Goal: Task Accomplishment & Management: Use online tool/utility

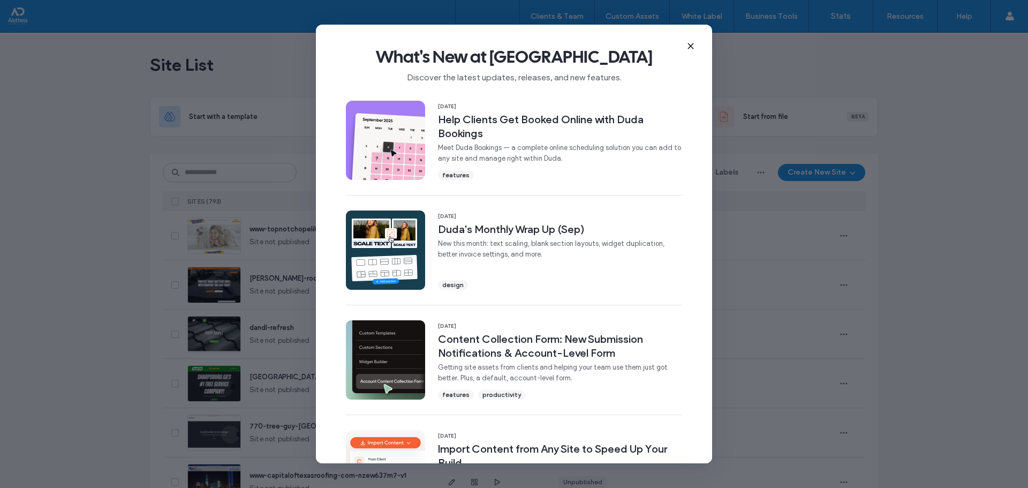
click at [689, 46] on icon at bounding box center [690, 46] width 9 height 9
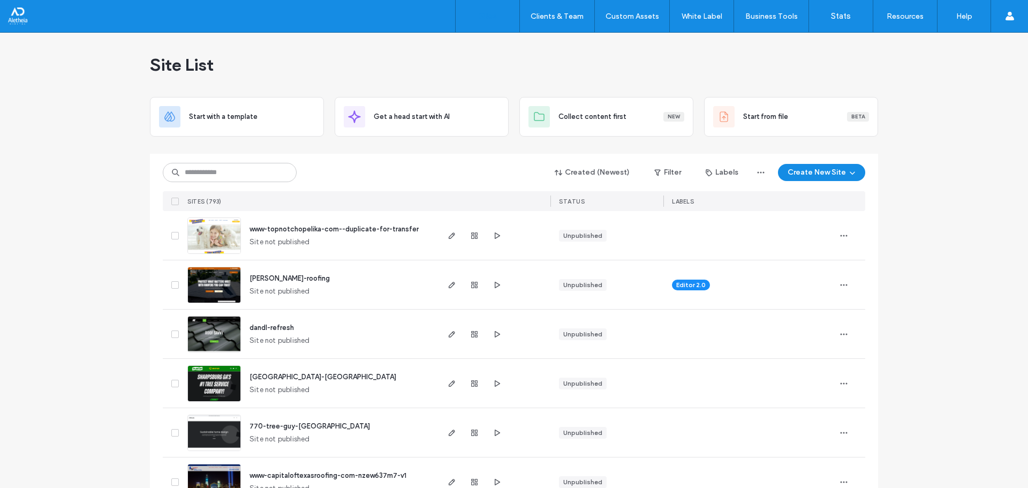
click at [198, 166] on input at bounding box center [230, 172] width 134 height 19
click at [259, 171] on input at bounding box center [230, 172] width 134 height 19
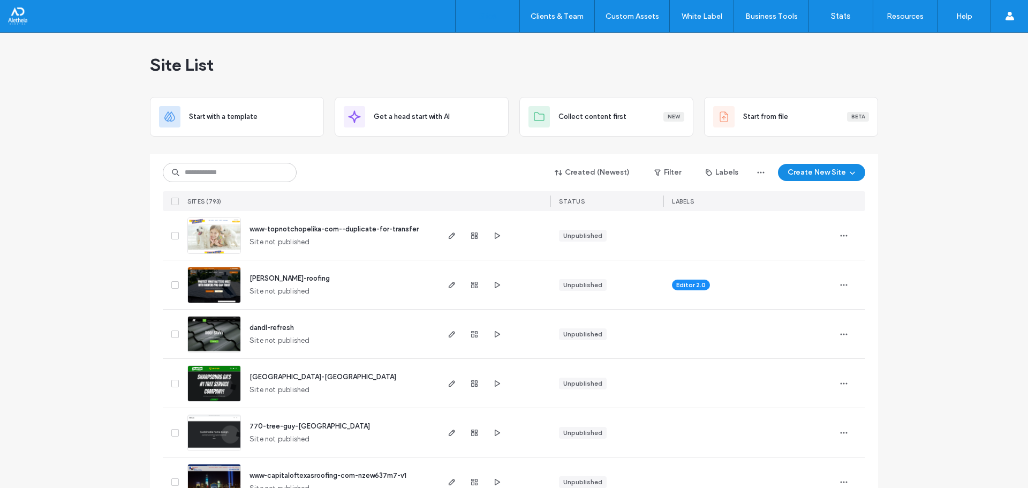
click at [322, 135] on div "Start with a template Get a head start with AI Collect content first New Start …" at bounding box center [514, 117] width 728 height 40
click at [841, 174] on button "Create New Site" at bounding box center [821, 172] width 87 height 17
click at [871, 203] on div "Start with a template" at bounding box center [862, 209] width 171 height 39
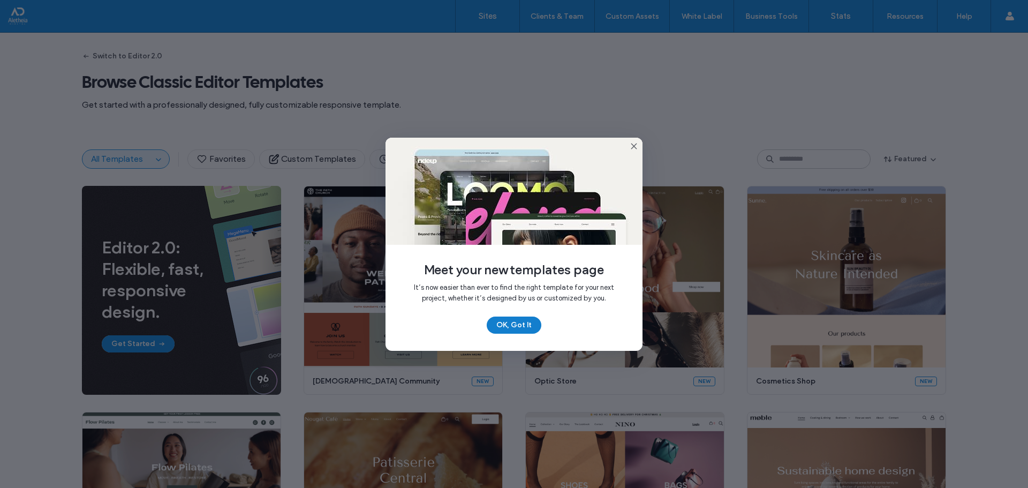
click at [515, 327] on button "OK, Got It" at bounding box center [514, 324] width 55 height 17
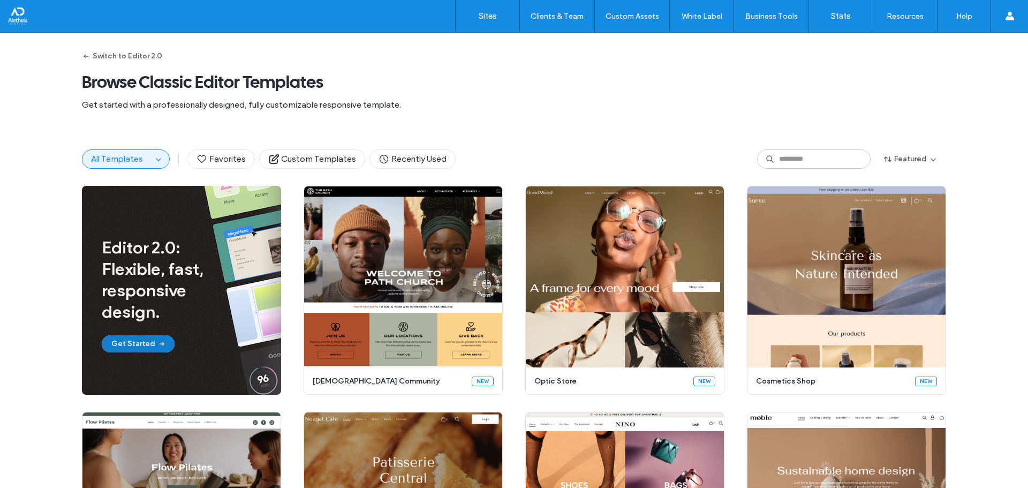
click at [144, 340] on button "Get Started" at bounding box center [138, 343] width 73 height 17
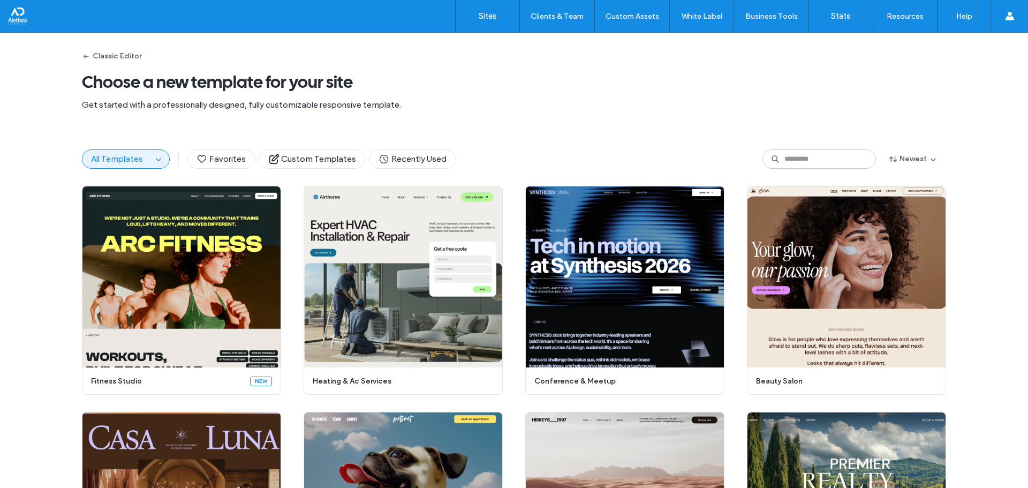
click at [504, 144] on div "All Templates Favorites Custom Templates Recently Used Newest" at bounding box center [514, 159] width 864 height 54
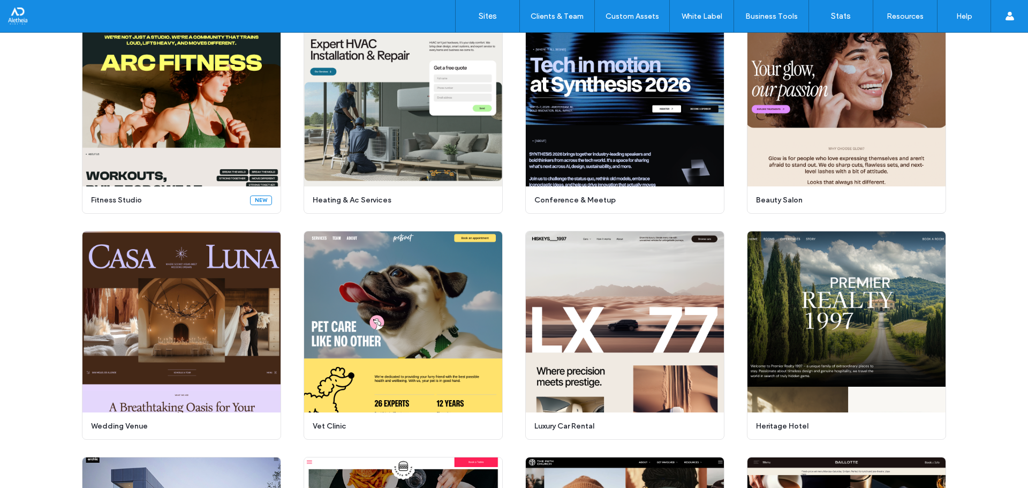
scroll to position [214, 0]
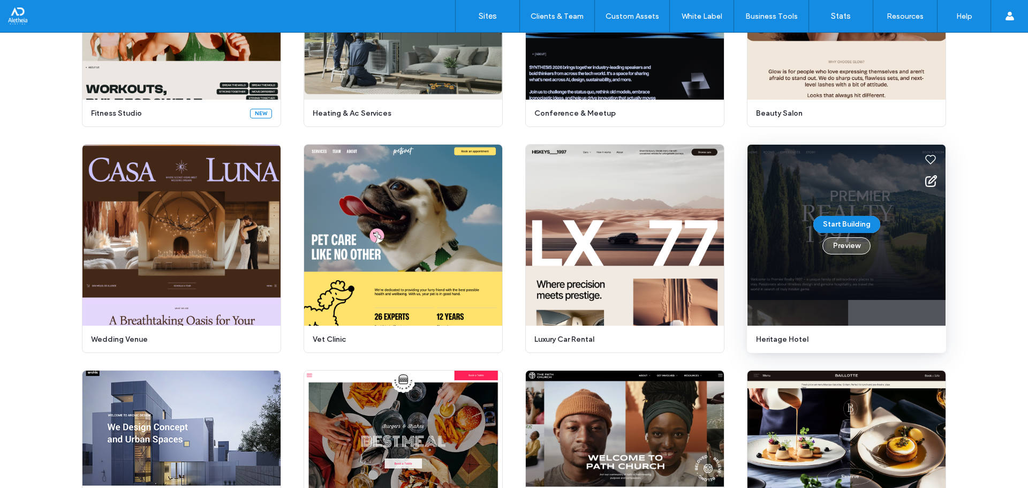
click at [850, 248] on button "Preview" at bounding box center [846, 245] width 48 height 17
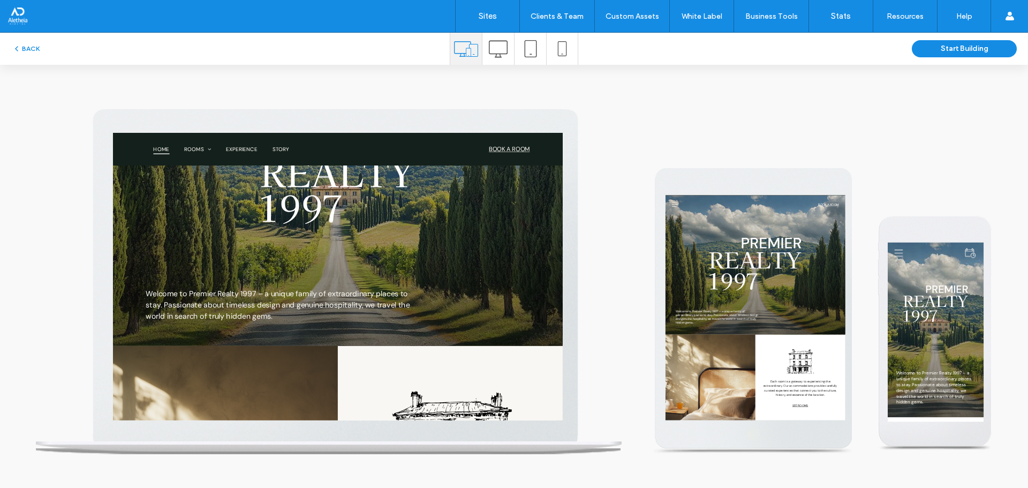
scroll to position [0, 0]
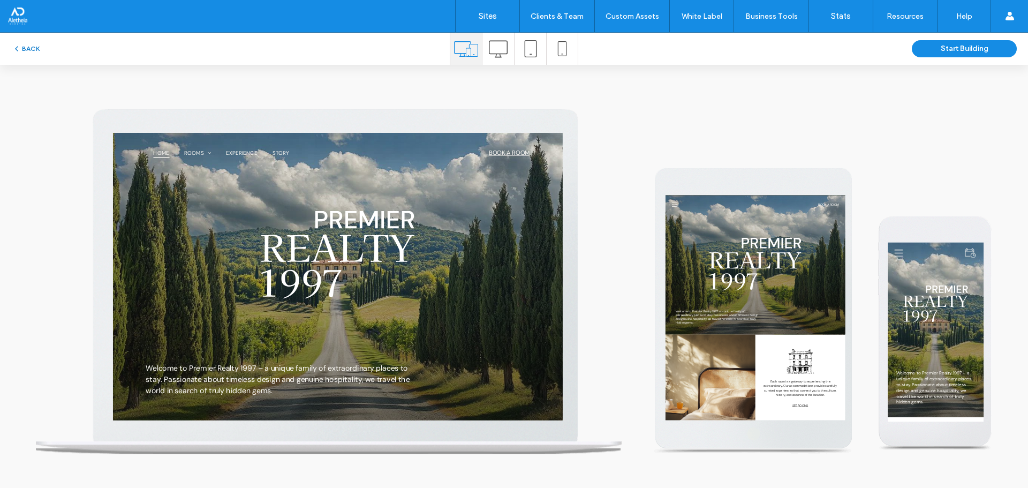
click at [29, 45] on button "BACK" at bounding box center [25, 48] width 27 height 13
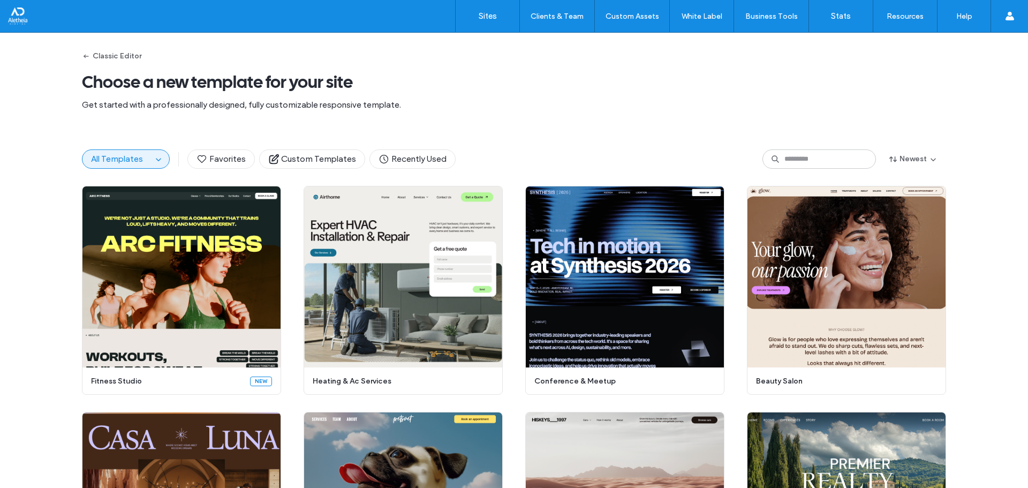
click at [121, 153] on button "All Templates" at bounding box center [117, 159] width 70 height 18
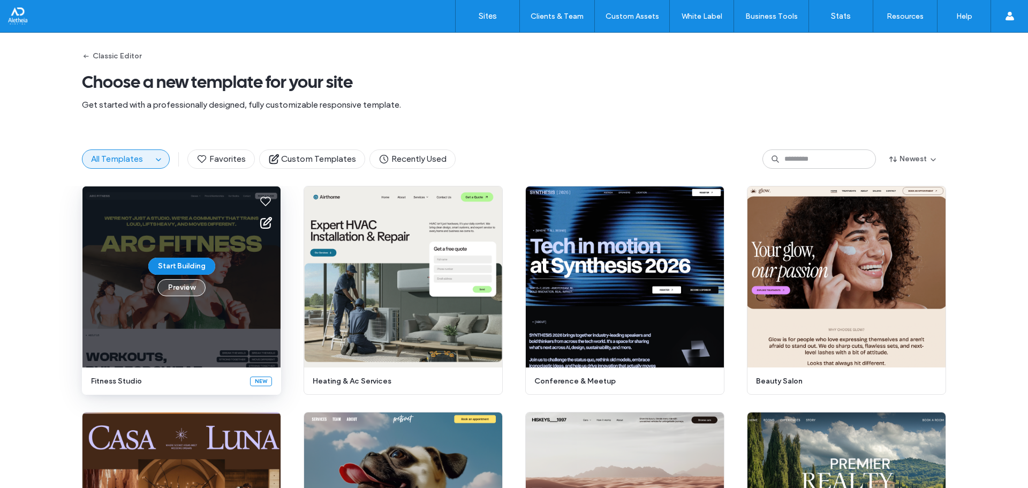
click at [181, 287] on button "Preview" at bounding box center [181, 287] width 48 height 17
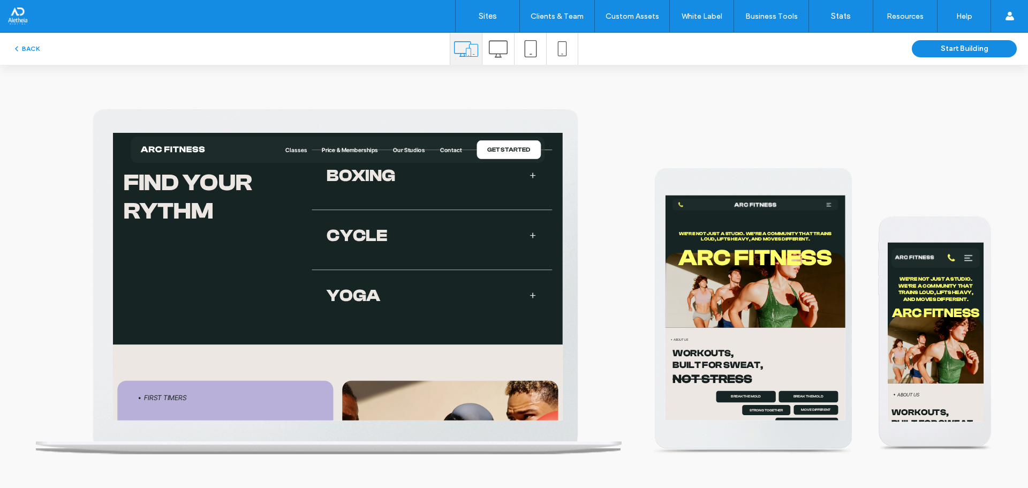
scroll to position [1873, 0]
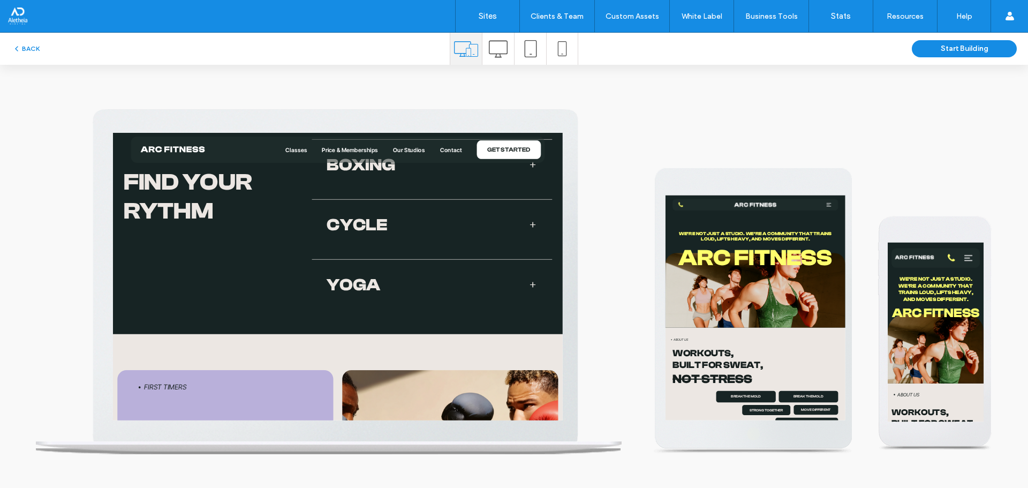
click at [707, 264] on span at bounding box center [712, 263] width 11 height 11
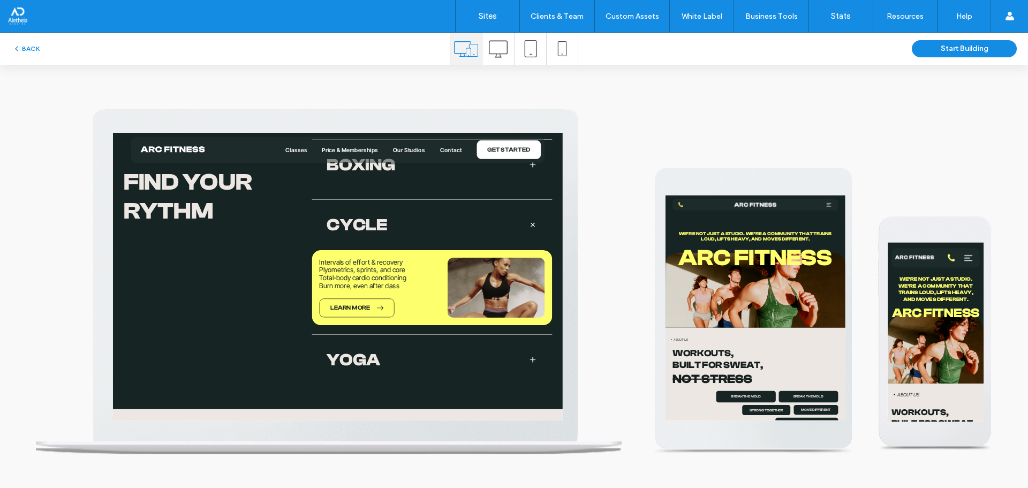
click at [704, 264] on span at bounding box center [711, 263] width 15 height 15
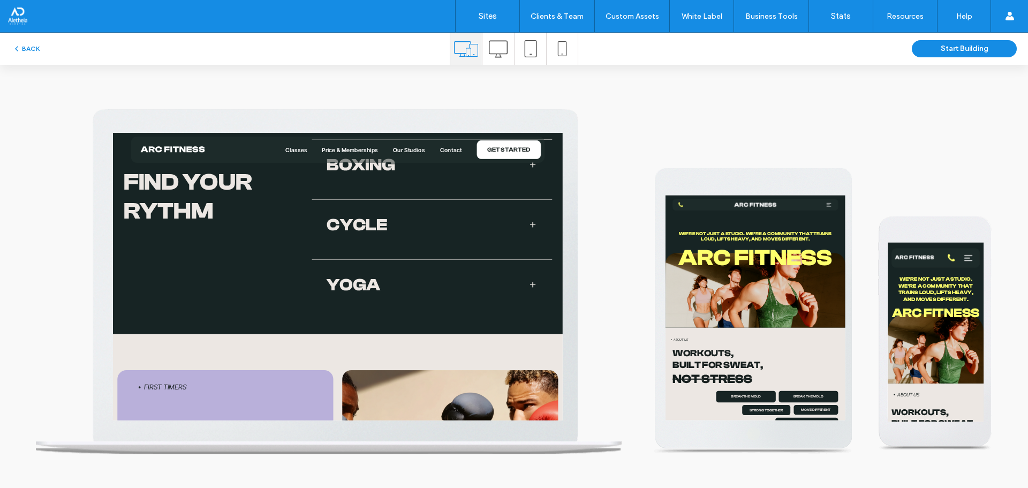
click at [706, 348] on span at bounding box center [712, 349] width 13 height 13
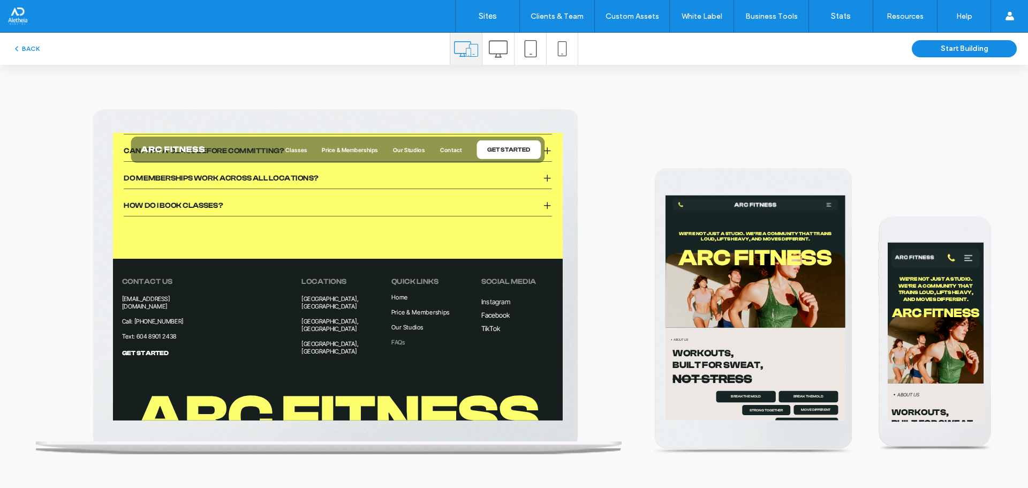
scroll to position [3689, 0]
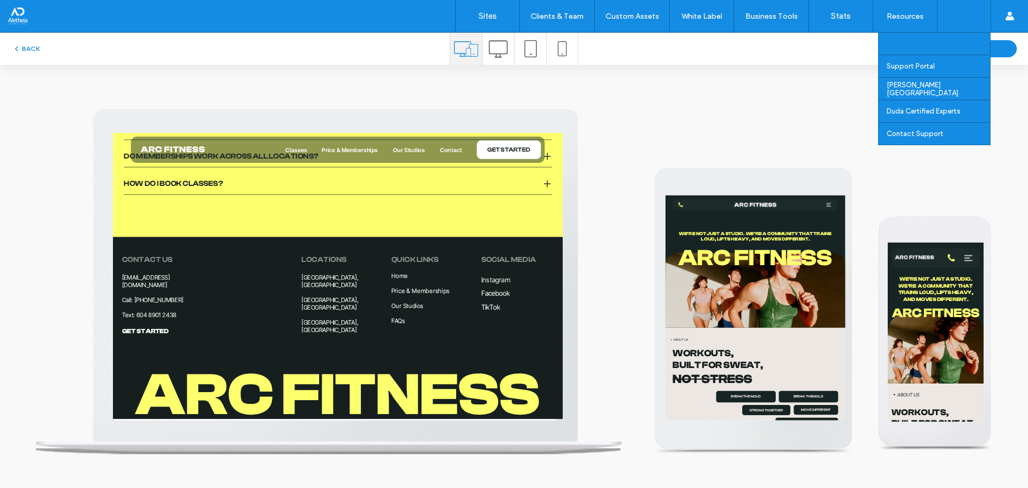
click at [965, 51] on div "Community" at bounding box center [937, 44] width 103 height 22
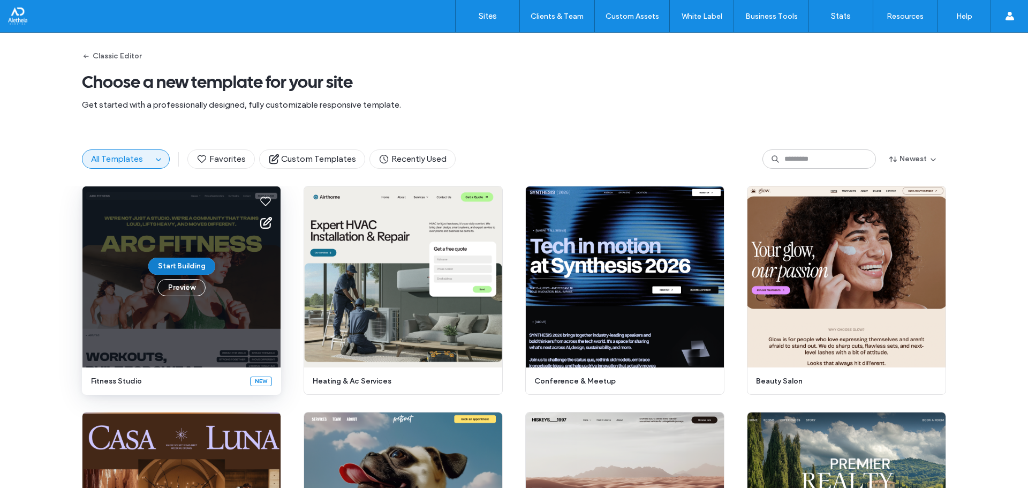
click at [192, 263] on button "Start Building" at bounding box center [181, 265] width 67 height 17
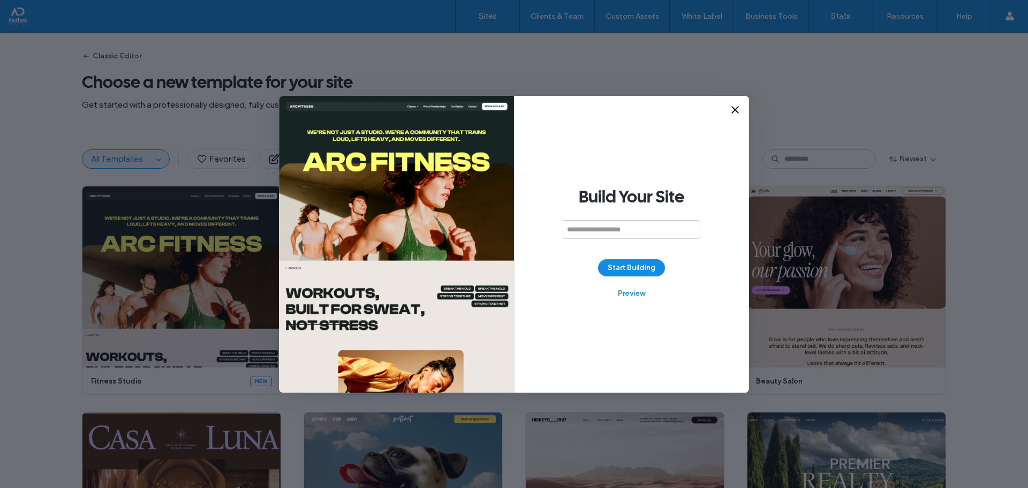
click at [569, 234] on input at bounding box center [632, 229] width 138 height 19
type input "********"
click at [627, 273] on button "Start Building" at bounding box center [631, 267] width 67 height 17
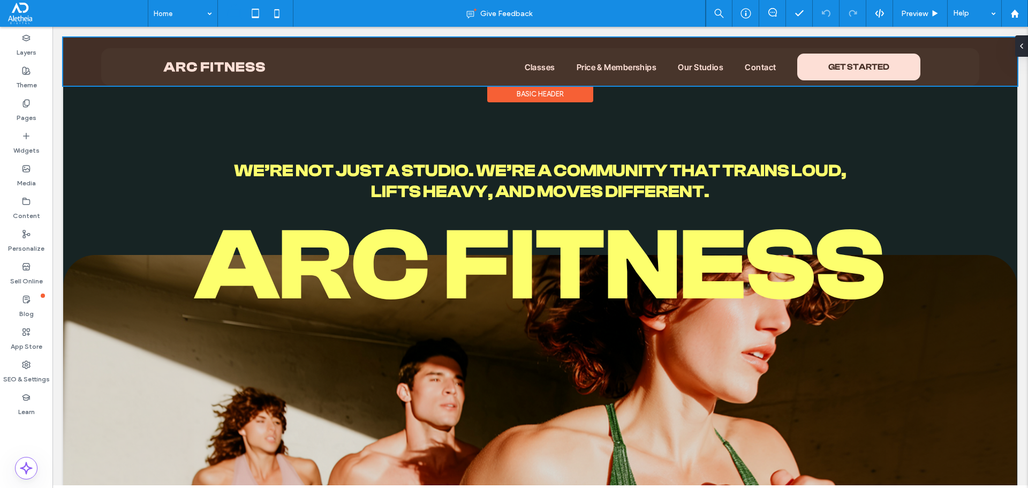
click at [950, 68] on div at bounding box center [540, 61] width 954 height 48
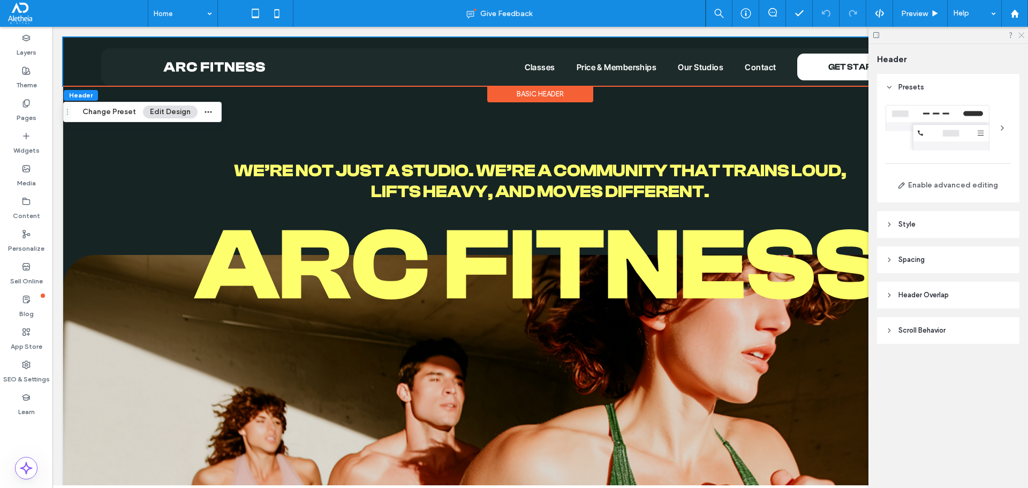
click at [1023, 36] on icon at bounding box center [1020, 34] width 7 height 7
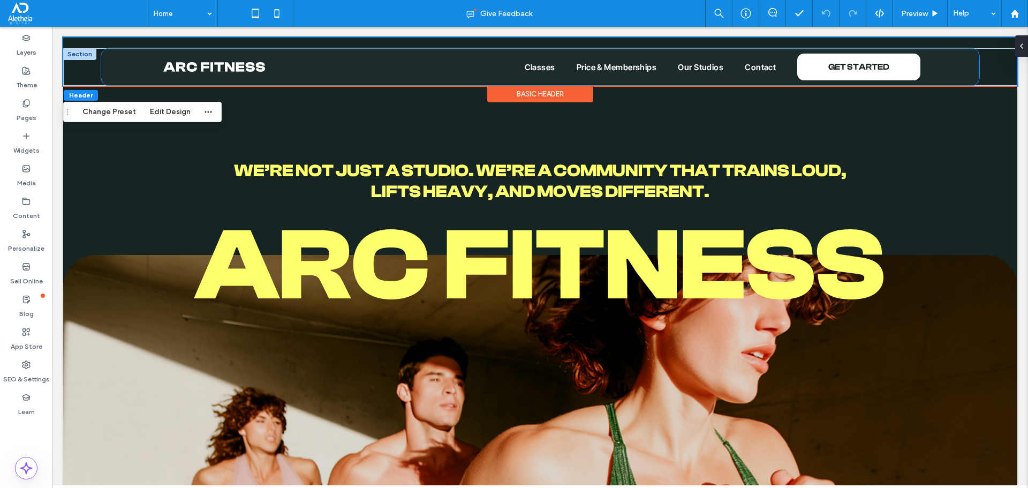
click at [118, 60] on div "Classes Price & Memberships Our Studios Contact GET STARTED" at bounding box center [539, 66] width 877 height 37
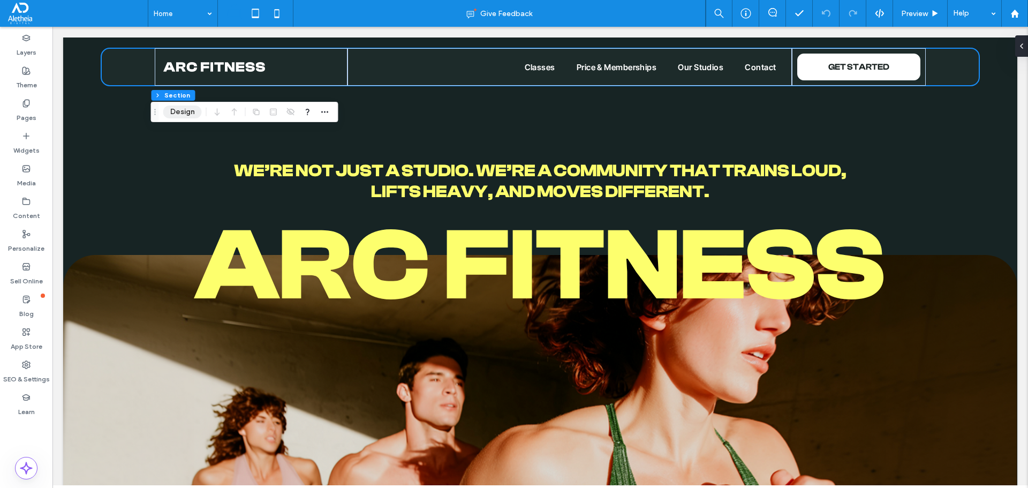
click at [175, 107] on button "Design" at bounding box center [182, 111] width 39 height 13
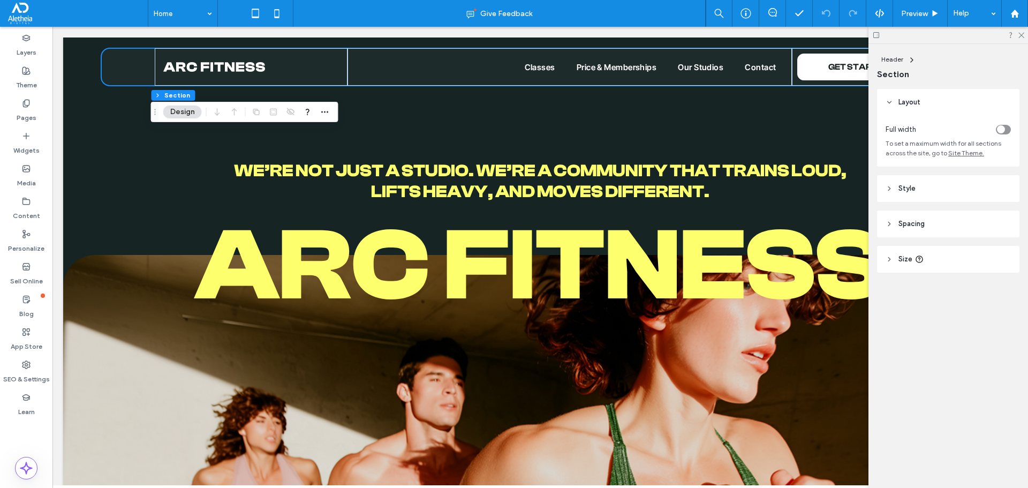
click at [952, 189] on header "Style" at bounding box center [948, 188] width 142 height 27
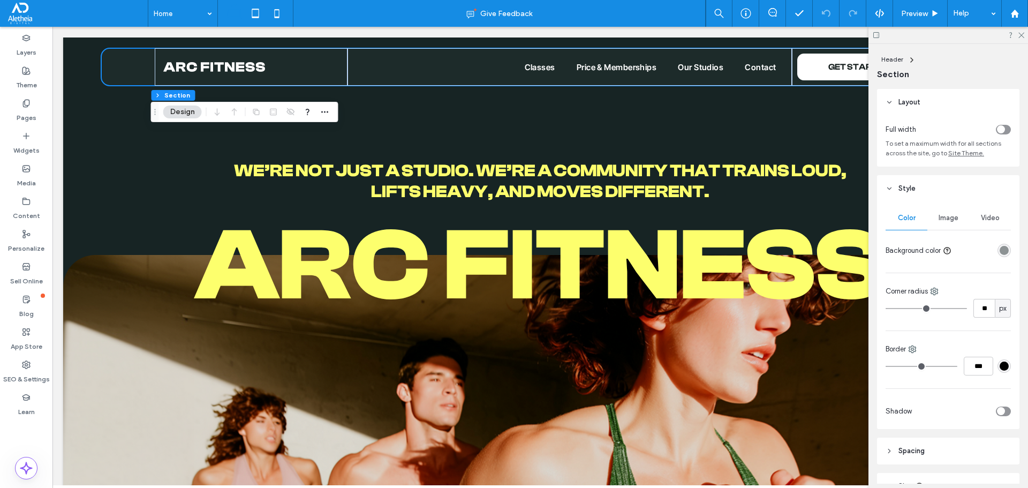
click at [1000, 250] on div "rgba(37, 50, 49, 0.5)" at bounding box center [1003, 250] width 9 height 9
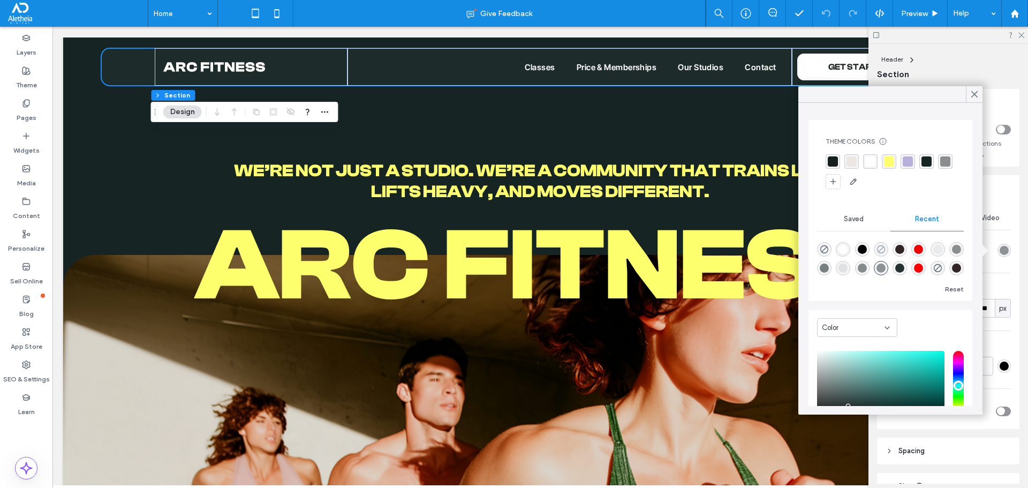
click at [882, 247] on icon "rgba(51, 64, 61, 0)" at bounding box center [880, 249] width 9 height 9
type input "*******"
type input "*"
type input "**"
click at [972, 95] on icon at bounding box center [974, 94] width 10 height 10
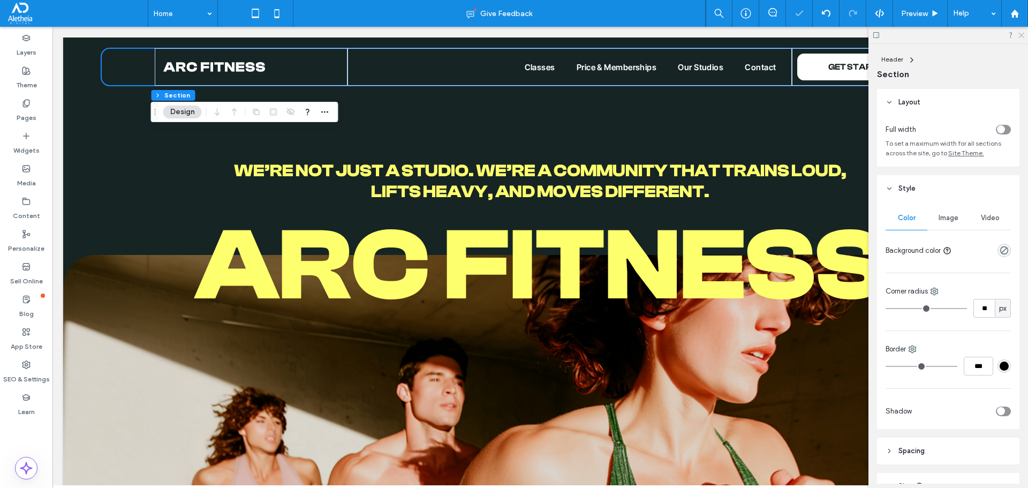
click at [1023, 36] on icon at bounding box center [1020, 34] width 7 height 7
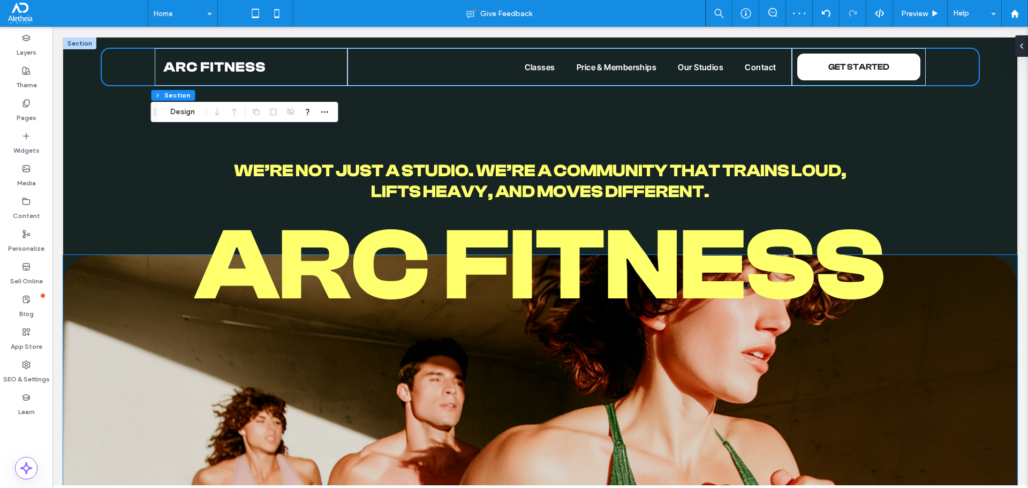
click at [148, 379] on img at bounding box center [540, 466] width 954 height 423
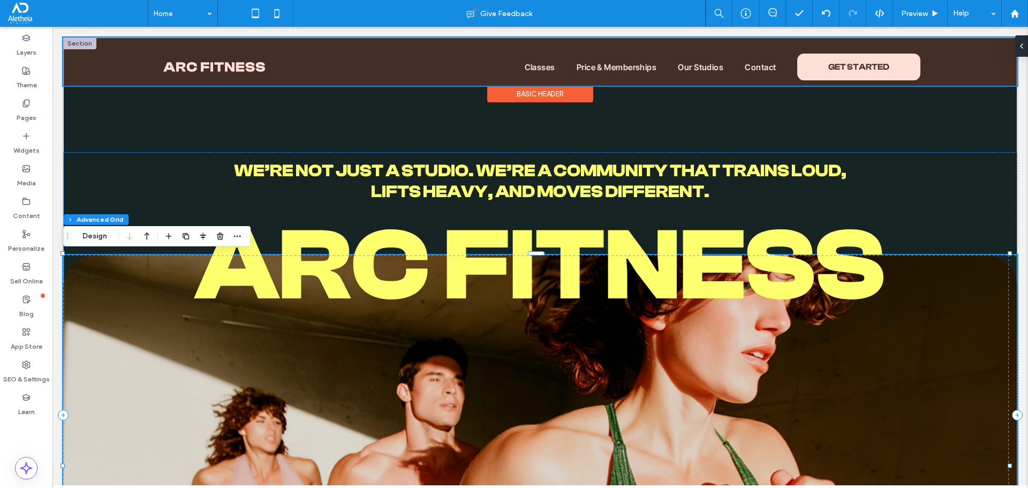
click at [521, 94] on div "Basic Header" at bounding box center [540, 94] width 106 height 17
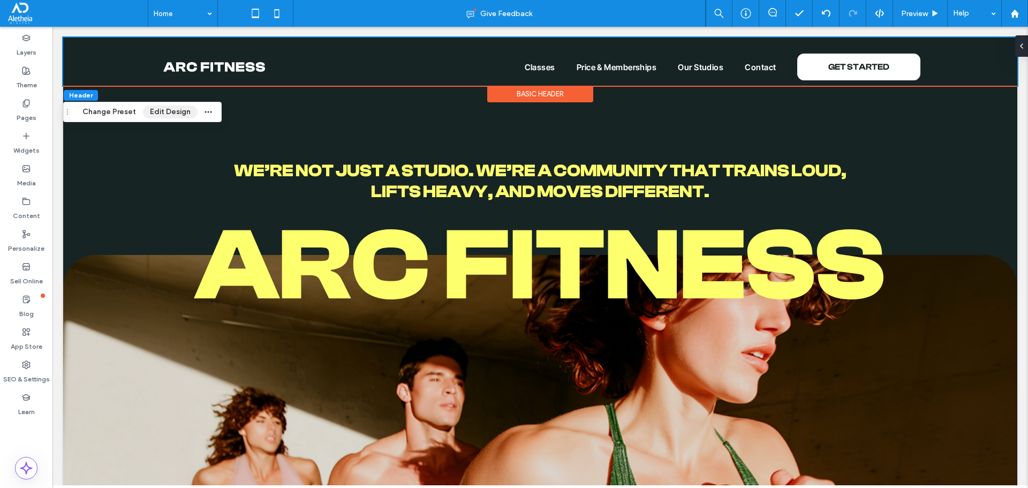
click at [160, 115] on button "Edit Design" at bounding box center [170, 111] width 55 height 13
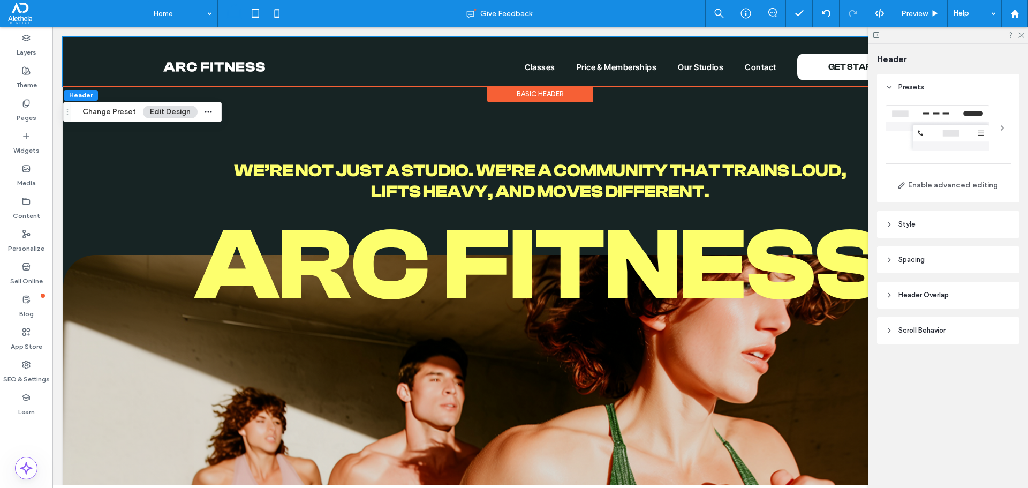
click at [934, 330] on span "Scroll Behavior" at bounding box center [921, 330] width 47 height 11
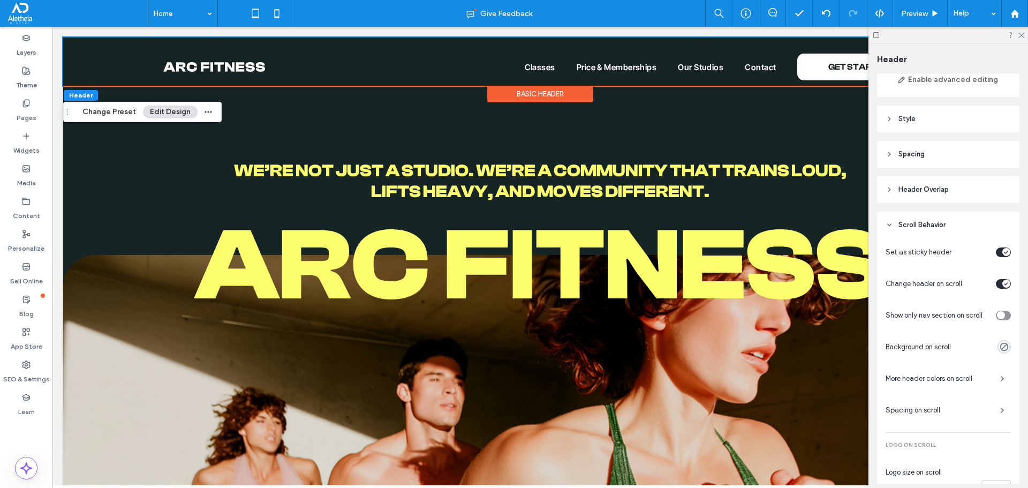
scroll to position [107, 0]
click at [1002, 343] on use "rgba(0, 0, 0, 0)" at bounding box center [1004, 345] width 8 height 8
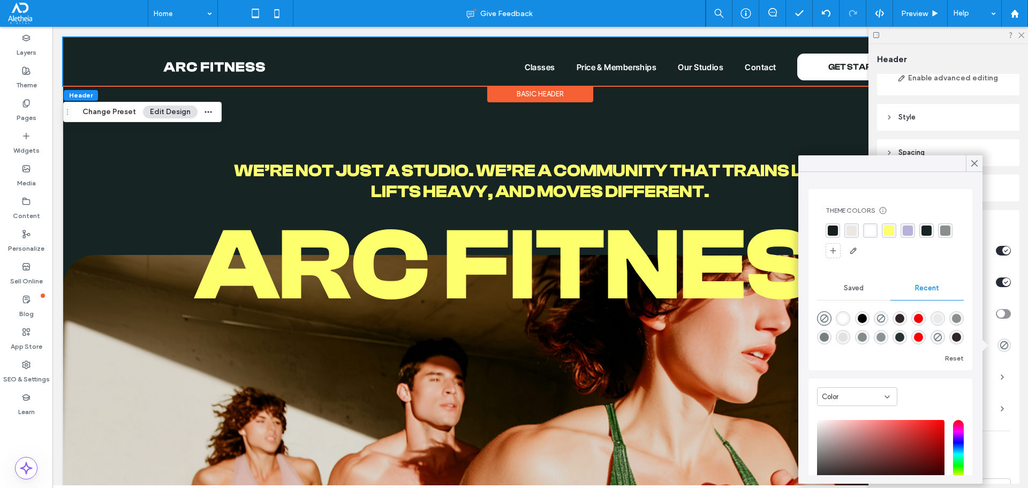
click at [831, 233] on div "rgba(22, 31, 30, 1)" at bounding box center [833, 230] width 10 height 10
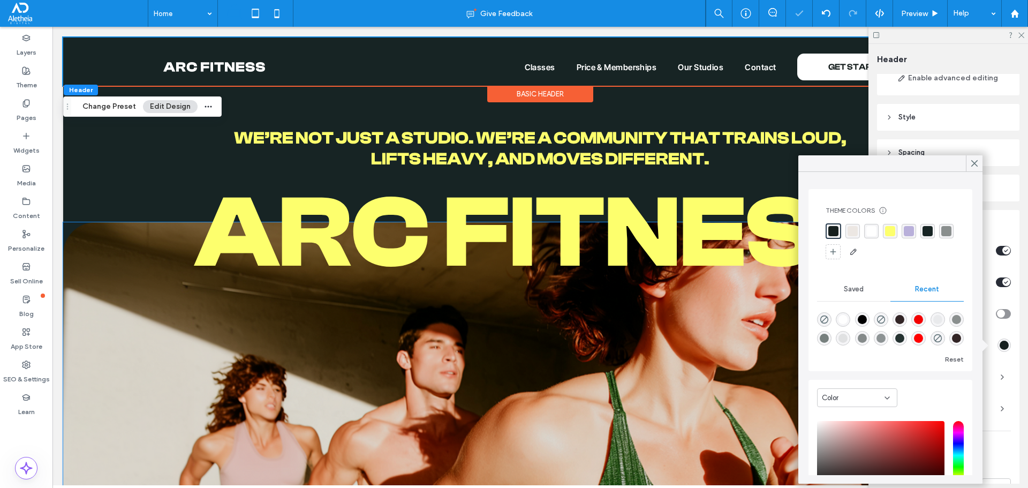
scroll to position [0, 0]
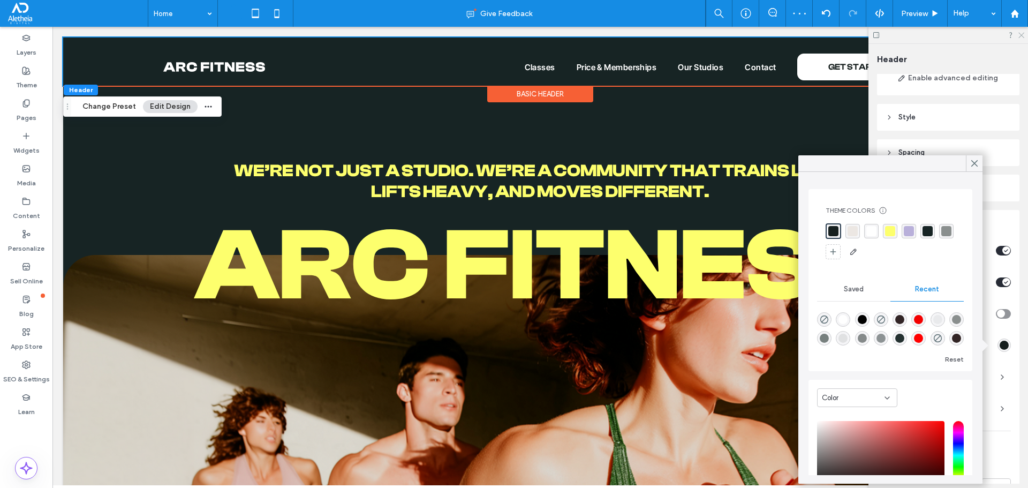
click at [1022, 33] on icon at bounding box center [1020, 34] width 7 height 7
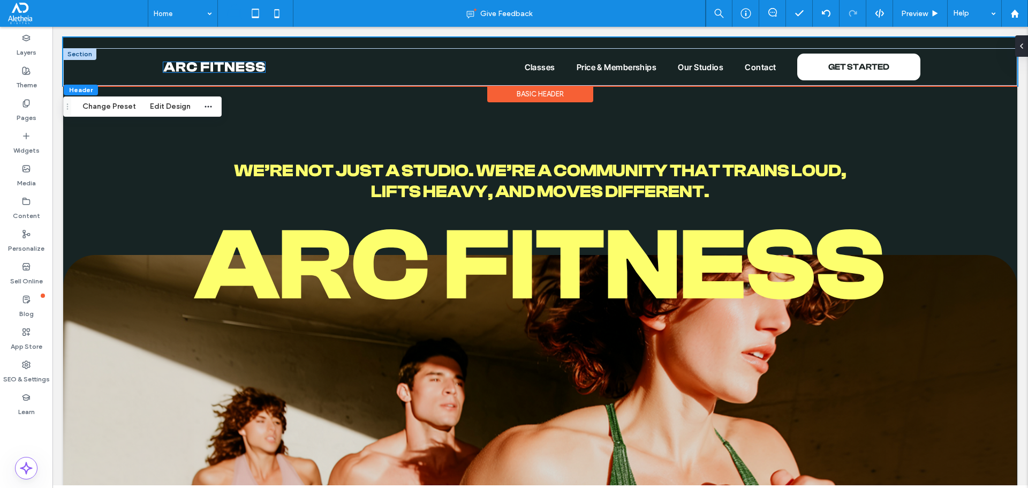
click at [230, 71] on img at bounding box center [214, 67] width 102 height 10
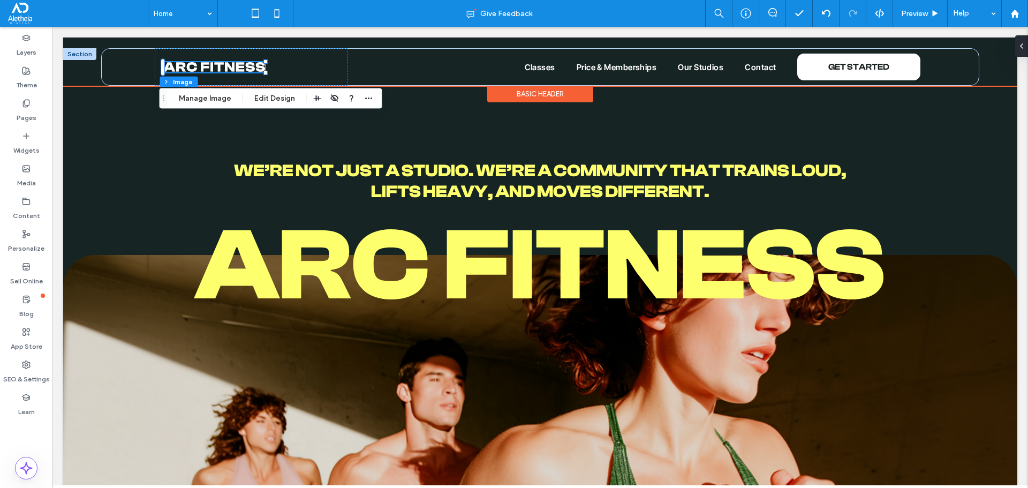
click at [230, 67] on img at bounding box center [214, 67] width 102 height 10
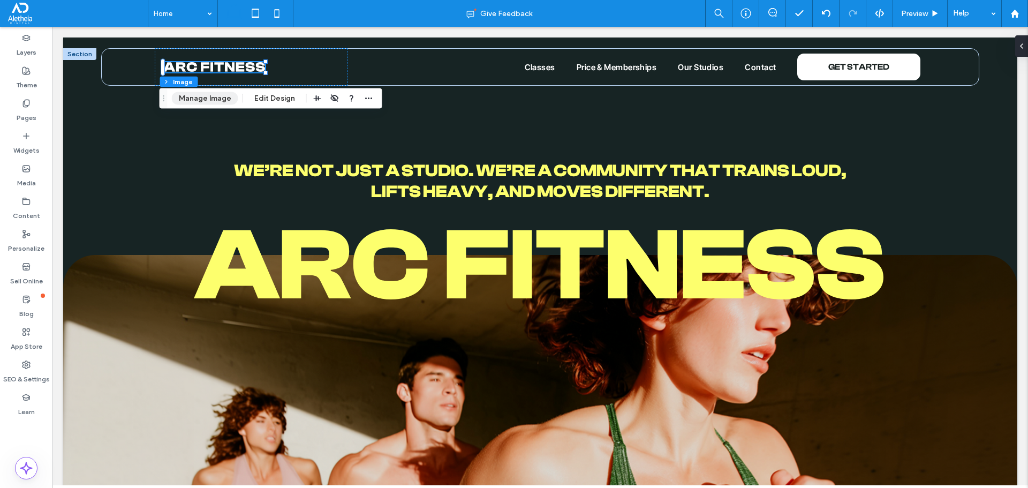
click at [210, 101] on button "Manage Image" at bounding box center [205, 98] width 66 height 13
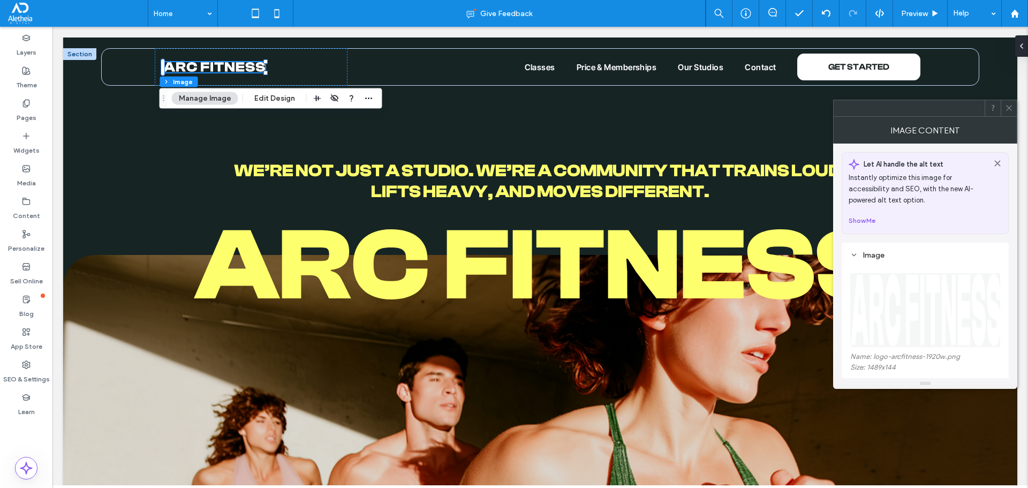
click at [1005, 108] on icon at bounding box center [1009, 108] width 8 height 8
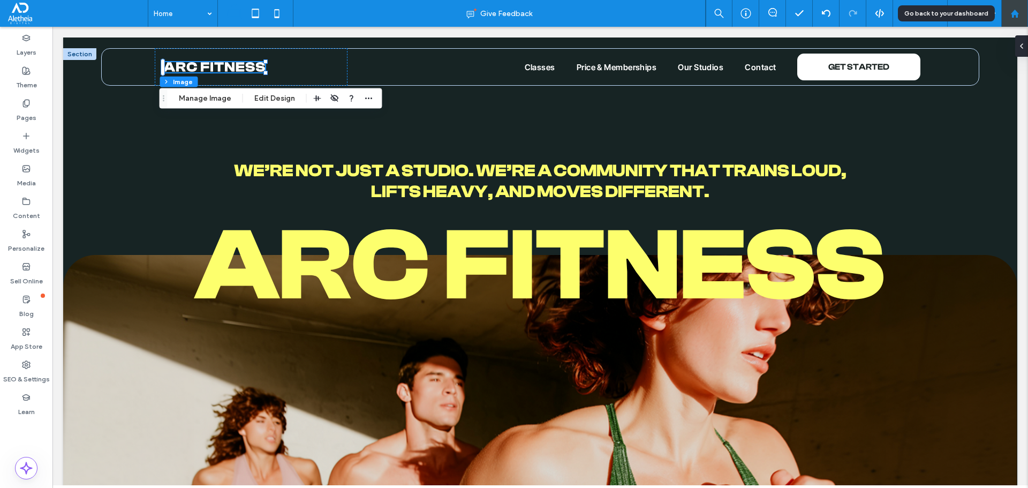
drag, startPoint x: 1018, startPoint y: 12, endPoint x: 1011, endPoint y: 19, distance: 9.5
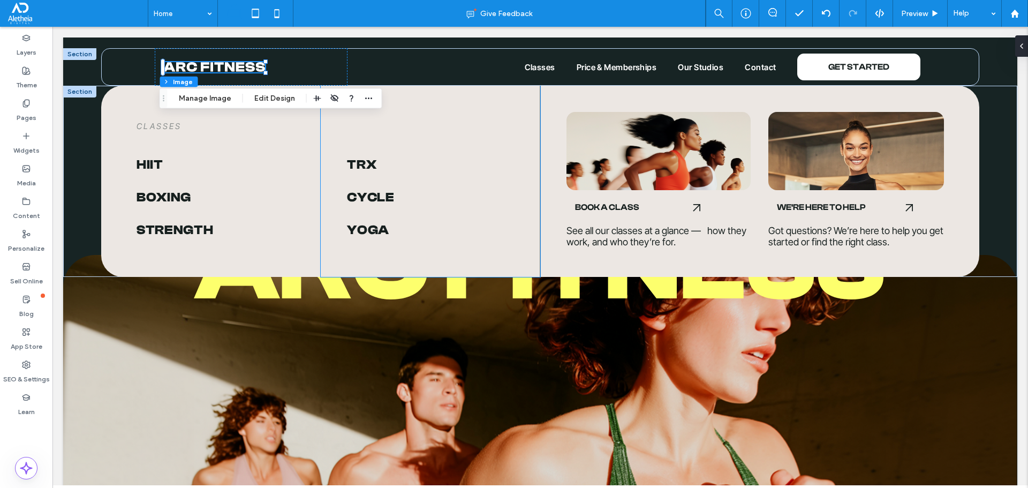
click at [505, 261] on div "TRX Cycle Yoga" at bounding box center [430, 181] width 219 height 191
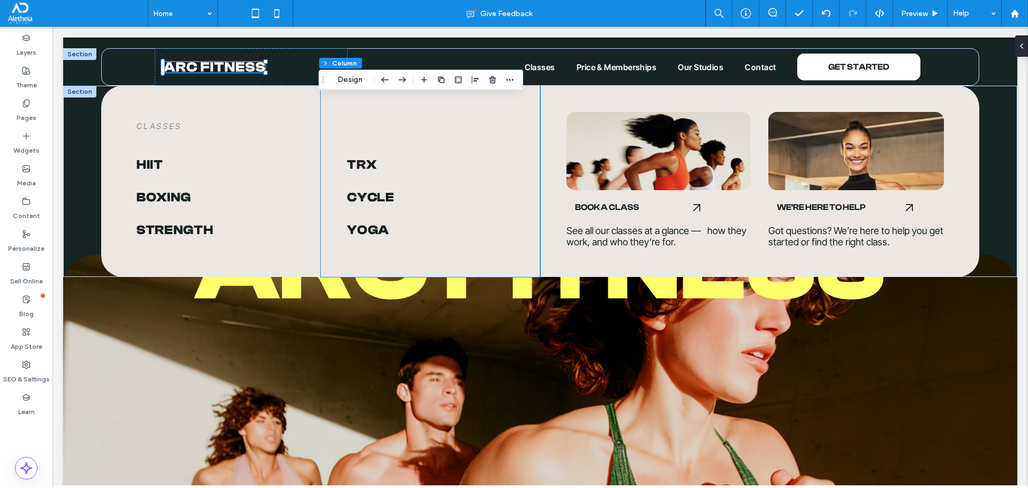
click at [505, 261] on div "TRX Cycle Yoga" at bounding box center [430, 181] width 219 height 191
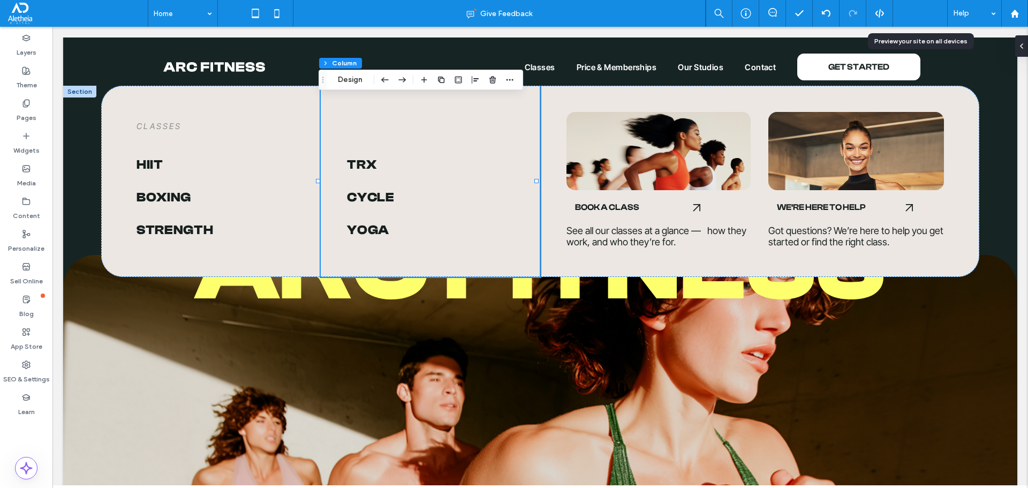
click at [913, 10] on span "Preview" at bounding box center [914, 13] width 27 height 9
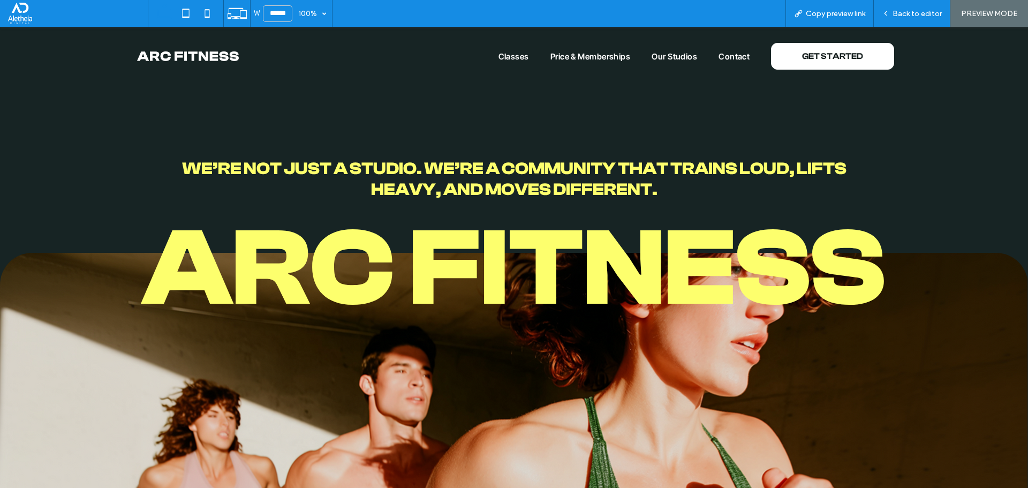
click at [605, 55] on span "Price & Memberships" at bounding box center [590, 56] width 80 height 10
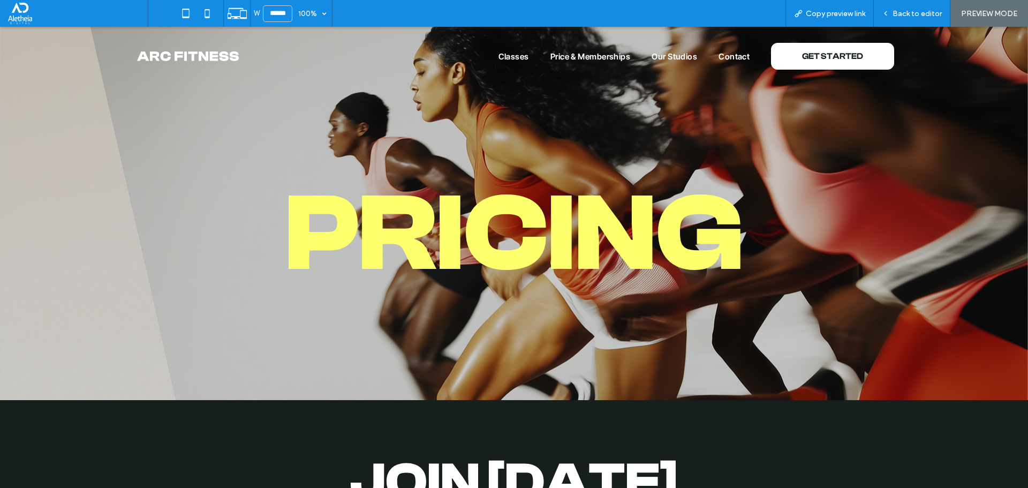
drag, startPoint x: 332, startPoint y: 308, endPoint x: 337, endPoint y: 145, distance: 163.3
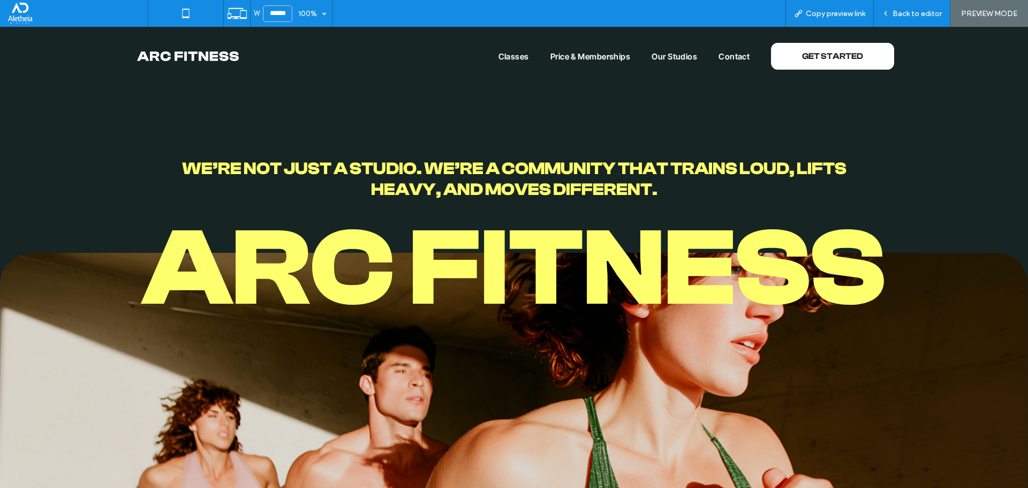
click at [207, 18] on icon at bounding box center [206, 13] width 21 height 21
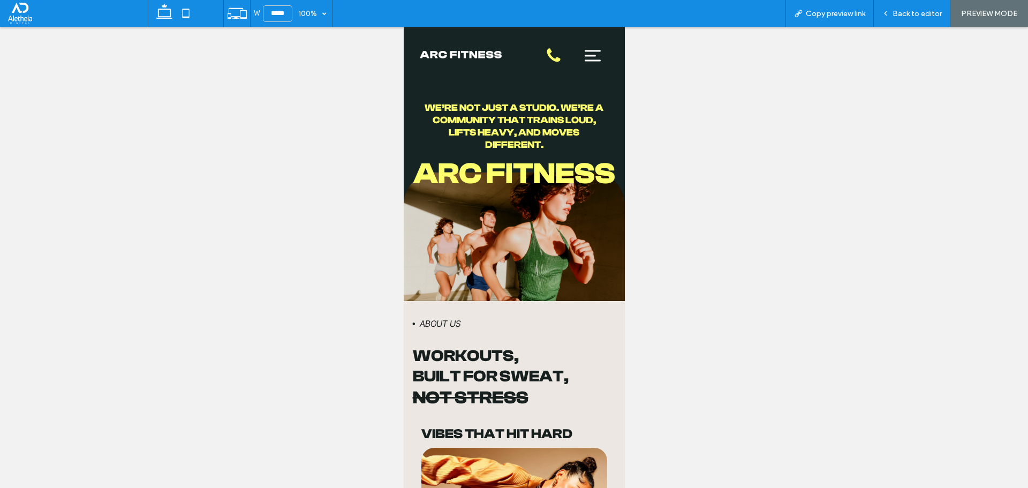
click at [582, 59] on icon at bounding box center [592, 55] width 20 height 19
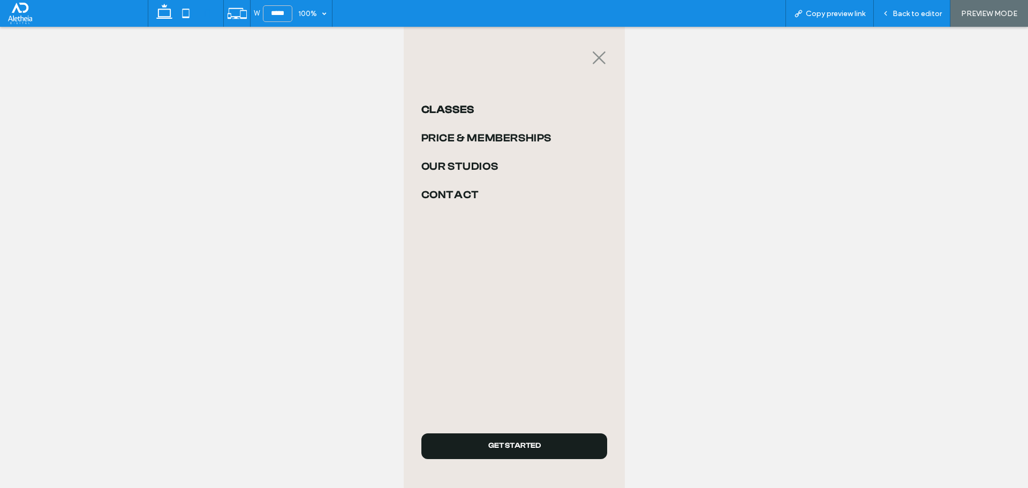
click at [465, 110] on span "Classes" at bounding box center [447, 109] width 53 height 13
click at [508, 108] on link "Classes" at bounding box center [514, 109] width 186 height 28
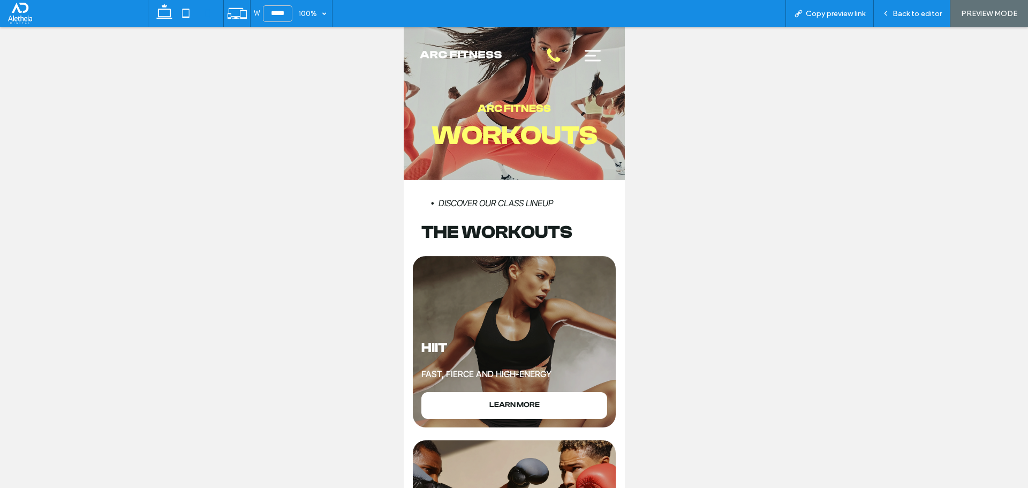
click at [584, 61] on icon at bounding box center [592, 55] width 16 height 11
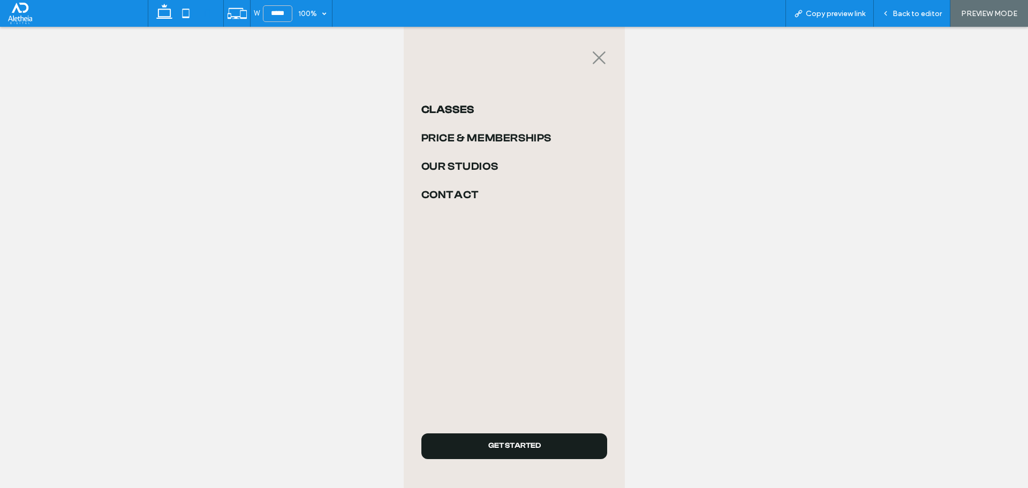
click at [590, 62] on icon at bounding box center [598, 58] width 16 height 16
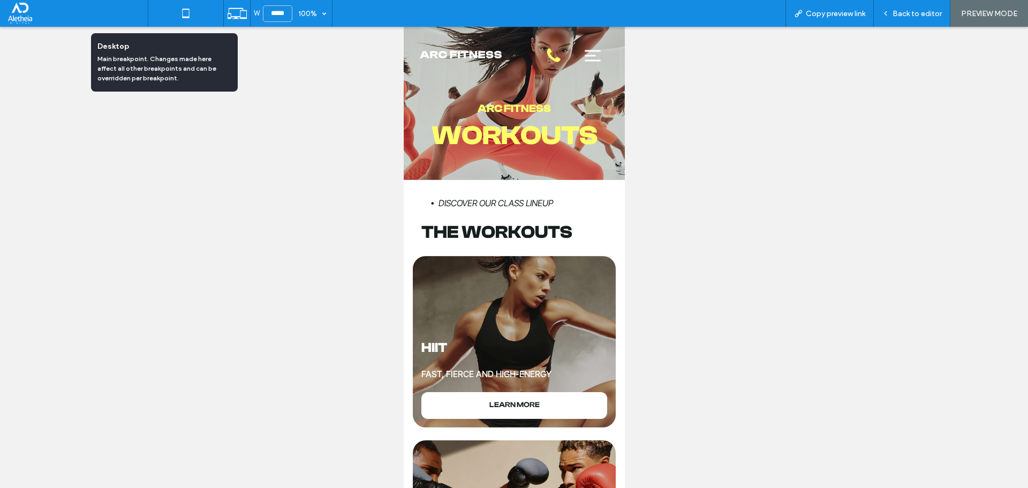
click at [163, 9] on use at bounding box center [164, 11] width 16 height 15
type input "******"
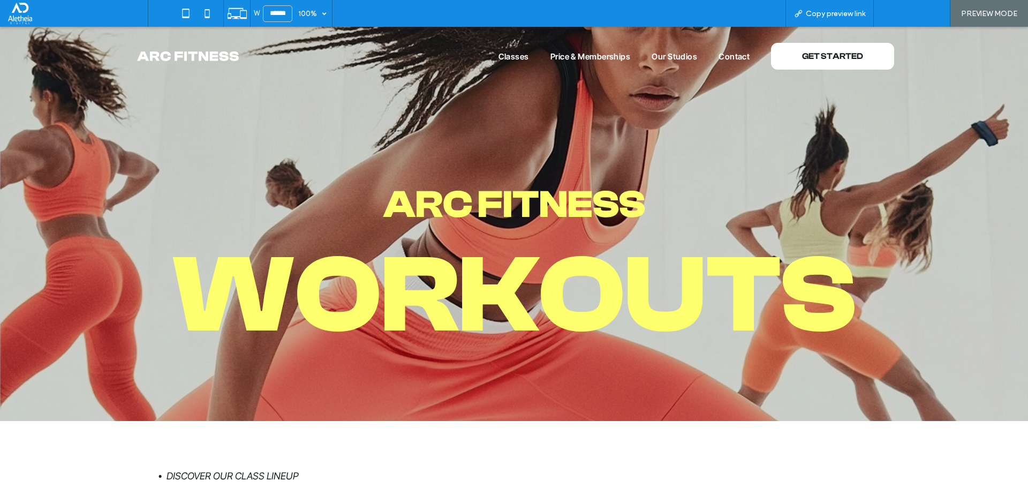
click at [898, 13] on span "Back to editor" at bounding box center [916, 13] width 49 height 9
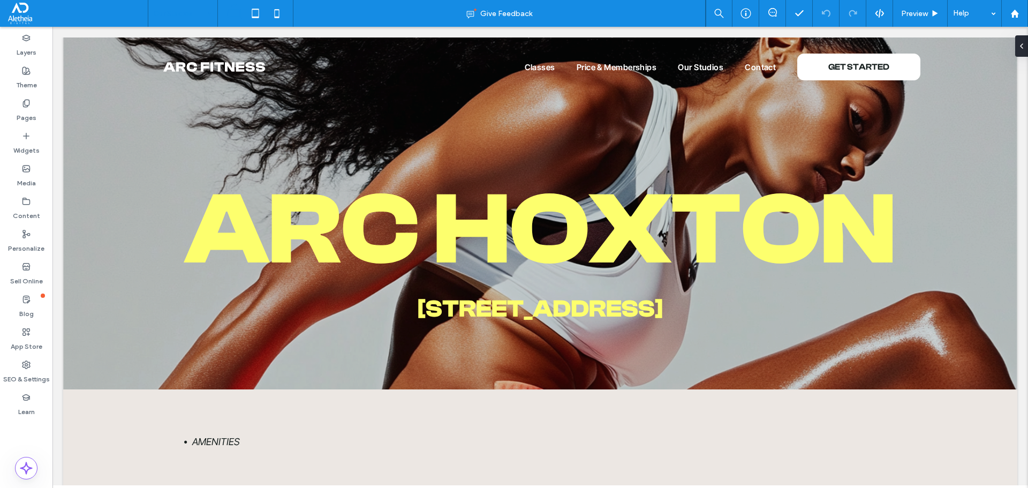
click at [168, 14] on input at bounding box center [180, 13] width 53 height 27
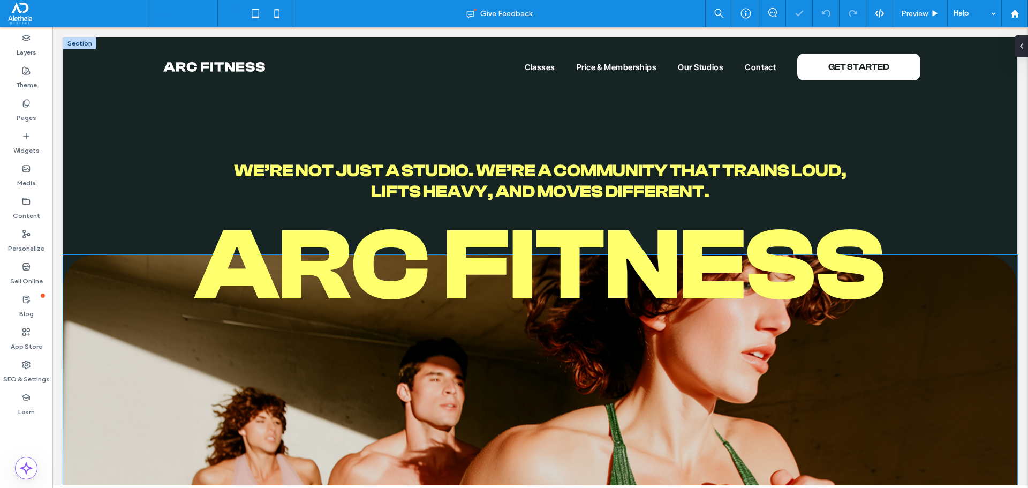
click at [106, 226] on h1 "arC FITNESS" at bounding box center [540, 265] width 954 height 125
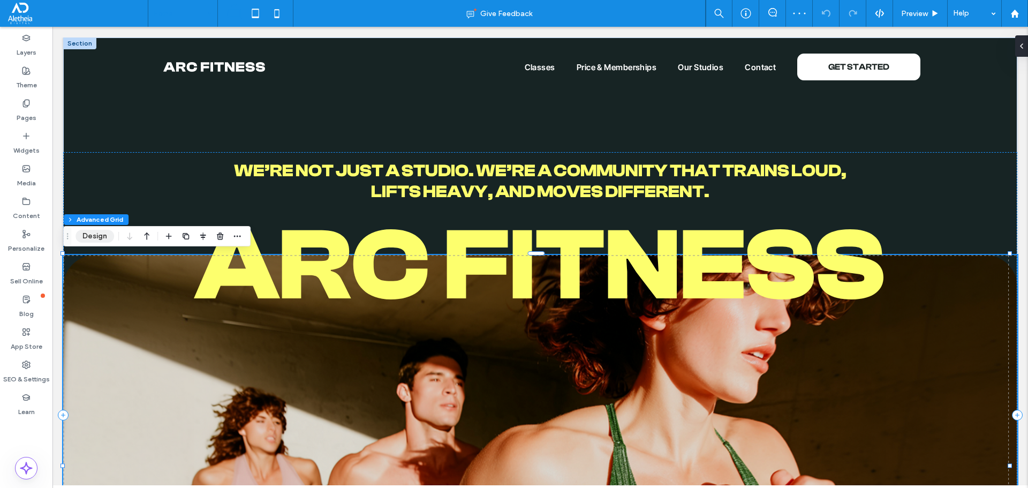
click at [104, 234] on button "Design" at bounding box center [94, 236] width 39 height 13
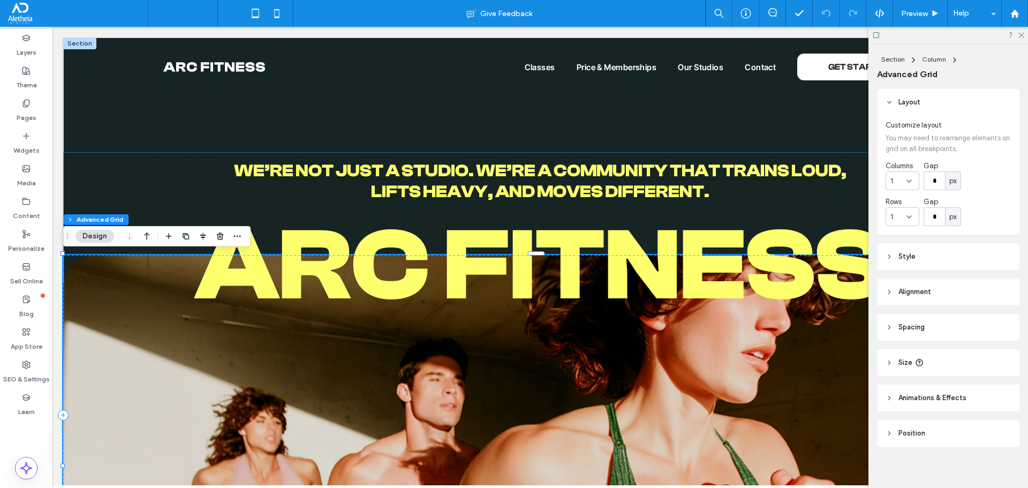
click at [939, 435] on header "Position" at bounding box center [948, 433] width 142 height 27
click at [943, 249] on header "Style" at bounding box center [948, 256] width 142 height 27
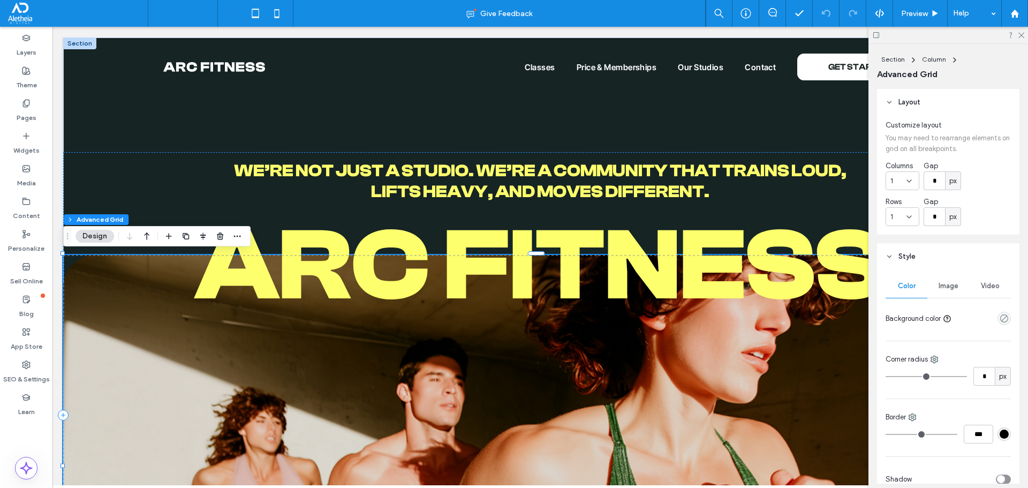
click at [943, 279] on div "Image" at bounding box center [948, 286] width 42 height 24
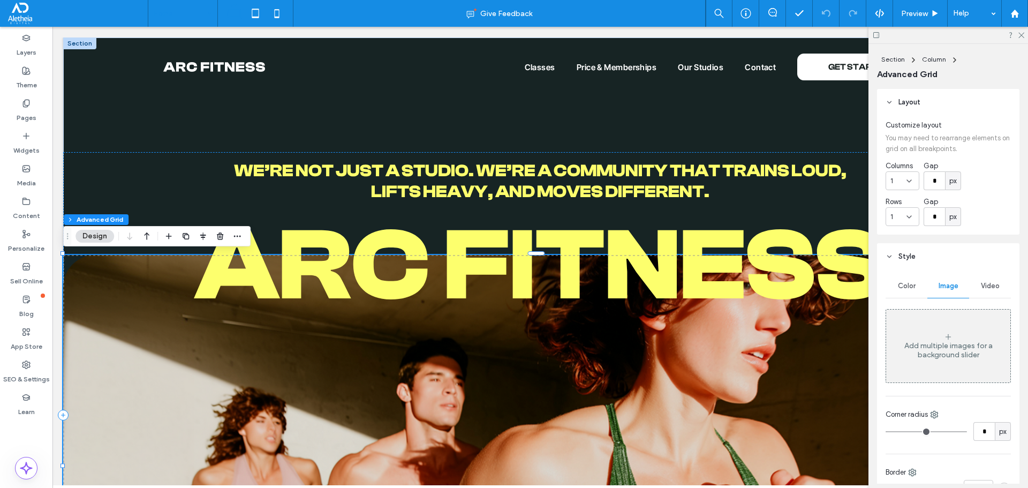
click at [1017, 30] on div at bounding box center [948, 35] width 160 height 17
click at [1021, 34] on icon at bounding box center [1020, 34] width 7 height 7
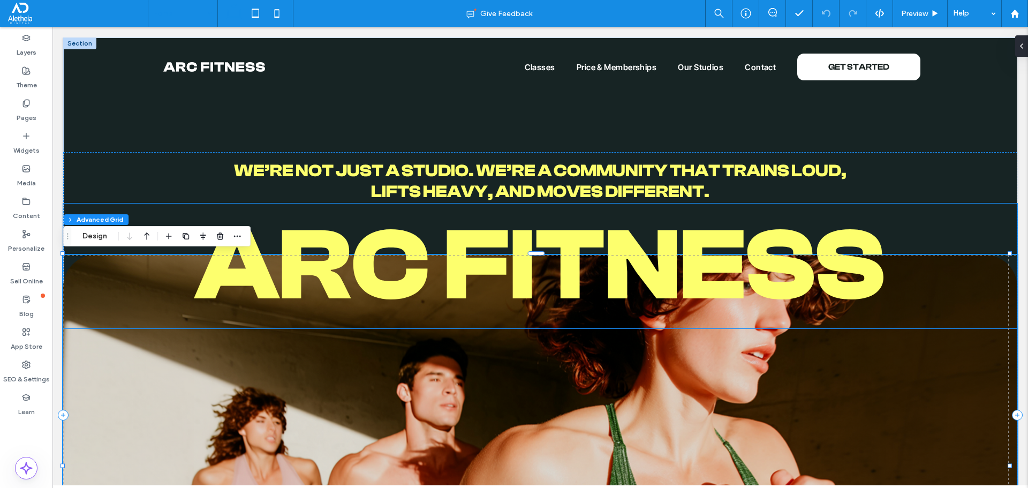
click at [82, 277] on h1 "arC FITNESS" at bounding box center [540, 265] width 954 height 125
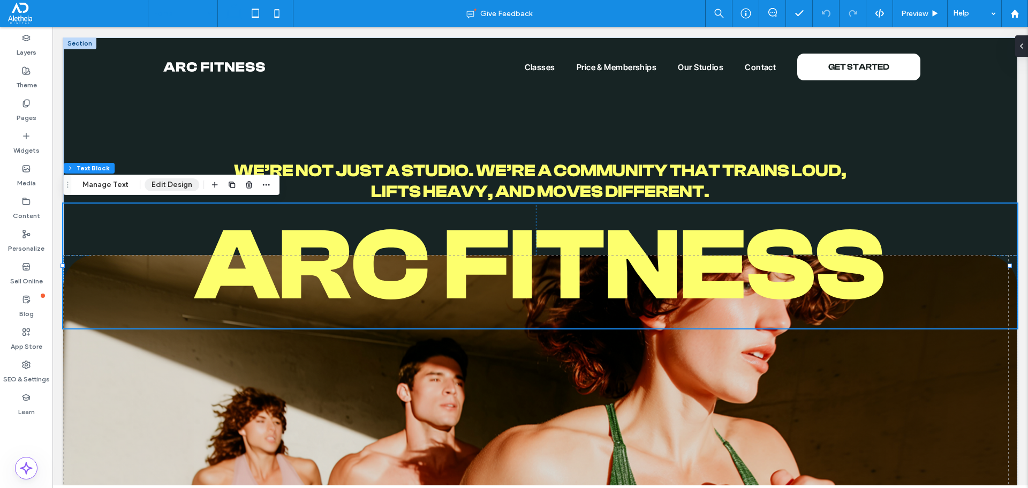
click at [162, 185] on button "Edit Design" at bounding box center [172, 184] width 55 height 13
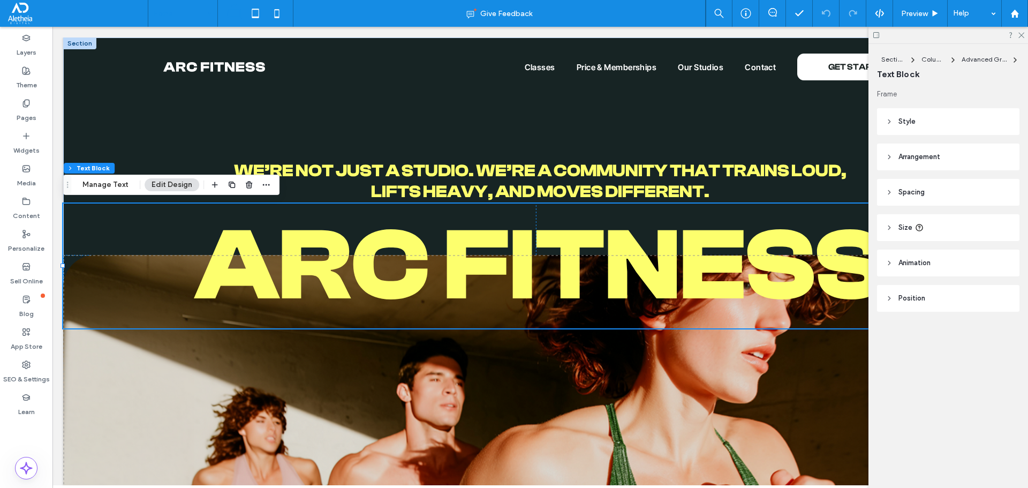
click at [953, 158] on header "Arrangement" at bounding box center [948, 156] width 142 height 27
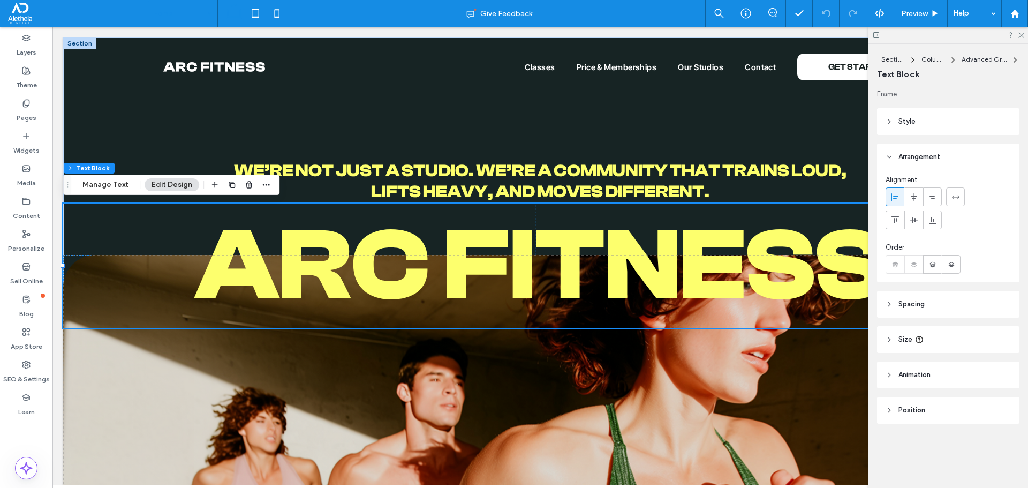
click at [942, 113] on header "Style" at bounding box center [948, 121] width 142 height 27
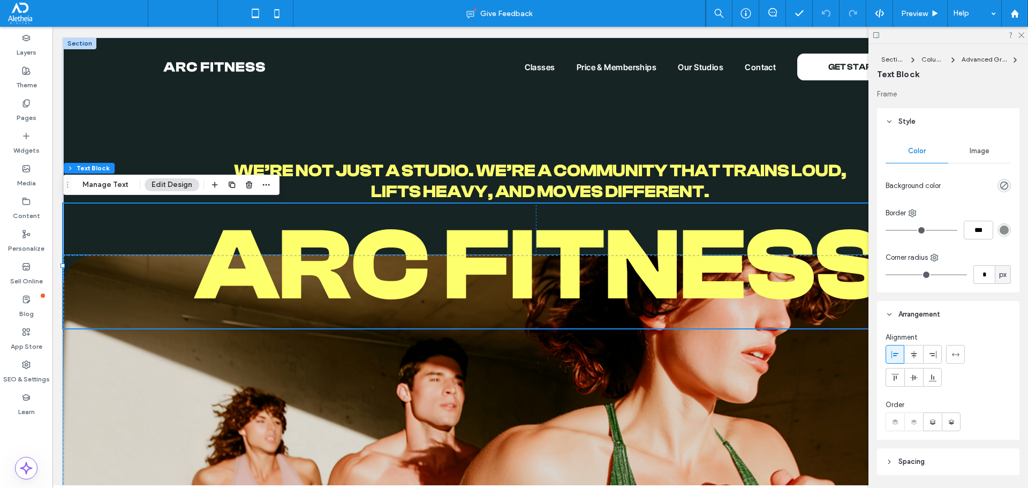
click at [136, 357] on img at bounding box center [540, 466] width 954 height 423
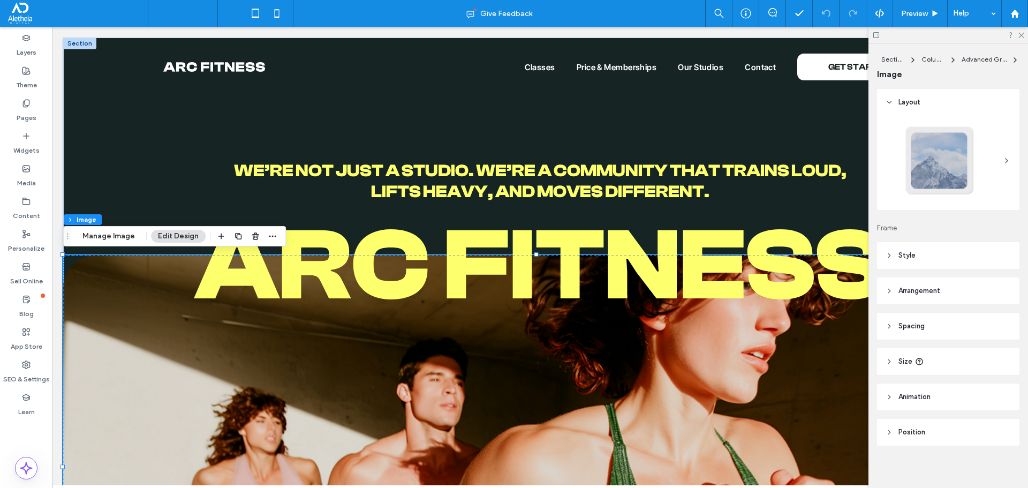
click at [928, 434] on header "Position" at bounding box center [948, 432] width 142 height 27
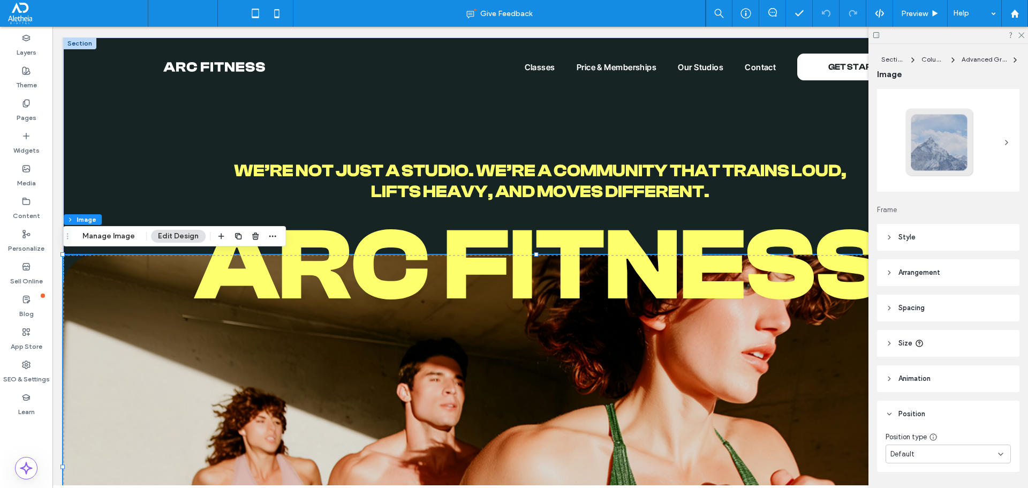
scroll to position [49, 0]
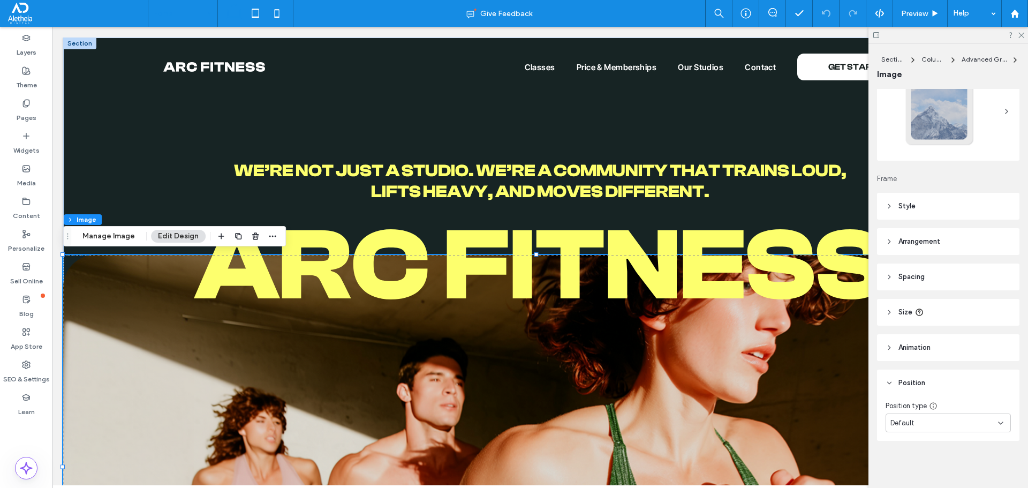
click at [965, 310] on header "Size" at bounding box center [948, 312] width 142 height 27
click at [1023, 36] on icon at bounding box center [1020, 34] width 7 height 7
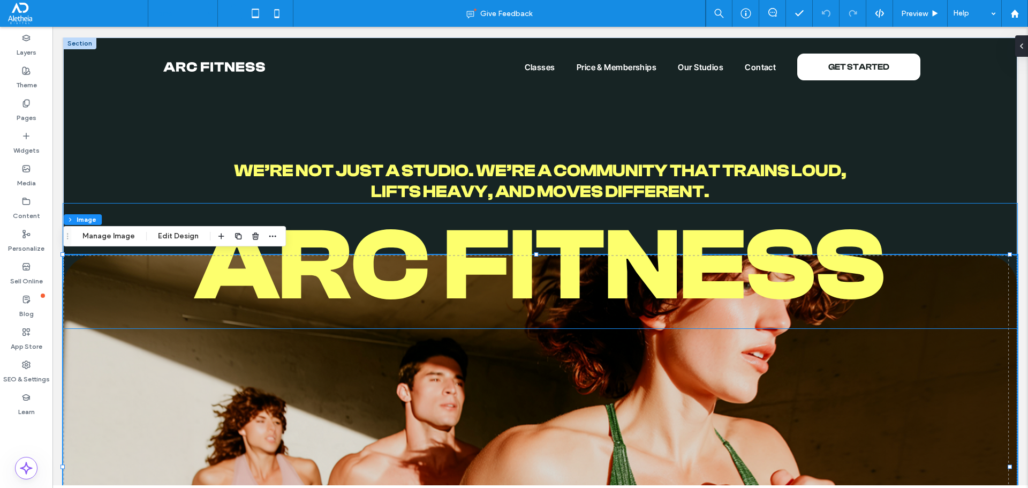
click at [940, 226] on h1 "arC FITNESS" at bounding box center [540, 265] width 954 height 125
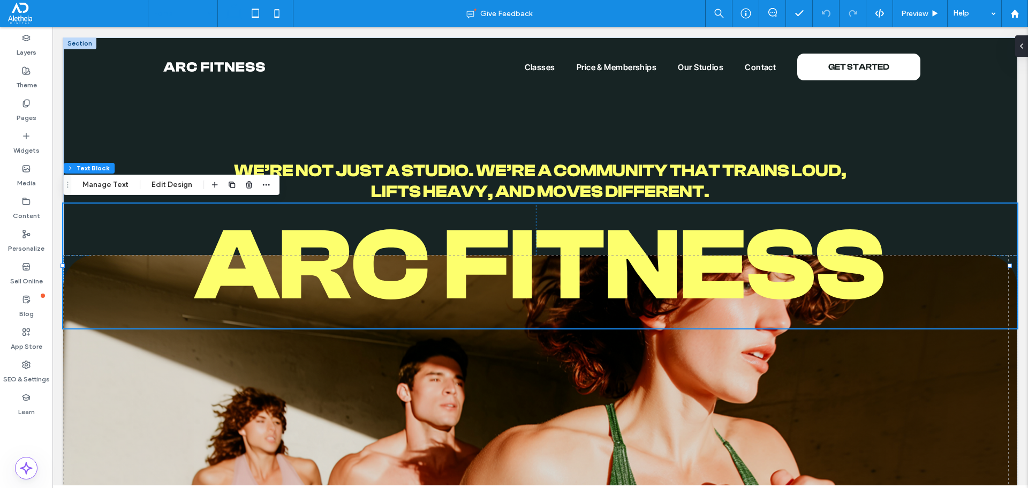
click at [940, 226] on h1 "arC FITNESS" at bounding box center [540, 265] width 954 height 125
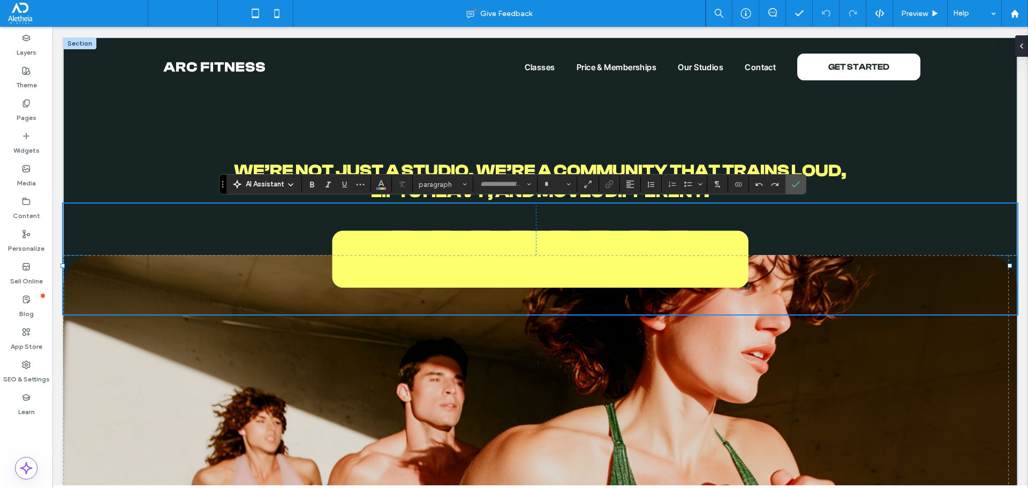
type input "**********"
type input "***"
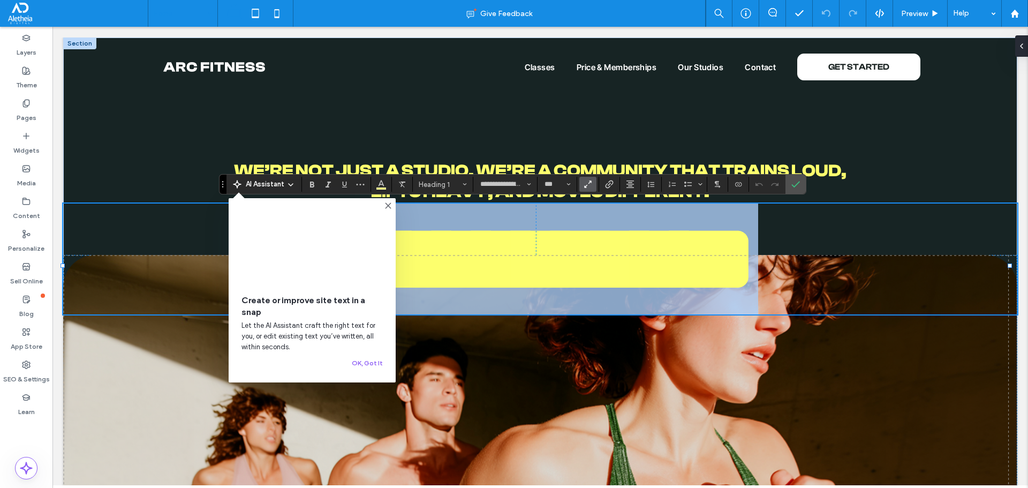
click at [940, 226] on h1 "**********" at bounding box center [540, 258] width 954 height 111
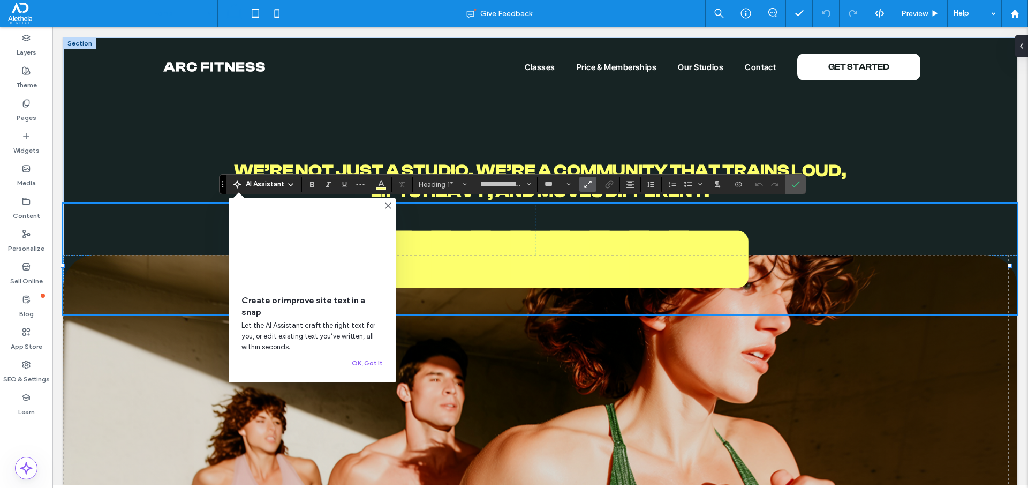
click at [940, 226] on h1 "**********" at bounding box center [540, 258] width 954 height 111
click at [803, 189] on label "Confirm" at bounding box center [795, 184] width 16 height 19
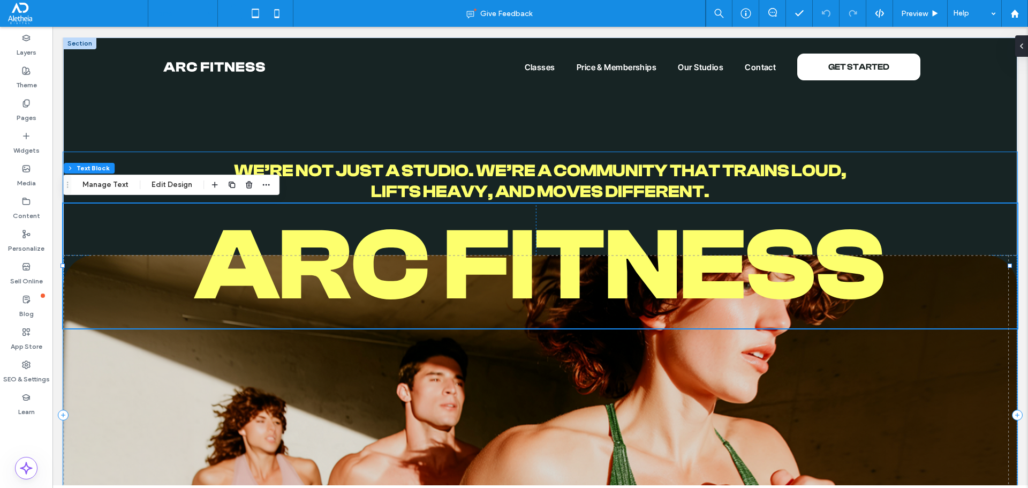
click at [933, 178] on div "We’re not just a studio. We’re a community that trains loud, lifts heavy, and m…" at bounding box center [540, 415] width 954 height 526
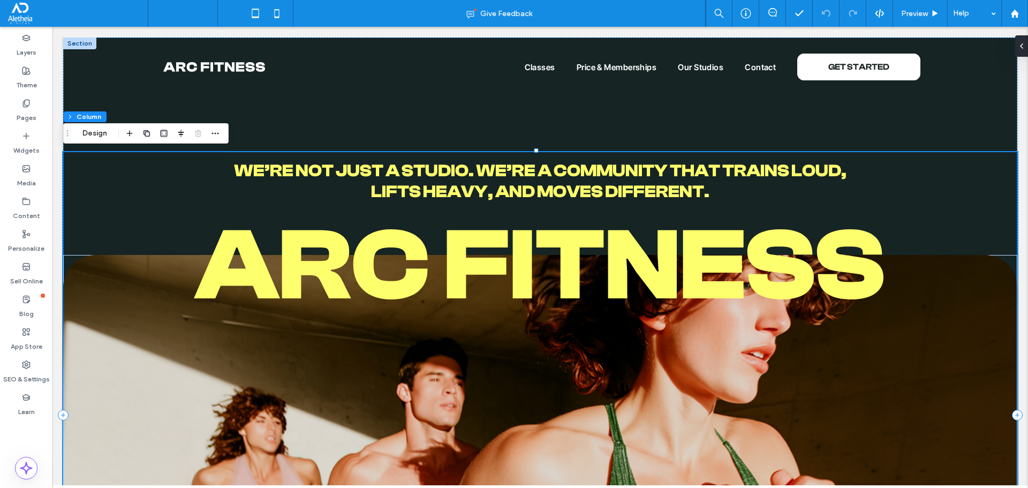
click at [146, 197] on div "We’re not just a studio. We’re a community that trains loud, lifts heavy, and m…" at bounding box center [540, 415] width 954 height 526
click at [111, 223] on h1 "arC FITNESS" at bounding box center [540, 265] width 954 height 125
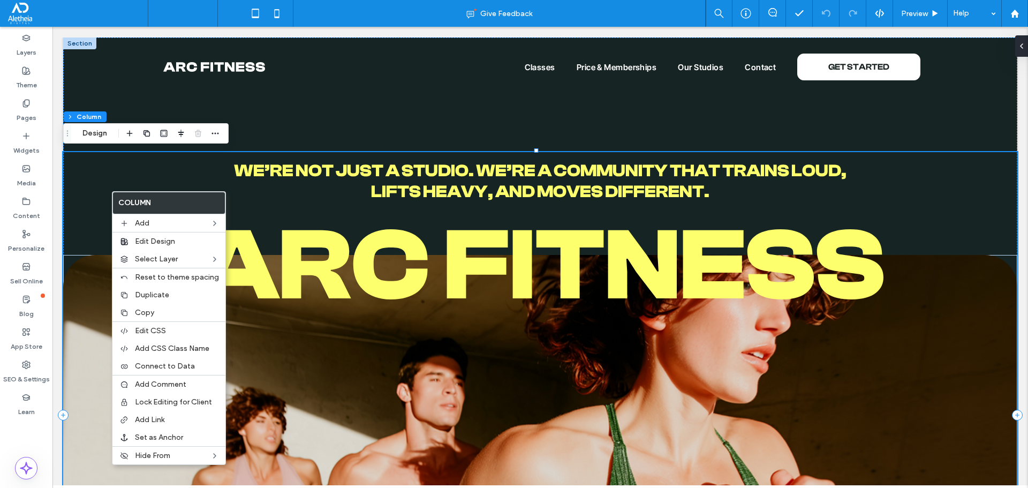
click at [81, 191] on div "We’re not just a studio. We’re a community that trains loud, lifts heavy, and m…" at bounding box center [540, 415] width 954 height 526
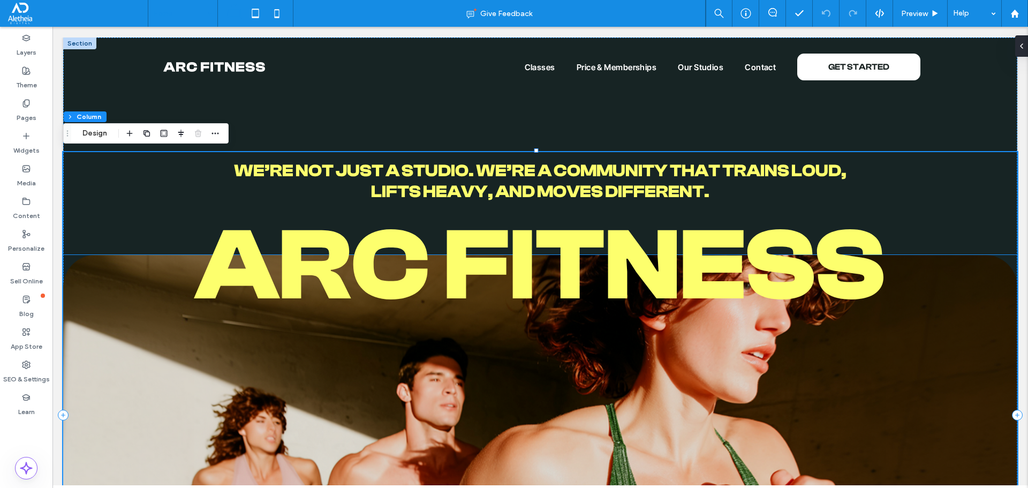
click at [88, 217] on h1 "arC FITNESS" at bounding box center [540, 265] width 954 height 125
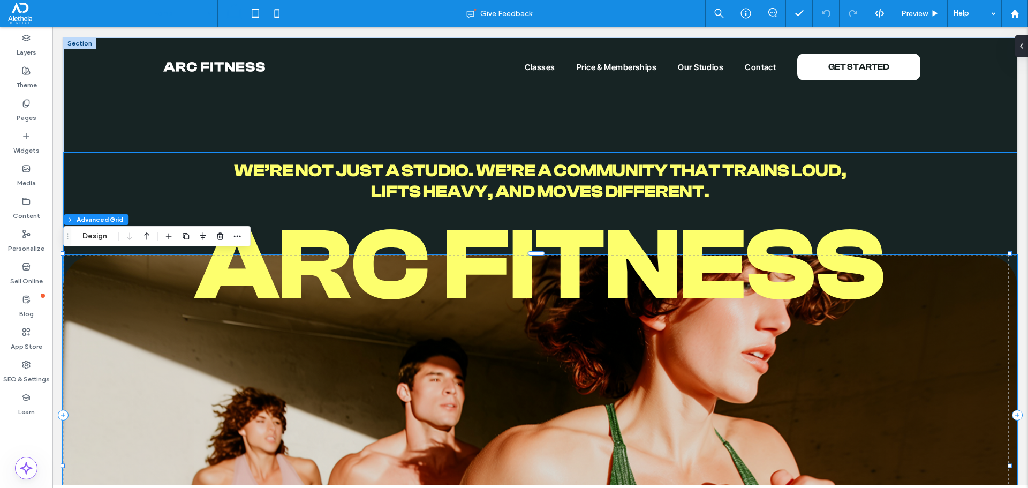
click at [92, 191] on div "We’re not just a studio. We’re a community that trains loud, lifts heavy, and m…" at bounding box center [540, 415] width 954 height 526
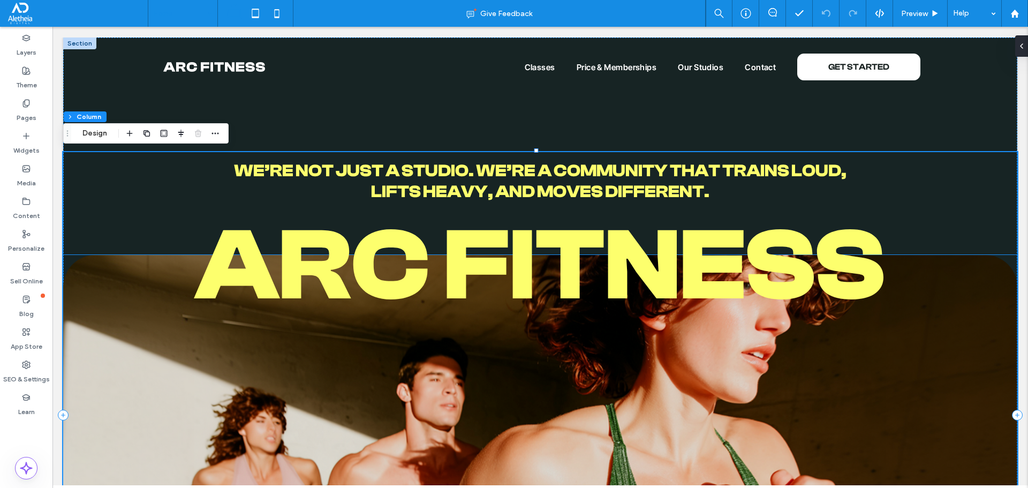
click at [86, 210] on h1 "arC FITNESS" at bounding box center [540, 265] width 954 height 125
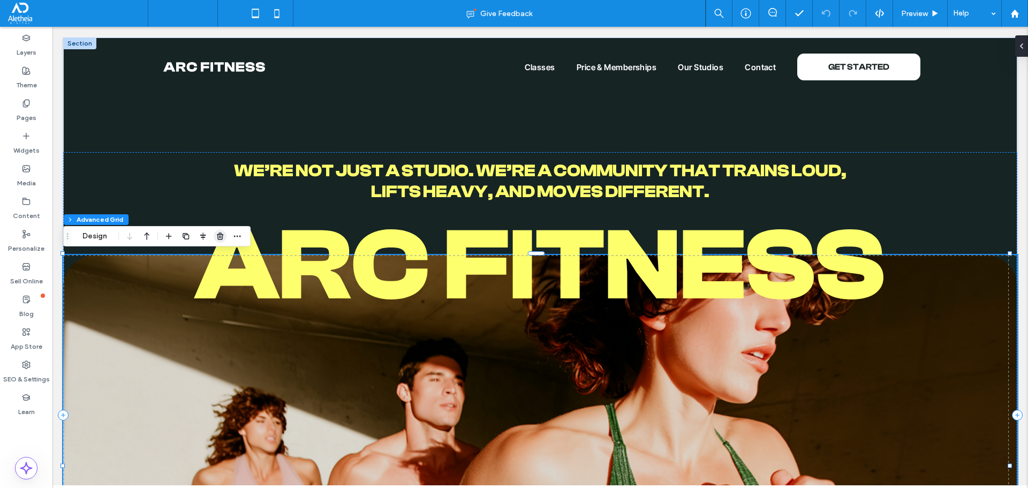
click at [221, 236] on use "button" at bounding box center [220, 235] width 6 height 7
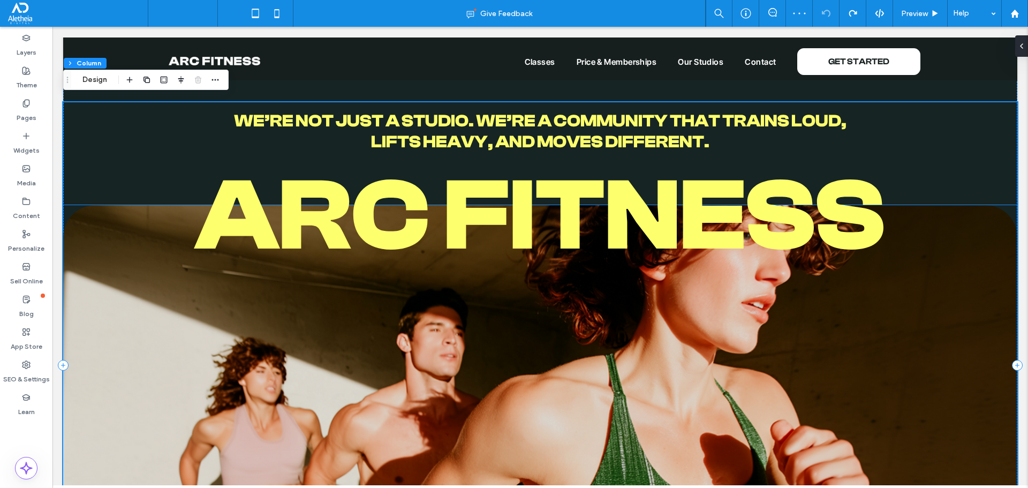
scroll to position [0, 0]
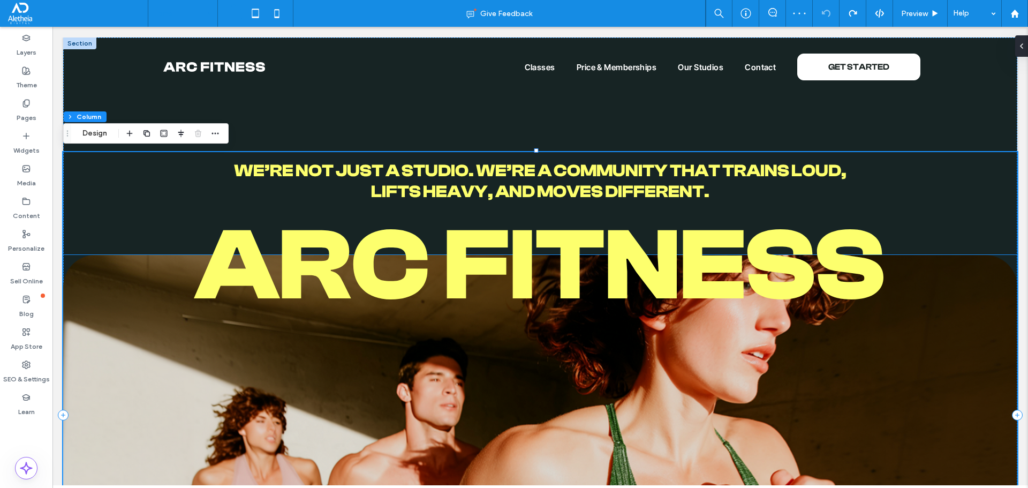
click at [616, 264] on span "arC FITNESS" at bounding box center [540, 266] width 690 height 116
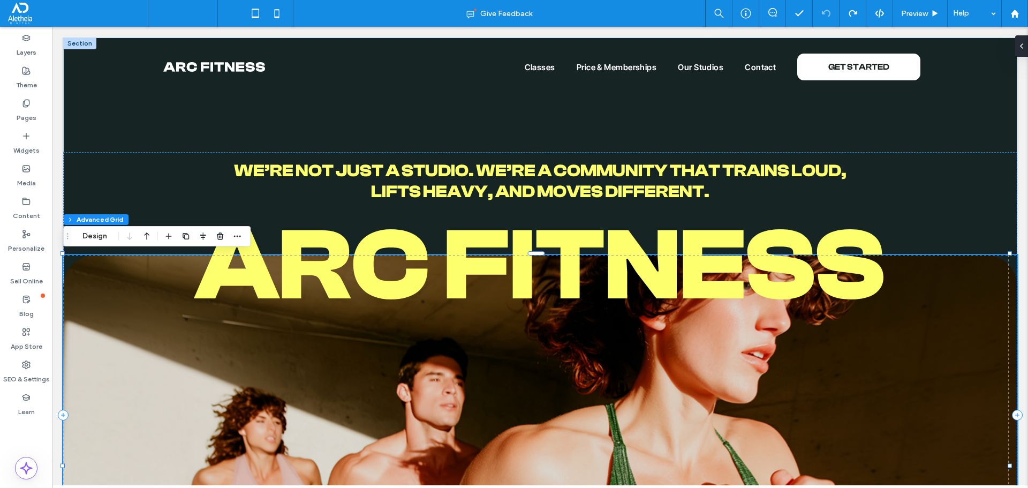
click at [470, 282] on span "arC FITNESS" at bounding box center [540, 266] width 690 height 116
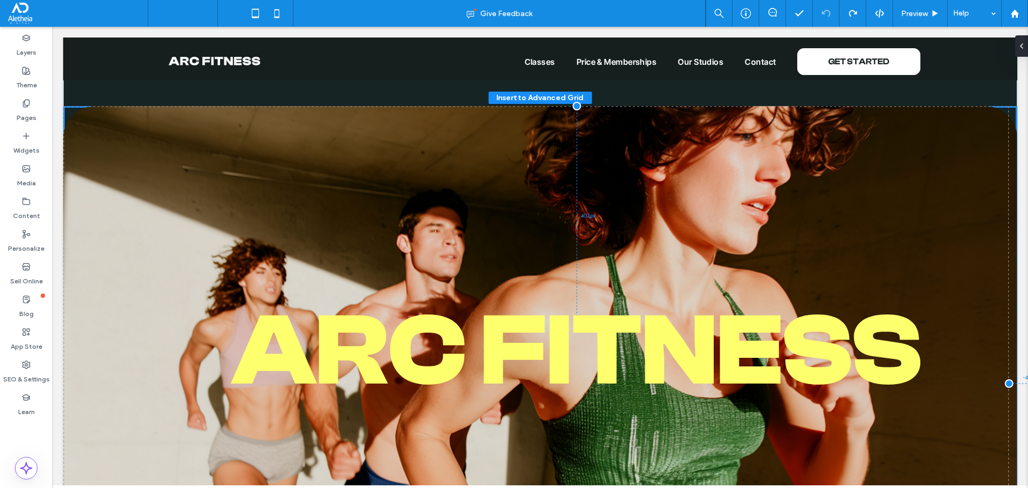
scroll to position [286, 0]
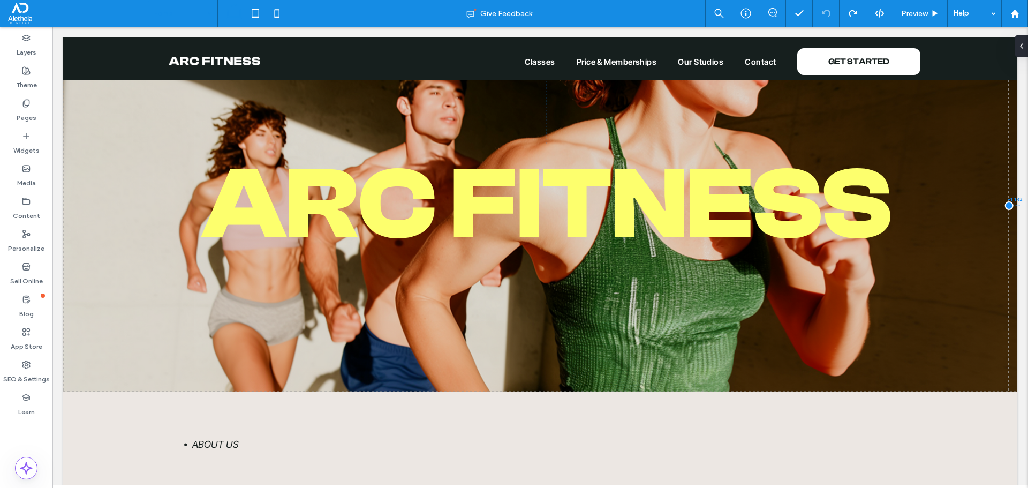
drag, startPoint x: 390, startPoint y: 236, endPoint x: 400, endPoint y: 172, distance: 64.0
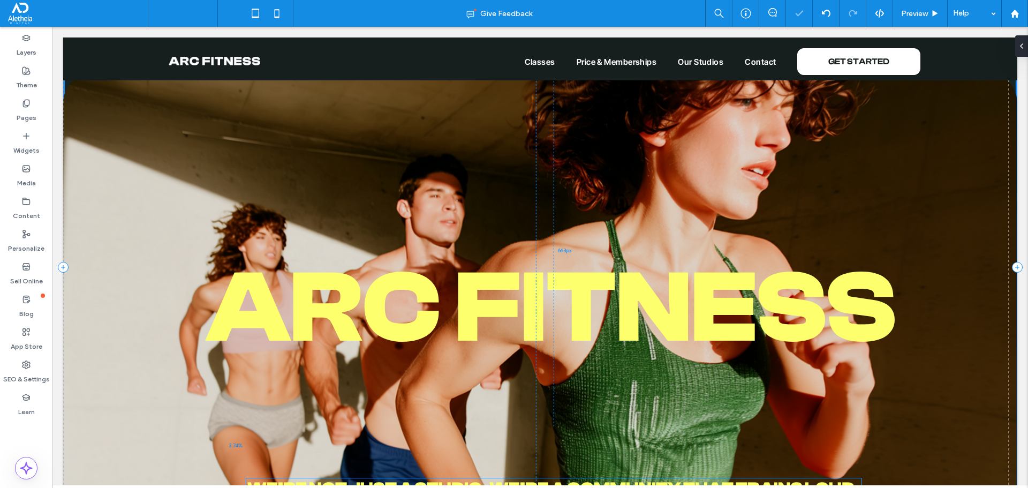
scroll to position [28, 0]
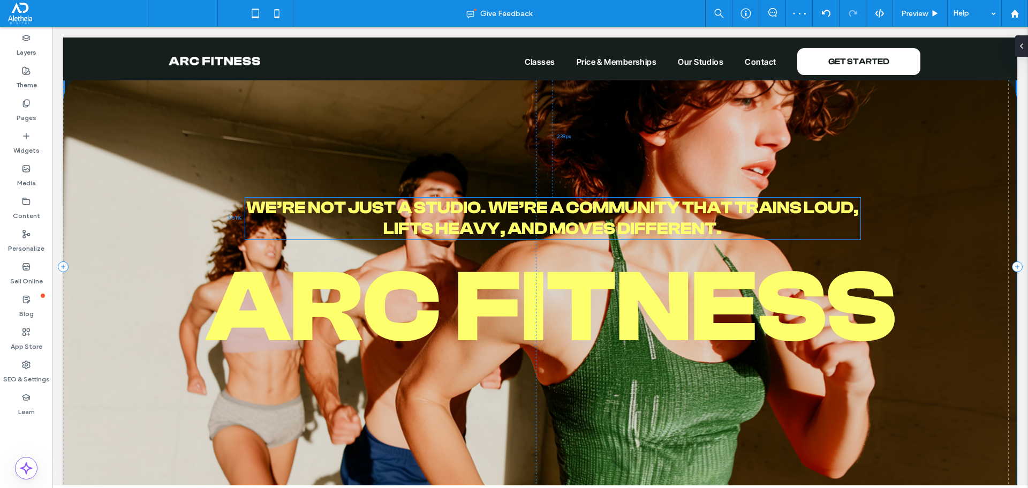
drag, startPoint x: 494, startPoint y: 173, endPoint x: 510, endPoint y: 211, distance: 41.5
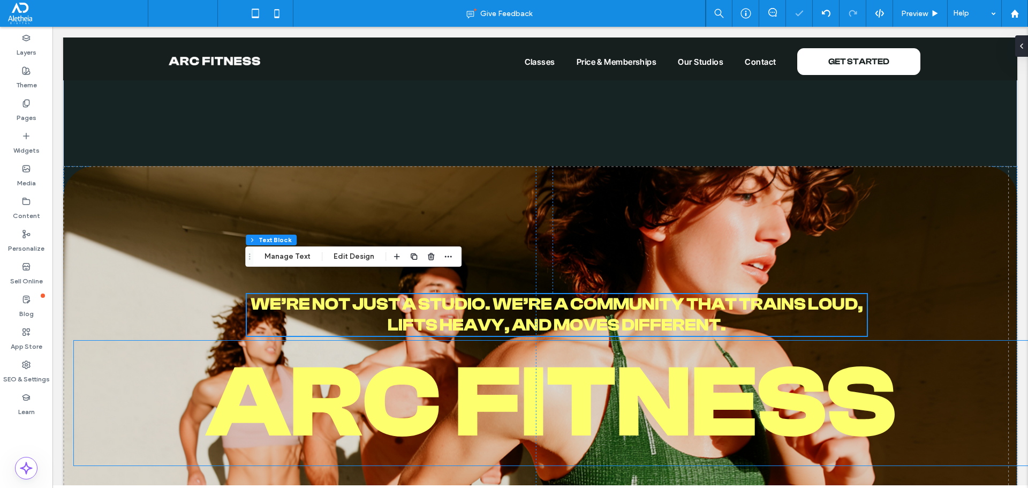
scroll to position [0, 0]
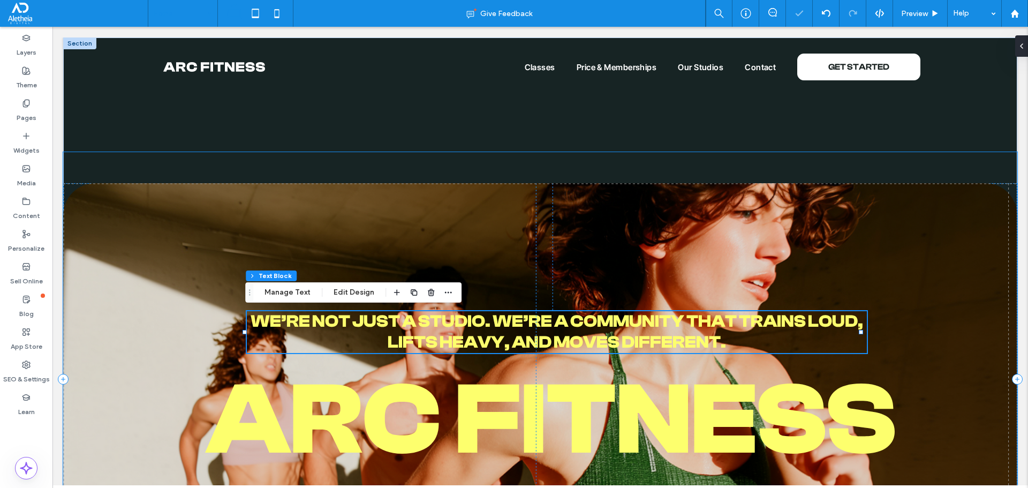
click at [113, 175] on div "arC FITNESS We’re not just a studio. We’re a community that trains loud, lifts …" at bounding box center [540, 379] width 954 height 454
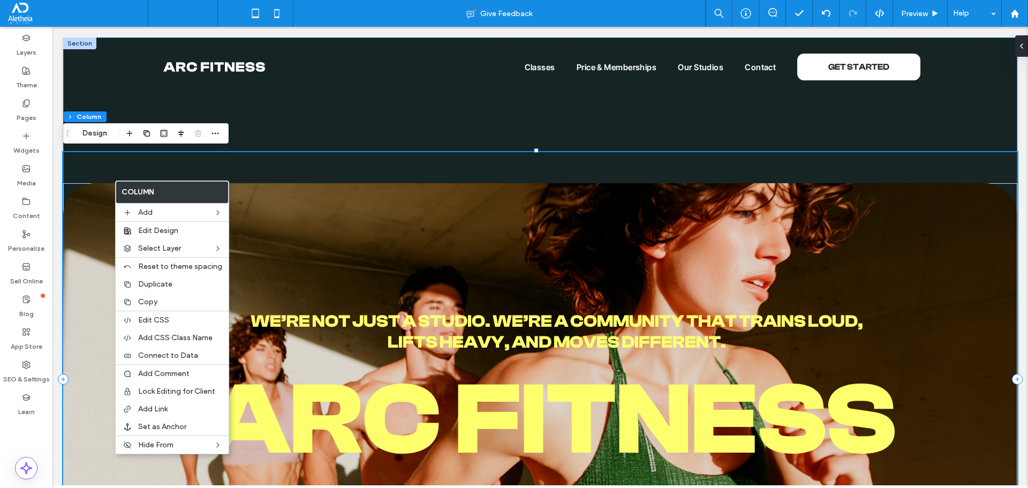
click at [90, 159] on div "arC FITNESS We’re not just a studio. We’re a community that trains loud, lifts …" at bounding box center [540, 379] width 954 height 454
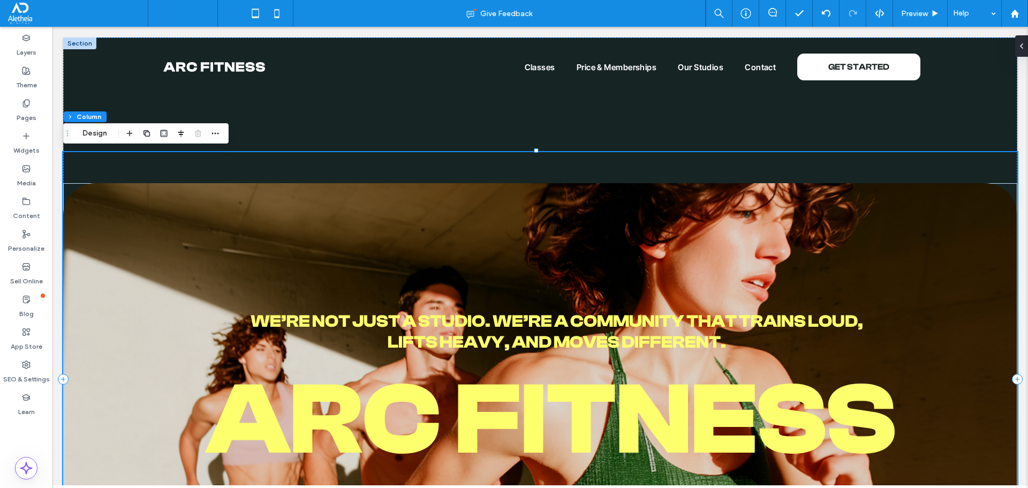
click at [86, 168] on div "arC FITNESS We’re not just a studio. We’re a community that trains loud, lifts …" at bounding box center [540, 379] width 954 height 454
click at [933, 164] on div "arC FITNESS We’re not just a studio. We’re a community that trains loud, lifts …" at bounding box center [540, 379] width 954 height 454
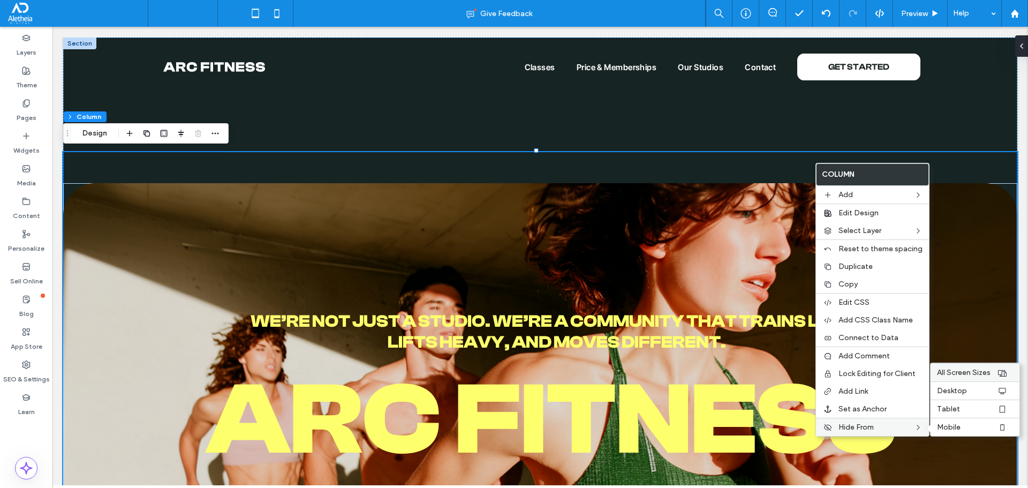
click at [966, 369] on span "All Screen Sizes" at bounding box center [964, 372] width 54 height 9
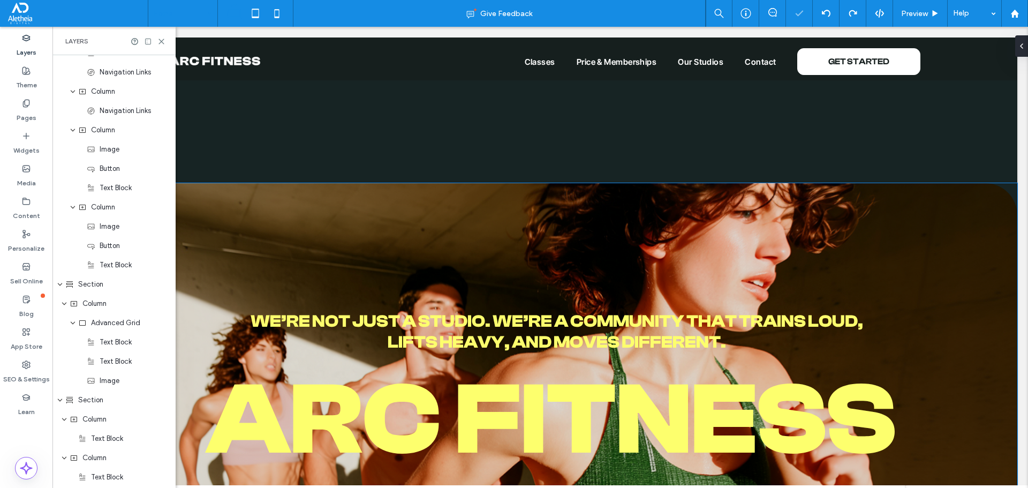
scroll to position [618, 0]
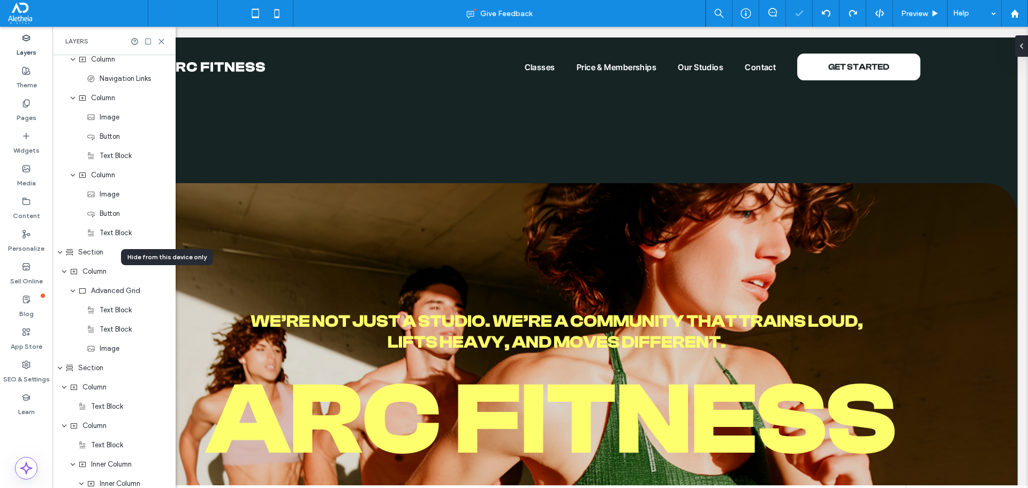
click at [204, 131] on div "arC FITNESS We’re not just a studio. We’re a community that trains loud, lifts …" at bounding box center [540, 321] width 954 height 569
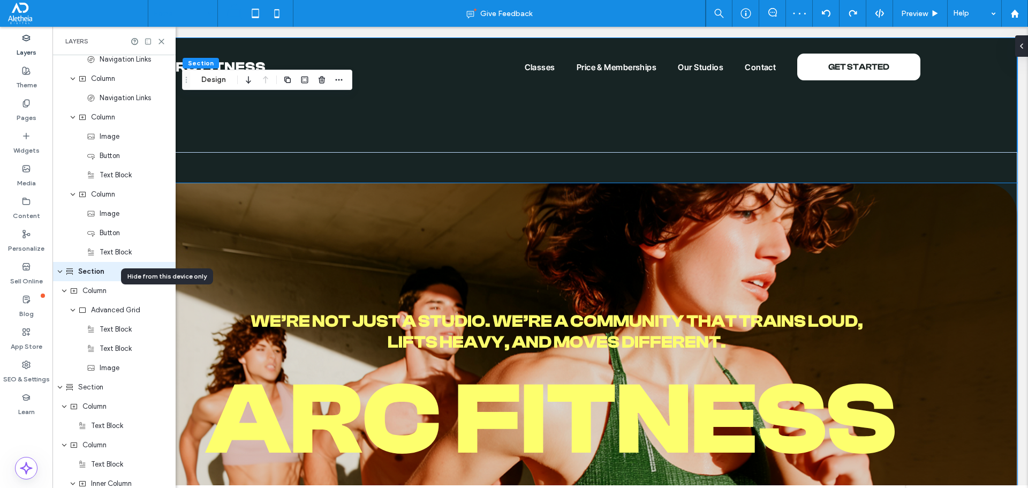
click at [189, 215] on img at bounding box center [540, 394] width 954 height 423
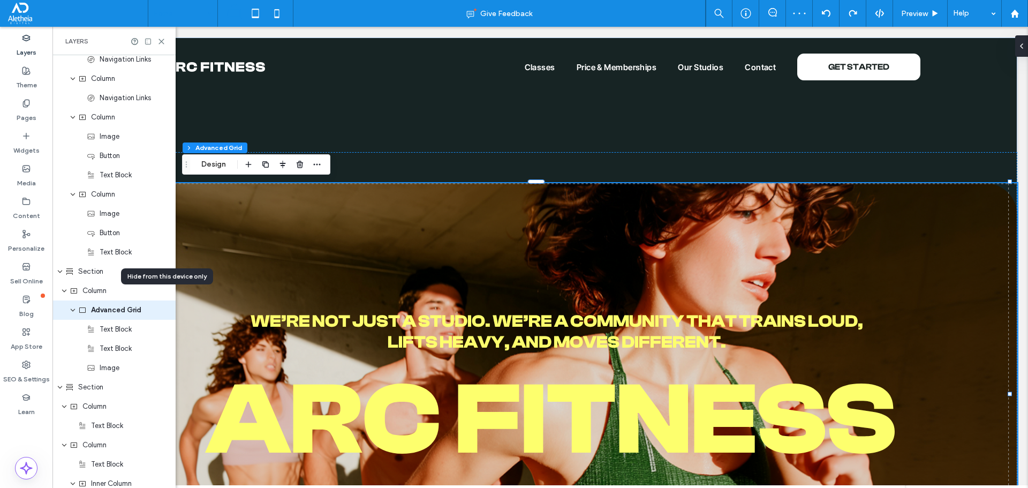
scroll to position [641, 0]
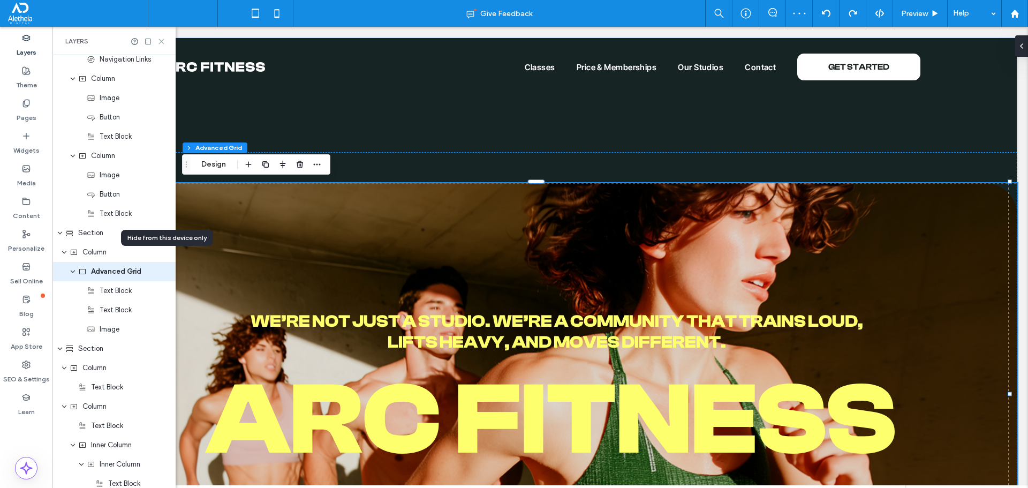
click at [161, 40] on use at bounding box center [161, 41] width 5 height 5
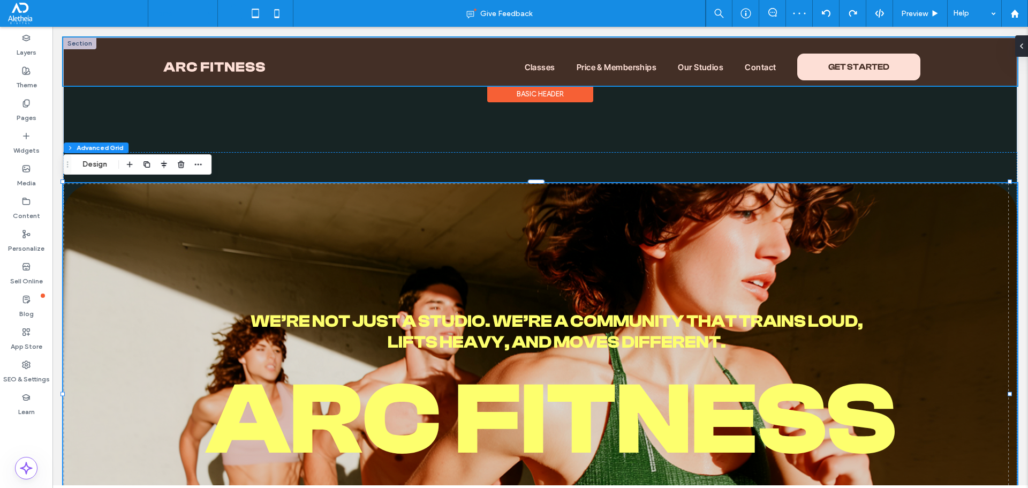
scroll to position [0, 0]
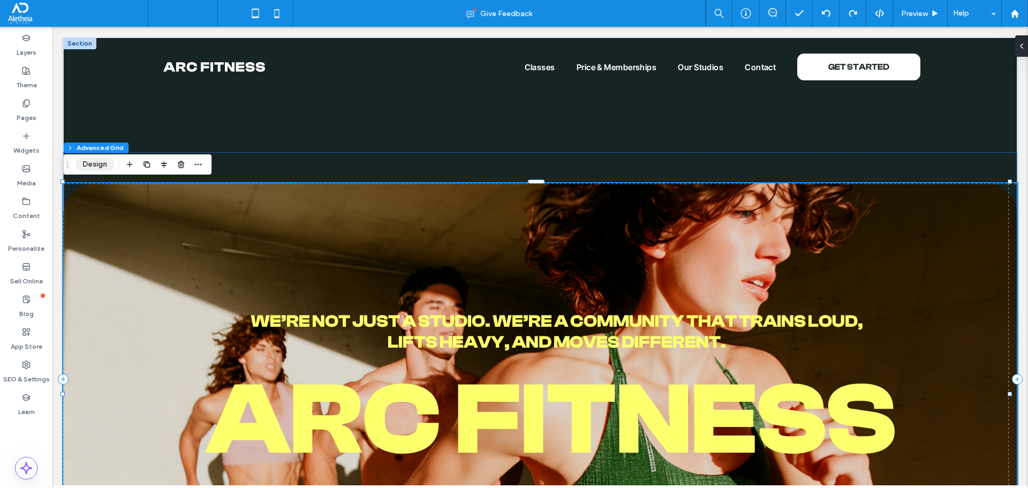
click at [89, 163] on button "Design" at bounding box center [94, 164] width 39 height 13
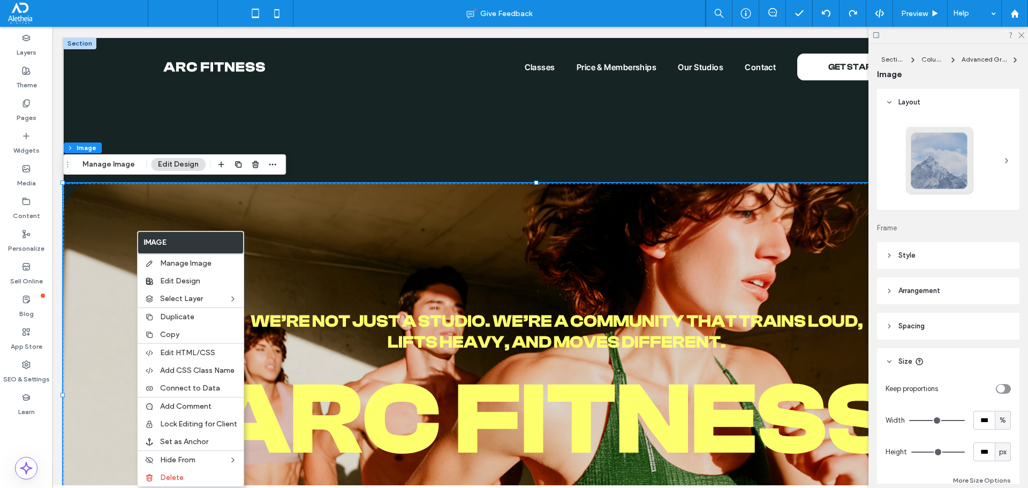
type input "**"
click at [130, 131] on div "arC FITNESS We’re not just a studio. We’re a community that trains loud, lifts …" at bounding box center [540, 321] width 954 height 569
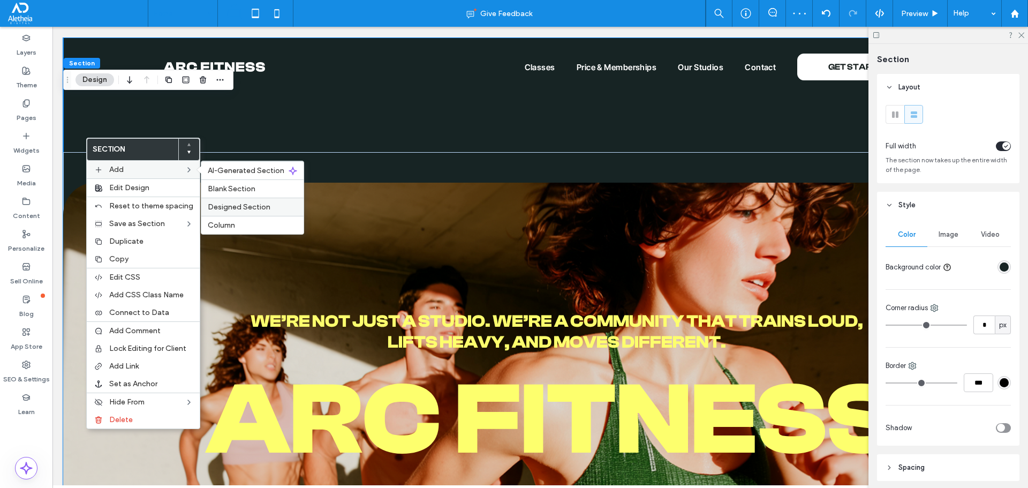
click at [241, 206] on span "Designed Section" at bounding box center [239, 206] width 63 height 9
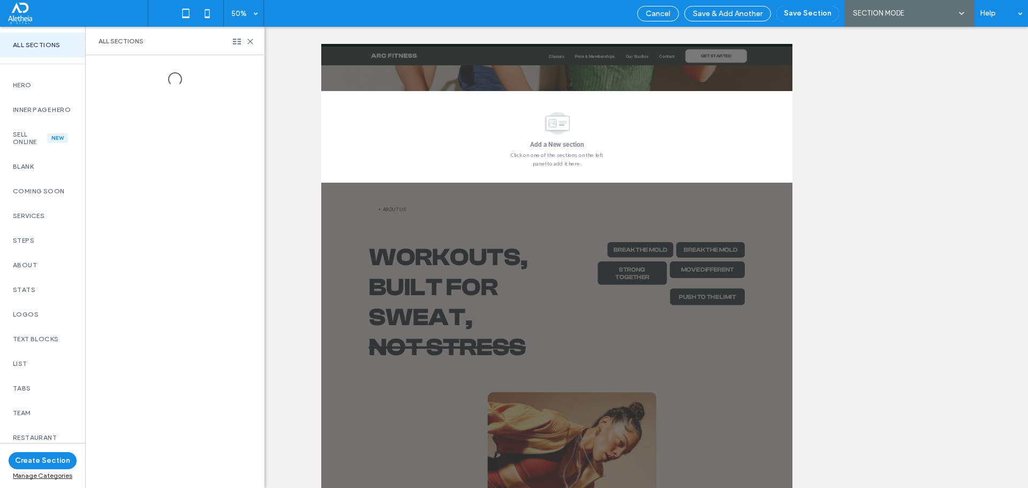
scroll to position [480, 0]
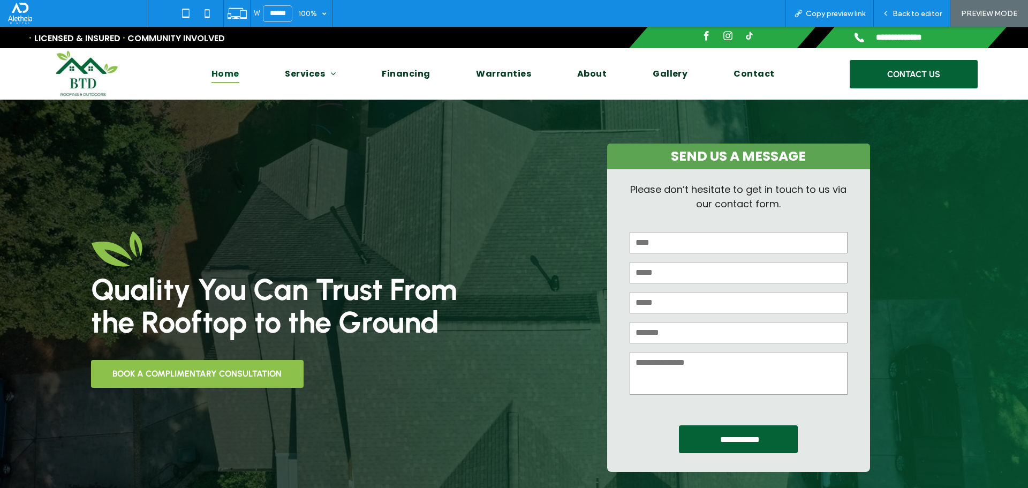
drag, startPoint x: 308, startPoint y: 473, endPoint x: 239, endPoint y: 173, distance: 307.6
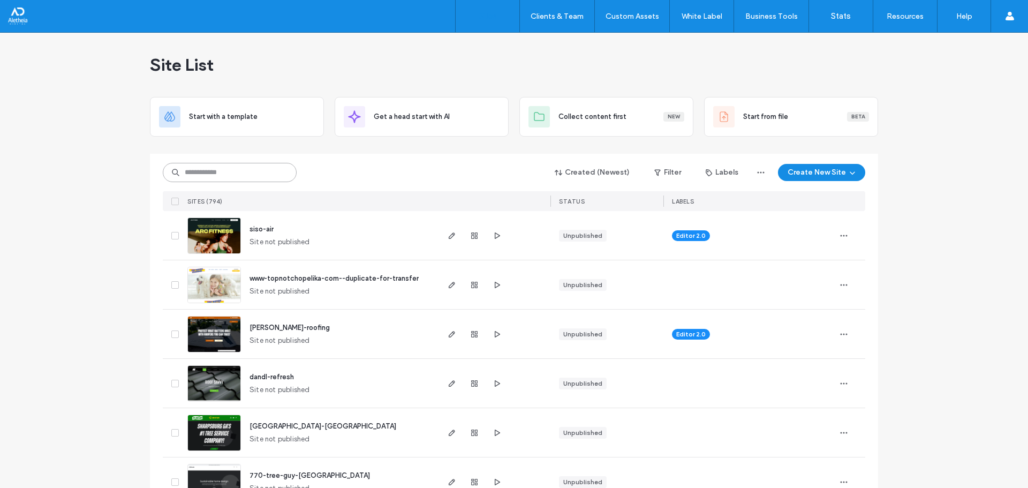
click at [283, 169] on input at bounding box center [230, 172] width 134 height 19
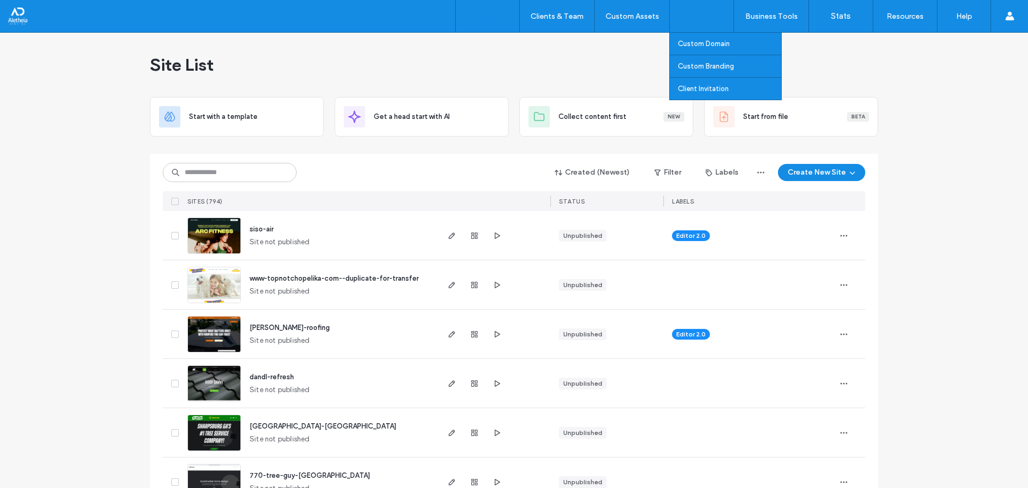
click at [676, 63] on div "Custom Branding" at bounding box center [725, 66] width 111 height 22
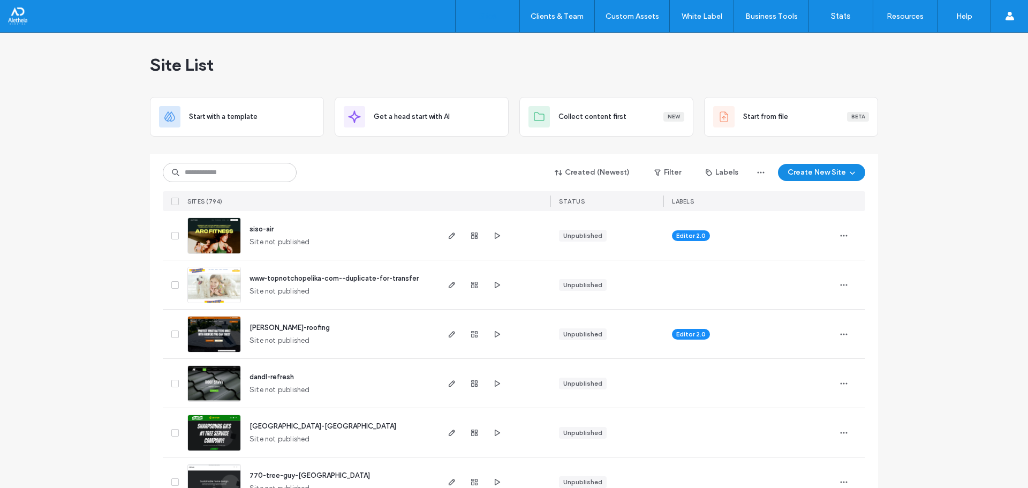
click at [601, 58] on div "Site List" at bounding box center [514, 65] width 728 height 64
click at [272, 168] on input at bounding box center [230, 172] width 134 height 19
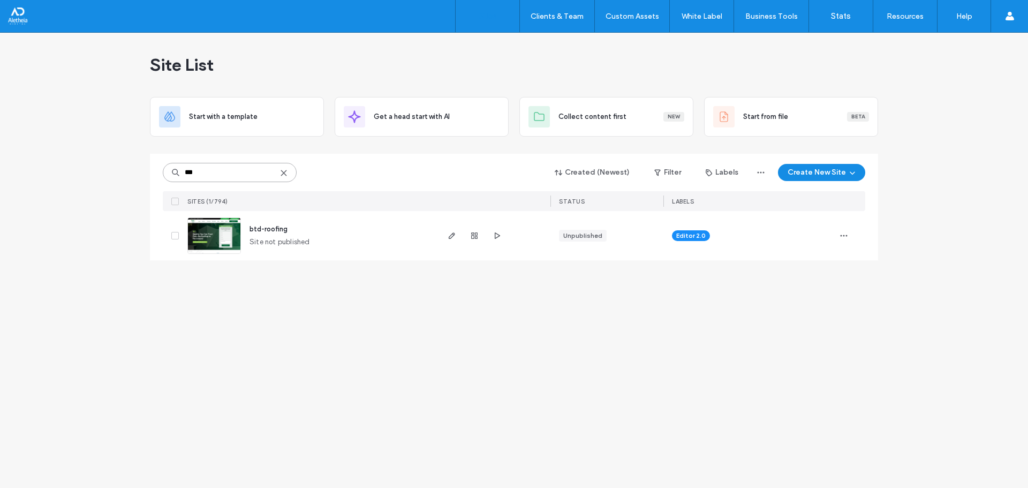
type input "***"
click at [274, 229] on span "btd-roofing" at bounding box center [268, 229] width 38 height 8
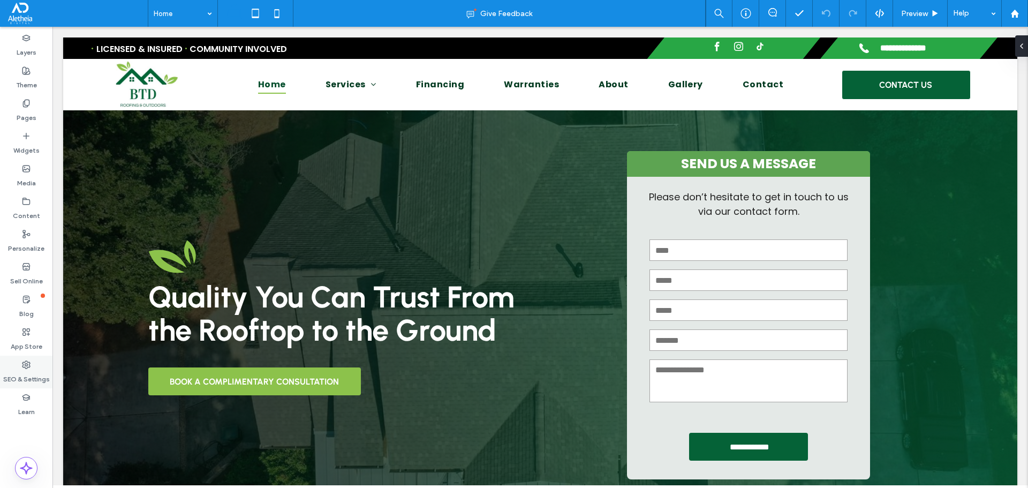
click at [21, 350] on label "App Store" at bounding box center [27, 343] width 32 height 15
click at [27, 366] on icon at bounding box center [26, 364] width 9 height 9
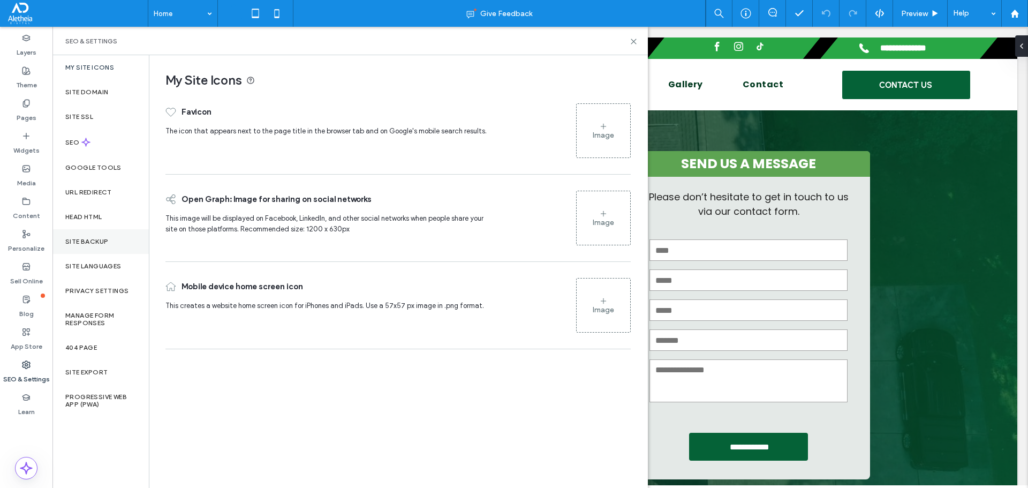
click at [90, 240] on label "Site Backup" at bounding box center [86, 241] width 43 height 7
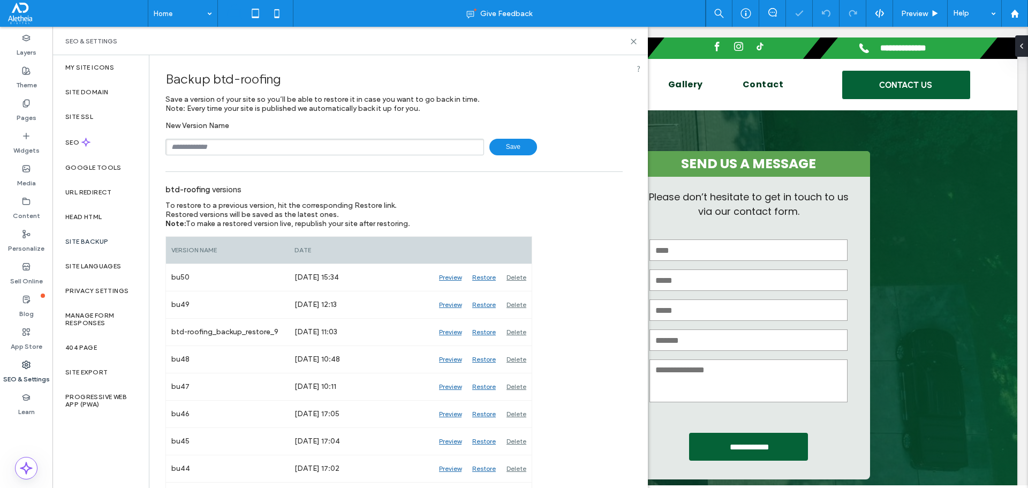
click at [217, 143] on input "text" at bounding box center [324, 147] width 318 height 17
type input "****"
click at [498, 149] on span "Save" at bounding box center [513, 147] width 48 height 17
click at [636, 44] on icon at bounding box center [633, 41] width 8 height 8
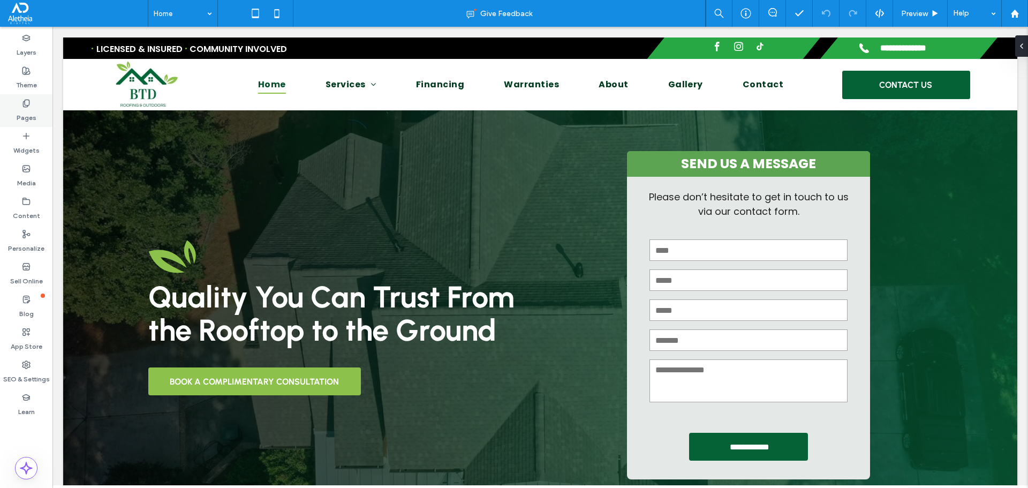
click at [25, 112] on label "Pages" at bounding box center [27, 115] width 20 height 15
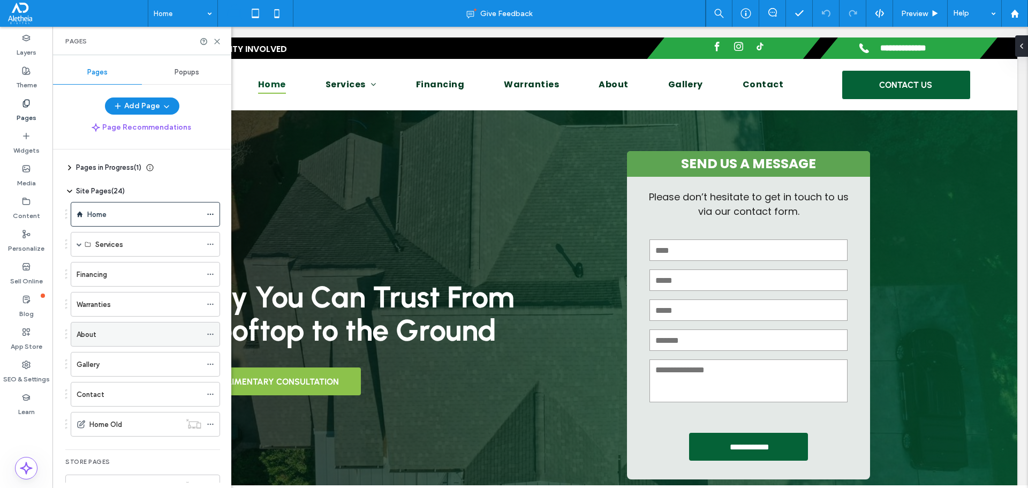
click at [112, 333] on div "About" at bounding box center [139, 334] width 125 height 11
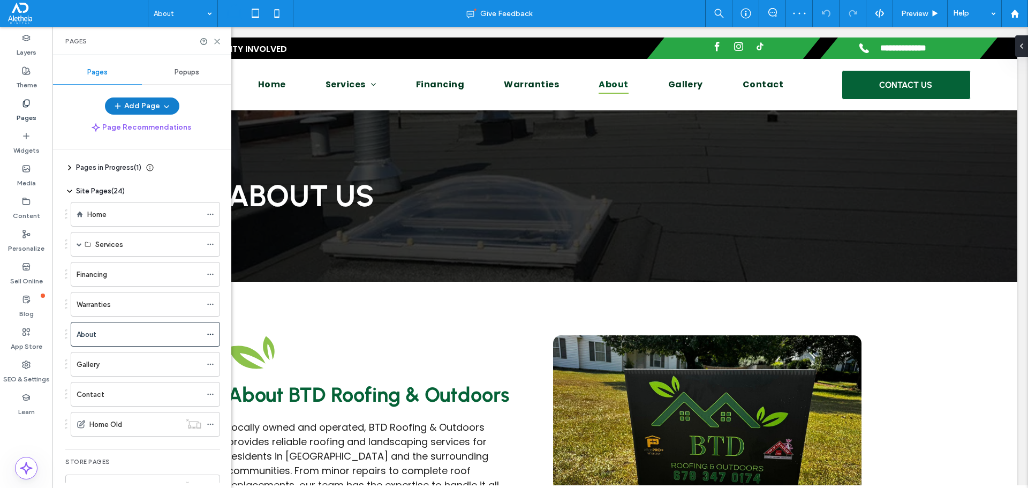
click at [160, 102] on span "button" at bounding box center [165, 106] width 11 height 16
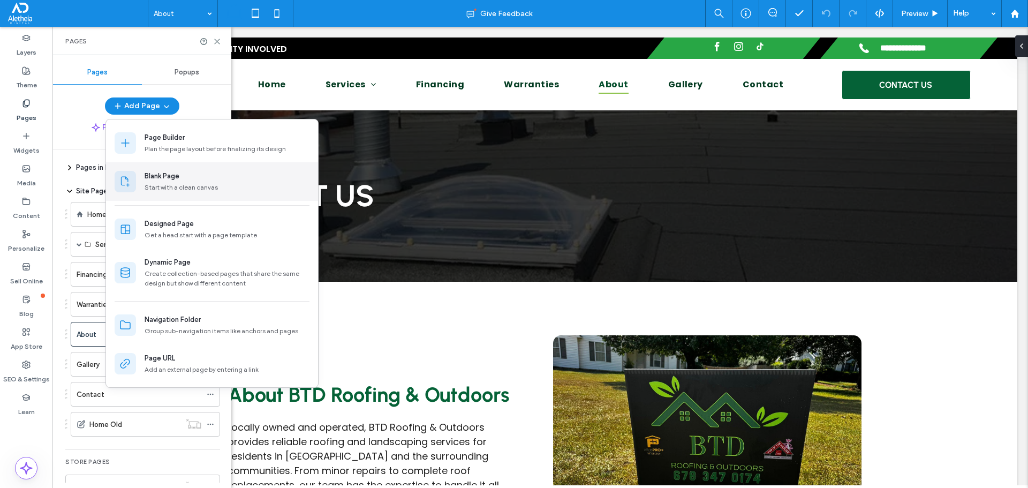
click at [169, 184] on div "Start with a clean canvas" at bounding box center [227, 188] width 165 height 10
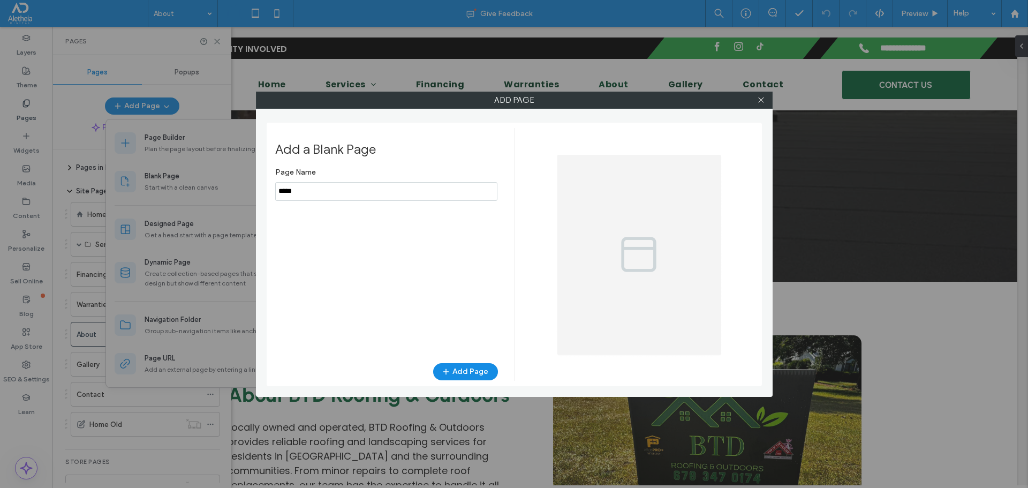
click at [329, 193] on input "notEmpty" at bounding box center [386, 191] width 222 height 19
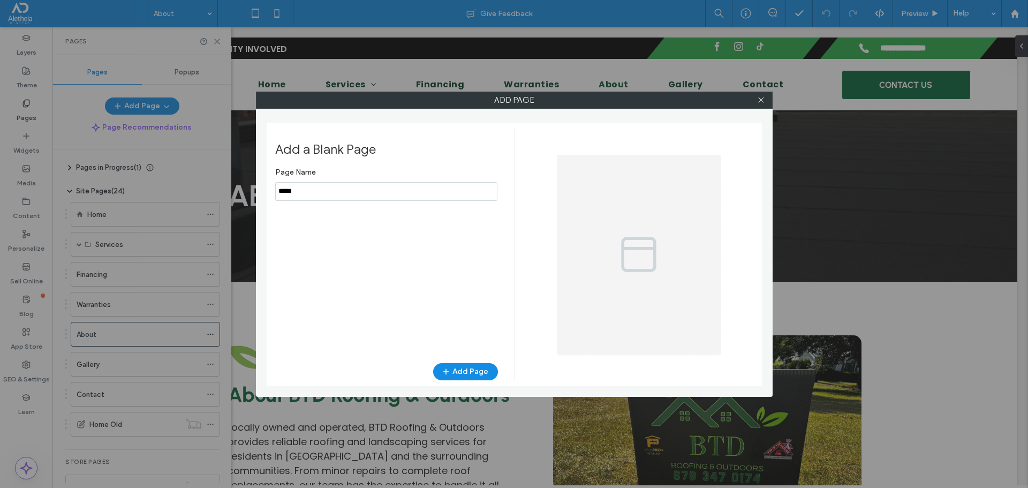
click at [329, 193] on input "notEmpty" at bounding box center [386, 191] width 222 height 19
type input "********"
click at [484, 374] on button "Add Page" at bounding box center [465, 371] width 65 height 17
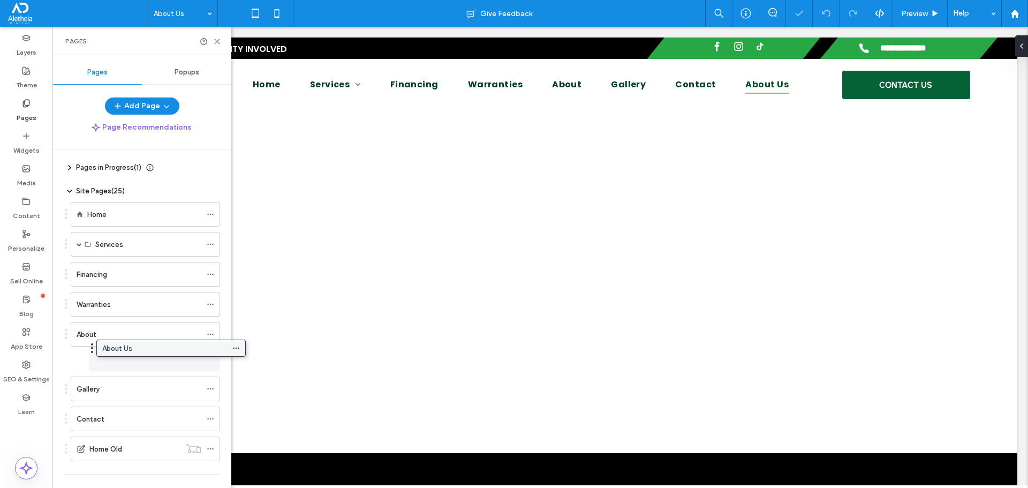
drag, startPoint x: 103, startPoint y: 454, endPoint x: 128, endPoint y: 352, distance: 105.4
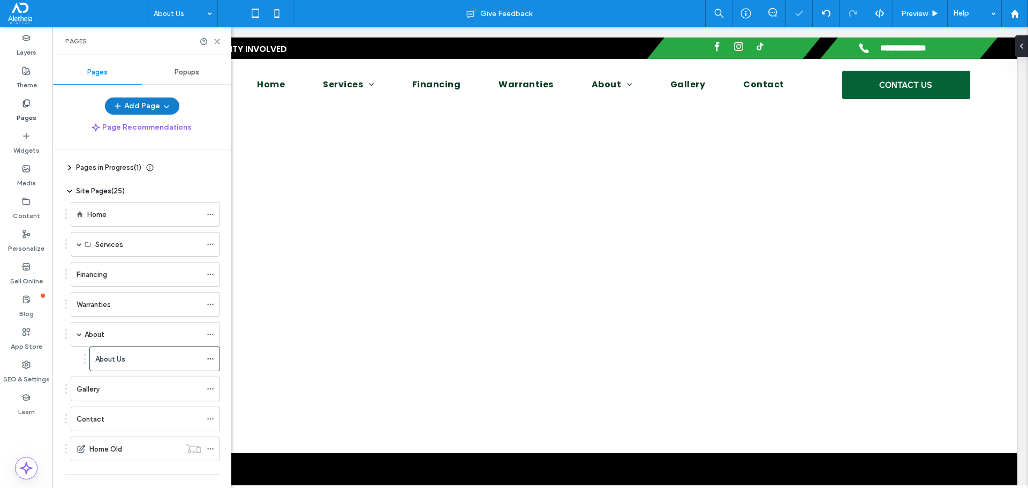
click at [153, 101] on button "Add Page" at bounding box center [142, 105] width 74 height 17
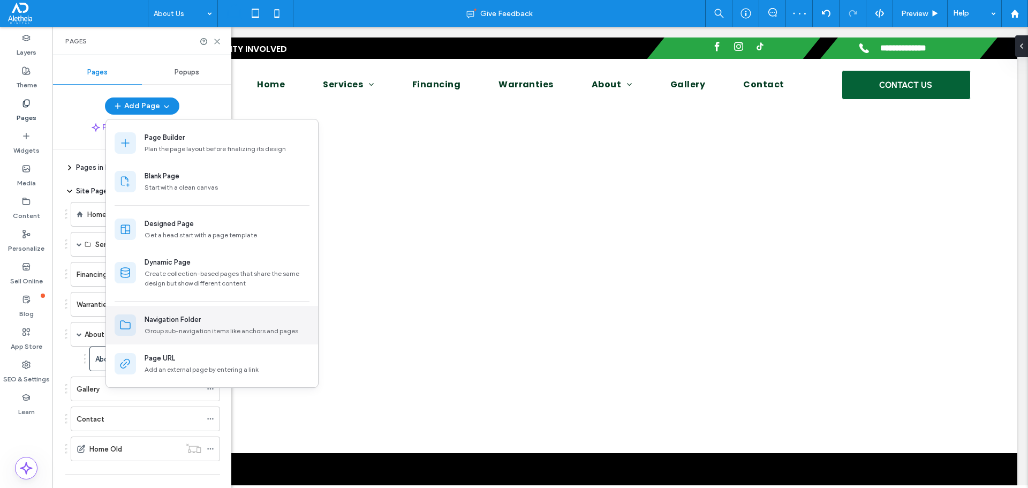
click at [189, 325] on div "Navigation Folder Group sub-navigation items like anchors and pages" at bounding box center [227, 324] width 165 height 21
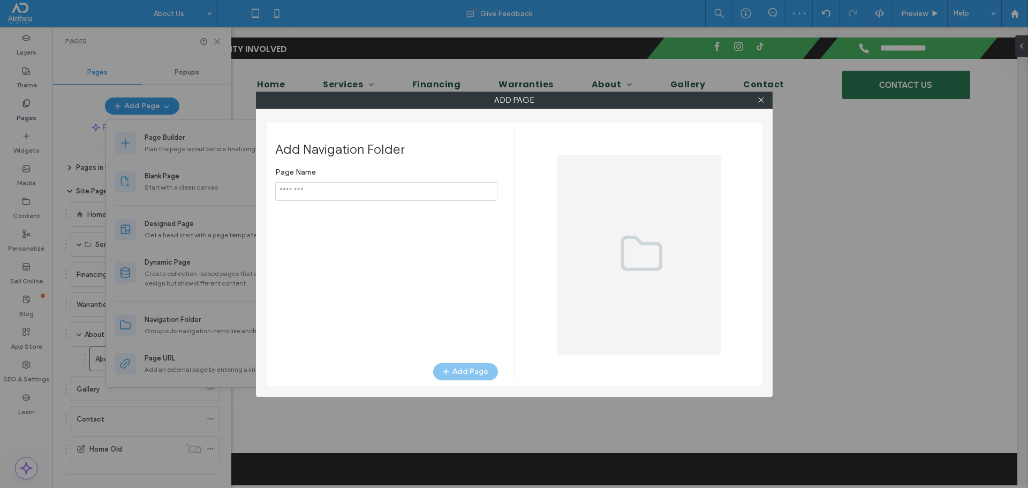
click at [370, 191] on input "notEmpty" at bounding box center [386, 191] width 222 height 19
click at [369, 191] on input "notEmpty" at bounding box center [386, 191] width 222 height 19
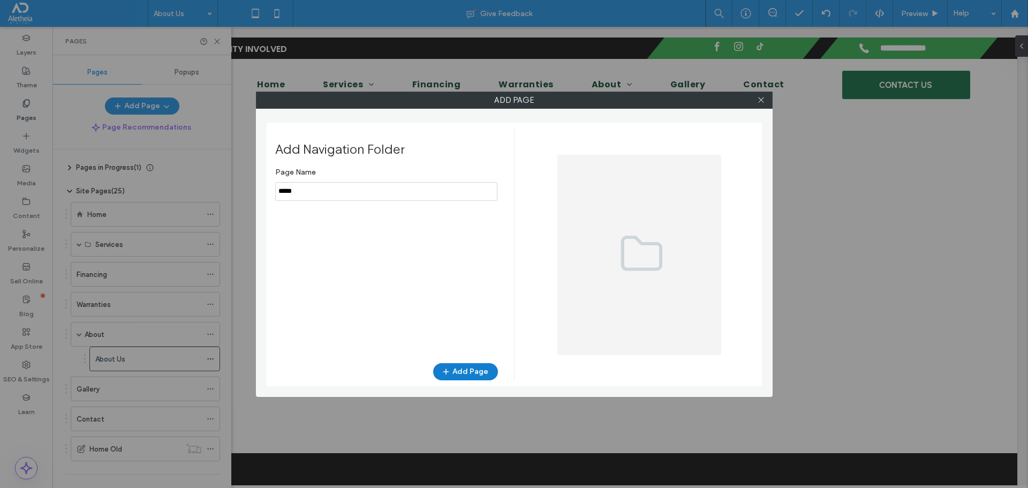
type input "*****"
click at [472, 368] on button "Add Page" at bounding box center [465, 371] width 65 height 17
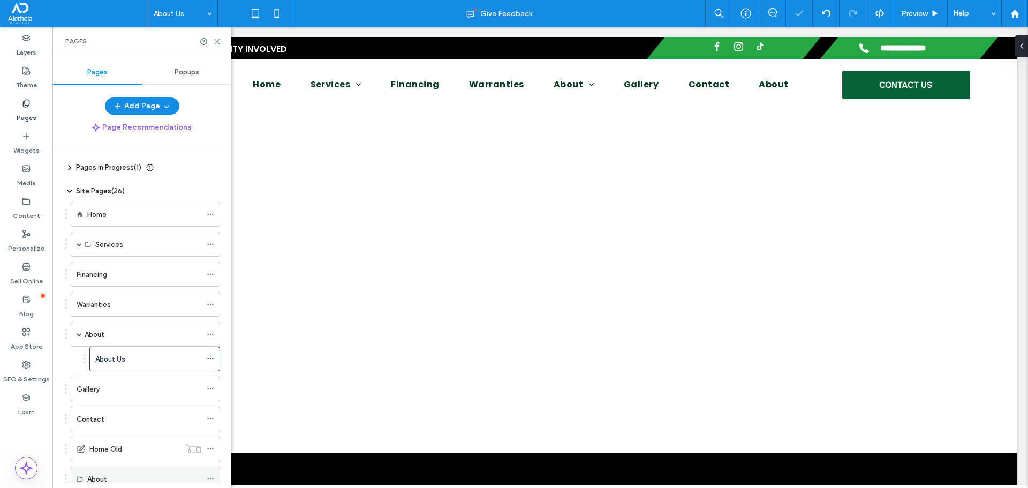
scroll to position [21, 0]
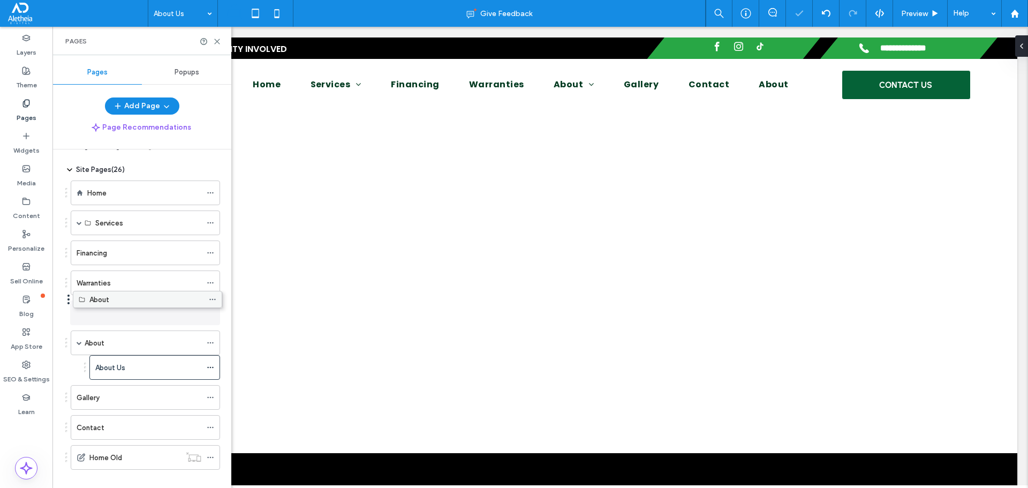
drag, startPoint x: 132, startPoint y: 479, endPoint x: 134, endPoint y: 303, distance: 175.6
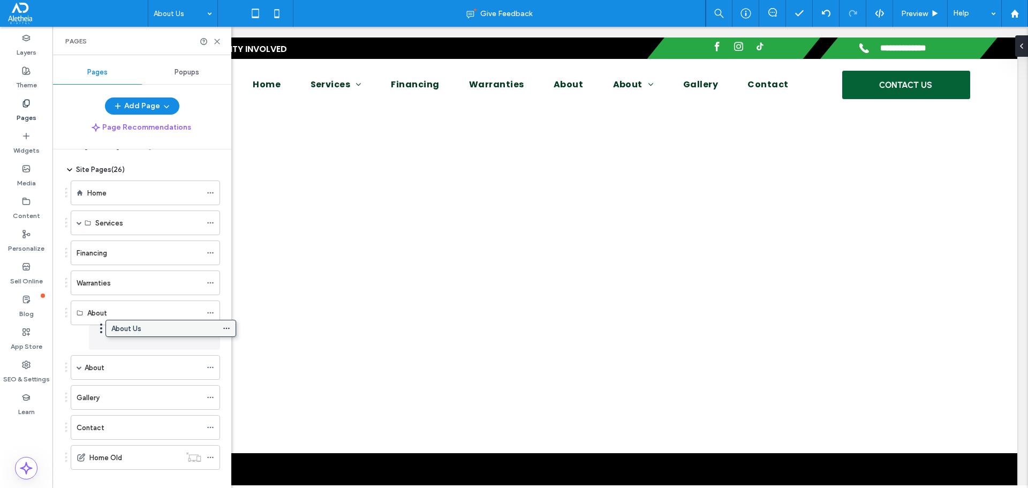
drag, startPoint x: 124, startPoint y: 369, endPoint x: 140, endPoint y: 328, distance: 43.7
click at [127, 363] on div "About" at bounding box center [139, 367] width 125 height 11
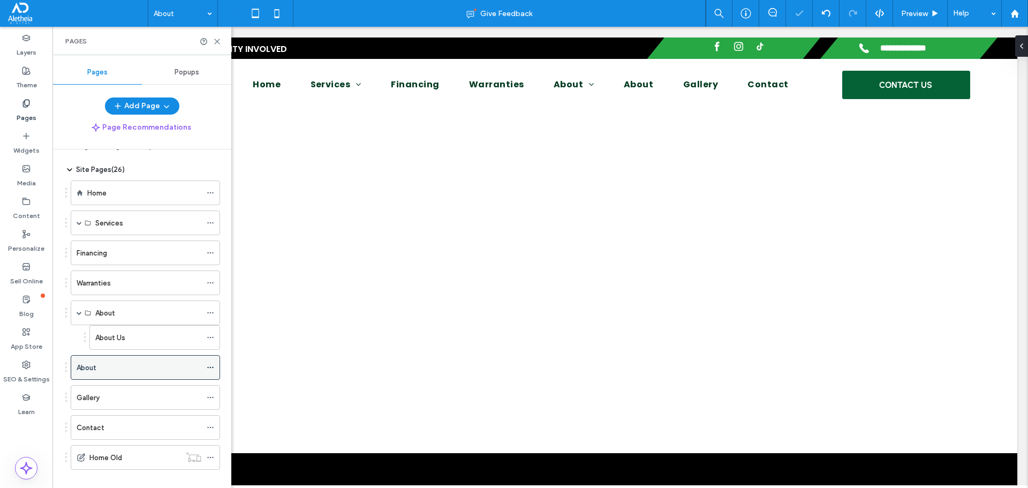
click at [213, 369] on icon at bounding box center [210, 366] width 7 height 7
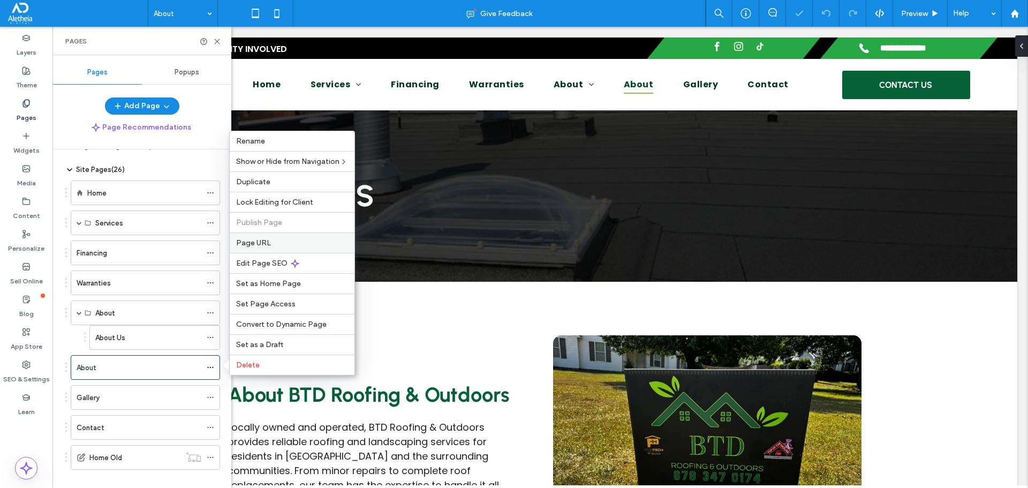
click at [252, 249] on div "Page URL" at bounding box center [292, 242] width 125 height 20
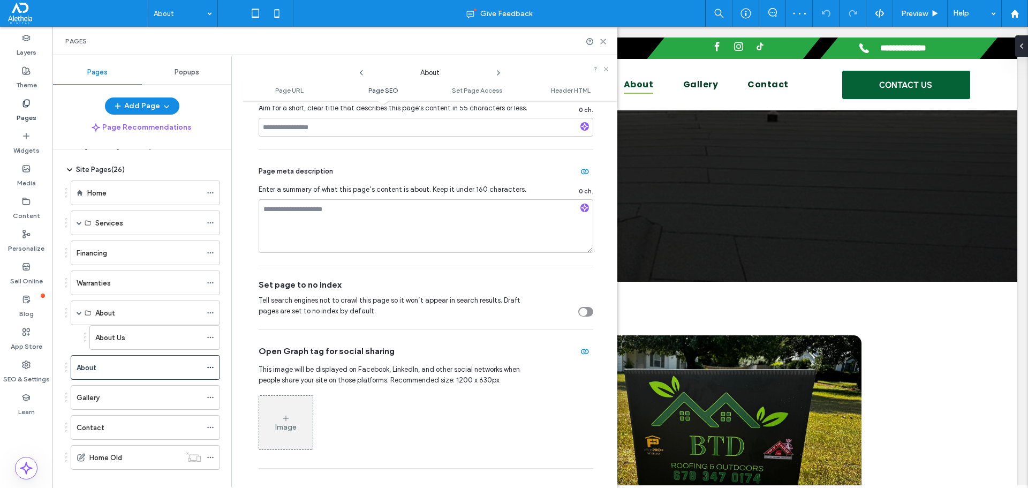
scroll to position [428, 0]
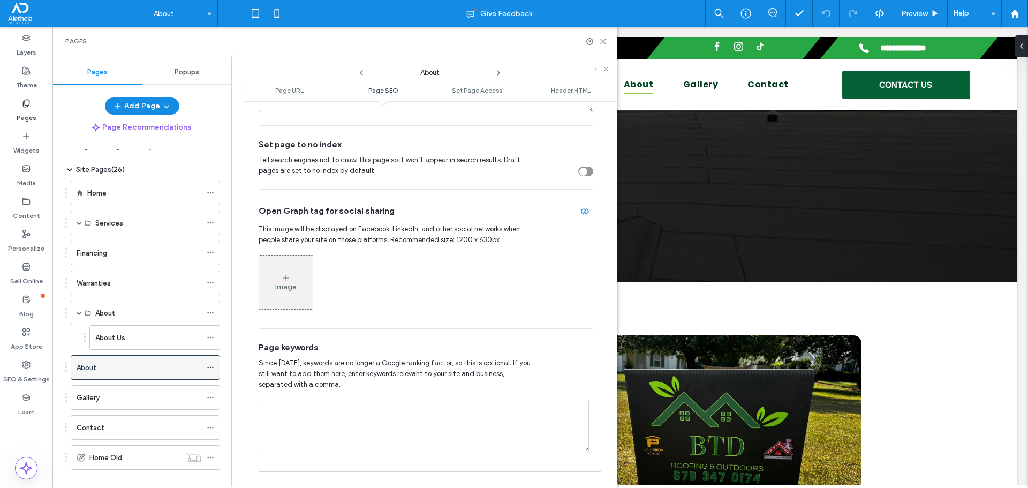
click at [209, 366] on icon at bounding box center [210, 366] width 7 height 7
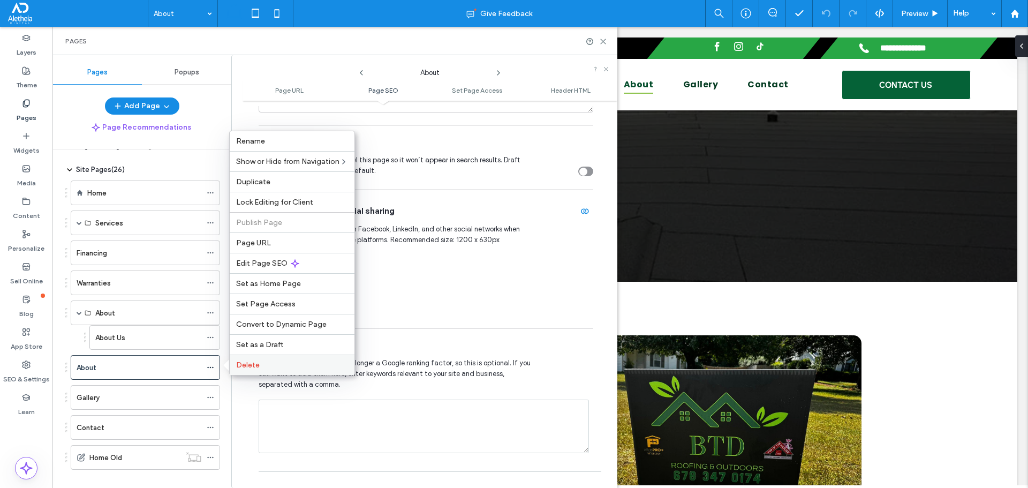
click at [246, 359] on div "Delete" at bounding box center [292, 364] width 125 height 20
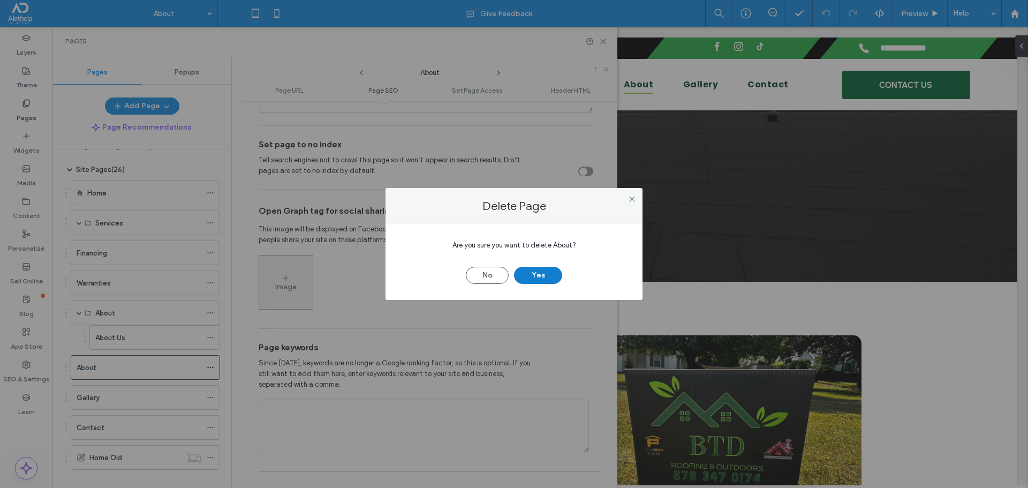
click at [534, 277] on button "Yes" at bounding box center [538, 275] width 48 height 17
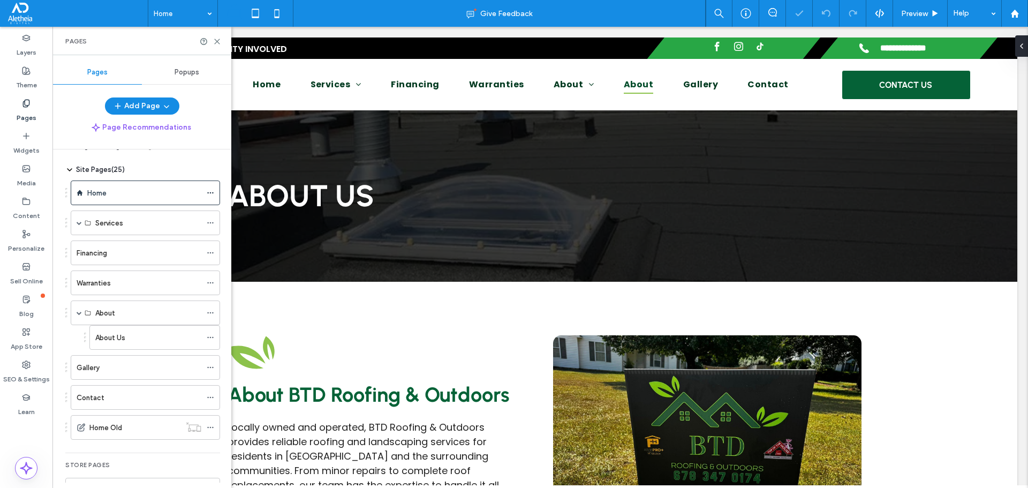
click at [177, 340] on div "About Us" at bounding box center [148, 337] width 106 height 11
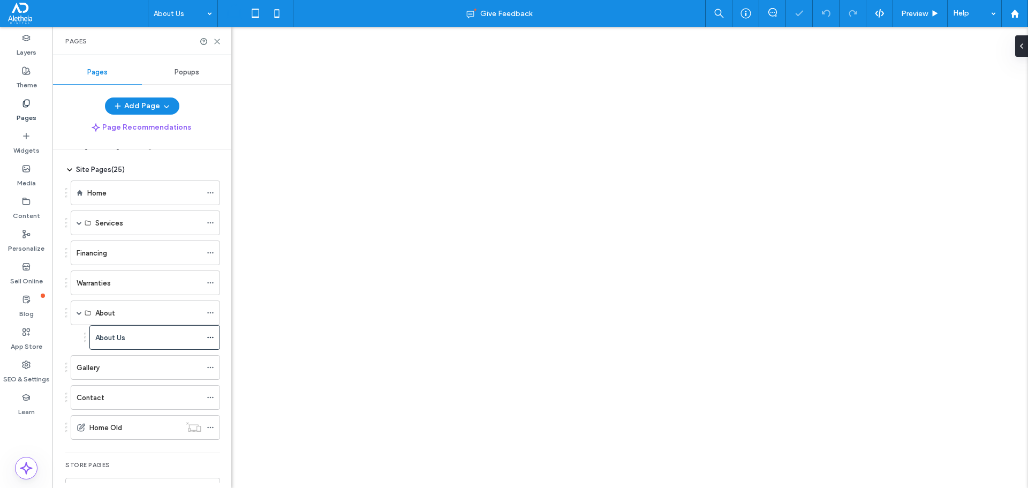
click at [209, 336] on div "About Us Give Feedback Preview Help Design Panel Site Comments Team & Clients A…" at bounding box center [514, 244] width 1028 height 488
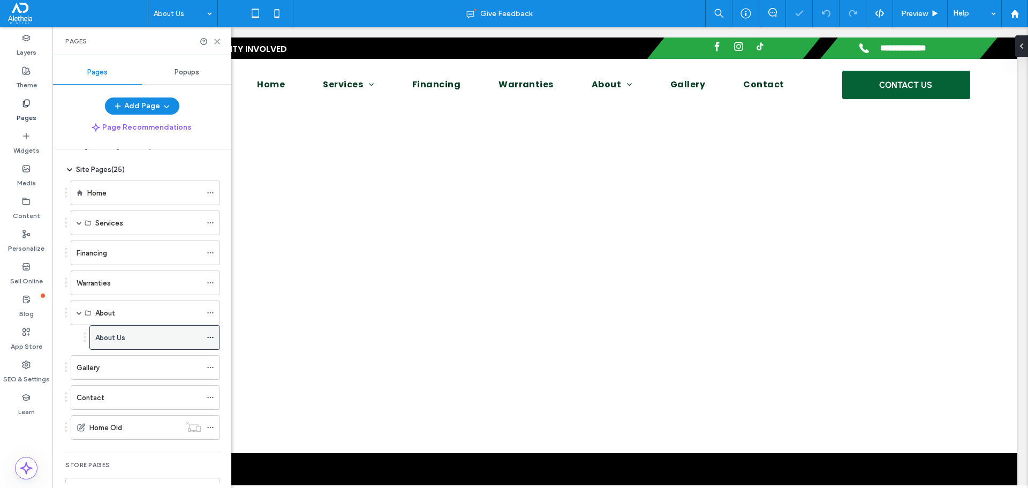
click at [209, 336] on icon at bounding box center [210, 336] width 7 height 7
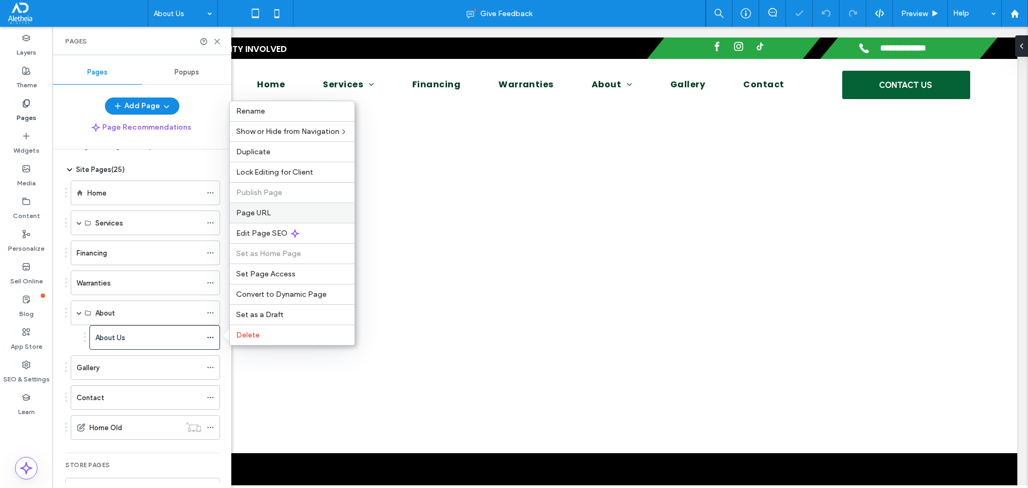
click at [279, 207] on div "Page URL" at bounding box center [292, 212] width 125 height 20
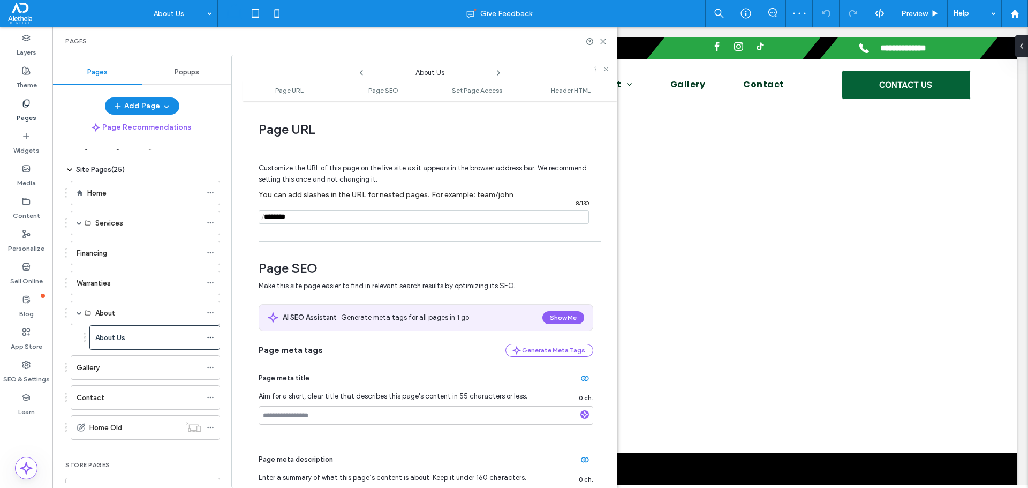
click at [309, 220] on input "notEmpty" at bounding box center [424, 217] width 330 height 14
type input "*****"
click at [358, 241] on hr at bounding box center [430, 241] width 343 height 1
click at [602, 40] on use at bounding box center [603, 41] width 5 height 5
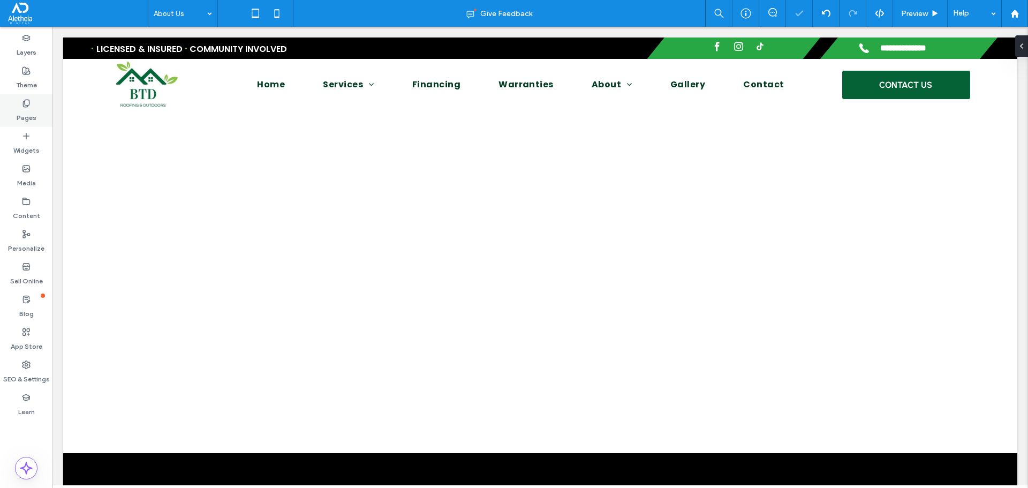
click at [26, 103] on icon at bounding box center [26, 103] width 9 height 9
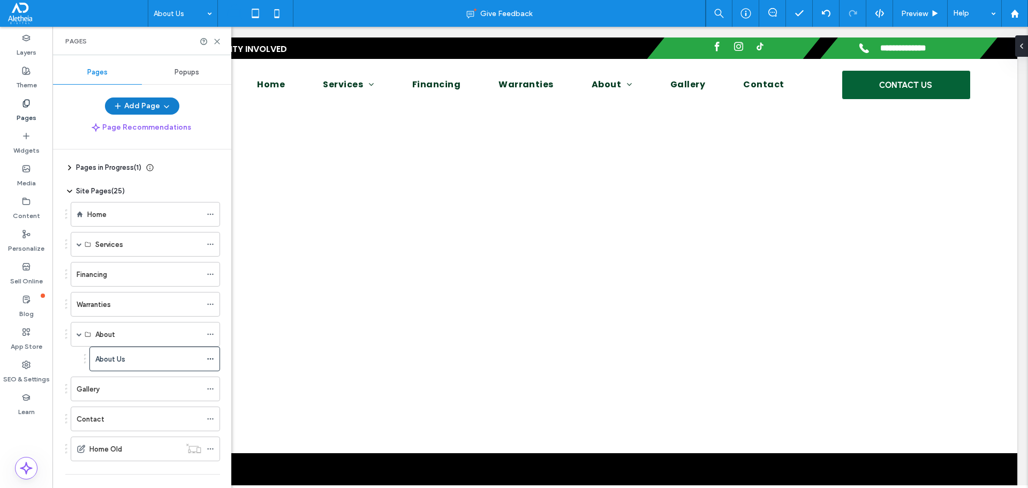
click at [162, 107] on icon "button" at bounding box center [166, 106] width 9 height 9
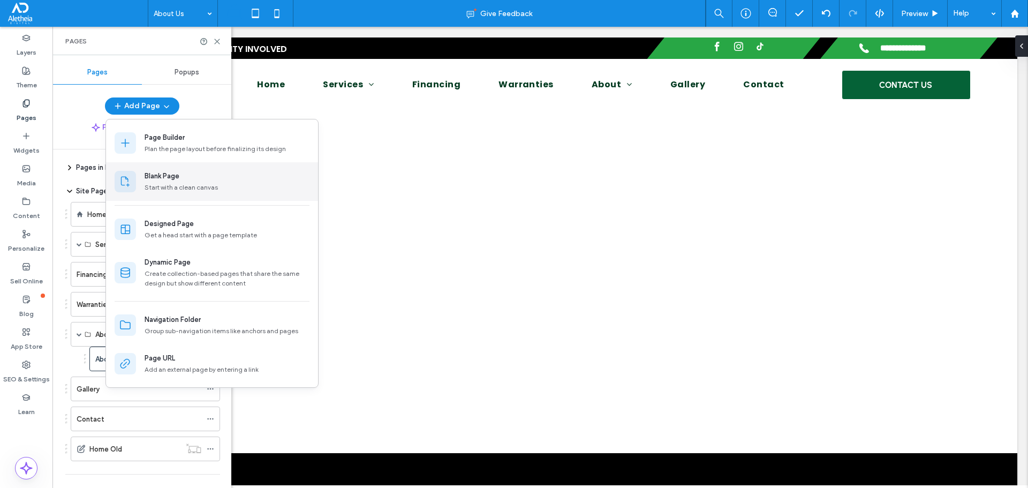
click at [207, 183] on div "Start with a clean canvas" at bounding box center [227, 188] width 165 height 10
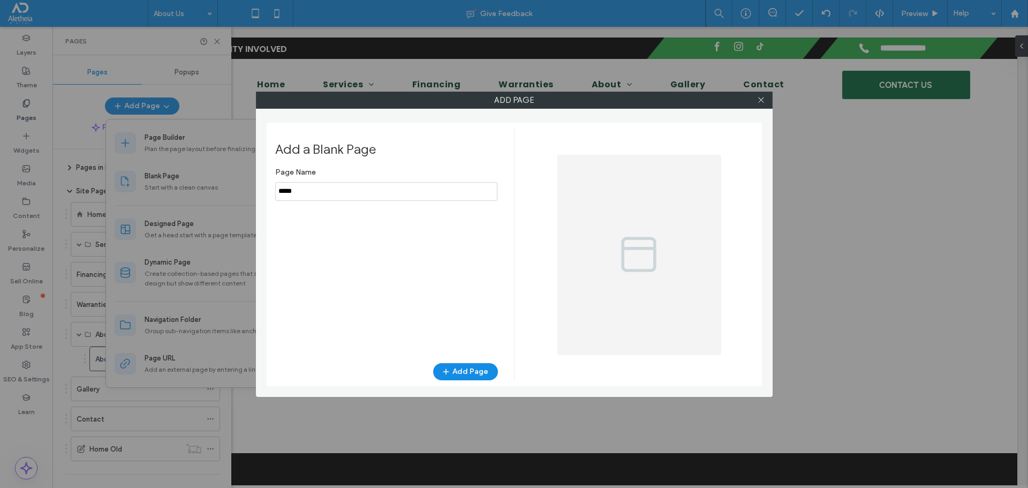
click at [343, 192] on input "notEmpty" at bounding box center [386, 191] width 222 height 19
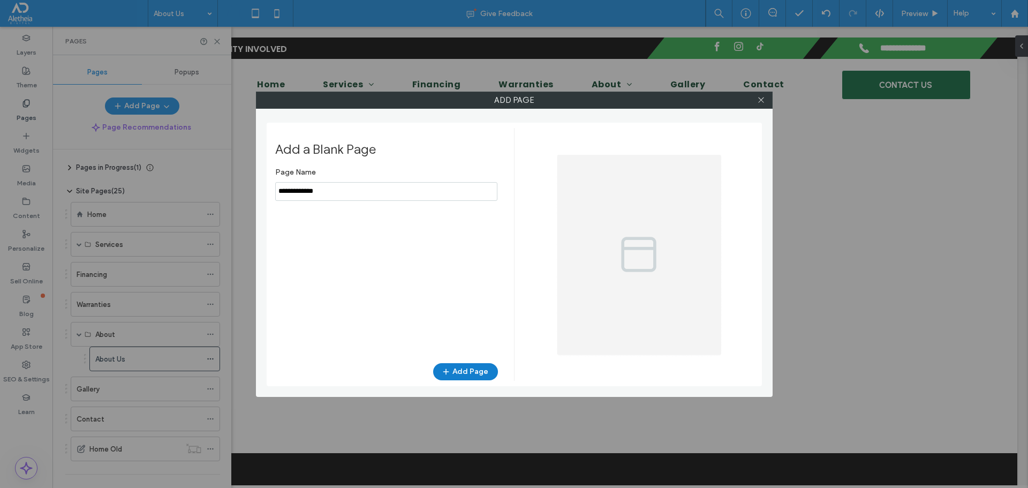
type input "**********"
click at [470, 373] on button "Add Page" at bounding box center [465, 371] width 65 height 17
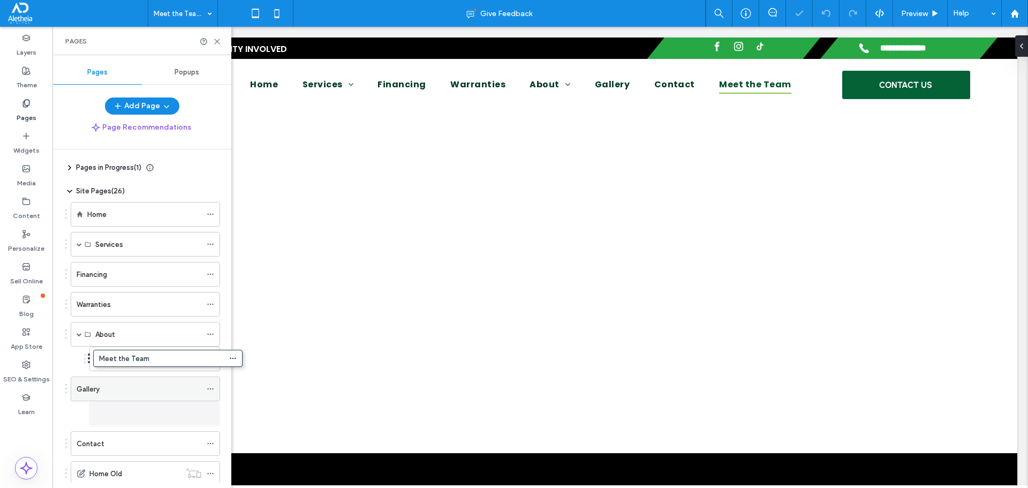
scroll to position [21, 0]
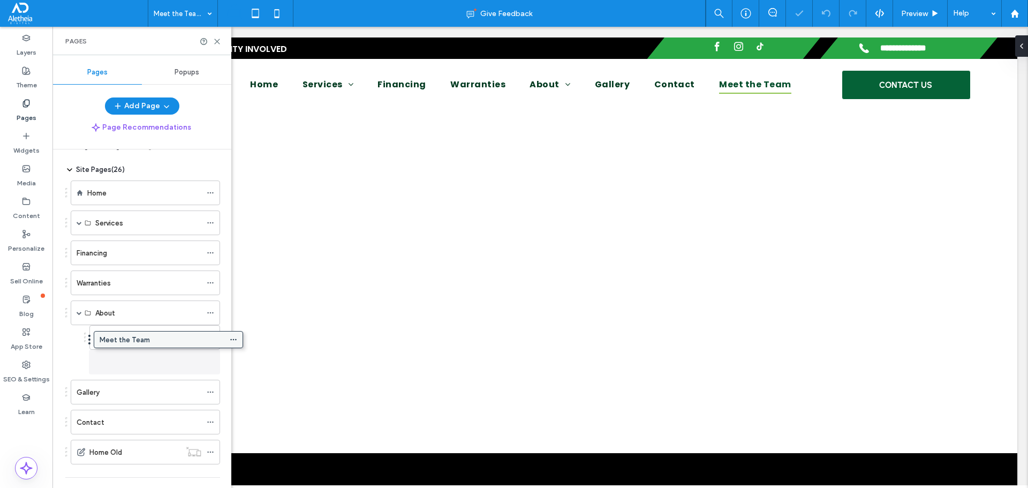
drag, startPoint x: 118, startPoint y: 477, endPoint x: 141, endPoint y: 342, distance: 137.4
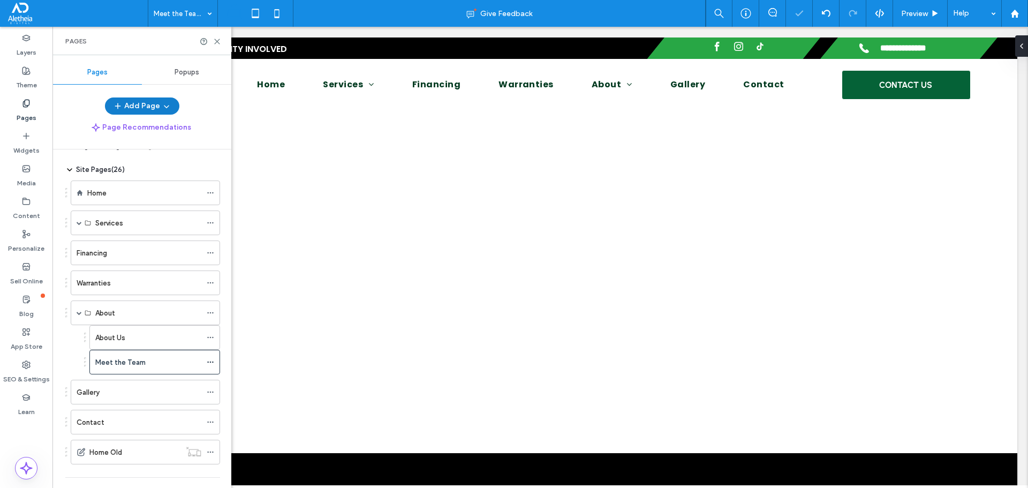
click at [144, 104] on button "Add Page" at bounding box center [142, 105] width 74 height 17
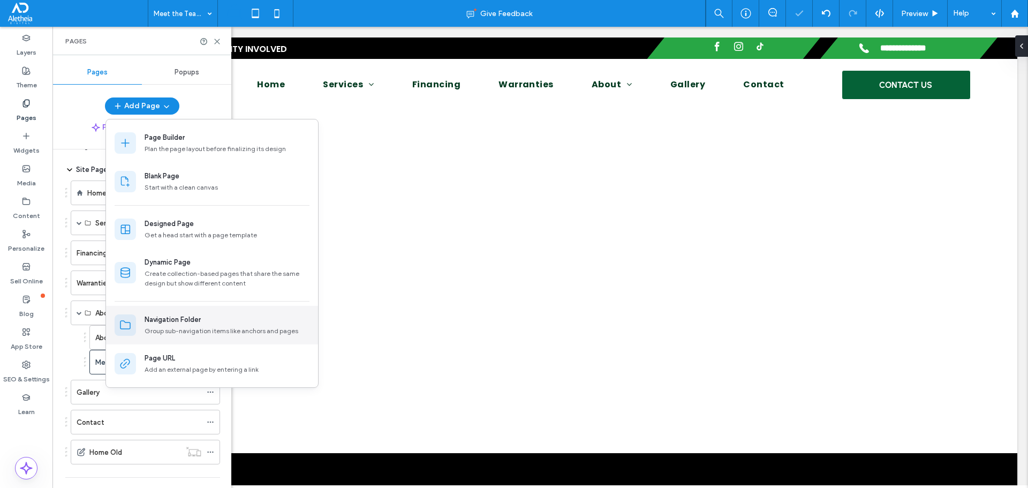
click at [199, 325] on div "Navigation Folder Group sub-navigation items like anchors and pages" at bounding box center [227, 324] width 165 height 21
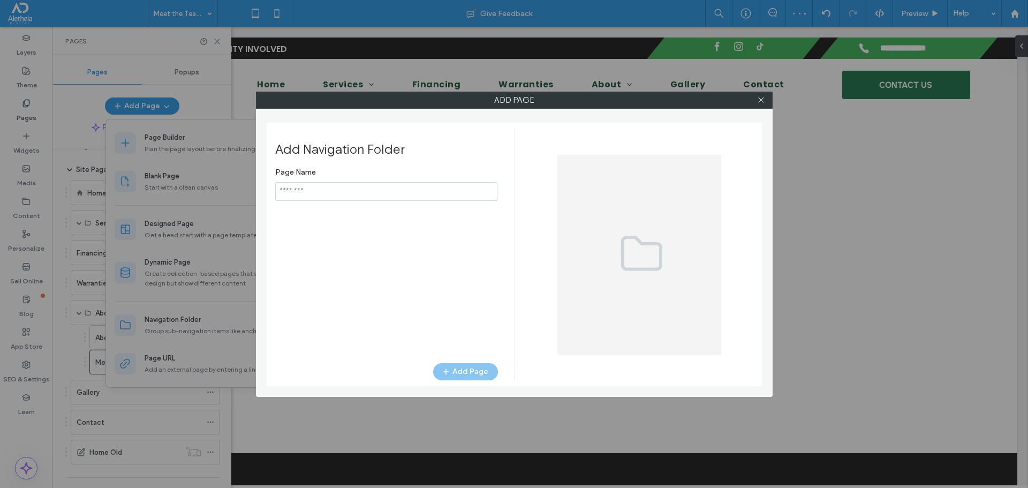
click at [340, 184] on input "notEmpty" at bounding box center [386, 191] width 222 height 19
click at [340, 190] on input "notEmpty" at bounding box center [386, 191] width 222 height 19
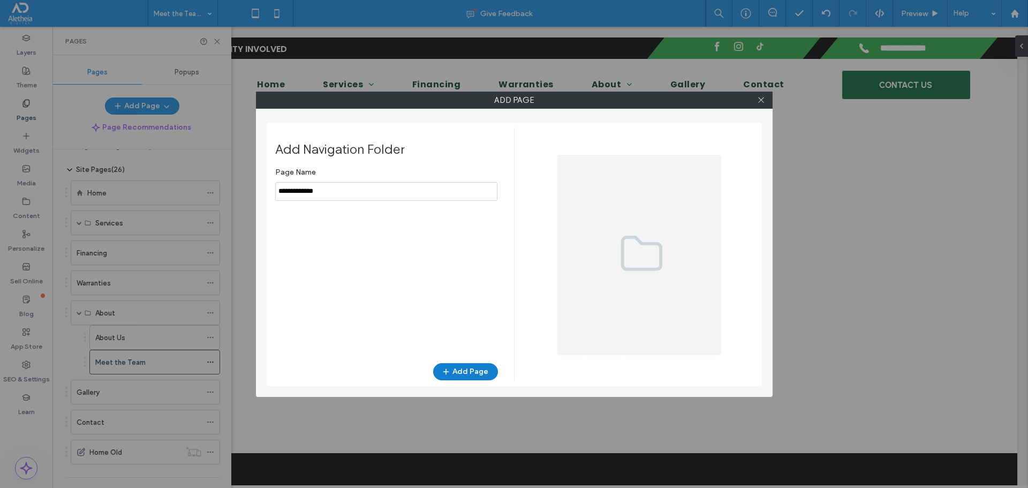
type input "**********"
click at [472, 369] on button "Add Page" at bounding box center [465, 371] width 65 height 17
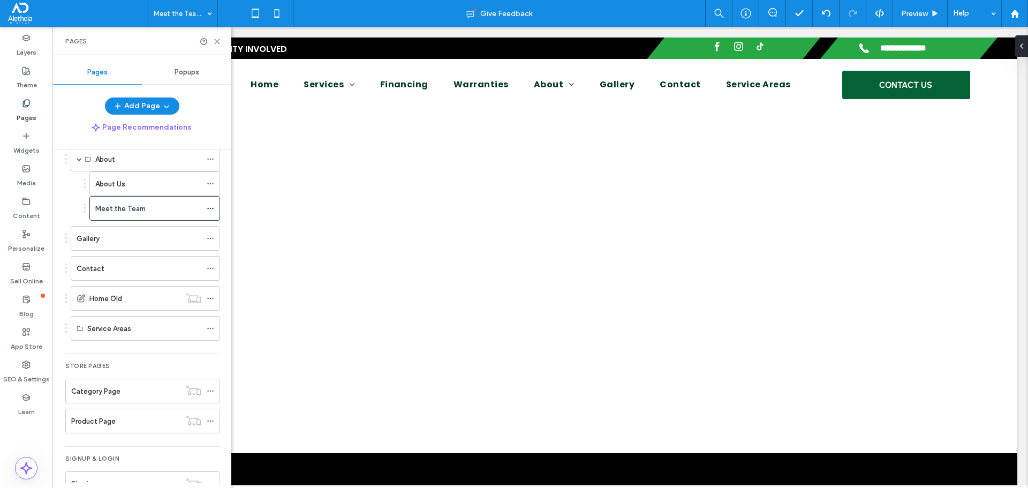
scroll to position [149, 0]
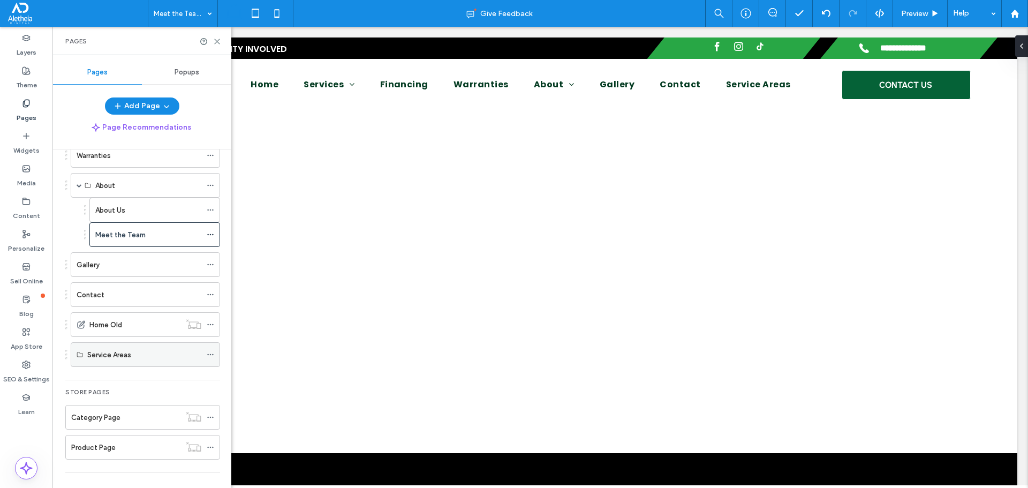
click at [210, 354] on use at bounding box center [210, 355] width 6 height 2
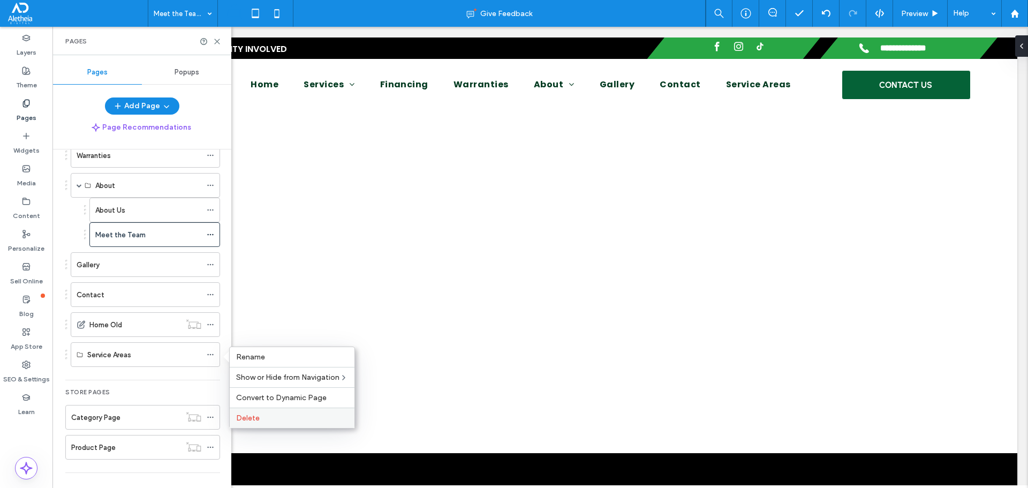
click at [259, 415] on label "Delete" at bounding box center [292, 417] width 112 height 9
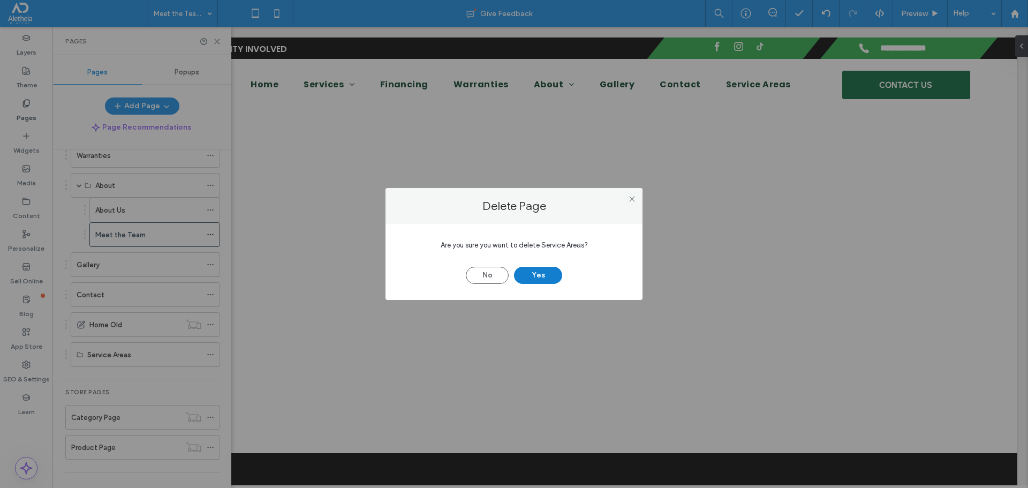
click at [541, 271] on button "Yes" at bounding box center [538, 275] width 48 height 17
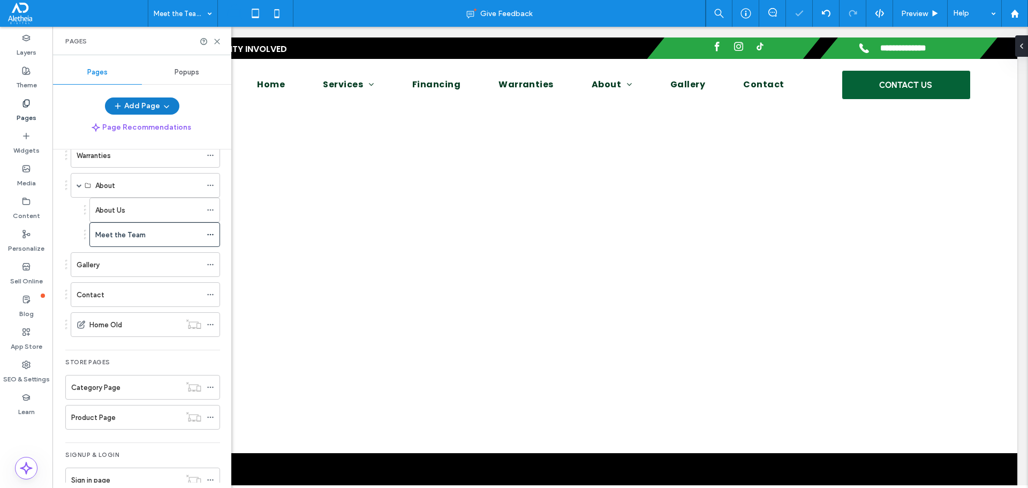
click at [160, 102] on span "button" at bounding box center [165, 106] width 11 height 16
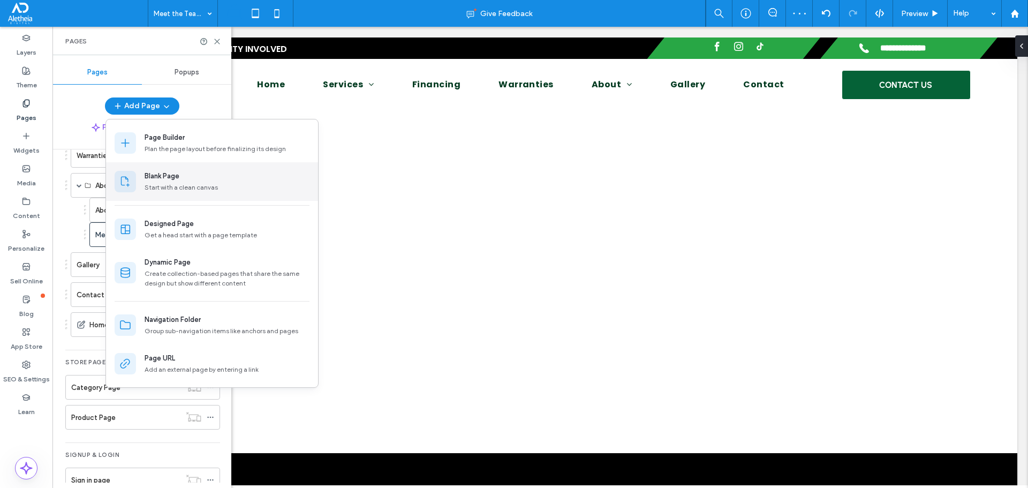
click at [195, 180] on div "Blank Page" at bounding box center [227, 176] width 165 height 11
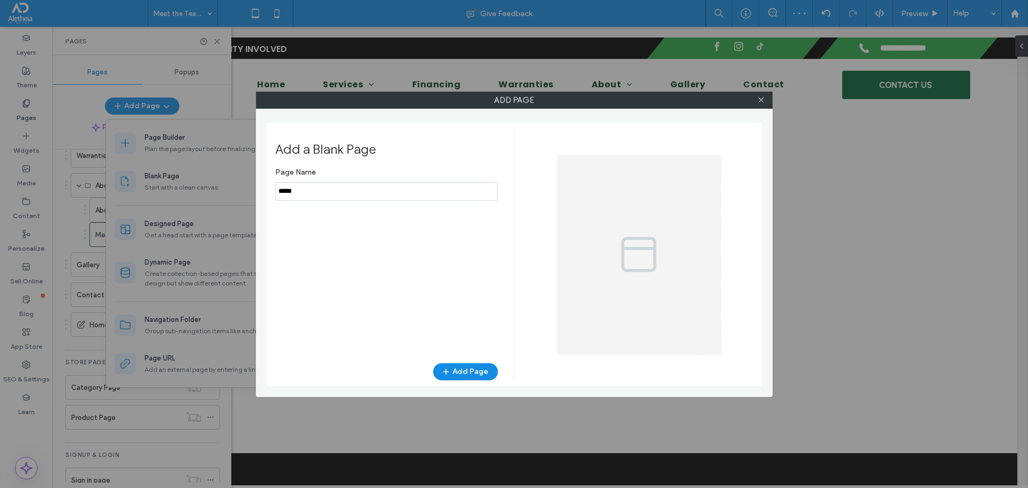
click at [317, 188] on input "notEmpty" at bounding box center [386, 191] width 222 height 19
click at [315, 189] on input "notEmpty" at bounding box center [386, 191] width 222 height 19
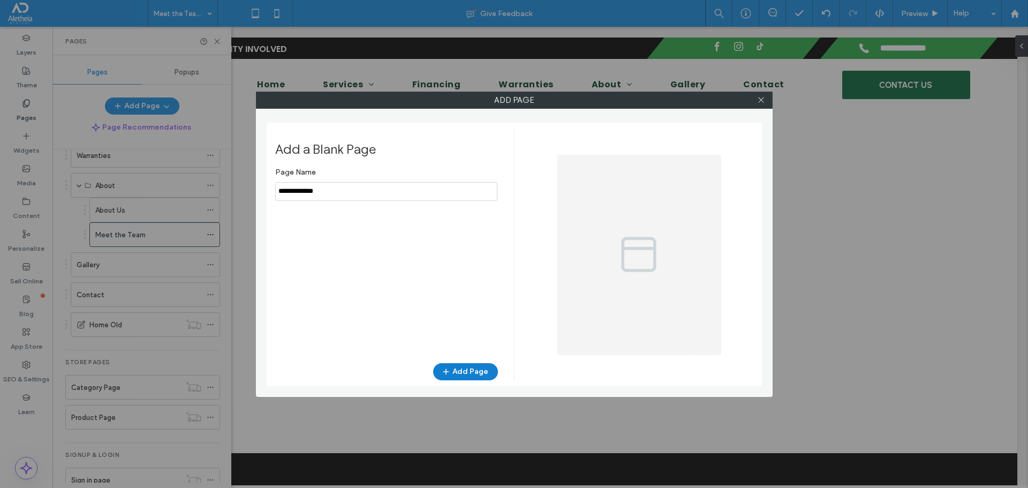
type input "**********"
click at [468, 370] on button "Add Page" at bounding box center [465, 371] width 65 height 17
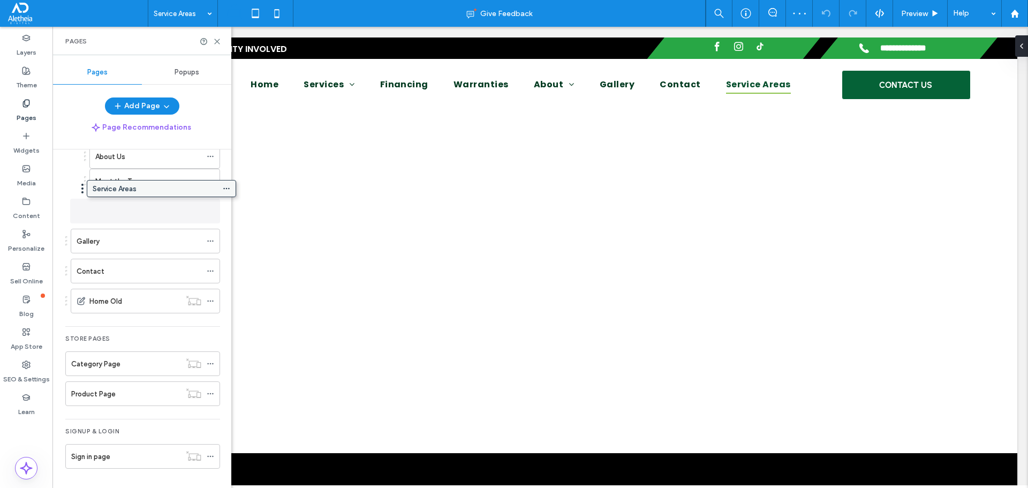
scroll to position [197, 0]
drag, startPoint x: 126, startPoint y: 302, endPoint x: 159, endPoint y: 189, distance: 117.1
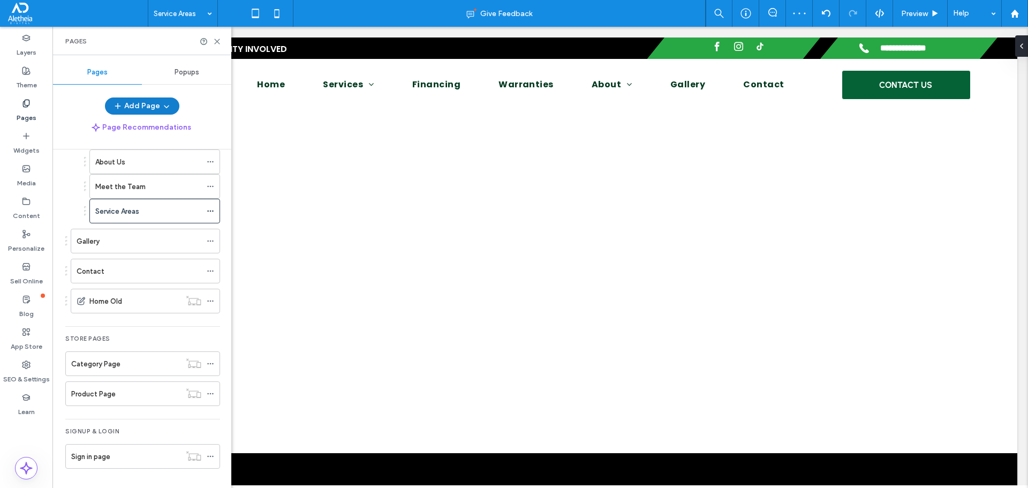
click at [162, 102] on icon "button" at bounding box center [166, 106] width 9 height 9
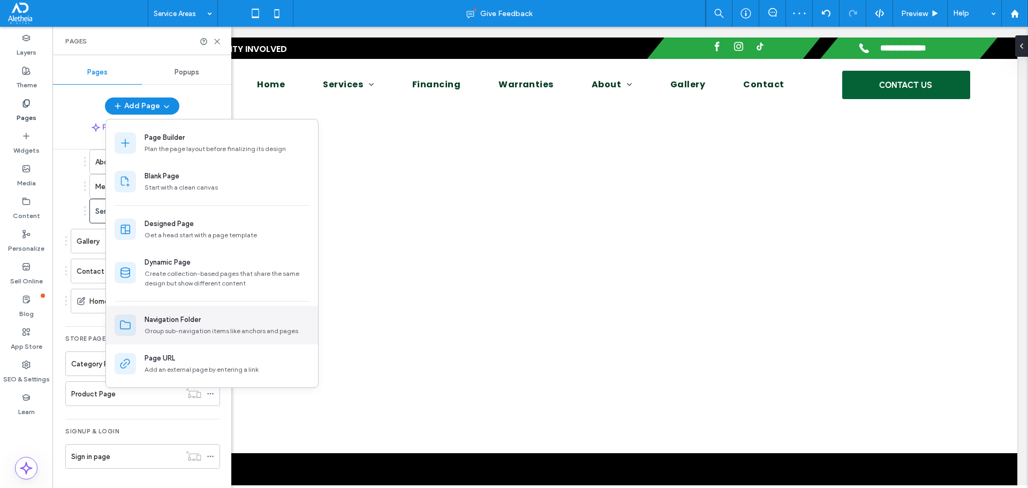
click at [197, 329] on div "Group sub-navigation items like anchors and pages" at bounding box center [227, 331] width 165 height 10
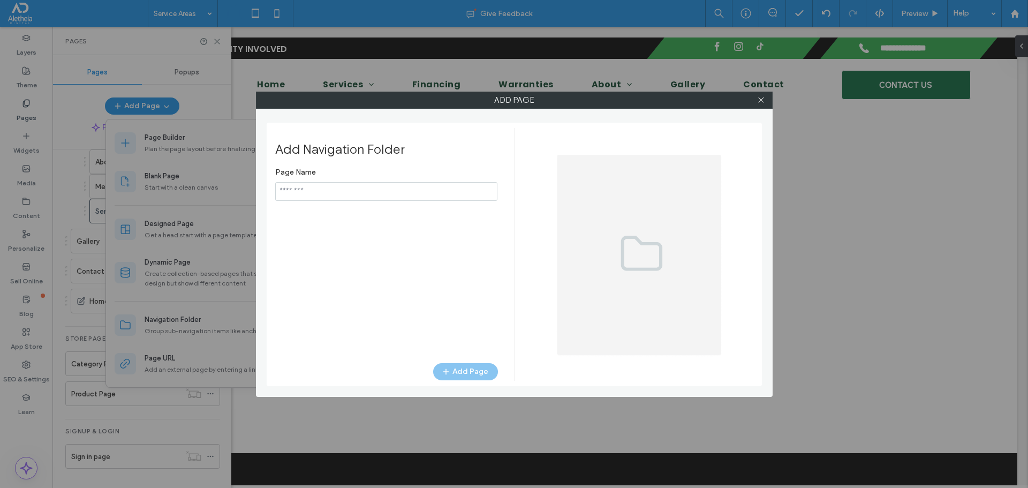
click at [396, 192] on input "notEmpty" at bounding box center [386, 191] width 222 height 19
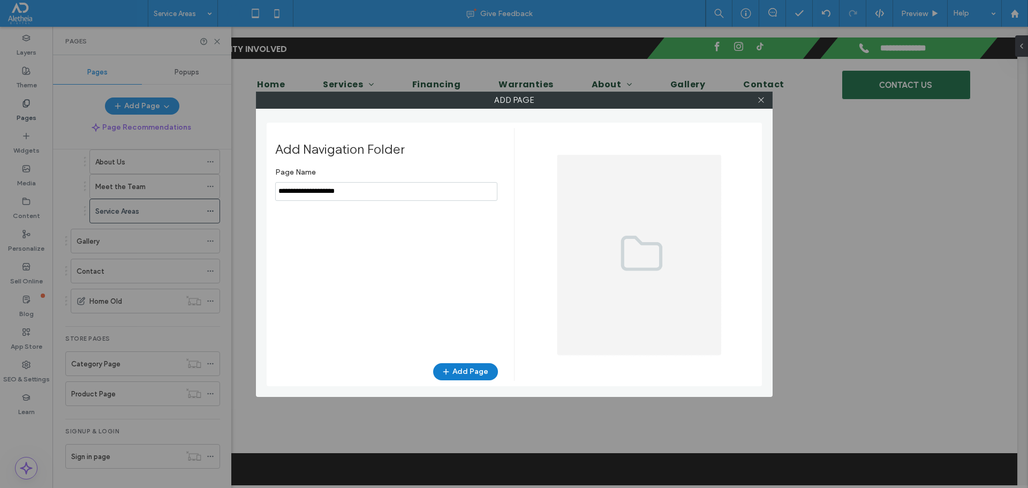
type input "**********"
click at [468, 367] on button "Add Page" at bounding box center [465, 371] width 65 height 17
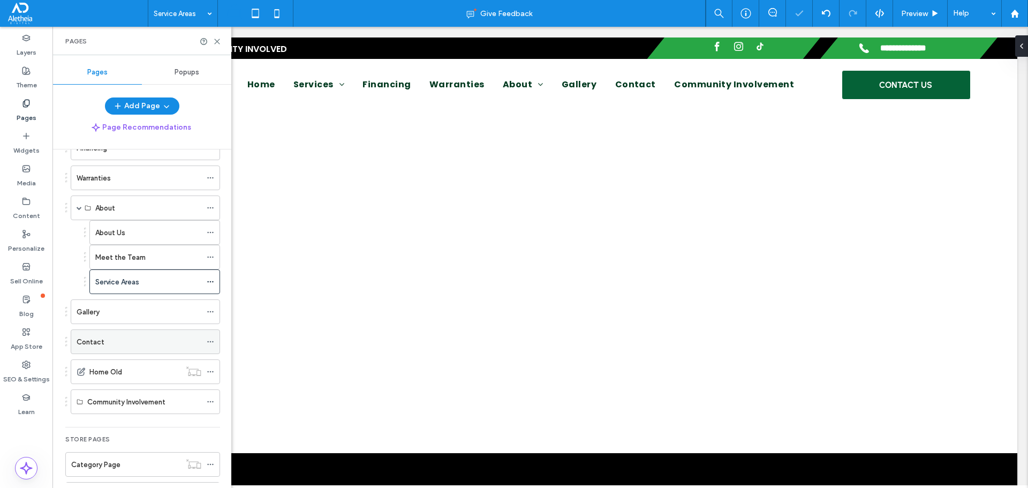
scroll to position [120, 0]
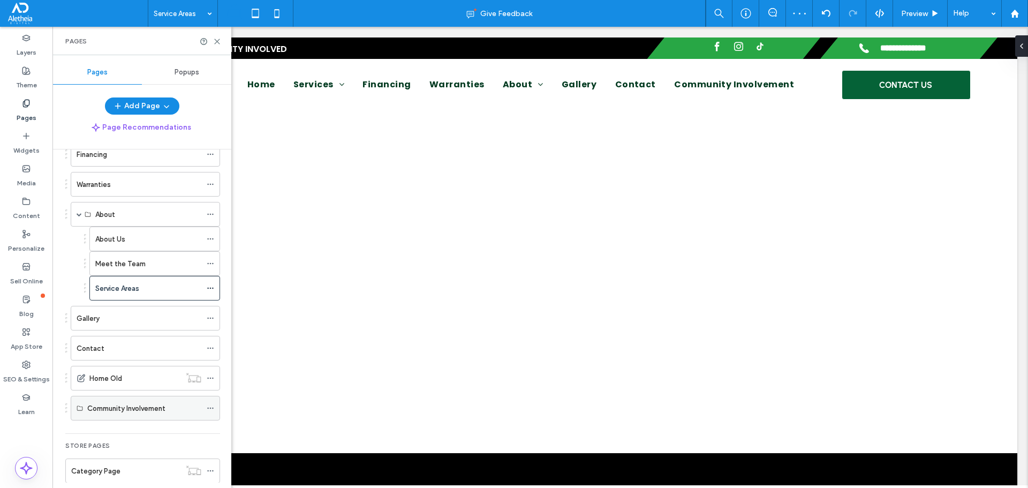
click at [211, 404] on icon at bounding box center [210, 407] width 7 height 7
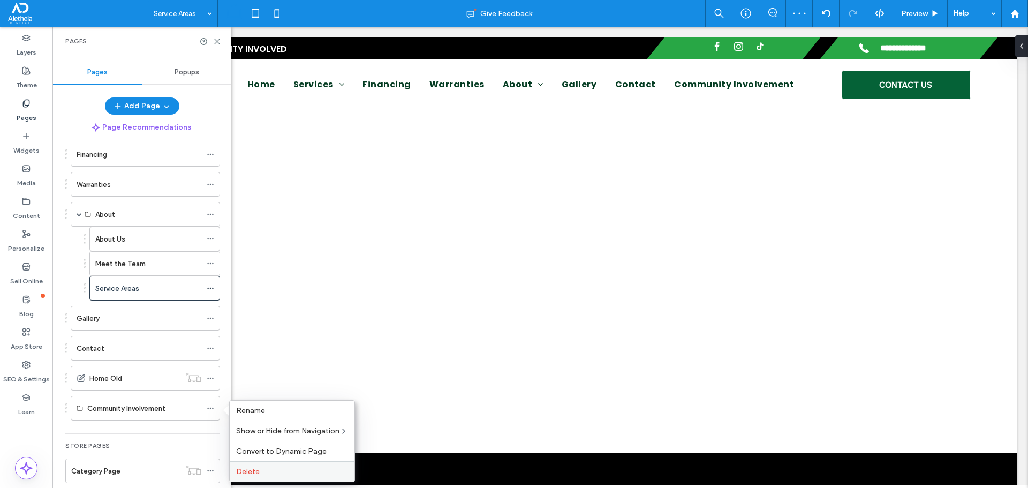
click at [247, 464] on div "Delete" at bounding box center [292, 471] width 125 height 20
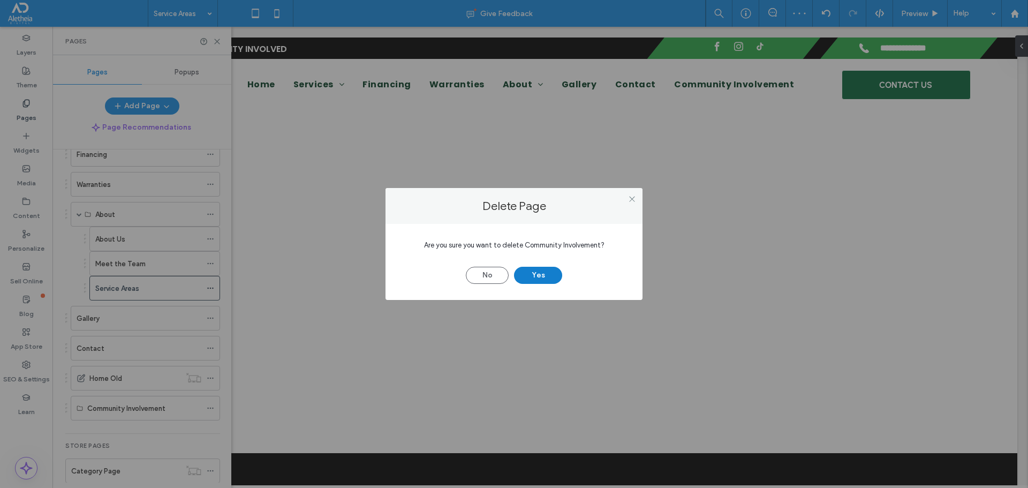
click at [530, 283] on button "Yes" at bounding box center [538, 275] width 48 height 17
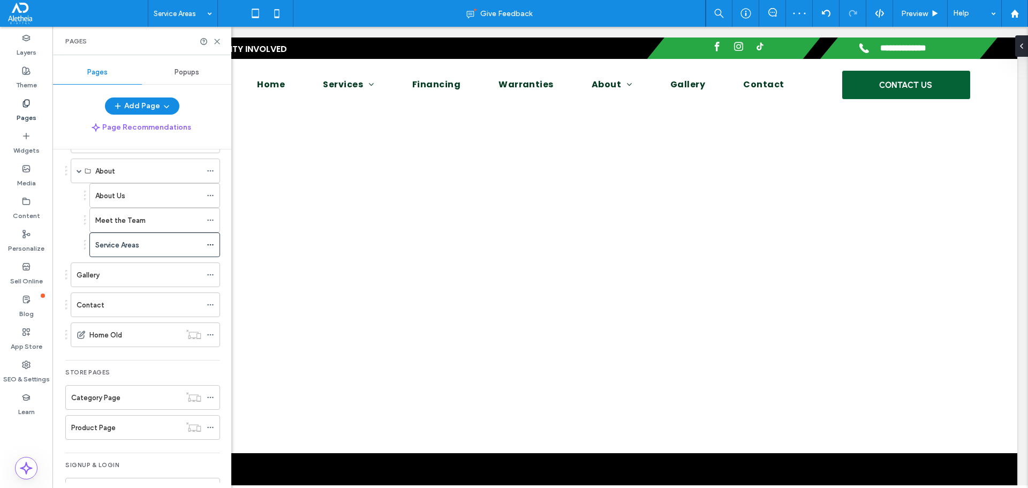
scroll to position [197, 0]
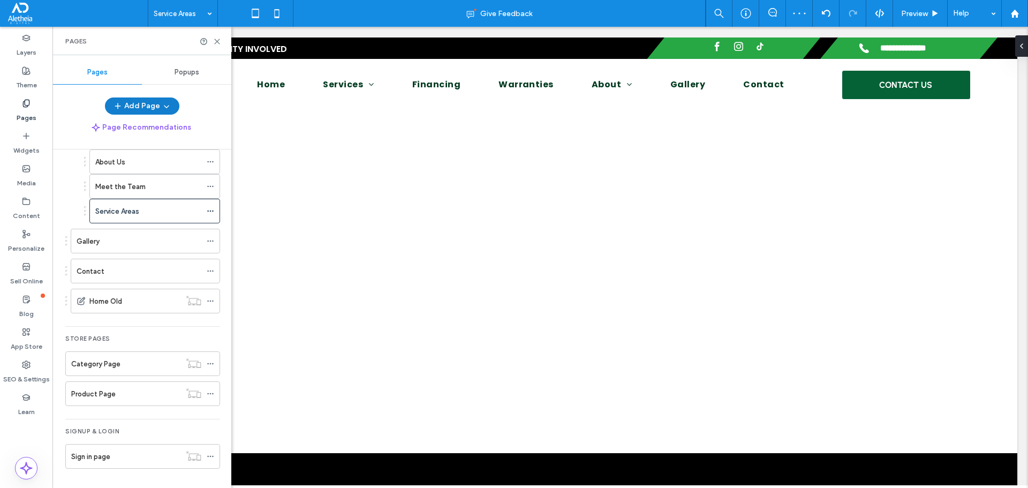
click at [150, 105] on button "Add Page" at bounding box center [142, 105] width 74 height 17
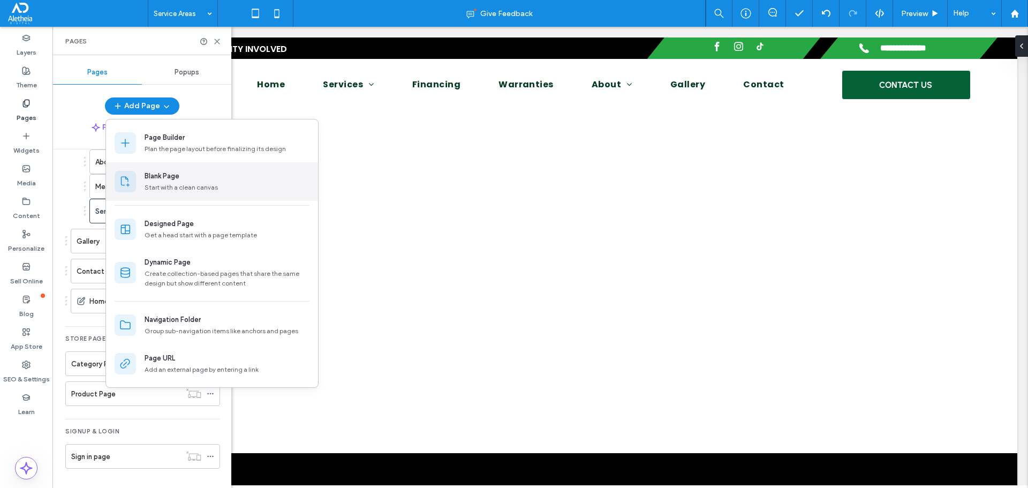
click at [180, 185] on div "Start with a clean canvas" at bounding box center [227, 188] width 165 height 10
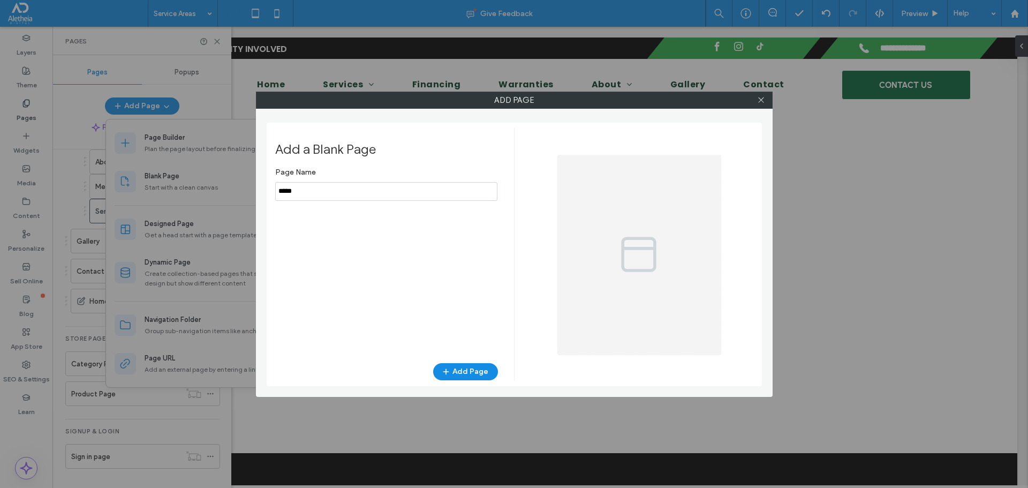
click at [362, 179] on label "Page Name" at bounding box center [386, 172] width 223 height 20
click at [358, 193] on input "notEmpty" at bounding box center [386, 191] width 222 height 19
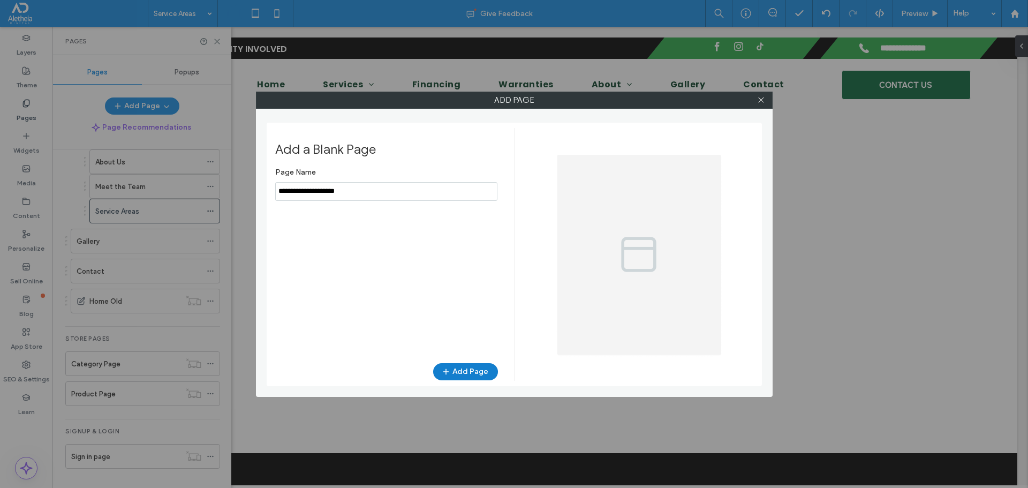
type input "**********"
click at [471, 365] on button "Add Page" at bounding box center [465, 371] width 65 height 17
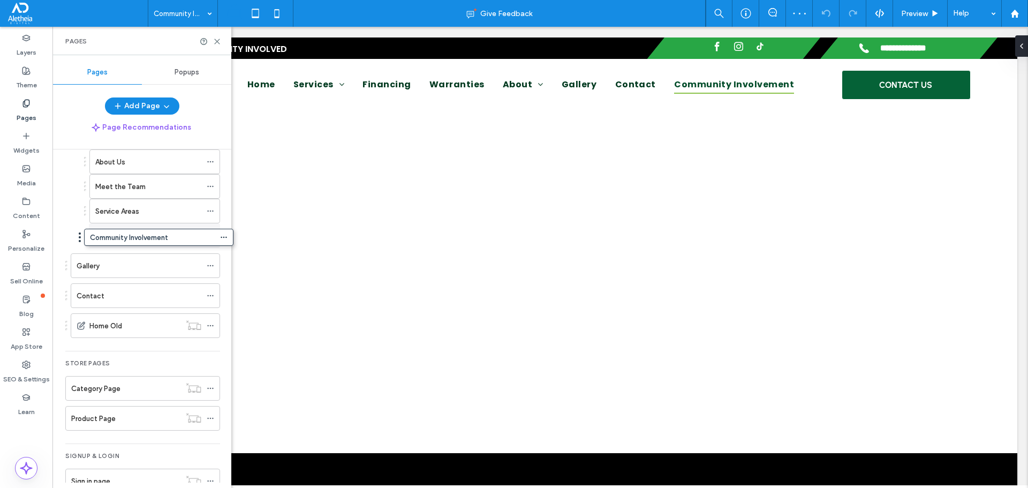
drag, startPoint x: 125, startPoint y: 335, endPoint x: 138, endPoint y: 245, distance: 90.9
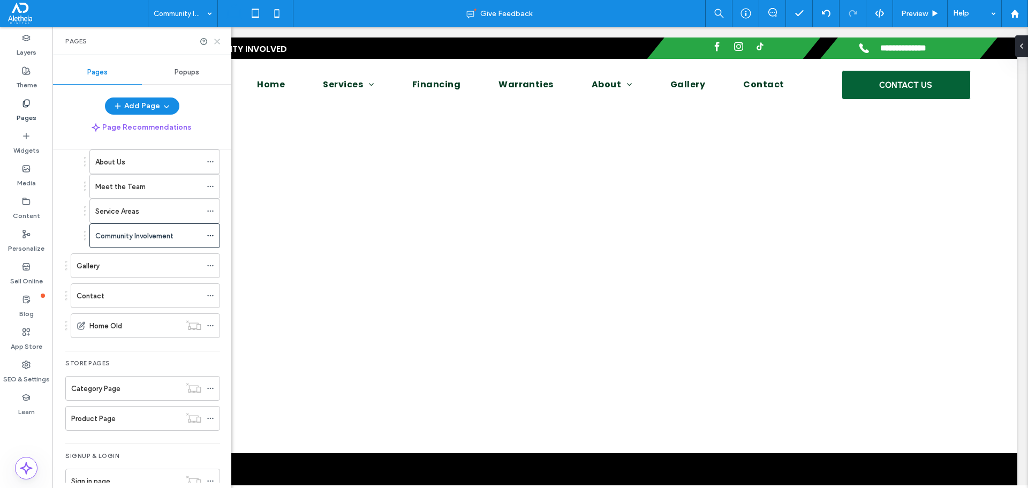
click at [218, 40] on use at bounding box center [217, 41] width 5 height 5
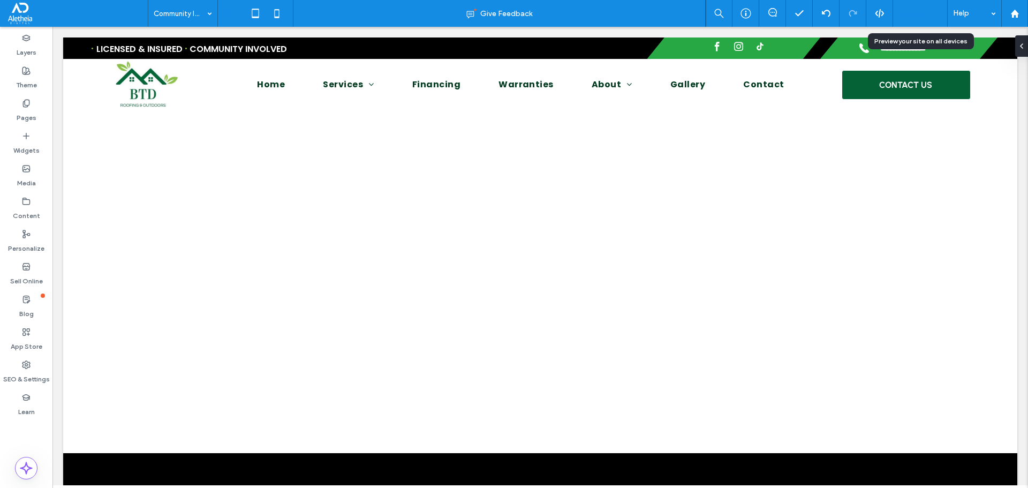
click at [915, 11] on span "Preview" at bounding box center [914, 13] width 27 height 9
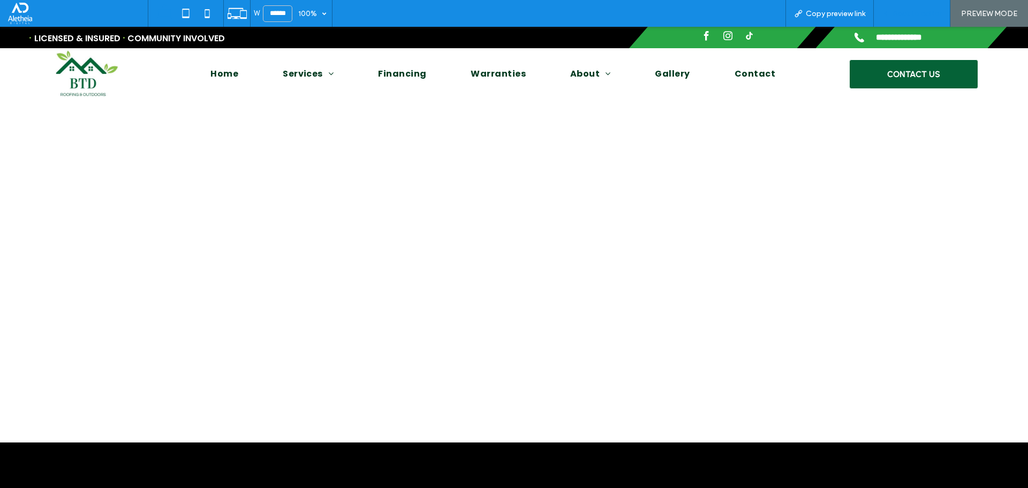
click at [917, 12] on span "Back to editor" at bounding box center [916, 13] width 49 height 9
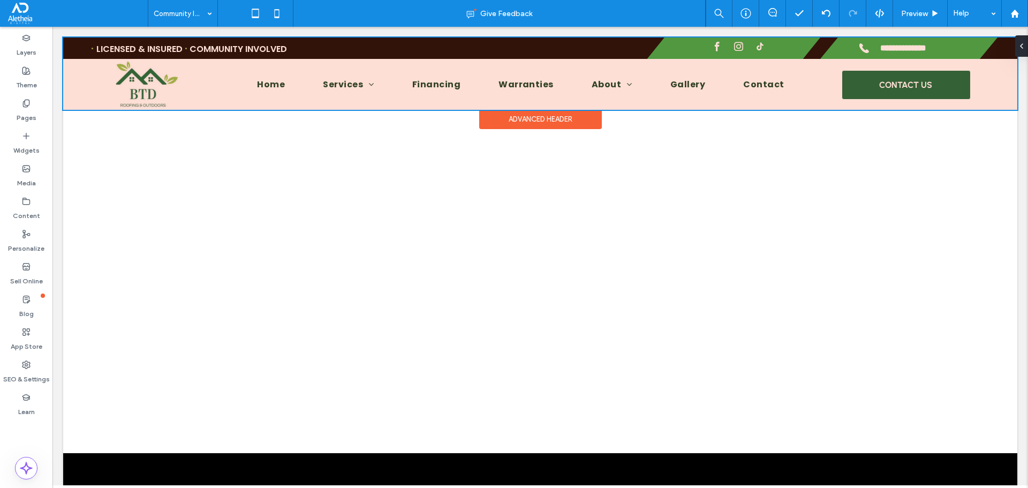
click at [612, 87] on div at bounding box center [540, 73] width 954 height 72
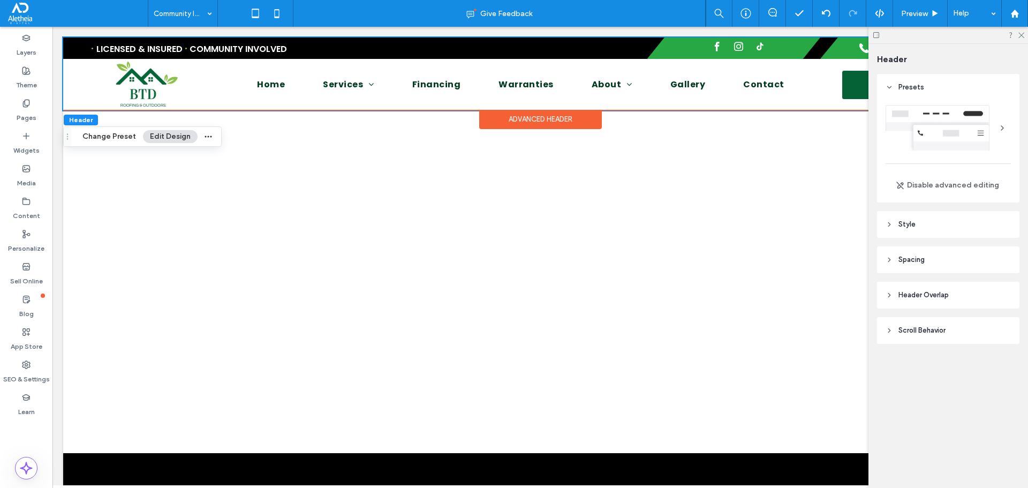
click at [940, 229] on header "Style" at bounding box center [948, 224] width 142 height 27
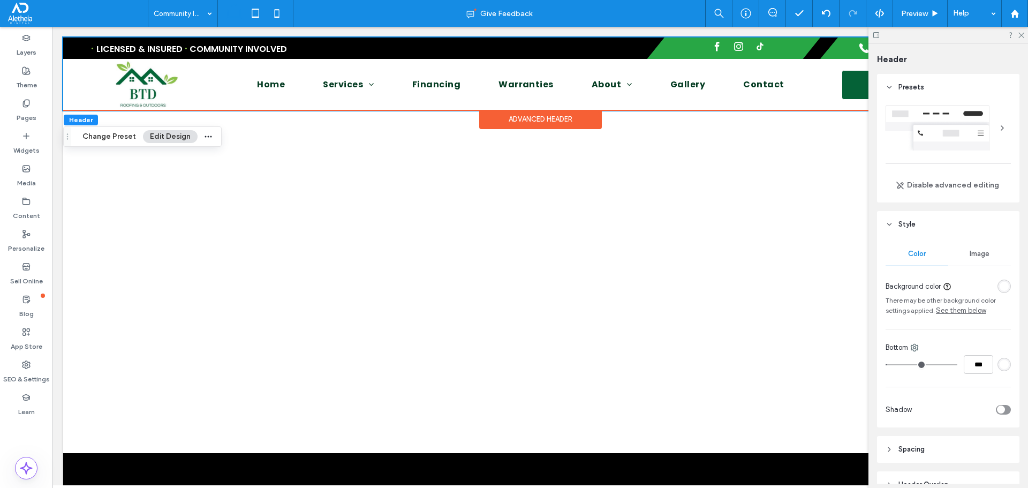
scroll to position [93, 0]
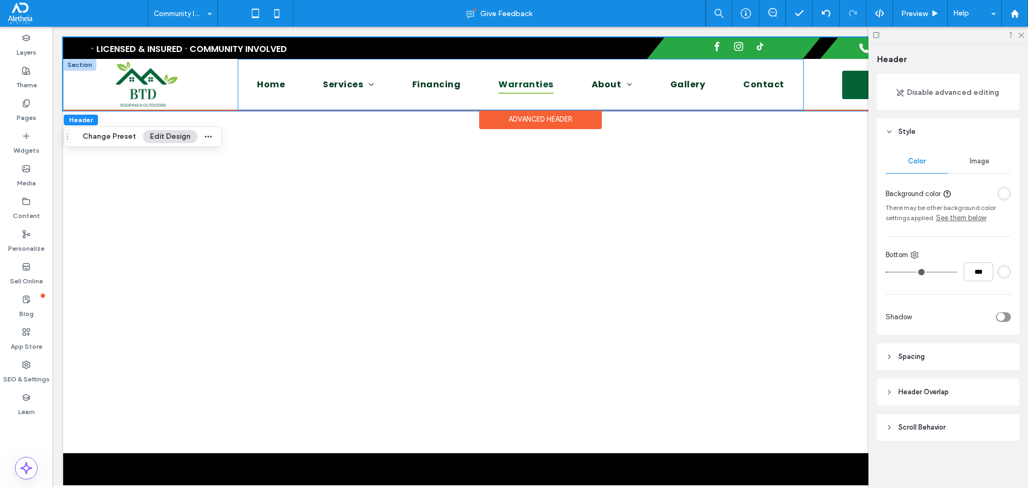
click at [538, 82] on span "Warranties" at bounding box center [525, 84] width 55 height 18
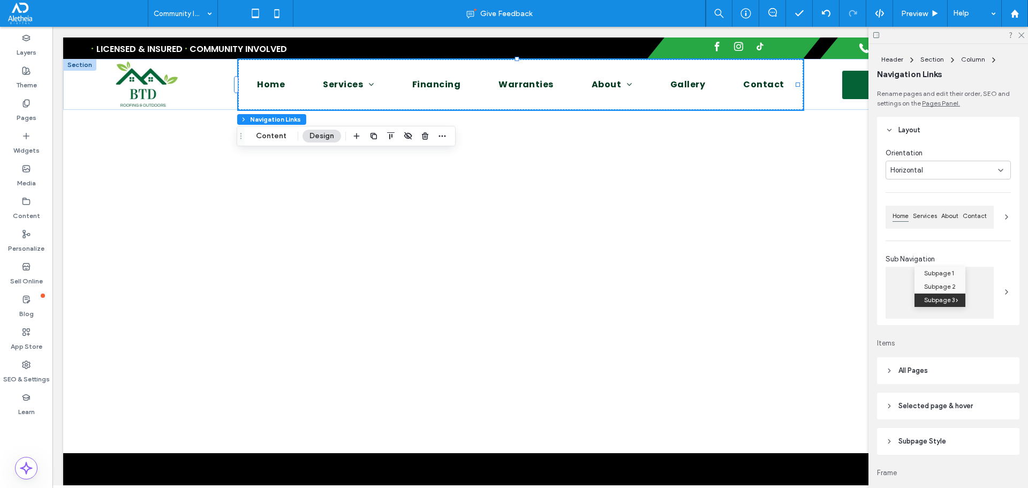
click at [958, 369] on header "All Pages" at bounding box center [948, 370] width 142 height 27
click at [967, 393] on div "Link Text" at bounding box center [979, 400] width 63 height 24
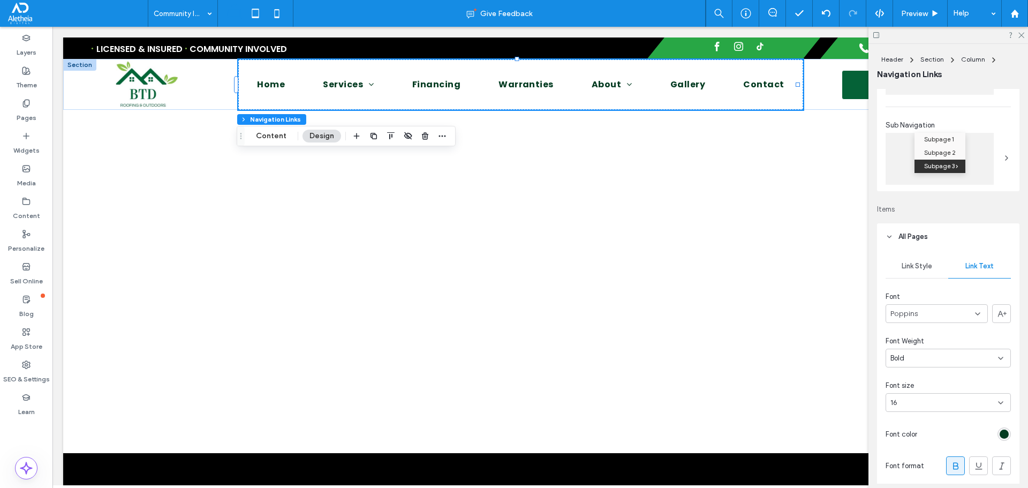
scroll to position [161, 0]
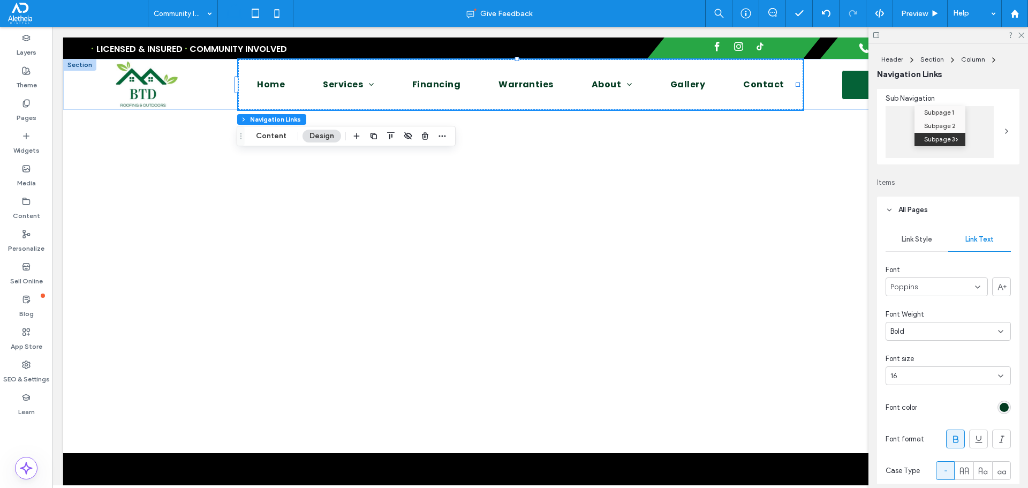
click at [955, 376] on div "16" at bounding box center [941, 375] width 103 height 11
click at [907, 374] on div "16" at bounding box center [941, 375] width 103 height 11
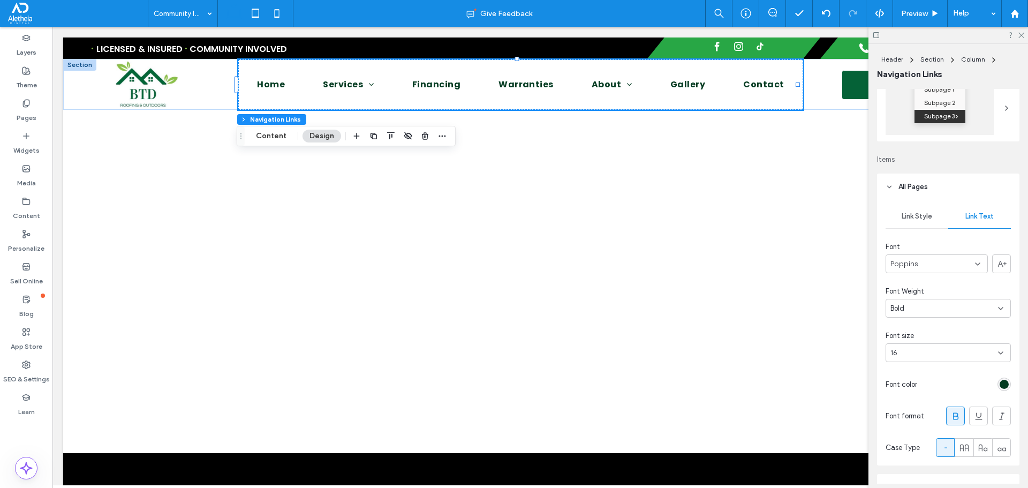
scroll to position [214, 0]
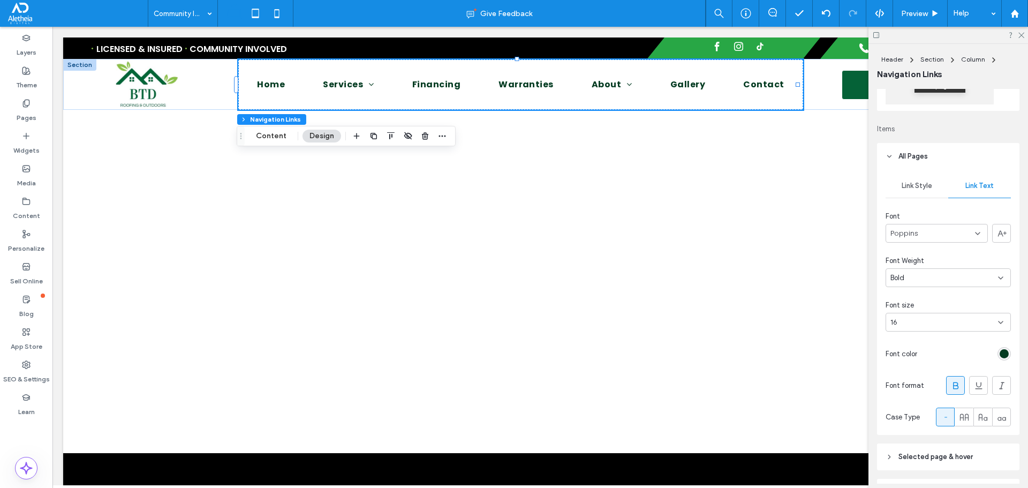
click at [934, 322] on div "16" at bounding box center [941, 322] width 103 height 11
click at [916, 399] on div "16" at bounding box center [945, 399] width 119 height 19
click at [955, 317] on div "16" at bounding box center [941, 322] width 103 height 11
click at [951, 324] on div "16" at bounding box center [941, 322] width 103 height 11
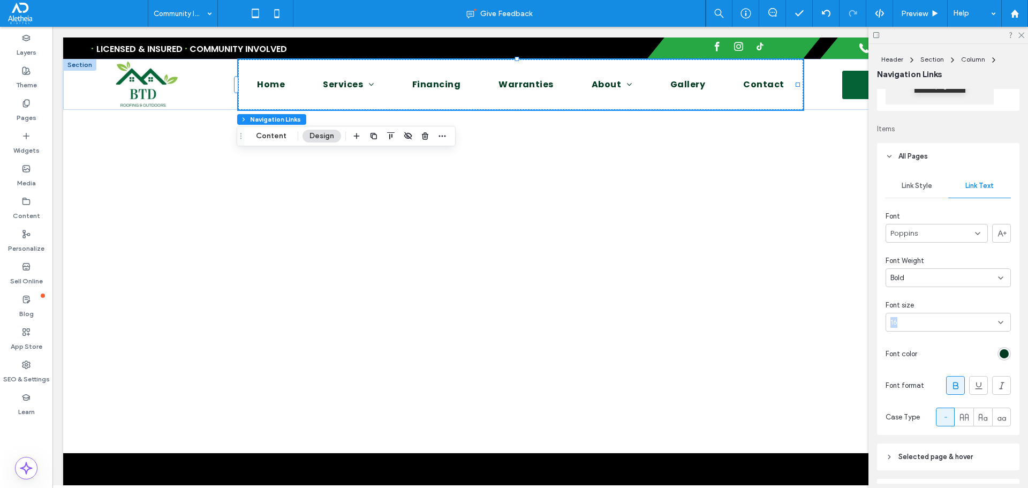
click at [937, 332] on div "Link Style Link Text Font Poppins Font Weight Bold Font size 16 Font color Font…" at bounding box center [948, 302] width 142 height 265
click at [921, 317] on div "16" at bounding box center [941, 322] width 103 height 11
type input "**"
click at [920, 327] on div "15" at bounding box center [941, 322] width 103 height 11
click at [912, 394] on div "16" at bounding box center [945, 399] width 119 height 19
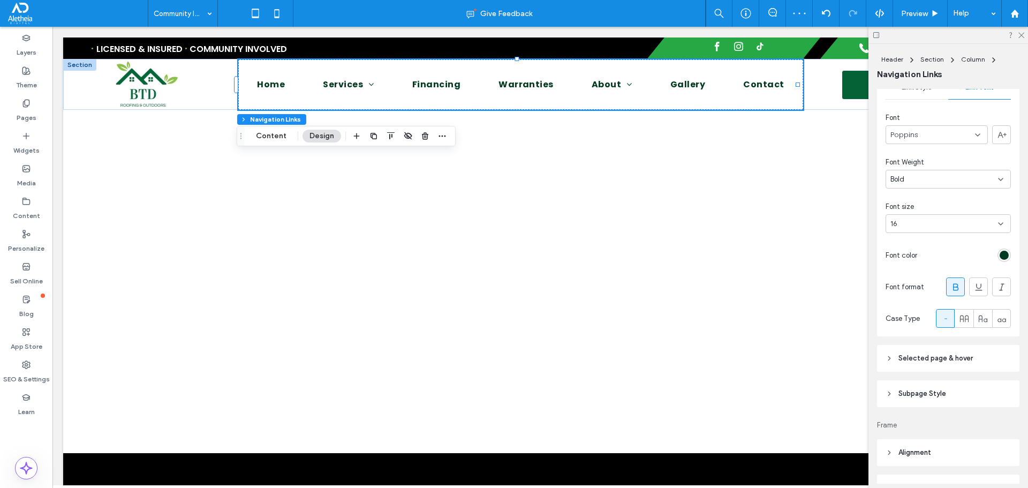
scroll to position [375, 0]
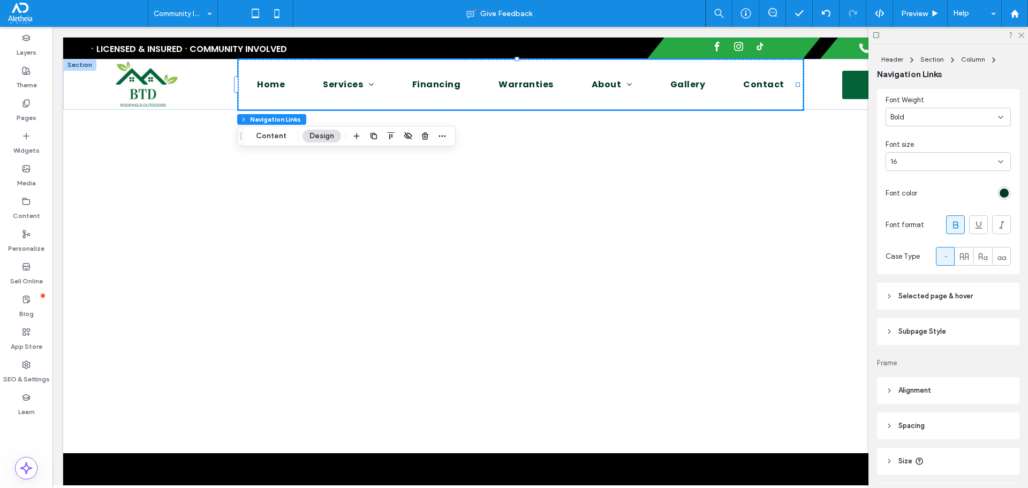
click at [946, 332] on header "Subpage Style" at bounding box center [948, 331] width 142 height 27
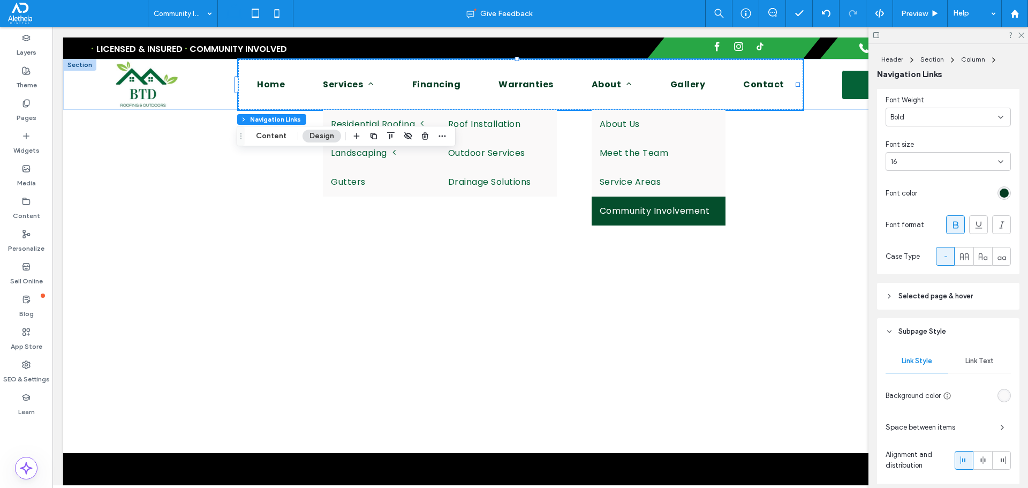
click at [978, 359] on span "Link Text" at bounding box center [979, 360] width 28 height 9
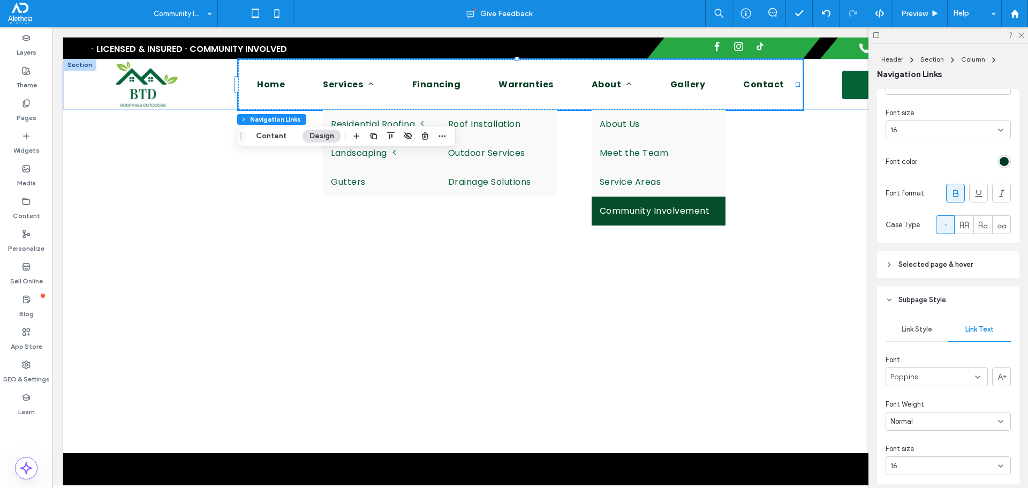
scroll to position [482, 0]
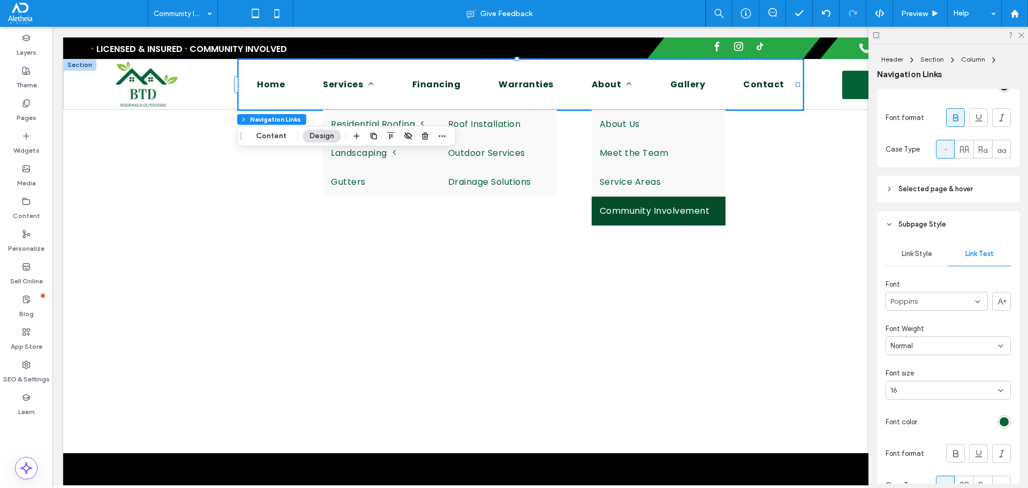
click at [964, 386] on div "16" at bounding box center [941, 390] width 103 height 11
click at [904, 337] on div "16" at bounding box center [945, 336] width 119 height 19
click at [1022, 33] on icon at bounding box center [1020, 34] width 7 height 7
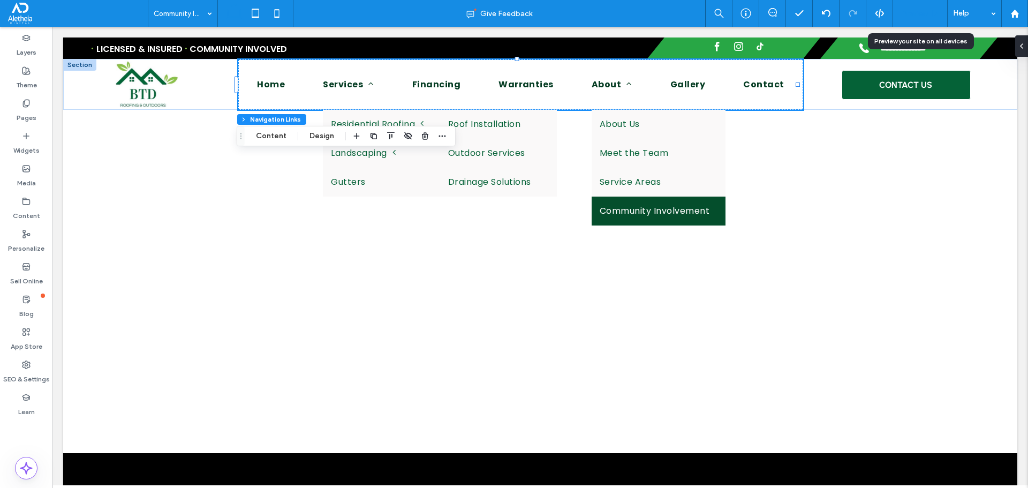
click at [911, 13] on span "Preview" at bounding box center [914, 13] width 27 height 9
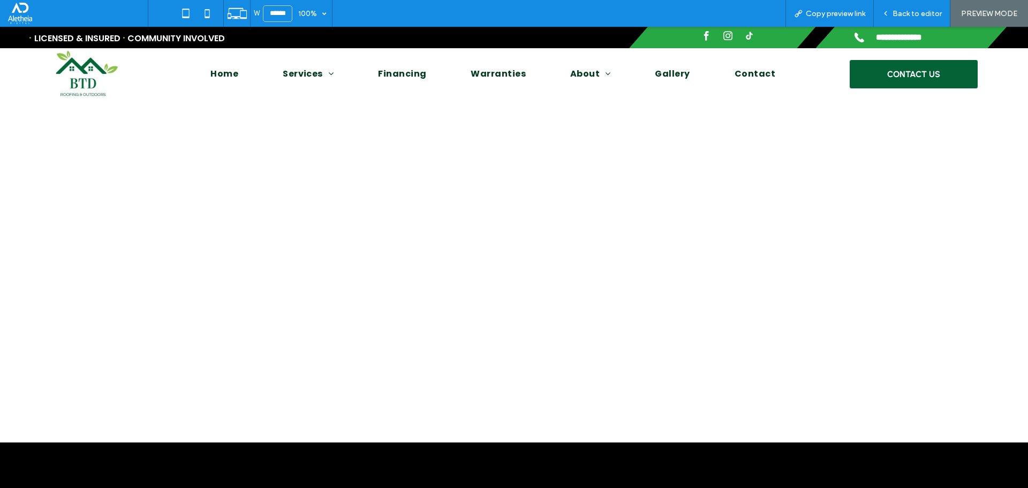
click at [826, 187] on div at bounding box center [514, 185] width 642 height 171
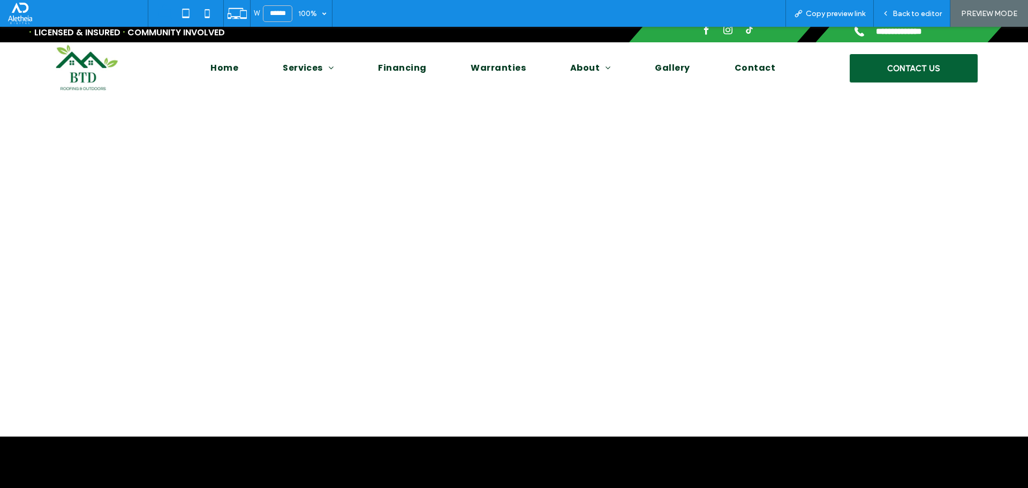
scroll to position [161, 0]
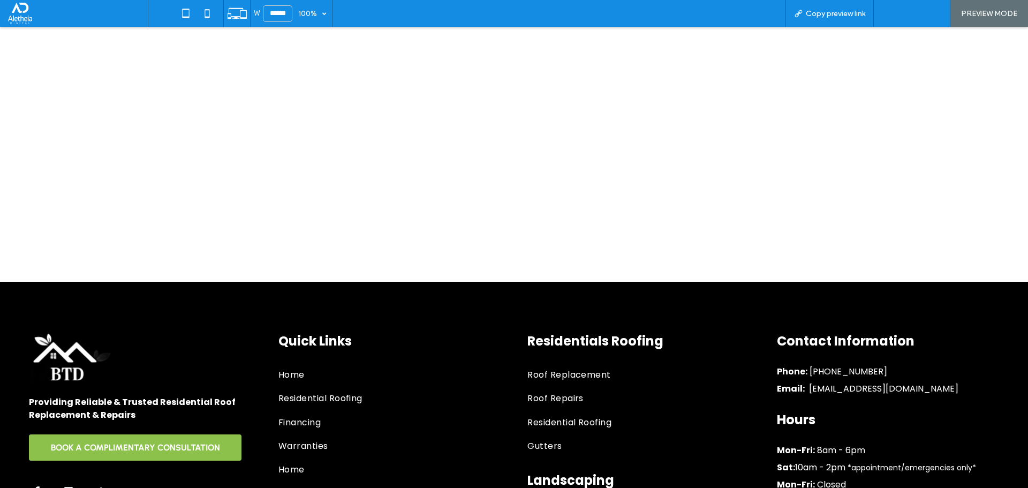
click at [902, 15] on span "Back to editor" at bounding box center [916, 13] width 49 height 9
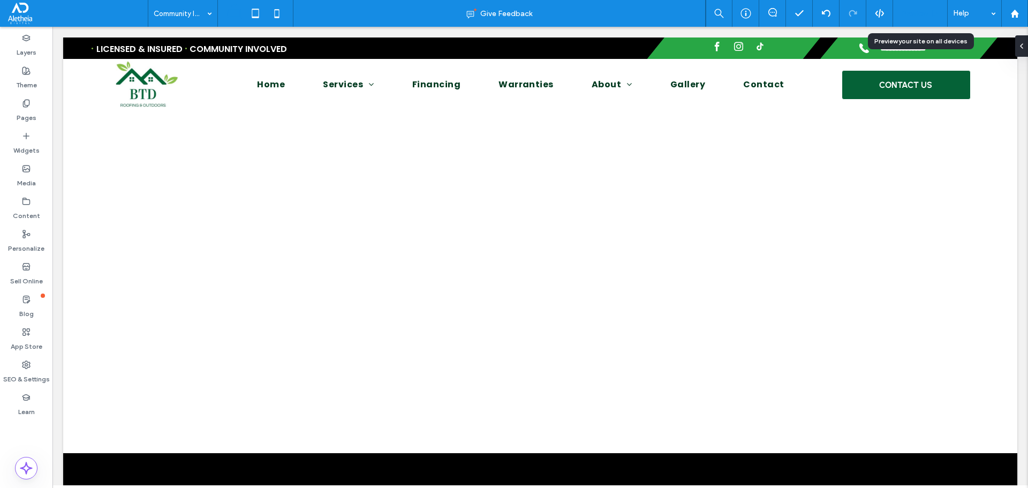
click at [914, 14] on span "Preview" at bounding box center [914, 13] width 27 height 9
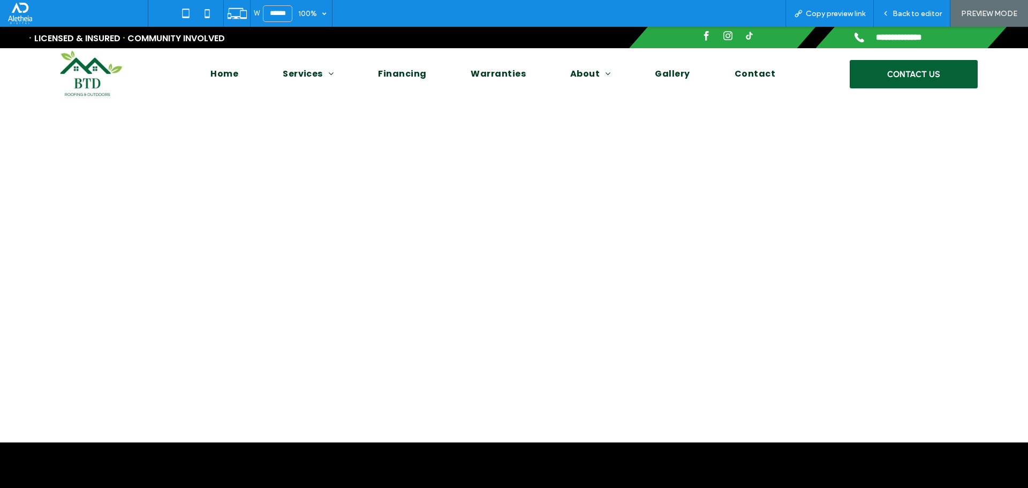
click at [81, 74] on img at bounding box center [90, 74] width 64 height 48
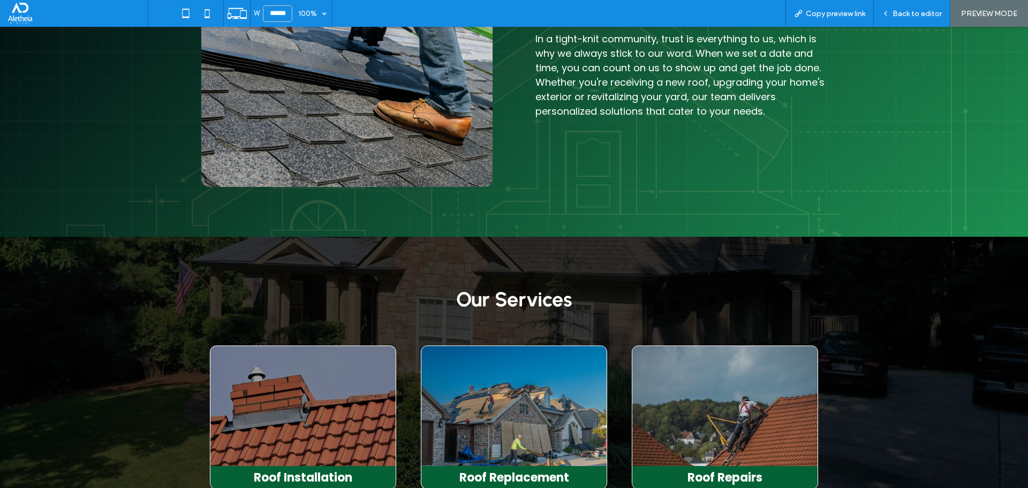
scroll to position [1231, 0]
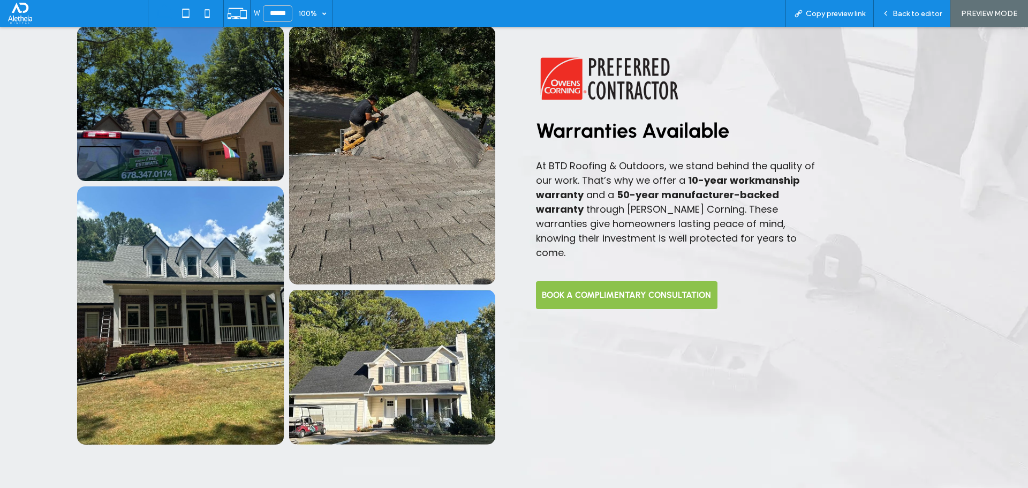
drag, startPoint x: 974, startPoint y: 305, endPoint x: 921, endPoint y: 404, distance: 112.8
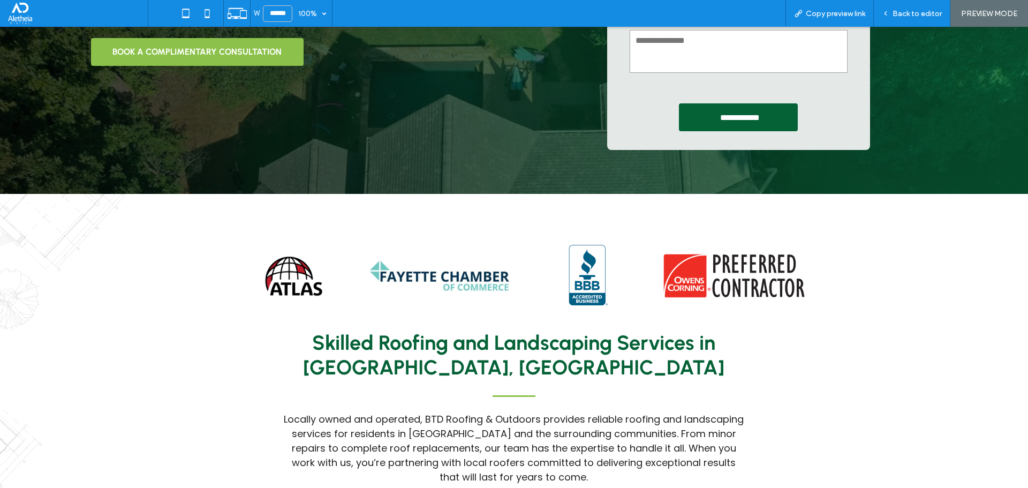
scroll to position [0, 0]
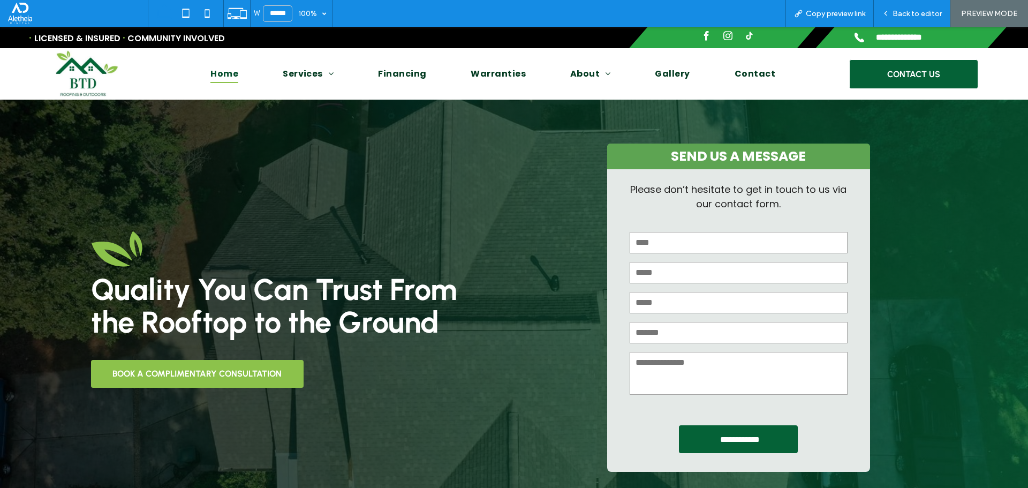
drag, startPoint x: 942, startPoint y: 324, endPoint x: 909, endPoint y: 178, distance: 149.7
click at [755, 242] on input "text" at bounding box center [738, 242] width 218 height 21
click at [788, 200] on p "Please don’t hesitate to get in touch to us via our contact form." at bounding box center [737, 196] width 219 height 29
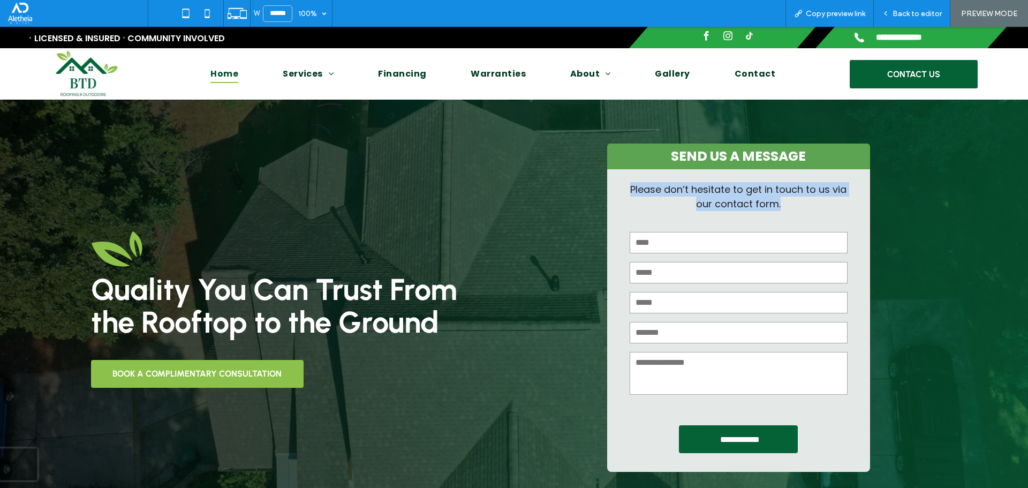
click at [788, 200] on p "Please don’t hesitate to get in touch to us via our contact form." at bounding box center [737, 196] width 219 height 29
click at [909, 10] on span "Back to editor" at bounding box center [916, 13] width 49 height 9
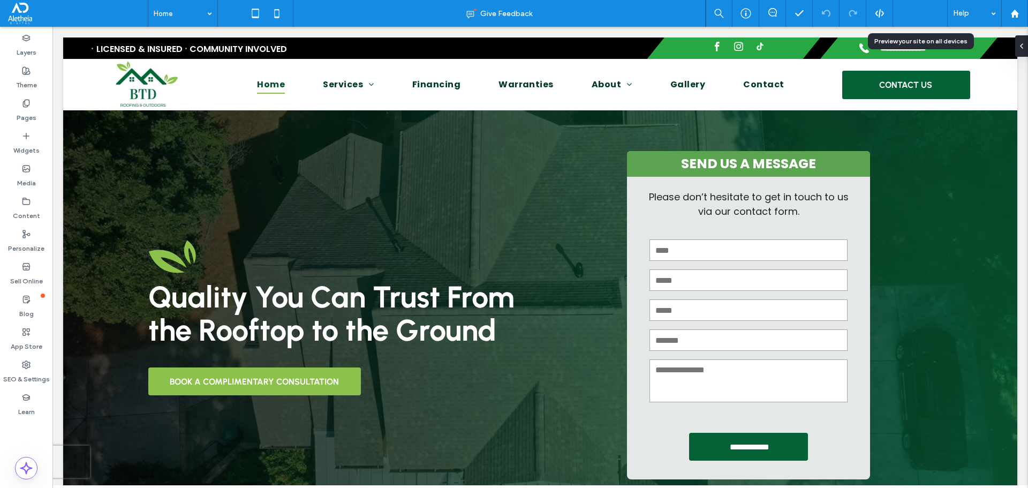
click at [909, 20] on div "Preview" at bounding box center [920, 13] width 55 height 27
click at [913, 16] on span "Preview" at bounding box center [914, 13] width 27 height 9
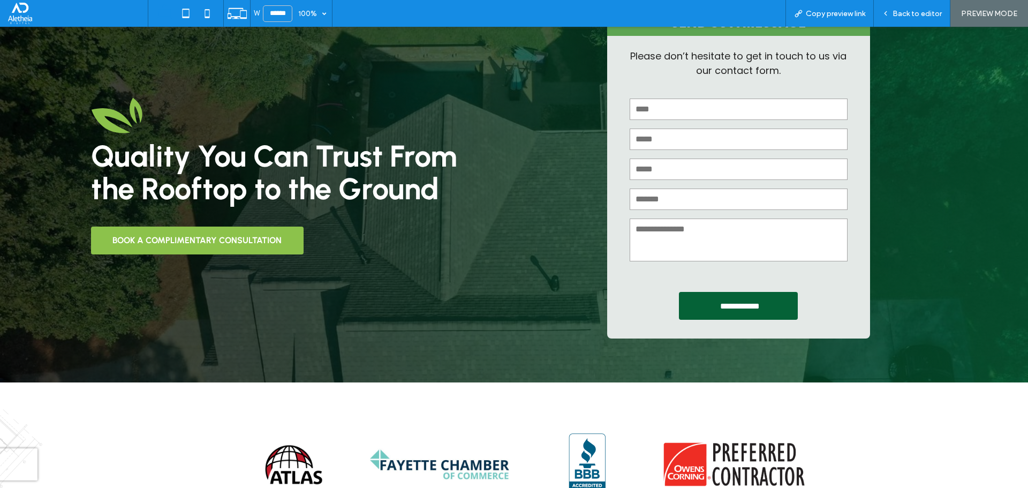
scroll to position [268, 0]
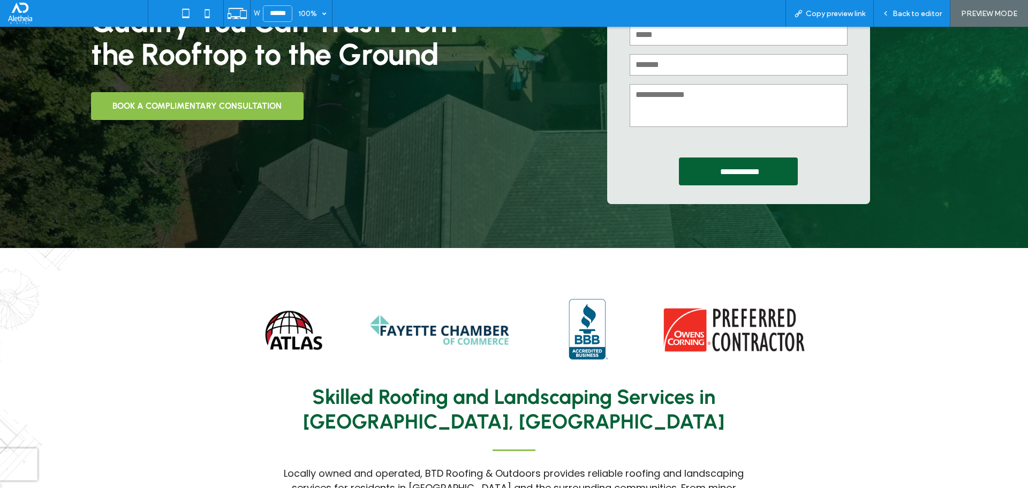
click at [597, 399] on strong "Skilled Roofing and Landscaping Services in Fayetteville, GA" at bounding box center [513, 408] width 421 height 49
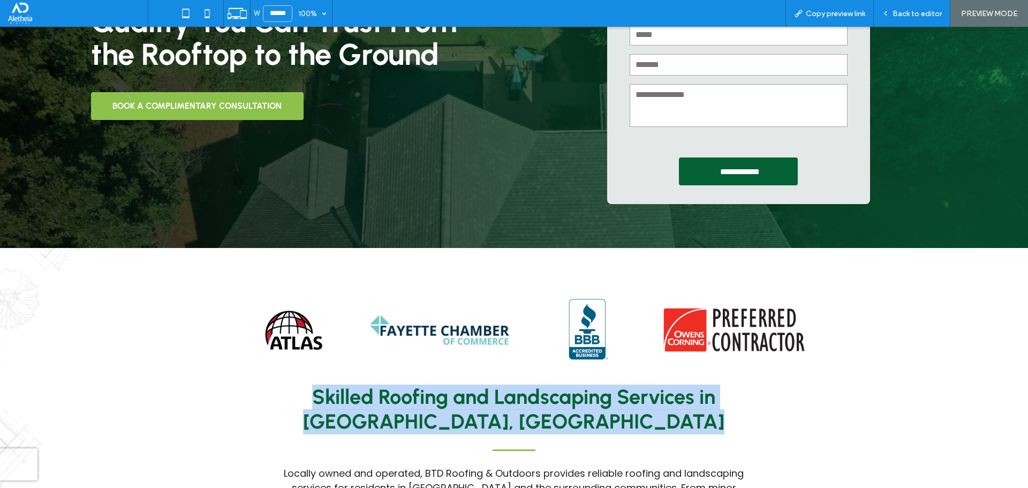
click at [597, 399] on strong "Skilled Roofing and Landscaping Services in Fayetteville, GA" at bounding box center [513, 408] width 421 height 49
click at [587, 407] on strong "Skilled Roofing and Landscaping Services in Fayetteville, GA" at bounding box center [513, 408] width 421 height 49
drag, startPoint x: 583, startPoint y: 422, endPoint x: 272, endPoint y: 402, distance: 311.7
click at [272, 402] on div "Skilled Roofing and Landscaping Services in Fayetteville, GA Locally owned and …" at bounding box center [514, 485] width 846 height 202
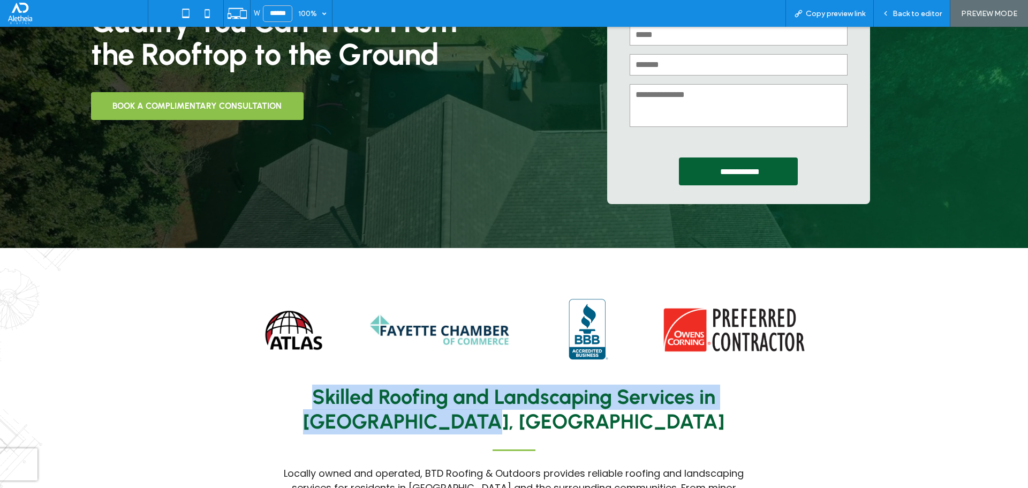
drag, startPoint x: 308, startPoint y: 397, endPoint x: 616, endPoint y: 427, distance: 309.3
click at [616, 427] on h2 "Skilled Roofing and Landscaping Services in Fayetteville, GA" at bounding box center [514, 409] width 466 height 49
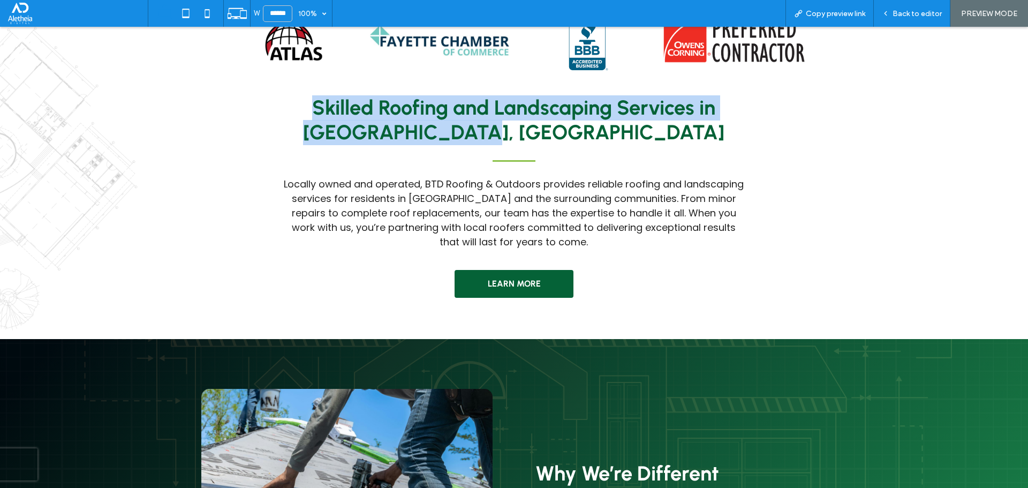
scroll to position [642, 0]
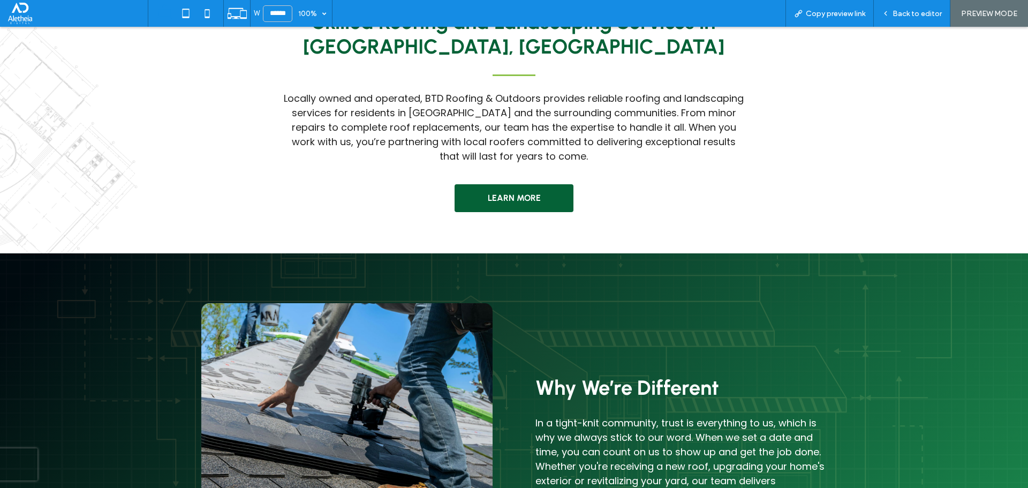
click at [770, 270] on div "Why We’re Different In a tight-knit community, trust is everything to us, which…" at bounding box center [514, 436] width 642 height 367
click at [605, 131] on span "Locally owned and operated, BTD Roofing & Outdoors provides reliable roofing an…" at bounding box center [514, 127] width 460 height 71
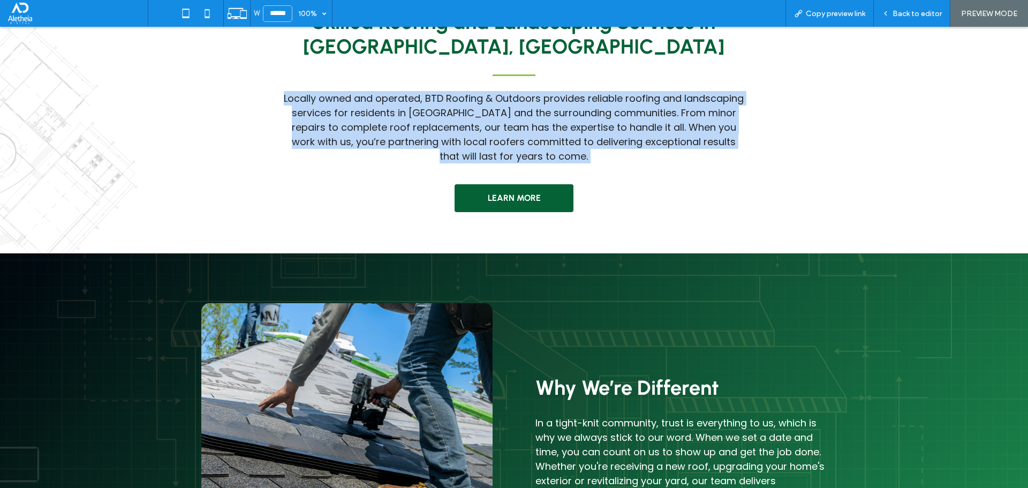
click at [605, 131] on span "Locally owned and operated, BTD Roofing & Outdoors provides reliable roofing an…" at bounding box center [514, 127] width 460 height 71
click at [729, 146] on span "Locally owned and operated, BTD Roofing & Outdoors provides reliable roofing an…" at bounding box center [514, 127] width 460 height 71
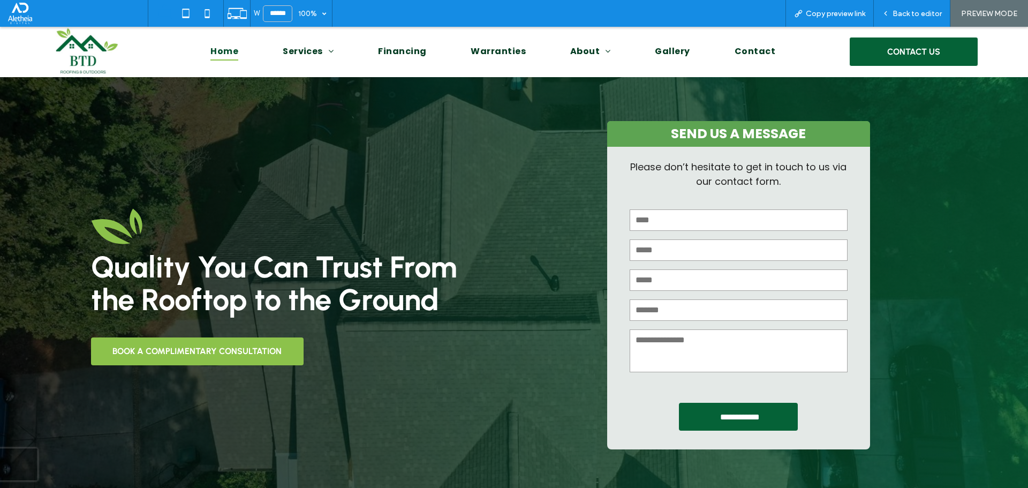
scroll to position [0, 0]
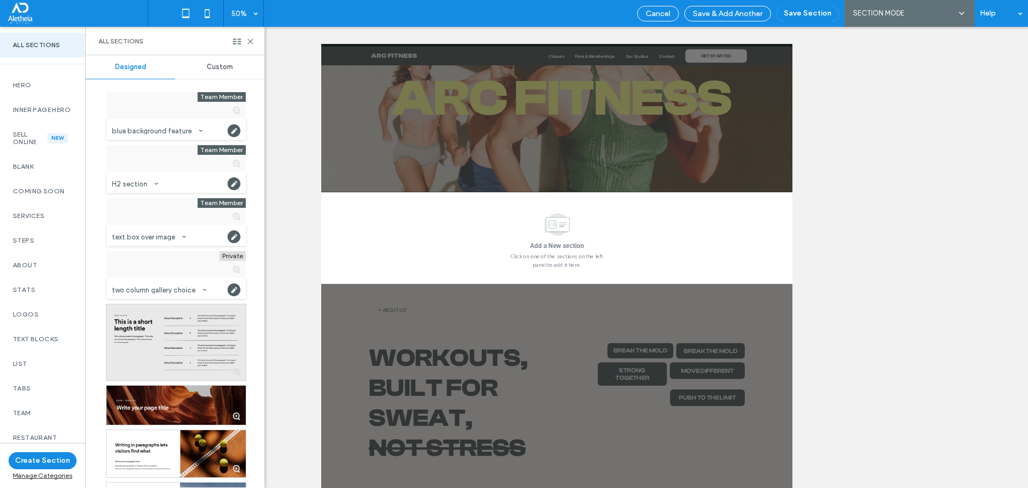
scroll to position [159, 0]
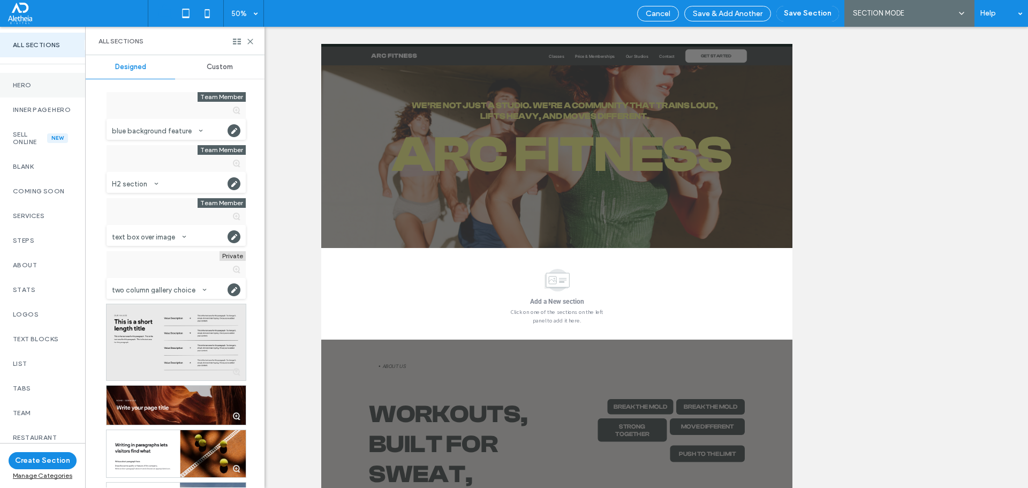
click at [40, 91] on div "Hero" at bounding box center [42, 85] width 85 height 25
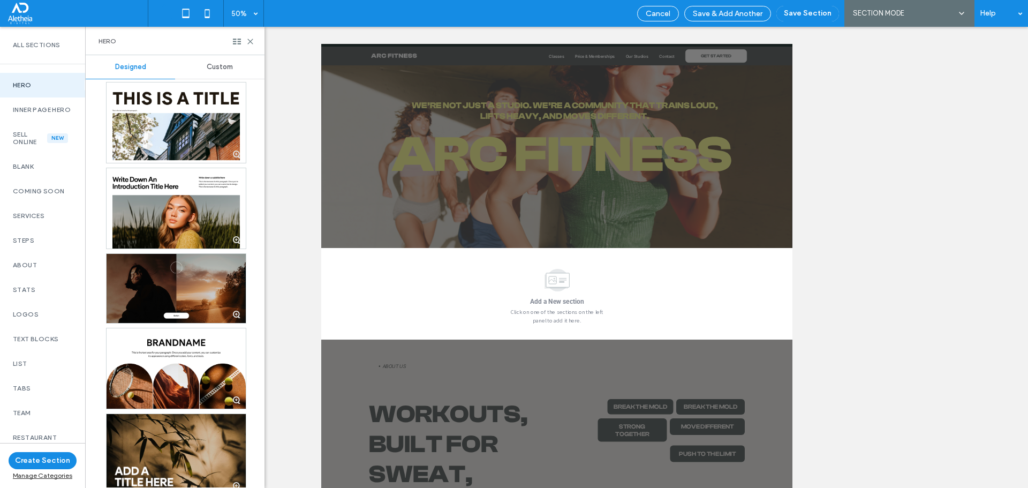
scroll to position [2302, 0]
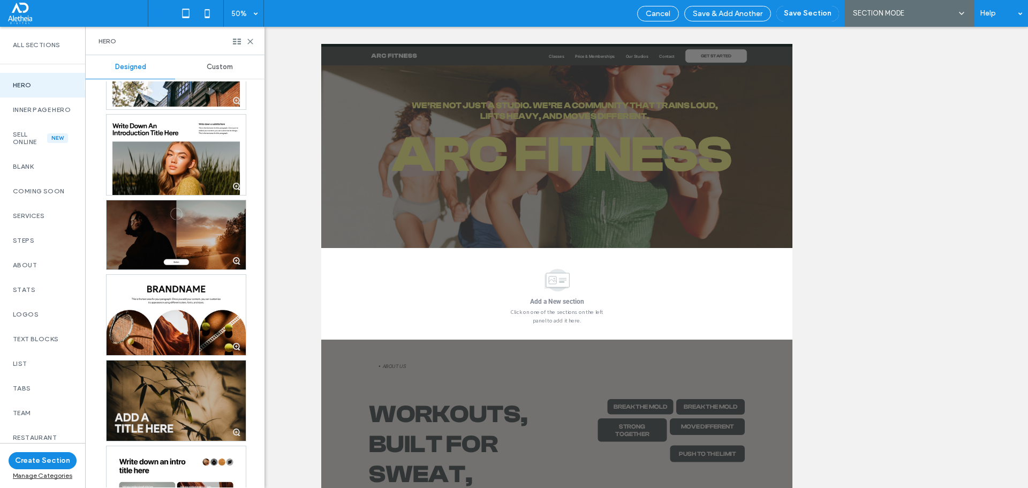
click at [197, 395] on div at bounding box center [176, 400] width 139 height 80
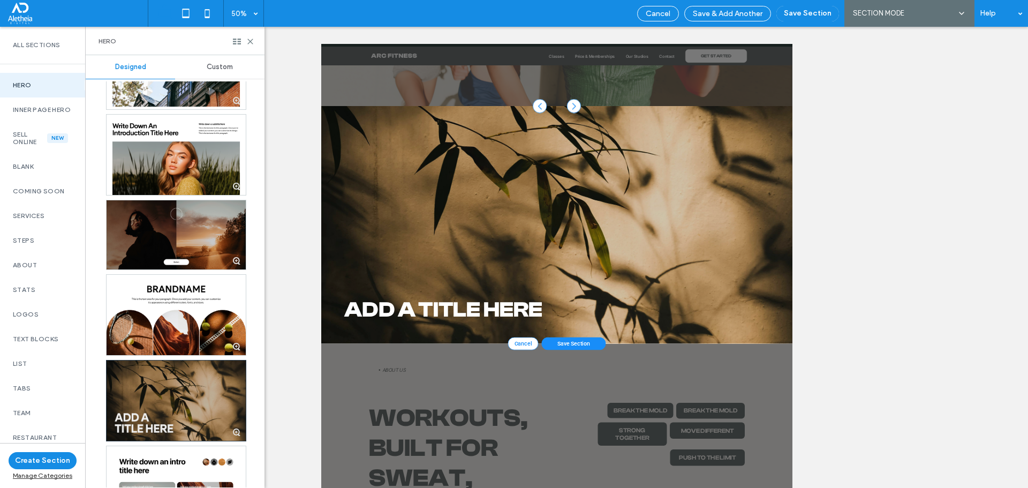
scroll to position [480, 0]
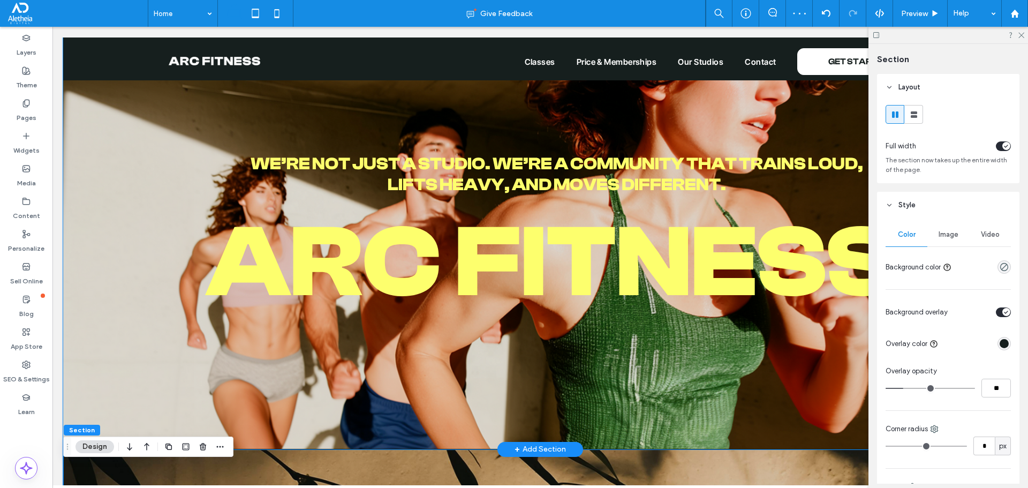
scroll to position [214, 0]
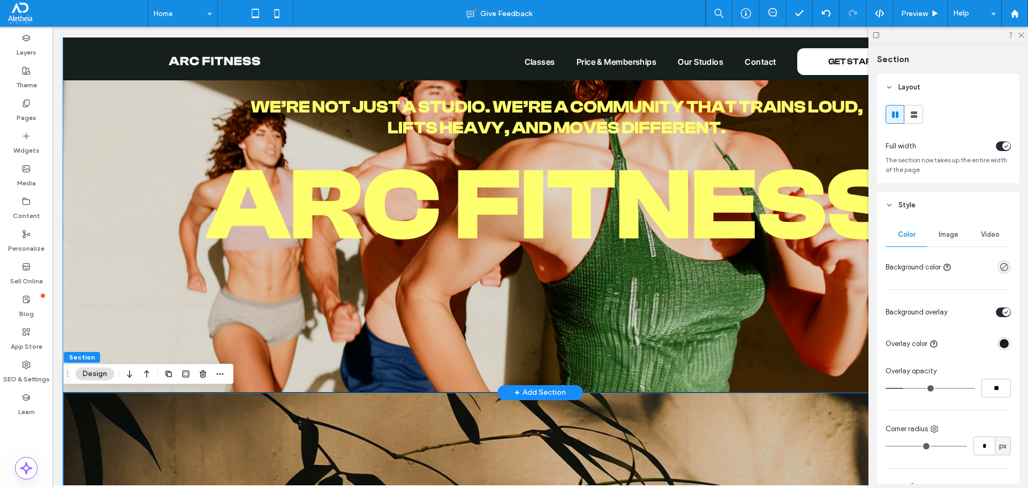
click at [732, 215] on span "arC FITNESS" at bounding box center [551, 206] width 690 height 116
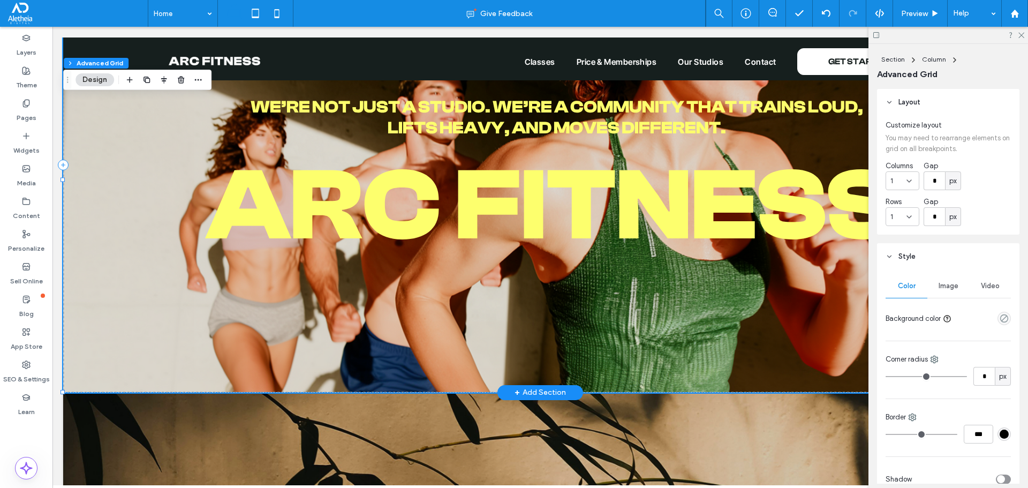
click at [655, 197] on span "arC FITNESS" at bounding box center [551, 206] width 690 height 116
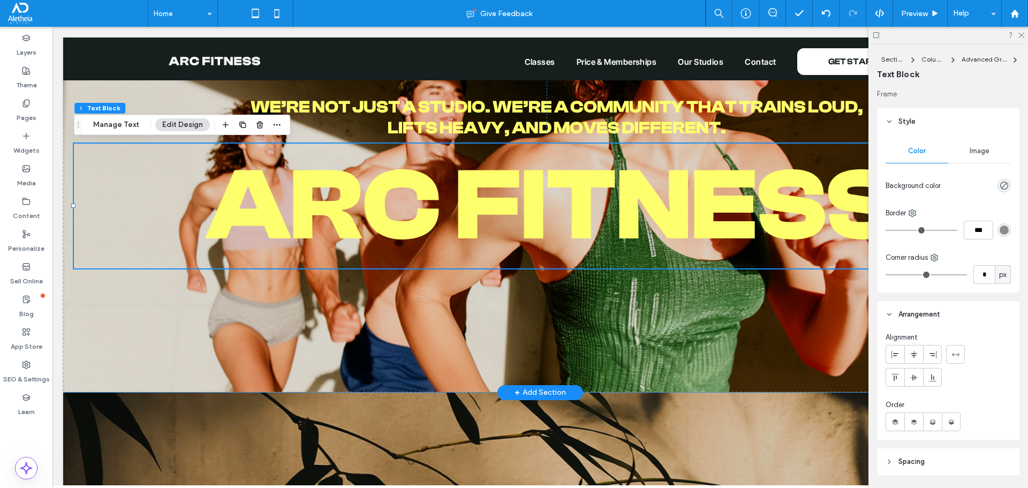
click at [655, 197] on span "arC FITNESS" at bounding box center [551, 206] width 690 height 116
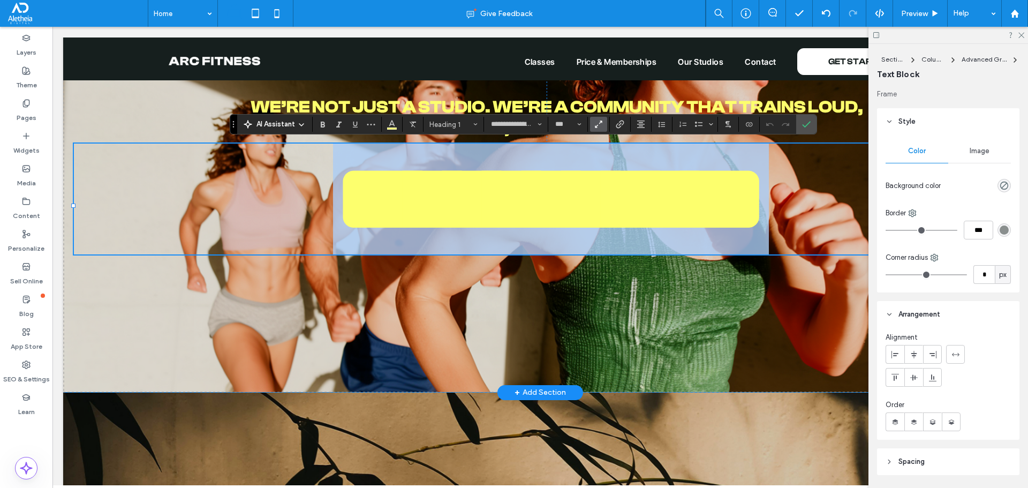
click at [655, 197] on span "**********" at bounding box center [551, 198] width 436 height 101
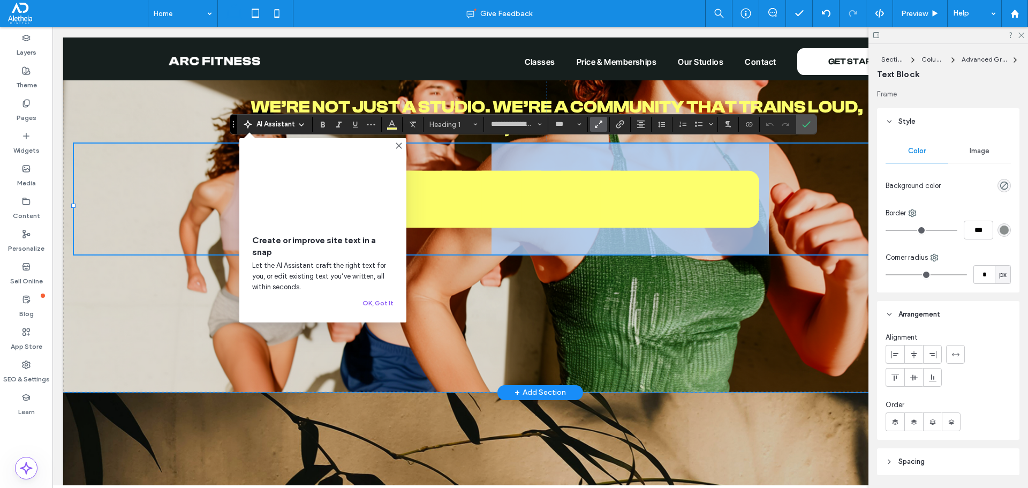
click at [655, 197] on span "**********" at bounding box center [551, 198] width 436 height 101
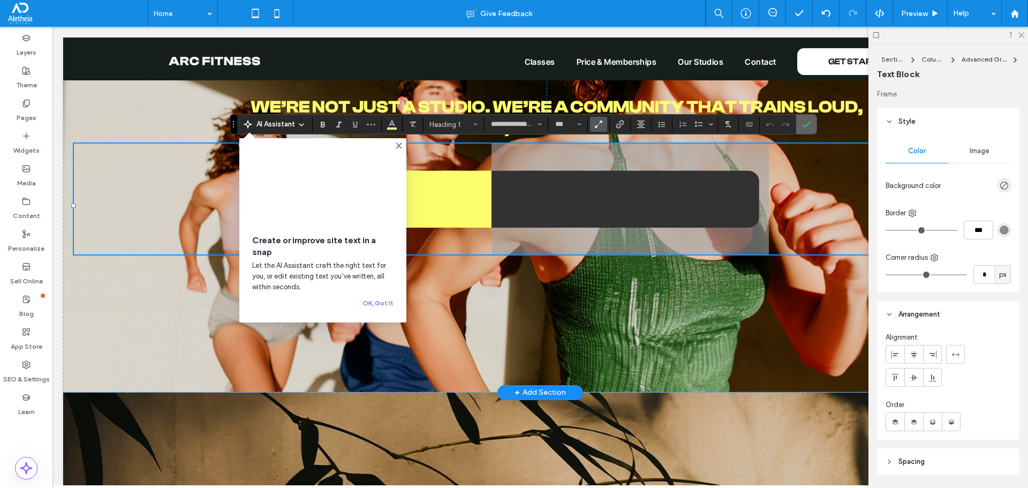
click at [809, 123] on icon "Confirm" at bounding box center [806, 124] width 9 height 9
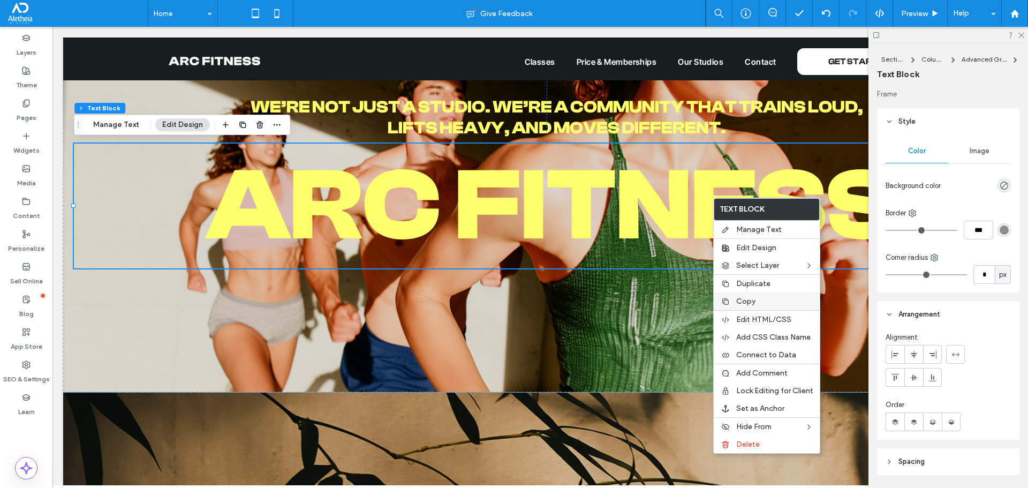
click at [754, 299] on span "Copy" at bounding box center [745, 301] width 19 height 9
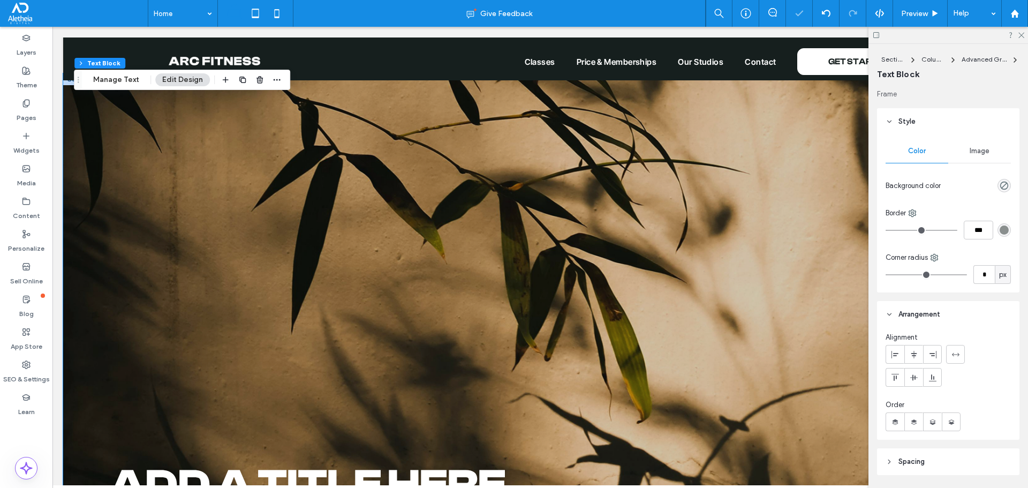
scroll to position [535, 0]
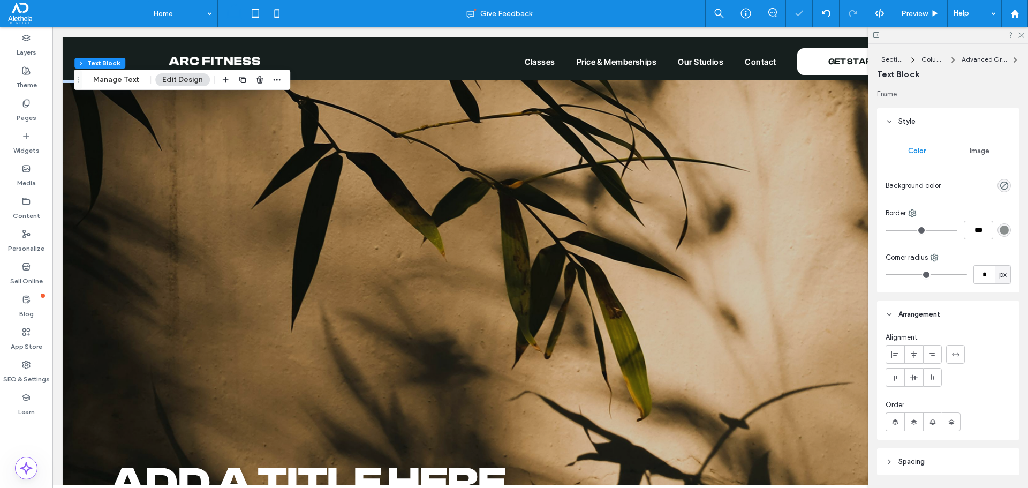
click at [487, 284] on div "Add a title here" at bounding box center [540, 311] width 954 height 480
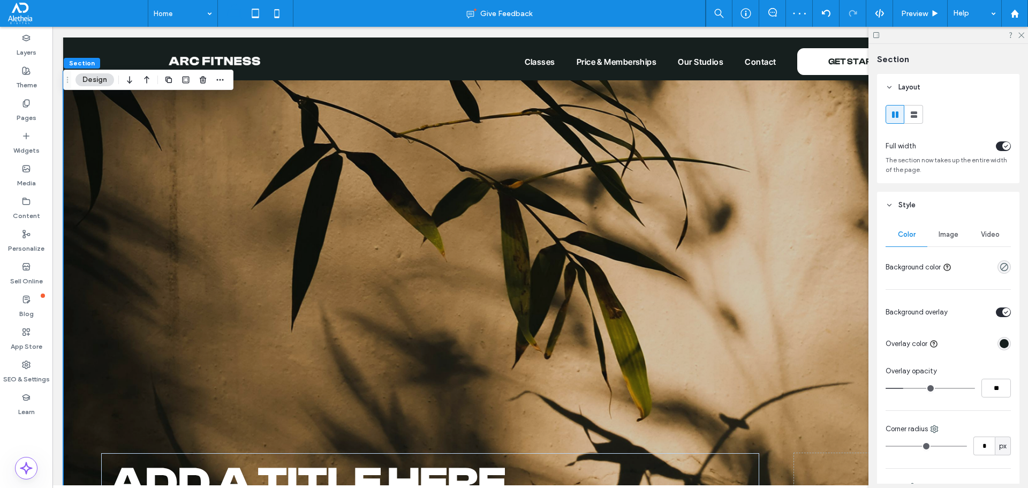
scroll to position [696, 0]
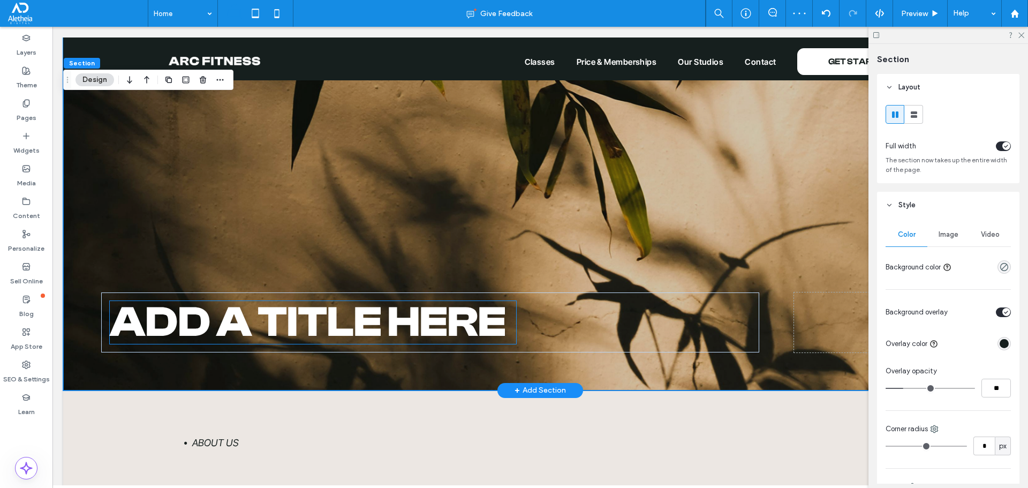
click at [442, 301] on span "Add a title here" at bounding box center [308, 322] width 396 height 49
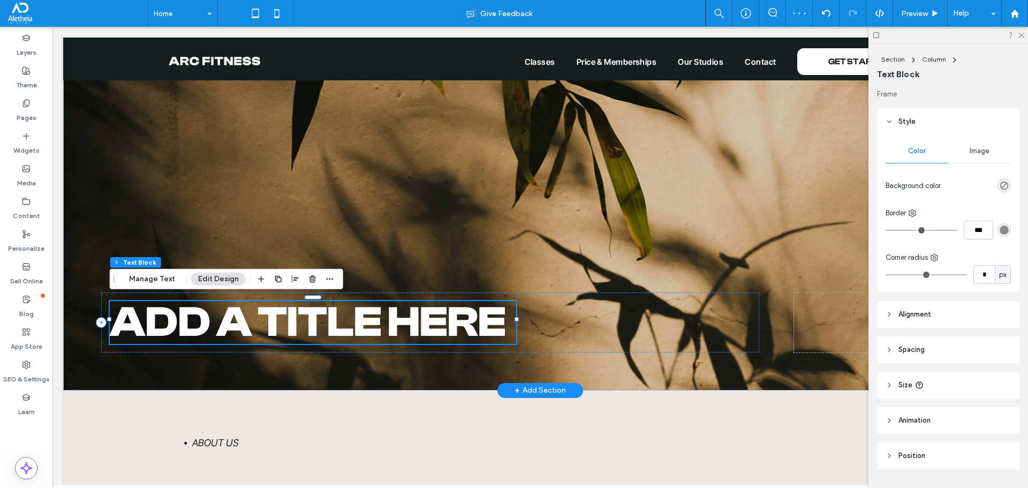
click at [588, 315] on div "Add a title here" at bounding box center [429, 322] width 657 height 60
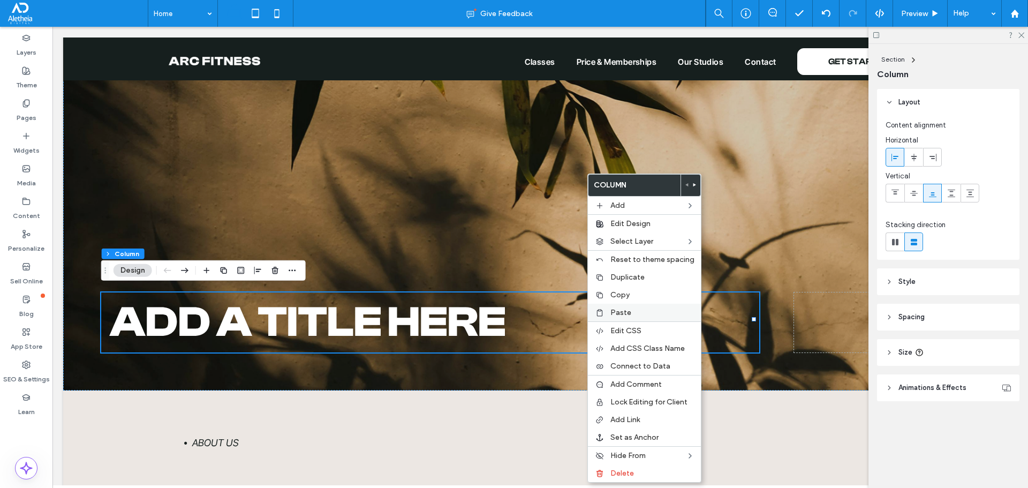
click at [639, 313] on label "Paste" at bounding box center [652, 312] width 84 height 9
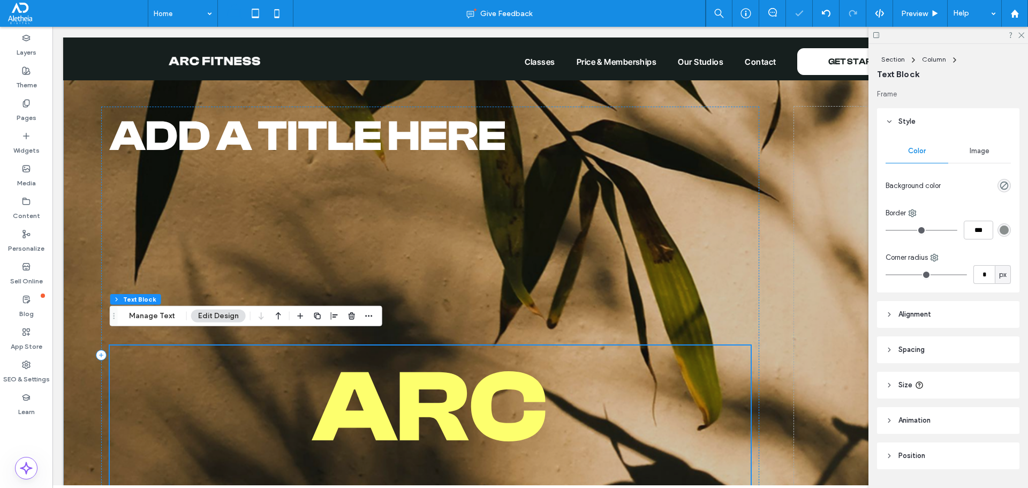
scroll to position [881, 0]
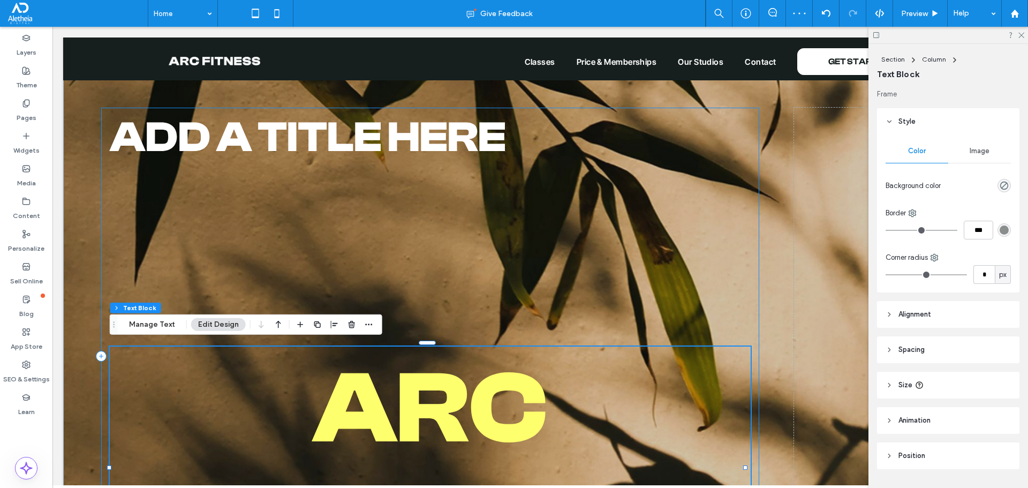
click at [459, 206] on div "Add a title here arC FITNESS" at bounding box center [429, 356] width 657 height 497
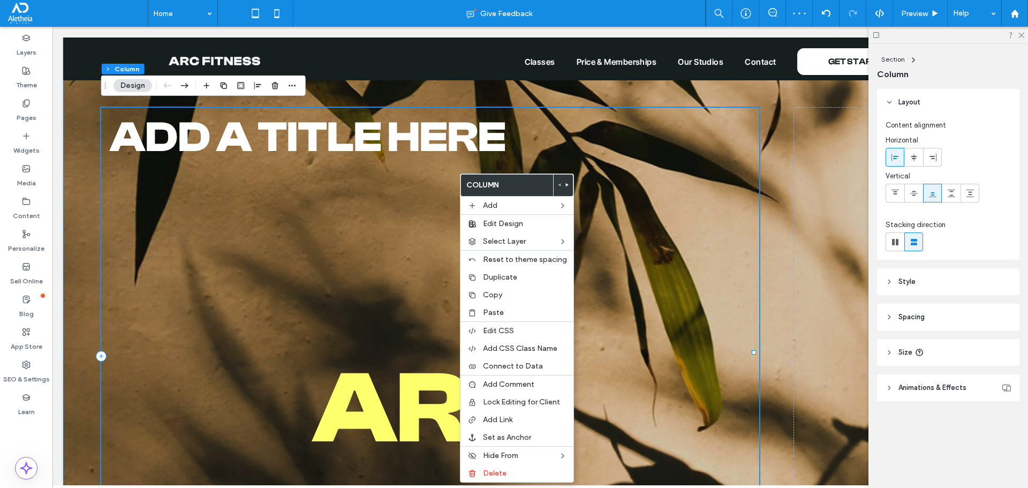
click at [363, 185] on div "Add a title here arC FITNESS" at bounding box center [429, 356] width 657 height 497
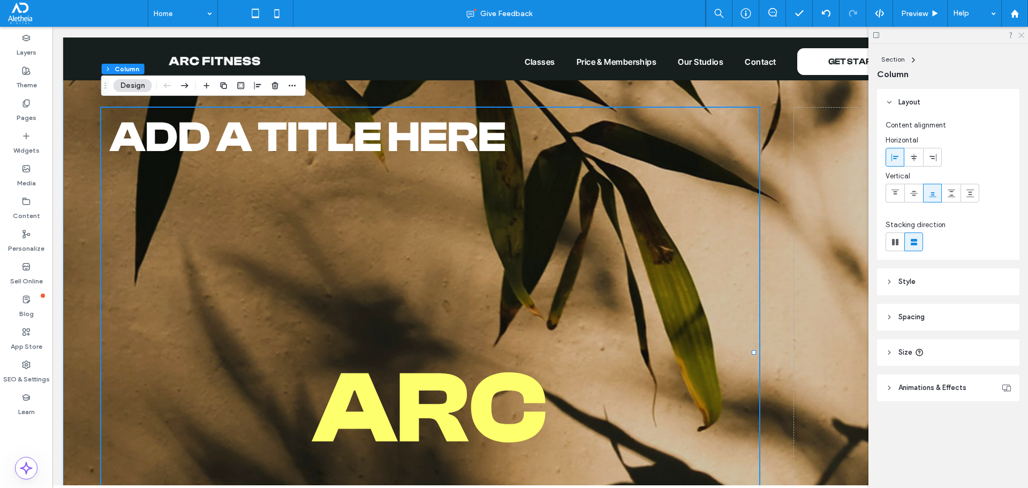
click at [1022, 37] on icon at bounding box center [1020, 34] width 7 height 7
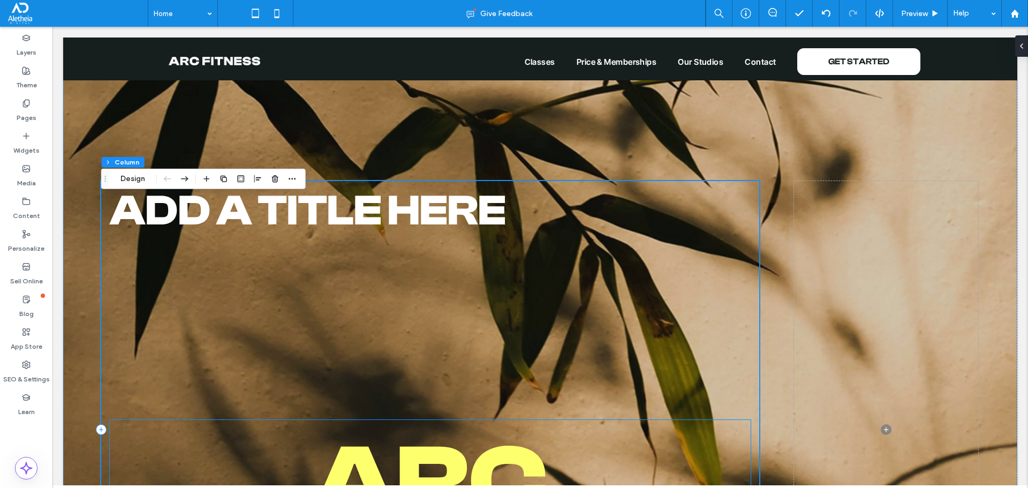
scroll to position [773, 0]
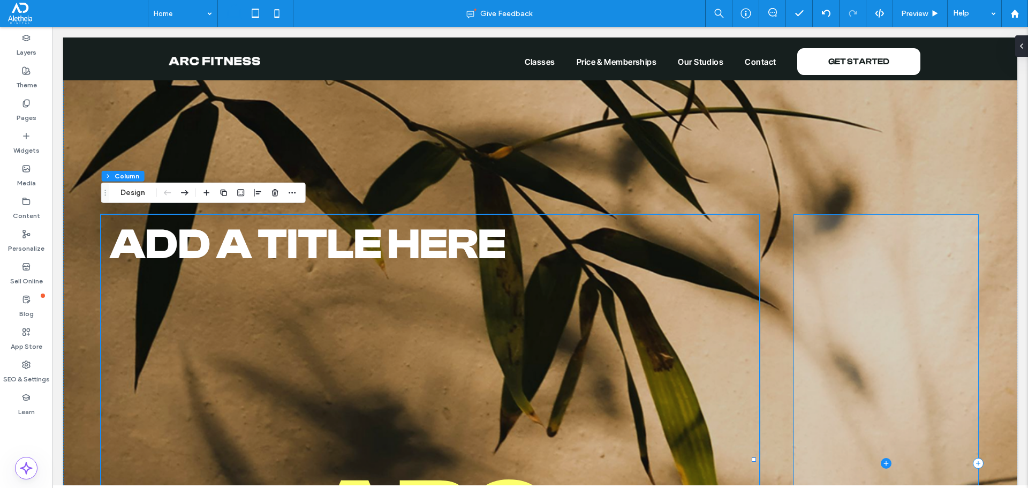
click at [919, 373] on span at bounding box center [886, 463] width 184 height 497
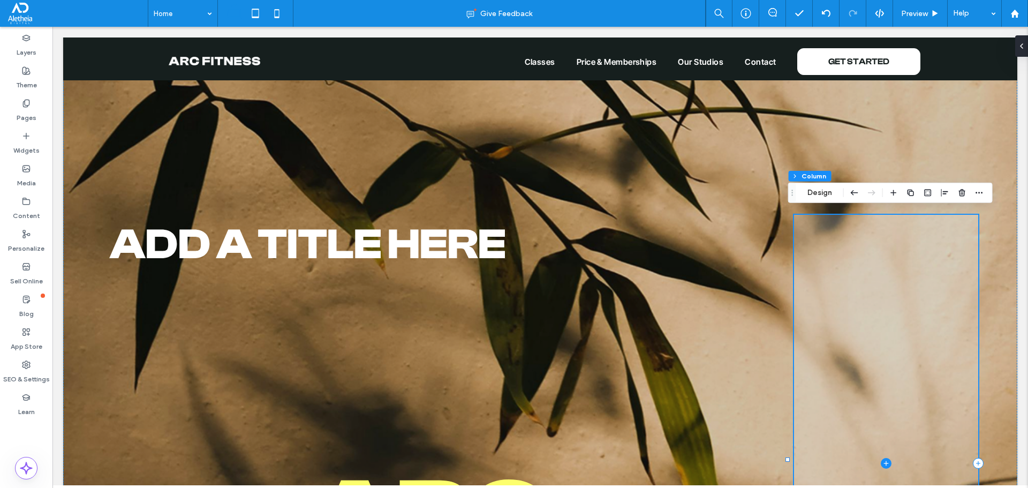
click at [815, 326] on span at bounding box center [886, 463] width 184 height 497
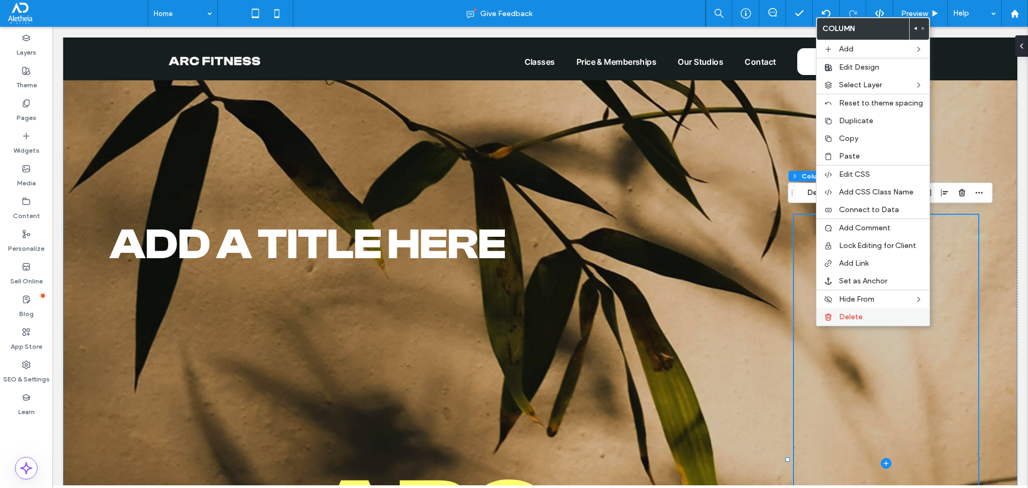
click at [843, 317] on span "Delete" at bounding box center [851, 316] width 24 height 9
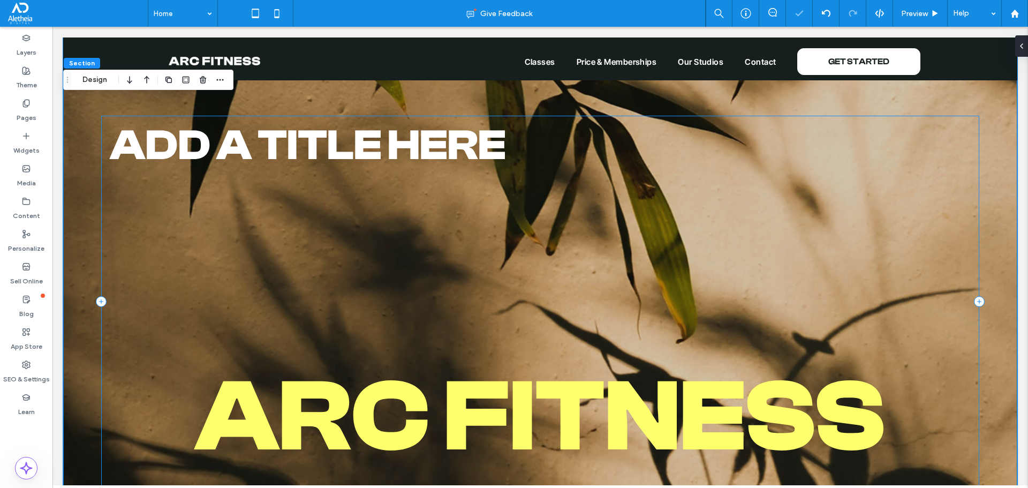
scroll to position [934, 0]
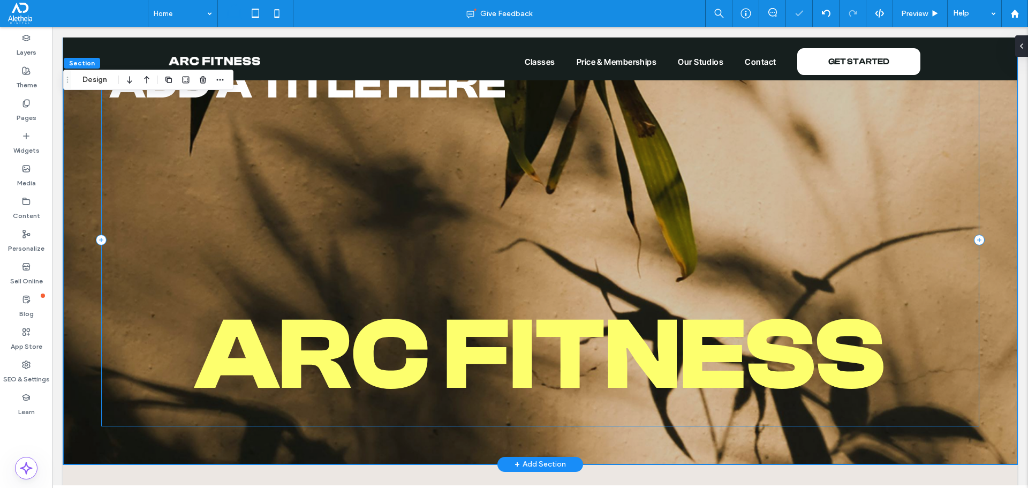
click at [398, 249] on div "Add a title here arC FITNESS" at bounding box center [539, 240] width 877 height 372
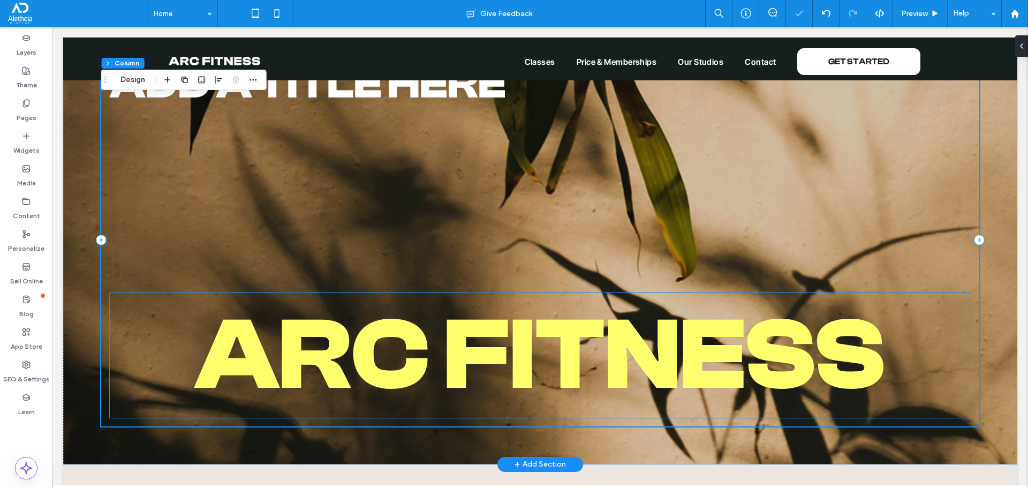
click at [370, 321] on span "arC FITNESS" at bounding box center [540, 355] width 690 height 116
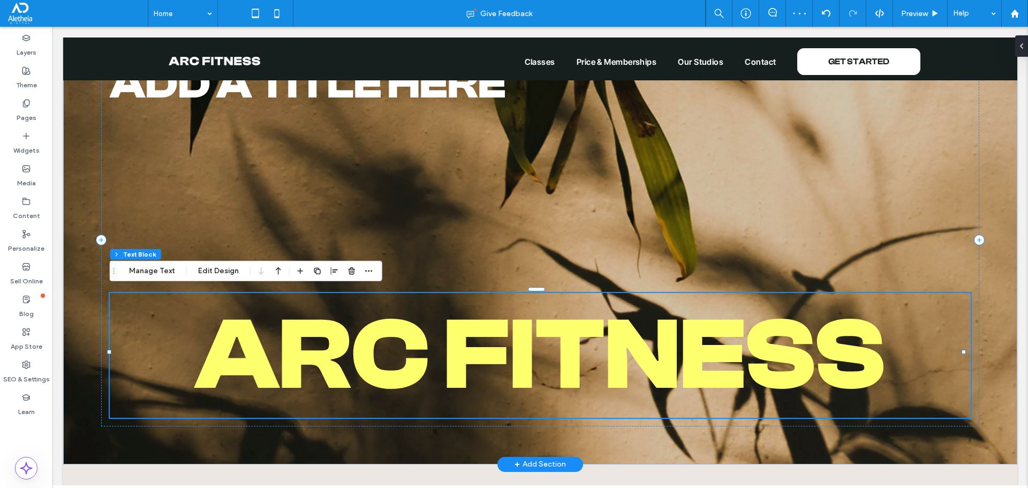
click at [538, 293] on h1 "arC FITNESS" at bounding box center [540, 355] width 860 height 125
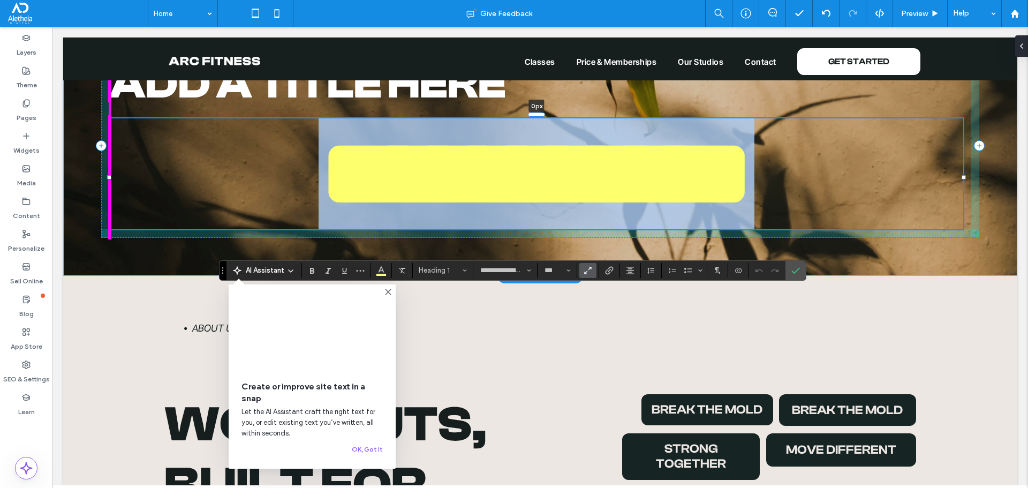
drag, startPoint x: 538, startPoint y: 288, endPoint x: 545, endPoint y: 113, distance: 174.6
click at [110, 115] on div at bounding box center [110, 115] width 1 height 1
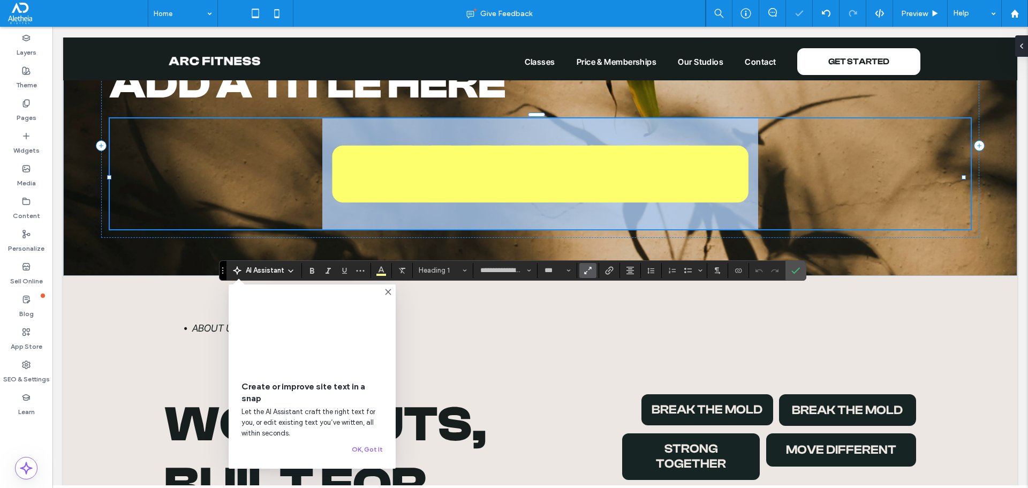
click at [906, 170] on h1 "**********" at bounding box center [540, 173] width 860 height 111
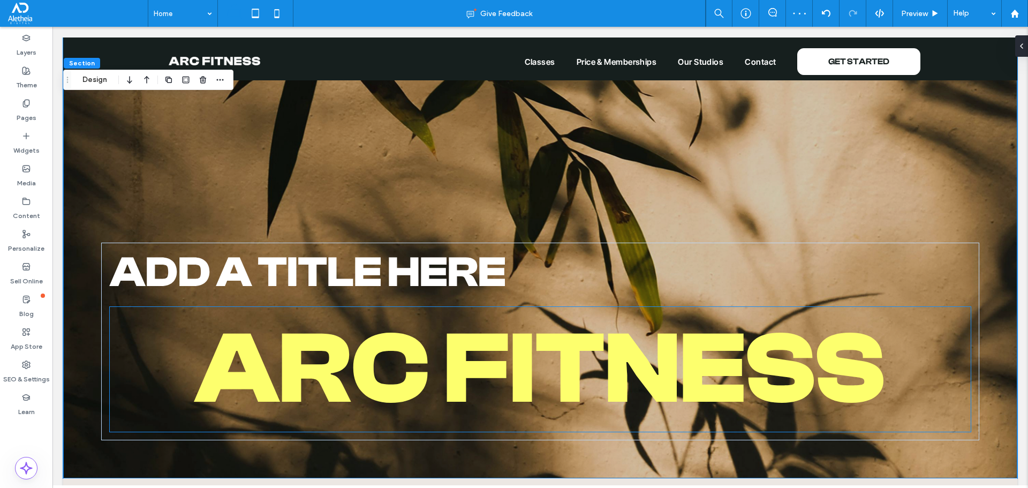
scroll to position [720, 0]
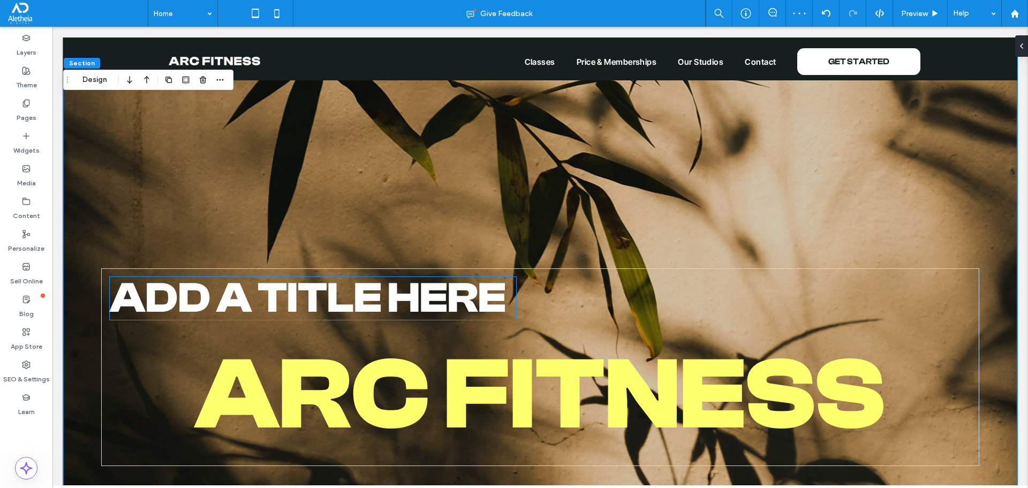
click at [453, 304] on span "Add a title here" at bounding box center [308, 298] width 396 height 49
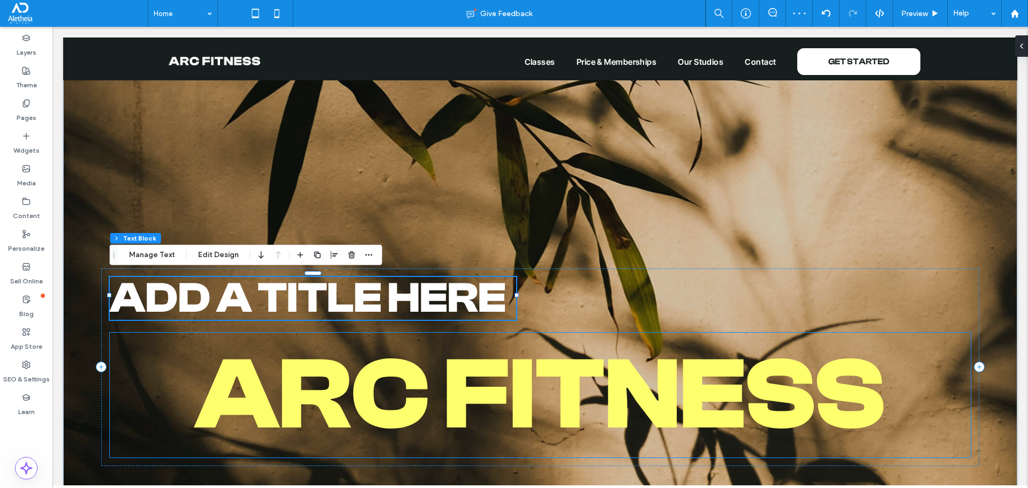
click at [476, 403] on span "arC FITNESS" at bounding box center [540, 395] width 690 height 116
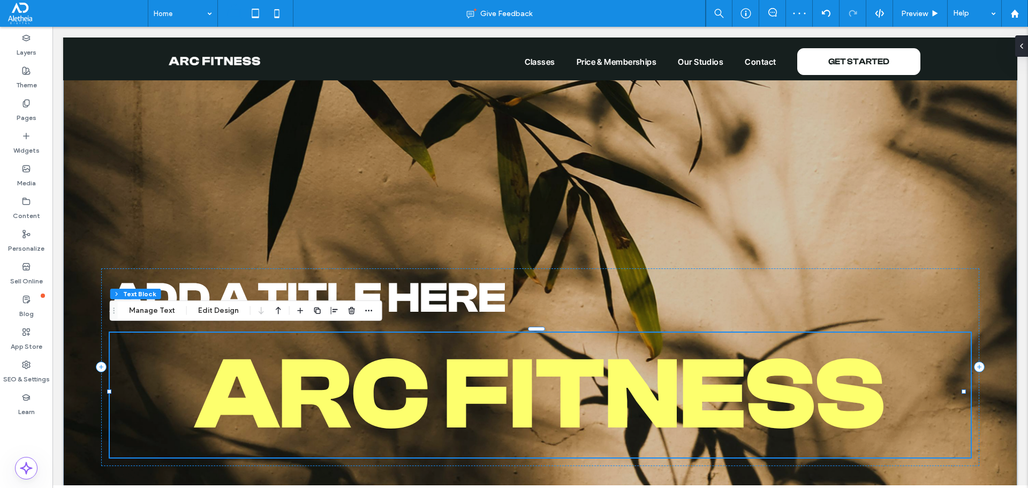
click at [476, 403] on span "arC FITNESS" at bounding box center [540, 395] width 690 height 116
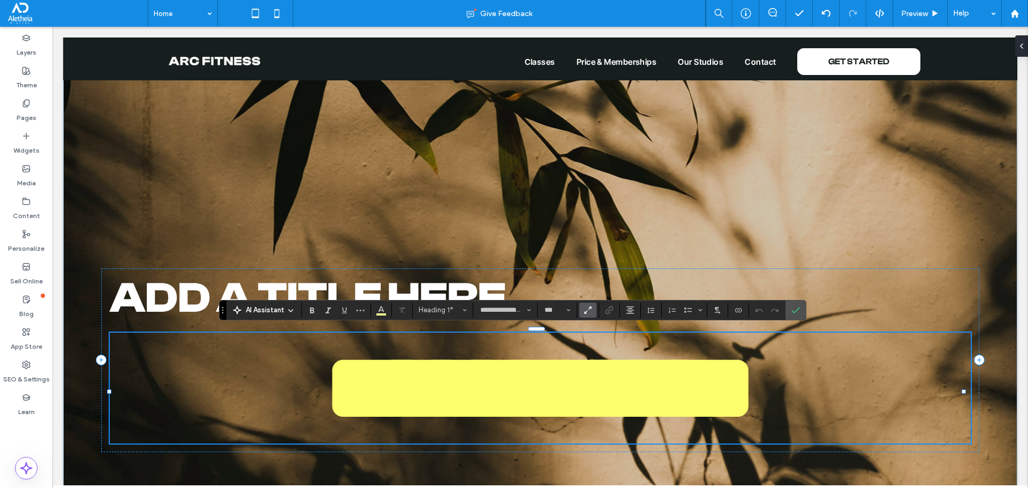
click at [476, 403] on span "**********" at bounding box center [540, 387] width 436 height 101
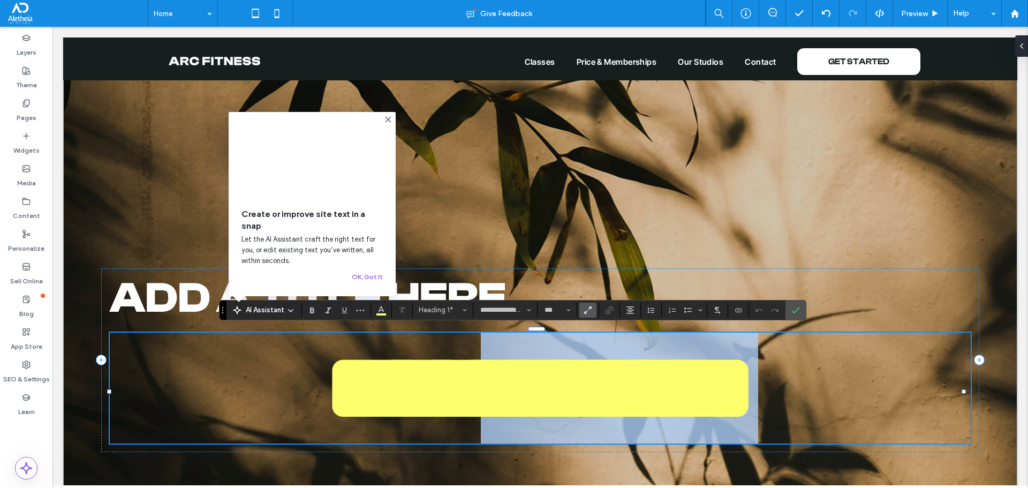
click at [476, 403] on span "**********" at bounding box center [540, 387] width 436 height 101
click at [492, 400] on span "**********" at bounding box center [540, 387] width 436 height 101
click at [495, 400] on span "**********" at bounding box center [540, 387] width 436 height 101
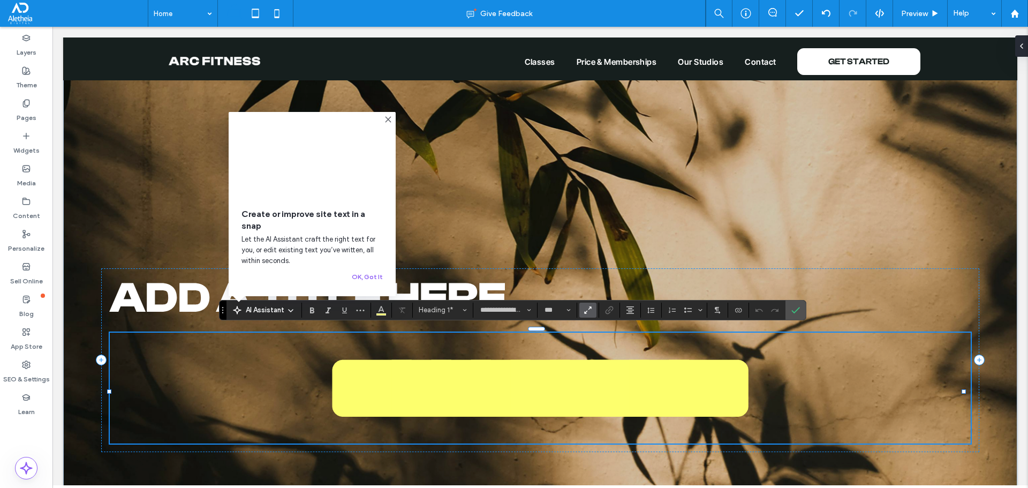
click at [612, 368] on span "**********" at bounding box center [540, 387] width 436 height 101
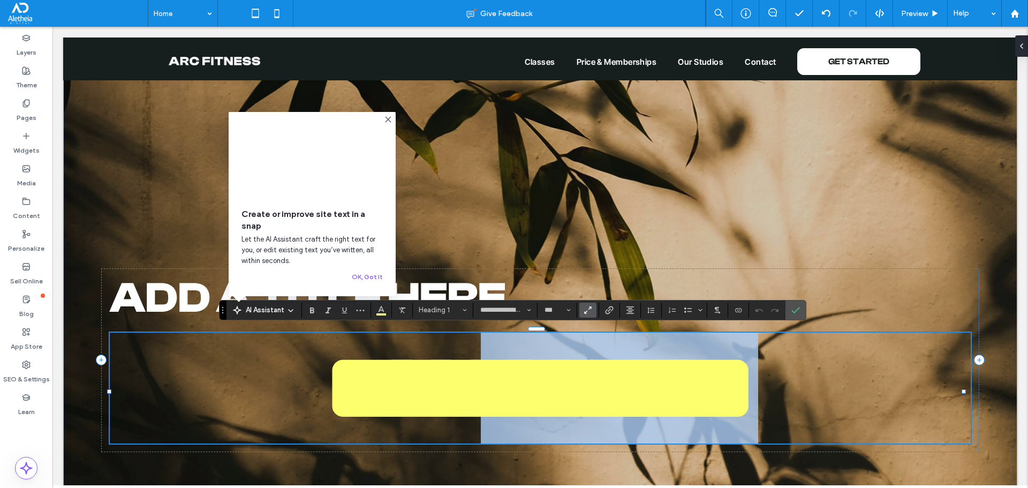
click at [612, 368] on span "**********" at bounding box center [540, 387] width 436 height 101
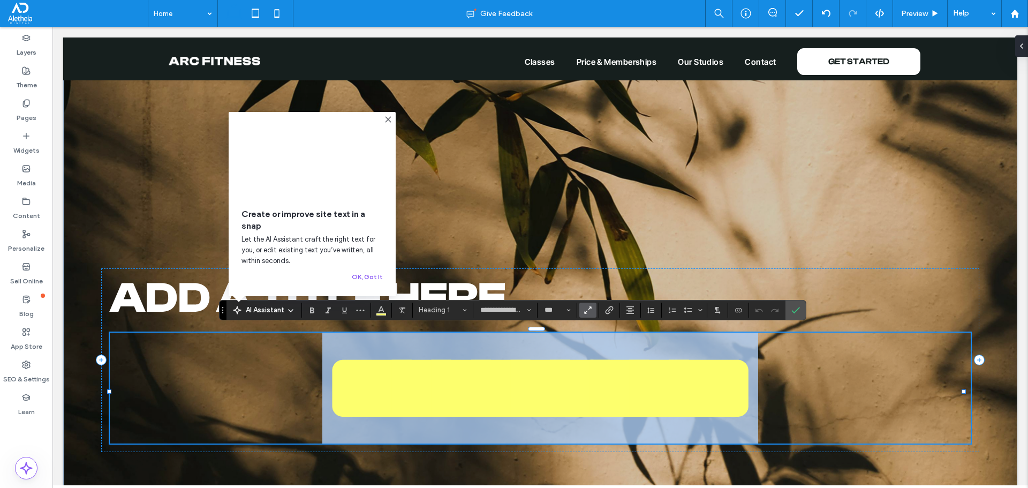
click at [612, 368] on span "**********" at bounding box center [540, 387] width 436 height 101
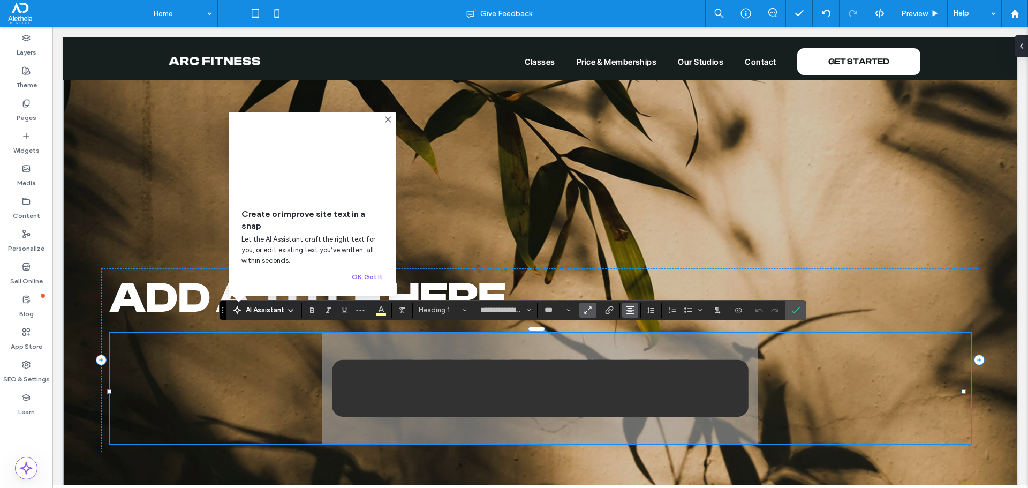
click at [629, 306] on icon "Alignment" at bounding box center [630, 310] width 9 height 9
click at [643, 238] on label "ui.textEditor.alignment.left" at bounding box center [640, 246] width 37 height 16
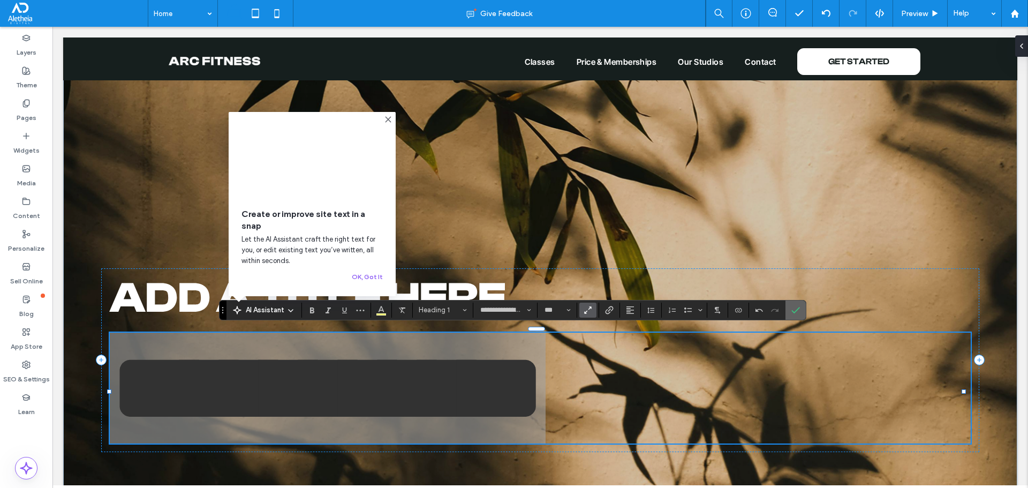
click at [799, 312] on icon "Confirm" at bounding box center [795, 310] width 9 height 9
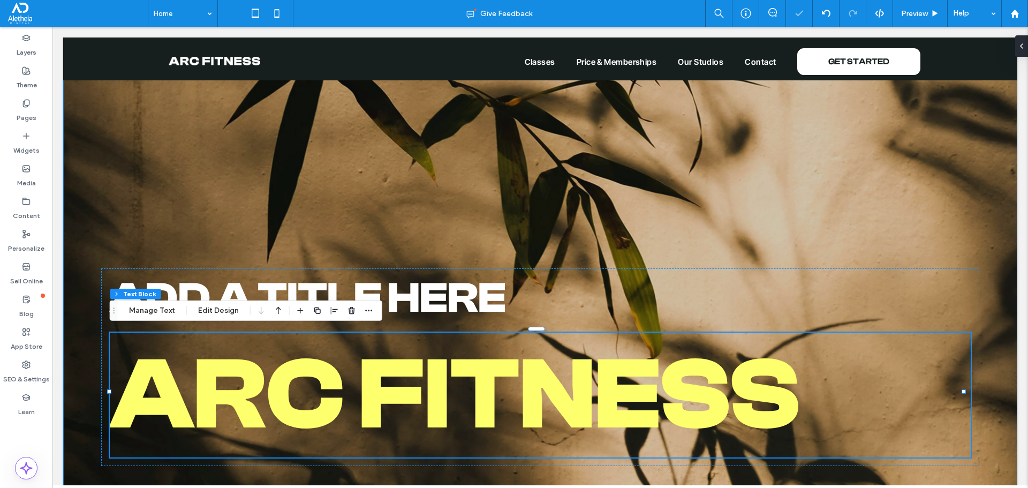
click at [688, 208] on div "Add a title here arC FITNESS" at bounding box center [540, 195] width 954 height 617
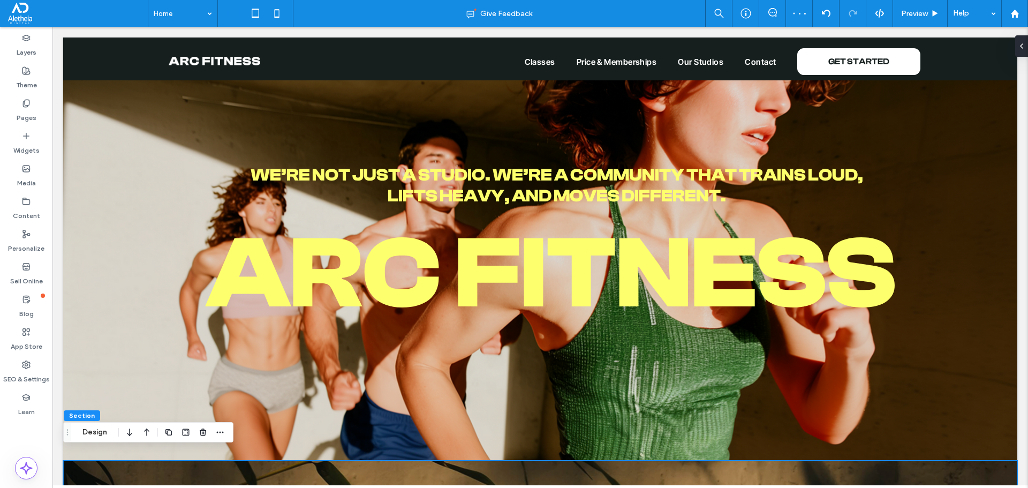
scroll to position [131, 0]
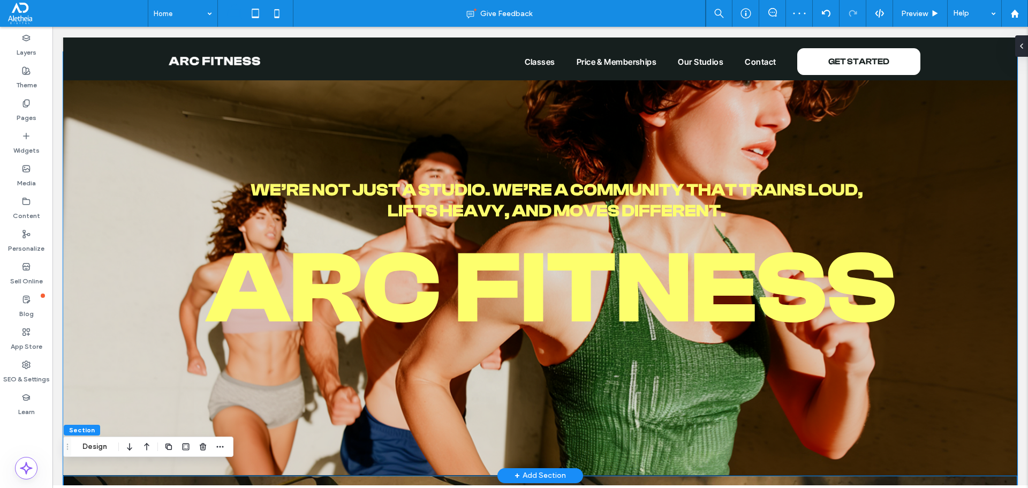
click at [625, 192] on span "We’re not just a studio. We’re a community that trains loud, lifts heavy, and m…" at bounding box center [557, 200] width 612 height 40
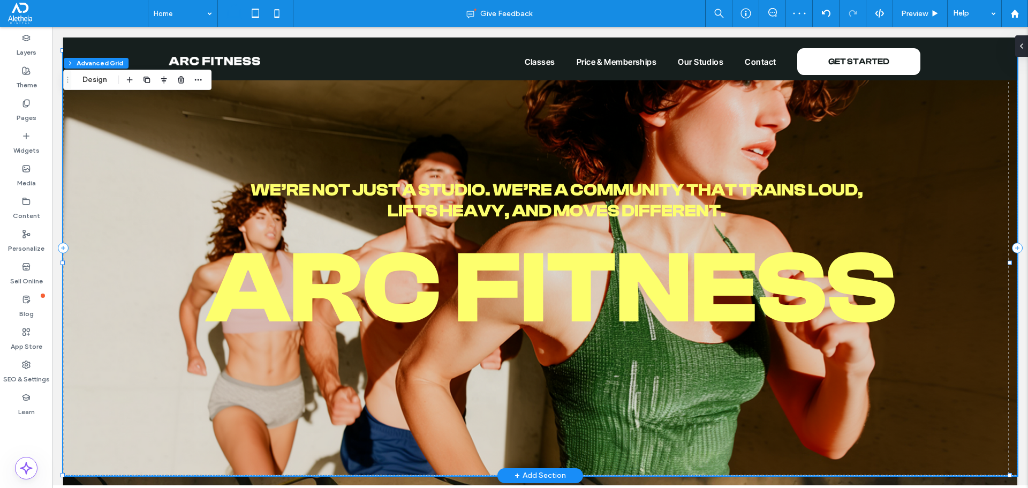
click at [625, 192] on span "We’re not just a studio. We’re a community that trains loud, lifts heavy, and m…" at bounding box center [557, 200] width 612 height 40
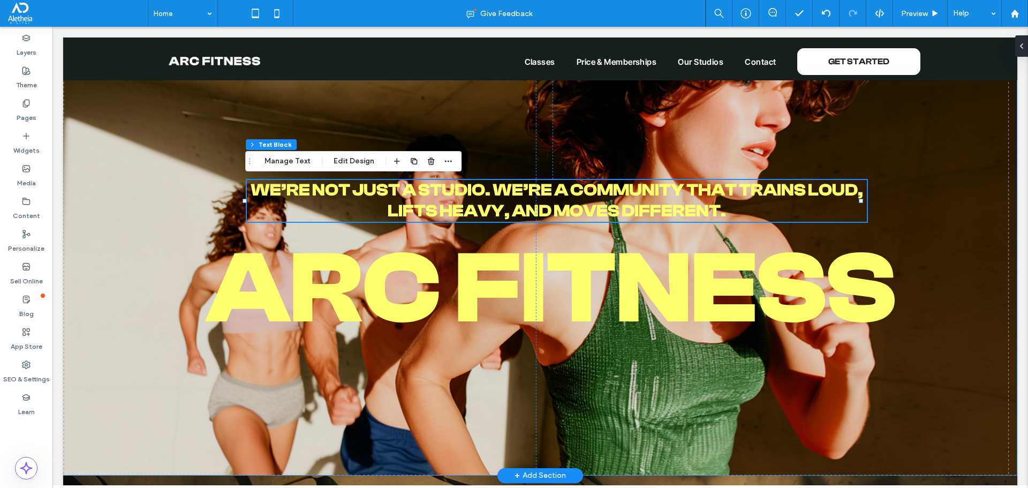
click at [606, 191] on span "We’re not just a studio. We’re a community that trains loud, lifts heavy, and m…" at bounding box center [557, 200] width 612 height 40
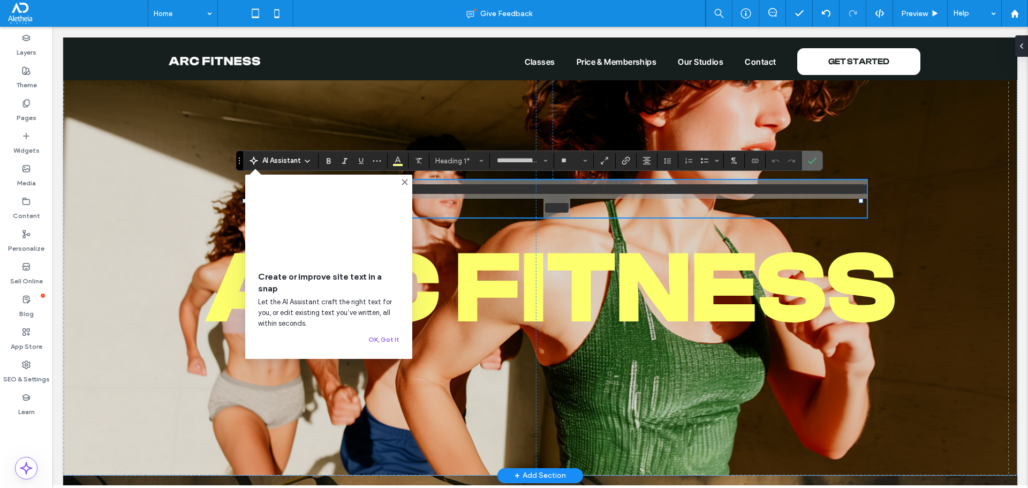
click at [811, 157] on icon "Confirm" at bounding box center [812, 160] width 9 height 9
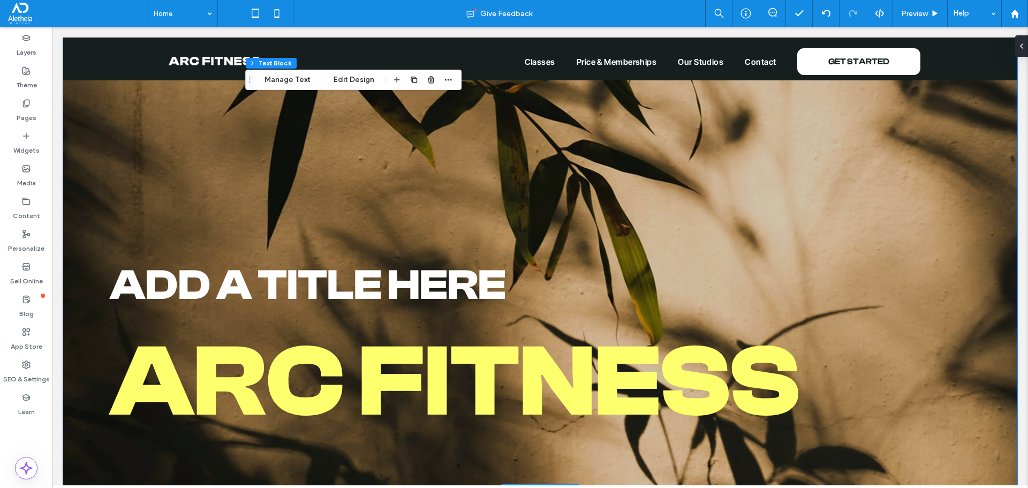
scroll to position [881, 0]
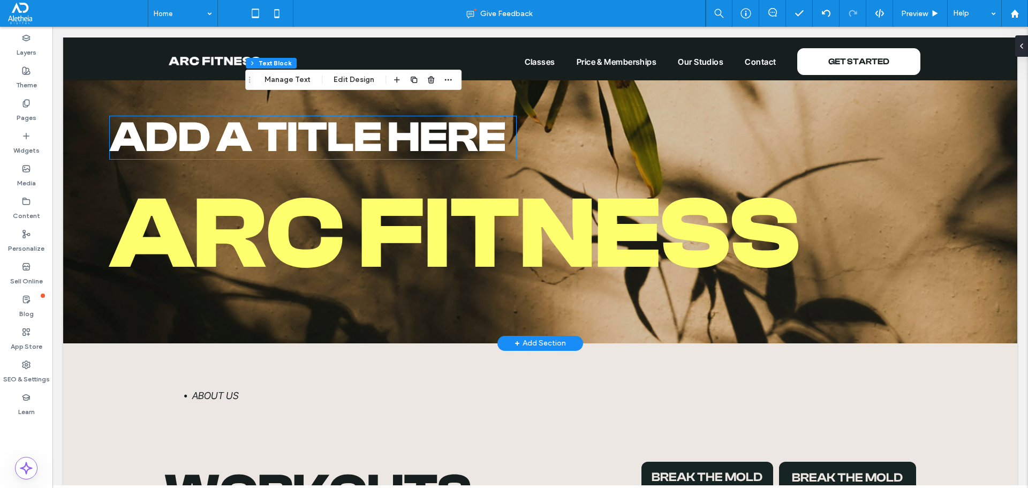
click at [378, 138] on span "Add a title here" at bounding box center [308, 137] width 396 height 49
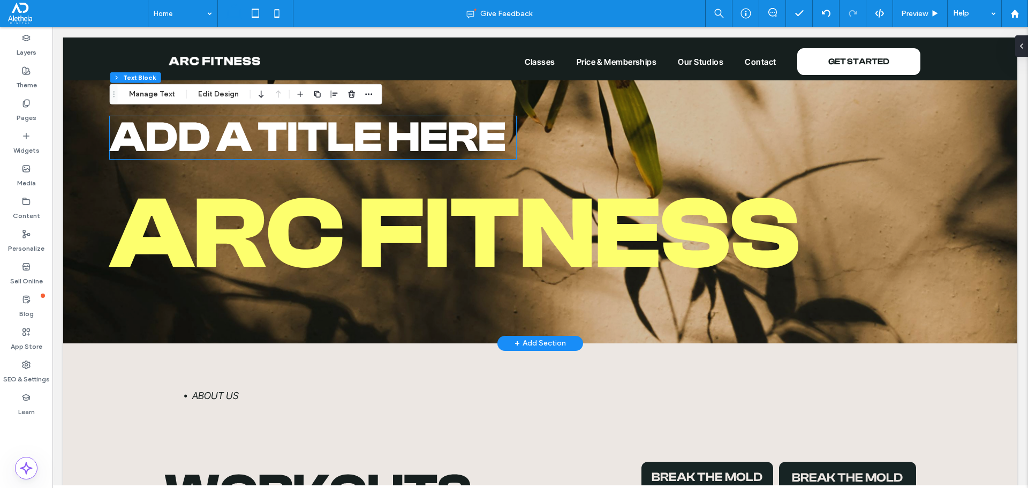
click at [378, 138] on div "Add a title here" at bounding box center [313, 137] width 406 height 43
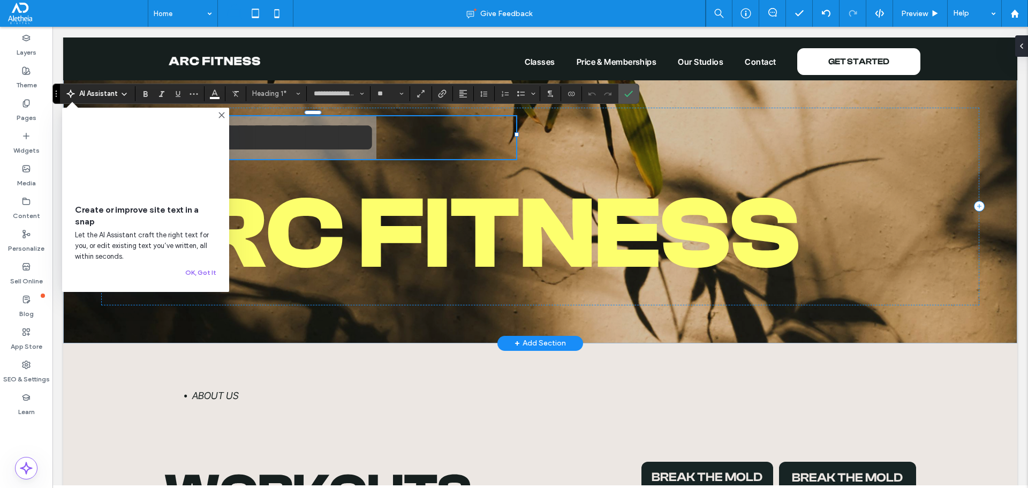
click at [221, 115] on use at bounding box center [221, 114] width 5 height 5
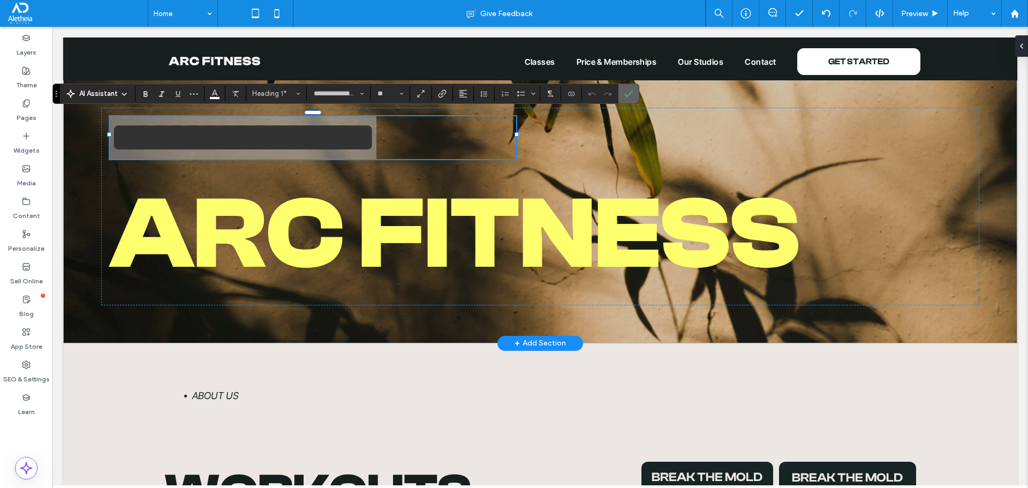
click at [626, 88] on span "Confirm" at bounding box center [626, 93] width 5 height 19
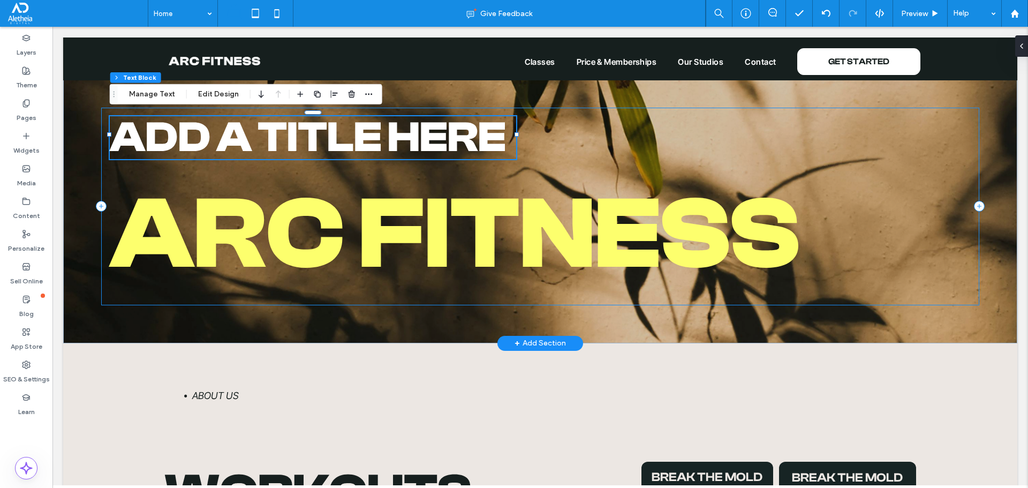
click at [549, 140] on div "Add a title here arC FITNESS" at bounding box center [539, 207] width 877 height 198
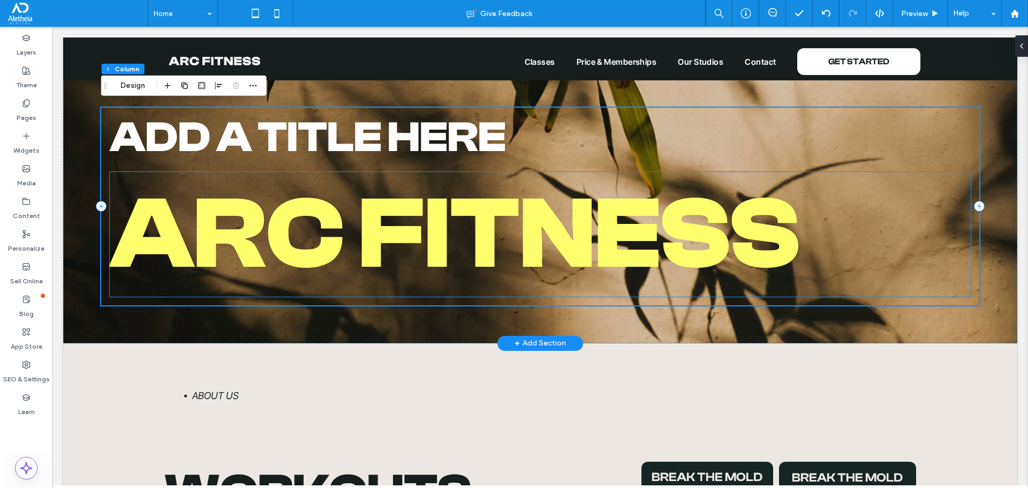
click at [302, 264] on span "arC FITNESS" at bounding box center [455, 234] width 690 height 116
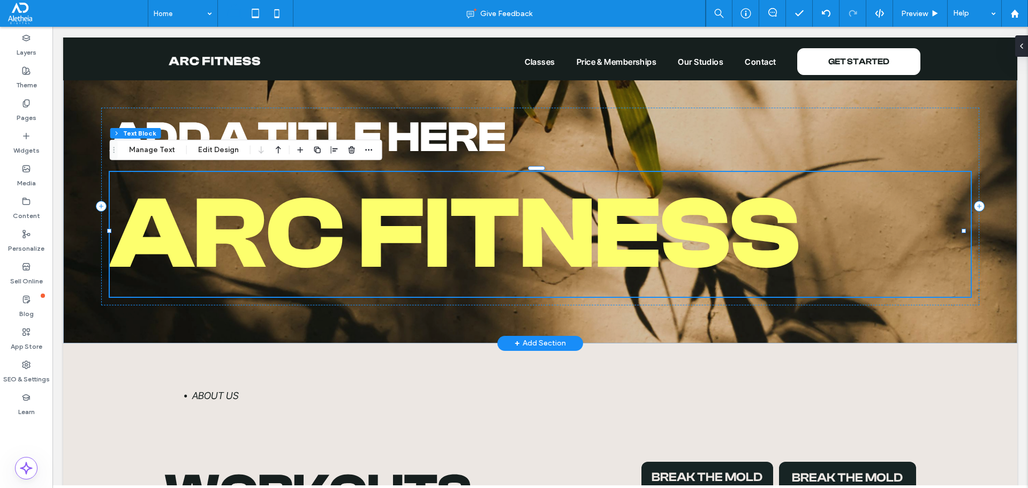
click at [302, 264] on span "arC FITNESS" at bounding box center [455, 234] width 690 height 116
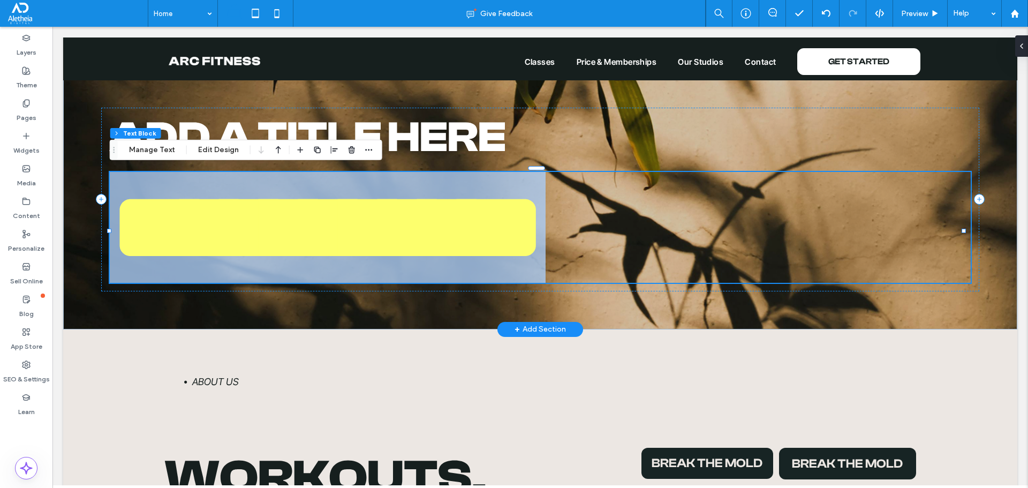
click at [302, 264] on span "**********" at bounding box center [328, 227] width 436 height 101
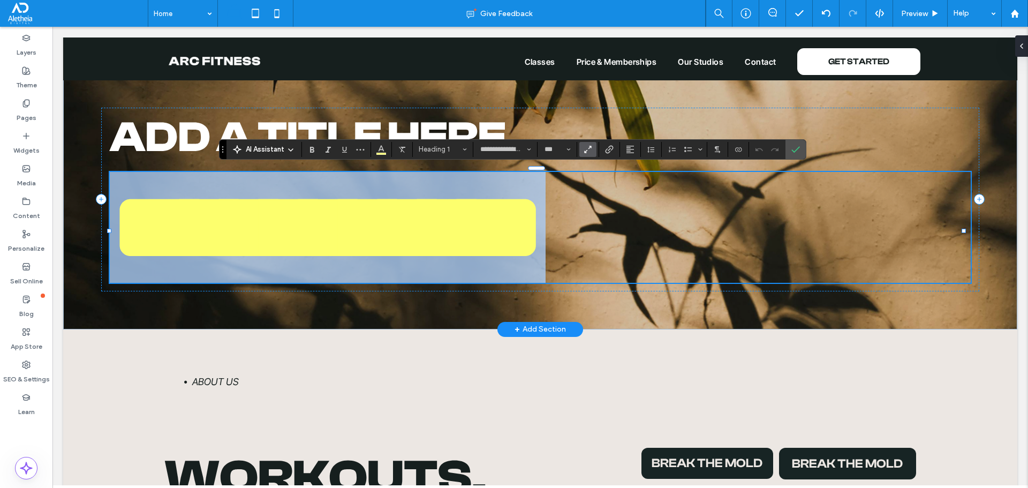
click at [339, 237] on span "**********" at bounding box center [328, 227] width 436 height 101
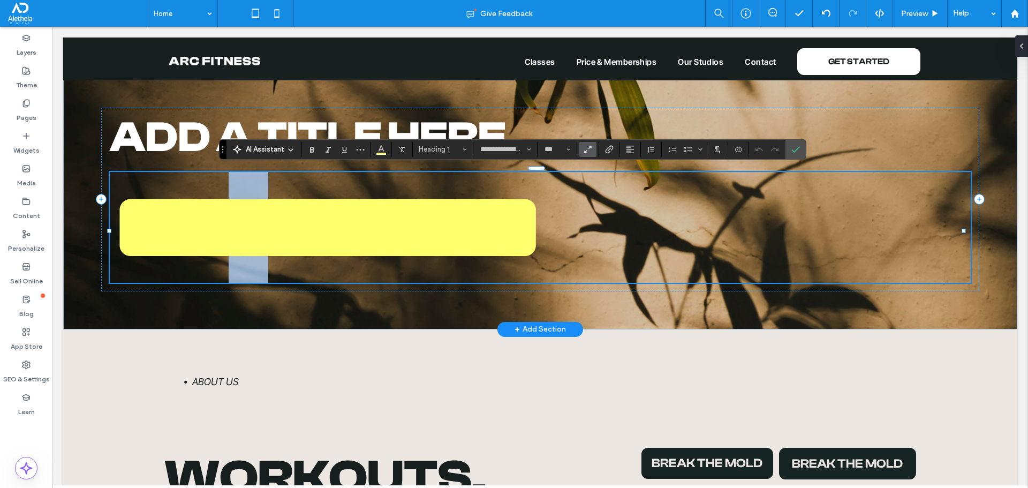
drag, startPoint x: 352, startPoint y: 222, endPoint x: 340, endPoint y: 221, distance: 11.8
click at [340, 221] on span "**********" at bounding box center [328, 227] width 436 height 101
click at [353, 220] on span "**********" at bounding box center [328, 227] width 436 height 101
drag, startPoint x: 355, startPoint y: 215, endPoint x: 339, endPoint y: 216, distance: 16.6
click at [339, 216] on span "**********" at bounding box center [328, 227] width 436 height 101
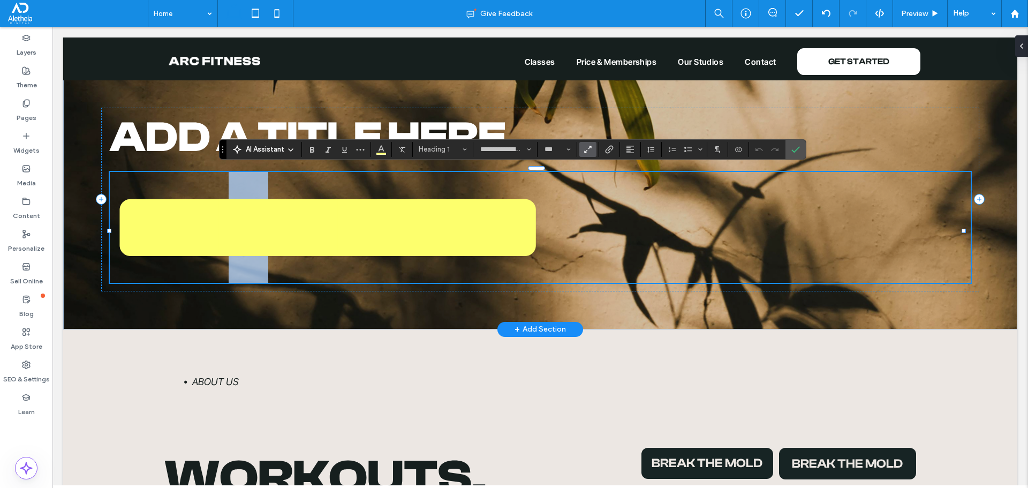
click at [344, 216] on span "**********" at bounding box center [328, 227] width 436 height 101
drag, startPoint x: 342, startPoint y: 218, endPoint x: 360, endPoint y: 215, distance: 18.0
click at [360, 215] on span "**********" at bounding box center [328, 227] width 436 height 101
drag, startPoint x: 406, startPoint y: 201, endPoint x: 353, endPoint y: 208, distance: 52.9
click at [353, 208] on span "**********" at bounding box center [328, 227] width 436 height 101
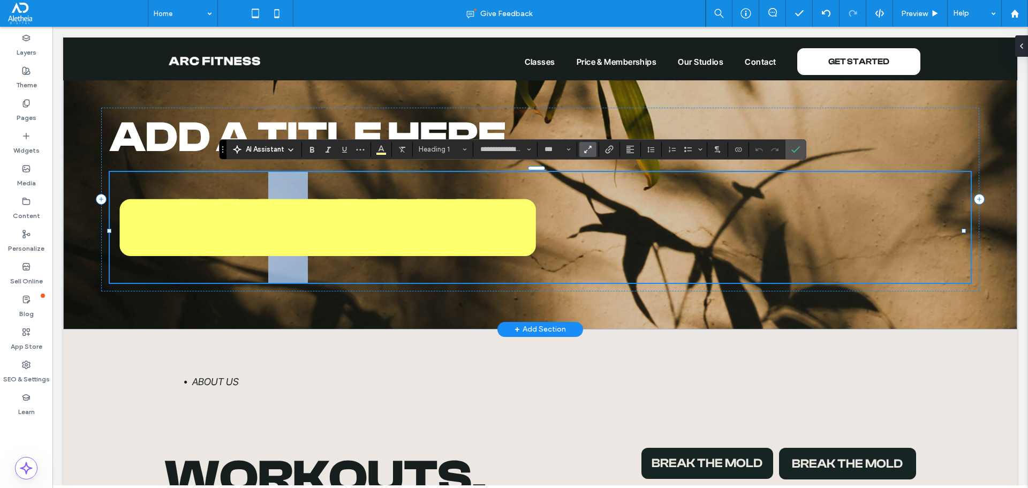
click at [358, 208] on span "**********" at bounding box center [328, 227] width 436 height 101
drag, startPoint x: 414, startPoint y: 208, endPoint x: 368, endPoint y: 211, distance: 46.1
click at [368, 211] on span "**********" at bounding box center [328, 227] width 436 height 101
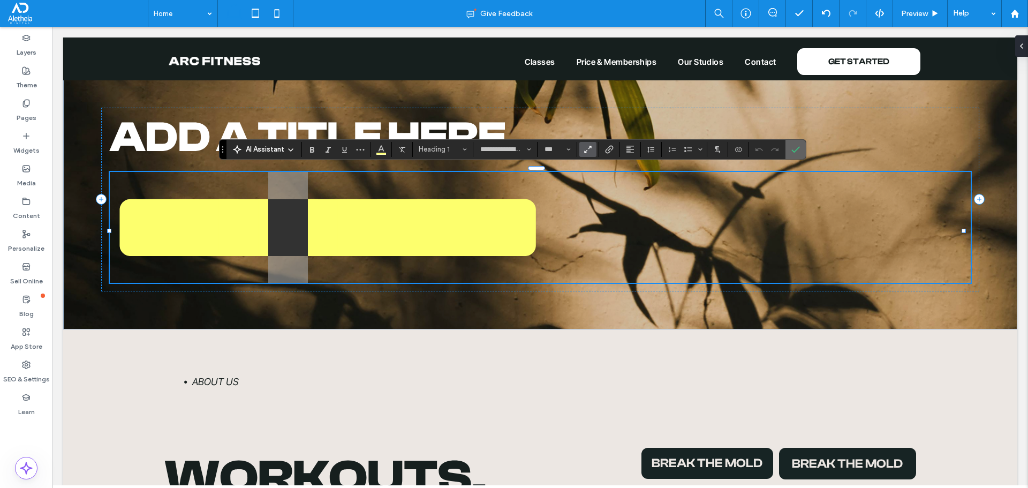
click at [792, 147] on icon "Confirm" at bounding box center [795, 149] width 9 height 9
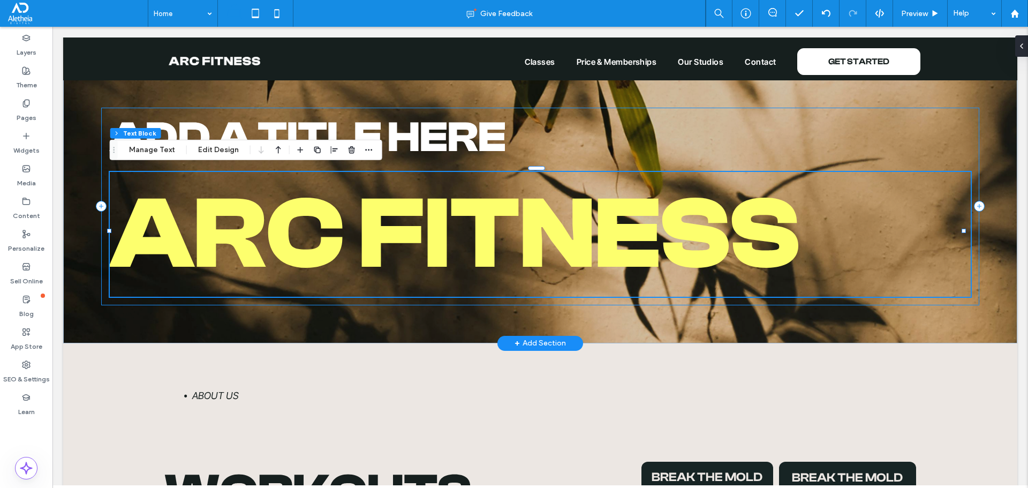
click at [780, 146] on div "Add a title here arC FITNESS" at bounding box center [539, 207] width 877 height 198
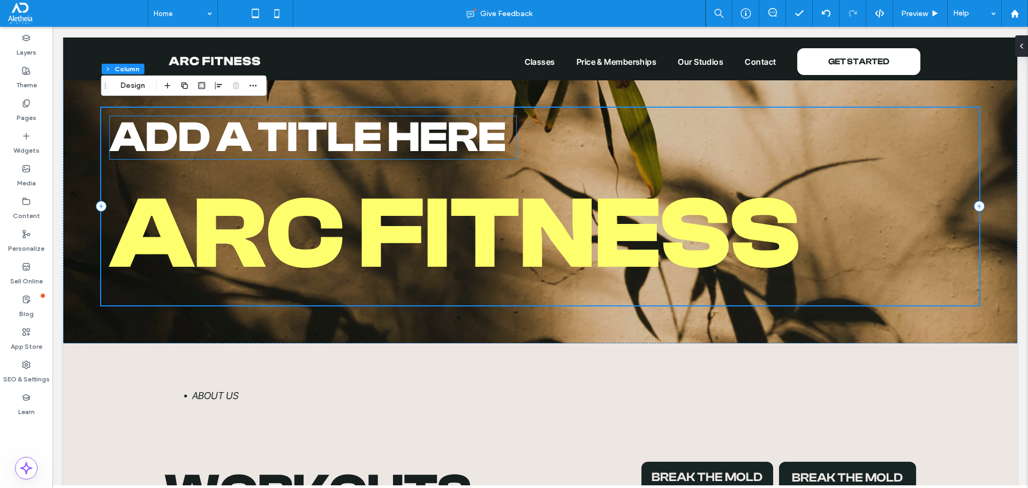
click at [408, 138] on span "Add a title here" at bounding box center [308, 137] width 396 height 49
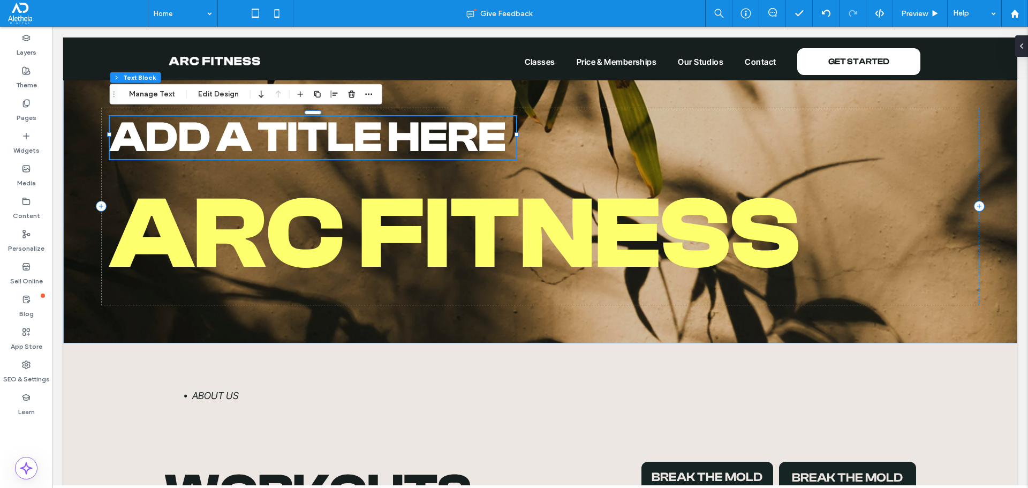
click at [408, 138] on span "Add a title here" at bounding box center [308, 137] width 396 height 49
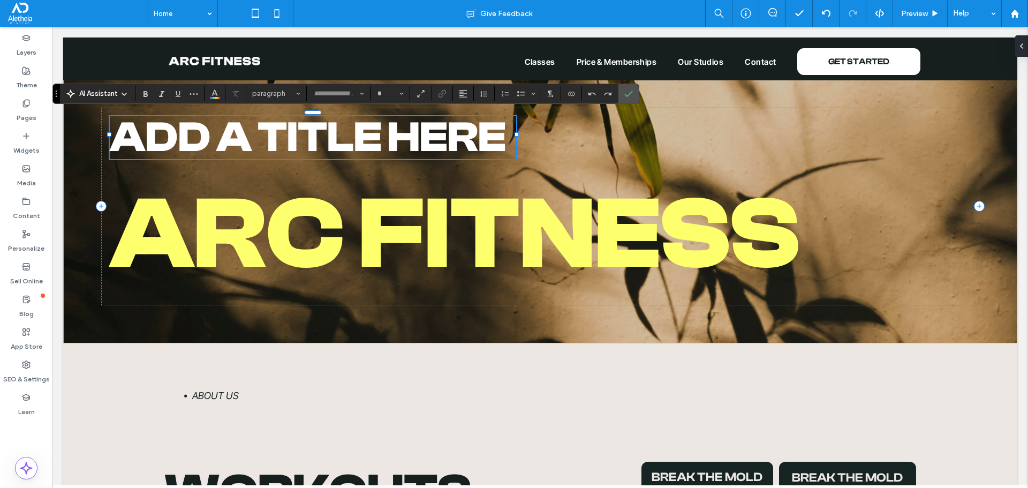
type input "**********"
type input "**"
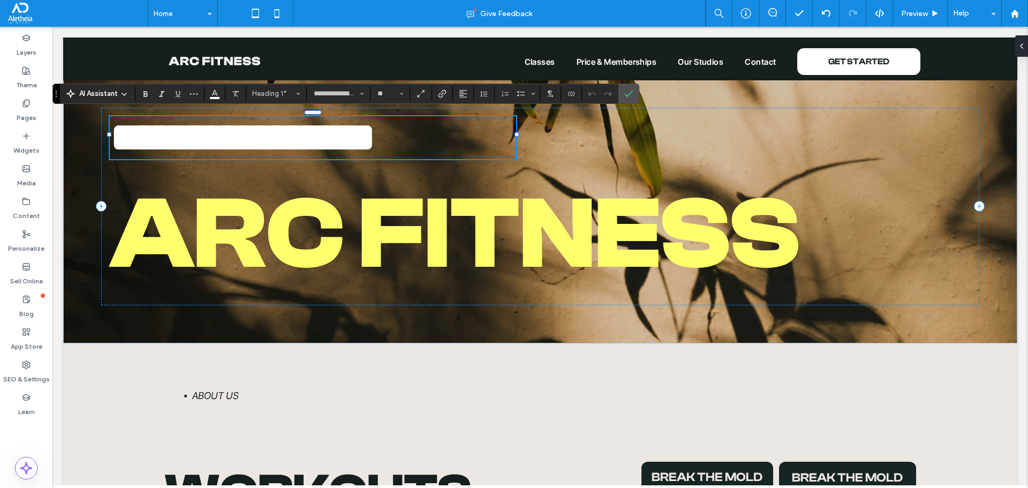
click at [376, 138] on span "**********" at bounding box center [243, 137] width 267 height 42
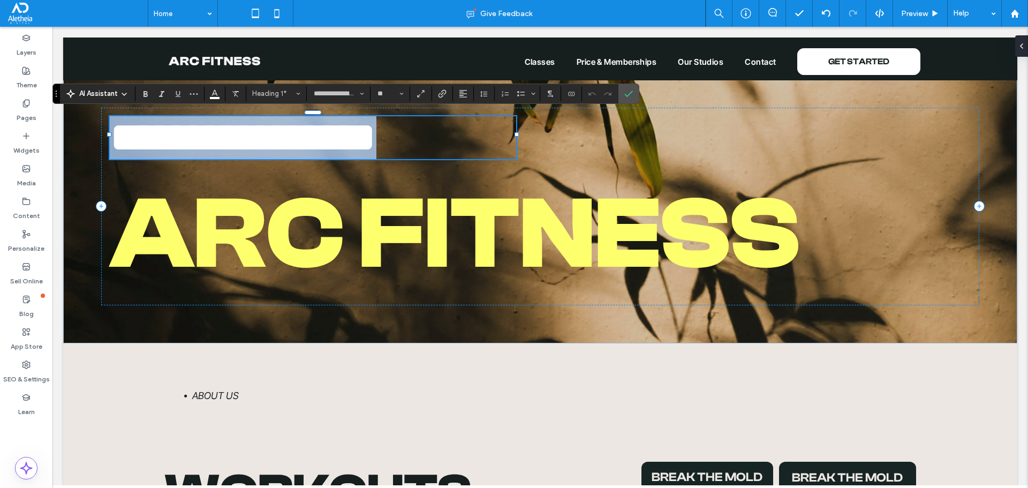
click at [376, 138] on span "**********" at bounding box center [243, 137] width 267 height 42
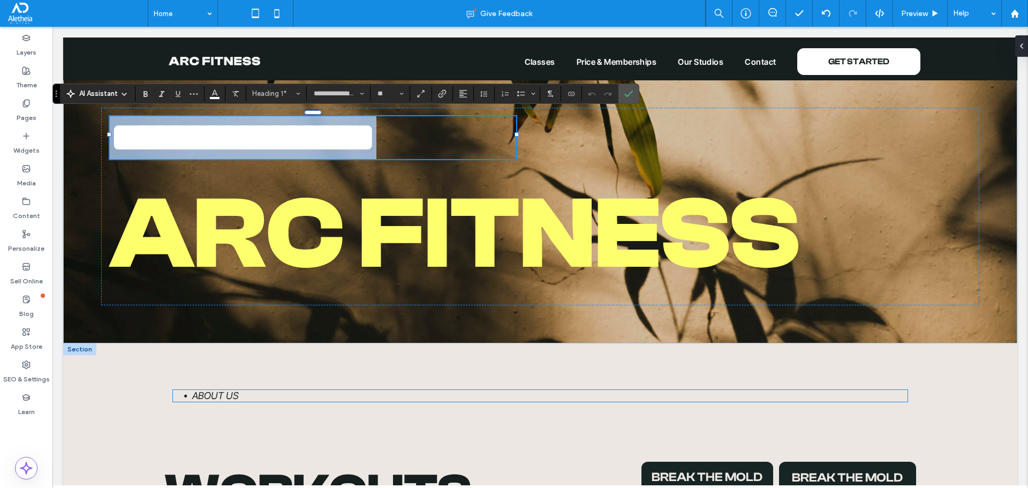
click at [216, 390] on span "About us" at bounding box center [215, 395] width 47 height 11
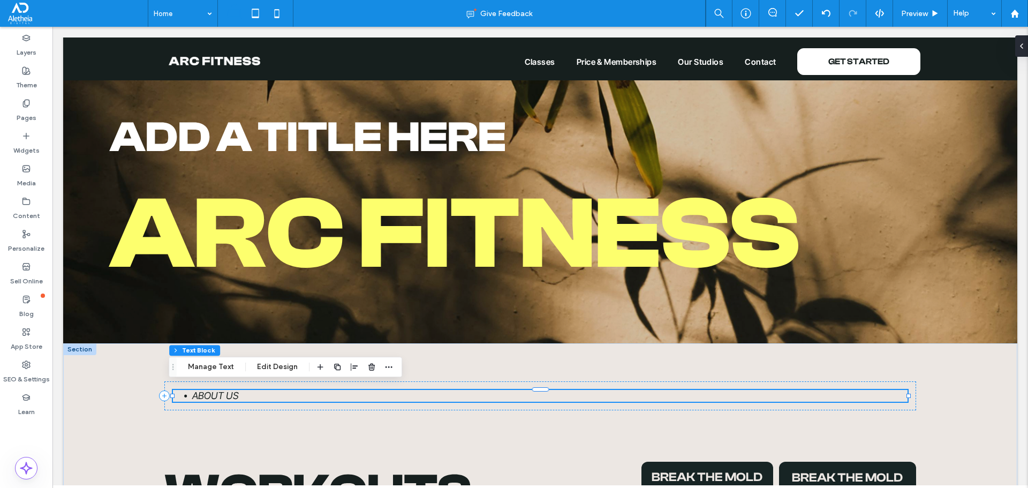
click at [216, 390] on span "About us" at bounding box center [215, 395] width 47 height 11
click at [216, 391] on span "********" at bounding box center [207, 396] width 30 height 10
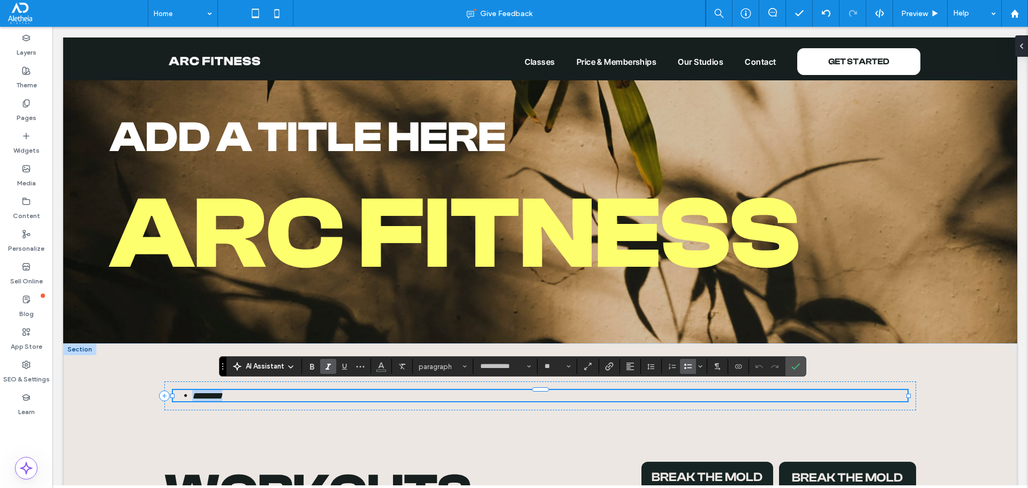
click at [216, 391] on span "********" at bounding box center [207, 396] width 30 height 10
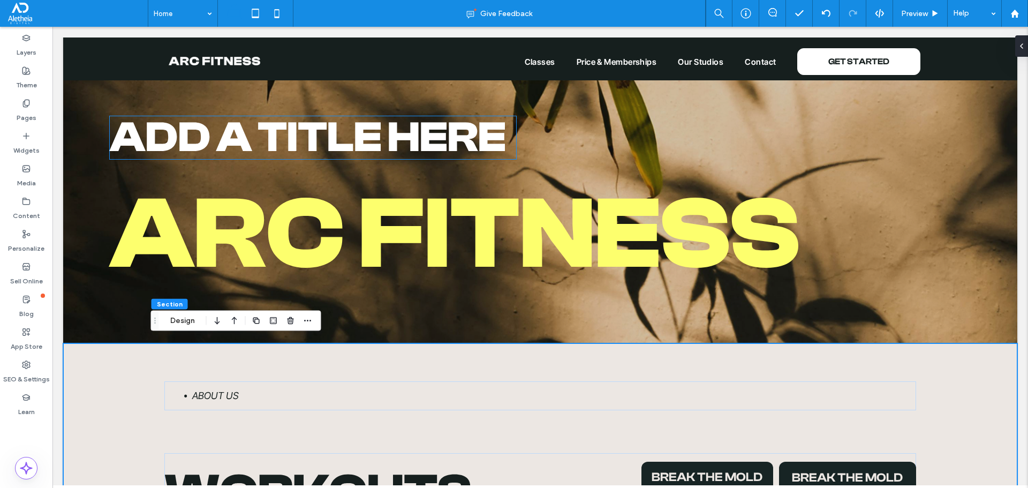
click at [229, 137] on span "Add a title here" at bounding box center [308, 137] width 396 height 49
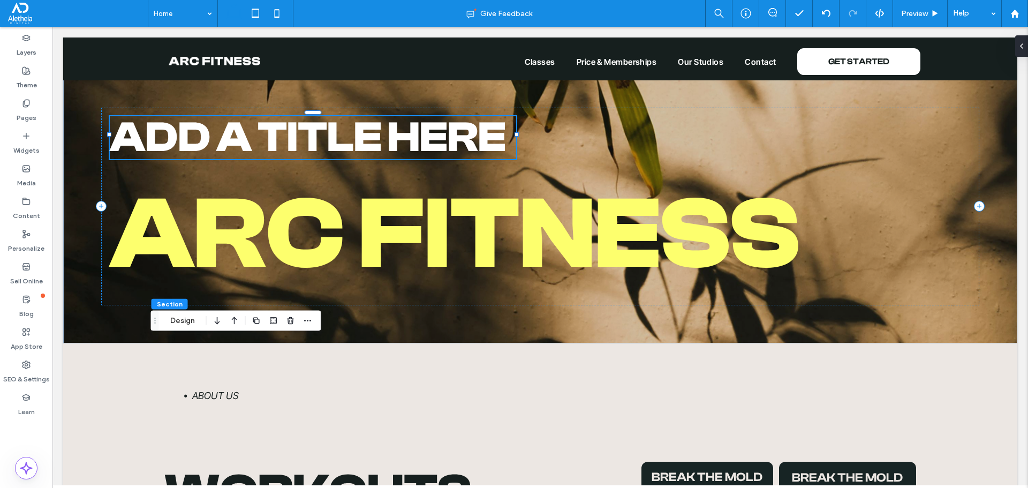
click at [229, 137] on span "Add a title here" at bounding box center [308, 137] width 396 height 49
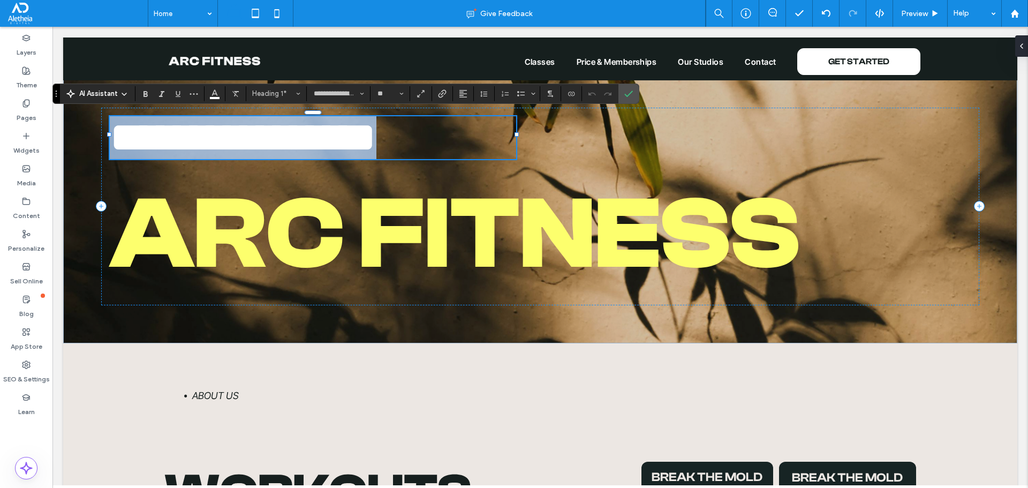
click at [229, 137] on span "**********" at bounding box center [243, 137] width 267 height 42
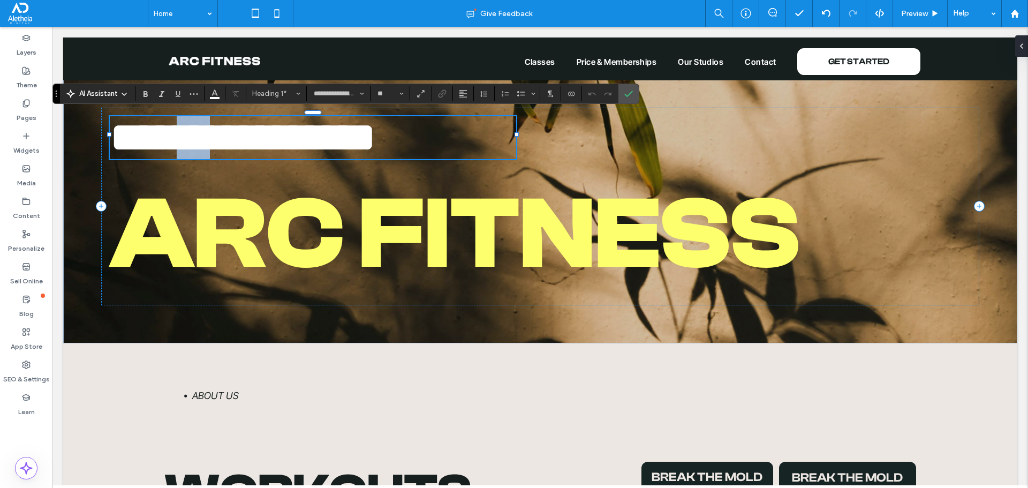
click at [229, 137] on span "**********" at bounding box center [243, 137] width 267 height 42
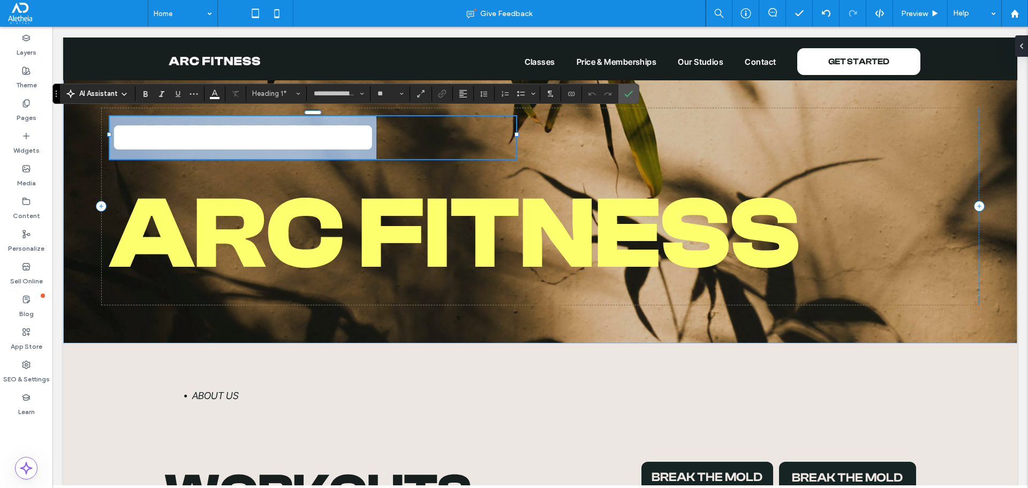
click at [229, 137] on span "**********" at bounding box center [243, 137] width 267 height 42
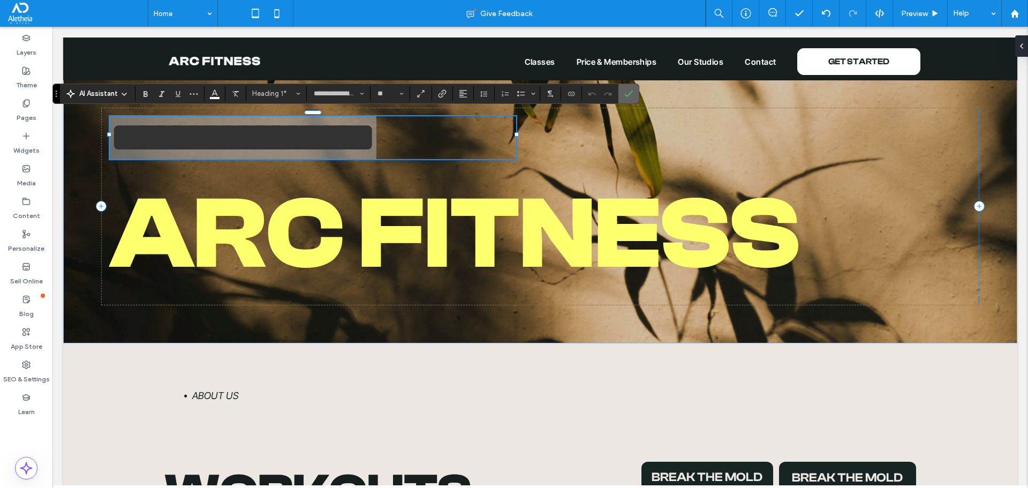
click at [632, 88] on span "Confirm" at bounding box center [628, 94] width 9 height 18
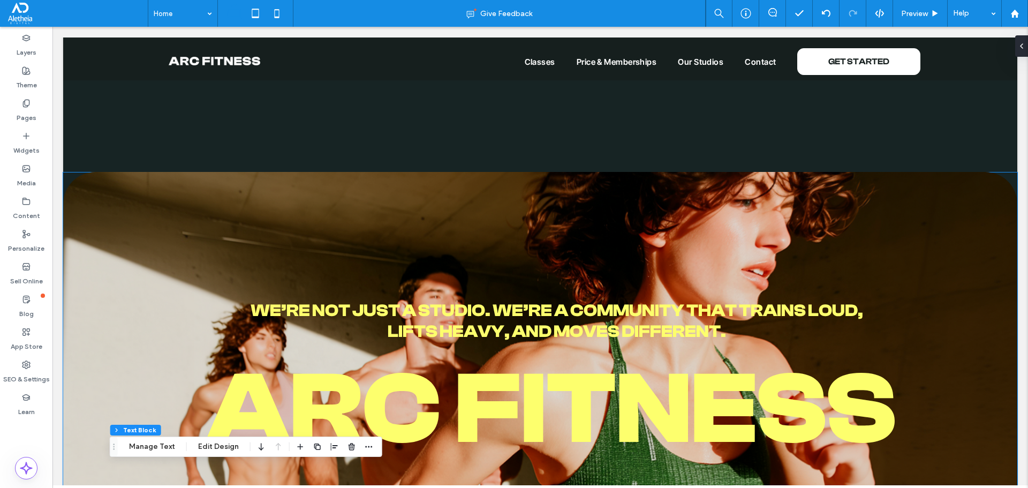
scroll to position [0, 0]
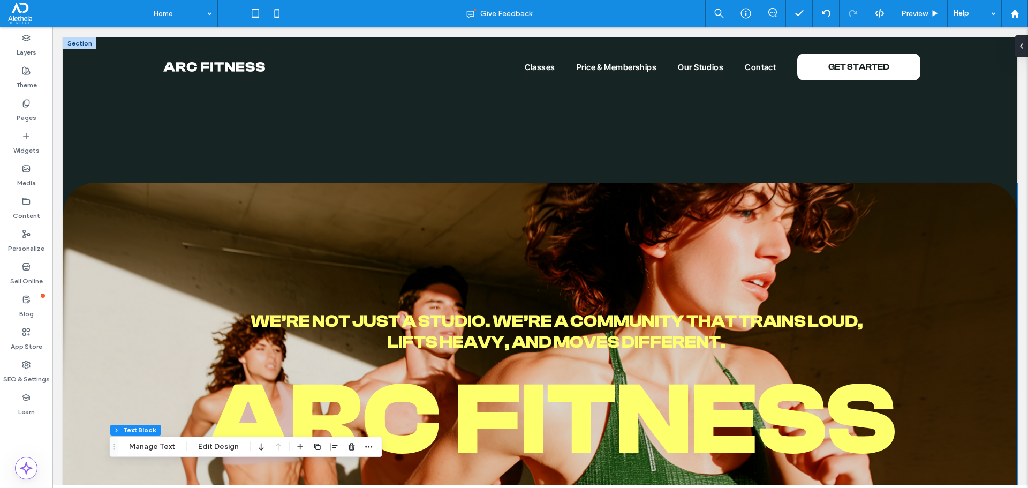
click at [508, 227] on img at bounding box center [540, 394] width 954 height 423
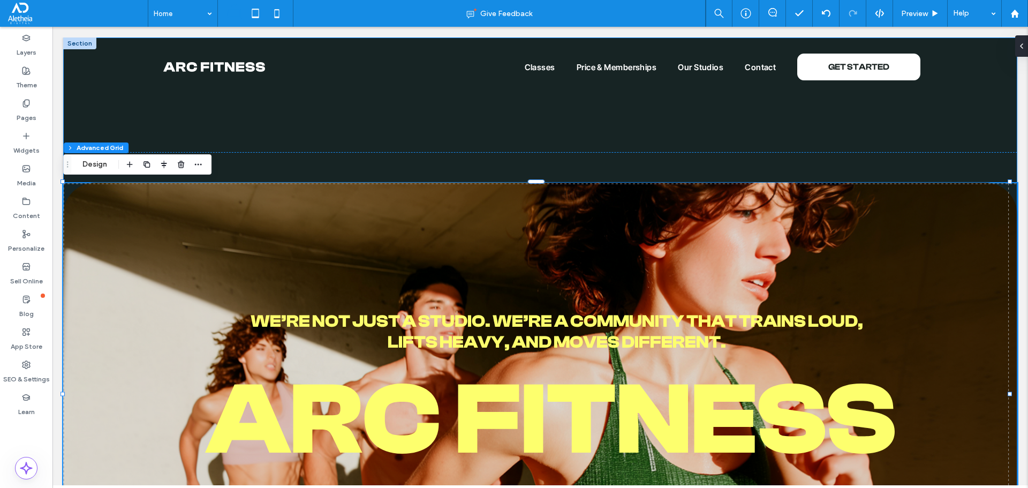
click at [427, 134] on div "arC FITNESS We’re not just a studio. We’re a community that trains loud, lifts …" at bounding box center [540, 321] width 954 height 569
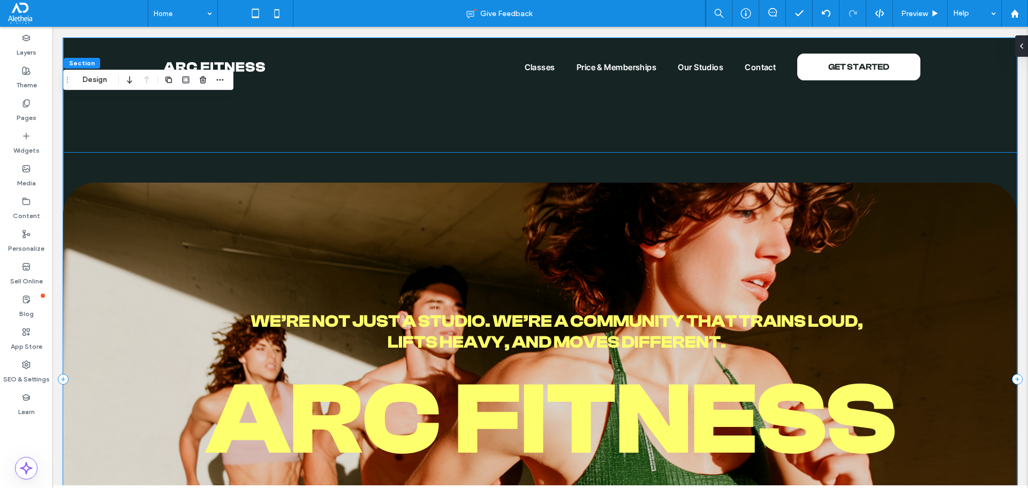
click at [431, 173] on div "arC FITNESS We’re not just a studio. We’re a community that trains loud, lifts …" at bounding box center [540, 379] width 954 height 454
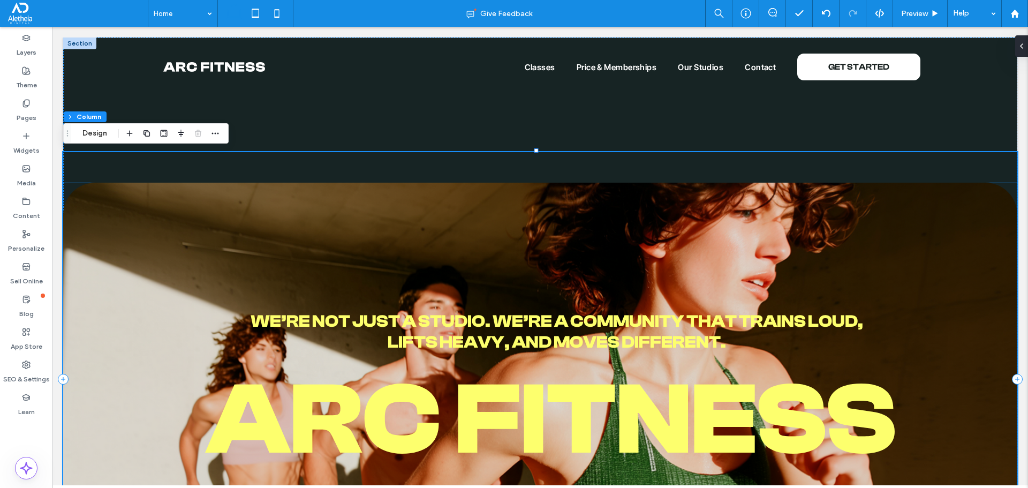
click at [438, 245] on img at bounding box center [540, 394] width 954 height 423
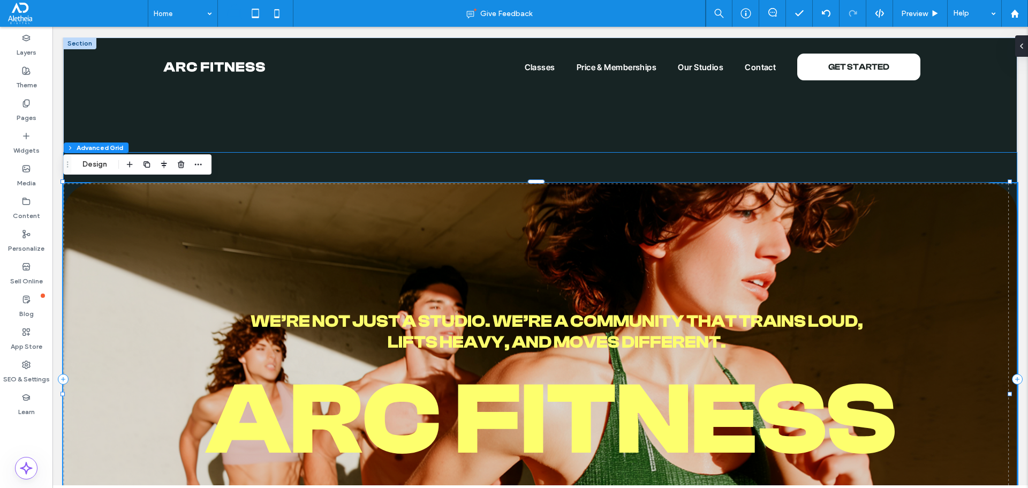
click at [473, 163] on div "arC FITNESS We’re not just a studio. We’re a community that trains loud, lifts …" at bounding box center [540, 379] width 954 height 454
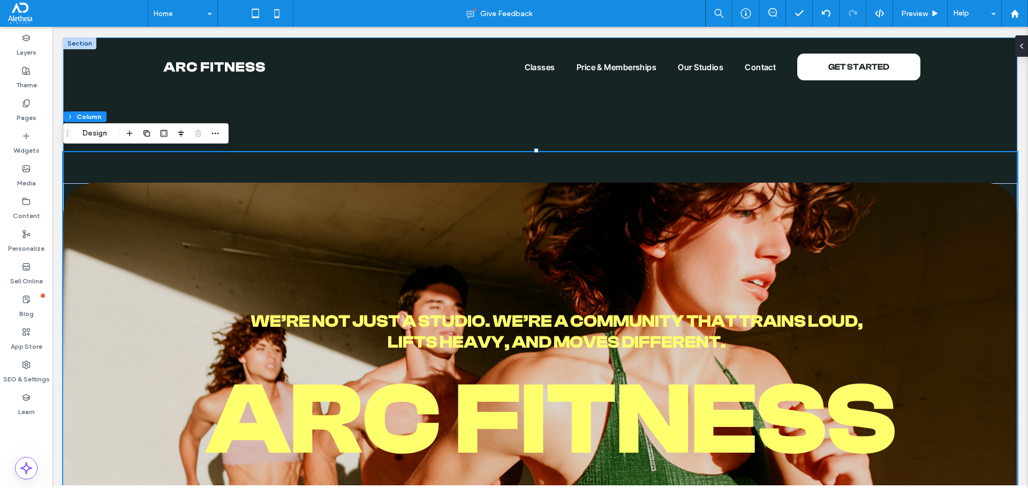
click at [471, 133] on div "arC FITNESS We’re not just a studio. We’re a community that trains loud, lifts …" at bounding box center [540, 321] width 954 height 569
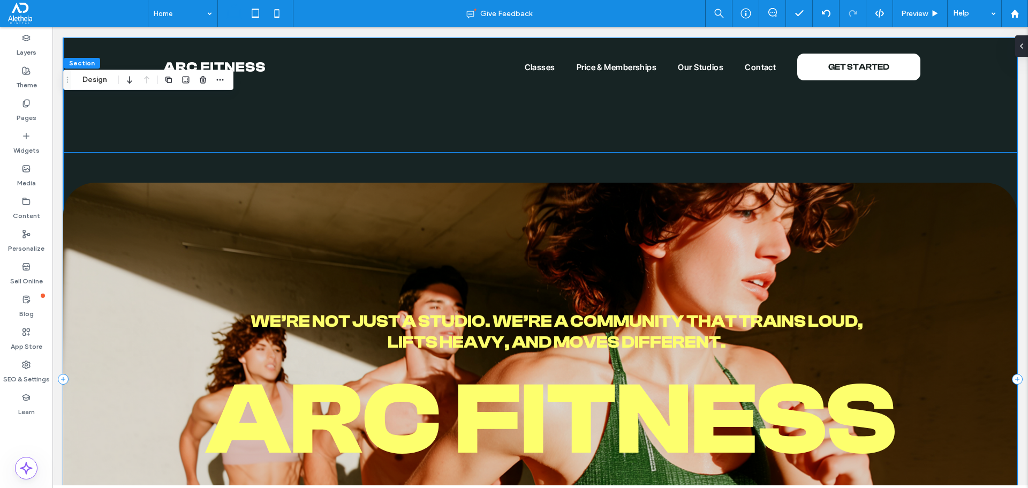
click at [454, 156] on div "arC FITNESS We’re not just a studio. We’re a community that trains loud, lifts …" at bounding box center [540, 379] width 954 height 454
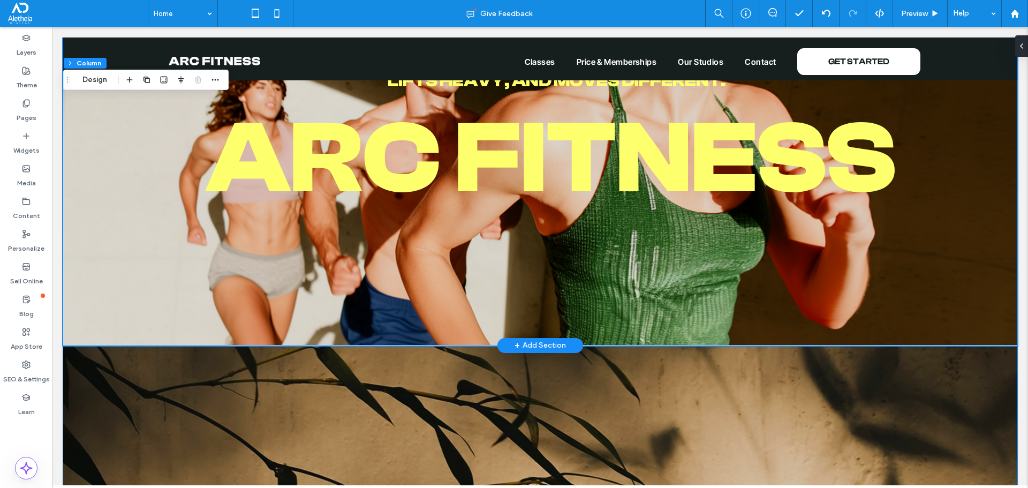
scroll to position [54, 0]
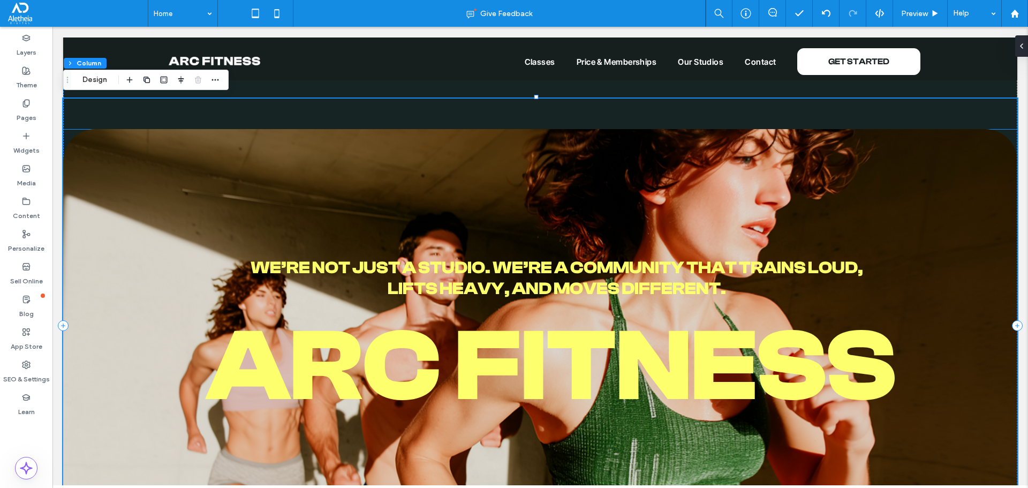
click at [437, 299] on img at bounding box center [540, 340] width 954 height 423
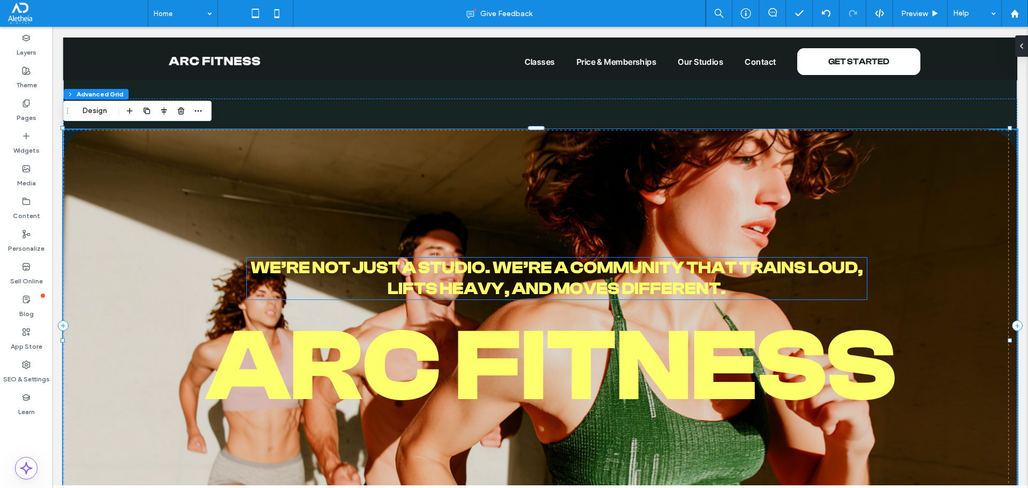
click at [434, 269] on span "We’re not just a studio. We’re a community that trains loud, lifts heavy, and m…" at bounding box center [557, 278] width 612 height 40
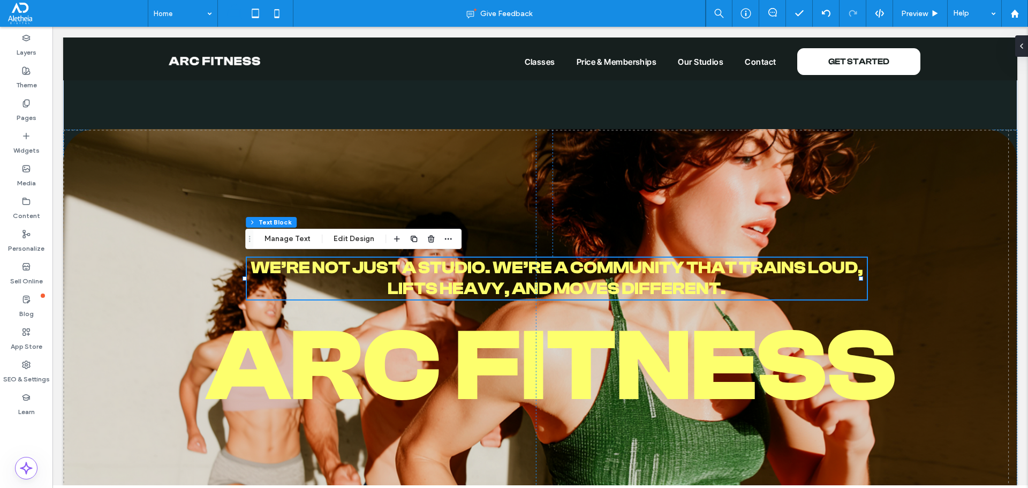
click at [434, 269] on div "We’re not just a studio. We’re a community that trains loud, lifts heavy, and m…" at bounding box center [557, 278] width 620 height 42
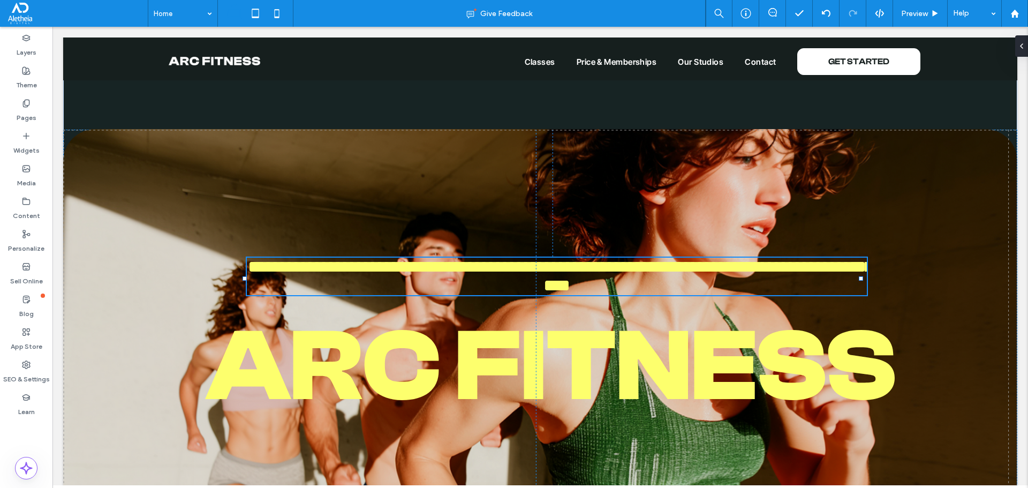
type input "**********"
type input "**"
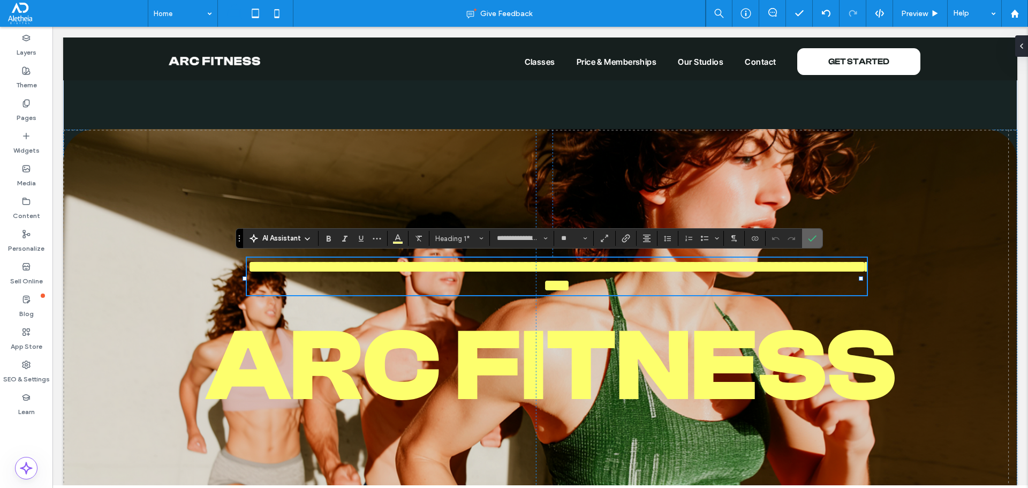
click at [814, 238] on icon "Confirm" at bounding box center [812, 238] width 9 height 9
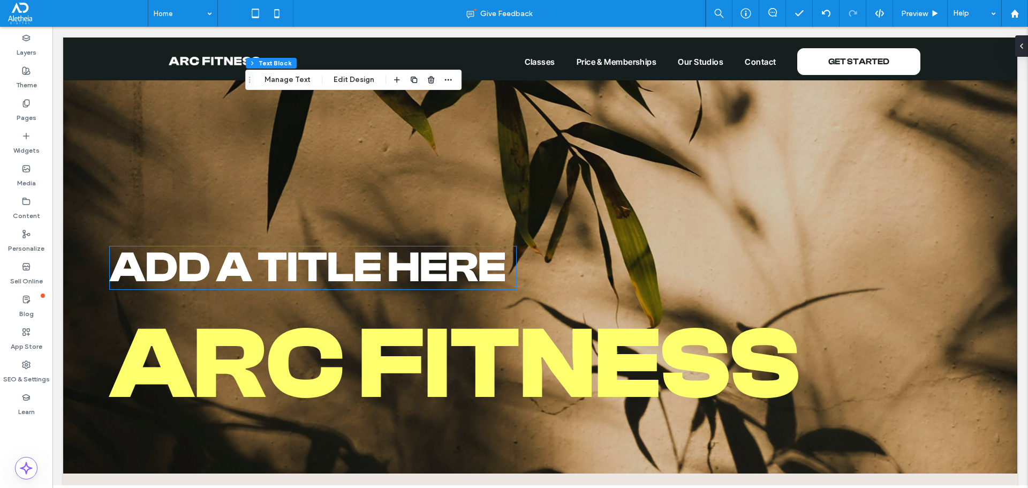
scroll to position [749, 0]
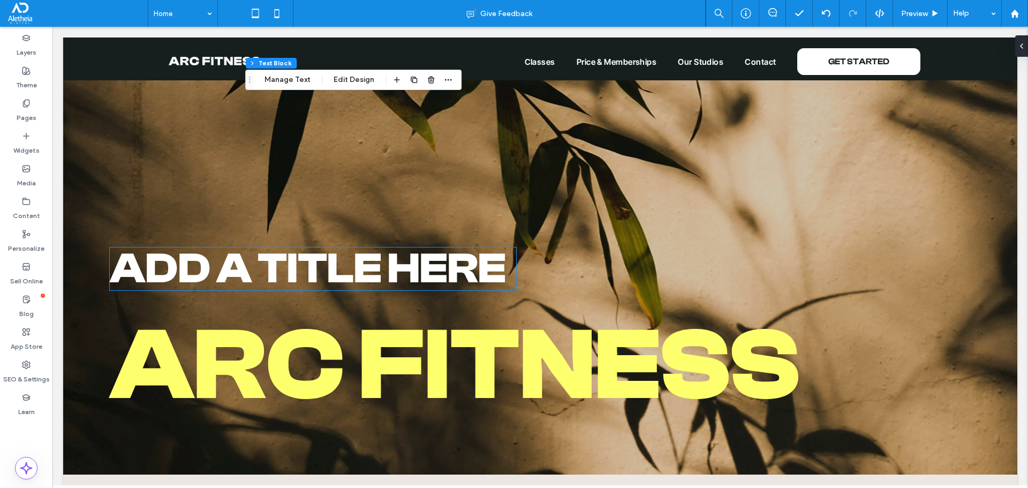
click at [374, 260] on span "Add a title here" at bounding box center [308, 268] width 396 height 49
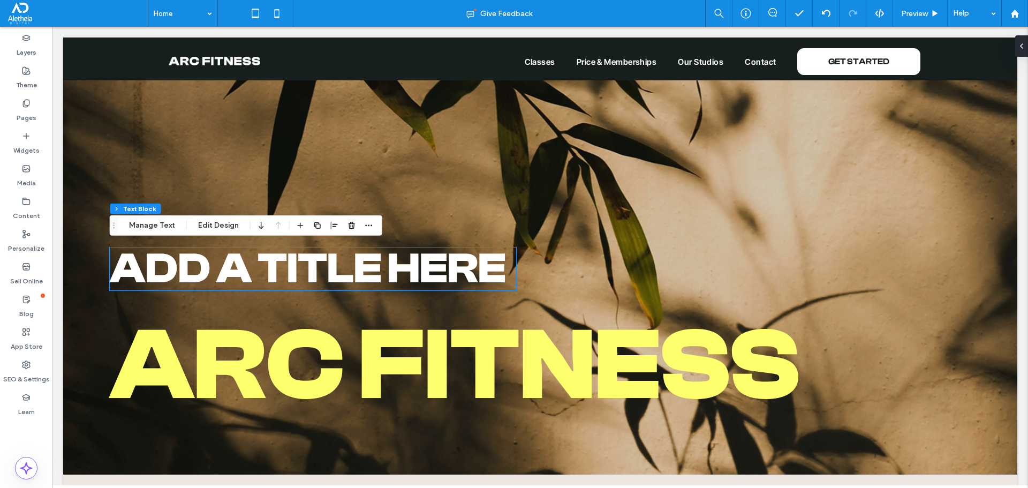
click at [375, 259] on div "Add a title here" at bounding box center [313, 268] width 406 height 43
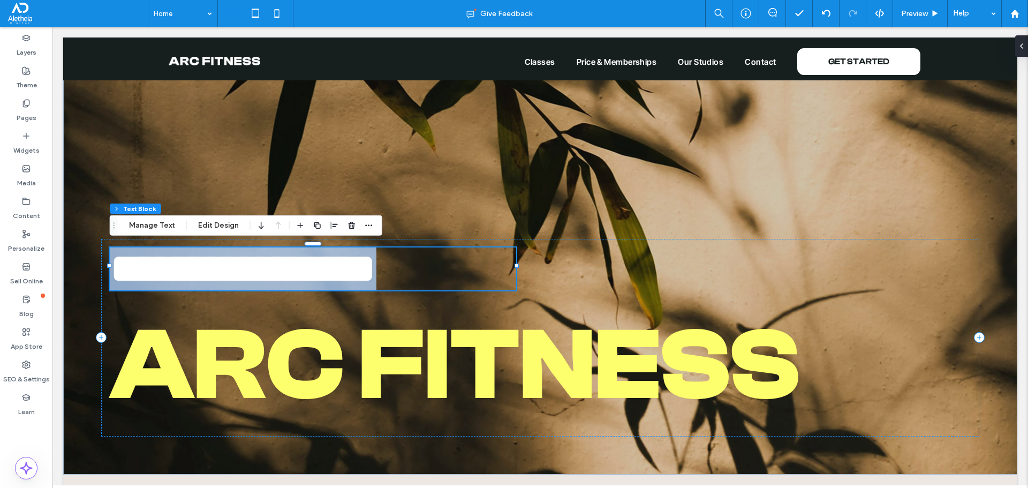
click at [375, 259] on span "**********" at bounding box center [243, 268] width 267 height 42
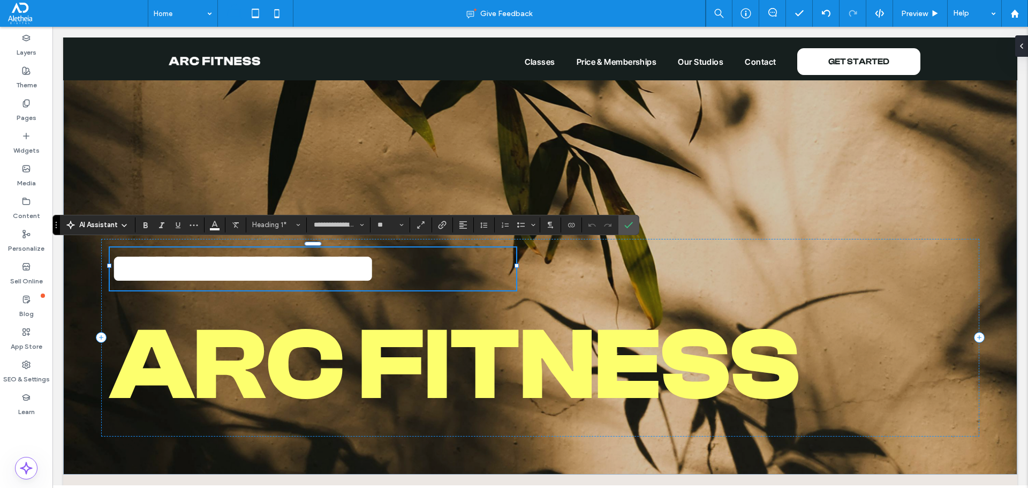
type input "**********"
type input "**"
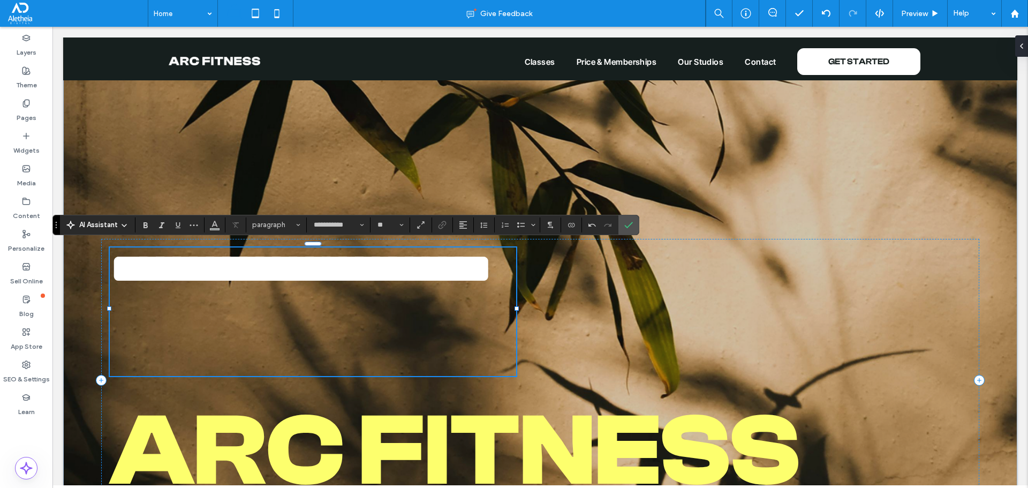
type input "**********"
type input "**"
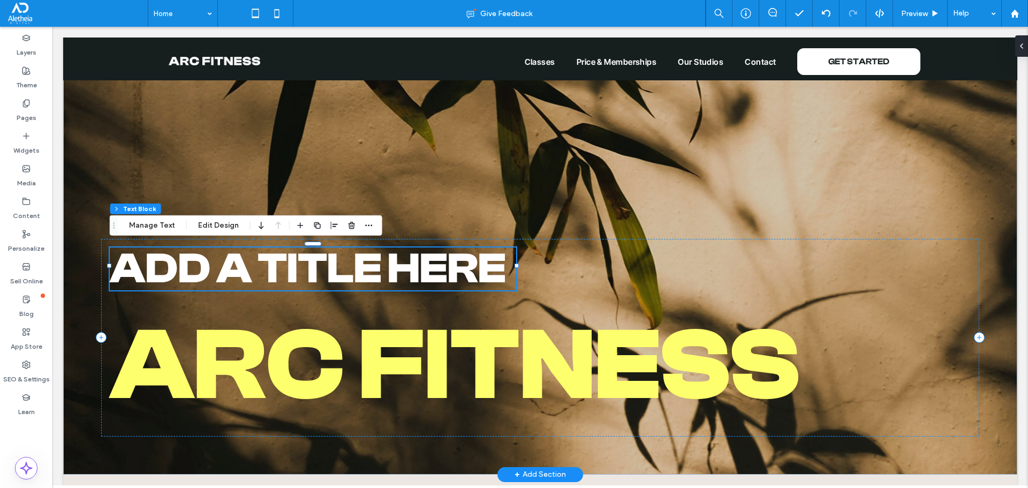
click at [424, 283] on span "Add a title here" at bounding box center [308, 268] width 396 height 49
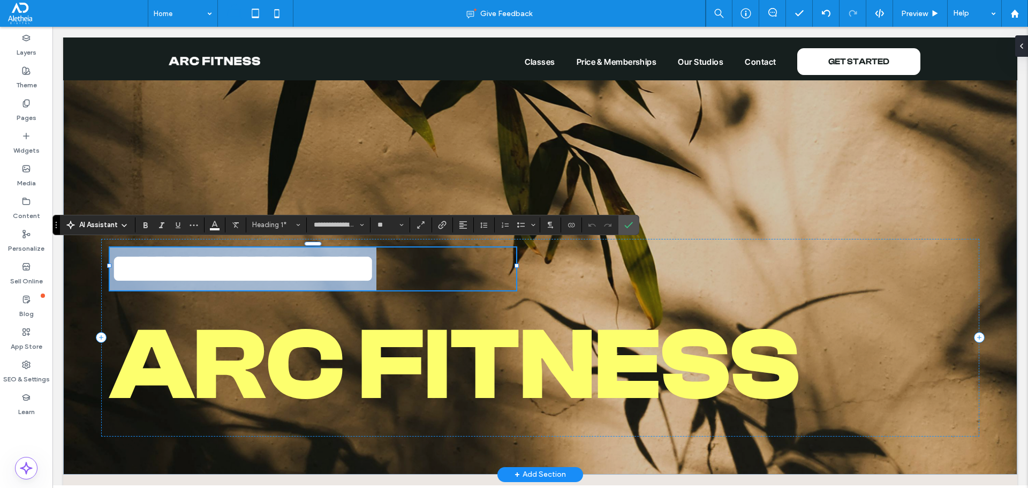
click at [376, 283] on span "**********" at bounding box center [243, 268] width 267 height 42
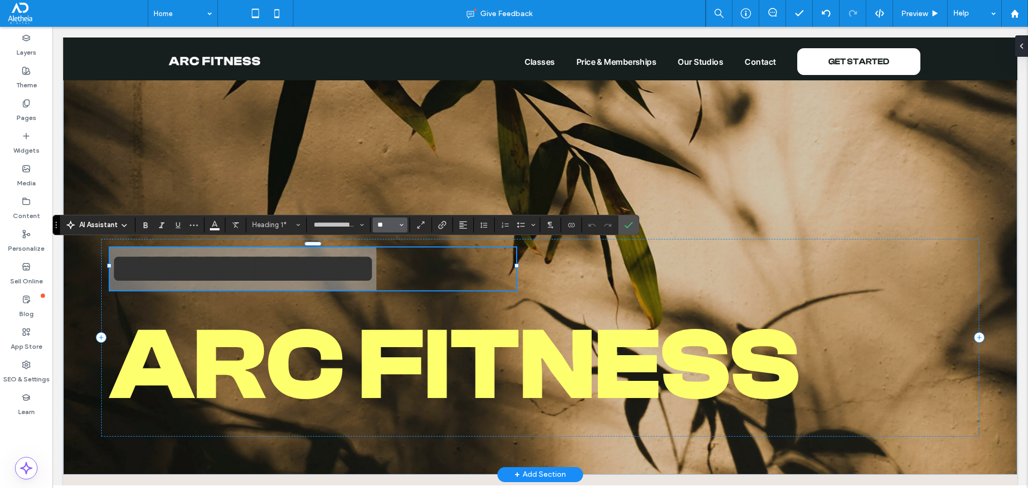
click at [383, 227] on input "**" at bounding box center [386, 225] width 21 height 9
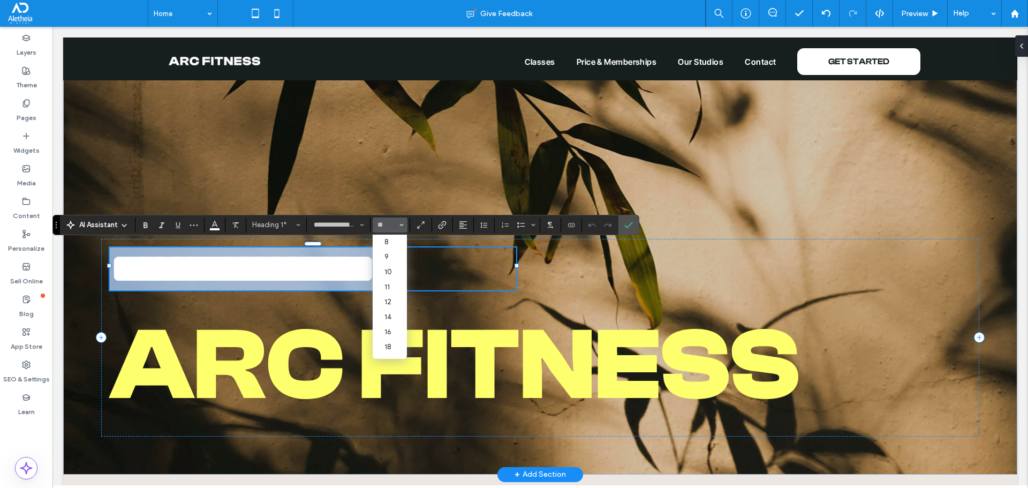
type input "**"
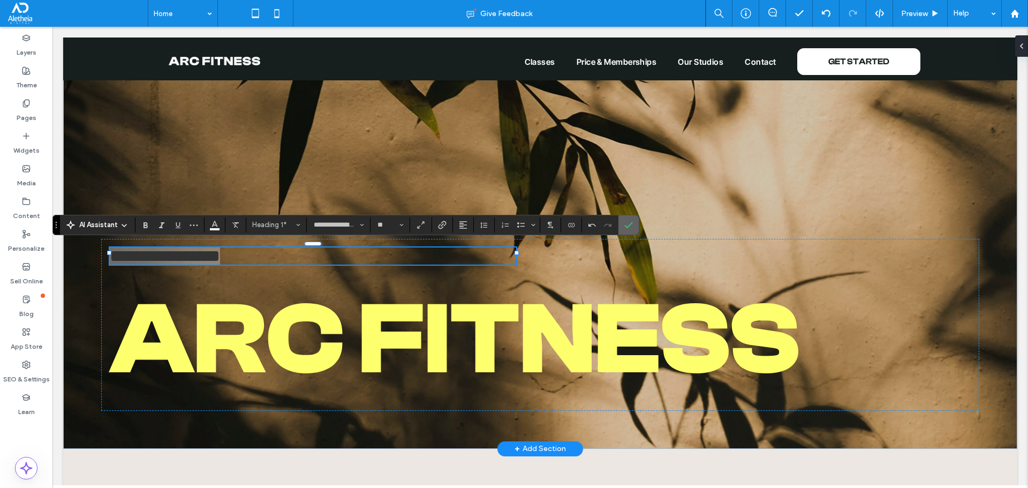
click at [635, 225] on label "Confirm" at bounding box center [628, 224] width 16 height 19
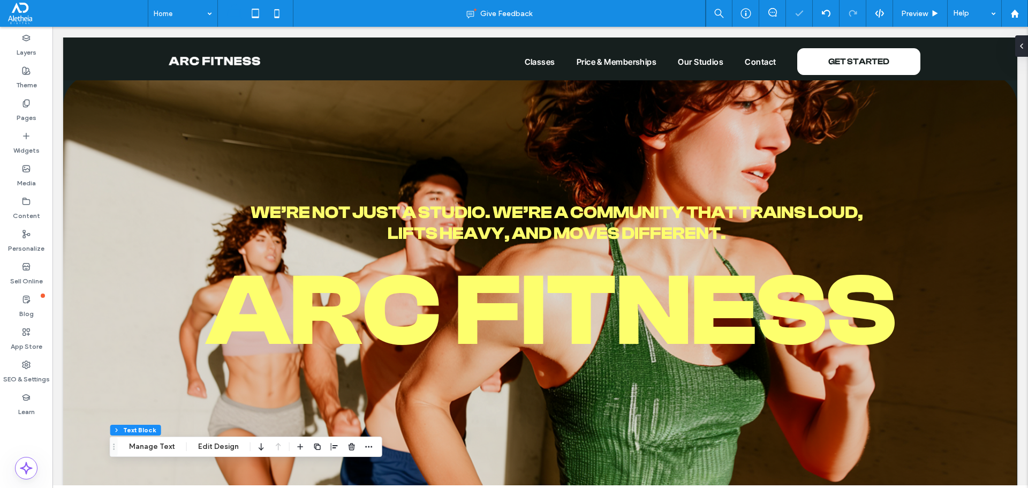
scroll to position [107, 0]
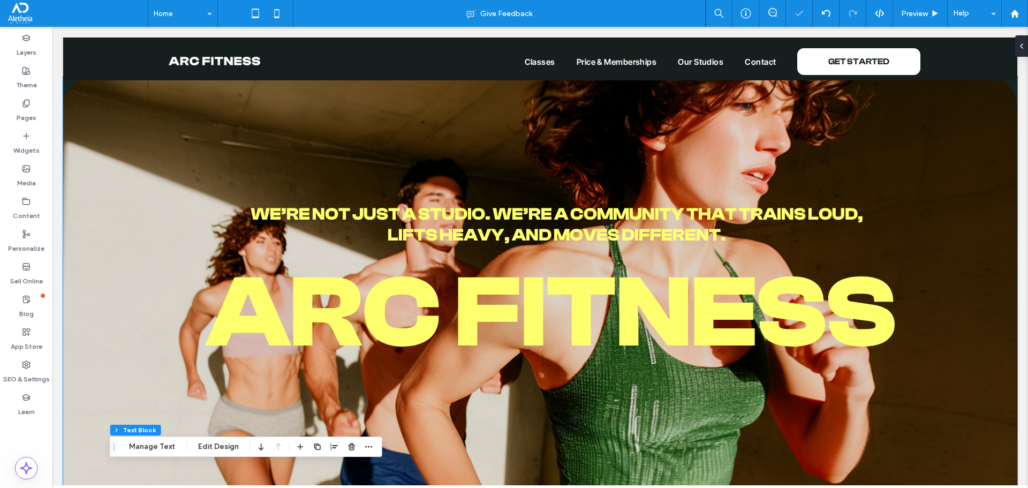
click at [565, 218] on span "We’re not just a studio. We’re a community that trains loud, lifts heavy, and m…" at bounding box center [557, 224] width 612 height 40
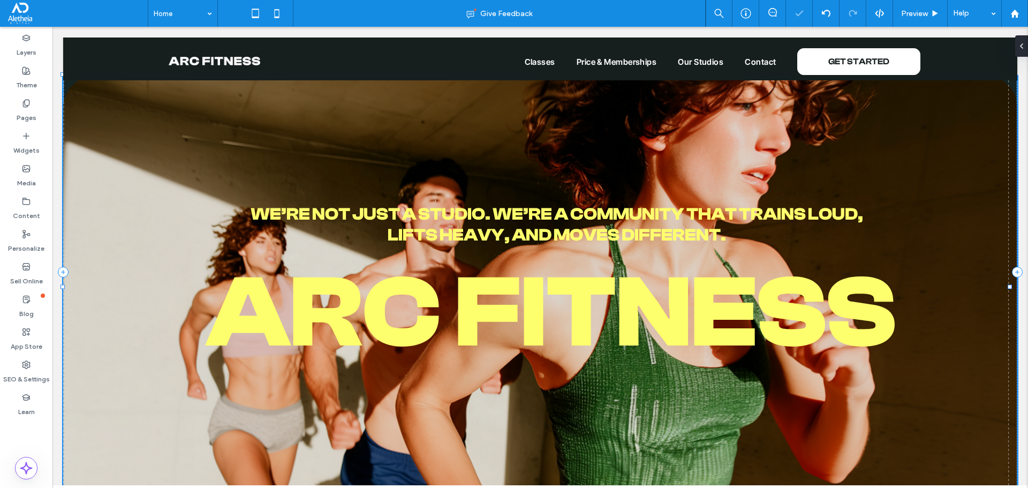
click at [565, 218] on span "We’re not just a studio. We’re a community that trains loud, lifts heavy, and m…" at bounding box center [557, 224] width 612 height 40
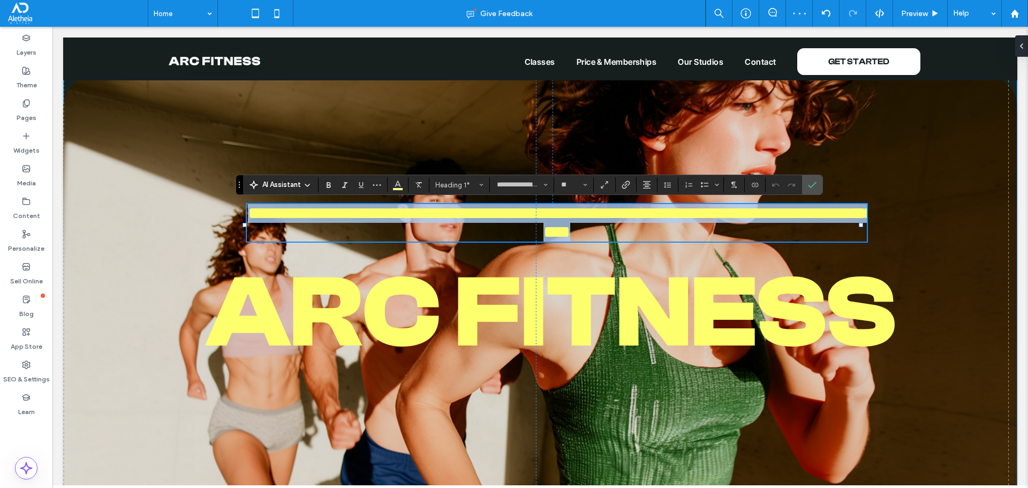
copy span "**********"
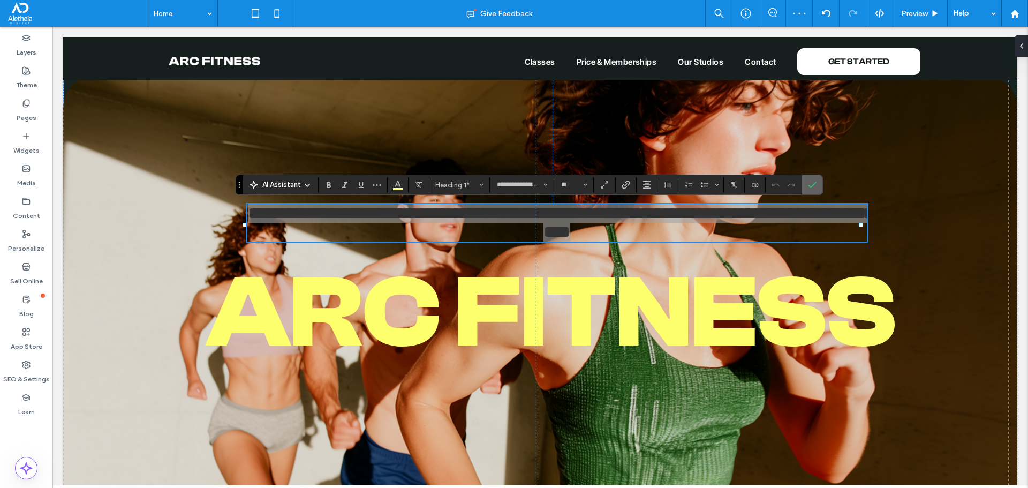
drag, startPoint x: 821, startPoint y: 182, endPoint x: 813, endPoint y: 181, distance: 8.1
click at [820, 182] on section at bounding box center [812, 184] width 20 height 19
click at [804, 183] on label "Confirm" at bounding box center [812, 184] width 16 height 19
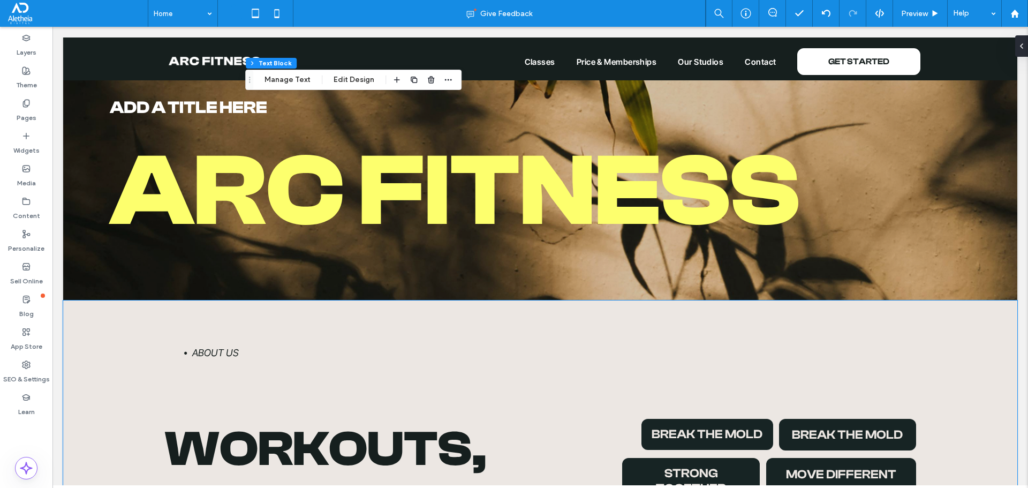
scroll to position [696, 0]
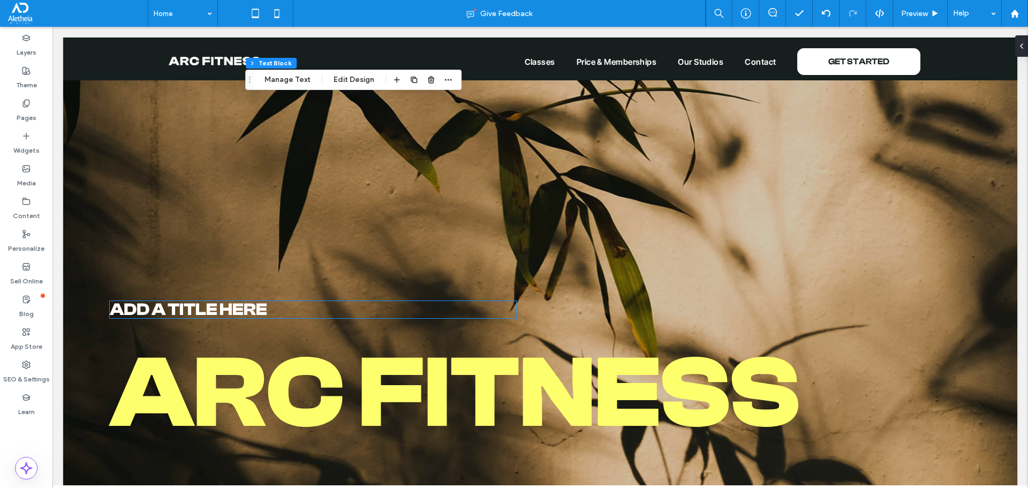
click at [243, 312] on span "Add a title here" at bounding box center [188, 309] width 157 height 19
click at [243, 312] on div "Add a title here" at bounding box center [313, 309] width 406 height 17
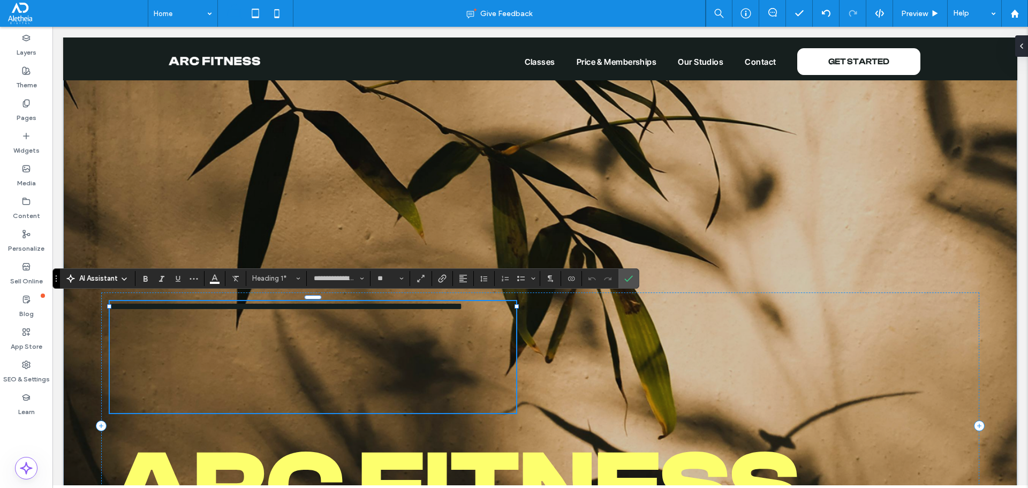
type input "**********"
type input "**"
type input "**********"
type input "**"
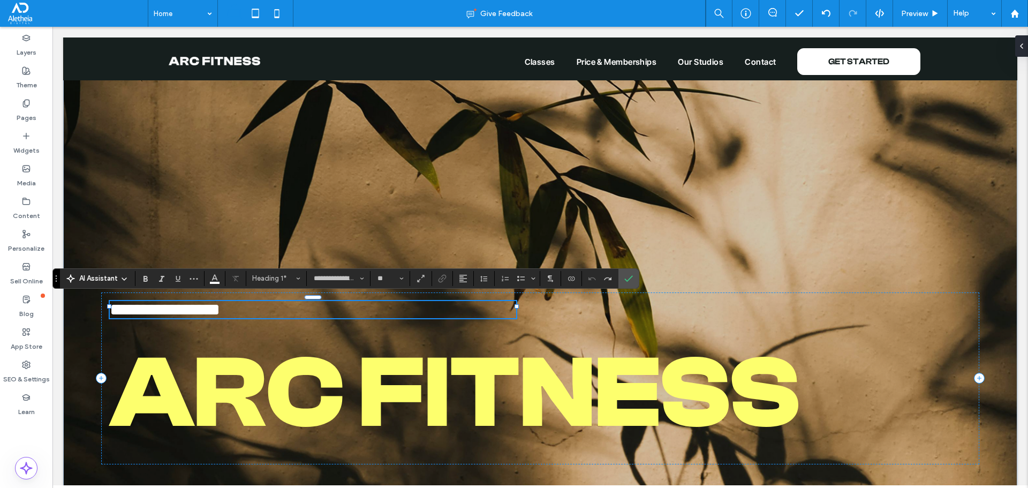
click at [393, 308] on h1 "**********" at bounding box center [313, 309] width 406 height 17
click at [393, 305] on h1 "**********" at bounding box center [313, 309] width 406 height 17
type input "**********"
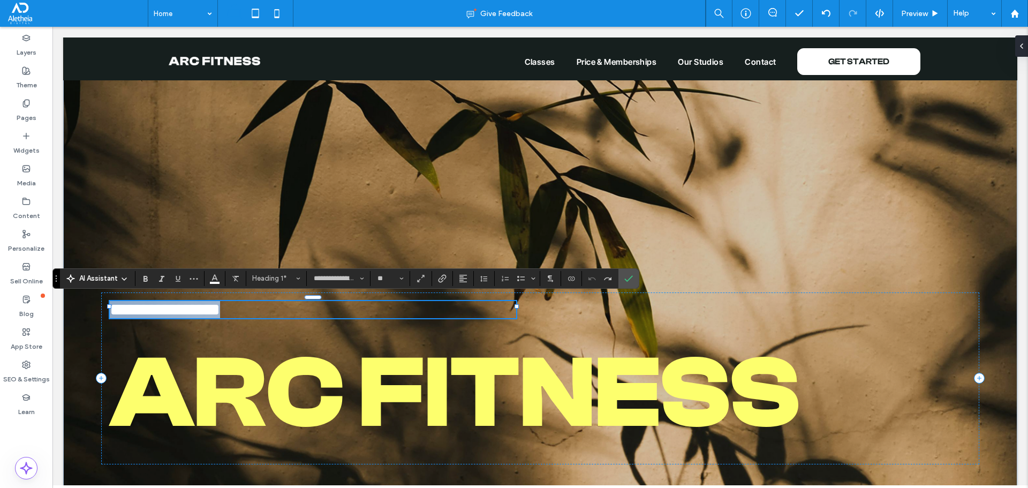
type input "**"
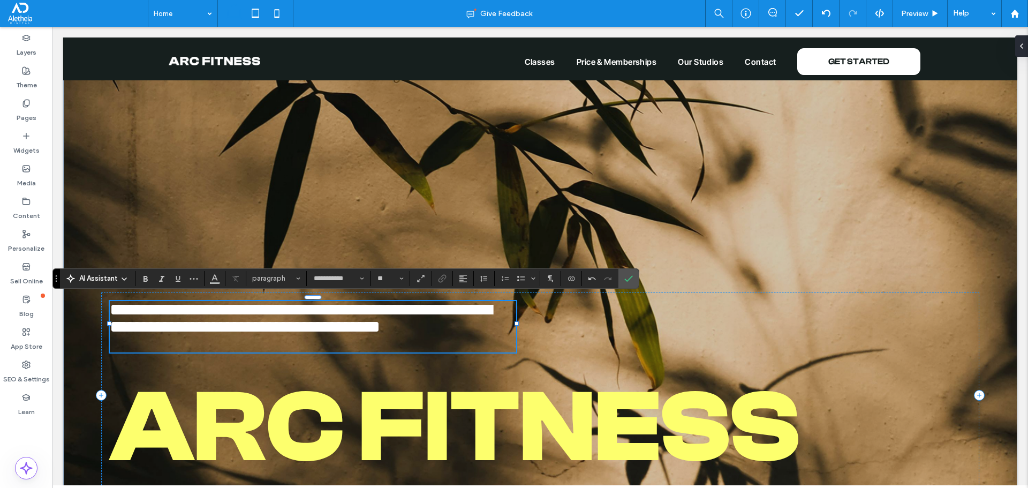
scroll to position [1, 0]
click at [622, 287] on label "Confirm" at bounding box center [628, 278] width 16 height 19
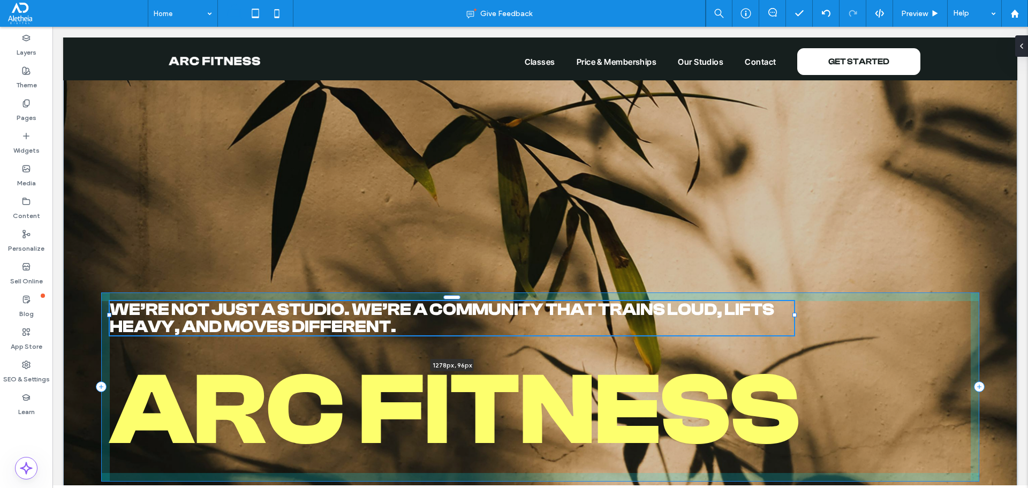
drag, startPoint x: 517, startPoint y: 321, endPoint x: 794, endPoint y: 302, distance: 278.4
click at [794, 302] on div "We’re not just a studio. We’re a community that trains loud, lifts heavy, and m…" at bounding box center [540, 215] width 954 height 609
type input "****"
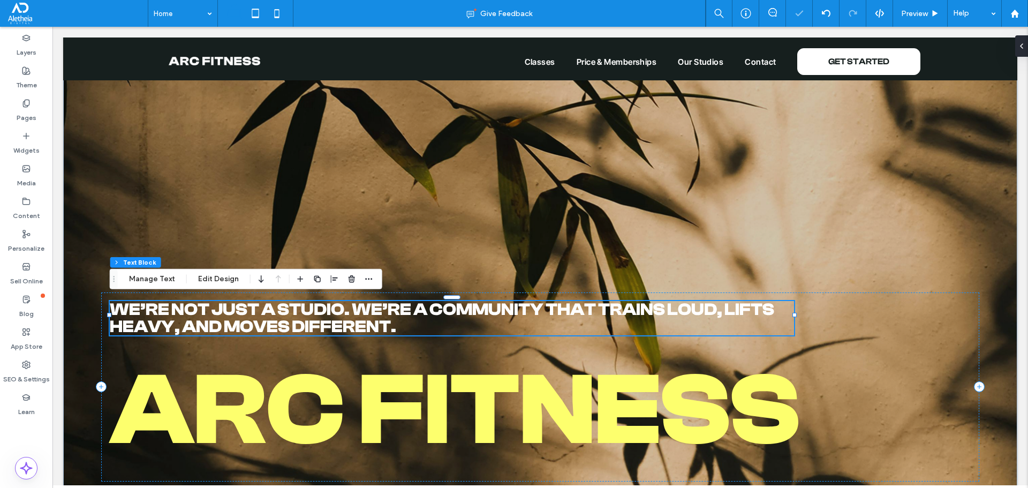
click at [603, 309] on span "We’re not just a studio. We’re a community that trains loud, lifts heavy, and m…" at bounding box center [442, 318] width 664 height 36
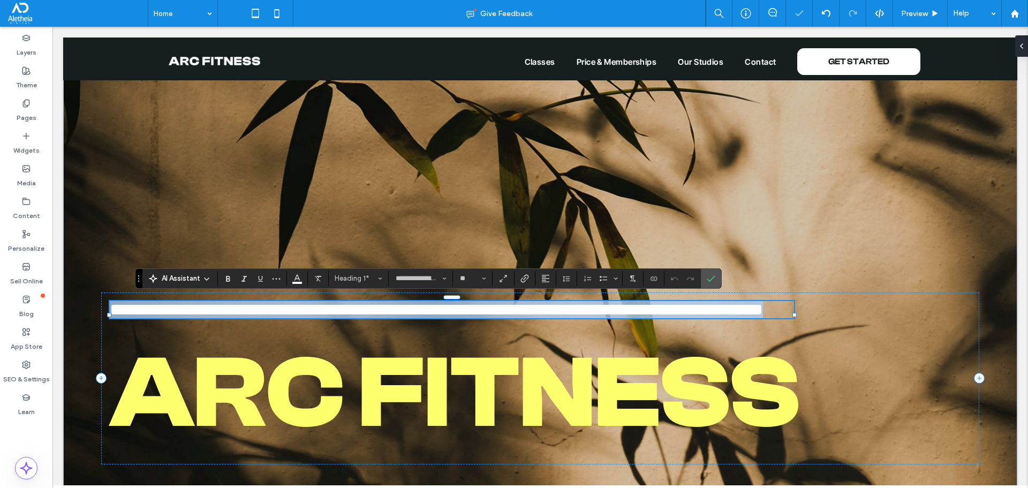
click at [604, 308] on span "**********" at bounding box center [436, 309] width 653 height 17
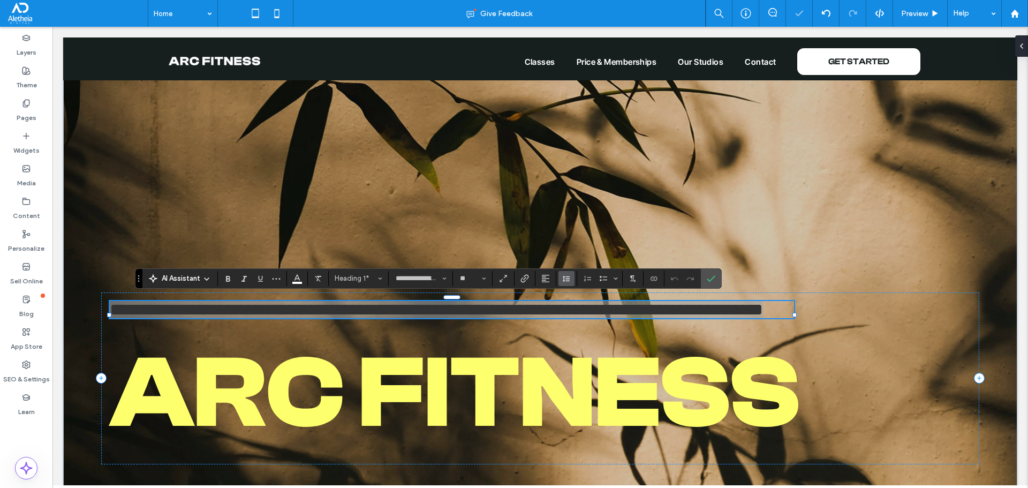
click at [571, 280] on button "Line Height" at bounding box center [566, 278] width 16 height 15
click at [595, 323] on div "1.5" at bounding box center [583, 325] width 26 height 8
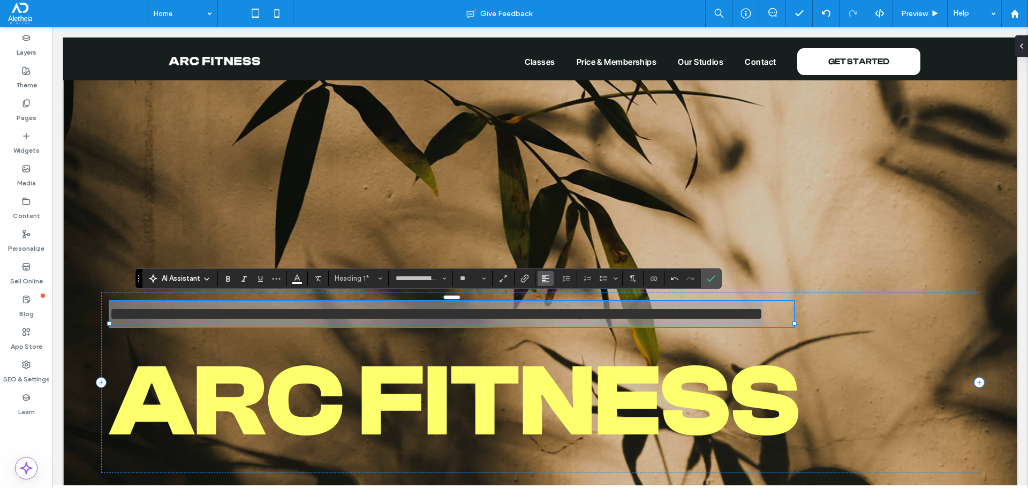
click at [550, 278] on button "Alignment" at bounding box center [545, 278] width 16 height 15
click at [565, 278] on use "Line Height" at bounding box center [566, 279] width 7 height 6
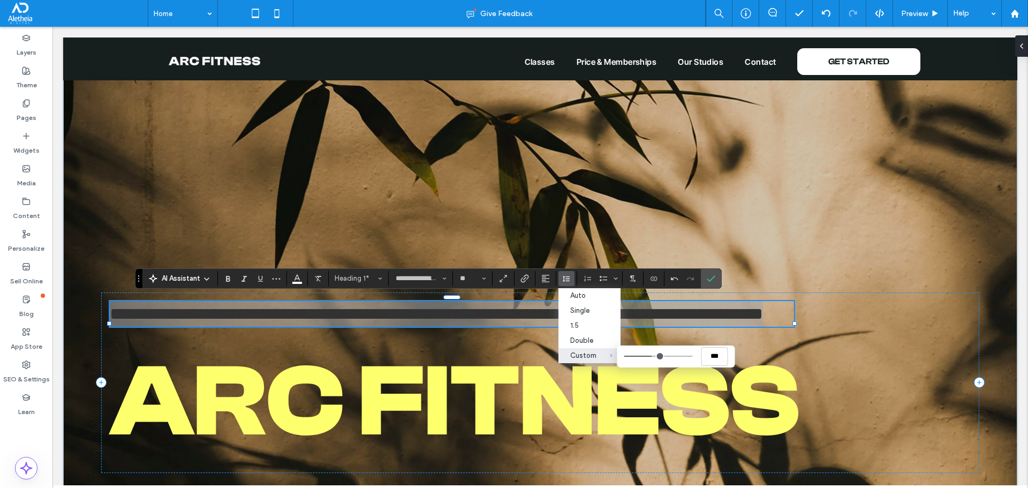
type input "***"
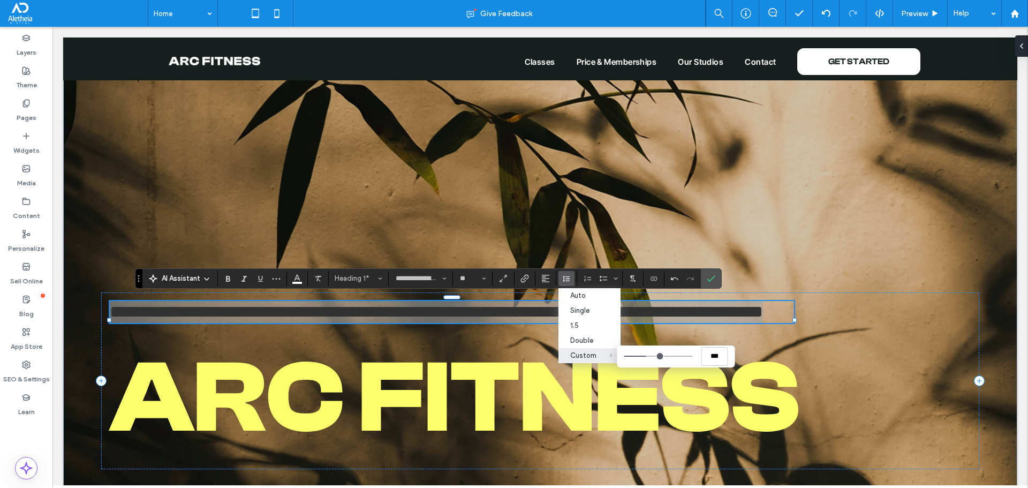
type input "***"
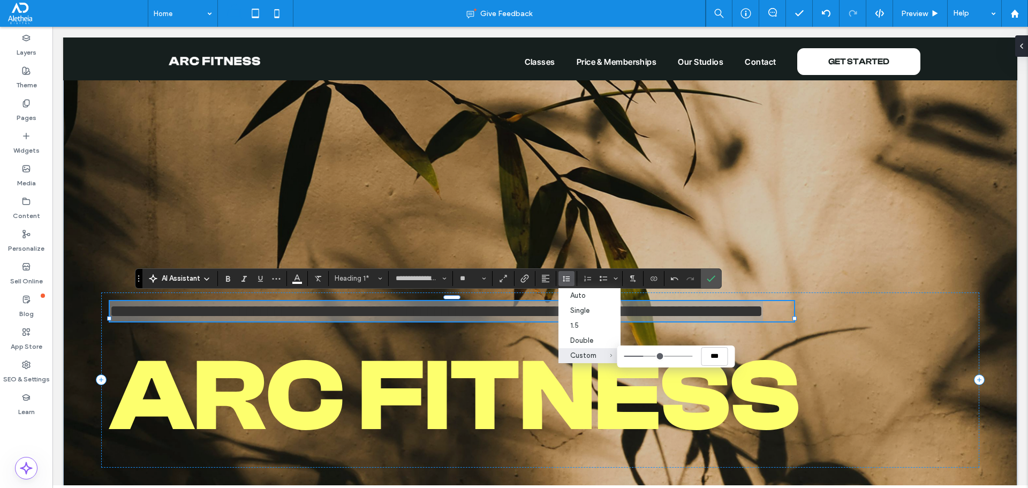
type input "***"
click at [645, 356] on input "Custom ***" at bounding box center [658, 355] width 69 height 1
click at [708, 281] on icon "Confirm" at bounding box center [711, 278] width 9 height 9
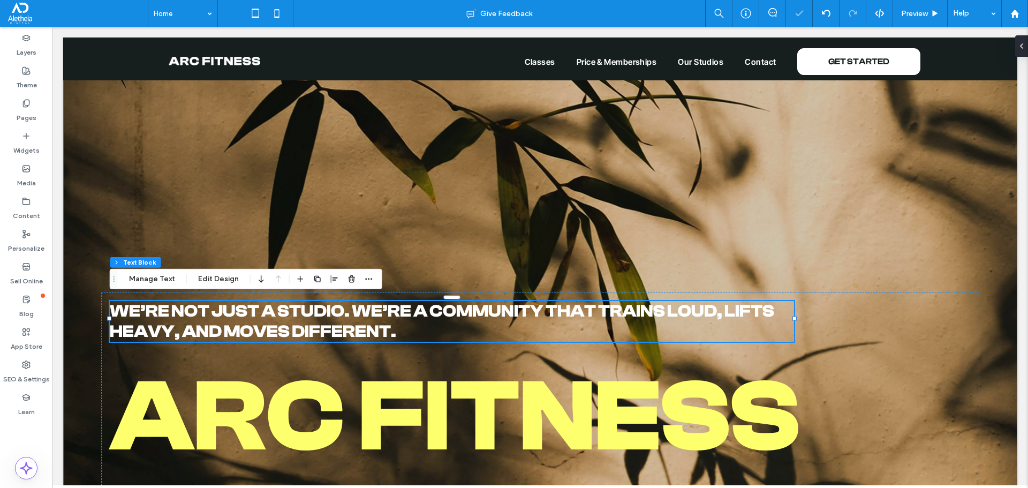
click at [636, 204] on div "We’re not just a studio. We’re a community that trains loud, lifts heavy, and m…" at bounding box center [540, 219] width 954 height 616
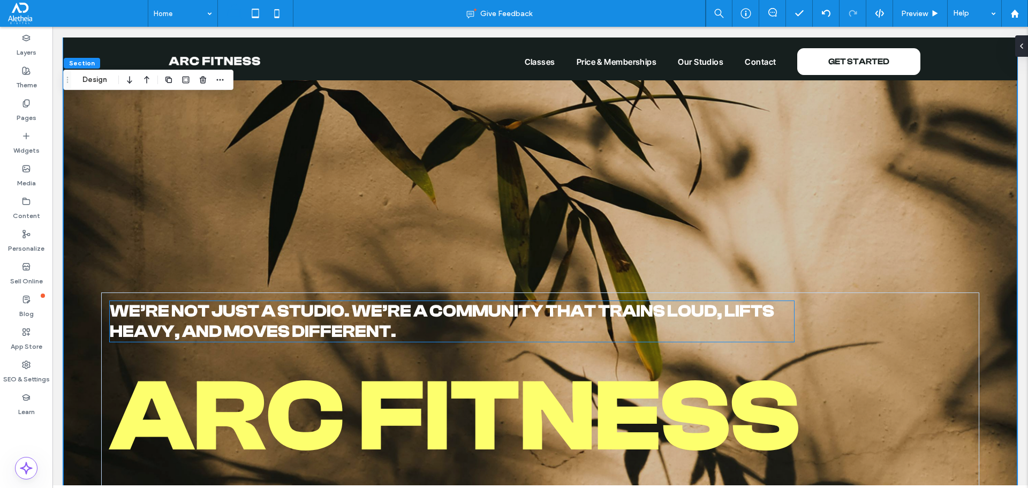
click at [202, 323] on span "We’re not just a studio. We’re a community that trains loud, lifts heavy, and m…" at bounding box center [442, 321] width 664 height 40
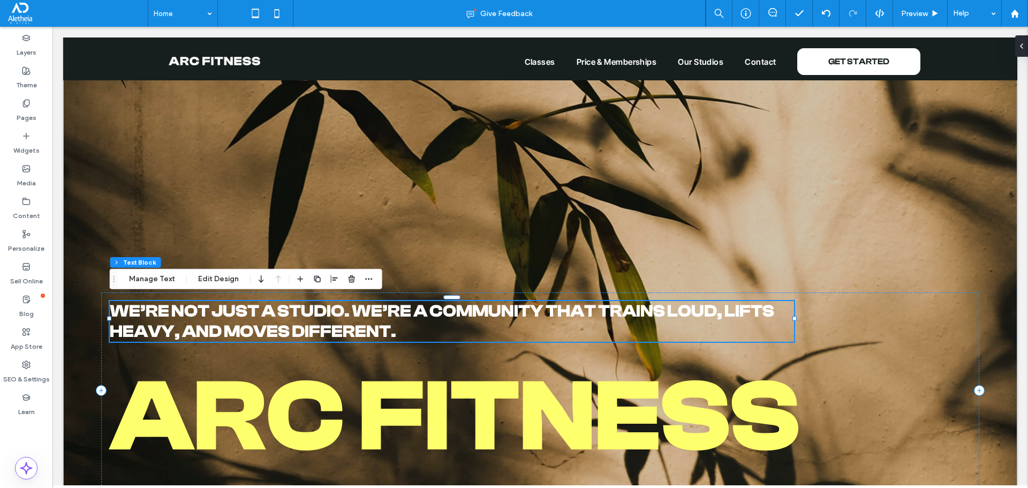
click at [202, 323] on span "We’re not just a studio. We’re a community that trains loud, lifts heavy, and m…" at bounding box center [442, 321] width 664 height 40
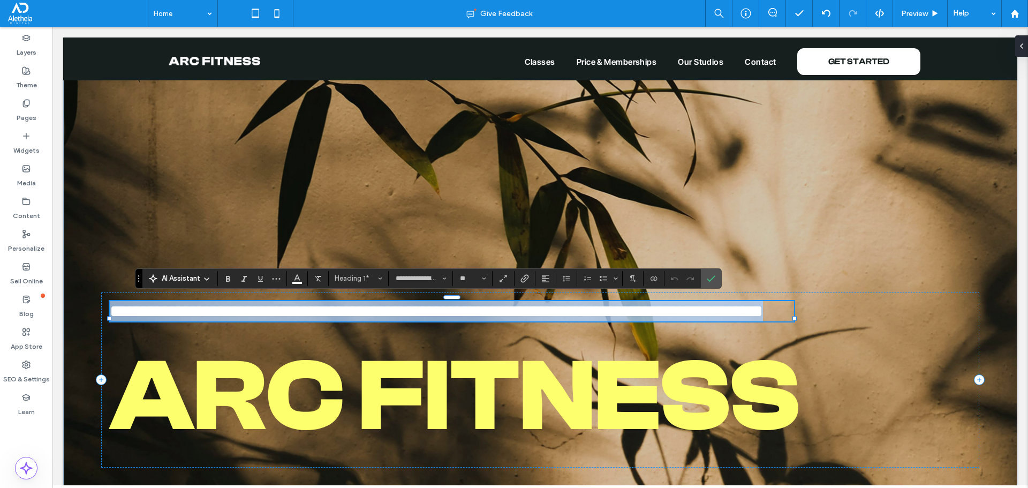
click at [179, 320] on span "**********" at bounding box center [436, 310] width 653 height 17
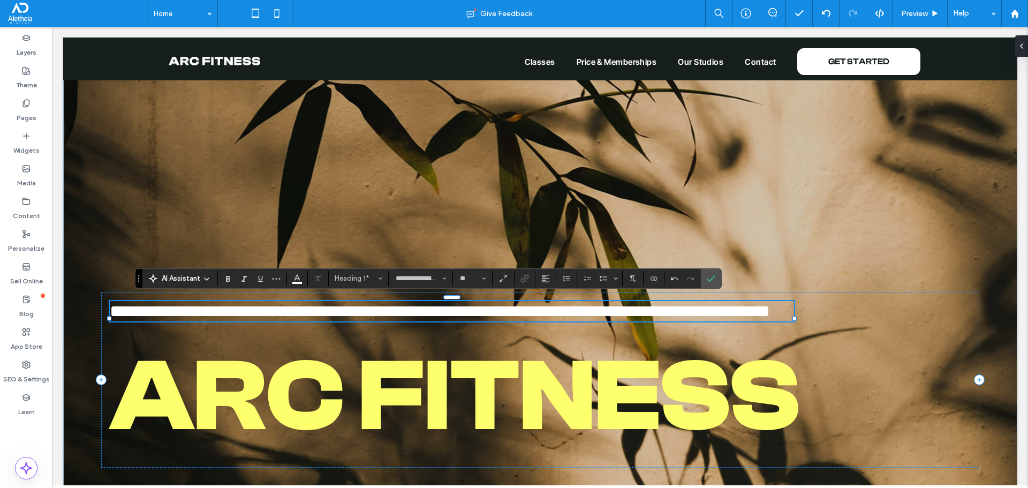
click at [726, 308] on span "**********" at bounding box center [440, 310] width 660 height 17
click at [708, 274] on icon "Confirm" at bounding box center [711, 278] width 9 height 9
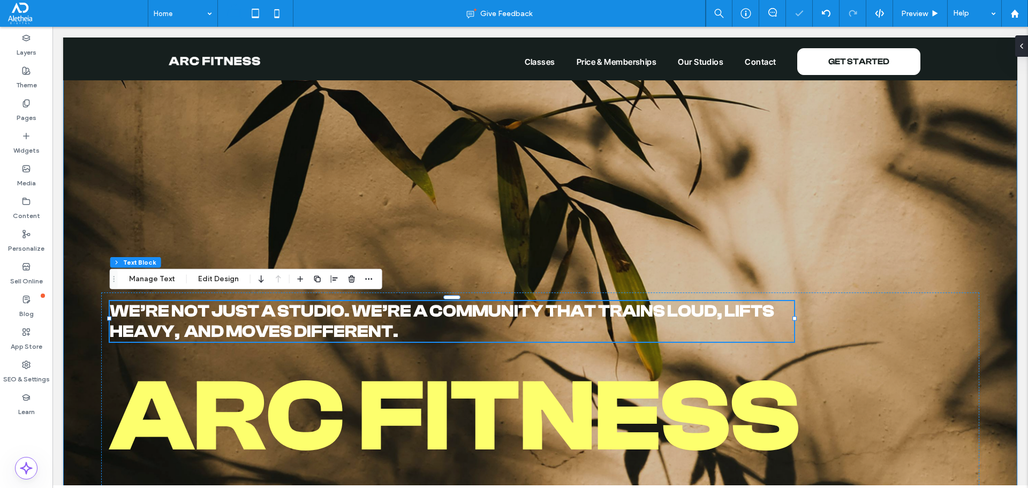
click at [677, 242] on div "We’re not just a studio. We’re a community that trains loud, lifts heavy, and m…" at bounding box center [540, 219] width 954 height 616
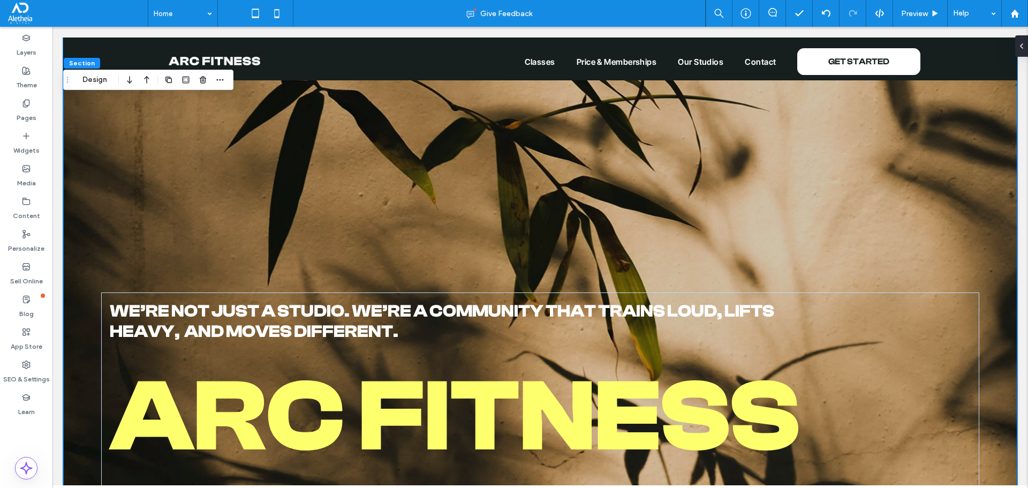
click at [262, 250] on div "We’re not just a studio. We’re a community that trains loud, lifts heavy, and m…" at bounding box center [540, 219] width 954 height 616
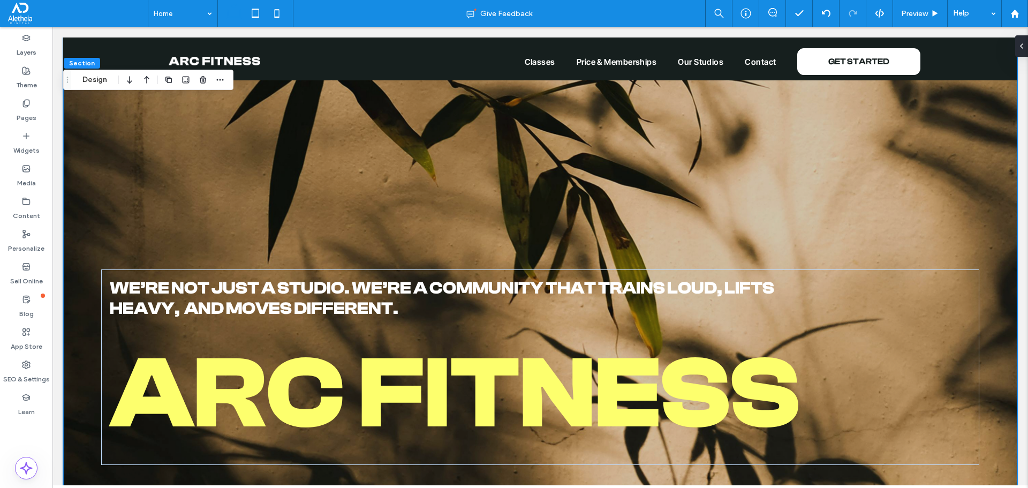
scroll to position [749, 0]
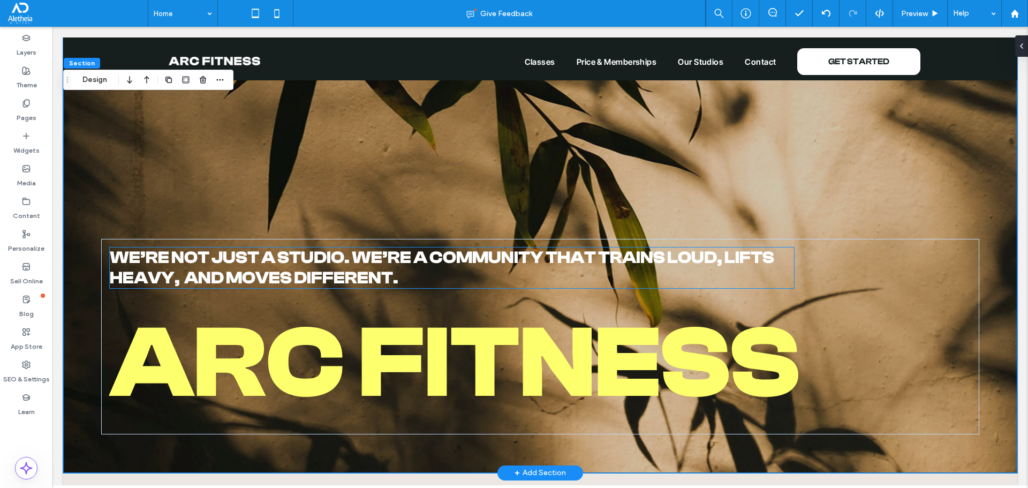
click at [236, 270] on span "We’re not just a studio. We’re a community that trains loud, lifts heavy, and m…" at bounding box center [442, 268] width 664 height 40
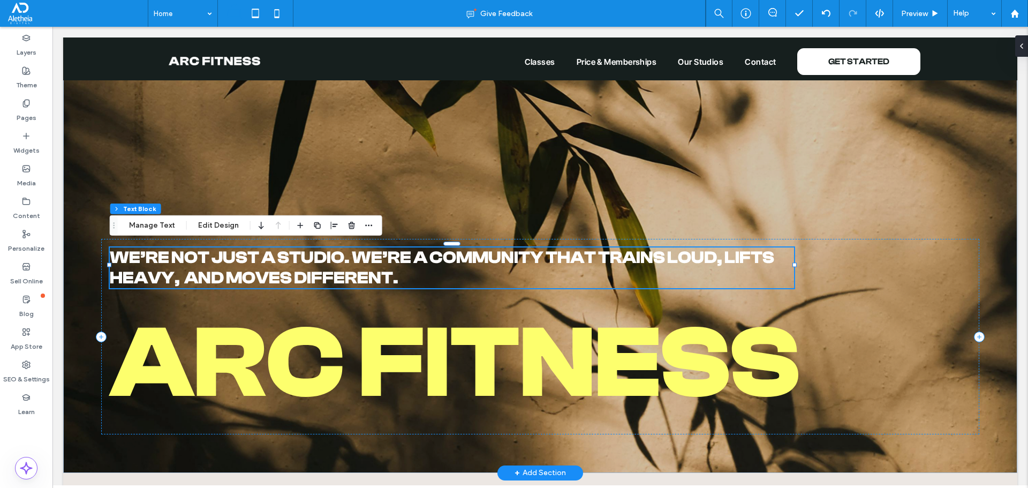
click at [236, 270] on span "We’re not just a studio. We’re a community that trains loud, lifts heavy, and m…" at bounding box center [442, 268] width 664 height 40
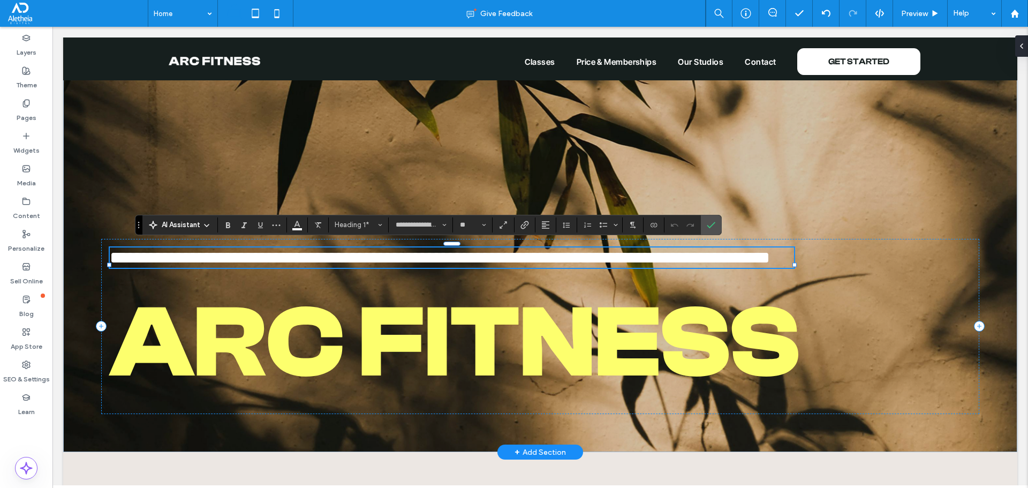
click at [236, 266] on span "**********" at bounding box center [440, 257] width 660 height 17
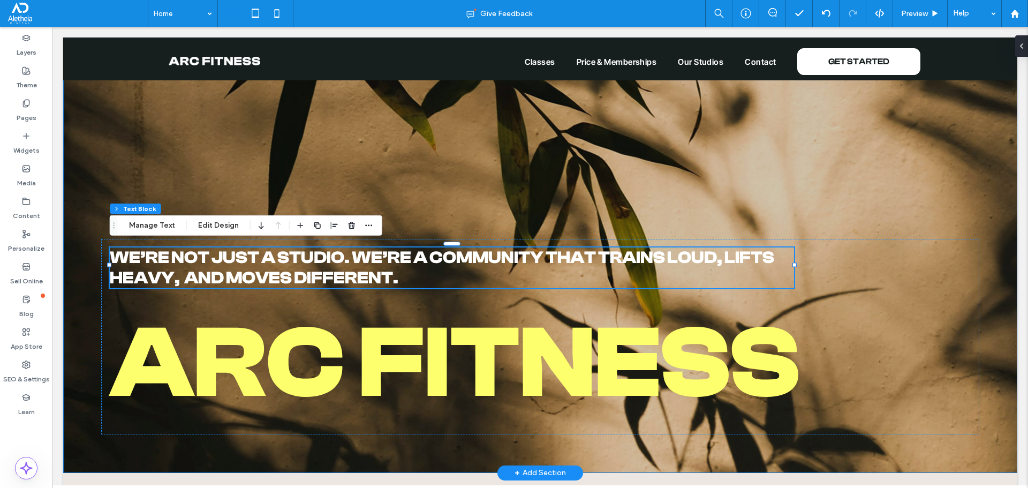
click at [649, 197] on div "We’re not just a studio. We’re a community that trains loud, lifts heavy, and m…" at bounding box center [540, 165] width 954 height 616
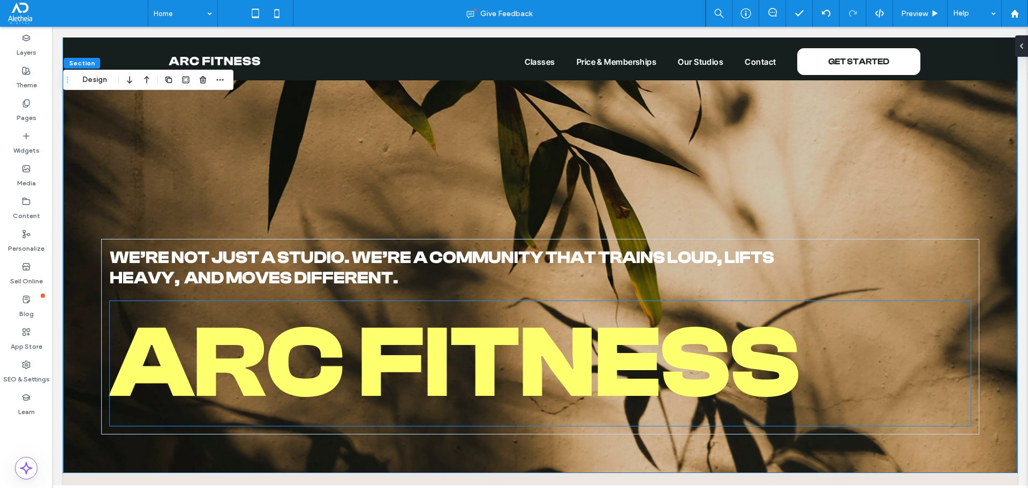
click at [449, 339] on span "arC FITNESS" at bounding box center [455, 363] width 690 height 116
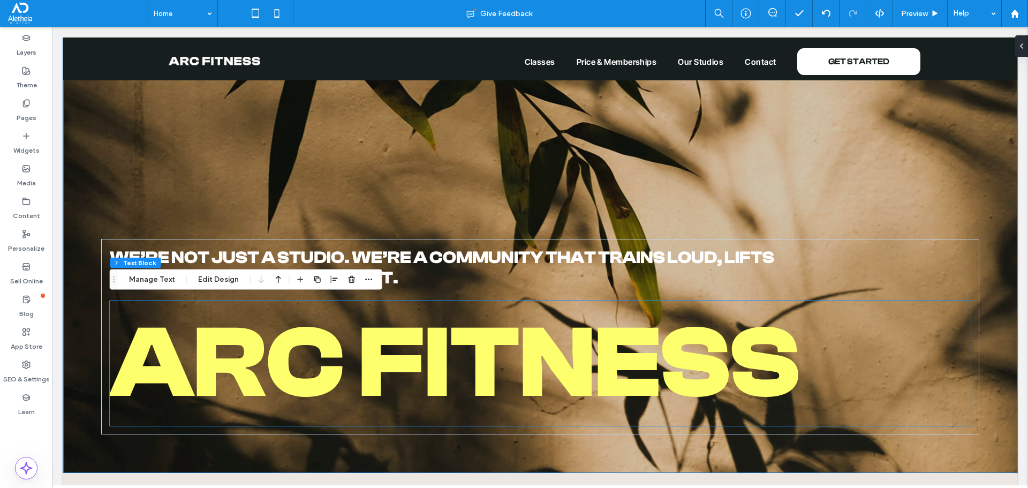
click at [449, 339] on div "arC FITNESS" at bounding box center [540, 363] width 860 height 125
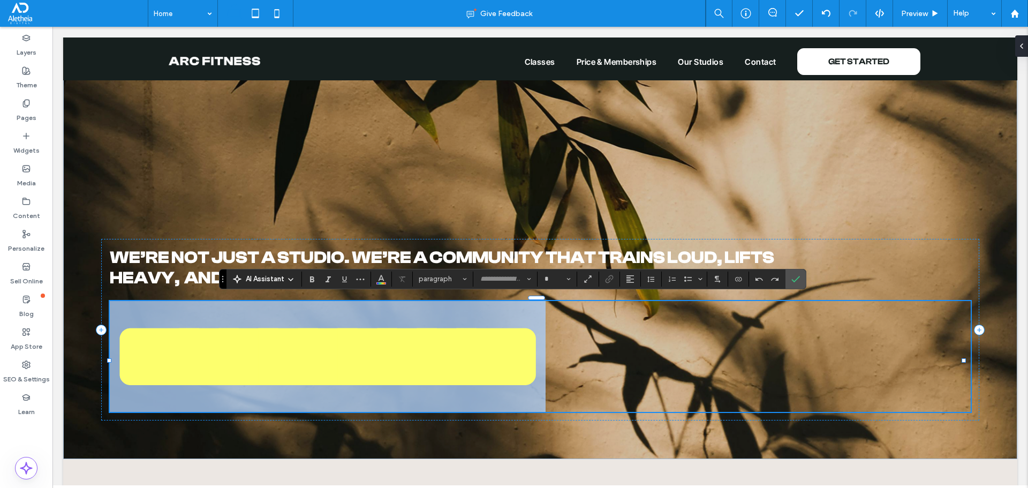
type input "**********"
type input "***"
click at [449, 339] on span "**********" at bounding box center [328, 356] width 436 height 101
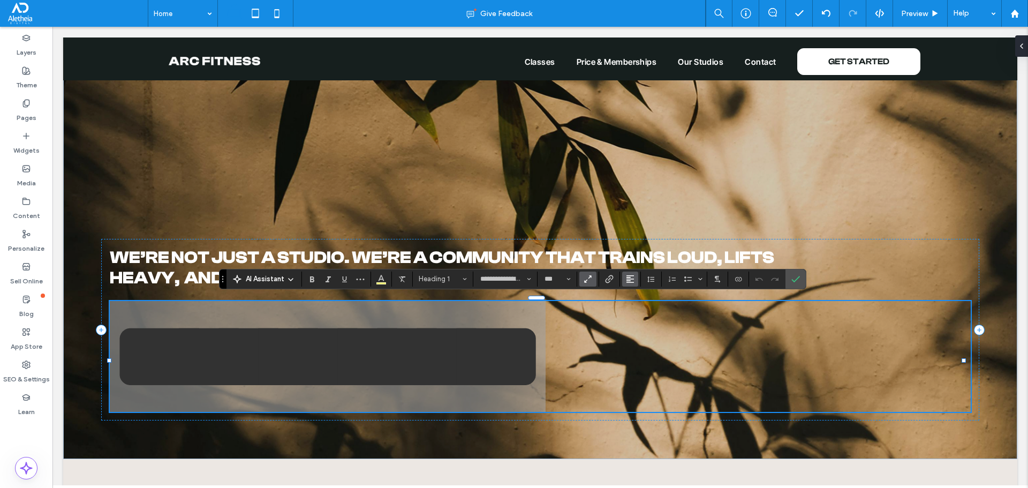
click at [633, 278] on icon "Alignment" at bounding box center [630, 279] width 9 height 9
click at [639, 309] on icon "ui.textEditor.alignment.center" at bounding box center [638, 311] width 9 height 9
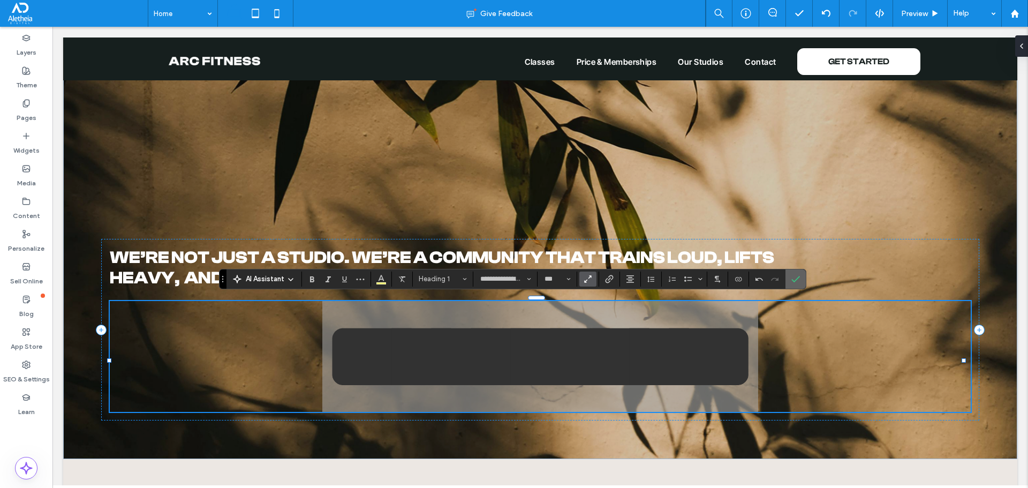
click at [798, 274] on span "Confirm" at bounding box center [795, 279] width 9 height 18
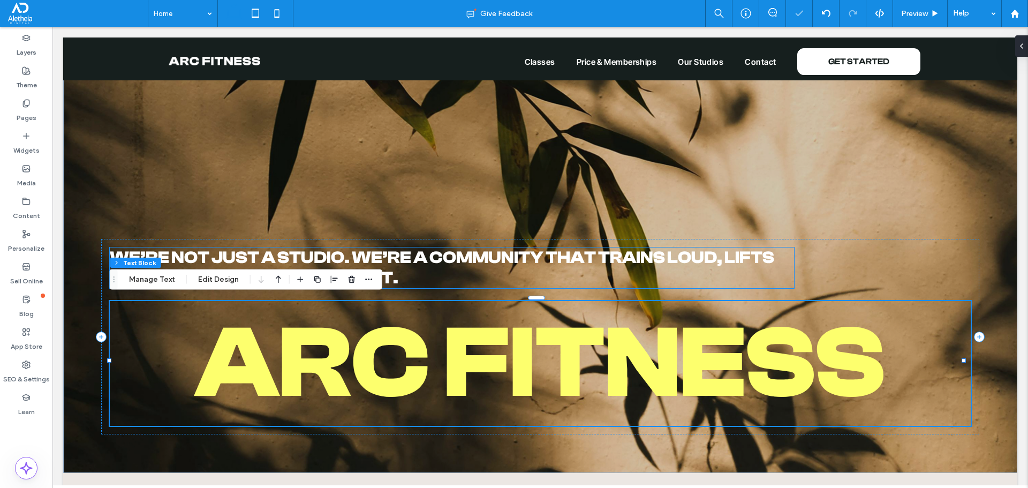
click at [711, 263] on h1 "We’re not just a studio. We’re a community that trains loud, lifts heavy, and m…" at bounding box center [452, 267] width 684 height 41
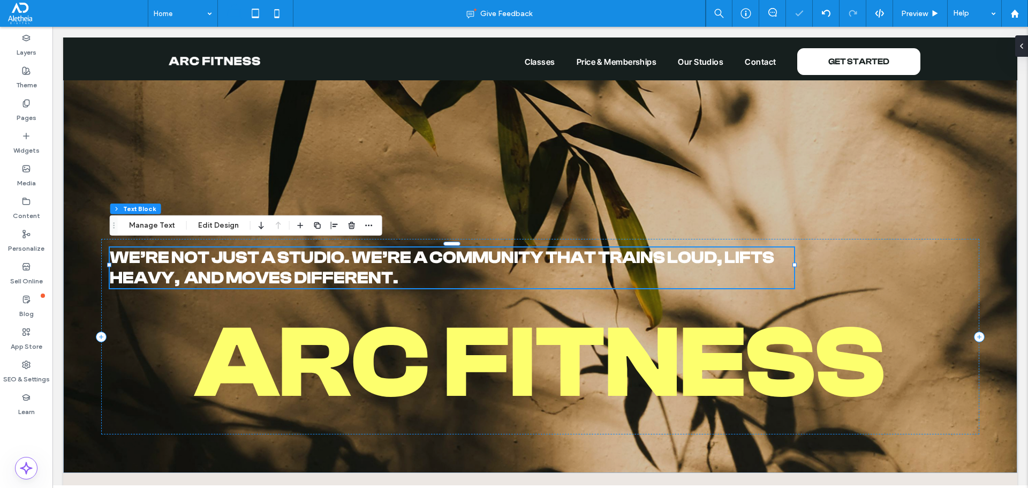
click at [711, 263] on div "We’re not just a studio. We’re a community that trains loud, lifts heavy, and m…" at bounding box center [452, 267] width 684 height 41
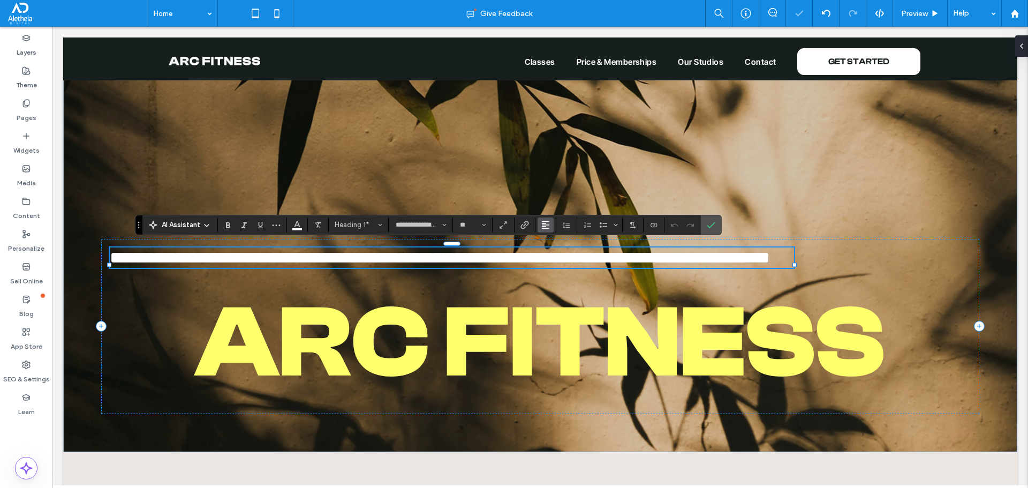
click at [550, 229] on button "Alignment" at bounding box center [545, 224] width 16 height 15
click at [551, 258] on use "ui.textEditor.alignment.center" at bounding box center [553, 257] width 7 height 7
click at [718, 227] on label "Confirm" at bounding box center [711, 224] width 16 height 19
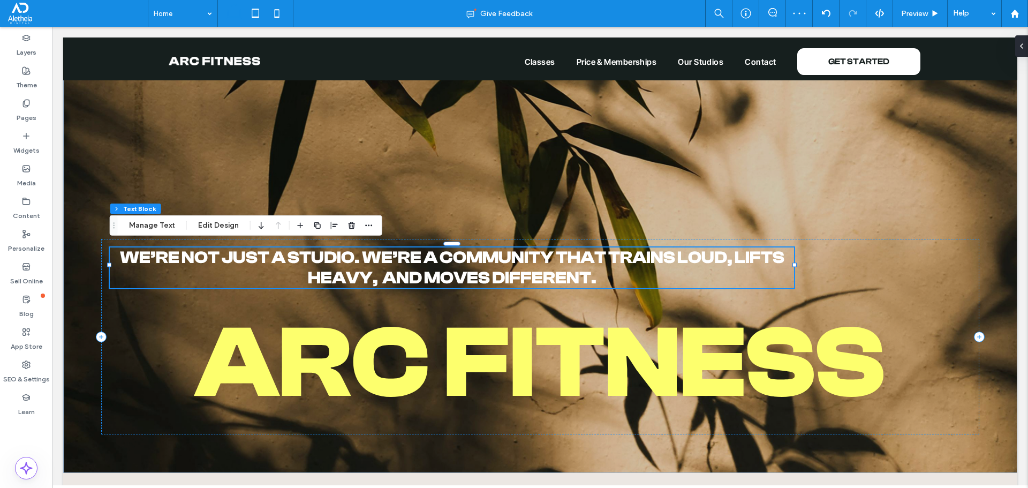
click at [672, 260] on span "We’re not just a studio. We’re a community that trains loud, lifts heavy, and m…" at bounding box center [452, 268] width 664 height 40
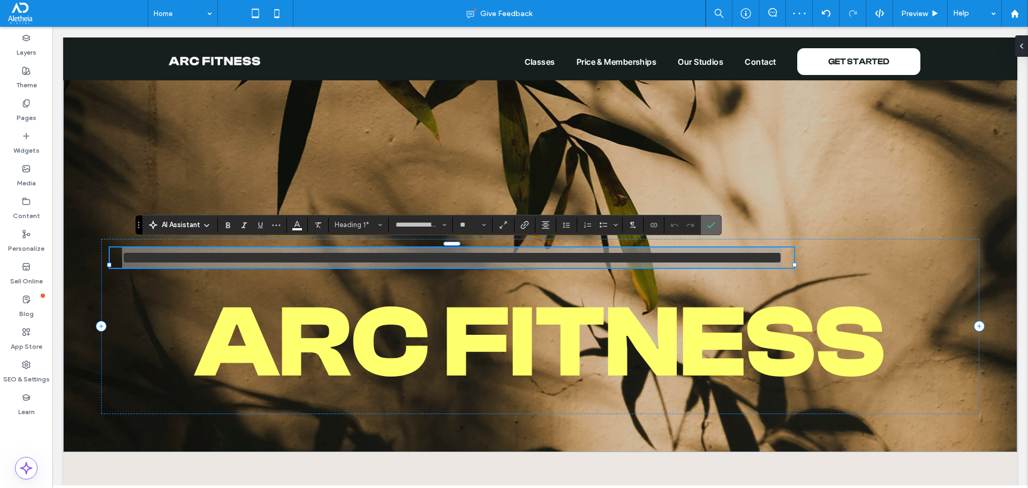
click at [716, 225] on label "Confirm" at bounding box center [711, 224] width 16 height 19
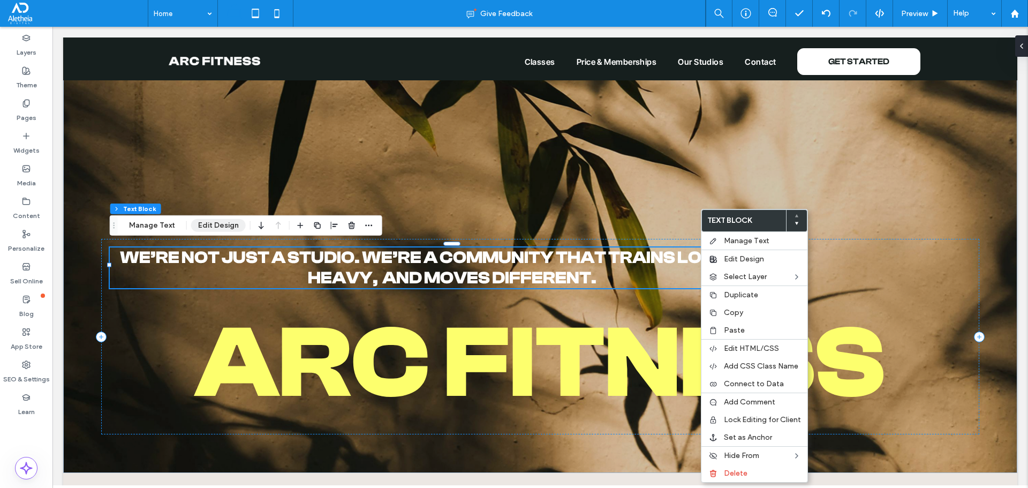
click at [215, 226] on button "Edit Design" at bounding box center [218, 225] width 55 height 13
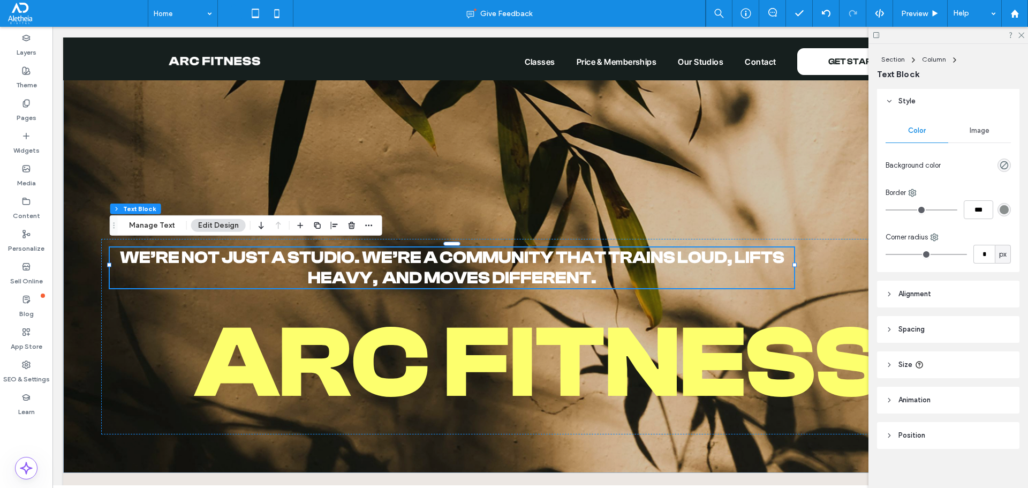
scroll to position [28, 0]
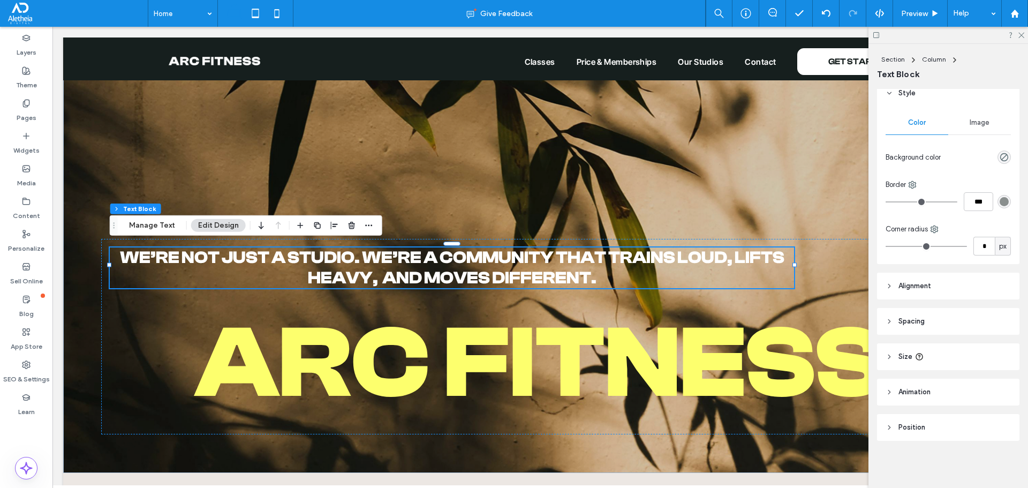
click at [951, 283] on header "Alignment" at bounding box center [948, 285] width 142 height 27
click at [912, 314] on use at bounding box center [914, 312] width 6 height 7
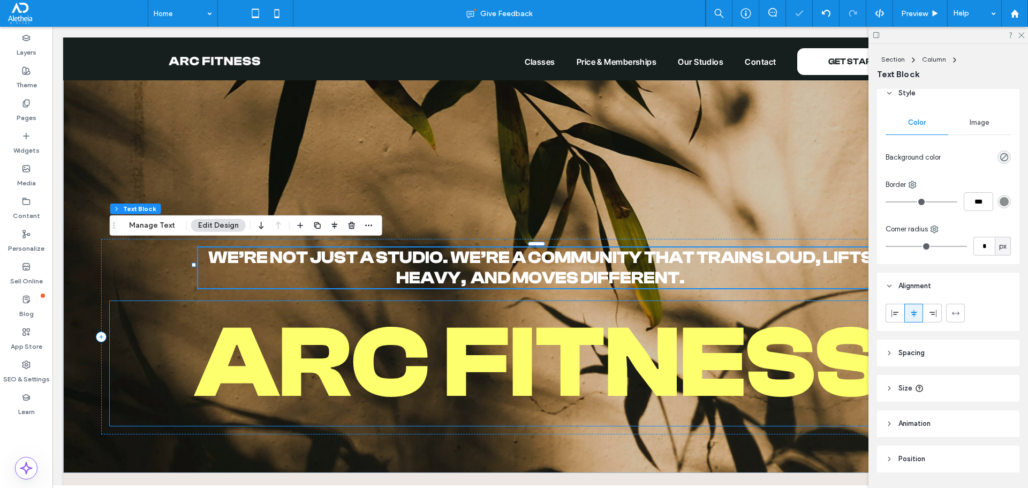
click at [611, 347] on span "arC FITNESS" at bounding box center [540, 363] width 690 height 116
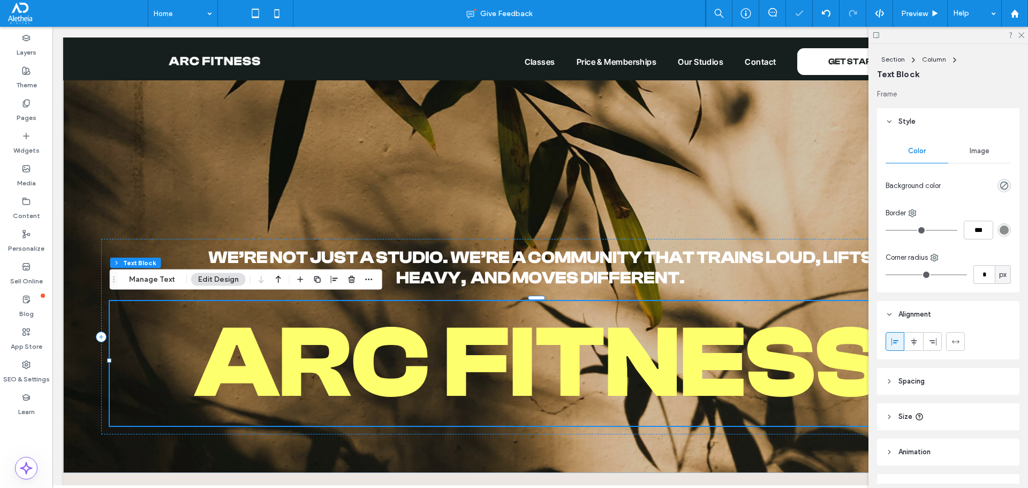
click at [587, 352] on span "arC FITNESS" at bounding box center [540, 363] width 690 height 116
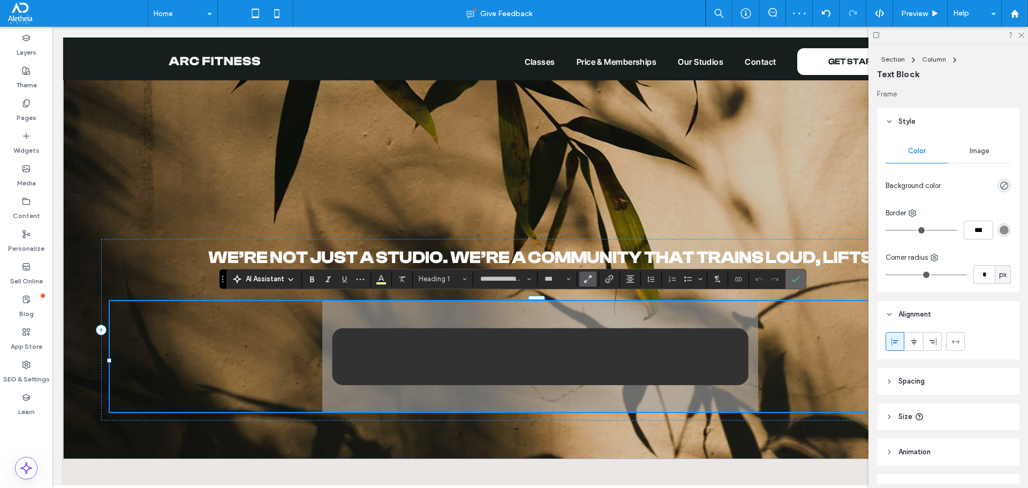
click at [797, 275] on icon "Confirm" at bounding box center [795, 279] width 9 height 9
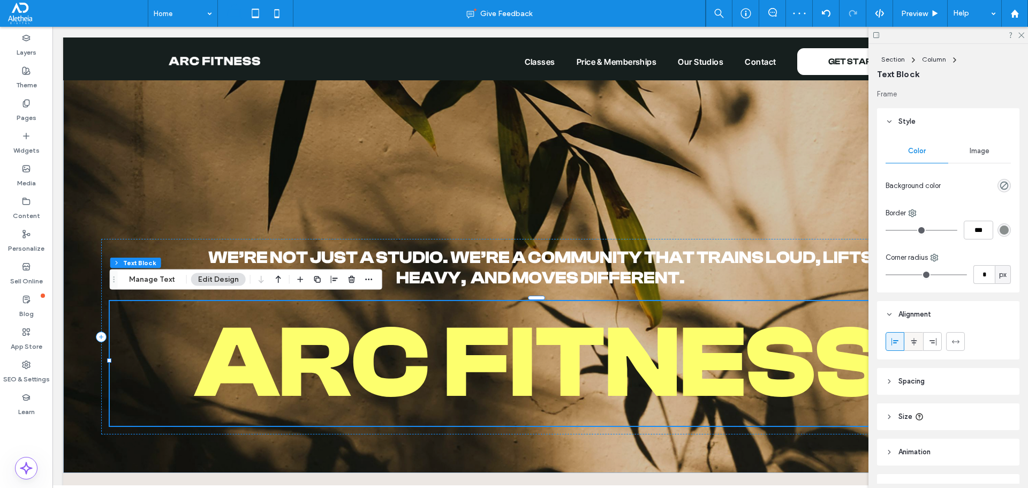
click at [917, 344] on icon at bounding box center [913, 341] width 9 height 9
click at [89, 308] on div "We’re not just a studio. We’re a community that trains loud, lifts heavy, and m…" at bounding box center [540, 165] width 954 height 616
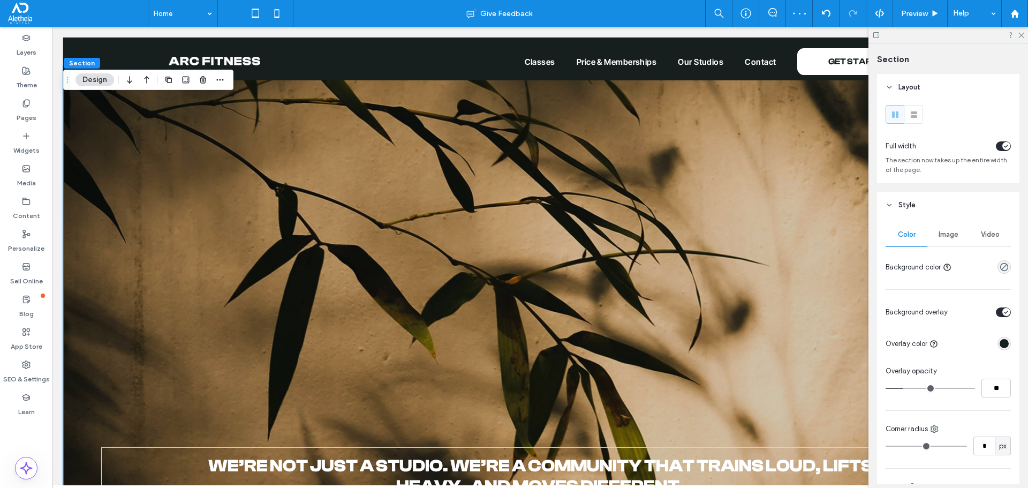
scroll to position [535, 0]
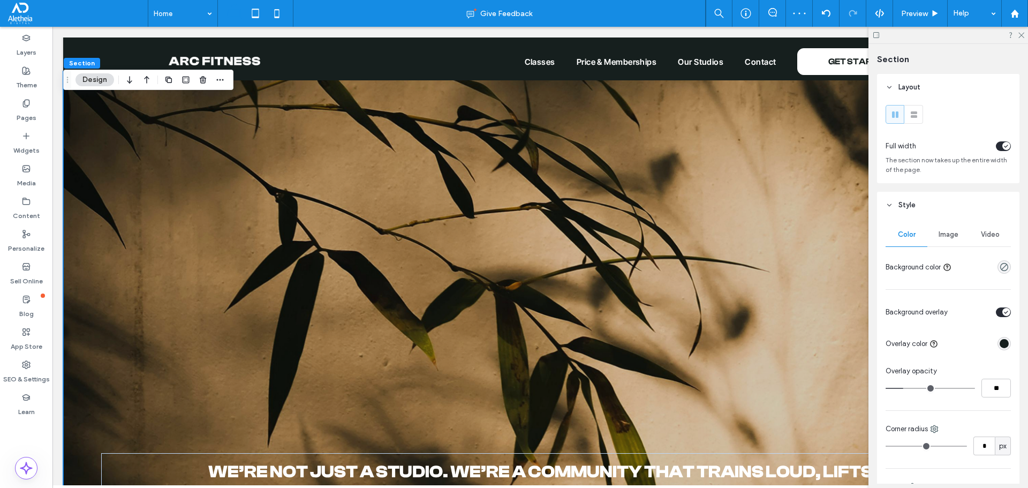
click at [253, 316] on div "We’re not just a studio. We’re a community that trains loud, lifts heavy, and m…" at bounding box center [540, 379] width 954 height 616
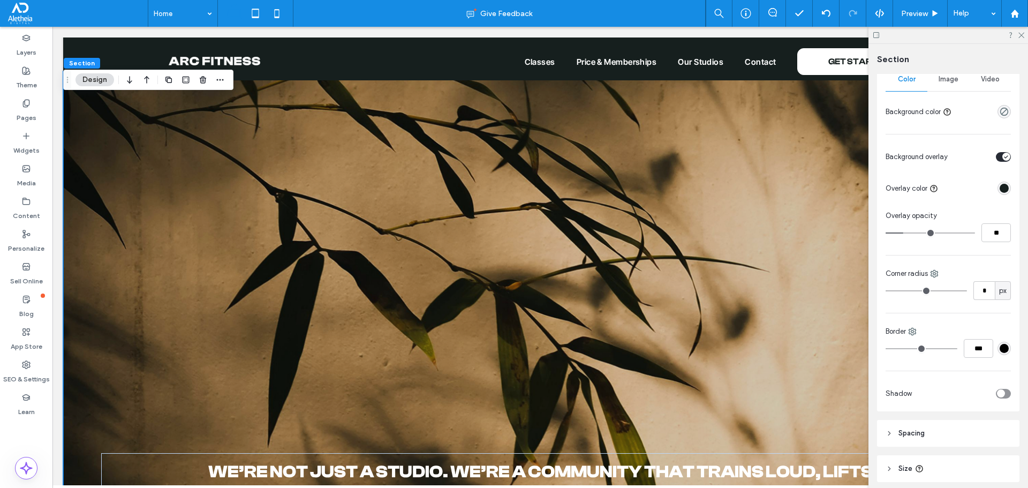
scroll to position [0, 0]
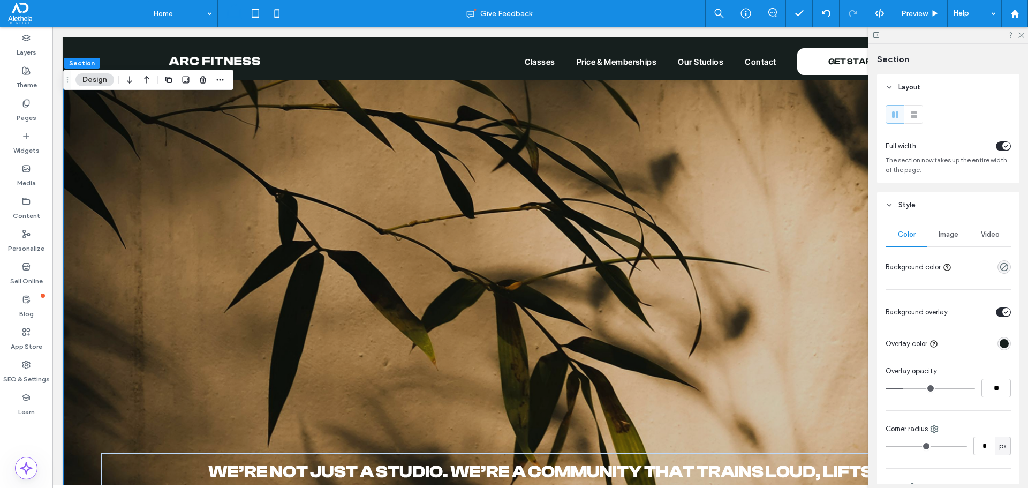
click at [571, 378] on div "We’re not just a studio. We’re a community that trains loud, lifts heavy, and m…" at bounding box center [540, 379] width 954 height 616
click at [97, 75] on button "Design" at bounding box center [94, 79] width 39 height 13
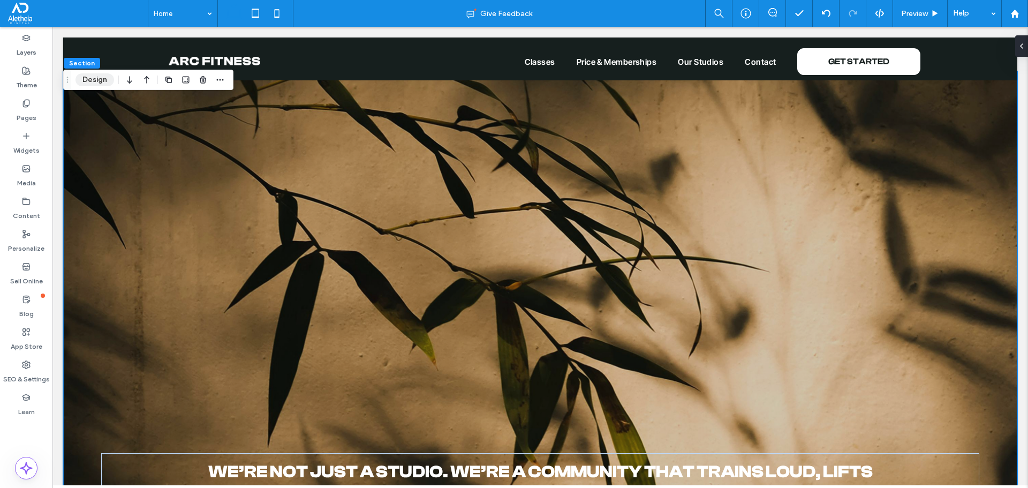
click at [97, 75] on button "Design" at bounding box center [94, 79] width 39 height 13
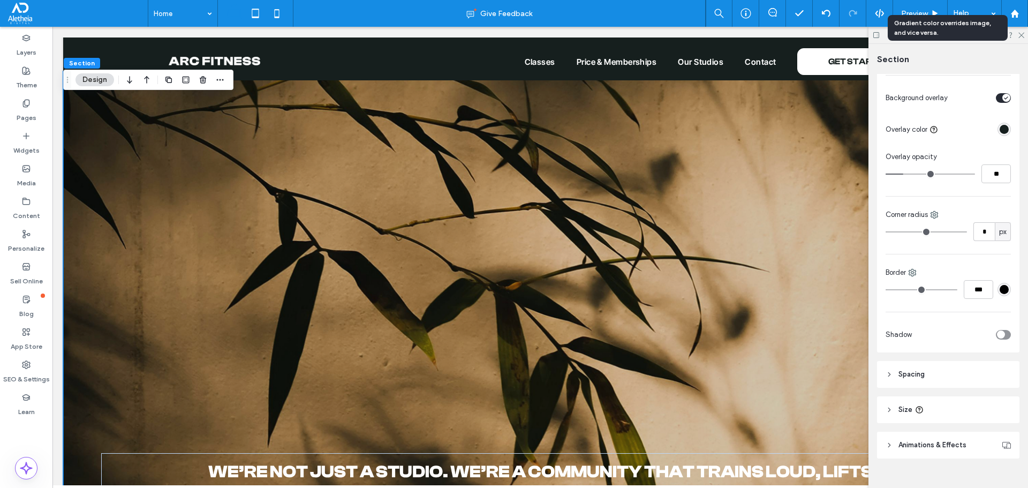
scroll to position [232, 0]
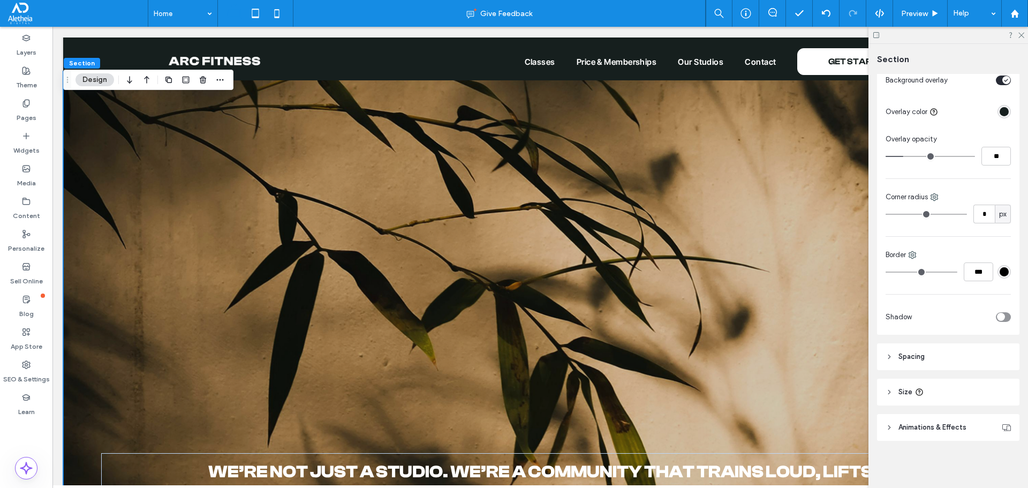
click at [937, 456] on div "Layout Full width The section now takes up the entire width of the page. Style …" at bounding box center [951, 278] width 149 height 409
click at [1020, 33] on icon at bounding box center [1020, 34] width 7 height 7
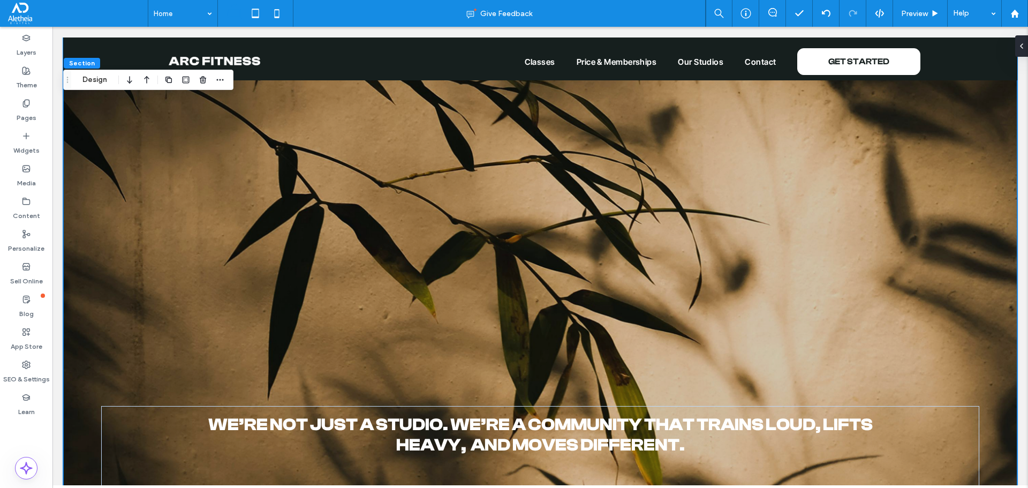
scroll to position [803, 0]
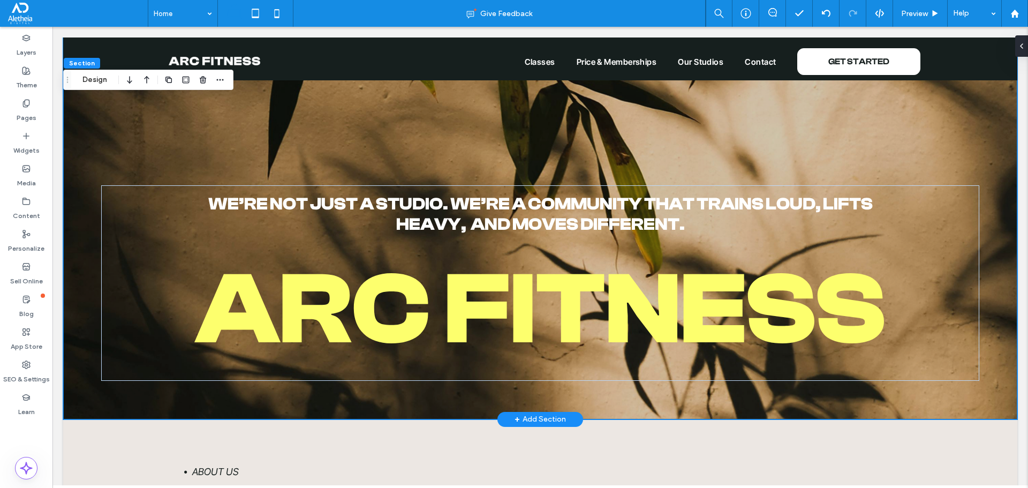
click at [988, 234] on div "We’re not just a studio. We’re a community that trains loud, lifts heavy, and m…" at bounding box center [540, 112] width 954 height 616
click at [907, 204] on div "We’re not just a studio. We’re a community that trains loud, lifts heavy, and m…" at bounding box center [539, 283] width 877 height 196
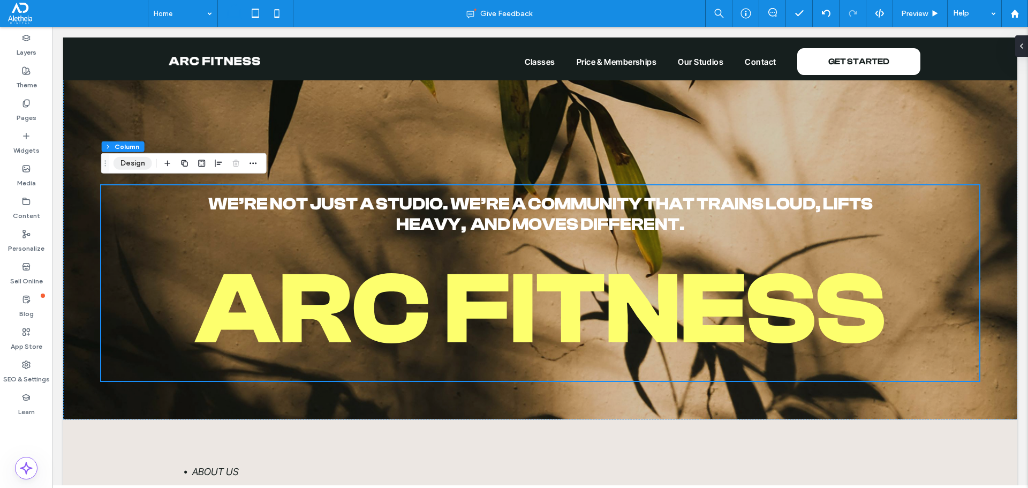
click at [136, 165] on button "Design" at bounding box center [132, 163] width 39 height 13
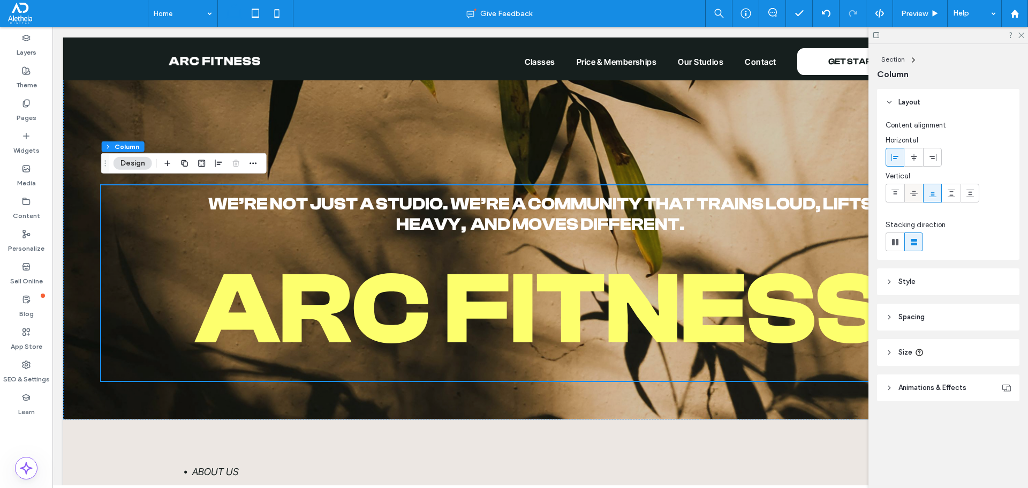
click at [917, 198] on span at bounding box center [913, 193] width 9 height 18
click at [917, 157] on icon at bounding box center [913, 157] width 9 height 9
click at [953, 194] on icon at bounding box center [951, 193] width 9 height 9
click at [969, 193] on icon at bounding box center [970, 193] width 9 height 9
click at [949, 192] on icon at bounding box center [951, 193] width 9 height 9
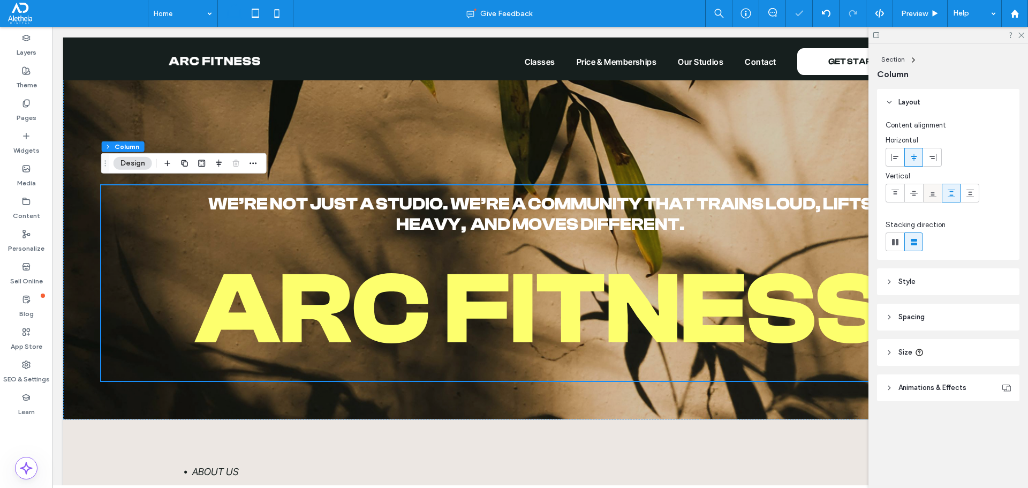
click at [939, 192] on div at bounding box center [932, 193] width 18 height 18
click at [236, 140] on div "We’re not just a studio. We’re a community that trains loud, lifts heavy, and m…" at bounding box center [540, 112] width 954 height 616
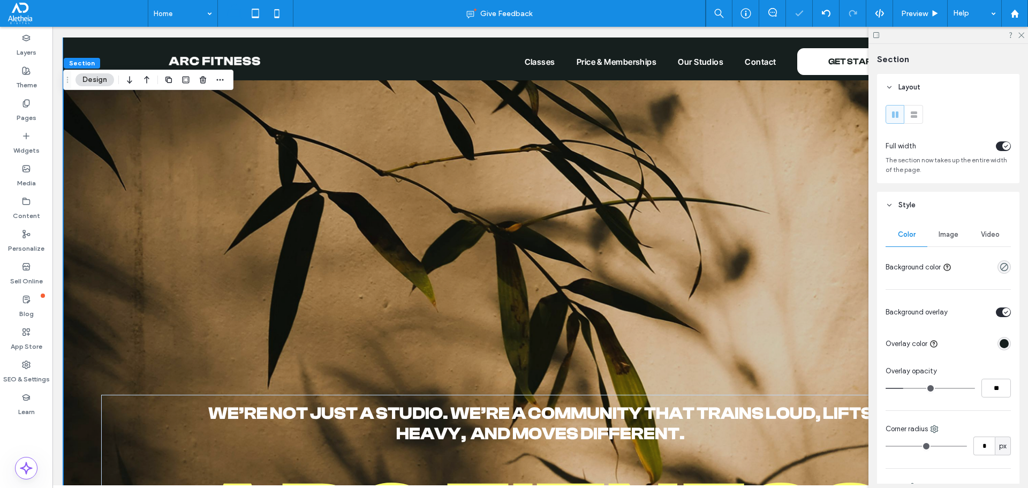
scroll to position [589, 0]
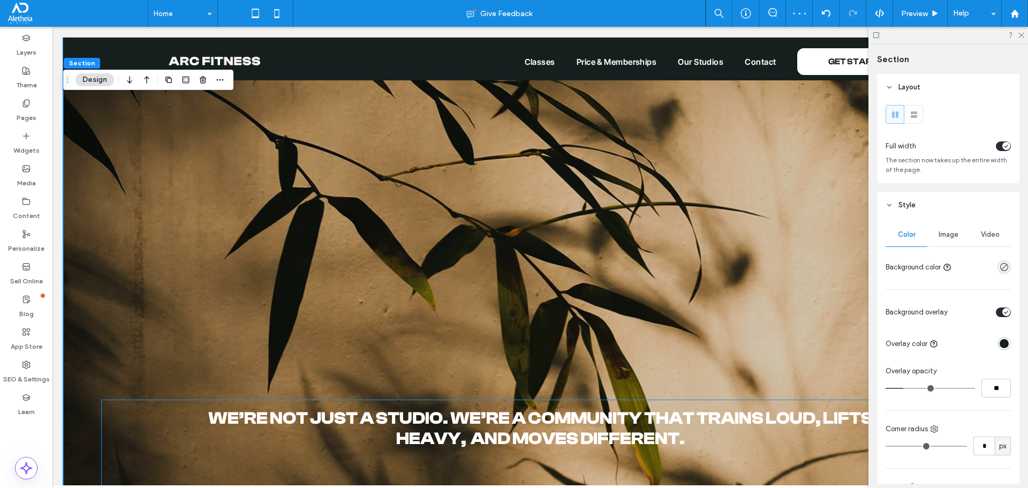
click at [124, 424] on div "We’re not just a studio. We’re a community that trains loud, lifts heavy, and m…" at bounding box center [539, 497] width 877 height 196
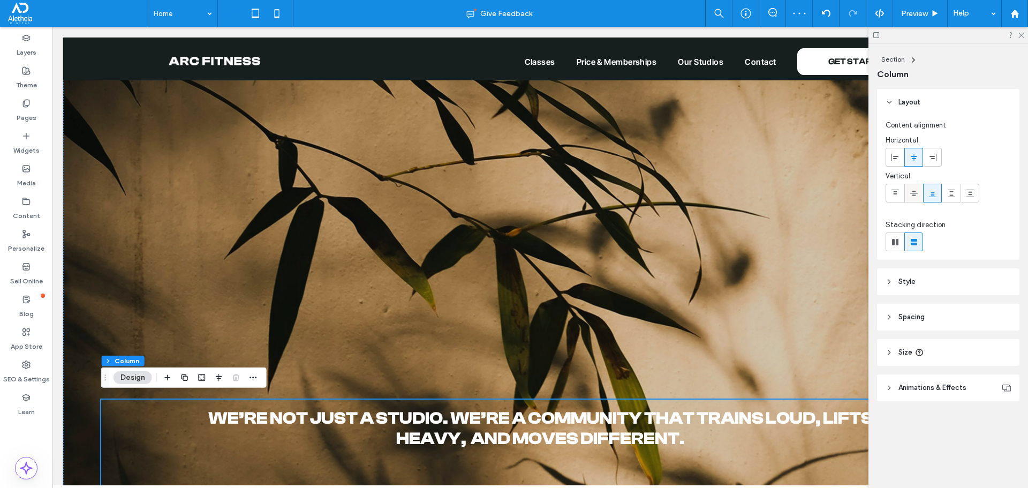
click at [913, 196] on icon at bounding box center [913, 193] width 9 height 9
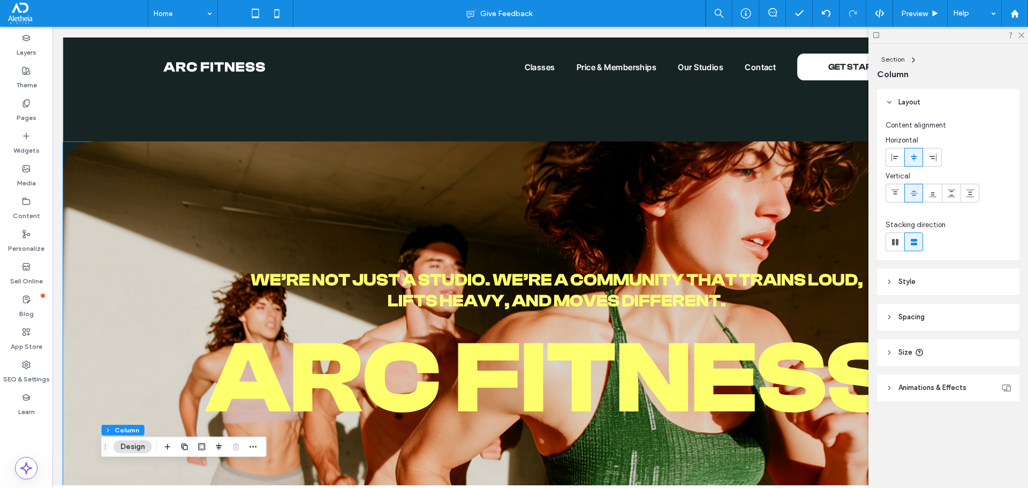
scroll to position [0, 0]
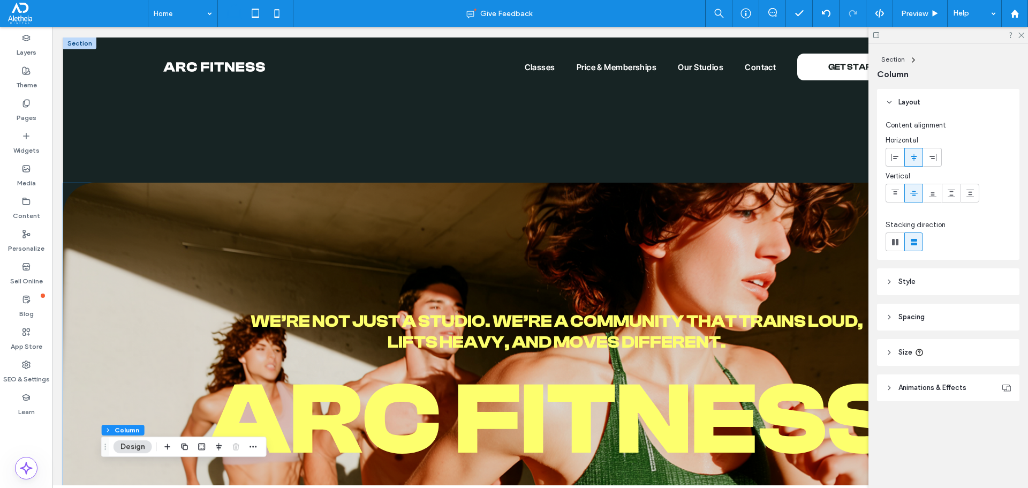
click at [194, 272] on img at bounding box center [540, 394] width 954 height 423
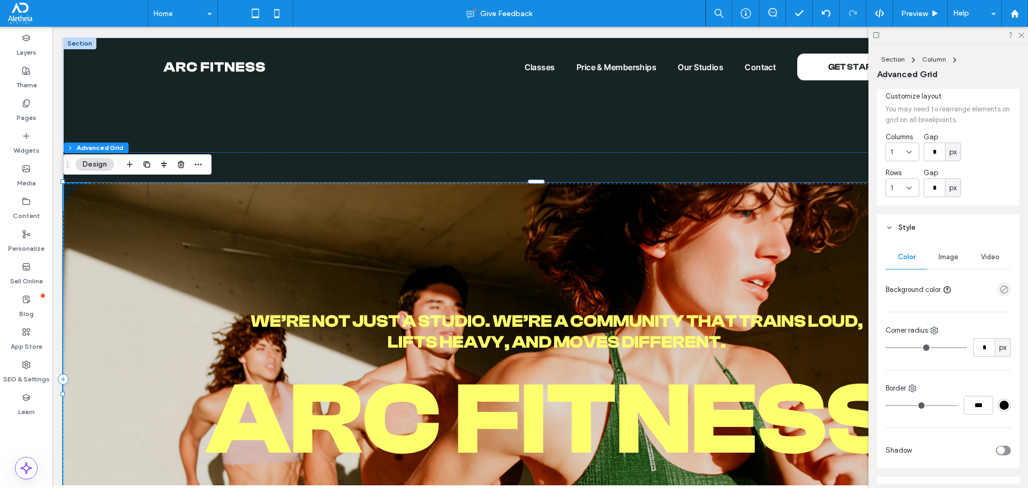
scroll to position [277, 0]
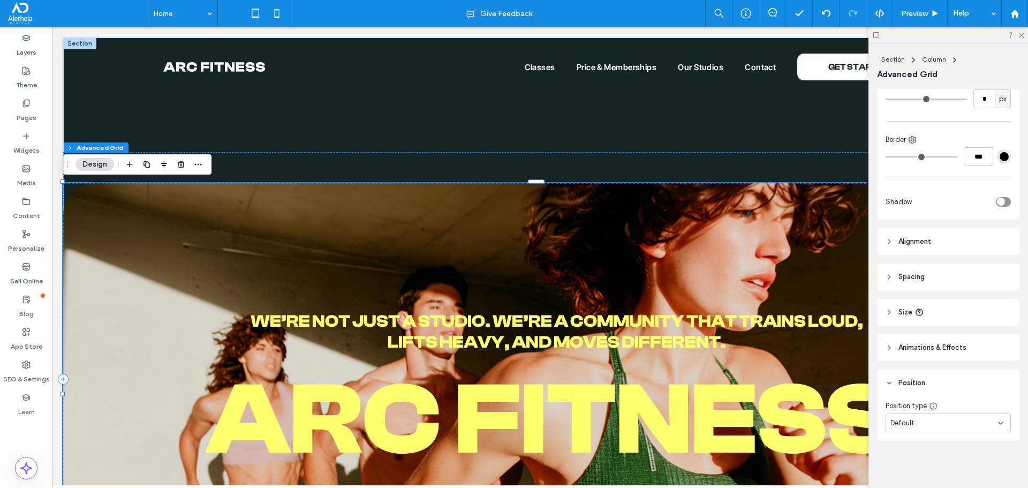
click at [929, 242] on span "Alignment" at bounding box center [914, 241] width 33 height 11
click at [944, 308] on header "Spacing" at bounding box center [948, 308] width 142 height 27
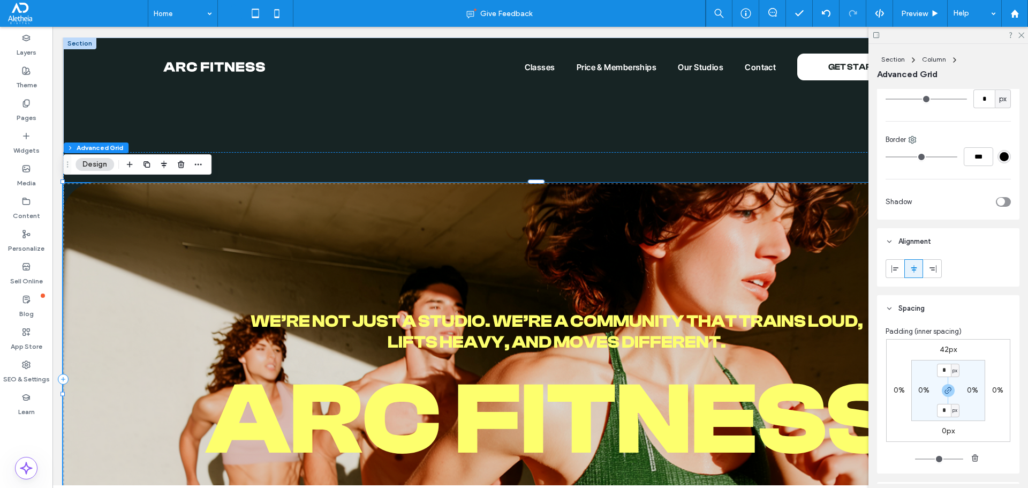
click at [945, 347] on label "42px" at bounding box center [947, 349] width 17 height 9
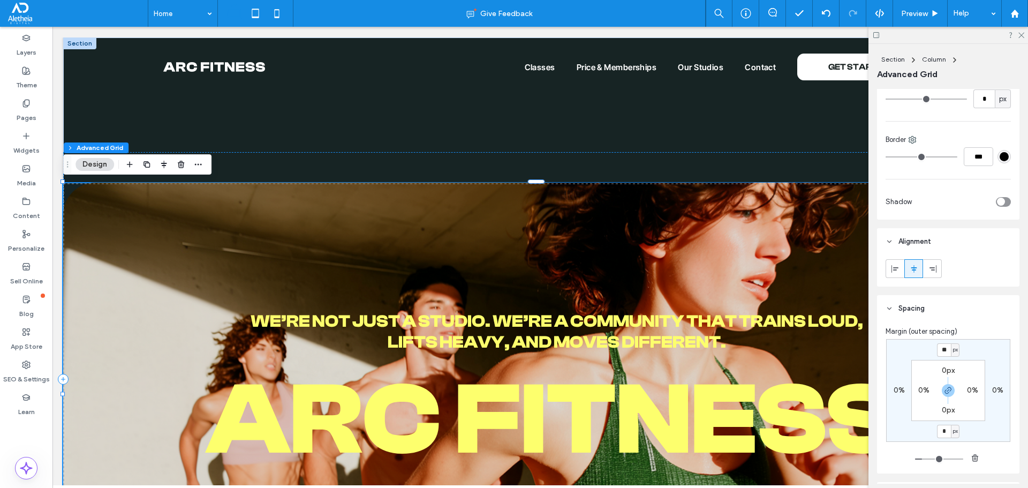
type input "*"
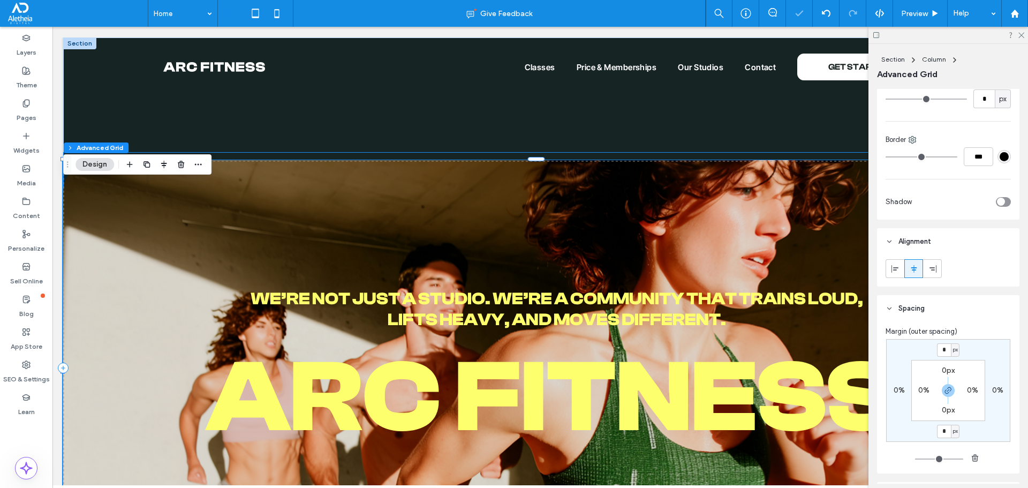
click at [594, 154] on div "arC FITNESS We’re not just a studio. We’re a community that trains loud, lifts …" at bounding box center [540, 368] width 954 height 432
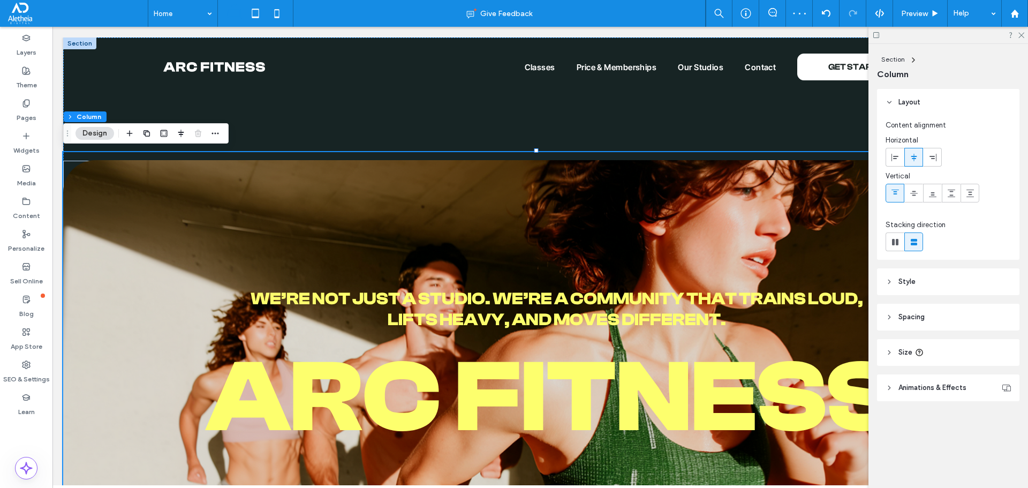
click at [940, 282] on header "Style" at bounding box center [948, 281] width 142 height 27
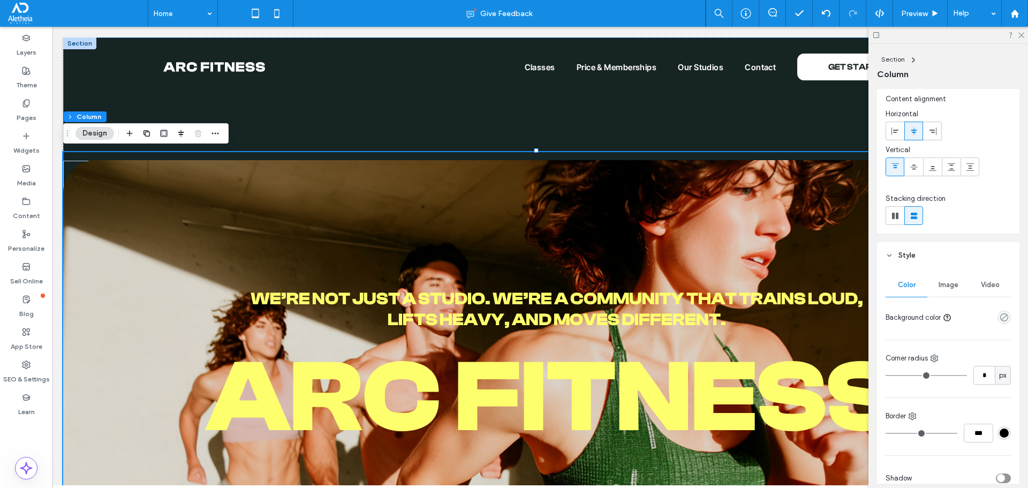
scroll to position [187, 0]
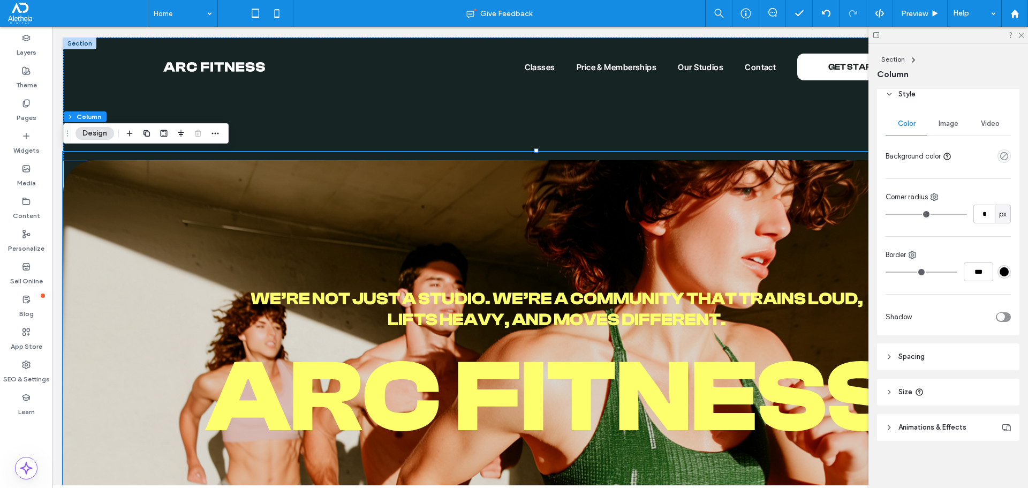
click at [940, 355] on header "Spacing" at bounding box center [948, 356] width 142 height 27
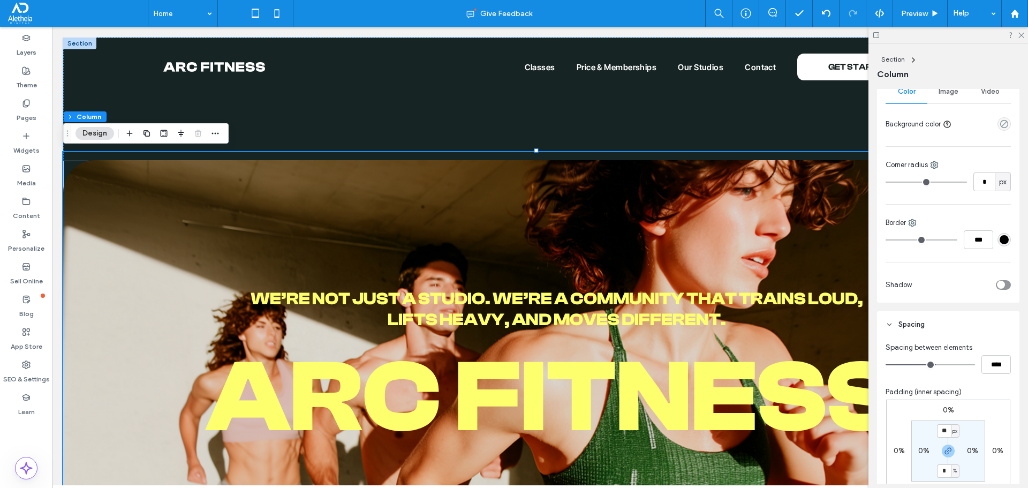
scroll to position [241, 0]
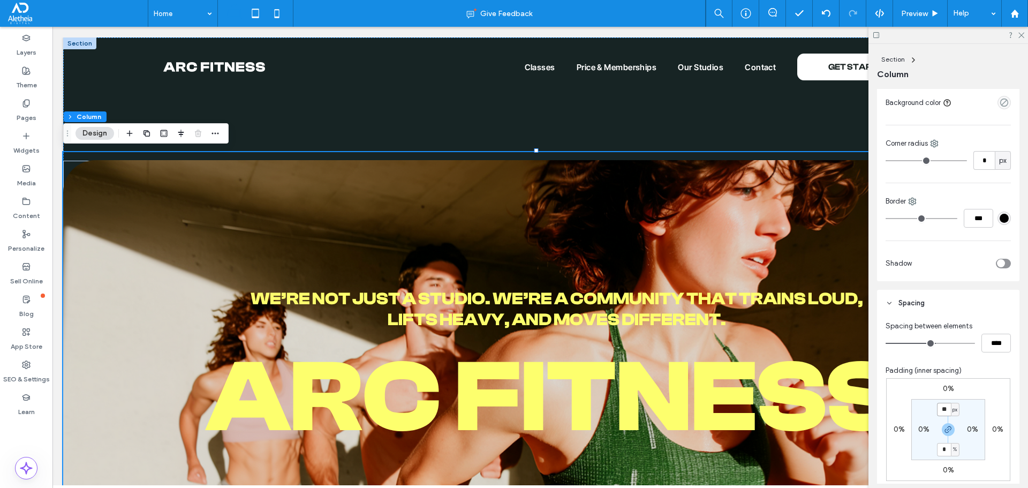
click at [939, 413] on input "**" at bounding box center [944, 409] width 14 height 13
type input "*"
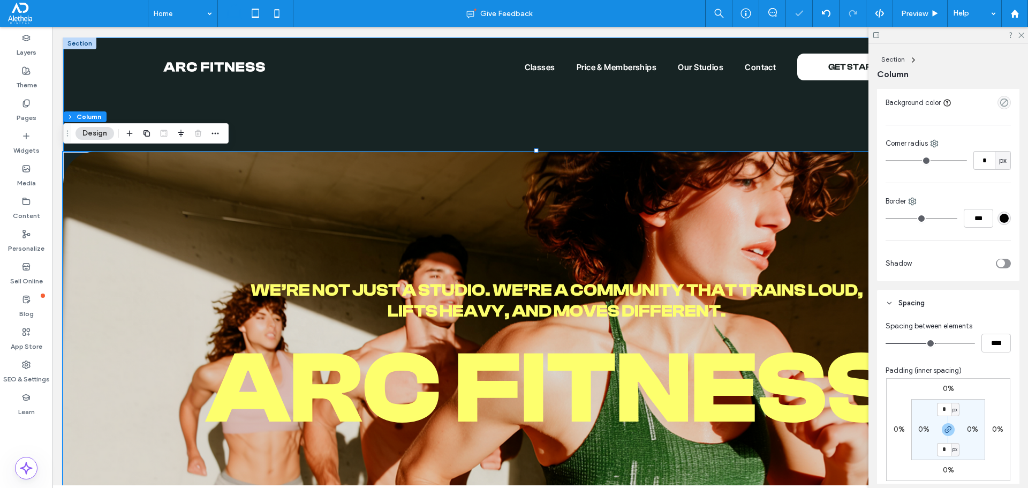
click at [321, 117] on div "arC FITNESS We’re not just a studio. We’re a community that trains loud, lifts …" at bounding box center [540, 306] width 954 height 538
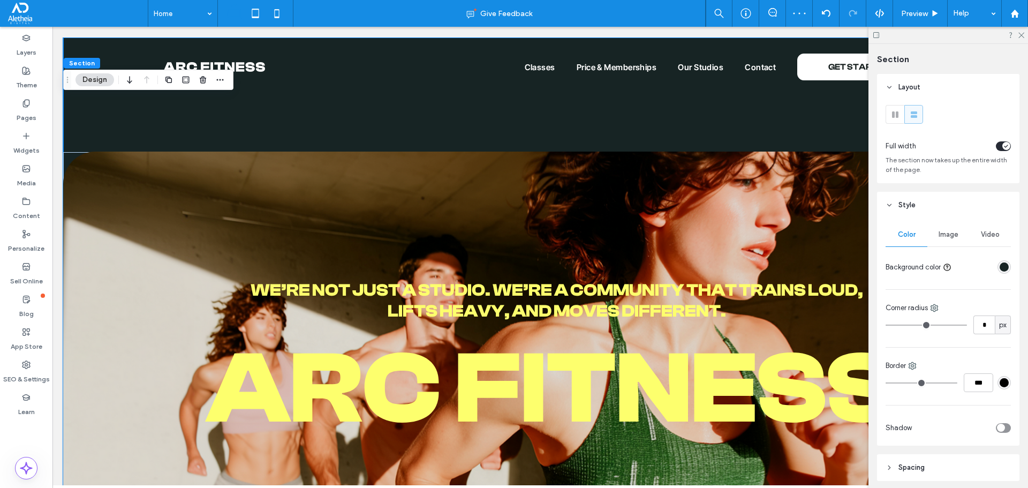
scroll to position [75, 0]
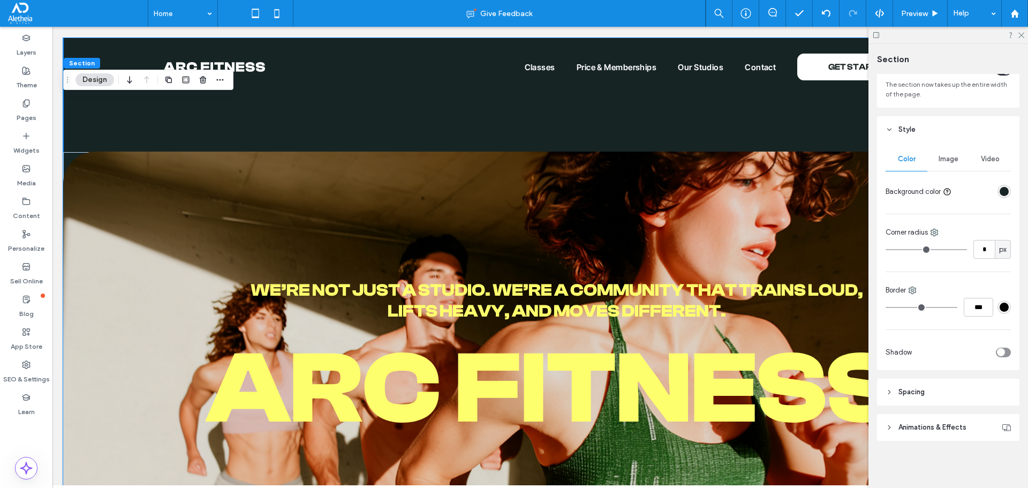
click at [948, 429] on span "Animations & Effects" at bounding box center [932, 427] width 68 height 11
click at [947, 389] on header "Spacing" at bounding box center [948, 391] width 142 height 27
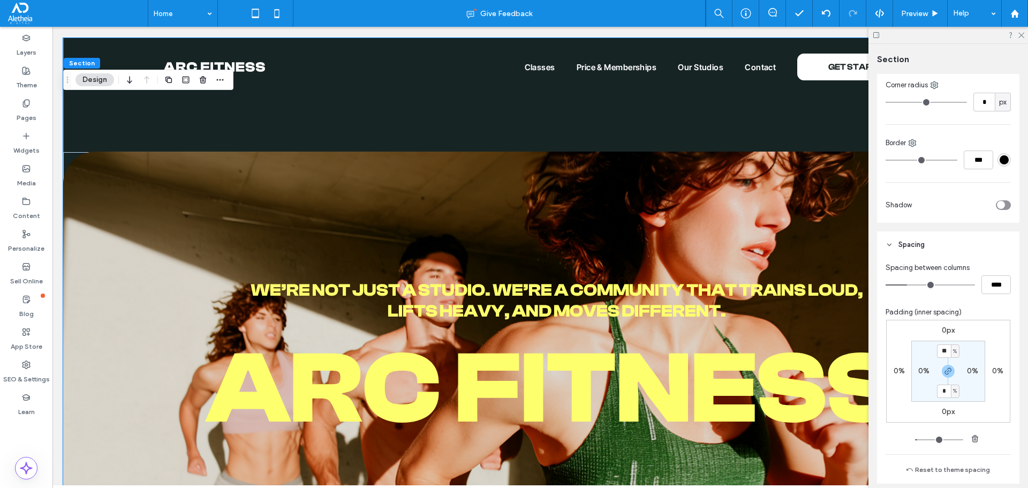
scroll to position [236, 0]
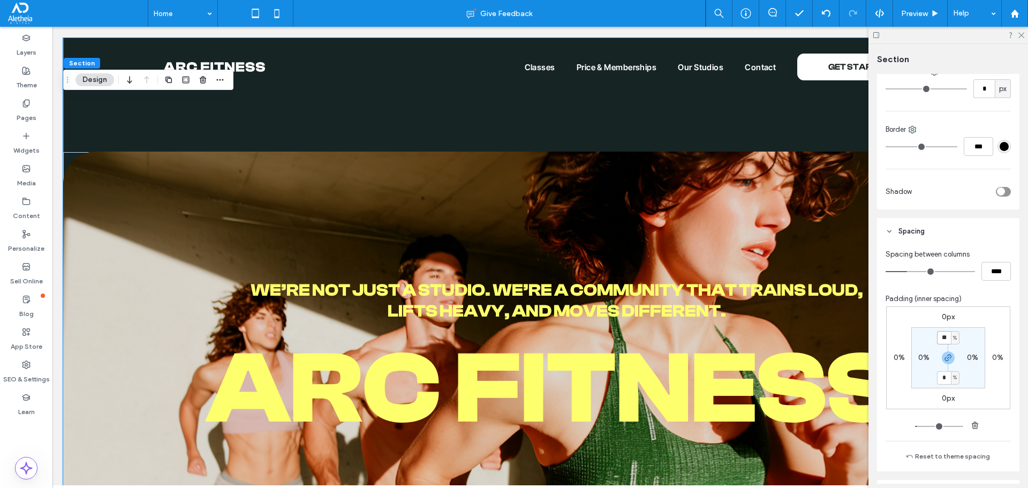
click at [944, 338] on input "**" at bounding box center [944, 337] width 14 height 13
type input "*"
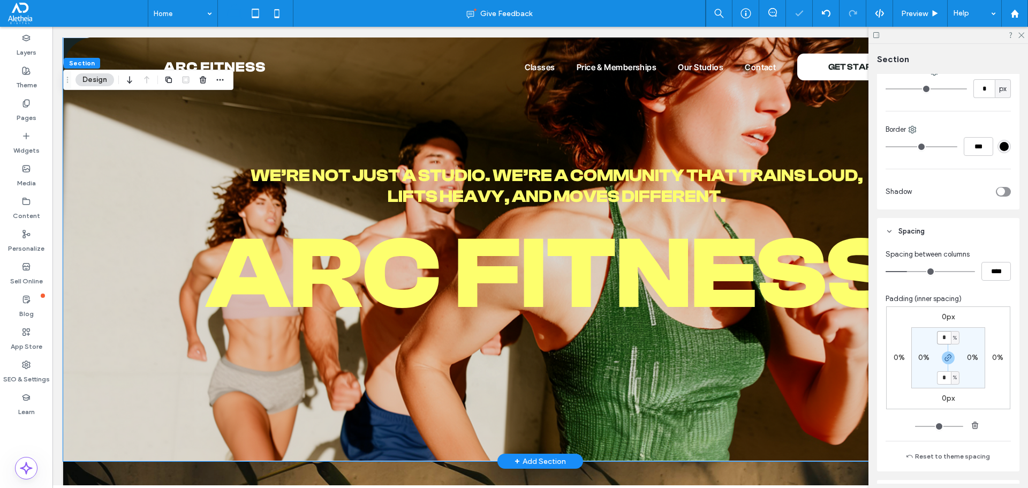
click at [171, 271] on h1 "arC FITNESS" at bounding box center [551, 274] width 954 height 125
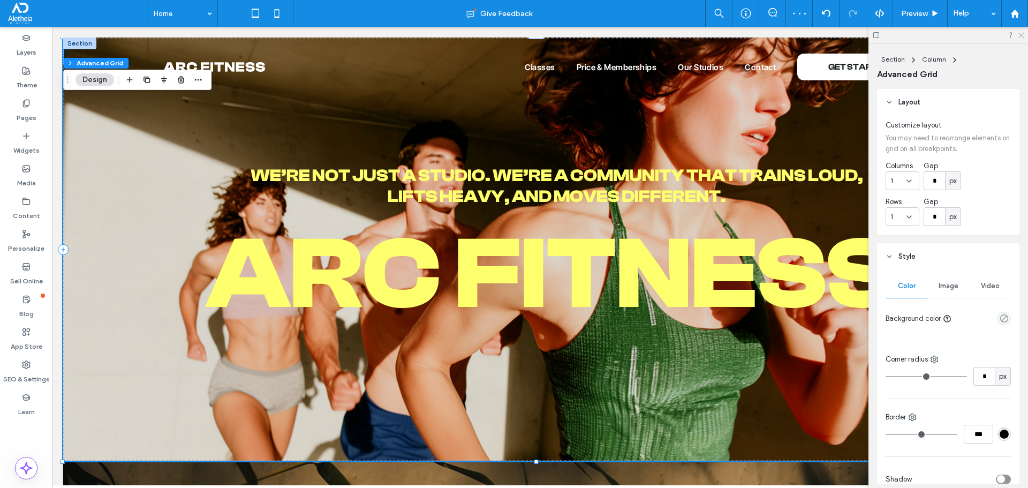
click at [1023, 34] on icon at bounding box center [1020, 34] width 7 height 7
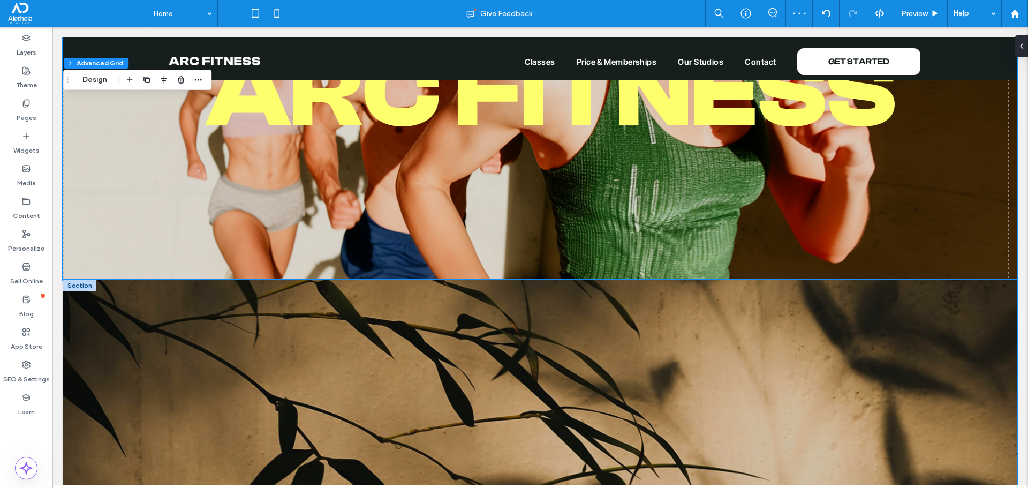
scroll to position [268, 0]
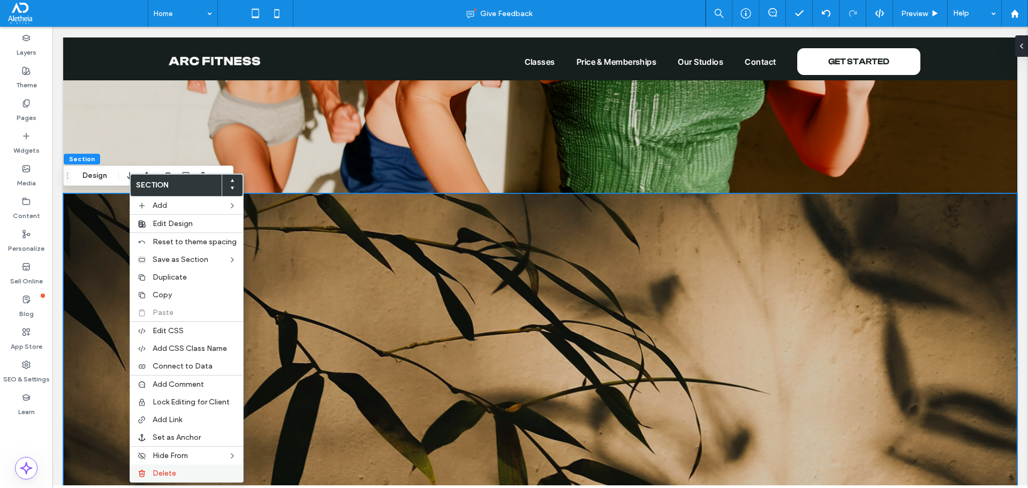
click at [197, 470] on label "Delete" at bounding box center [195, 472] width 84 height 9
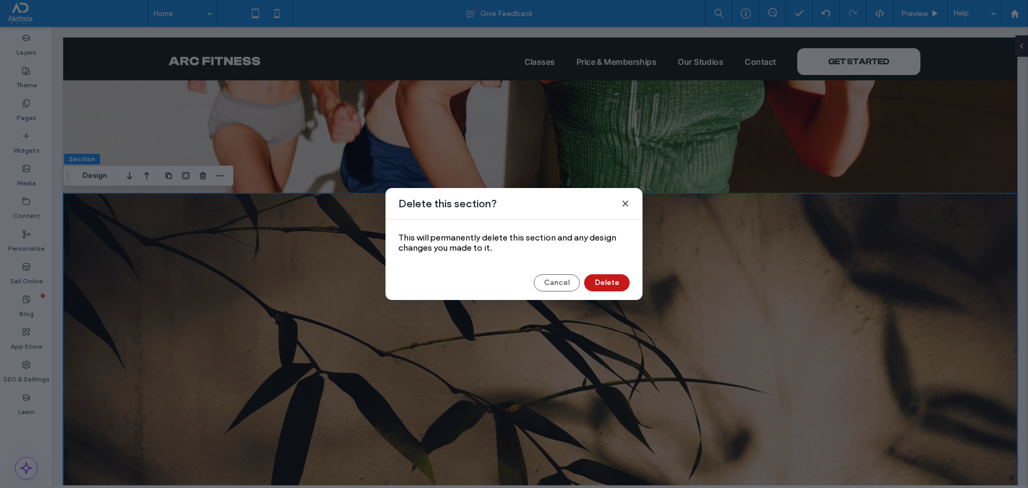
click at [603, 280] on button "Delete" at bounding box center [606, 282] width 45 height 17
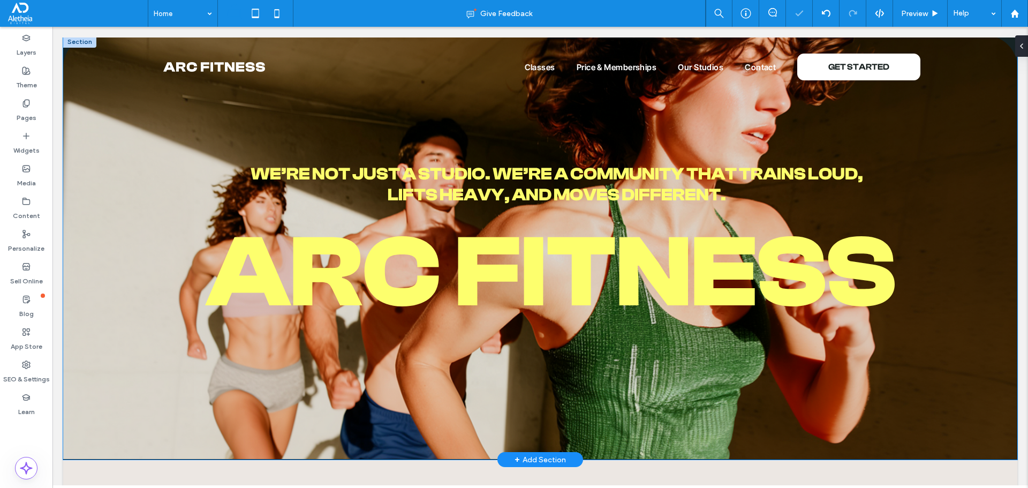
scroll to position [0, 0]
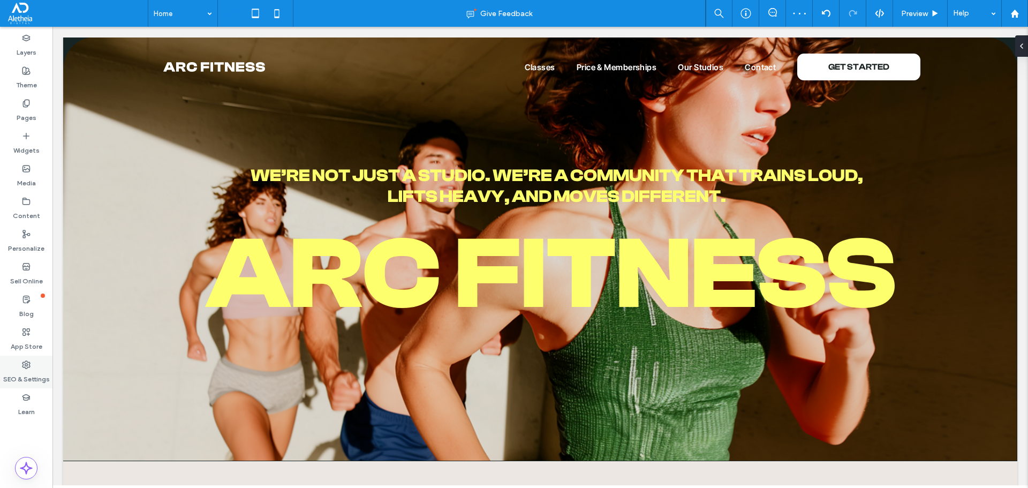
click at [27, 374] on label "SEO & Settings" at bounding box center [26, 376] width 47 height 15
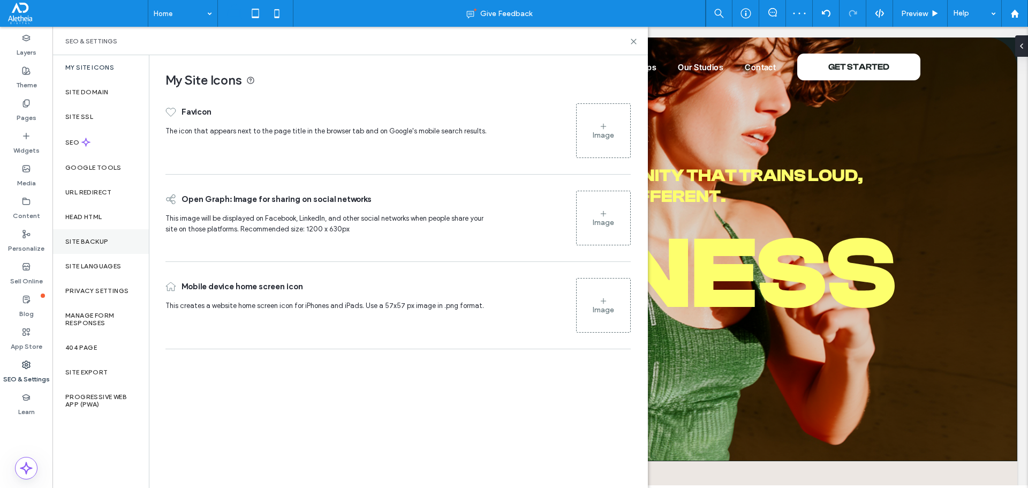
click at [108, 238] on label "Site Backup" at bounding box center [86, 241] width 43 height 7
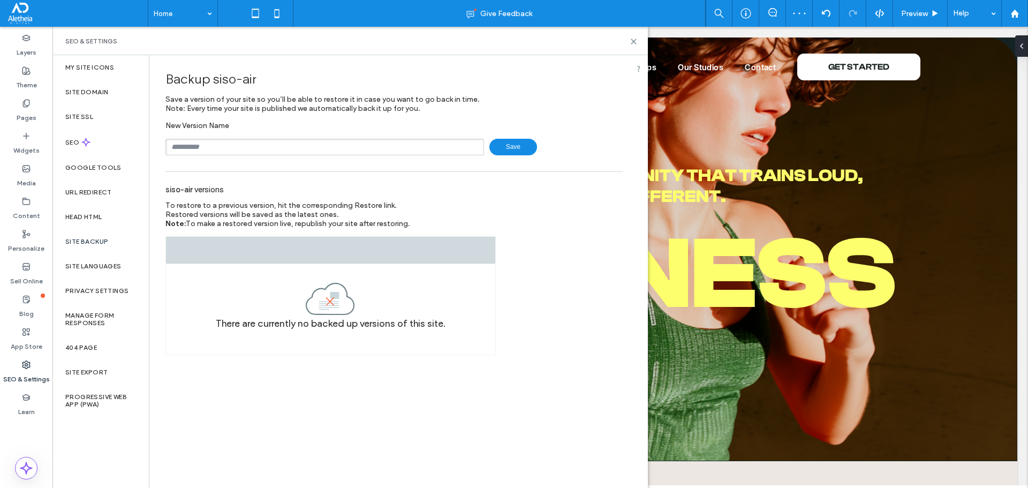
click at [214, 149] on input "text" at bounding box center [324, 147] width 318 height 17
type input "***"
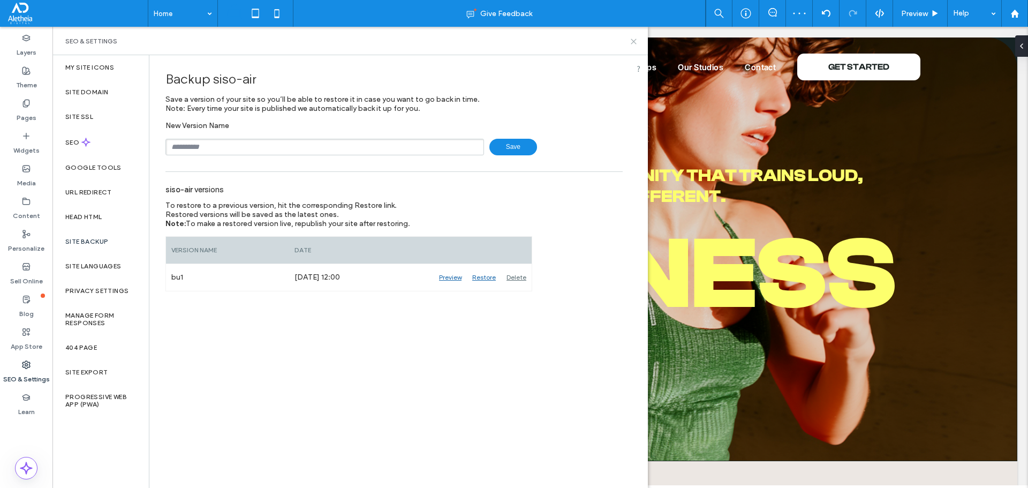
click at [632, 43] on use at bounding box center [633, 41] width 5 height 5
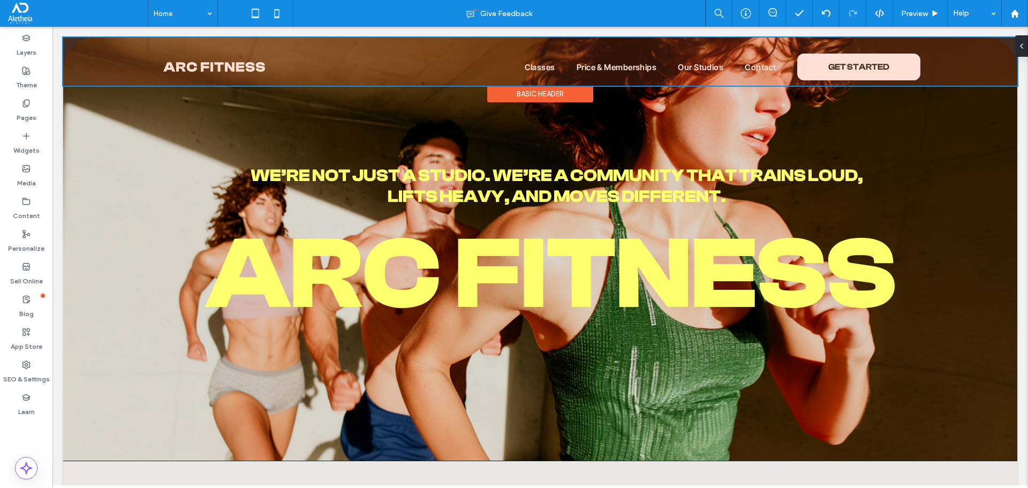
click at [202, 65] on div at bounding box center [540, 61] width 954 height 48
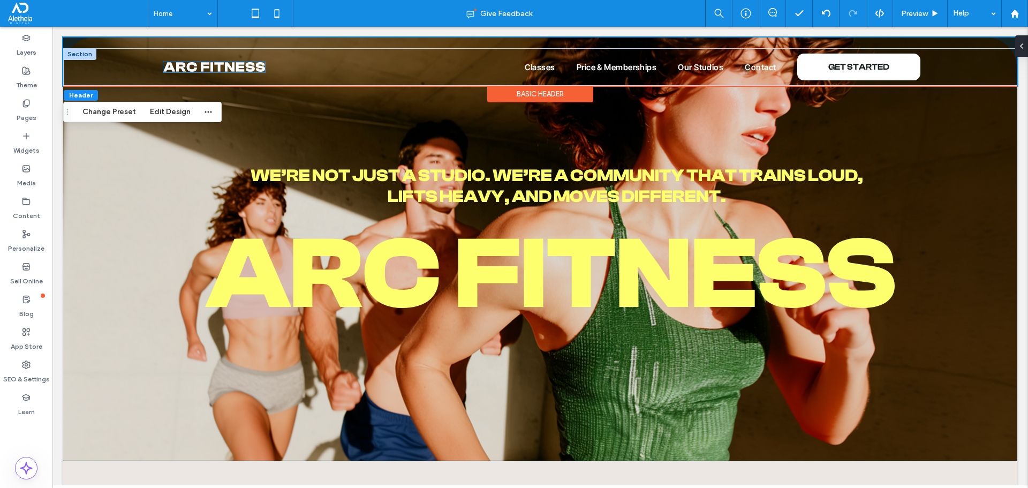
click at [201, 65] on img at bounding box center [214, 67] width 102 height 10
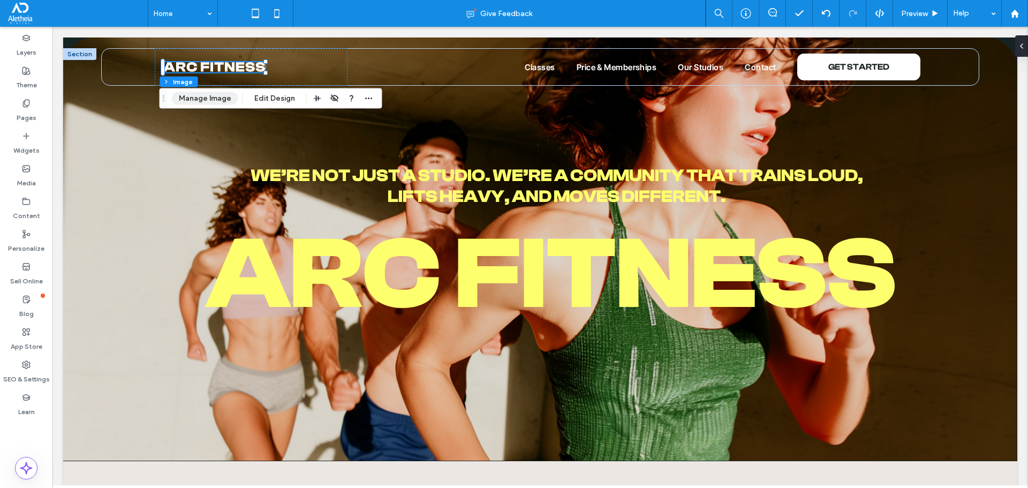
click at [204, 98] on button "Manage Image" at bounding box center [205, 98] width 66 height 13
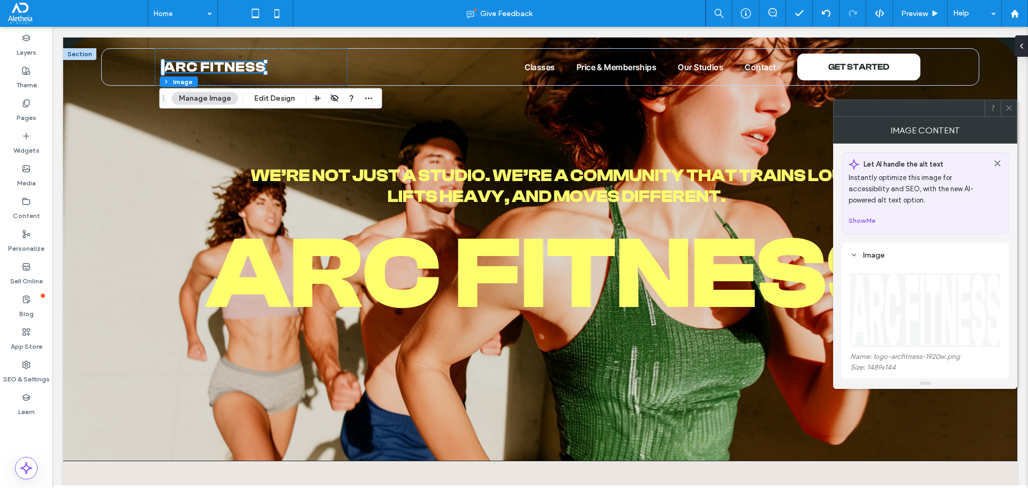
click at [924, 307] on img at bounding box center [925, 310] width 151 height 74
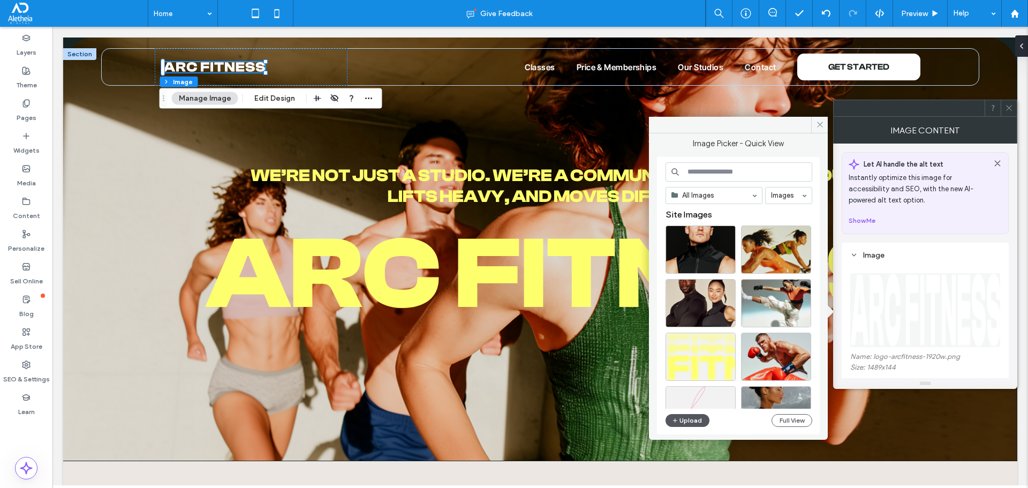
click at [677, 420] on icon "button" at bounding box center [675, 420] width 6 height 9
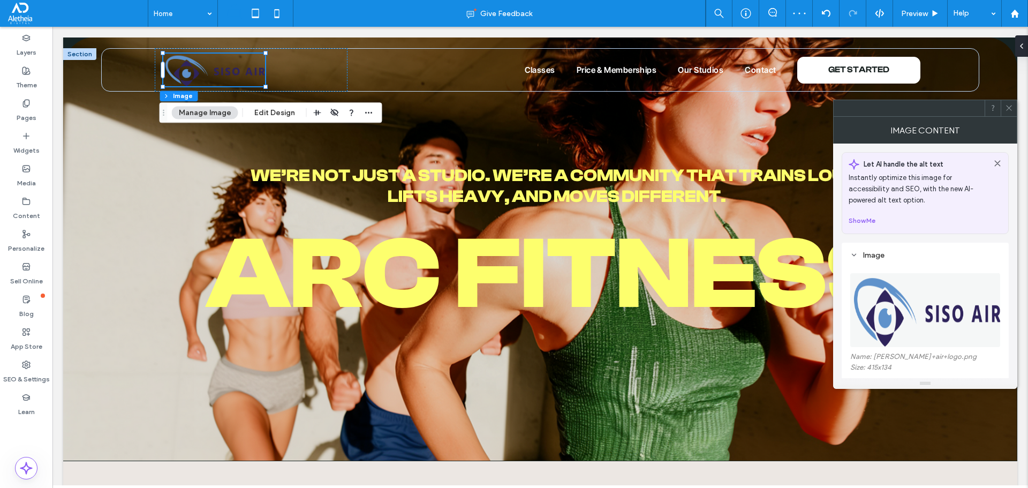
click at [1009, 105] on icon at bounding box center [1009, 108] width 8 height 8
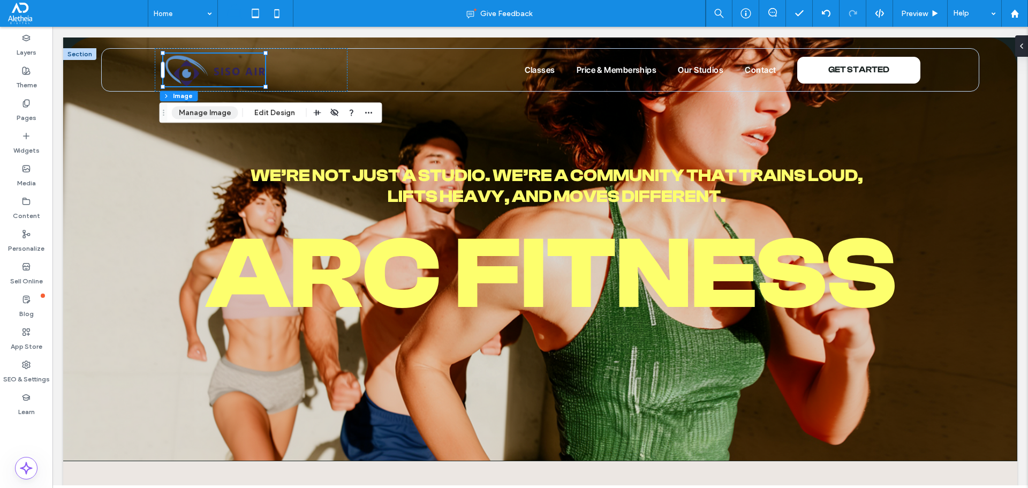
click at [199, 116] on button "Manage Image" at bounding box center [205, 112] width 66 height 13
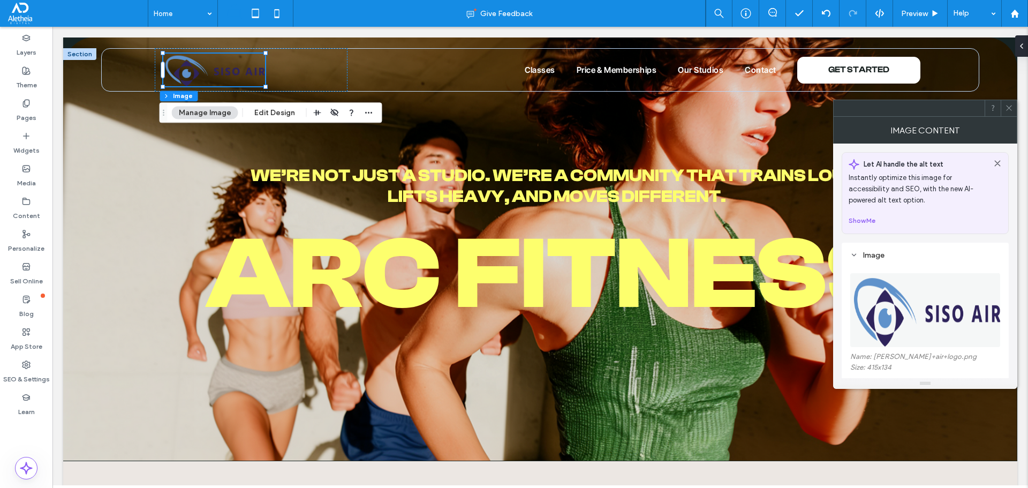
click at [954, 311] on img at bounding box center [925, 310] width 151 height 74
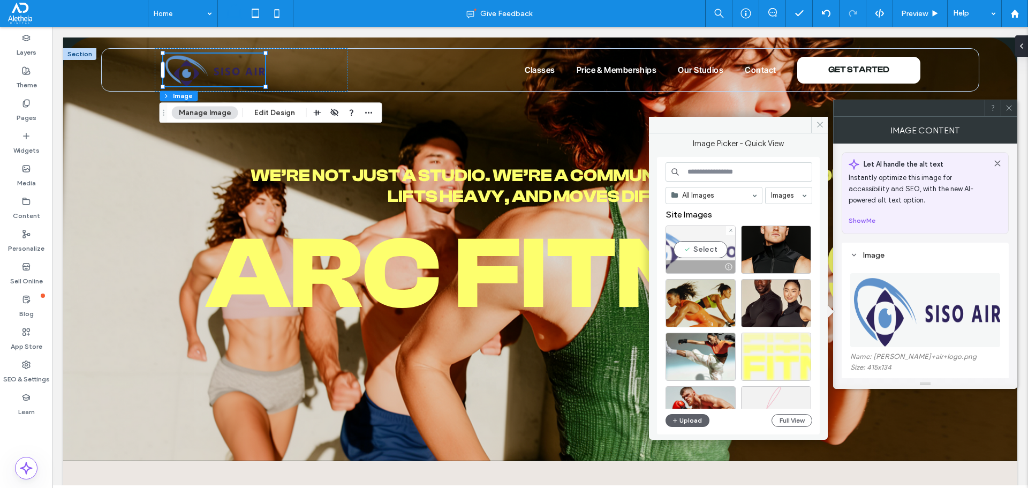
click at [702, 231] on div "Select" at bounding box center [700, 249] width 70 height 48
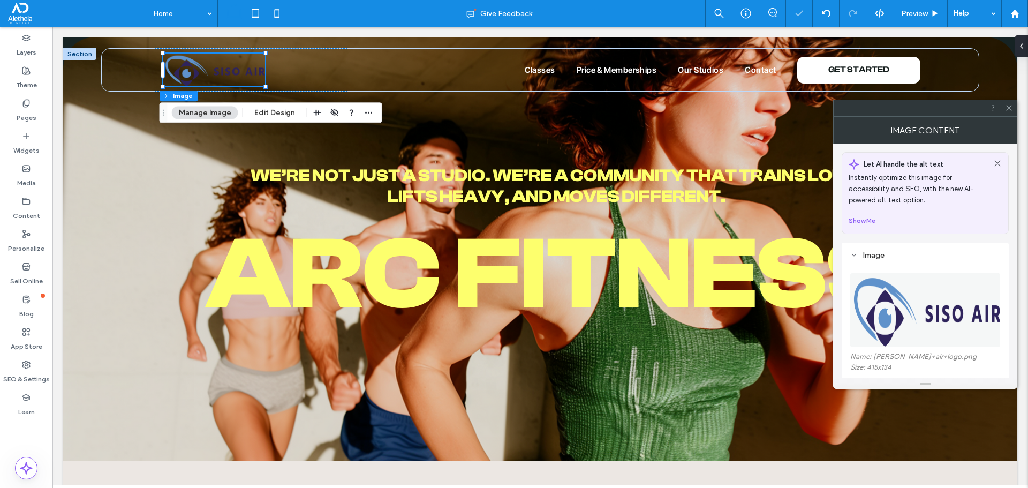
click at [884, 308] on img at bounding box center [925, 310] width 151 height 74
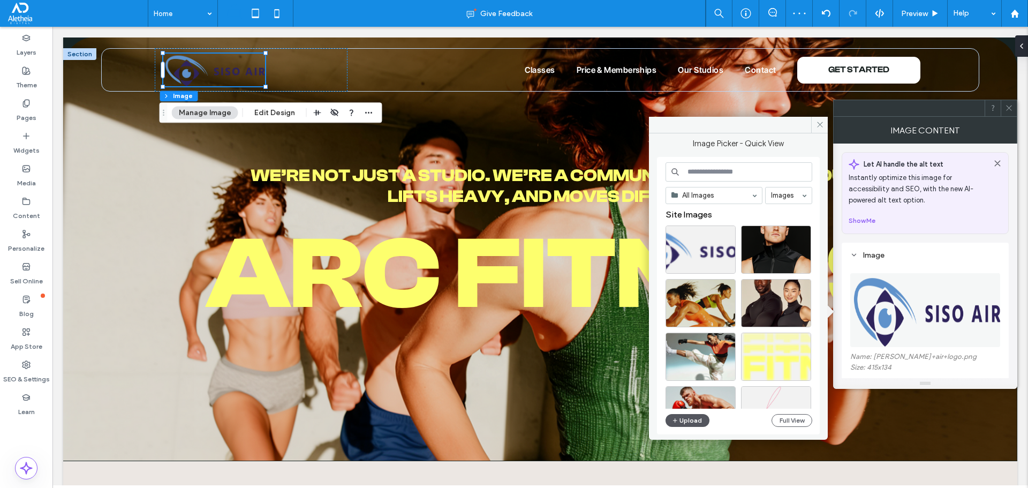
click at [668, 422] on button "Upload" at bounding box center [687, 420] width 44 height 13
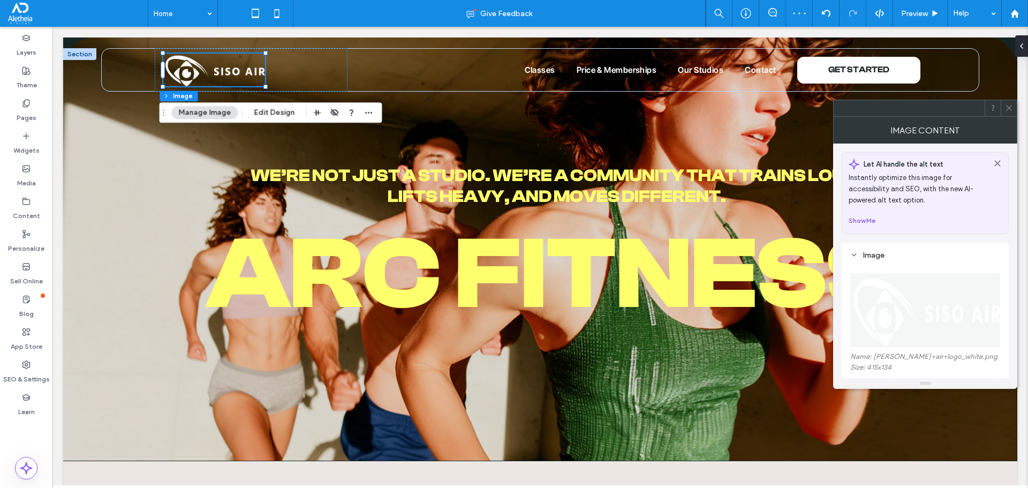
click at [1011, 111] on icon at bounding box center [1009, 108] width 8 height 8
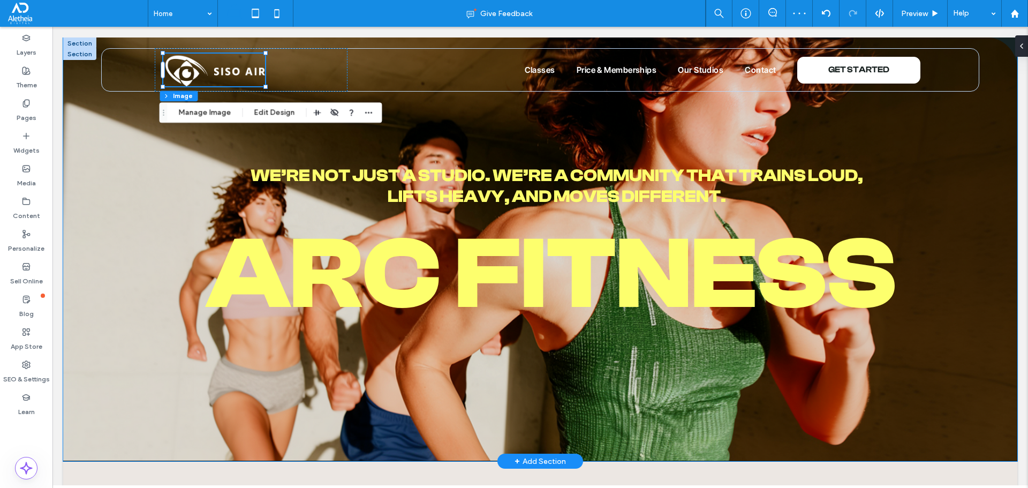
click at [140, 344] on img at bounding box center [540, 248] width 954 height 423
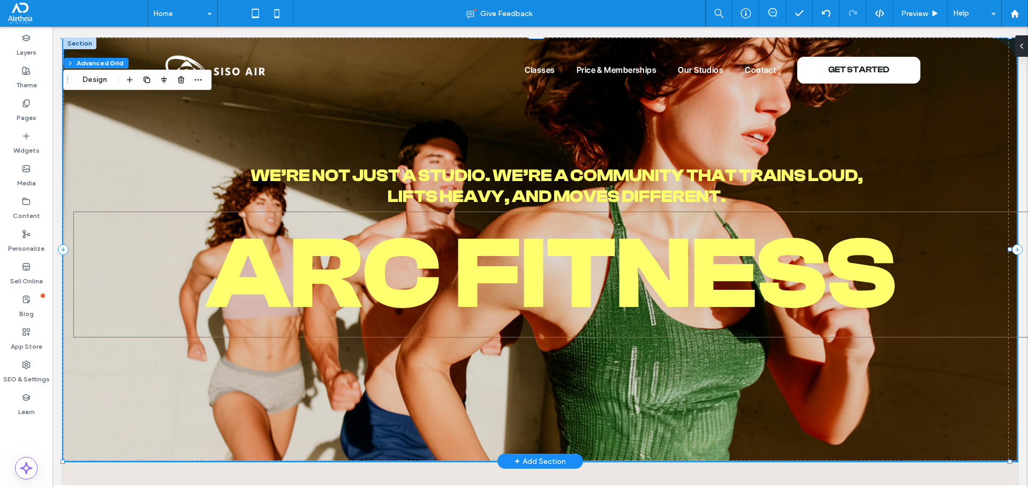
click at [127, 283] on h1 "arC FITNESS" at bounding box center [551, 274] width 954 height 125
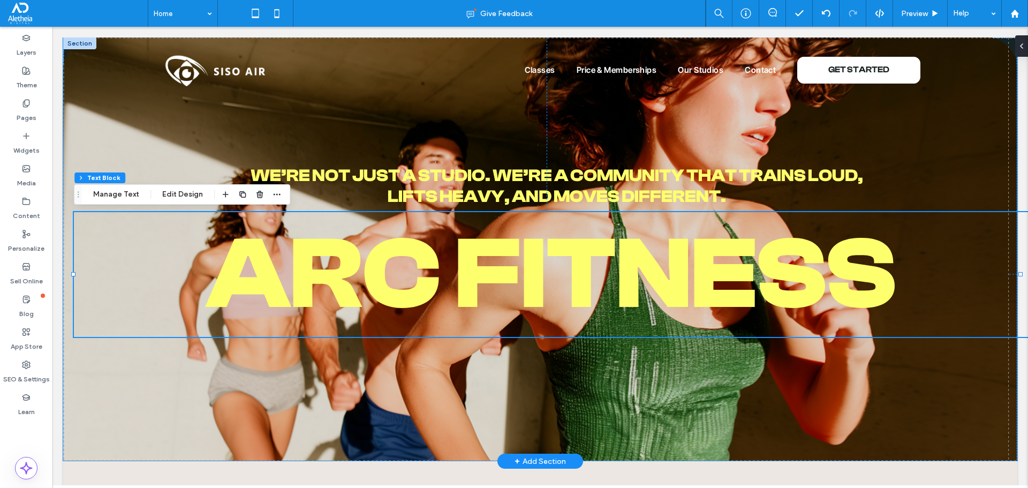
click at [147, 392] on img at bounding box center [540, 248] width 954 height 423
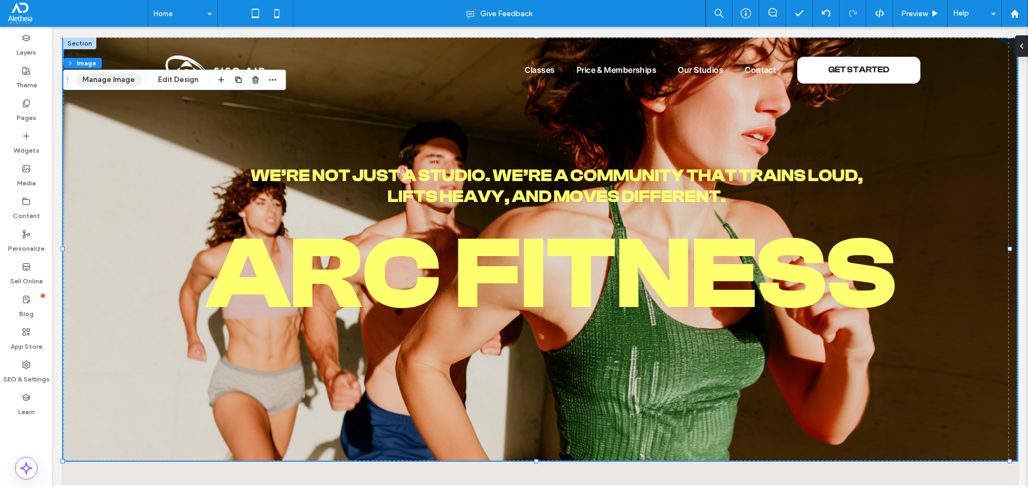
click at [121, 82] on button "Manage Image" at bounding box center [108, 79] width 66 height 13
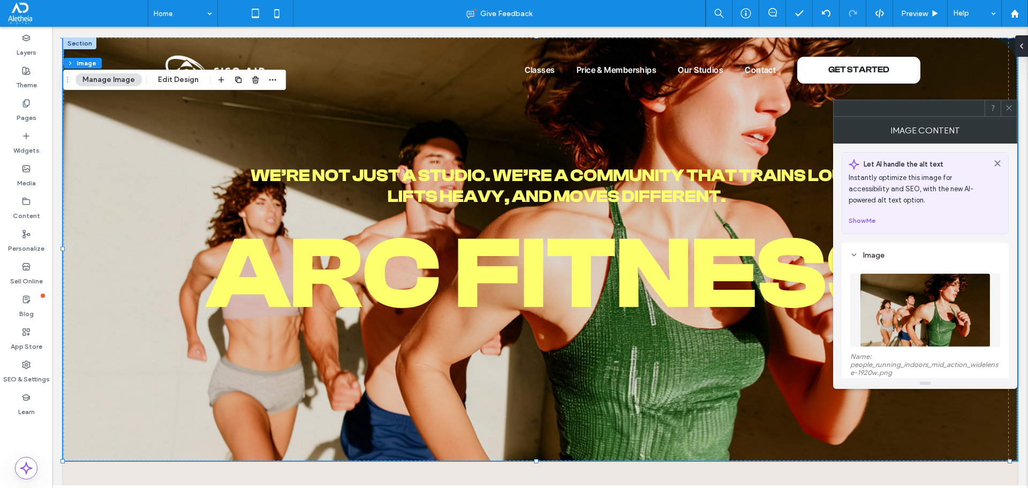
click at [919, 306] on img at bounding box center [925, 310] width 131 height 74
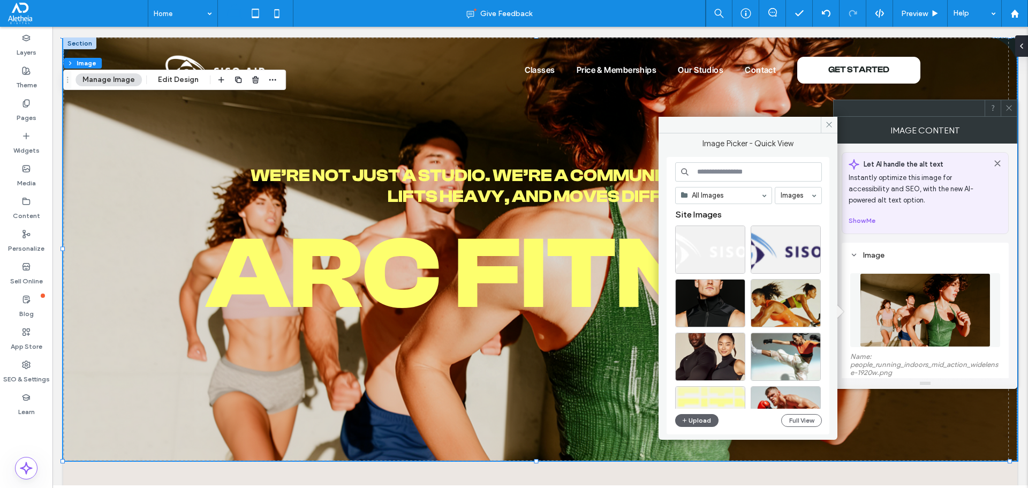
click at [708, 170] on input at bounding box center [748, 171] width 147 height 19
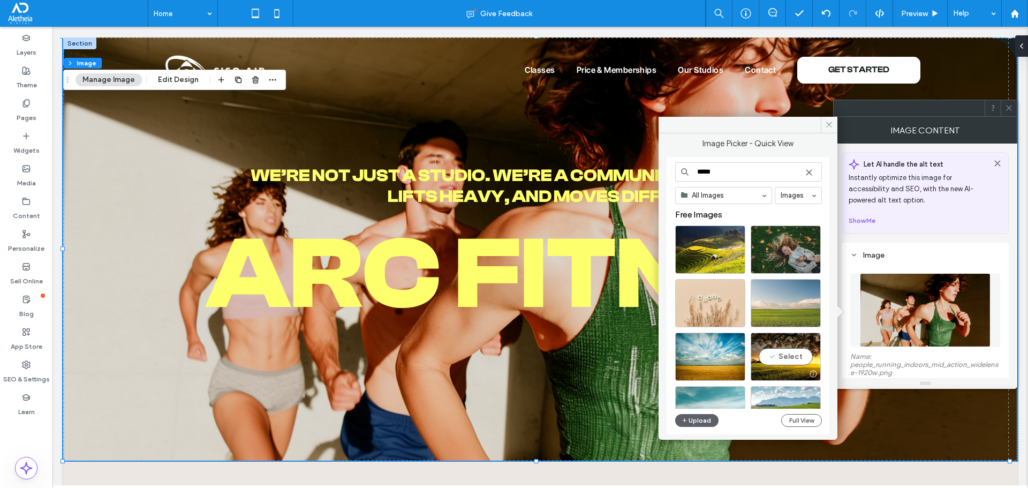
type input "*****"
click at [761, 287] on div at bounding box center [785, 303] width 70 height 48
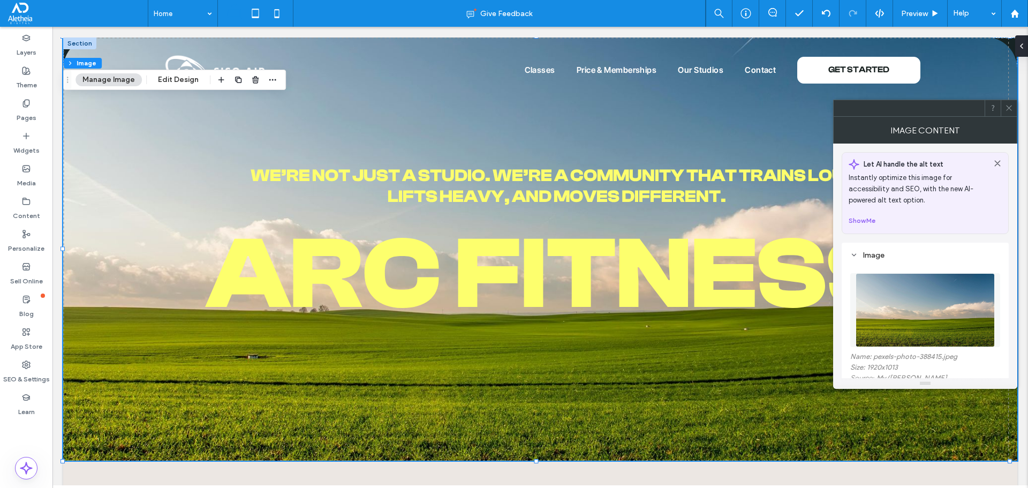
click at [1007, 110] on icon at bounding box center [1009, 108] width 8 height 8
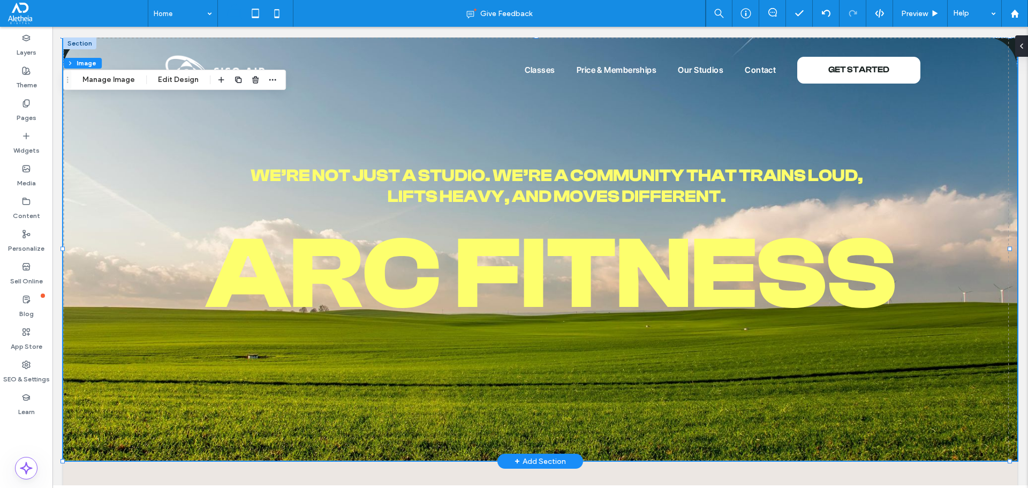
click at [111, 349] on img at bounding box center [540, 248] width 954 height 423
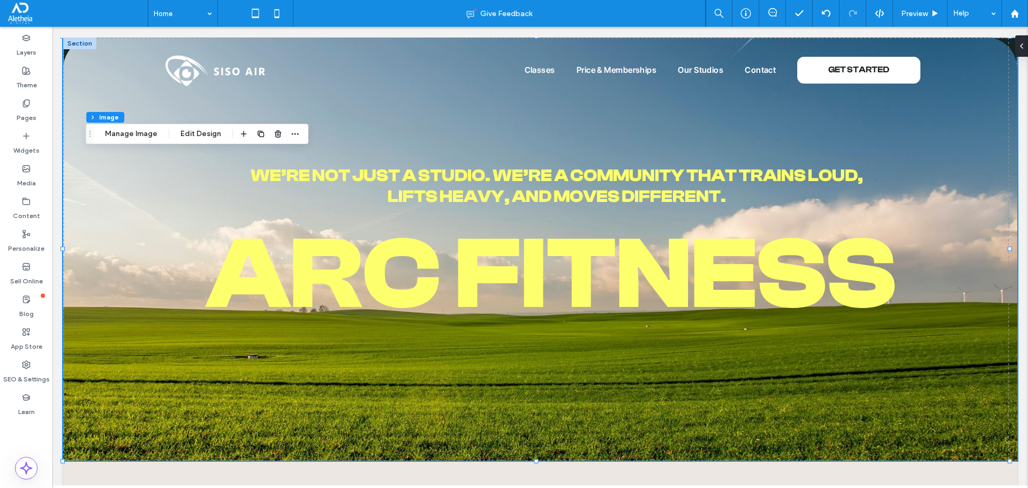
drag, startPoint x: 68, startPoint y: 80, endPoint x: 90, endPoint y: 134, distance: 58.6
click at [90, 134] on use "Drag" at bounding box center [90, 134] width 2 height 6
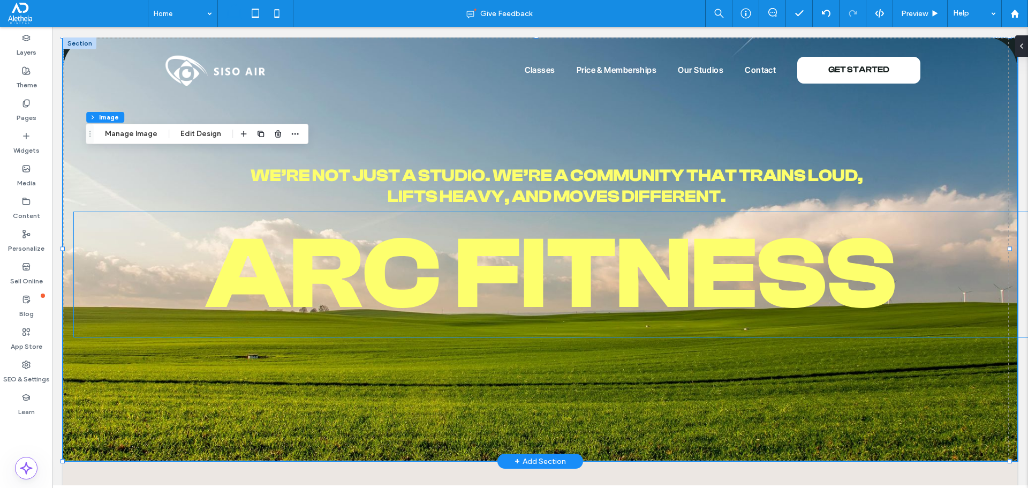
click at [567, 272] on span "arC FITNESS" at bounding box center [551, 274] width 690 height 116
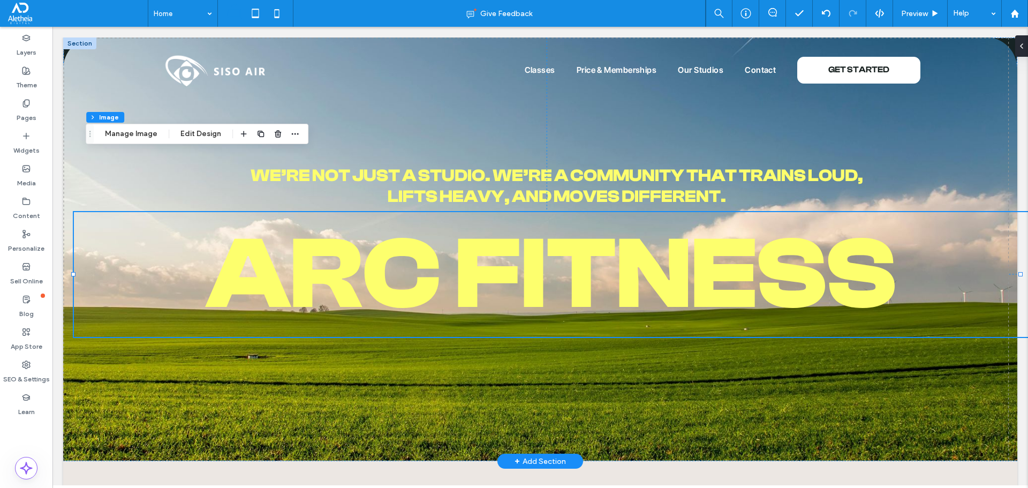
click at [567, 272] on div "arC FITNESS" at bounding box center [551, 274] width 954 height 125
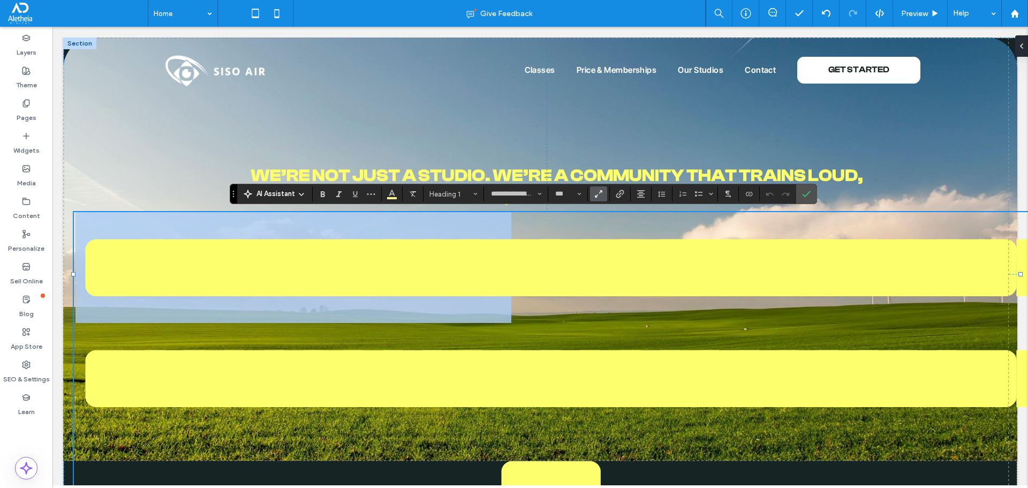
type input "**********"
type input "**"
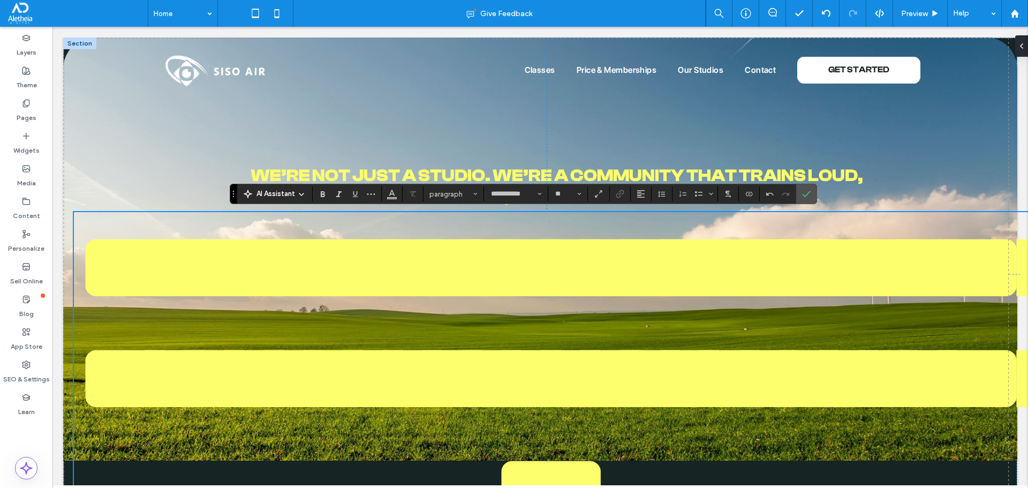
type input "**********"
type input "***"
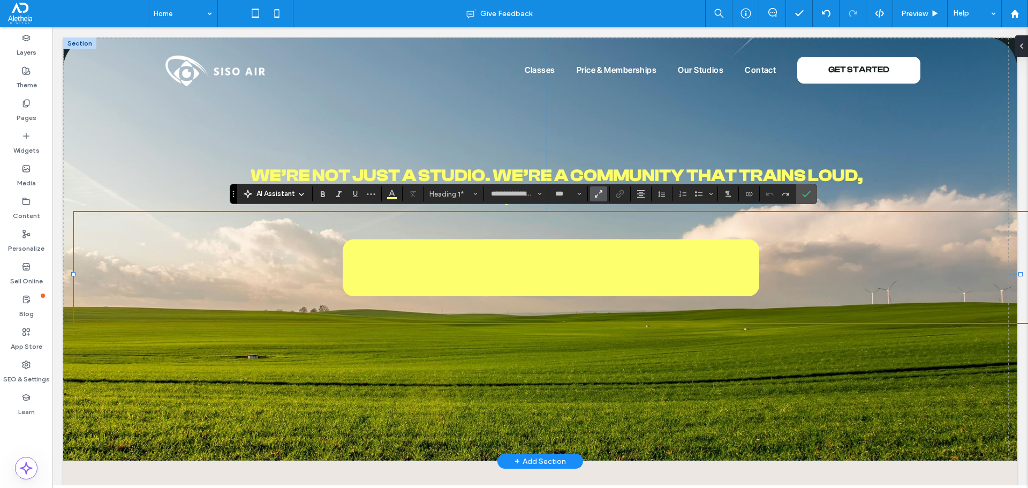
click at [630, 260] on span "**********" at bounding box center [551, 267] width 436 height 101
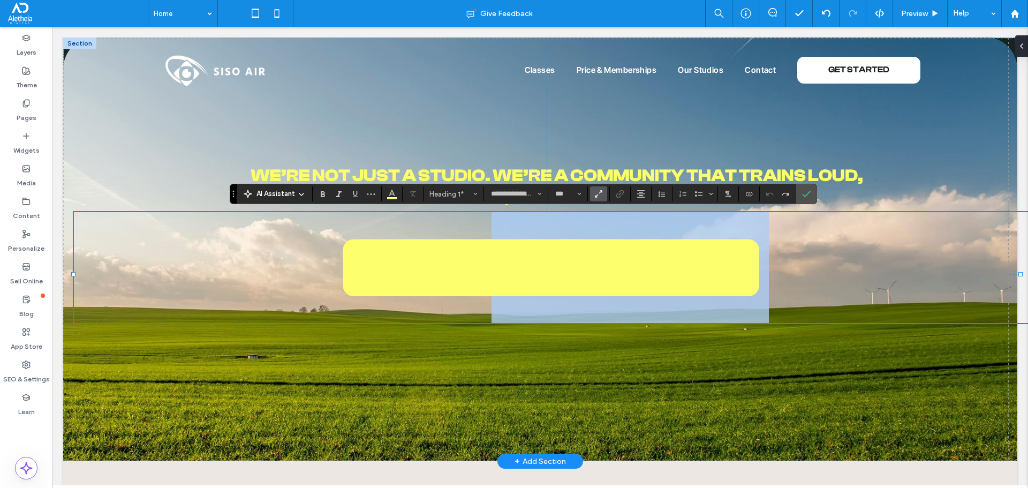
click at [630, 260] on span "**********" at bounding box center [551, 267] width 436 height 101
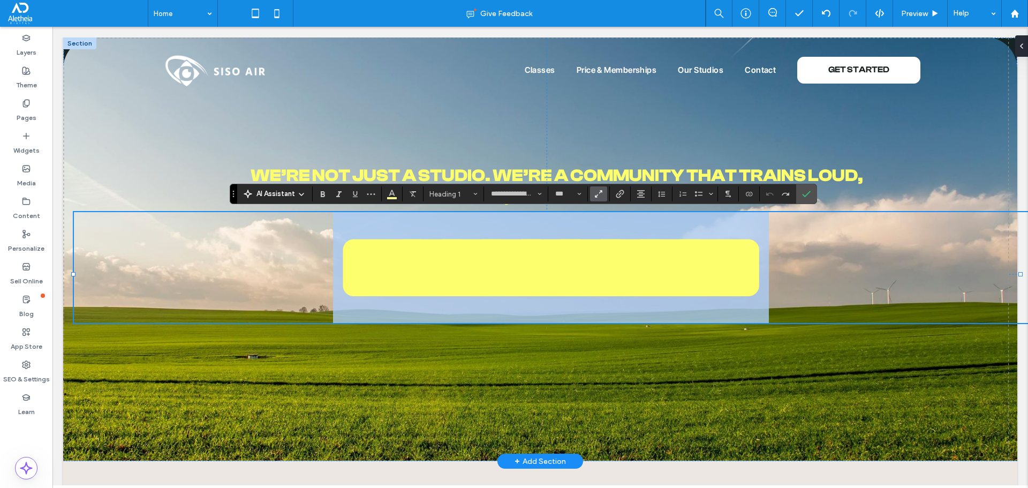
click at [630, 260] on span "**********" at bounding box center [551, 267] width 436 height 101
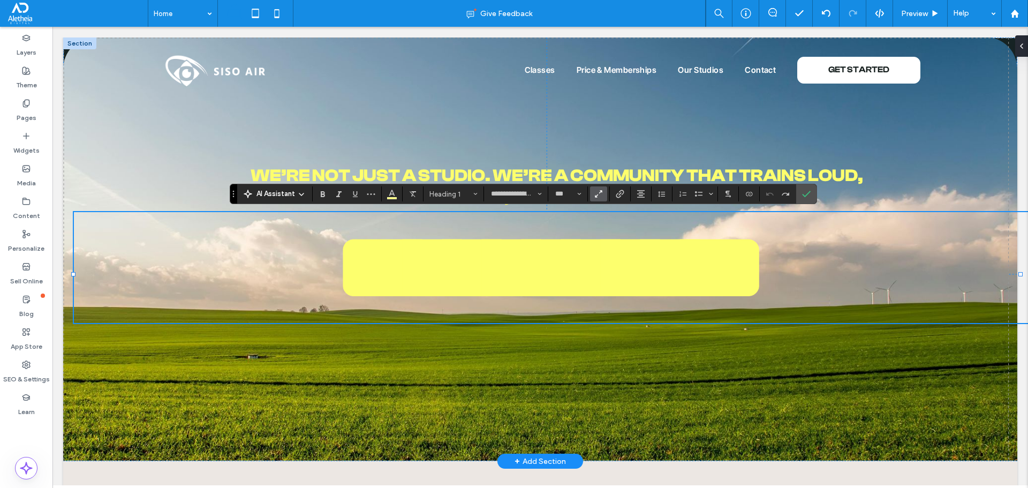
type input "**********"
type input "**"
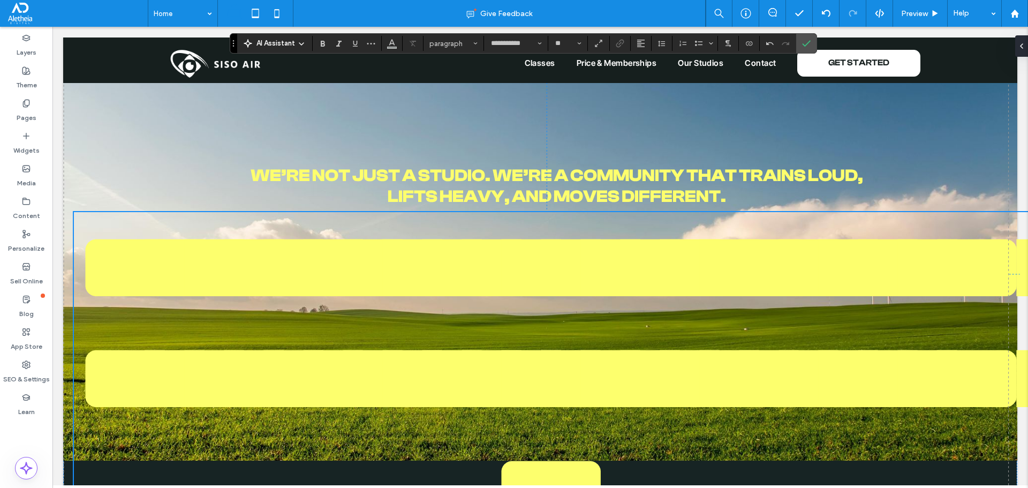
scroll to position [500, 0]
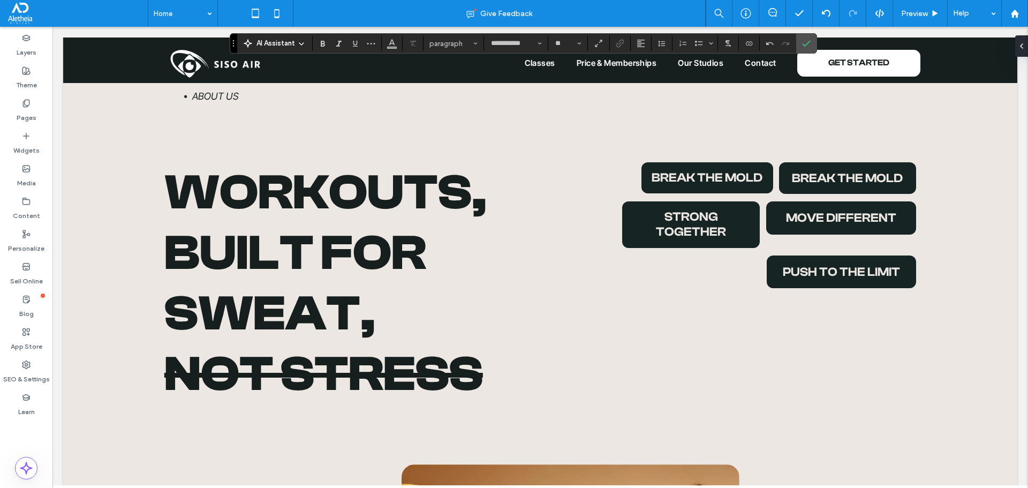
type input "**********"
type input "***"
click at [558, 41] on input "***" at bounding box center [564, 43] width 21 height 9
type input "***"
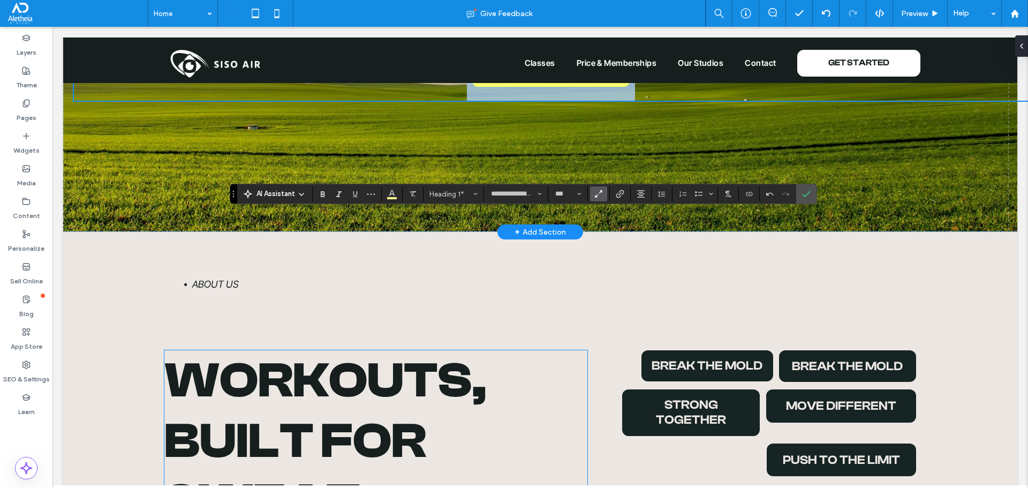
scroll to position [0, 0]
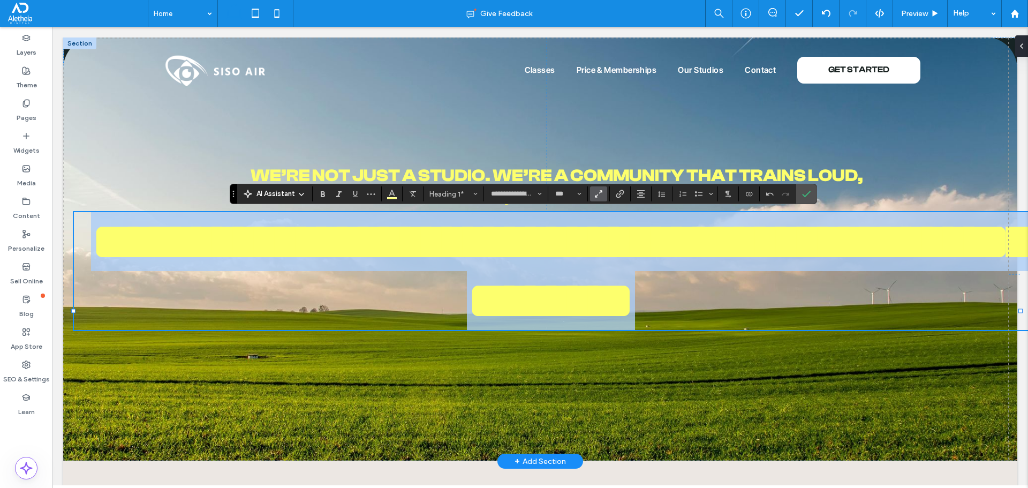
click at [681, 300] on span "**********" at bounding box center [561, 271] width 940 height 112
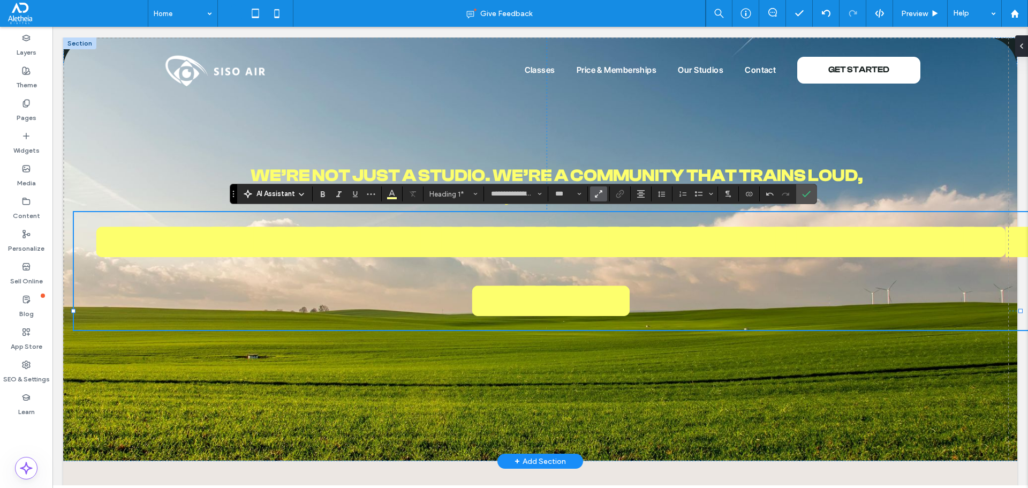
click at [681, 300] on span "**********" at bounding box center [561, 271] width 940 height 112
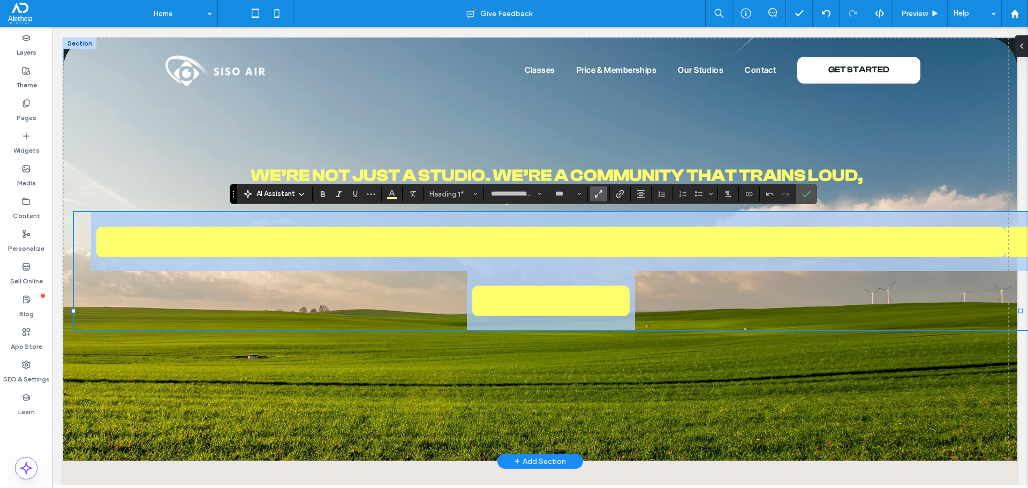
click at [681, 300] on span "**********" at bounding box center [561, 271] width 940 height 112
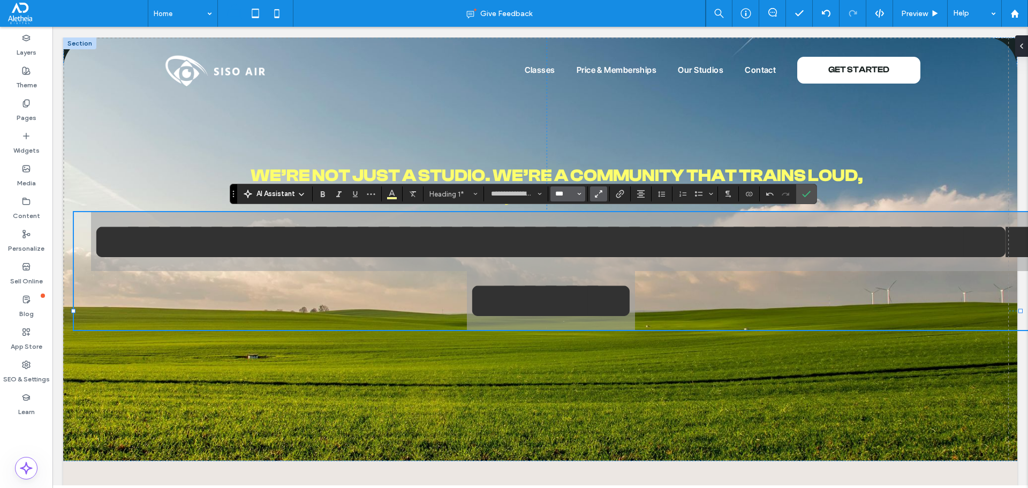
click at [559, 193] on input "***" at bounding box center [564, 193] width 21 height 9
click at [808, 200] on span "Confirm" at bounding box center [806, 194] width 9 height 18
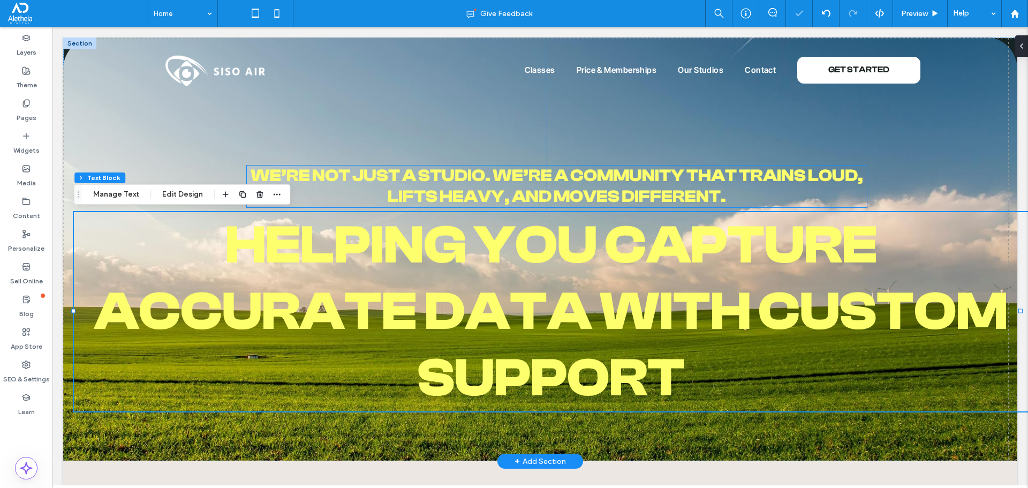
click at [801, 177] on span "We’re not just a studio. We’re a community that trains loud, lifts heavy, and m…" at bounding box center [557, 186] width 612 height 40
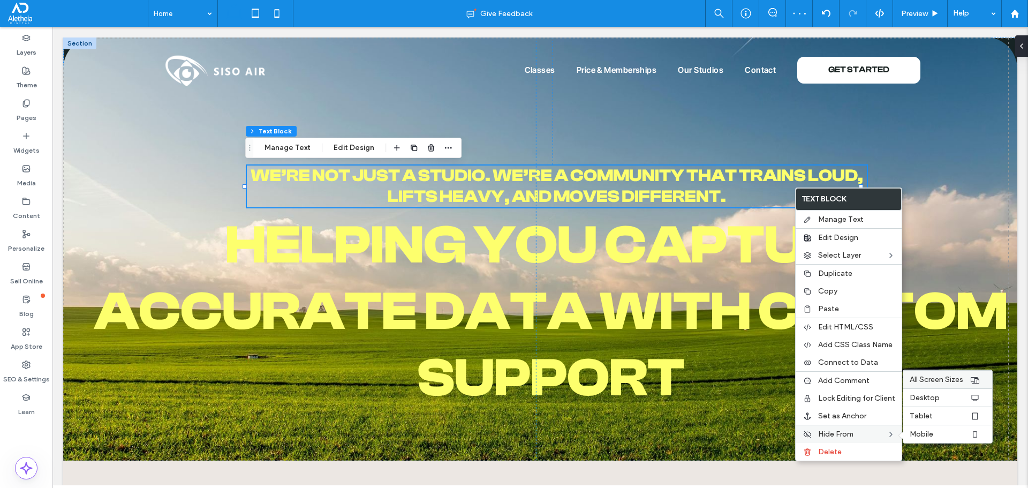
click at [939, 381] on span "All Screen Sizes" at bounding box center [936, 379] width 54 height 9
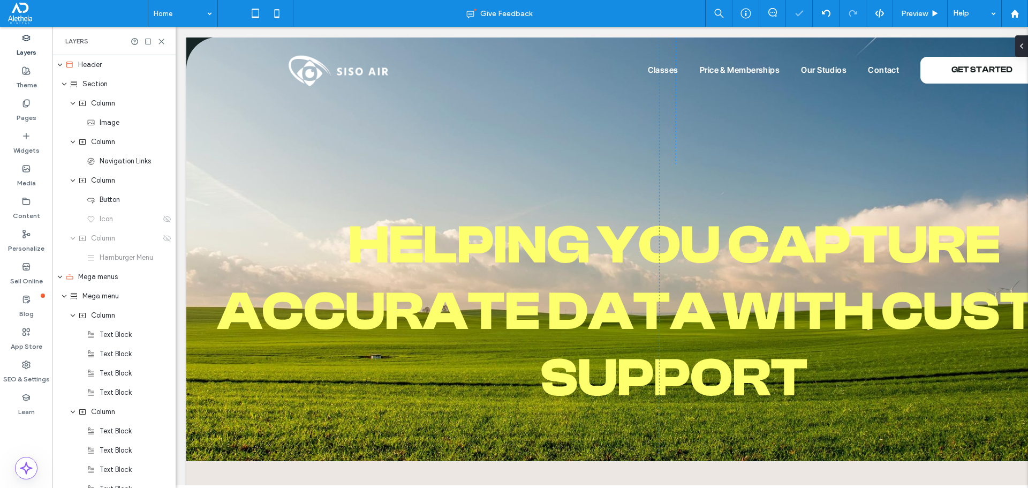
scroll to position [0, 123]
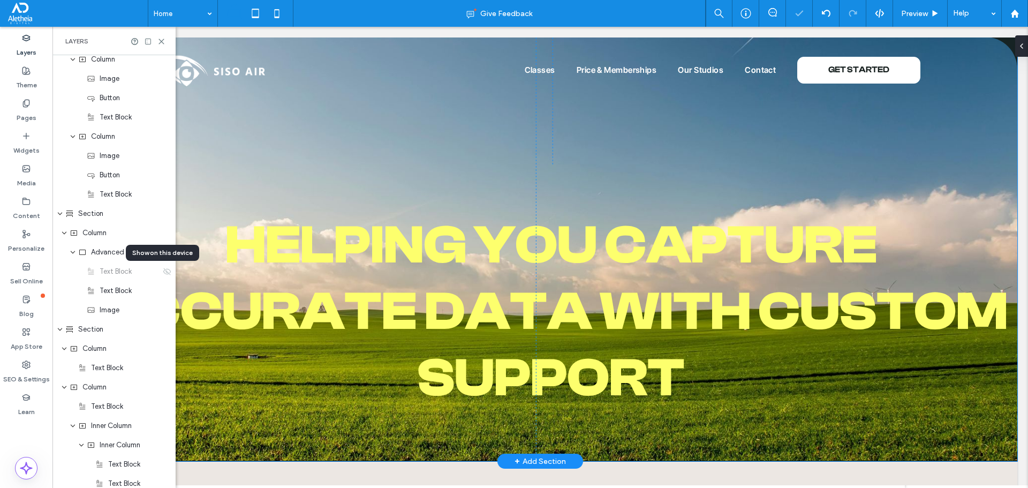
click at [549, 241] on span "Helping You Capture Accurate Data with Custom Support" at bounding box center [550, 311] width 913 height 194
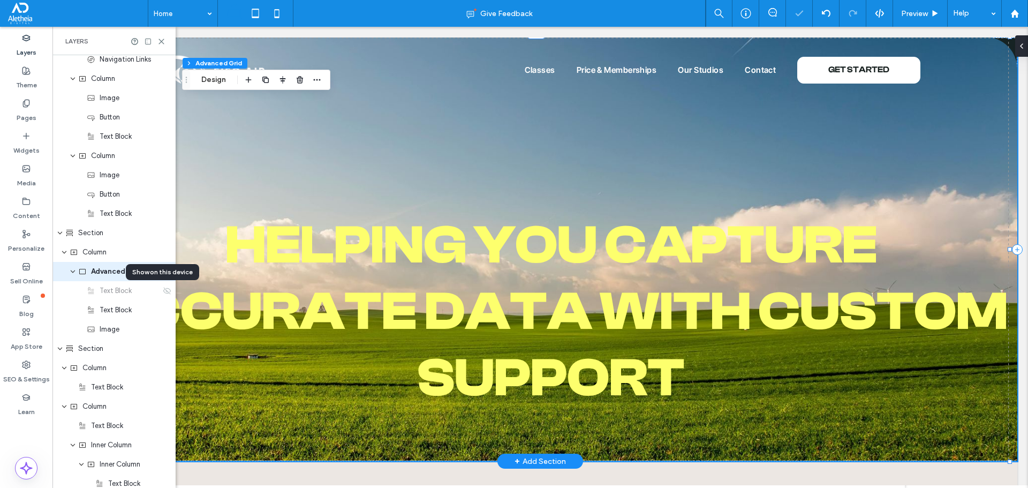
click at [589, 240] on span "Helping You Capture Accurate Data with Custom Support" at bounding box center [550, 311] width 913 height 194
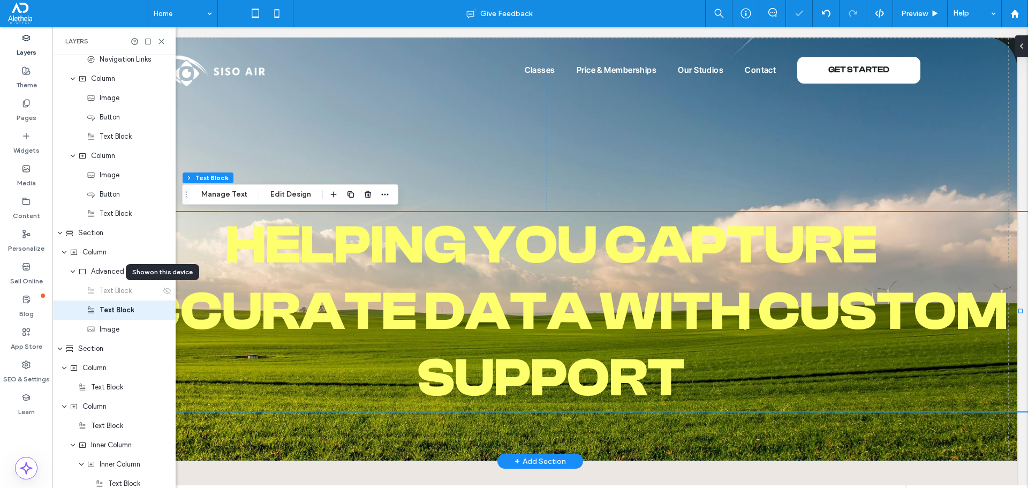
scroll to position [680, 0]
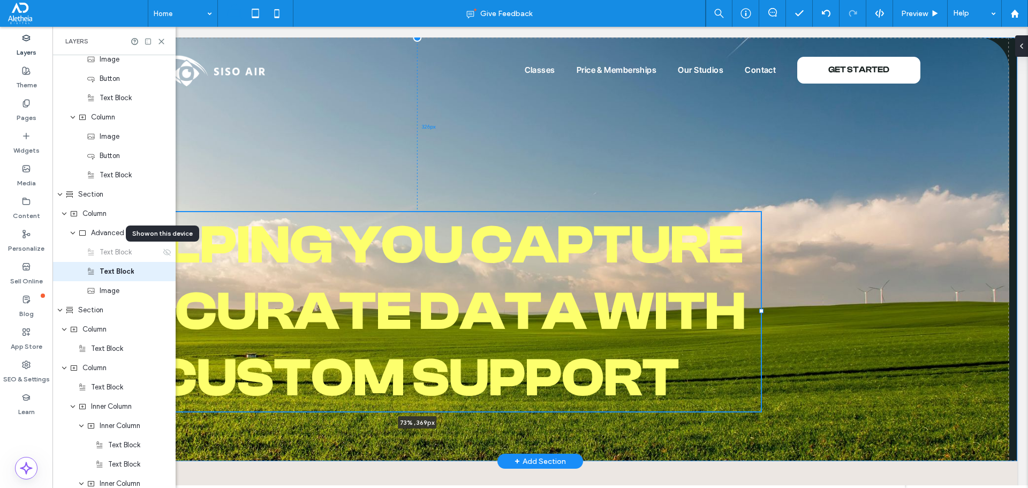
drag, startPoint x: 1019, startPoint y: 311, endPoint x: 760, endPoint y: 294, distance: 259.6
click at [74, 213] on div at bounding box center [74, 212] width 1 height 1
type input "**"
type input "****"
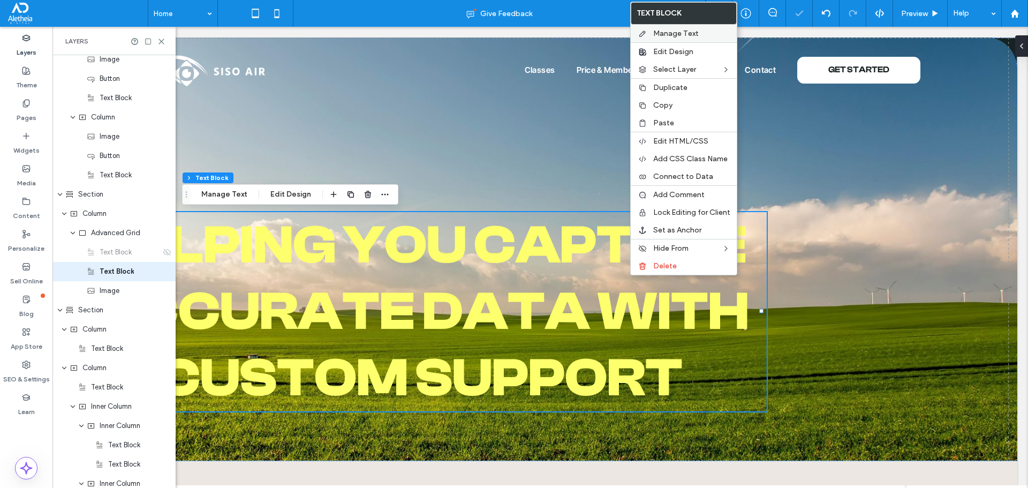
click at [685, 40] on div "Manage Text" at bounding box center [684, 34] width 106 height 18
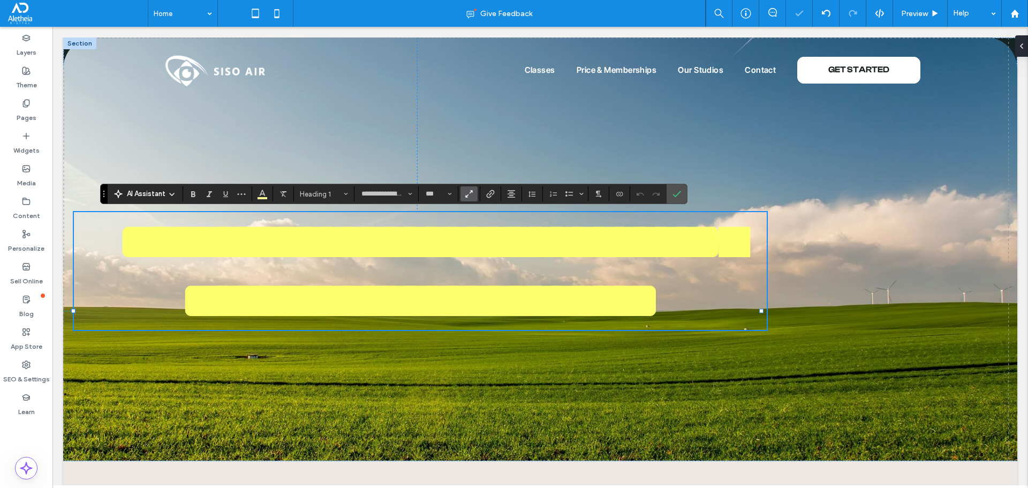
scroll to position [0, 0]
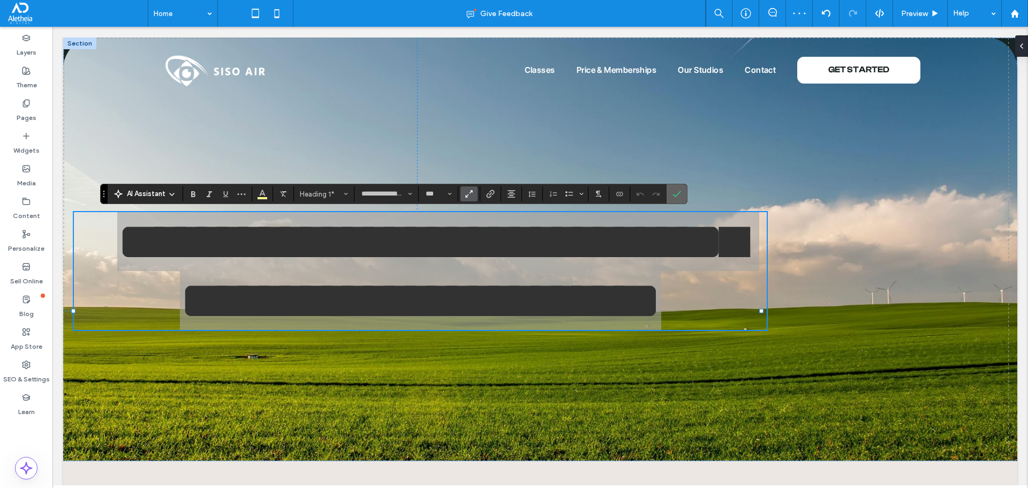
drag, startPoint x: 679, startPoint y: 191, endPoint x: 626, endPoint y: 163, distance: 59.4
click at [679, 191] on icon "Confirm" at bounding box center [676, 193] width 9 height 9
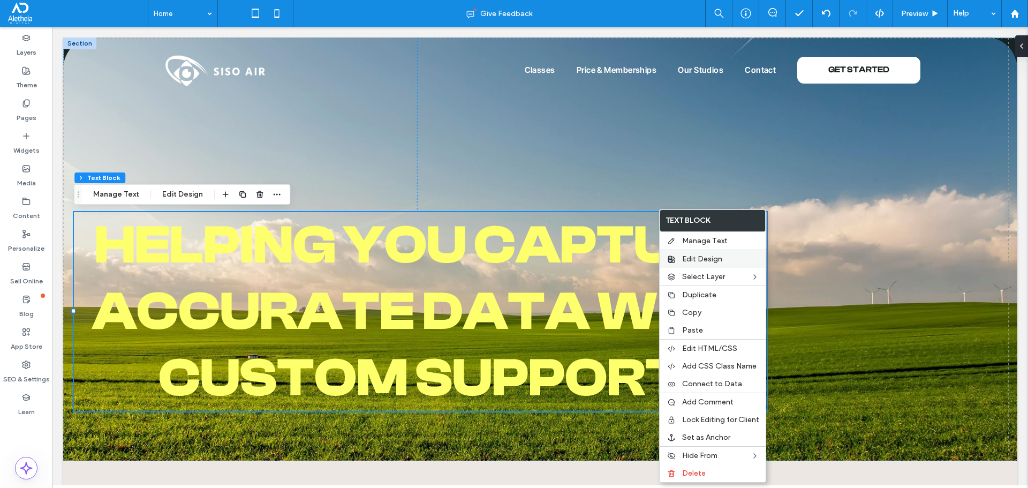
click at [714, 264] on div "Edit Design" at bounding box center [712, 258] width 106 height 18
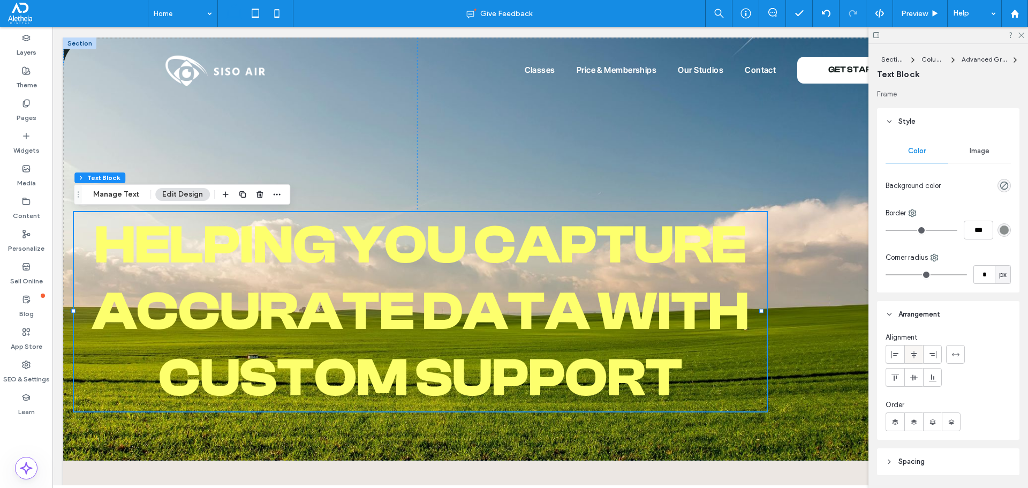
click at [908, 353] on div at bounding box center [914, 354] width 18 height 18
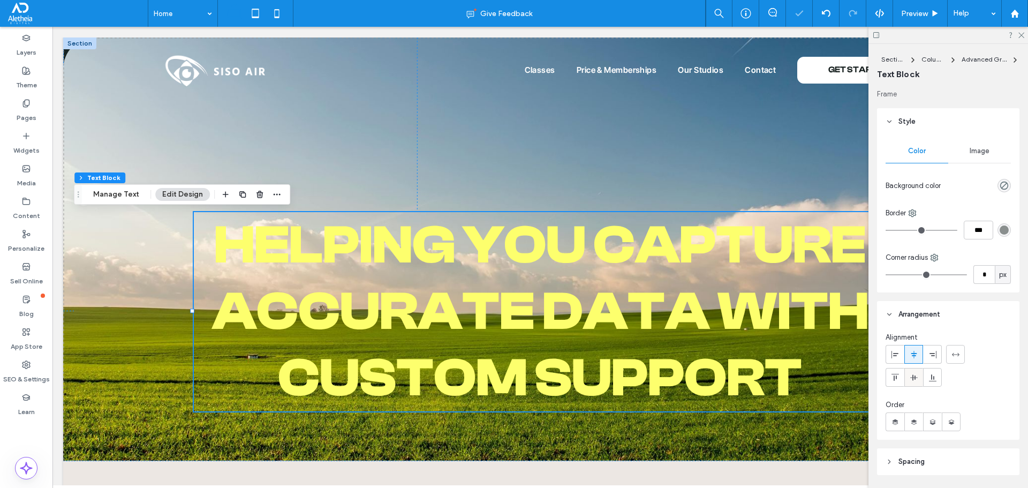
click at [919, 376] on div at bounding box center [914, 377] width 18 height 18
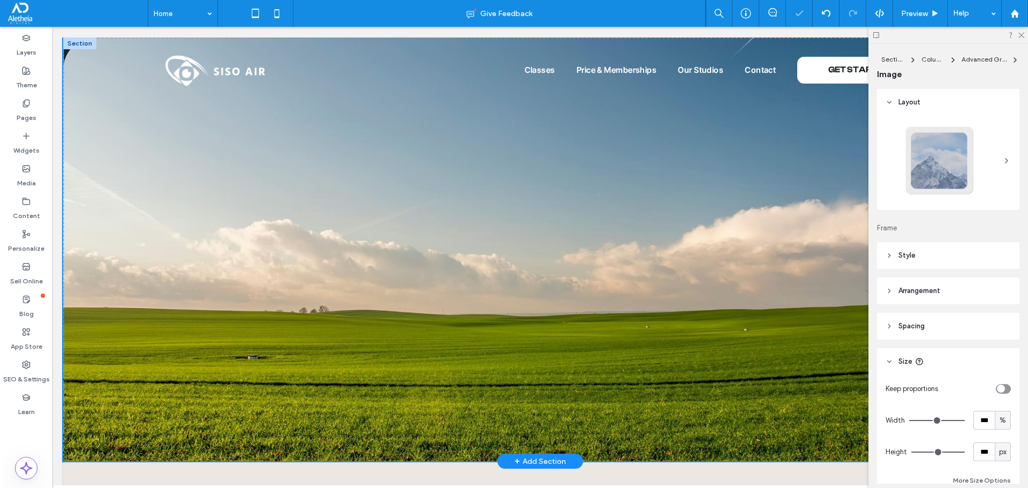
type input "**"
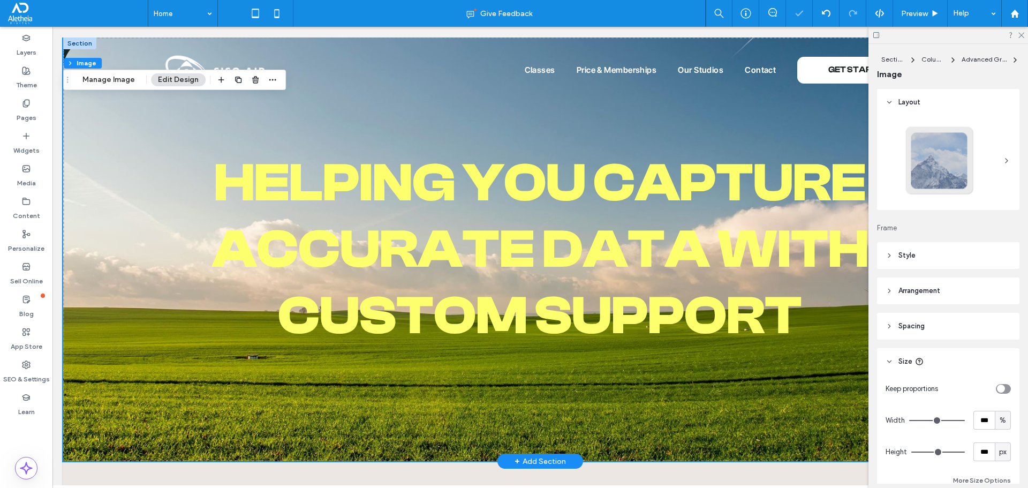
click at [570, 261] on span "Helping You Capture Accurate Data with Custom Support" at bounding box center [540, 249] width 656 height 194
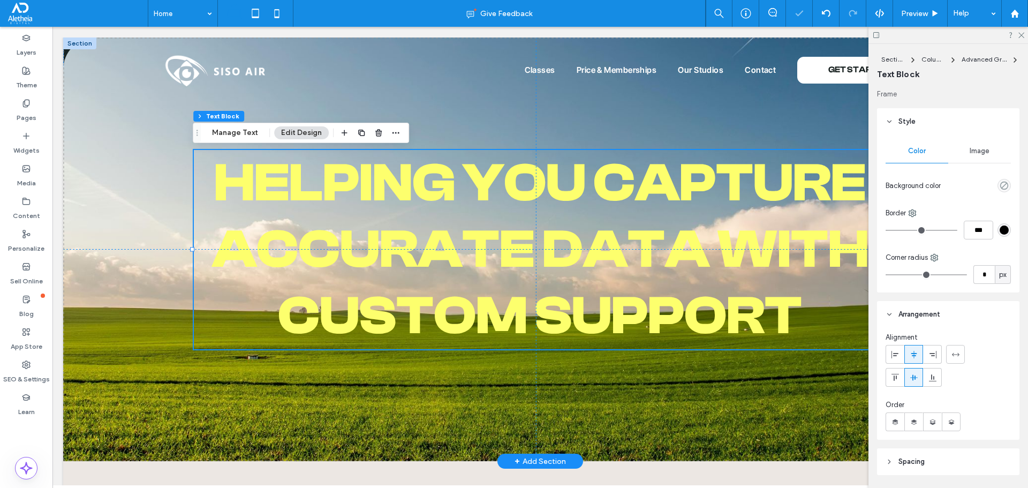
click at [570, 261] on div "Helping You Capture Accurate Data with Custom Support" at bounding box center [540, 249] width 692 height 199
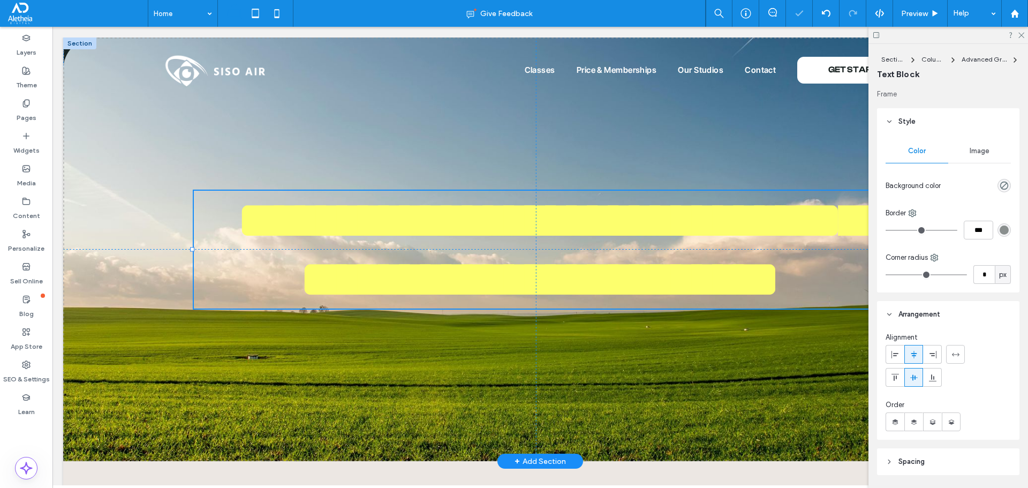
type input "**********"
type input "***"
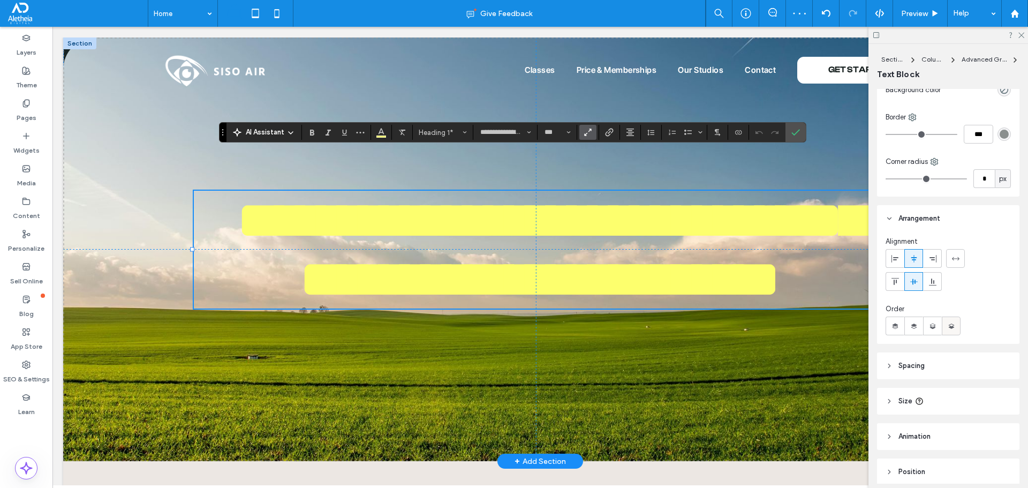
scroll to position [140, 0]
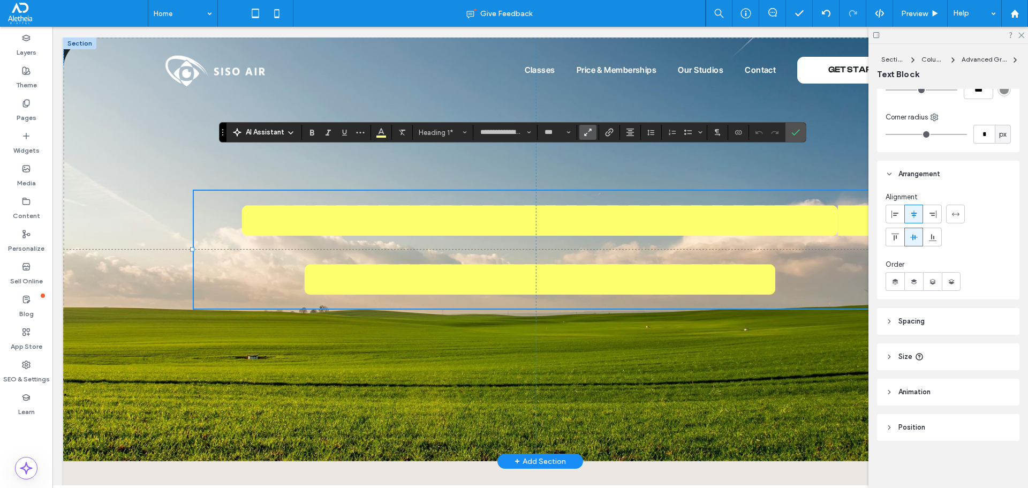
click at [967, 355] on header "Size" at bounding box center [948, 356] width 142 height 27
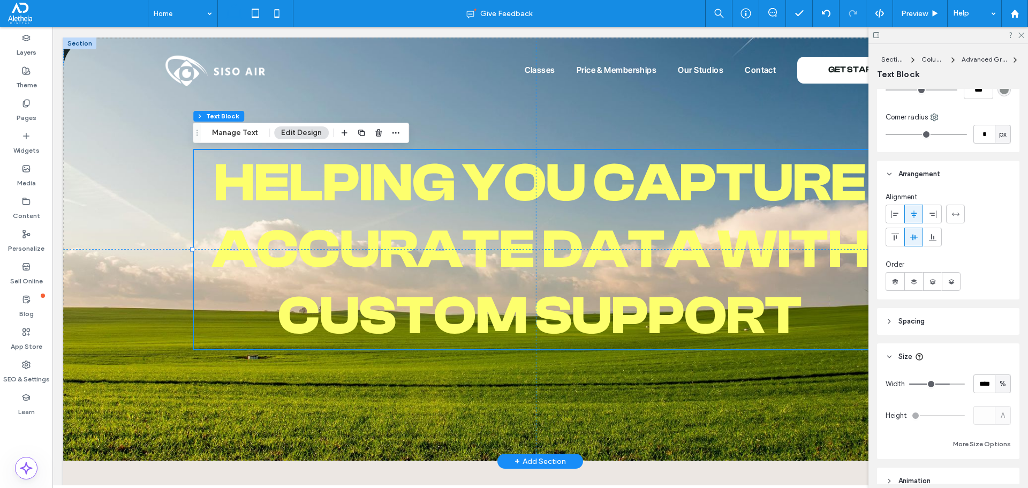
click at [638, 292] on span "Helping You Capture Accurate Data with Custom Support" at bounding box center [540, 249] width 656 height 194
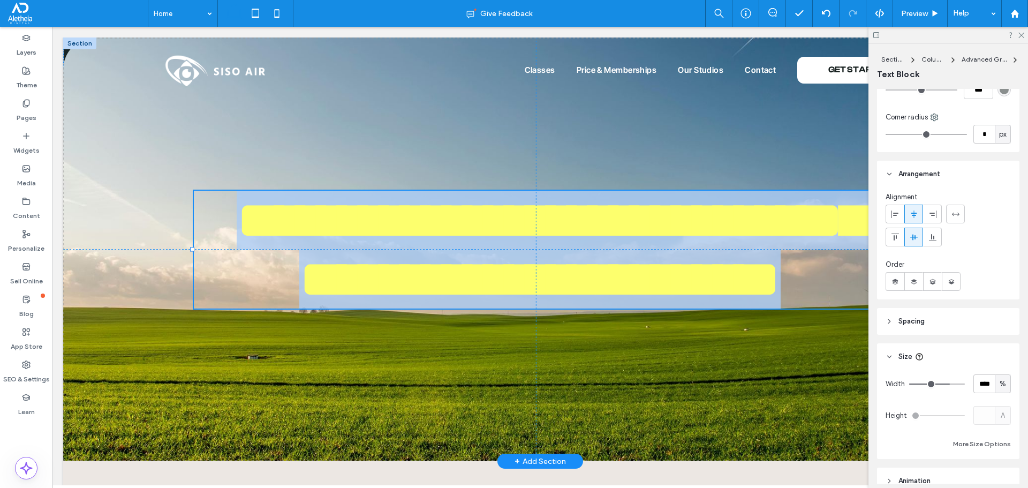
type input "**********"
type input "***"
click at [638, 292] on span "**********" at bounding box center [550, 249] width 627 height 112
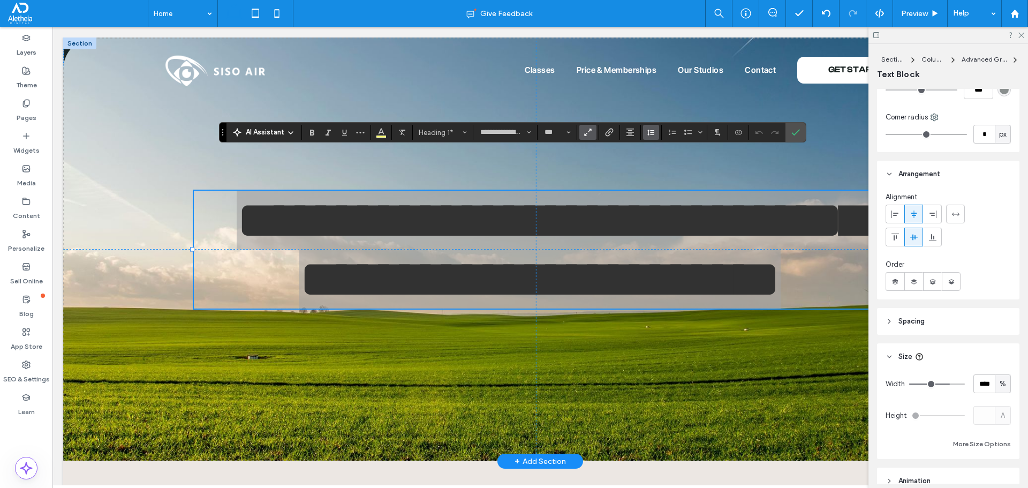
click at [647, 135] on icon "Line Height" at bounding box center [651, 132] width 9 height 9
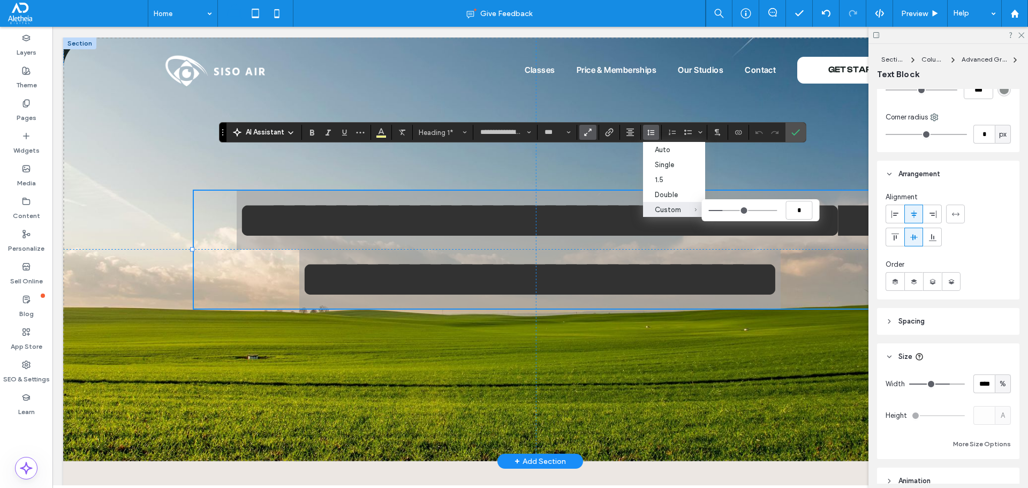
type input "***"
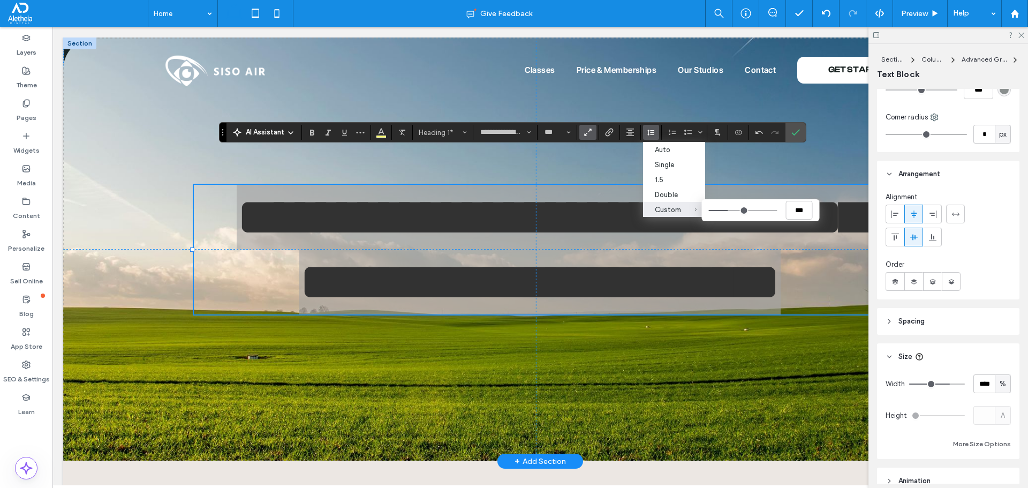
type input "***"
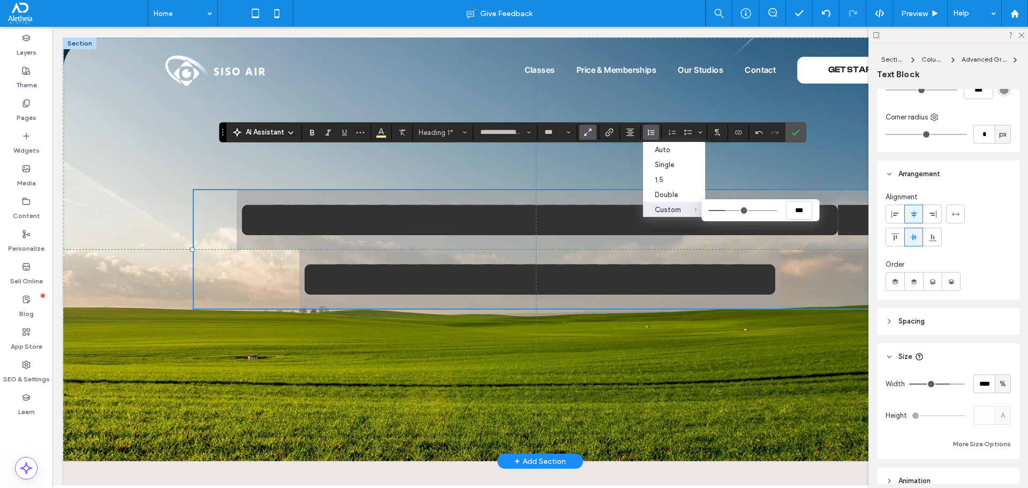
type input "***"
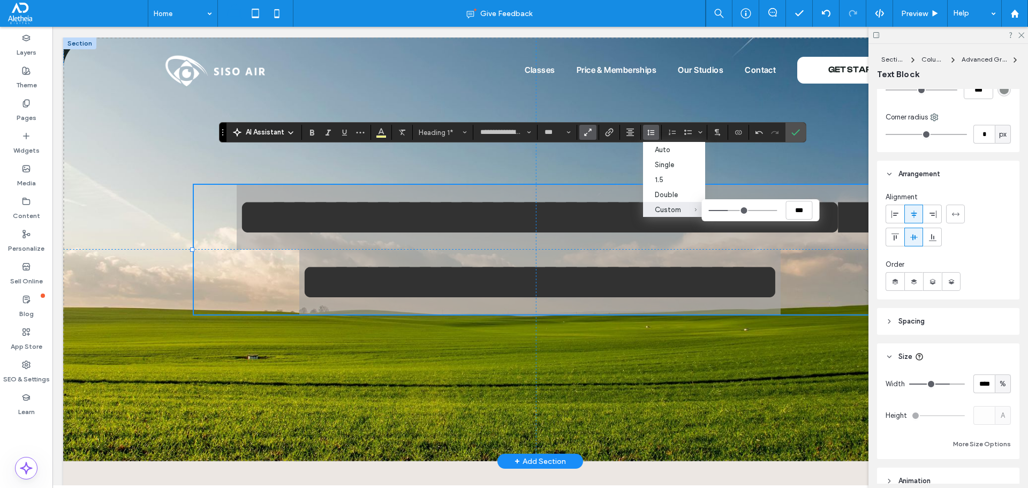
click at [729, 211] on input "Custom ***" at bounding box center [743, 210] width 69 height 1
type input "***"
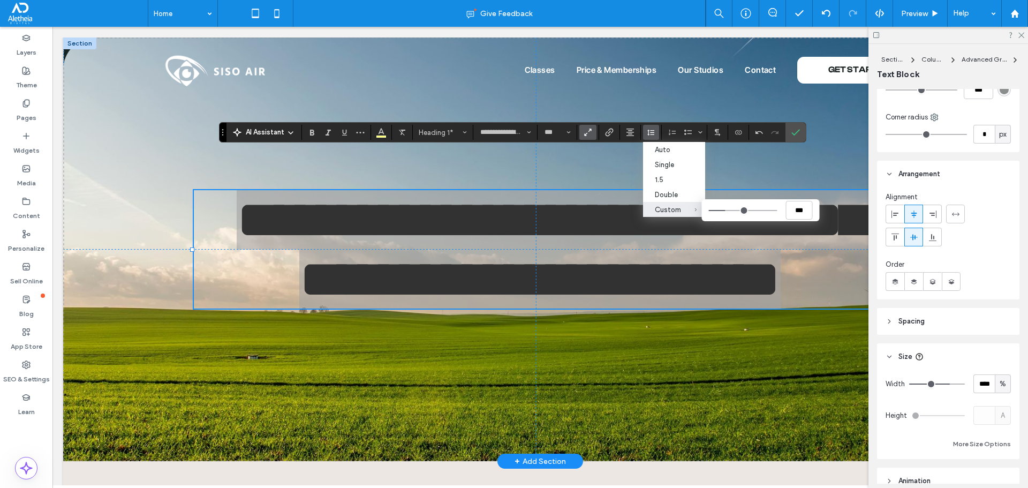
type input "*"
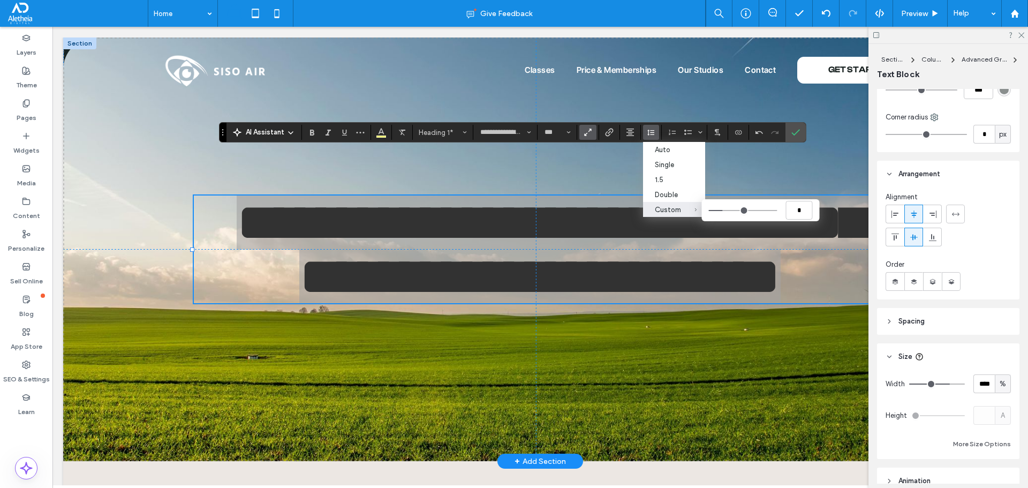
type input "***"
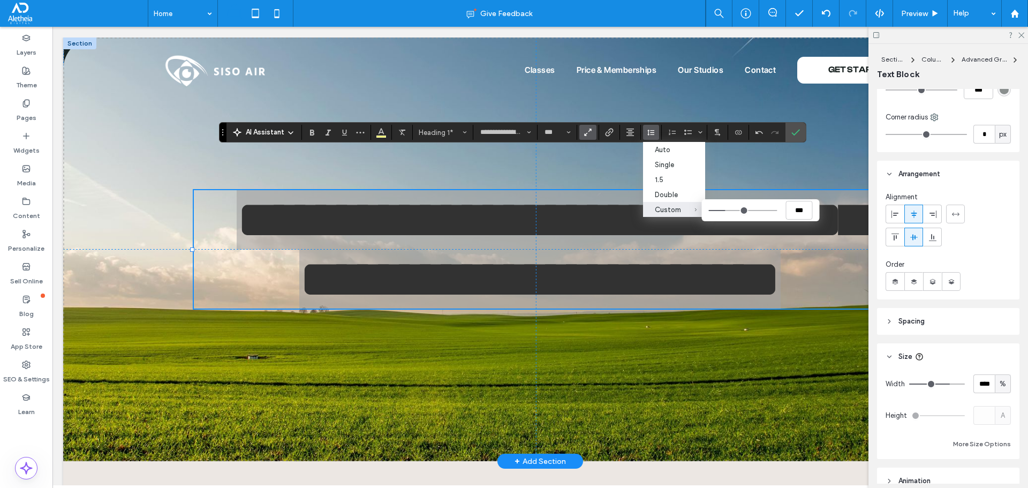
type input "***"
click at [727, 211] on input "Custom ***" at bounding box center [743, 210] width 69 height 1
click at [1021, 37] on div at bounding box center [948, 35] width 160 height 17
click at [1021, 37] on icon at bounding box center [1020, 34] width 7 height 7
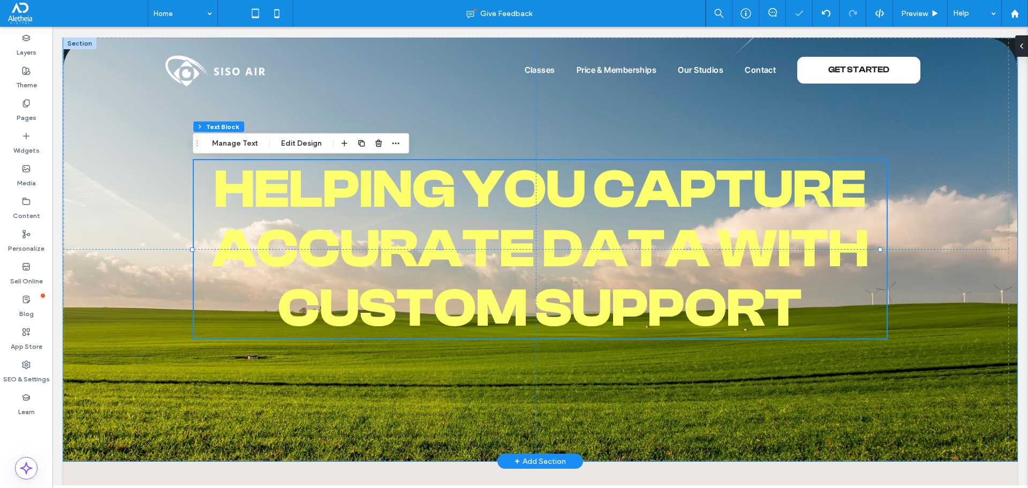
click at [939, 223] on img at bounding box center [540, 248] width 954 height 423
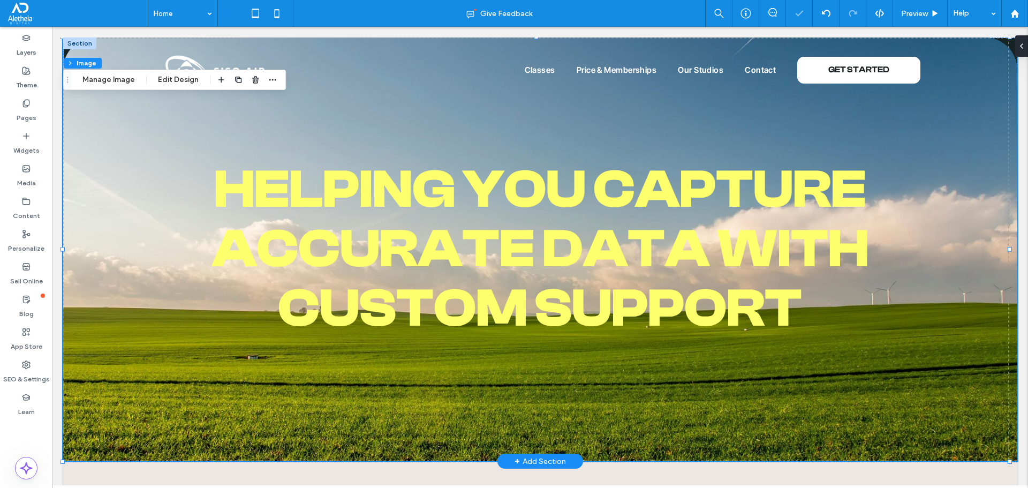
type input "**"
click at [633, 283] on span "Helping You Capture Accurate Data with Custom Support" at bounding box center [540, 248] width 656 height 180
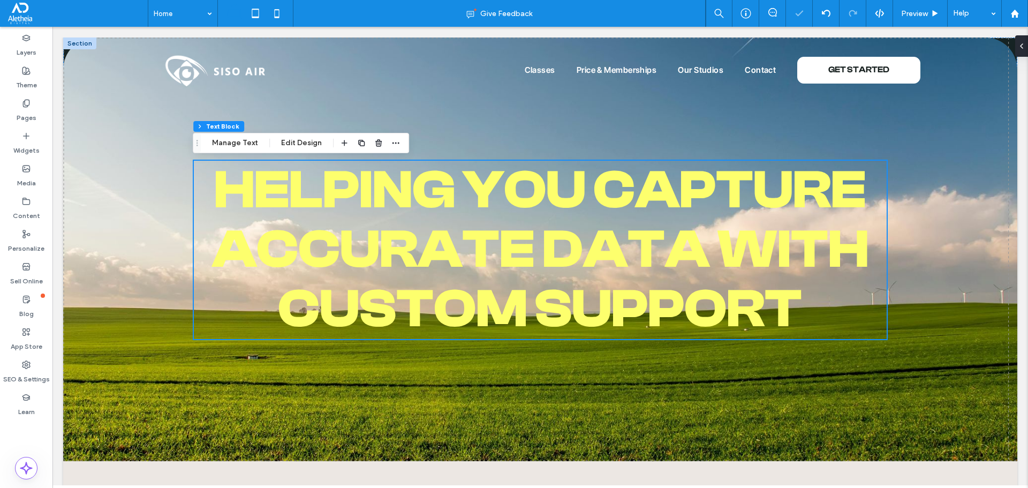
click at [633, 282] on span "Helping You Capture Accurate Data with Custom Support" at bounding box center [540, 249] width 656 height 180
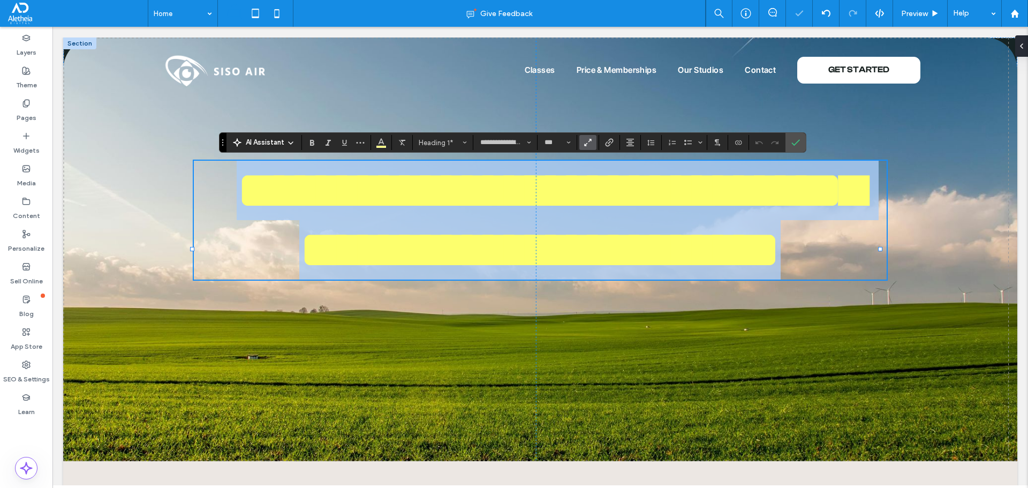
click at [633, 276] on span "**********" at bounding box center [550, 219] width 627 height 113
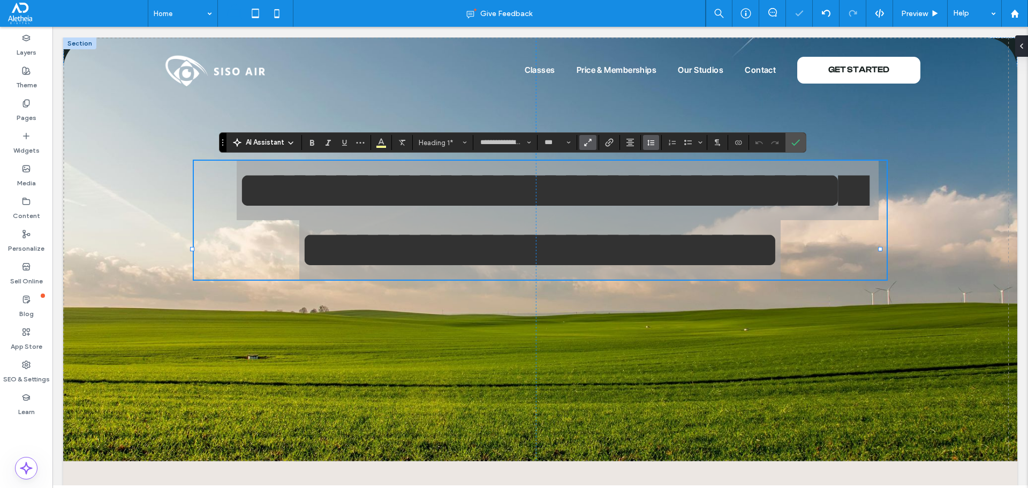
click at [649, 142] on icon "Line Height" at bounding box center [651, 142] width 9 height 9
click at [352, 140] on label "Underline" at bounding box center [344, 142] width 16 height 15
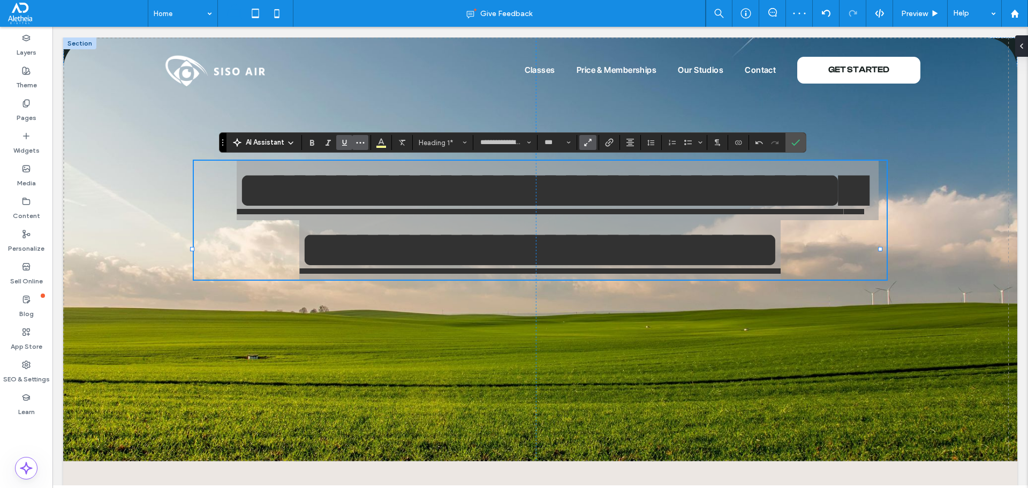
click at [362, 143] on icon "More" at bounding box center [360, 142] width 9 height 9
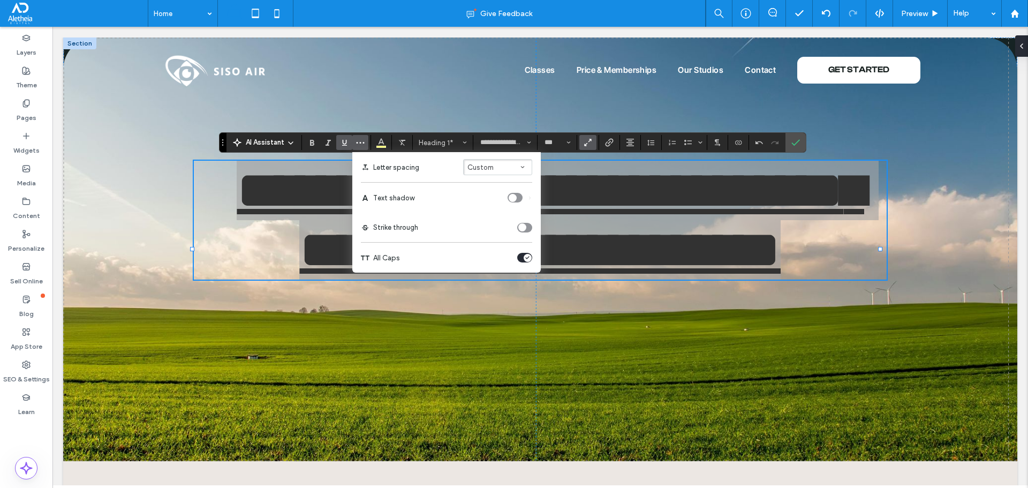
click at [511, 199] on div "toggle" at bounding box center [513, 198] width 8 height 8
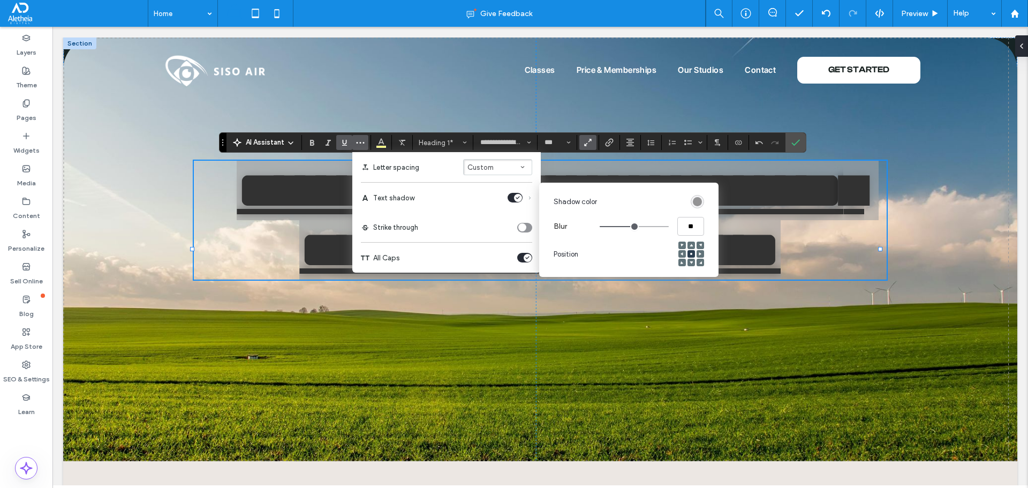
click at [347, 139] on icon "Underline" at bounding box center [344, 142] width 9 height 9
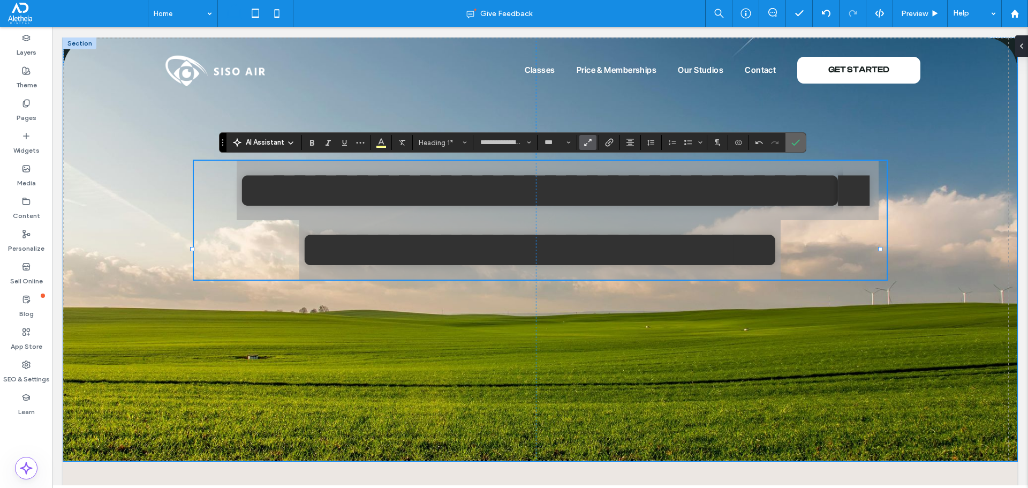
drag, startPoint x: 795, startPoint y: 149, endPoint x: 743, endPoint y: 123, distance: 58.4
click at [795, 149] on span "Confirm" at bounding box center [793, 142] width 5 height 19
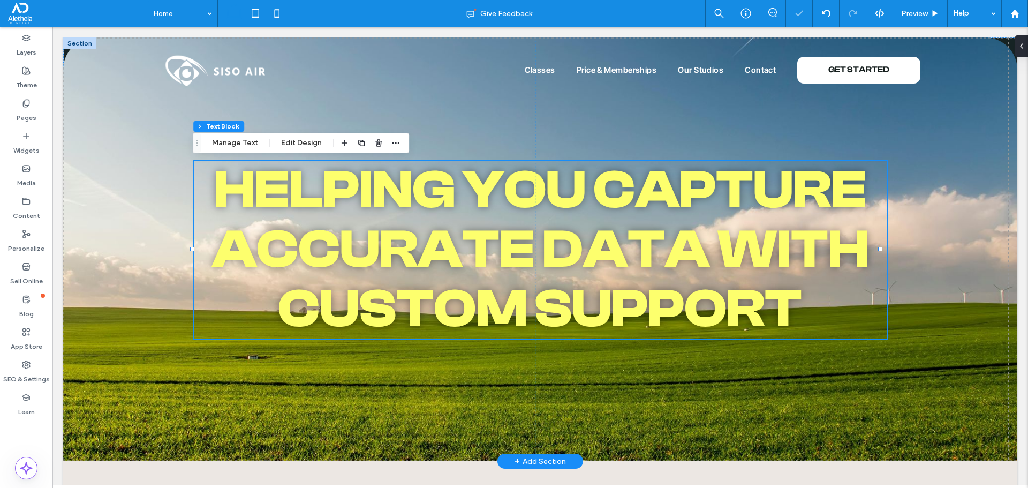
click at [536, 263] on span "Helping You Capture Accurate Data with Custom Support" at bounding box center [540, 249] width 656 height 180
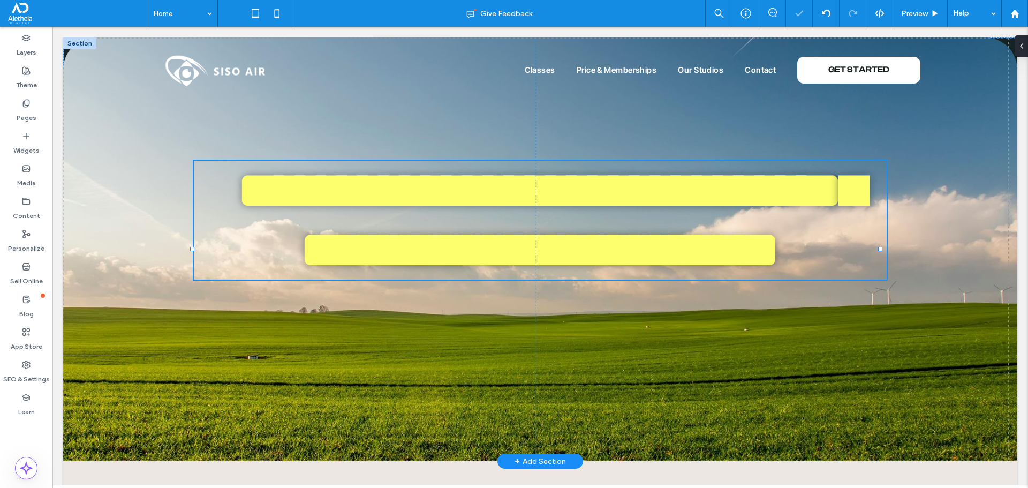
click at [536, 263] on span "**********" at bounding box center [550, 219] width 627 height 113
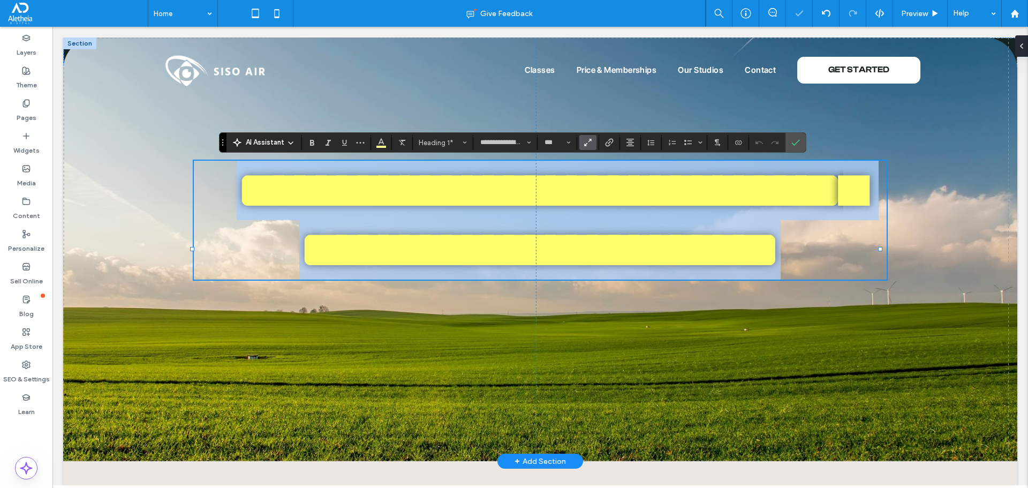
click at [536, 263] on span "**********" at bounding box center [550, 219] width 627 height 113
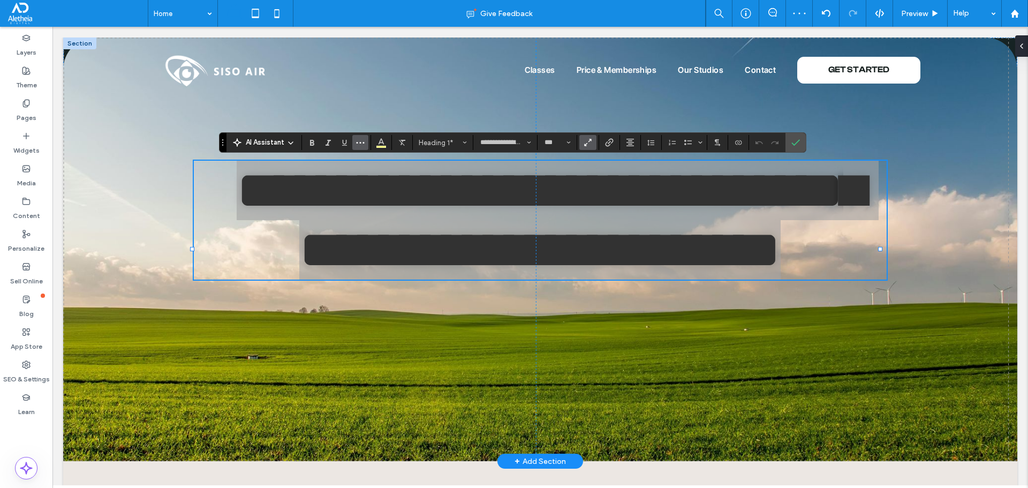
click at [360, 145] on icon "More" at bounding box center [360, 142] width 9 height 9
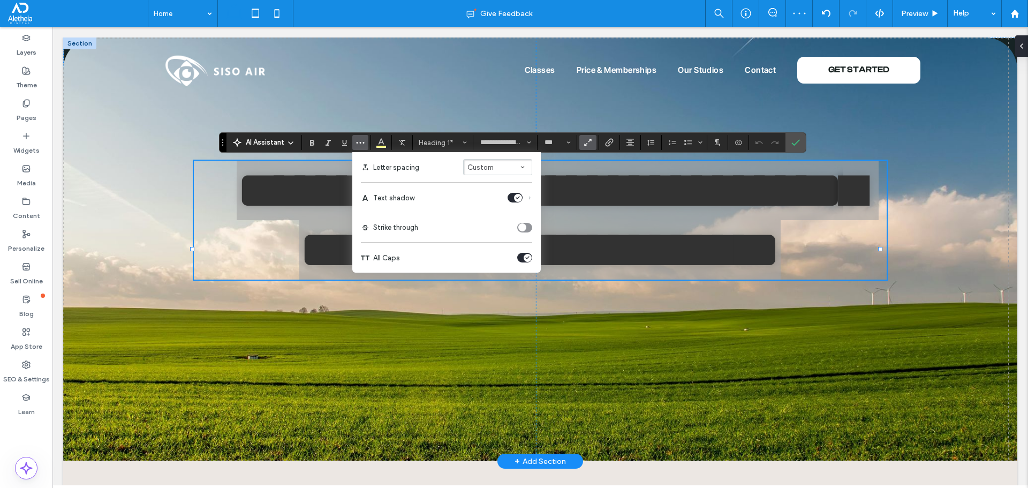
click at [527, 254] on div "toggle" at bounding box center [528, 258] width 8 height 8
click at [798, 143] on icon "Confirm" at bounding box center [795, 142] width 9 height 9
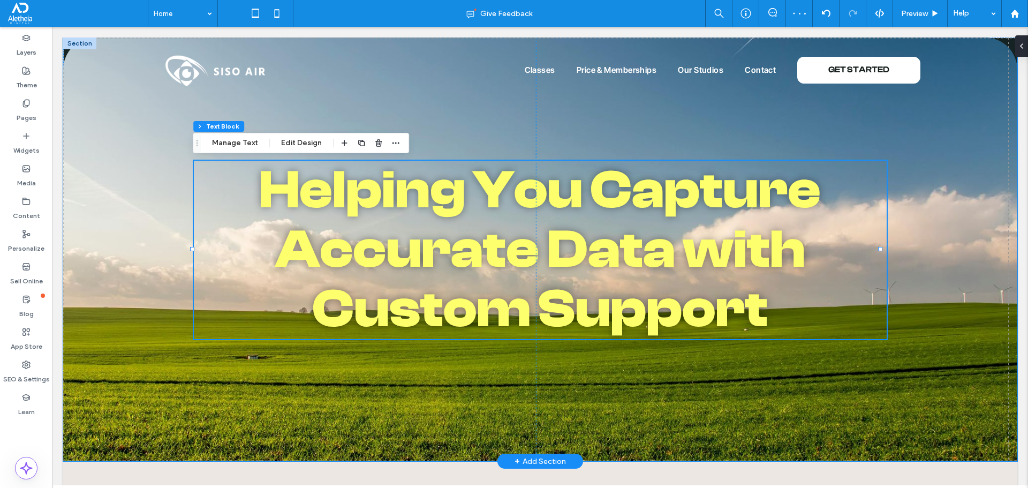
click at [930, 362] on img at bounding box center [540, 248] width 954 height 423
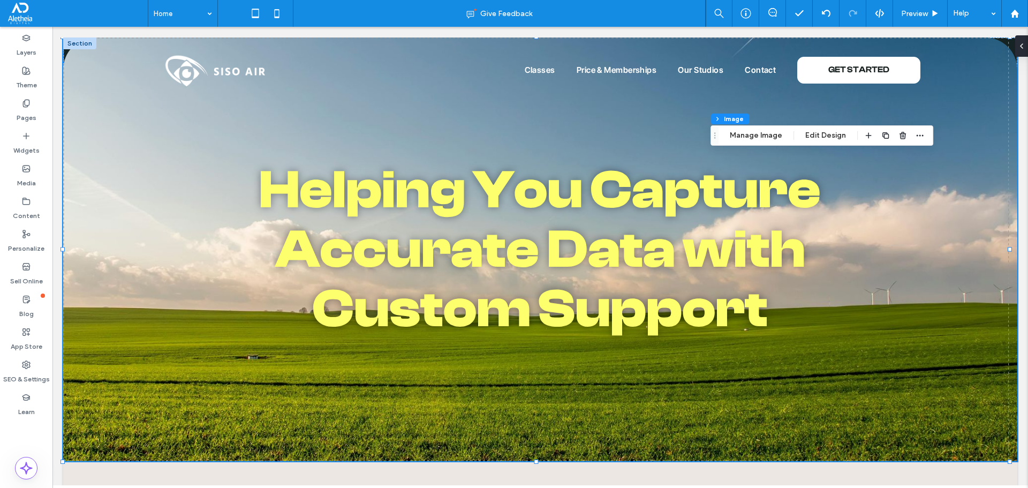
drag, startPoint x: 70, startPoint y: 80, endPoint x: 717, endPoint y: 136, distance: 649.5
click at [717, 136] on icon "Drag" at bounding box center [714, 135] width 9 height 7
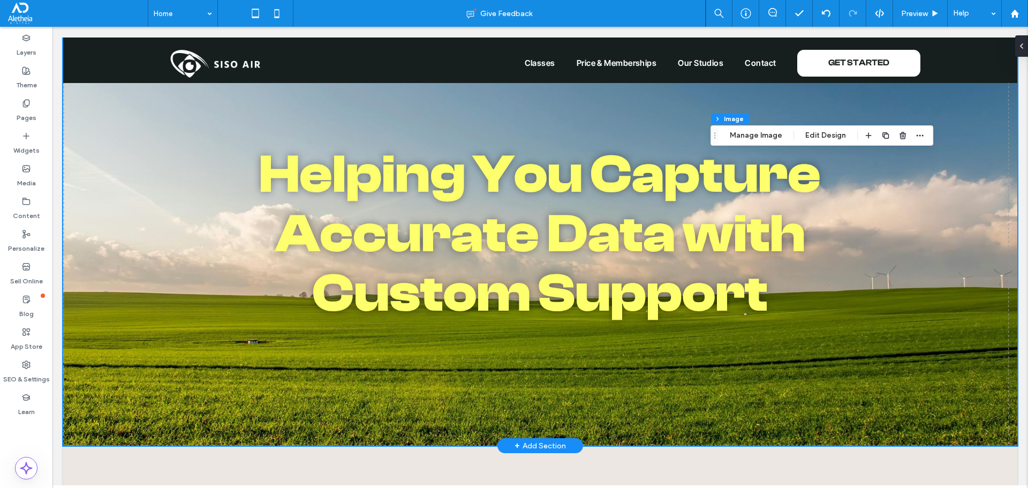
scroll to position [0, 0]
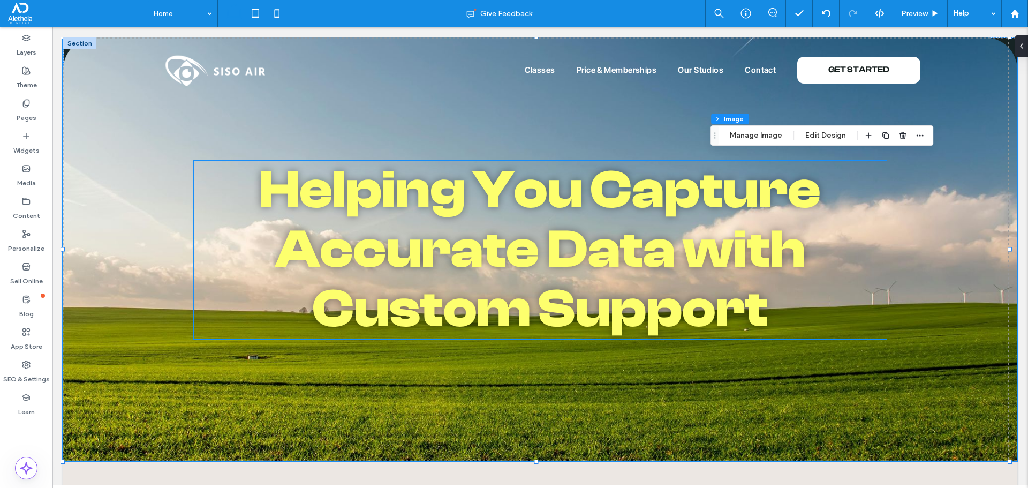
click at [370, 312] on span "Helping You Capture Accurate Data with Custom Support" at bounding box center [540, 249] width 562 height 180
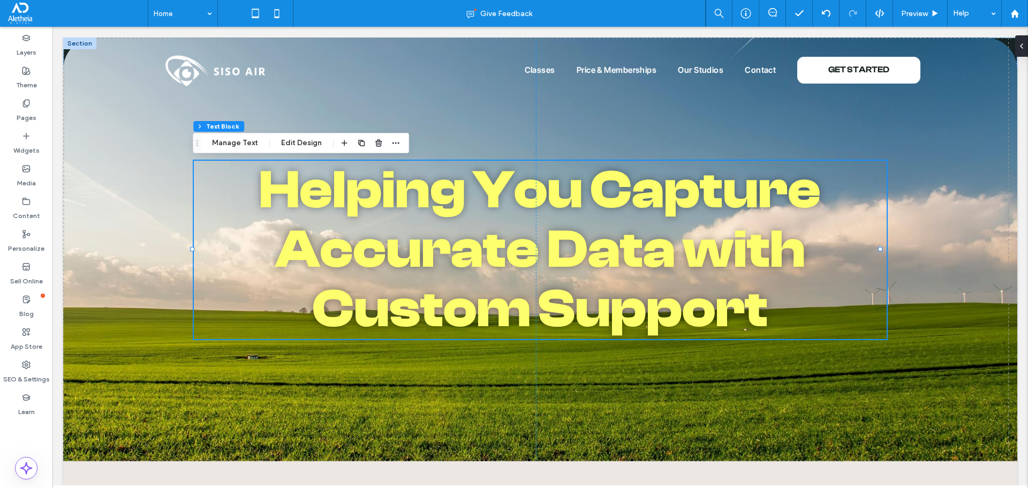
click at [370, 312] on span "Helping You Capture Accurate Data with Custom Support" at bounding box center [540, 249] width 562 height 180
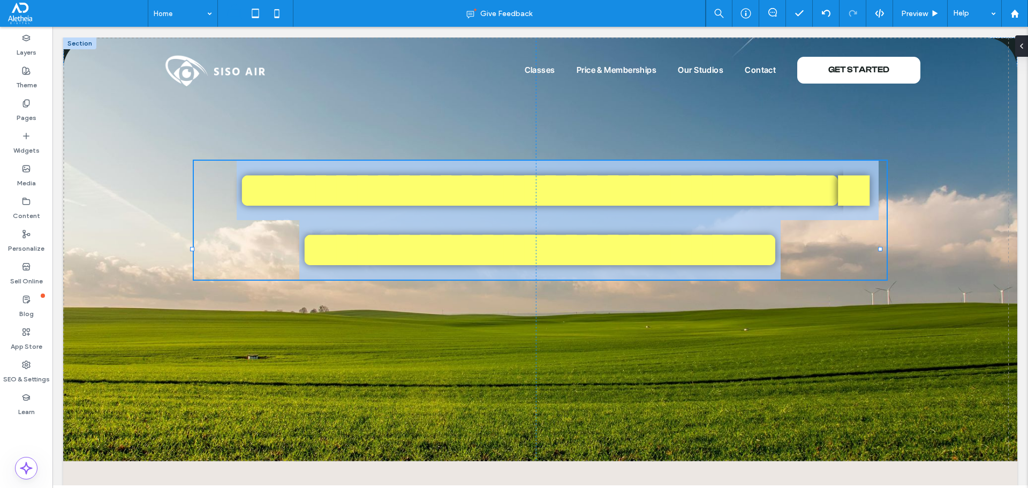
type input "**********"
type input "***"
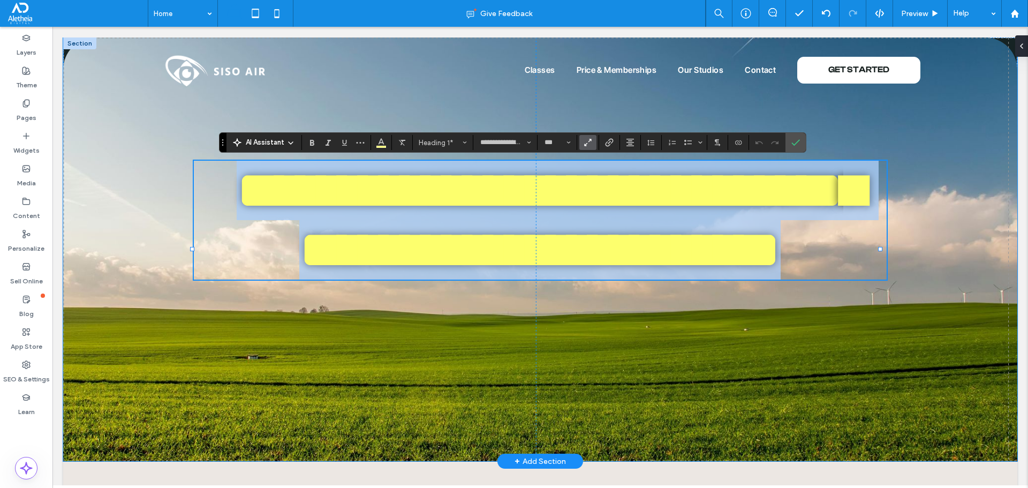
click at [891, 320] on img at bounding box center [540, 248] width 954 height 423
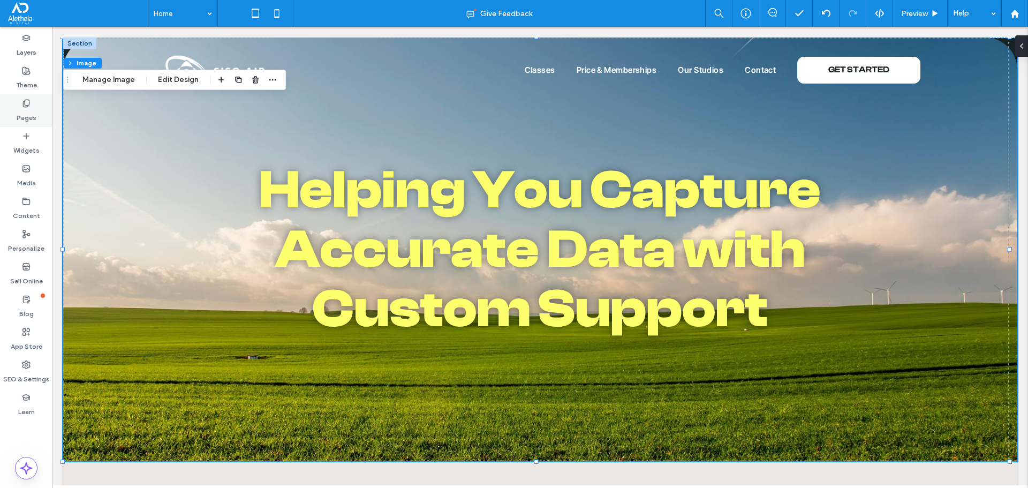
click at [18, 107] on div "Pages" at bounding box center [26, 110] width 52 height 33
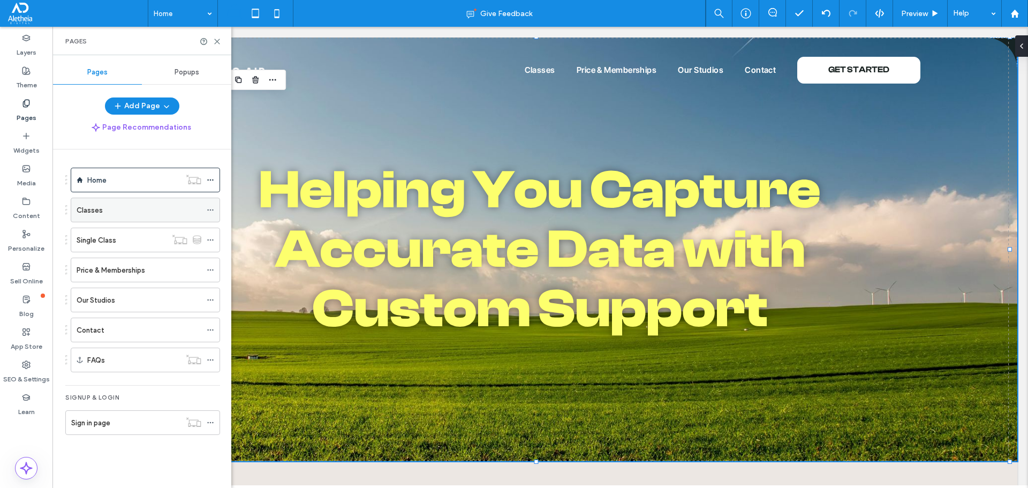
click at [208, 209] on icon at bounding box center [210, 209] width 7 height 7
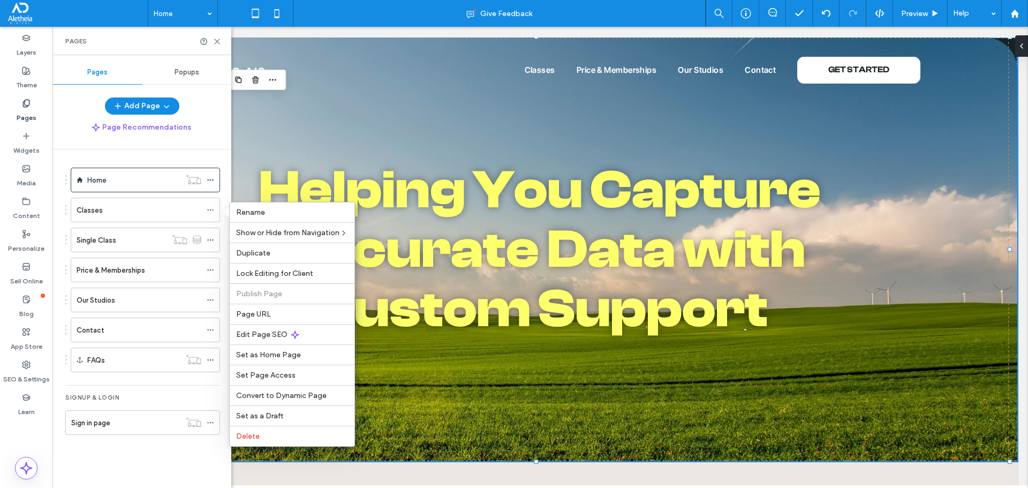
click at [143, 449] on div "Home Classes Single Class Price & Memberships Our Studios Contact FAQs Signup &…" at bounding box center [148, 315] width 166 height 333
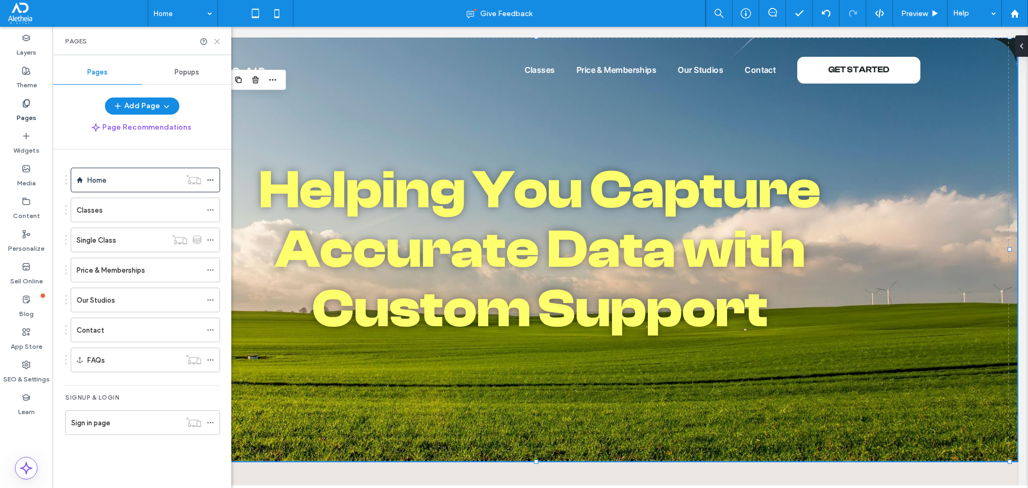
click at [213, 39] on icon at bounding box center [217, 41] width 8 height 8
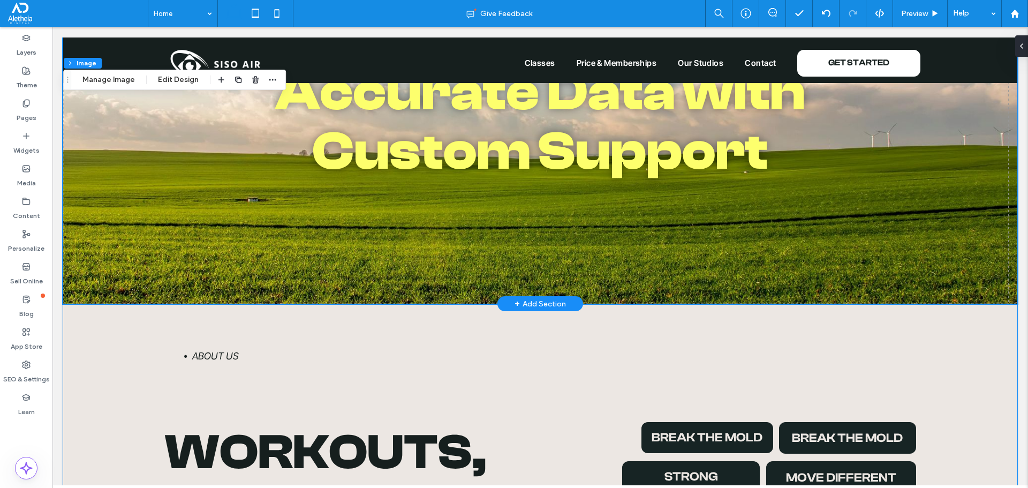
scroll to position [268, 0]
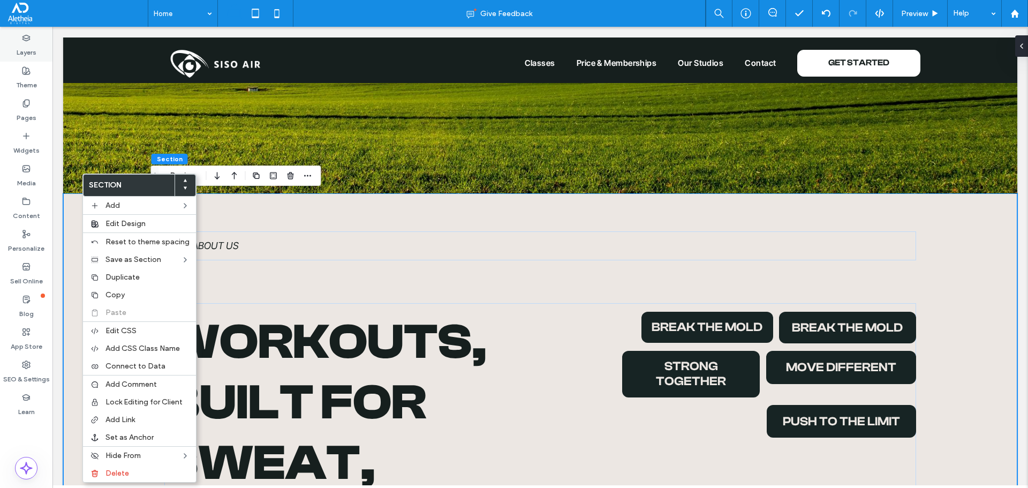
click at [28, 47] on label "Layers" at bounding box center [27, 49] width 20 height 15
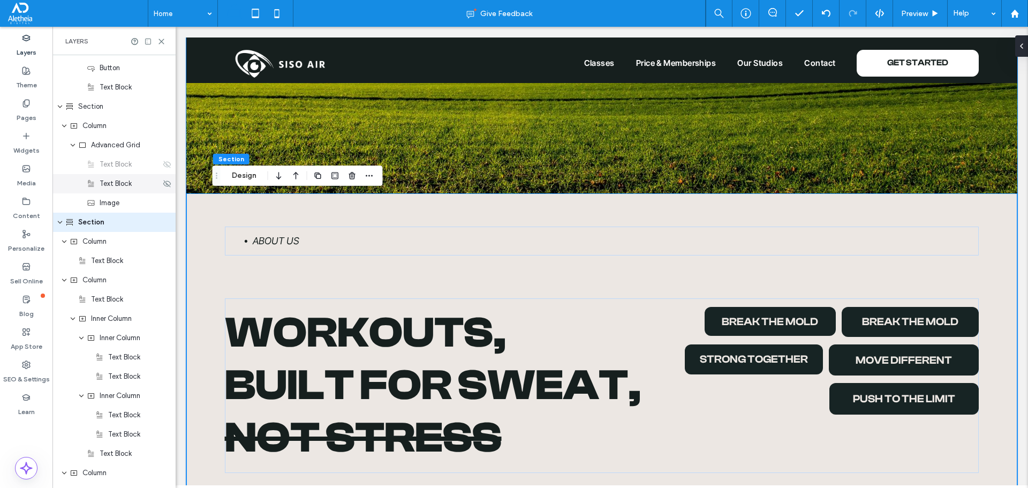
scroll to position [772, 0]
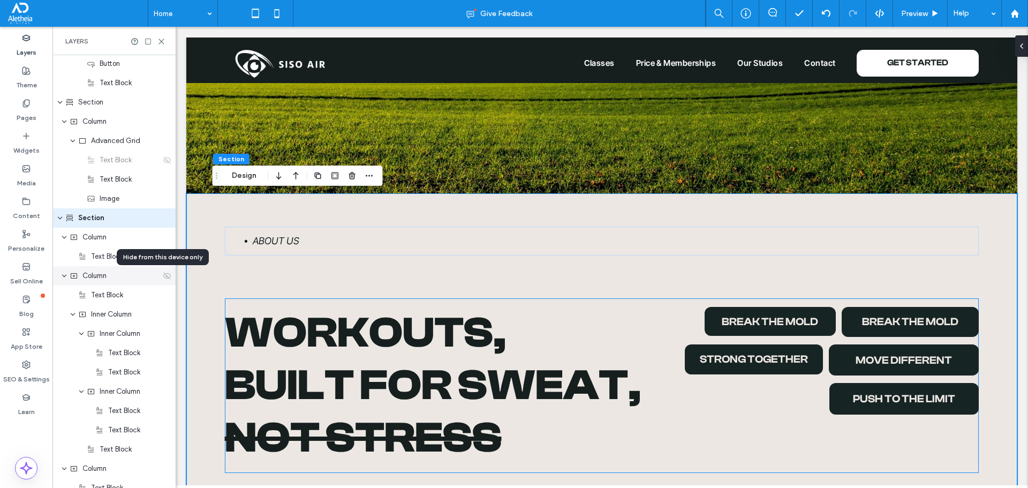
click at [163, 277] on use at bounding box center [166, 275] width 7 height 7
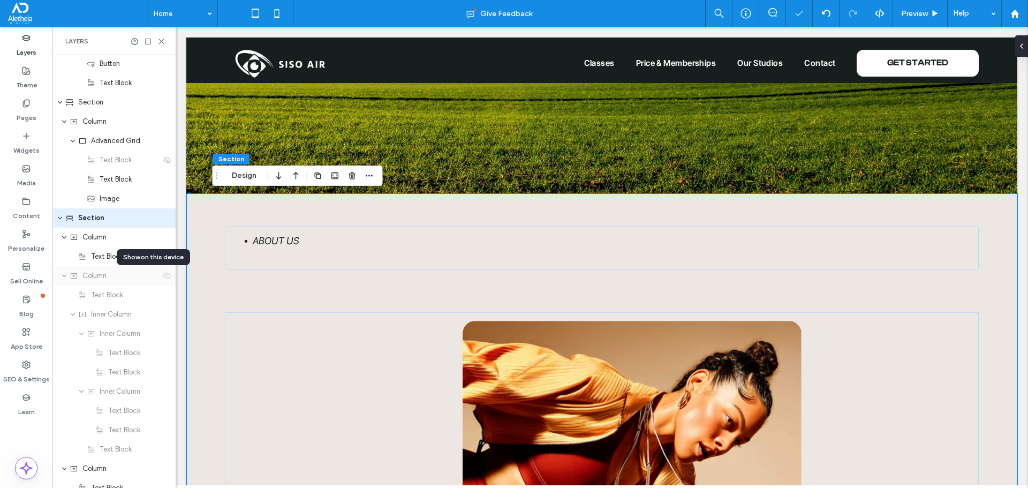
click at [163, 277] on use at bounding box center [166, 275] width 7 height 7
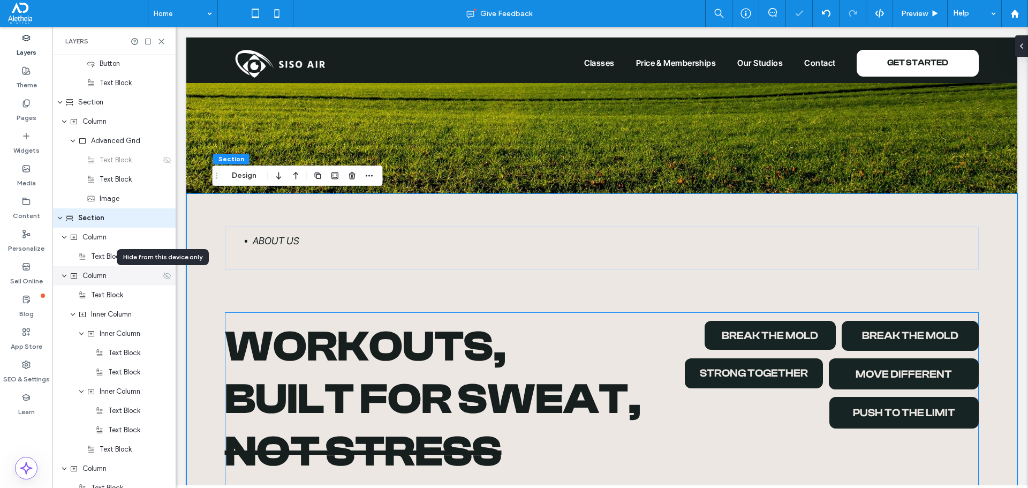
click at [163, 277] on use at bounding box center [166, 275] width 7 height 7
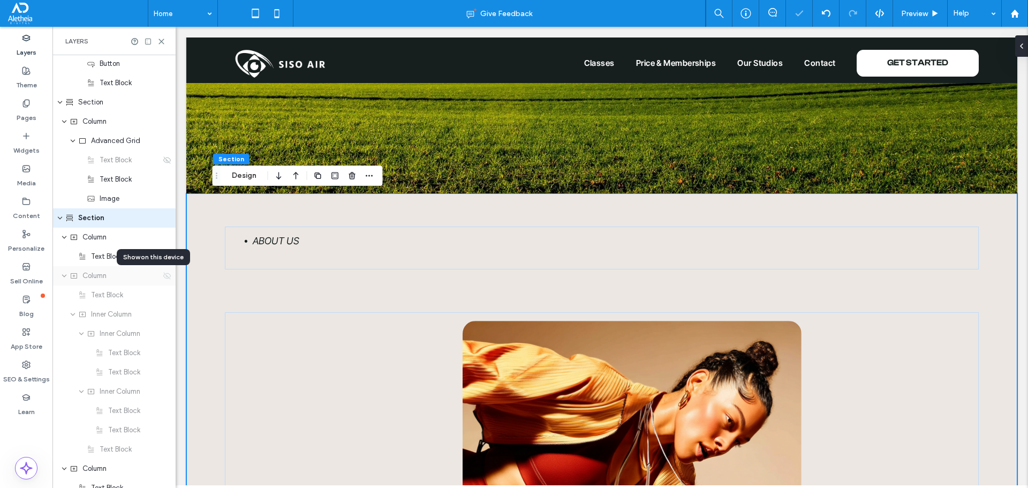
click at [163, 276] on icon at bounding box center [167, 275] width 9 height 9
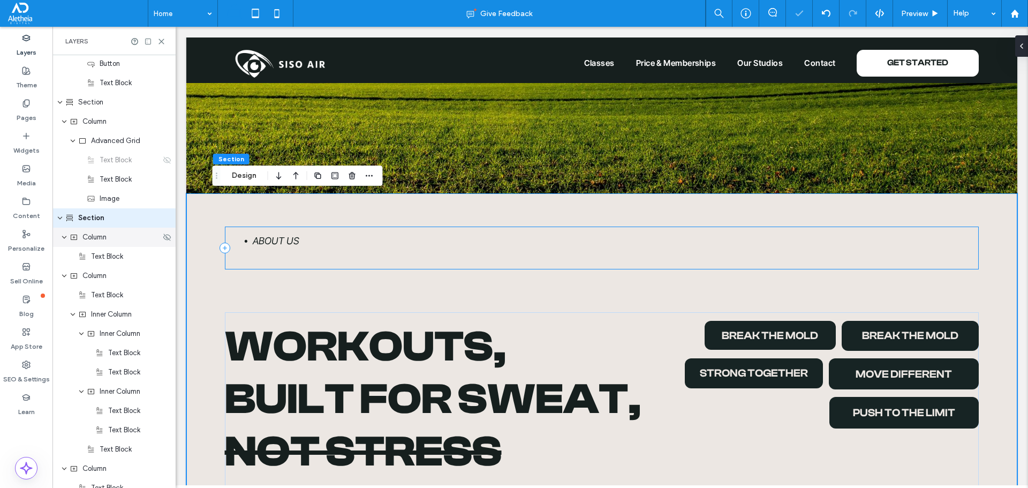
click at [162, 241] on div "Column" at bounding box center [113, 236] width 123 height 19
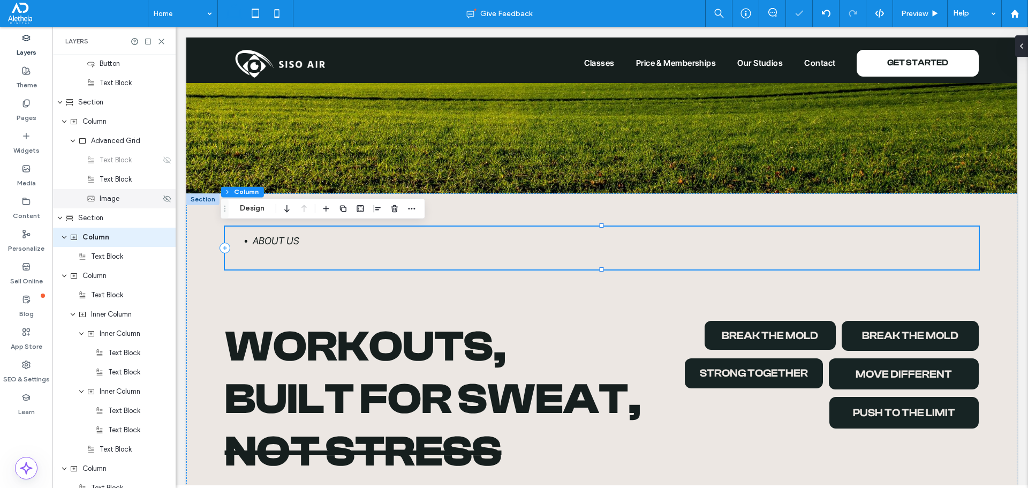
scroll to position [738, 0]
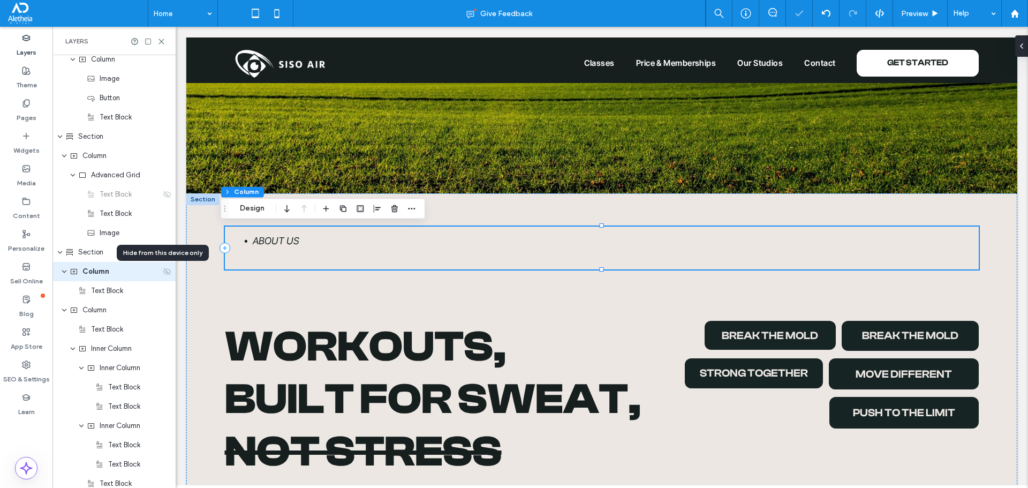
click at [163, 270] on icon at bounding box center [167, 271] width 9 height 9
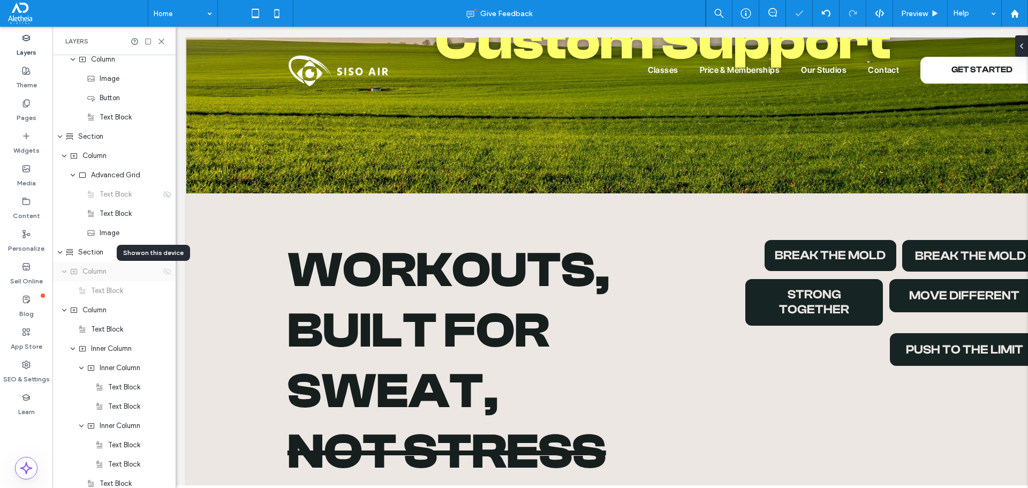
scroll to position [0, 123]
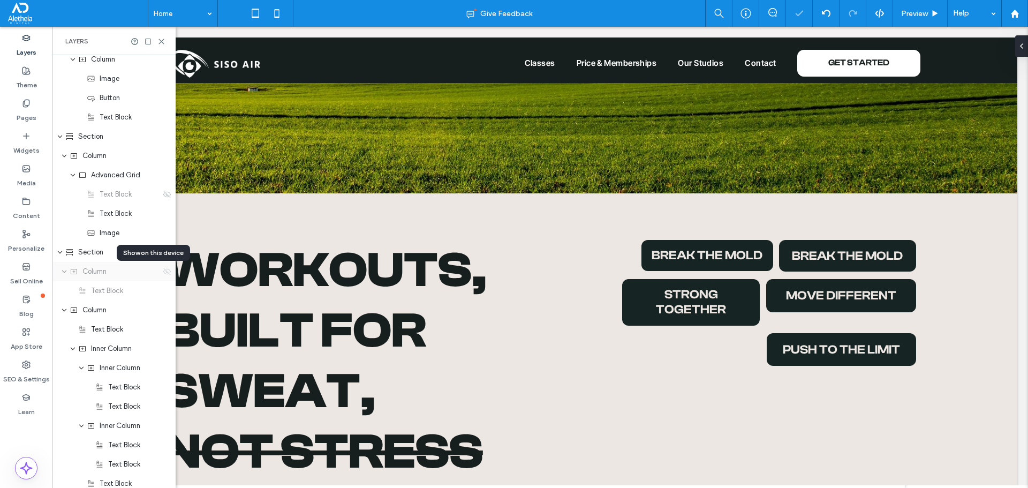
click at [163, 270] on icon at bounding box center [167, 271] width 9 height 9
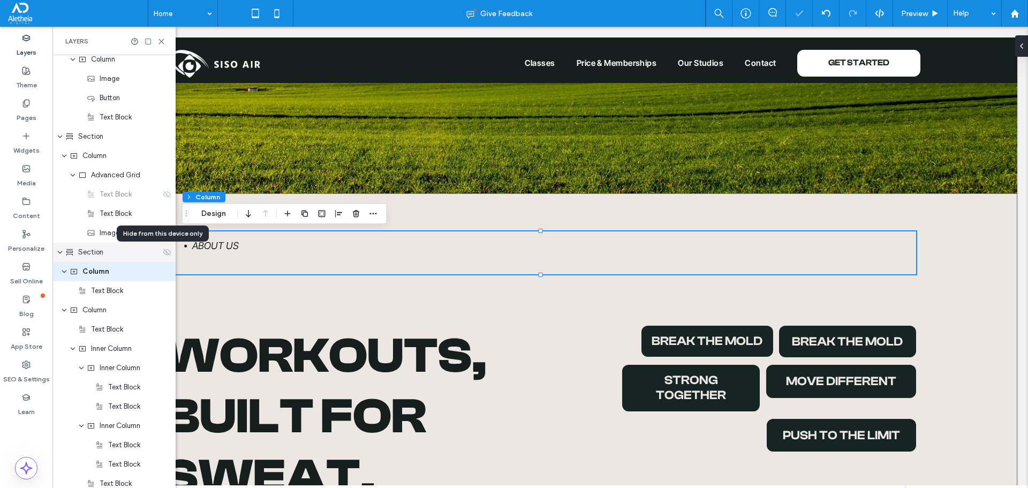
click at [163, 251] on icon at bounding box center [167, 252] width 9 height 9
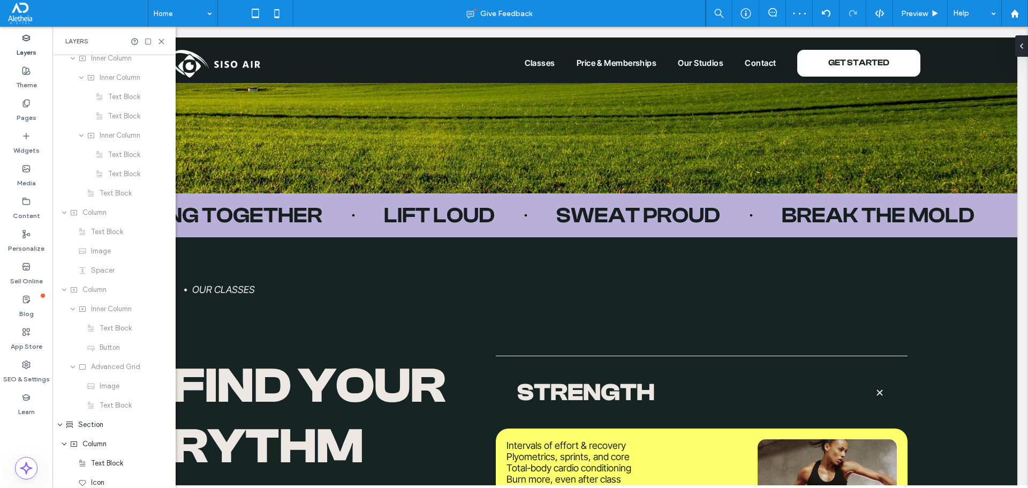
scroll to position [1273, 0]
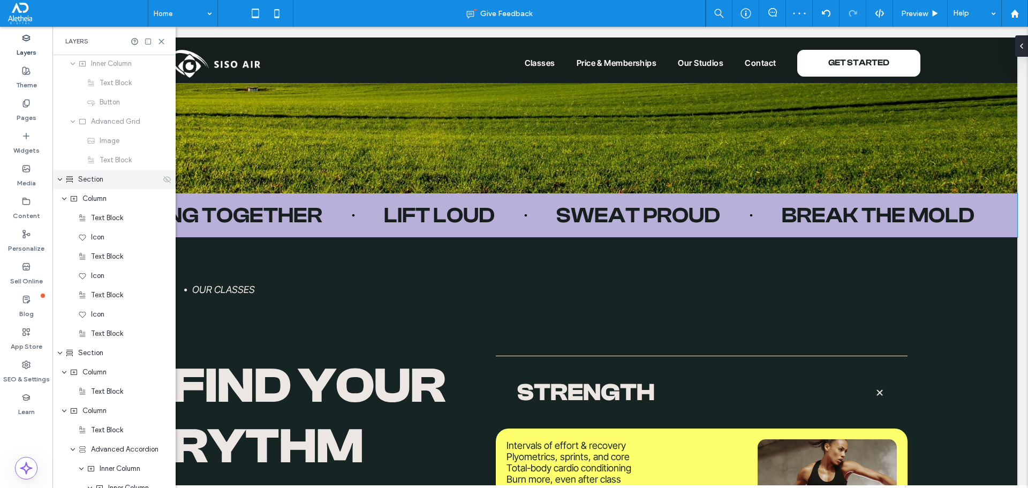
click at [163, 181] on icon at bounding box center [167, 179] width 9 height 9
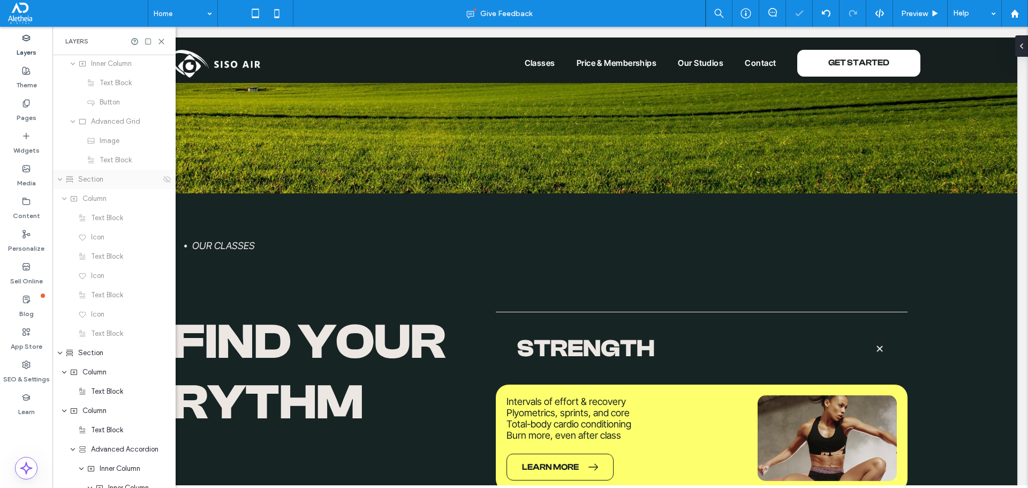
click at [58, 179] on icon "expand Section" at bounding box center [60, 179] width 6 height 9
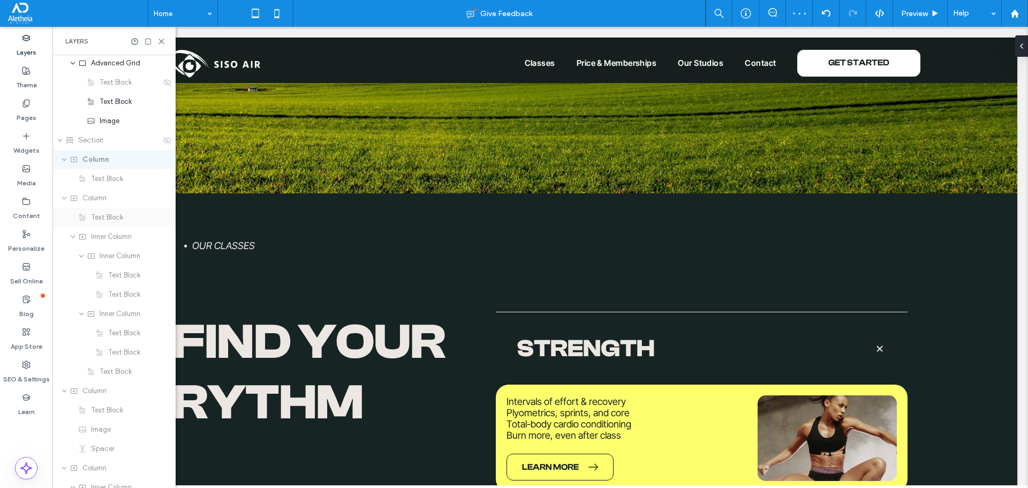
scroll to position [845, 0]
click at [58, 143] on icon "expand Section" at bounding box center [60, 145] width 6 height 9
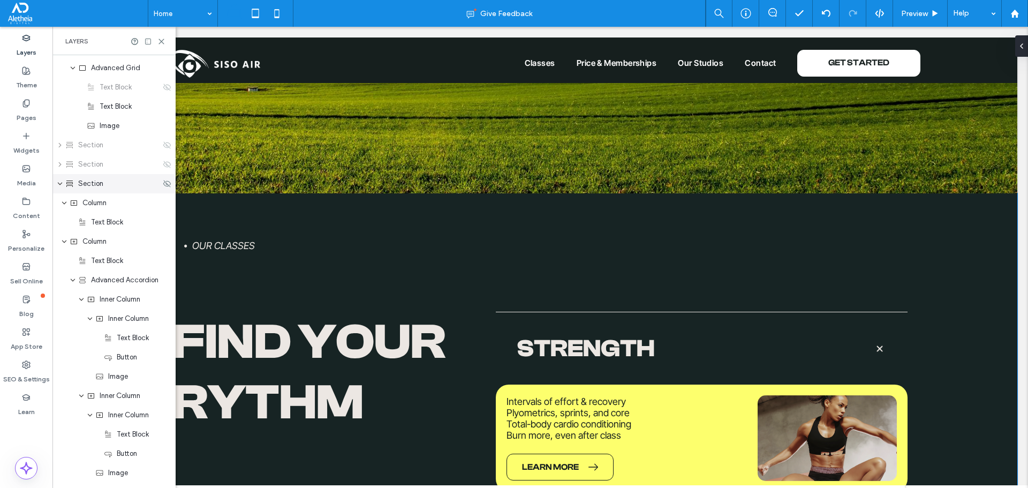
click at [60, 184] on use "expand Section" at bounding box center [60, 184] width 4 height 3
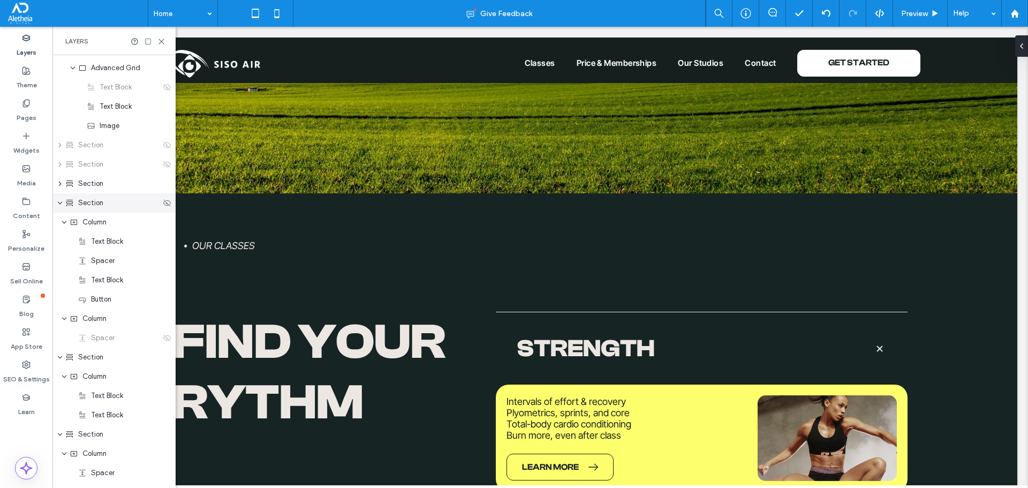
click at [60, 201] on icon "expand Section" at bounding box center [60, 203] width 6 height 9
click at [59, 219] on icon "expand Section" at bounding box center [60, 222] width 6 height 9
click at [60, 238] on icon "expand Section" at bounding box center [60, 241] width 6 height 9
click at [62, 261] on icon "expand Section" at bounding box center [60, 260] width 6 height 9
click at [60, 278] on icon "expand Section" at bounding box center [60, 280] width 6 height 9
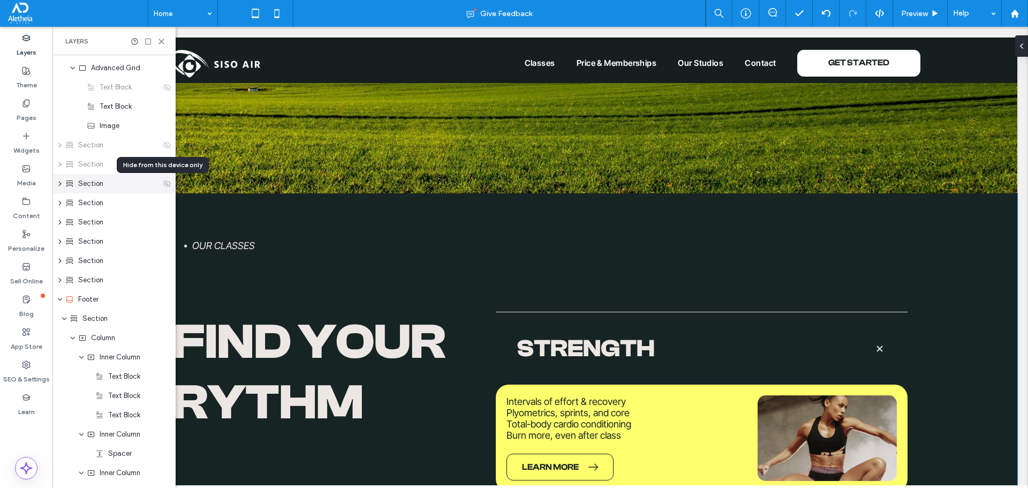
click at [163, 184] on use at bounding box center [166, 183] width 7 height 7
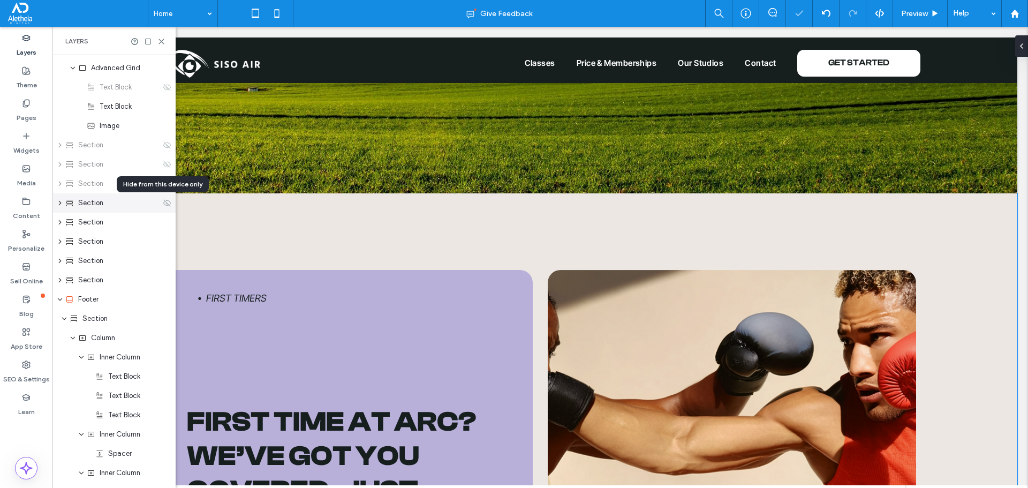
click at [163, 201] on use at bounding box center [166, 202] width 7 height 7
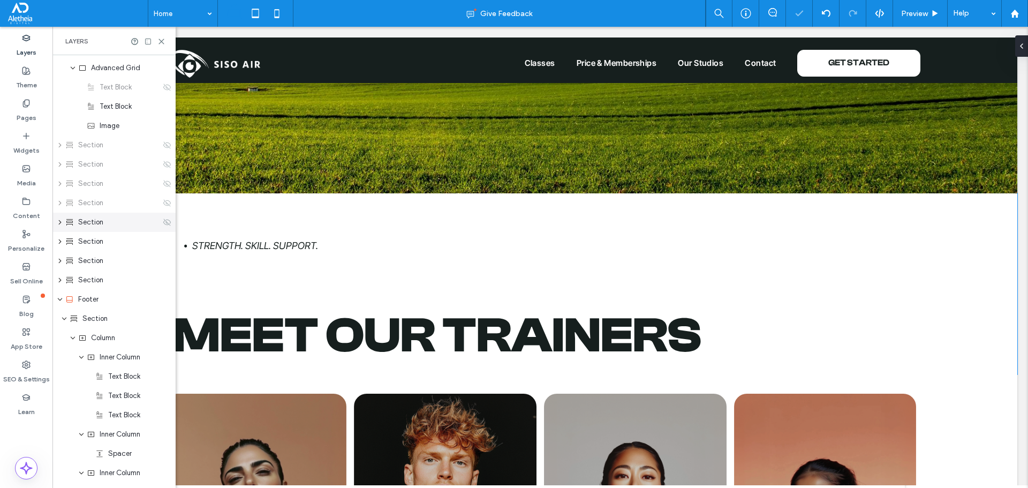
click at [163, 219] on icon at bounding box center [167, 222] width 9 height 9
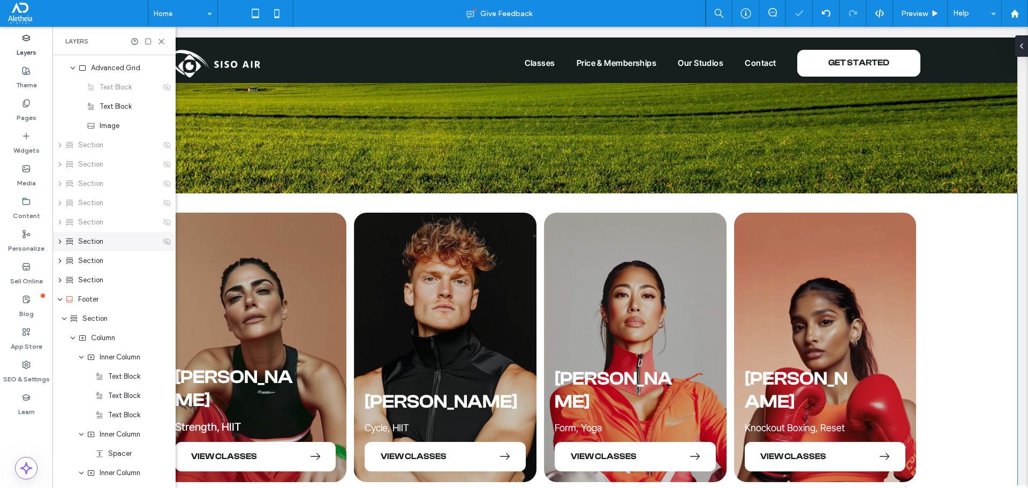
click at [164, 242] on use at bounding box center [166, 241] width 7 height 7
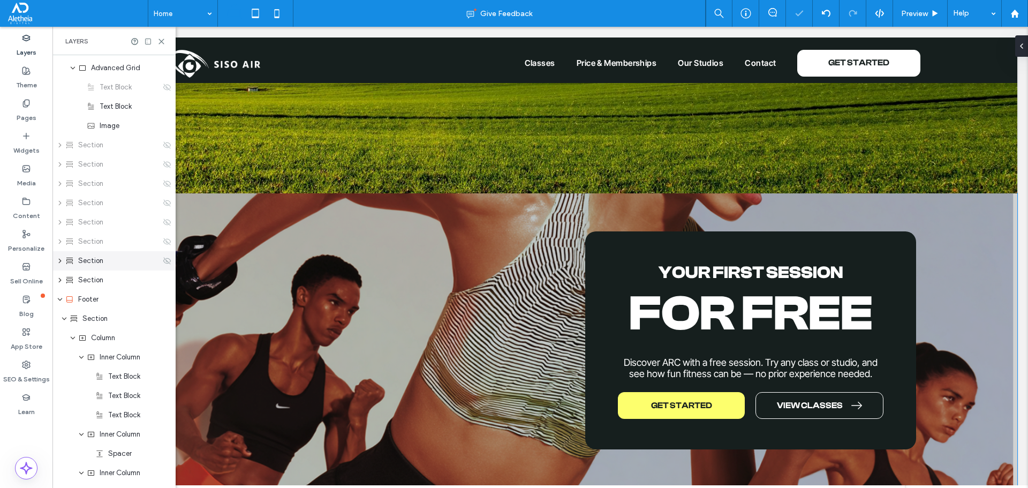
click at [163, 260] on icon at bounding box center [167, 260] width 9 height 9
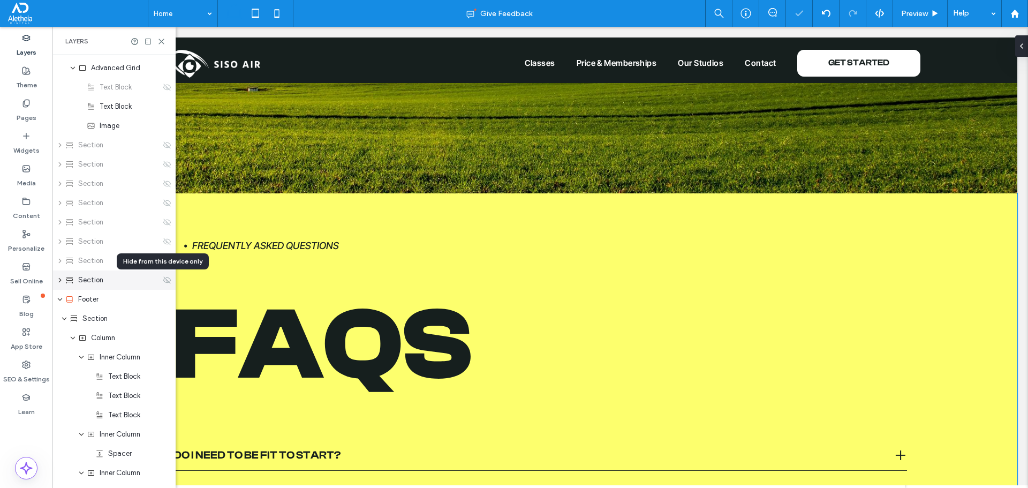
click at [163, 278] on icon at bounding box center [167, 280] width 9 height 9
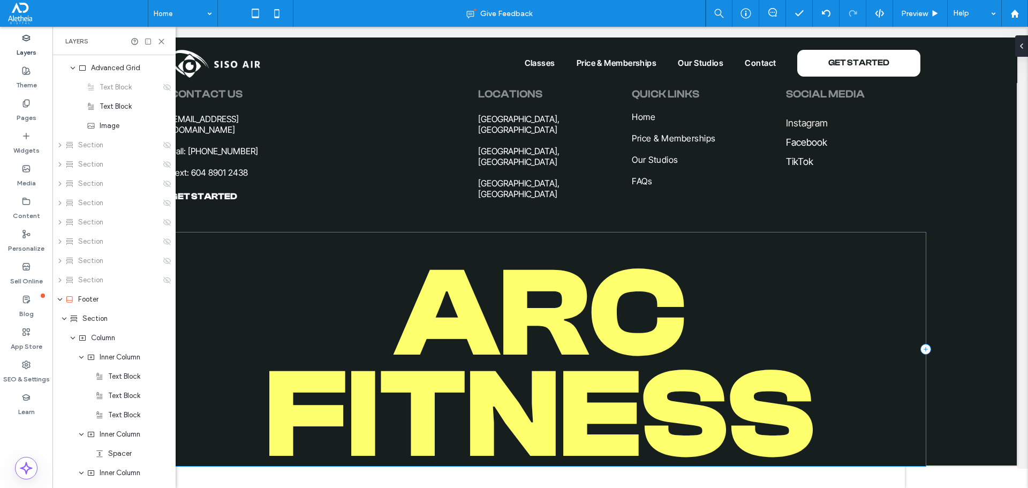
scroll to position [405, 0]
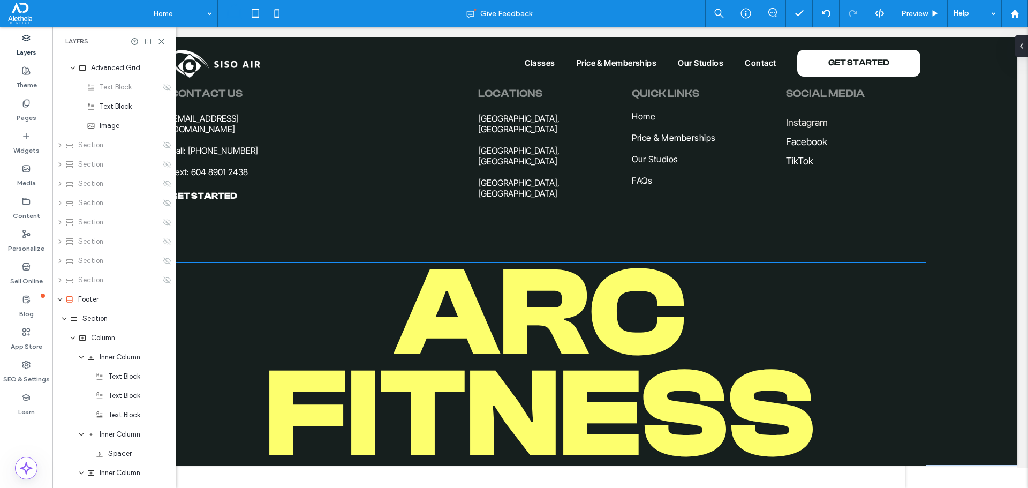
click at [441, 315] on span "Arc Fitness" at bounding box center [540, 363] width 549 height 245
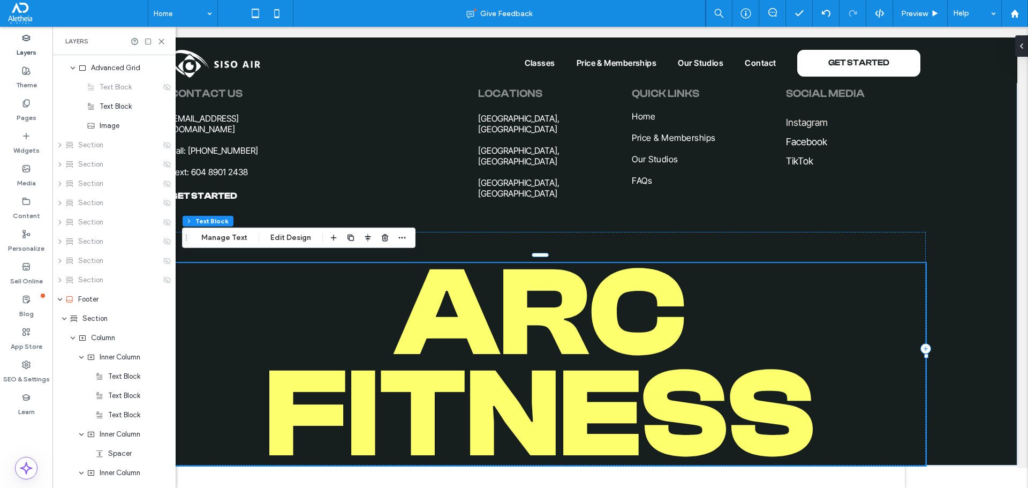
click at [441, 315] on span "Arc Fitness" at bounding box center [540, 363] width 549 height 245
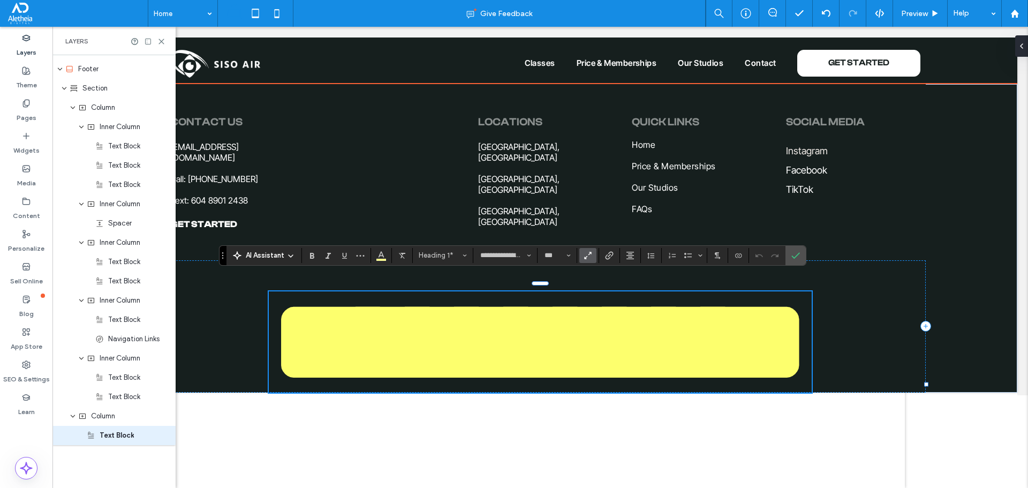
scroll to position [286, 0]
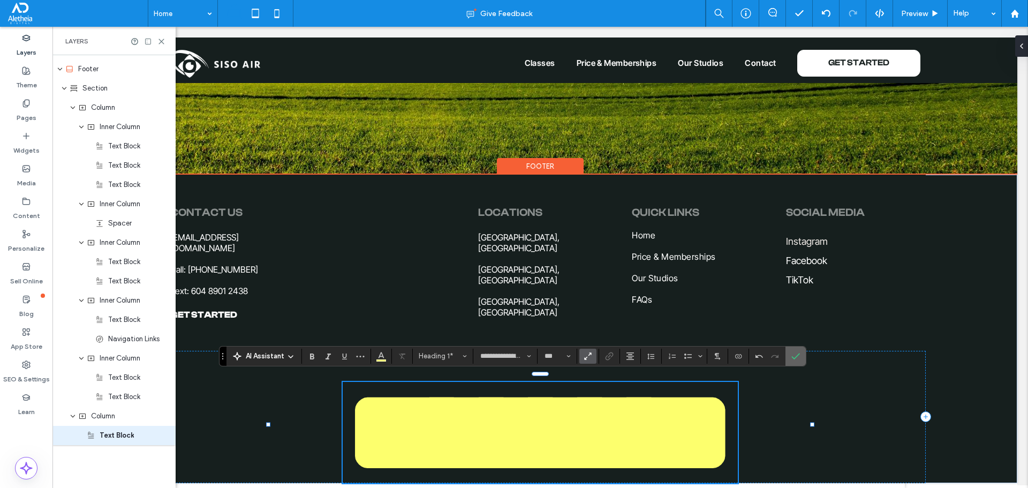
click at [794, 353] on icon "Confirm" at bounding box center [795, 356] width 9 height 9
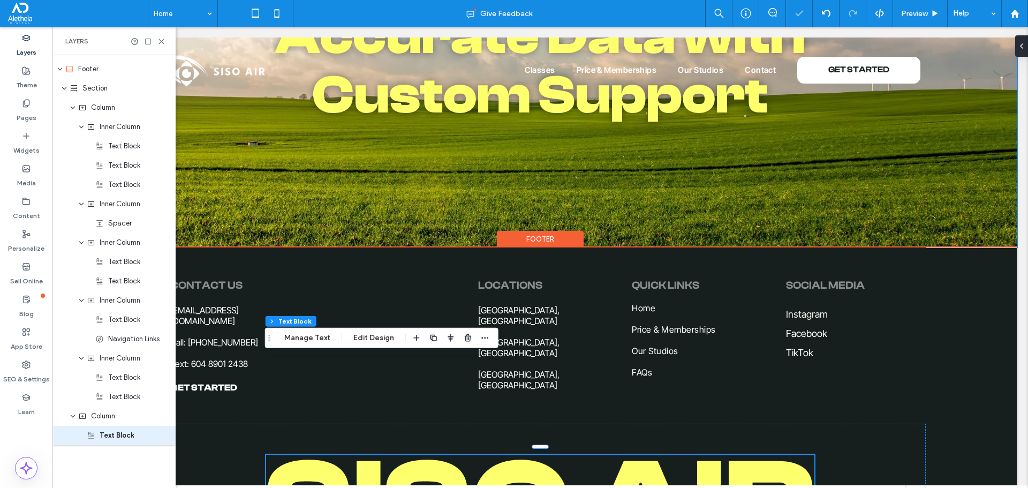
scroll to position [305, 0]
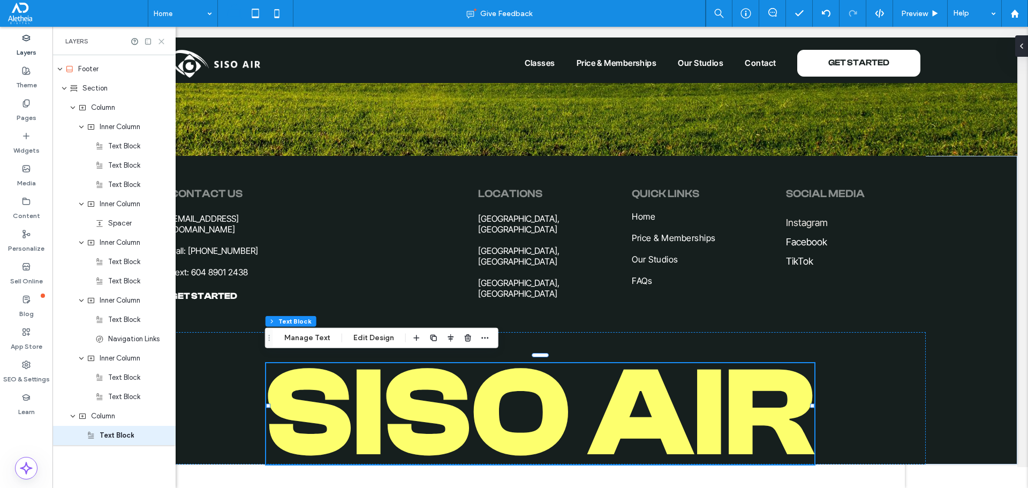
click at [164, 40] on icon at bounding box center [161, 41] width 8 height 8
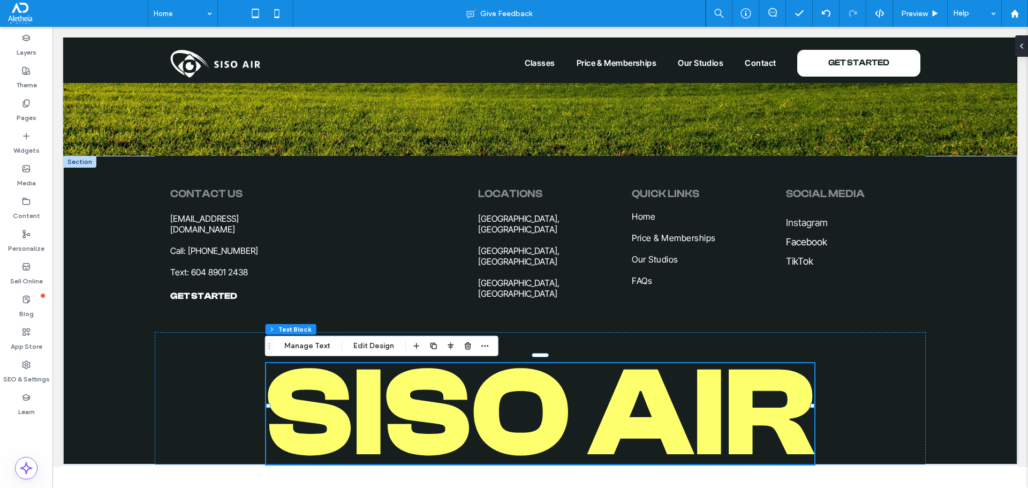
scroll to position [0, 0]
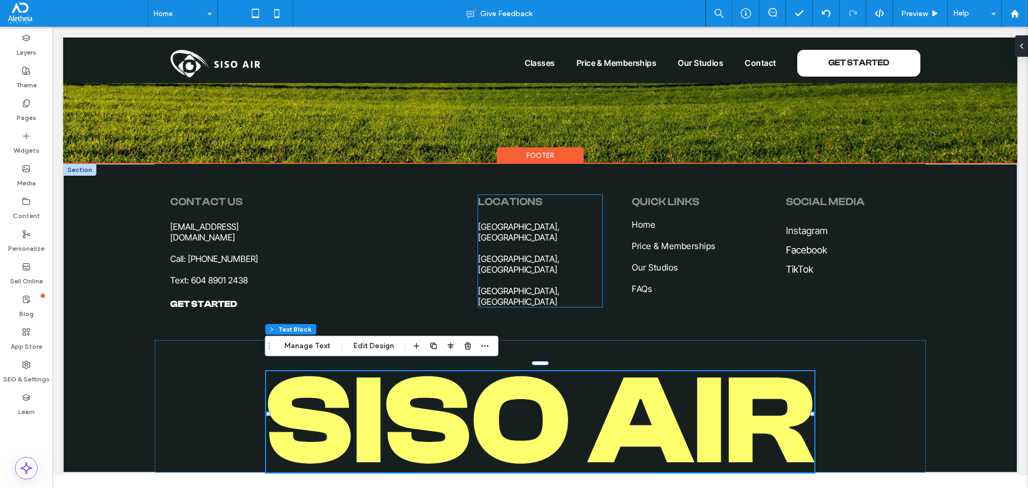
drag, startPoint x: 509, startPoint y: 202, endPoint x: 513, endPoint y: 207, distance: 6.5
click at [509, 202] on span "Locations" at bounding box center [510, 201] width 64 height 12
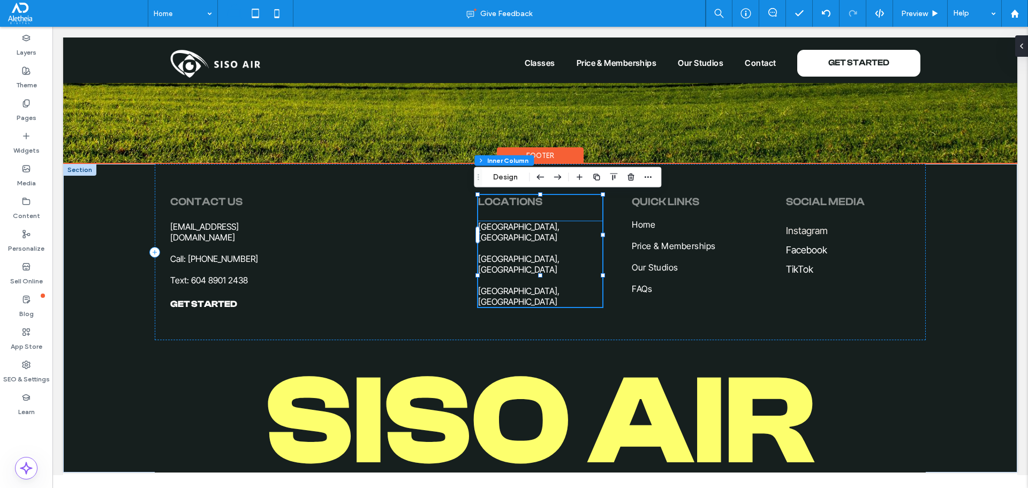
click at [516, 242] on h6 at bounding box center [540, 247] width 124 height 11
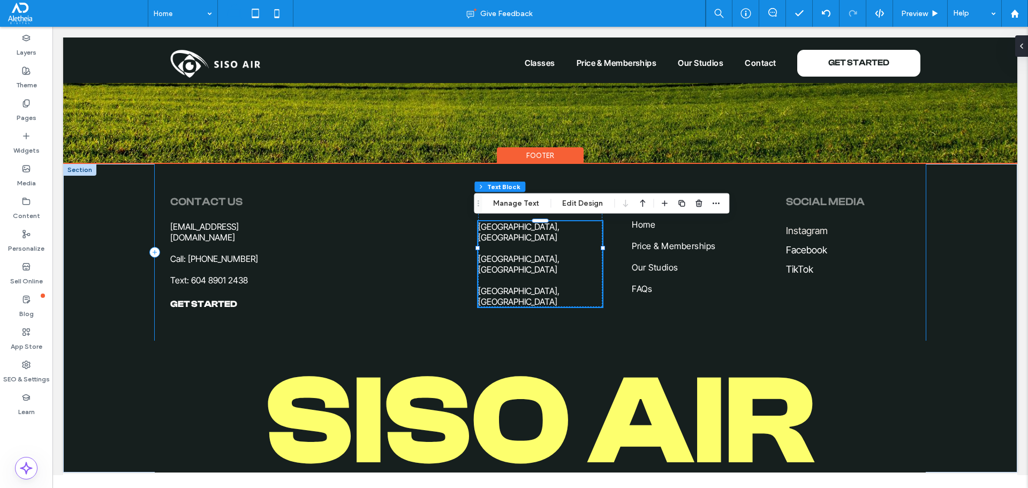
click at [566, 178] on div "Contact us get started [EMAIL_ADDRESS][DOMAIN_NAME] Call: [PHONE_NUMBER] Text: …" at bounding box center [540, 252] width 771 height 176
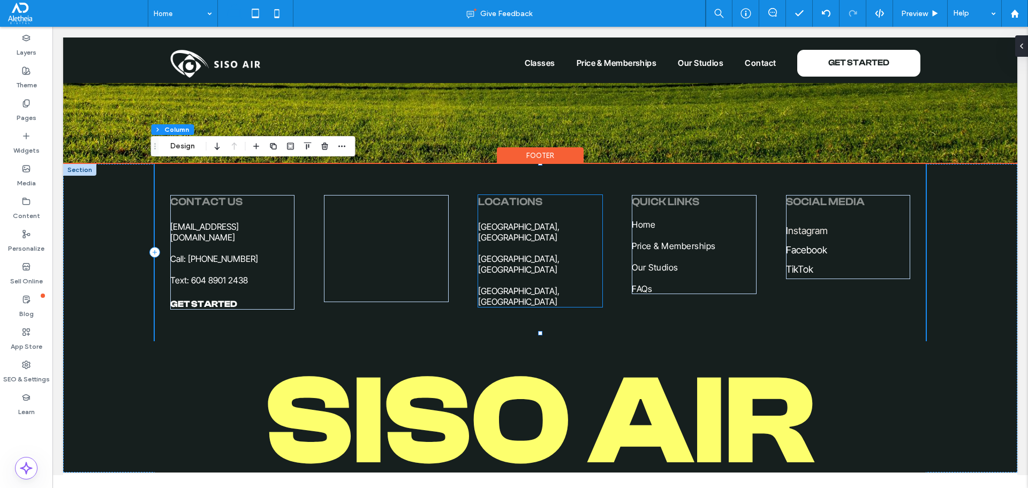
click at [547, 200] on h5 "Locations" at bounding box center [540, 201] width 124 height 13
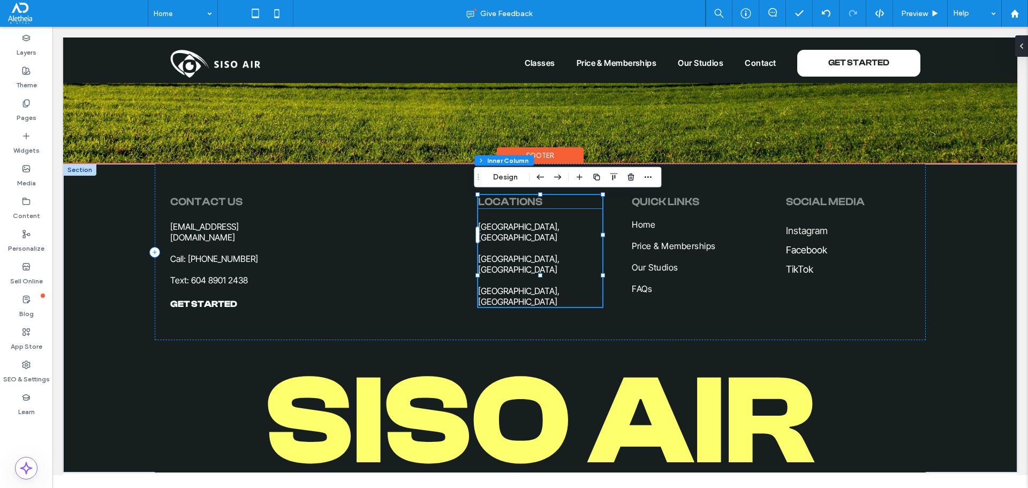
click at [530, 202] on span "Locations" at bounding box center [510, 201] width 64 height 12
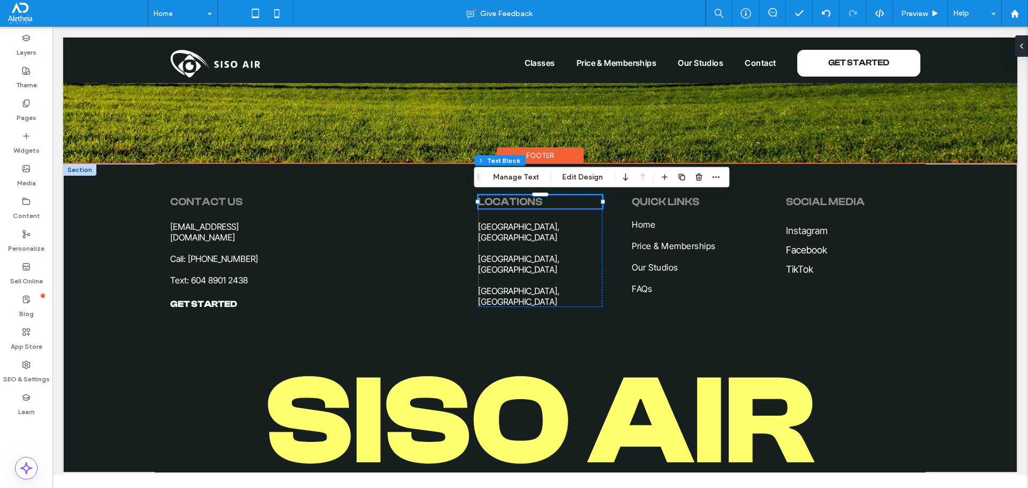
click at [545, 203] on h5 "Locations" at bounding box center [540, 201] width 124 height 13
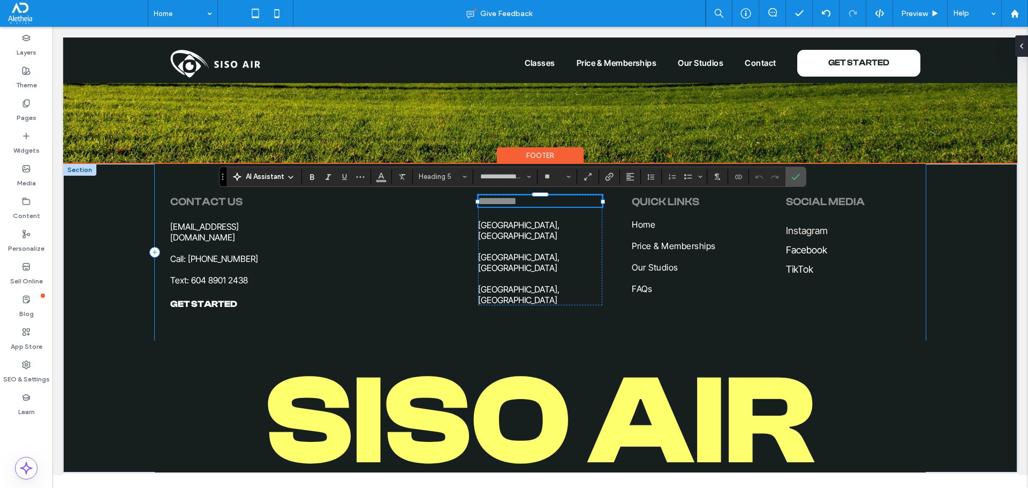
click at [751, 326] on div "Contact us get started [EMAIL_ADDRESS][DOMAIN_NAME] Call: [PHONE_NUMBER] Text: …" at bounding box center [540, 252] width 771 height 176
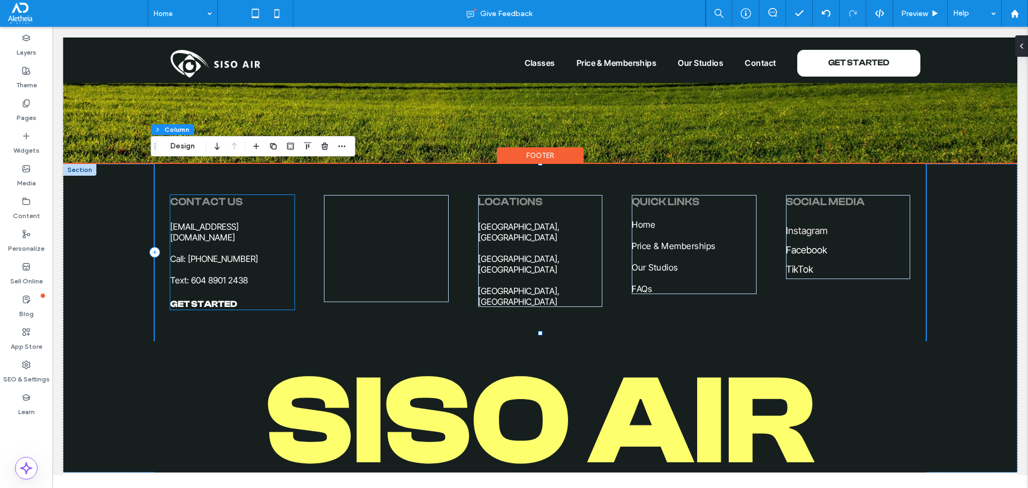
click at [249, 253] on h6 "Call: [PHONE_NUMBER]" at bounding box center [232, 258] width 124 height 11
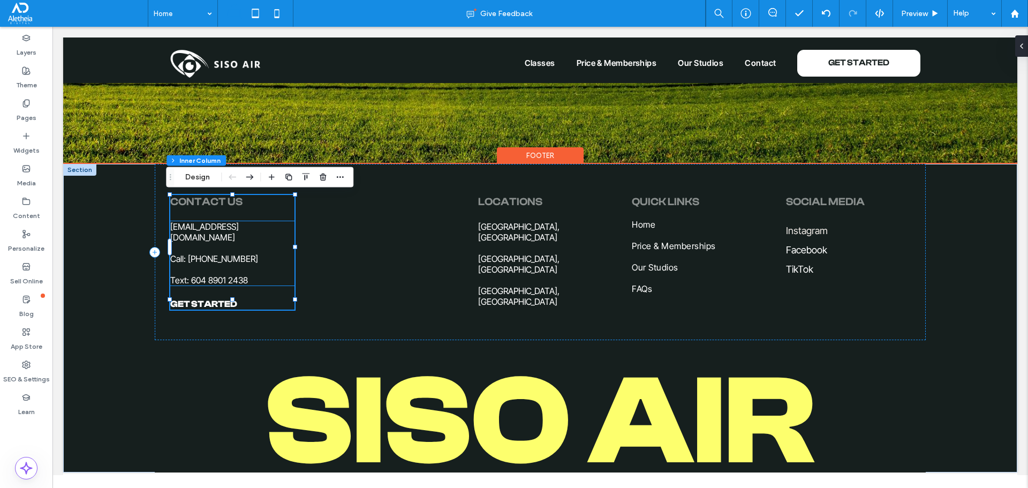
click at [238, 231] on span "[EMAIL_ADDRESS][DOMAIN_NAME]" at bounding box center [204, 231] width 69 height 21
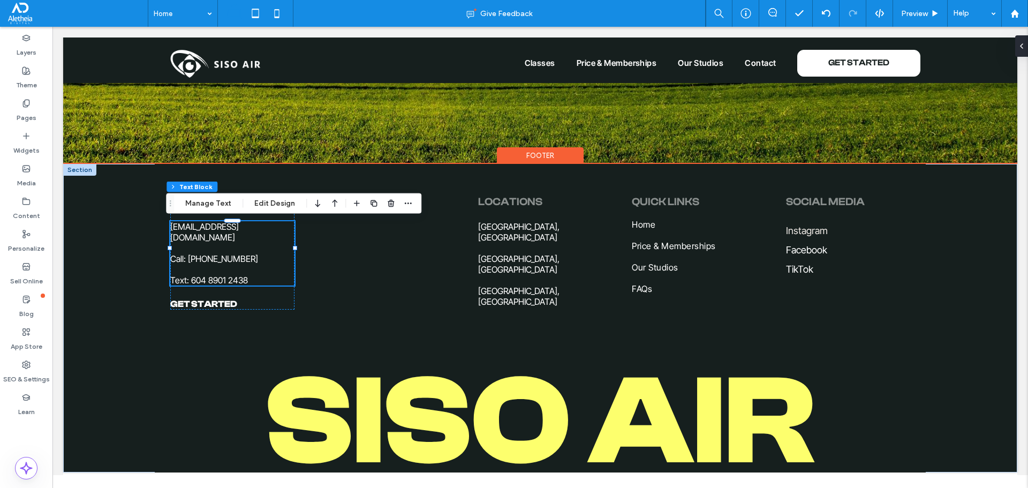
click at [229, 228] on span "[EMAIL_ADDRESS][DOMAIN_NAME]" at bounding box center [204, 231] width 69 height 21
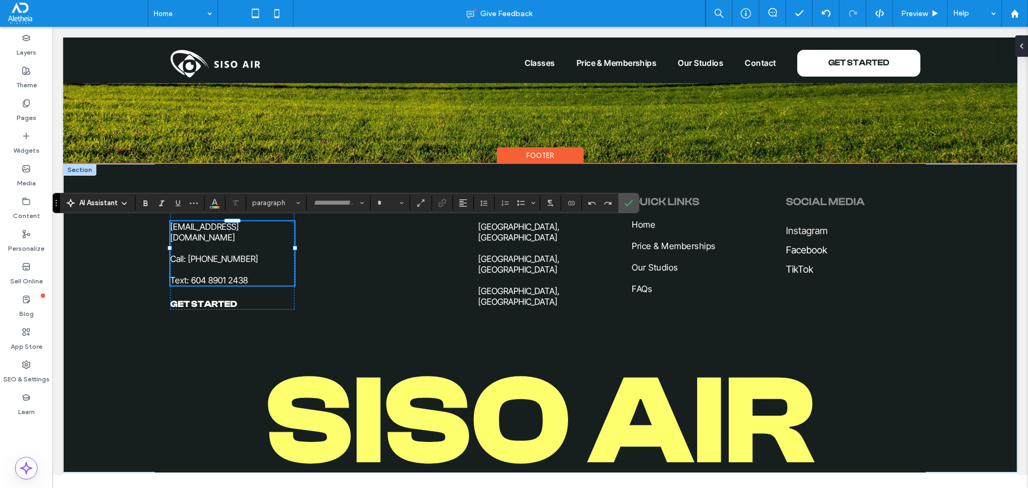
type input "**********"
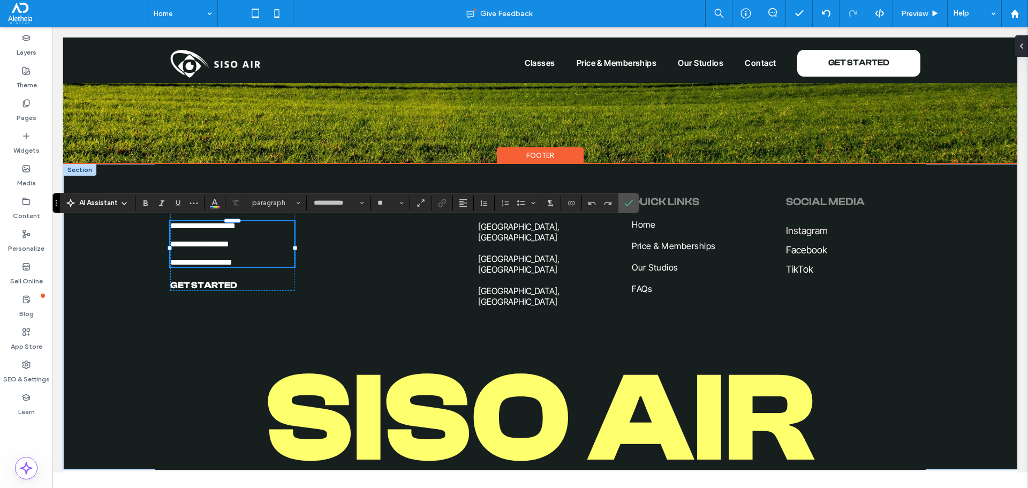
click at [229, 228] on span "**********" at bounding box center [202, 226] width 65 height 8
click at [232, 265] on span "**********" at bounding box center [201, 262] width 62 height 8
drag, startPoint x: 245, startPoint y: 268, endPoint x: 186, endPoint y: 269, distance: 58.4
click at [186, 267] on h6 "**********" at bounding box center [232, 261] width 124 height 9
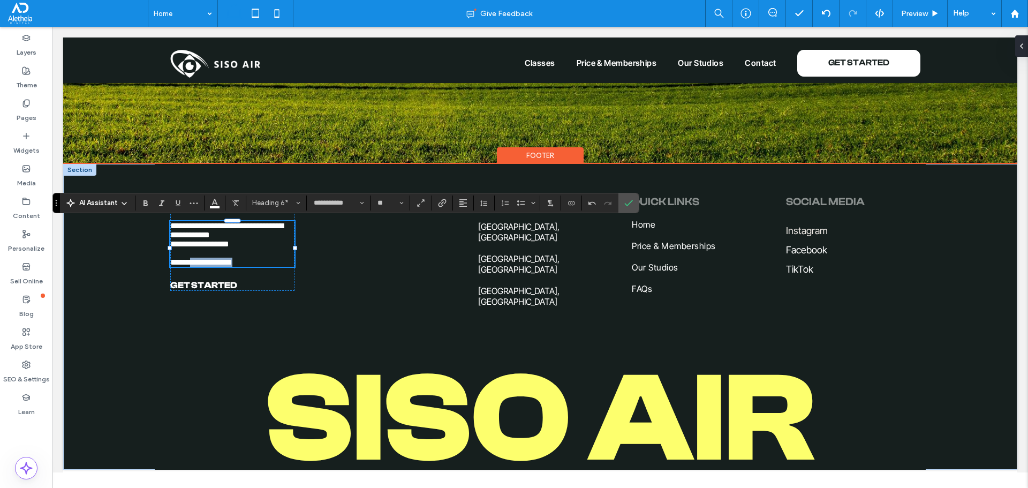
type input "**"
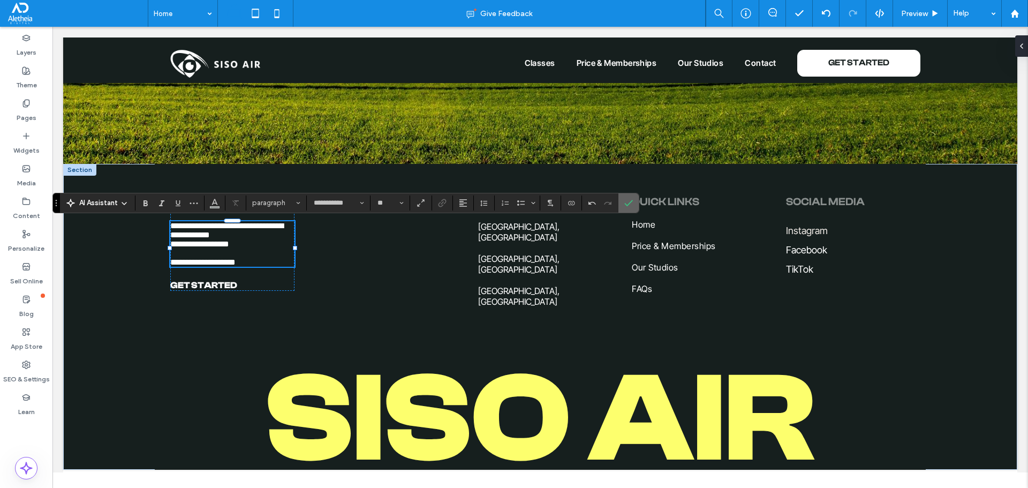
drag, startPoint x: 631, startPoint y: 203, endPoint x: 393, endPoint y: 185, distance: 238.4
click at [631, 203] on icon "Confirm" at bounding box center [628, 203] width 9 height 9
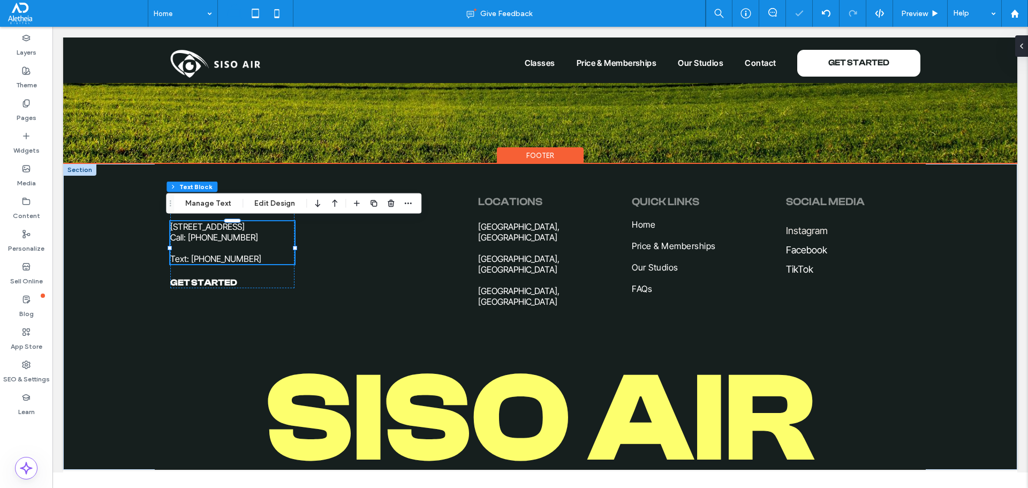
click at [221, 242] on span "Call: [PHONE_NUMBER]" at bounding box center [214, 237] width 88 height 11
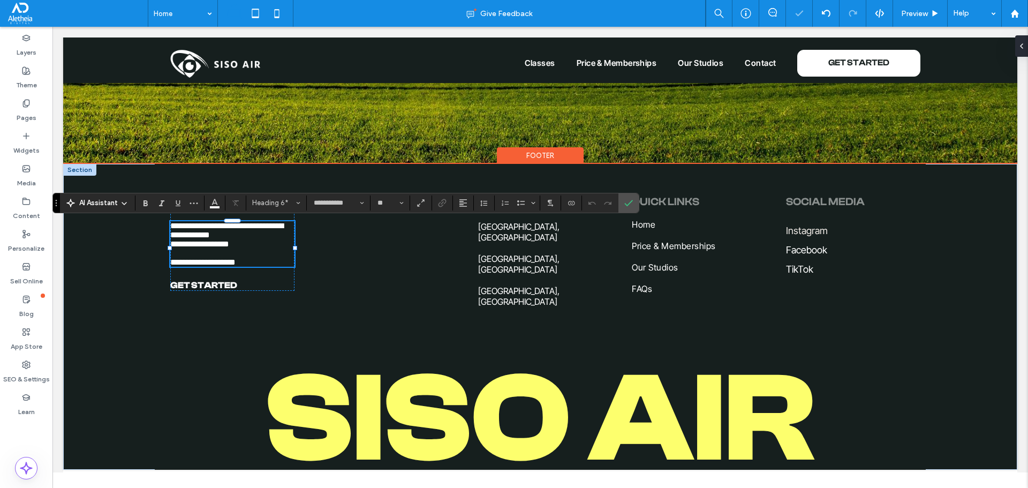
click at [229, 247] on span "**********" at bounding box center [199, 244] width 59 height 8
drag, startPoint x: 182, startPoint y: 268, endPoint x: 147, endPoint y: 266, distance: 35.4
click at [147, 266] on div "**********" at bounding box center [540, 317] width 954 height 306
drag, startPoint x: 234, startPoint y: 250, endPoint x: 160, endPoint y: 246, distance: 74.5
click at [160, 246] on div "**********" at bounding box center [540, 250] width 771 height 173
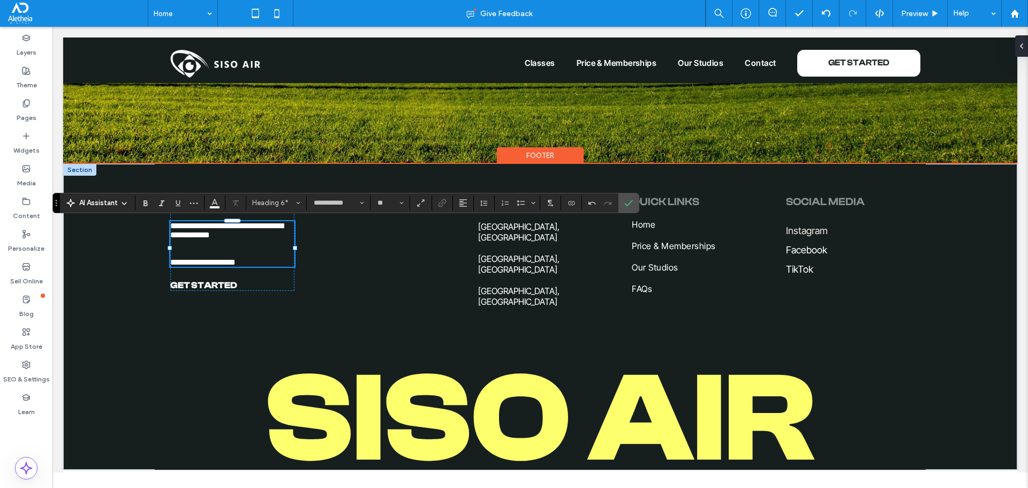
click at [170, 248] on h6 "**********" at bounding box center [232, 234] width 124 height 27
click at [170, 254] on div "**********" at bounding box center [232, 243] width 124 height 45
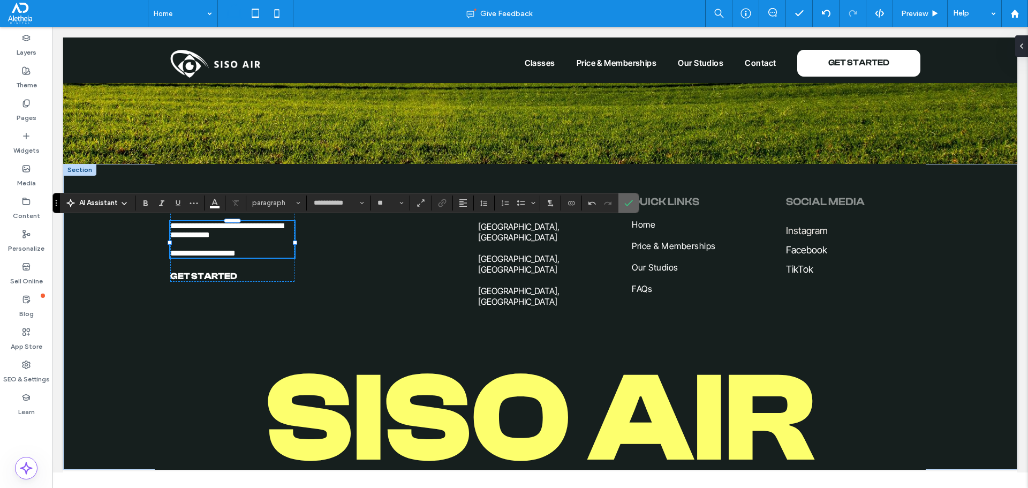
drag, startPoint x: 627, startPoint y: 201, endPoint x: 573, endPoint y: 174, distance: 59.8
click at [627, 201] on icon "Confirm" at bounding box center [628, 203] width 9 height 9
